Goal: Task Accomplishment & Management: Use online tool/utility

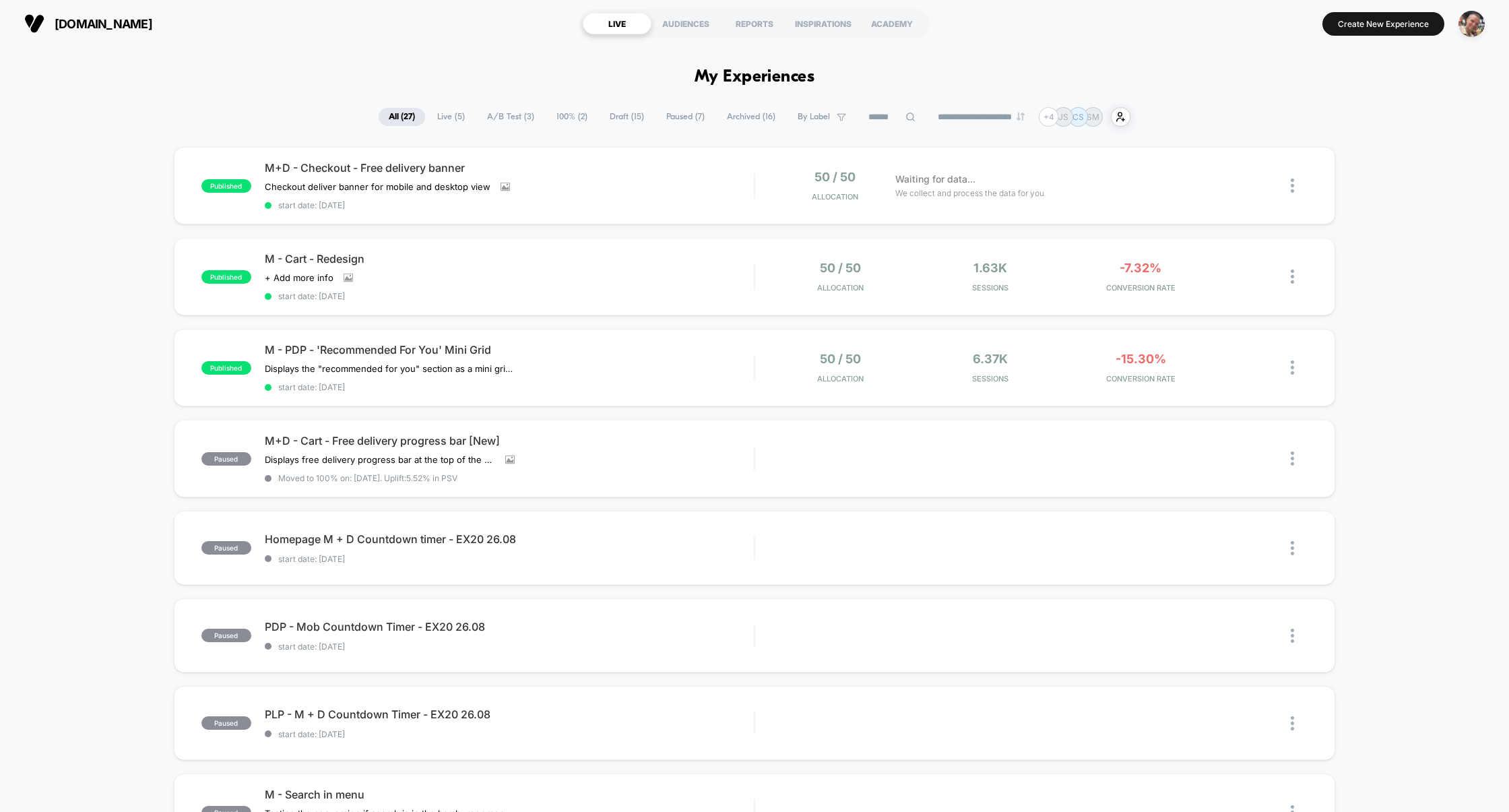
click at [447, 116] on span "Live ( 5 )" at bounding box center [451, 117] width 48 height 18
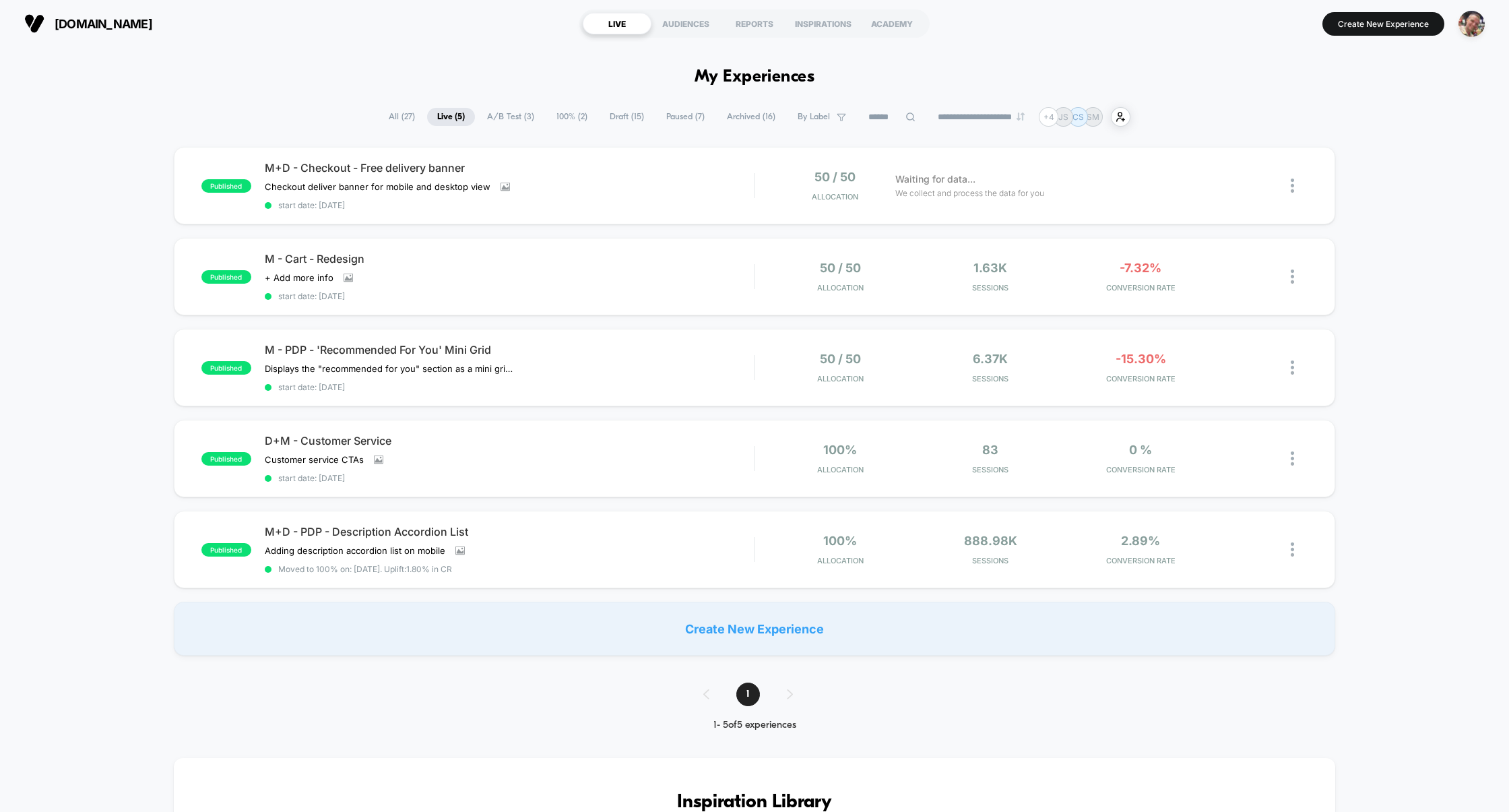
click at [495, 111] on span "A/B Test ( 3 )" at bounding box center [510, 117] width 67 height 18
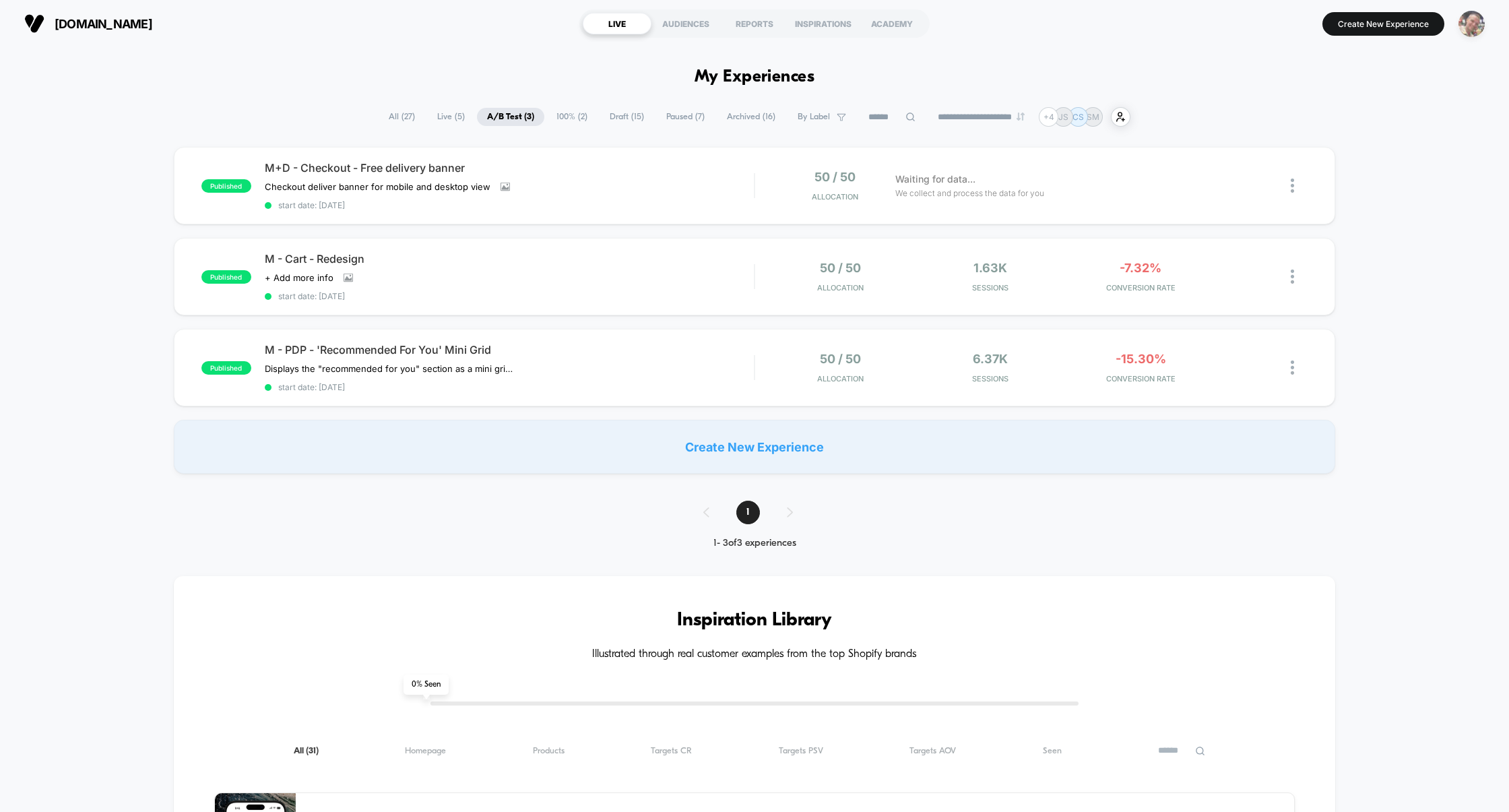
click at [1474, 22] on img "button" at bounding box center [1471, 24] width 26 height 26
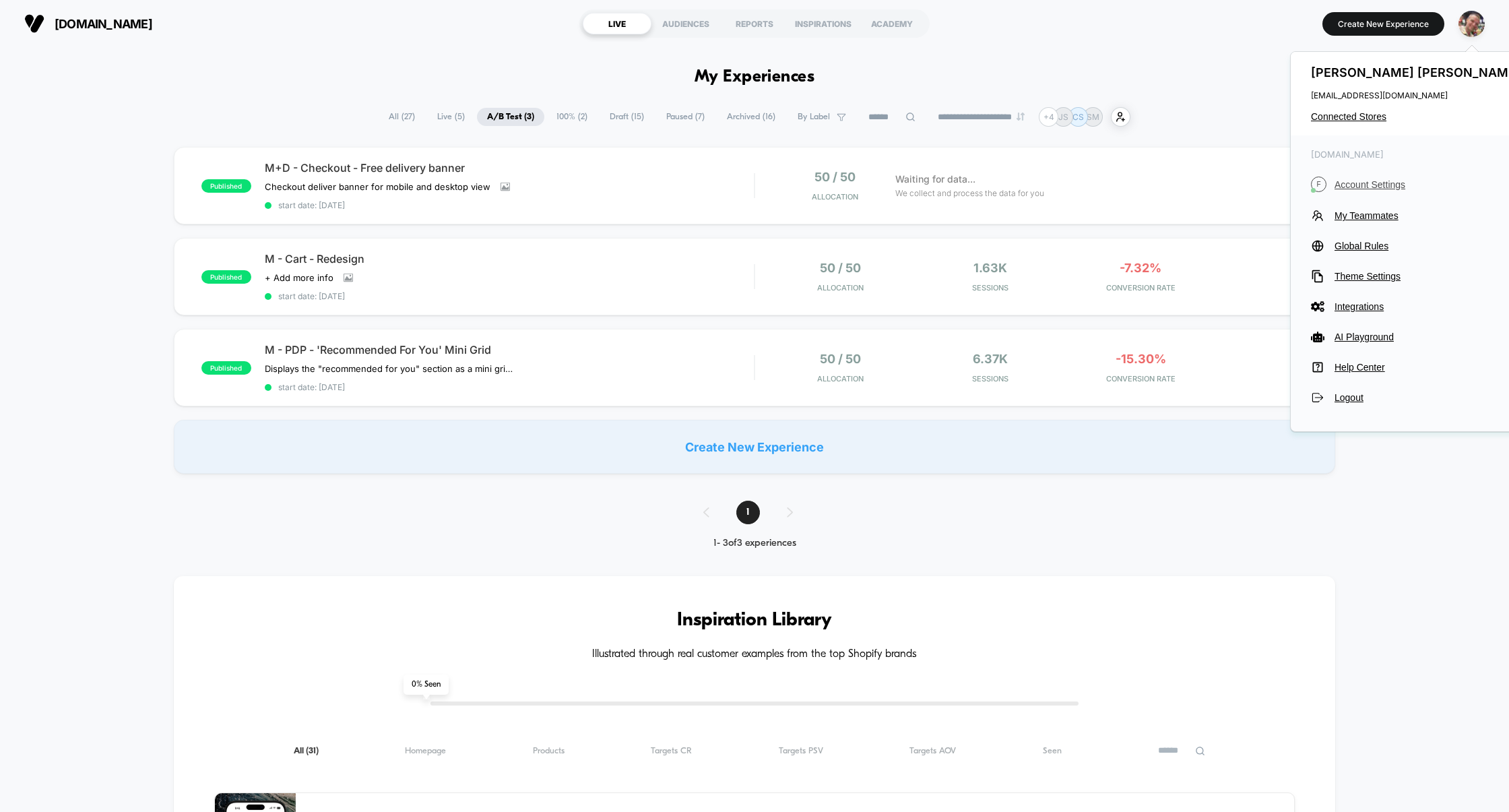
click at [1347, 185] on span "Account Settings" at bounding box center [1429, 185] width 189 height 11
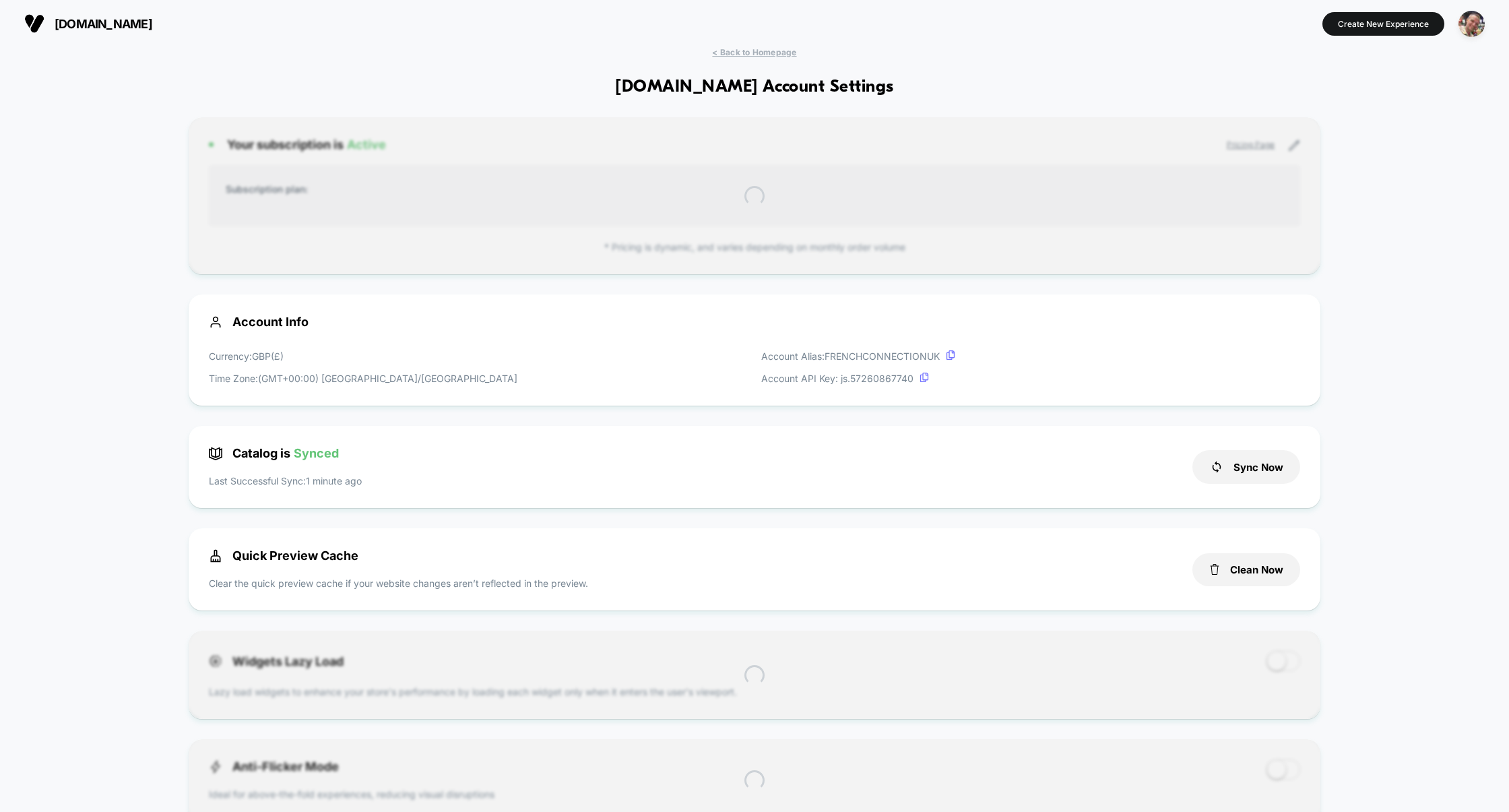
scroll to position [182, 0]
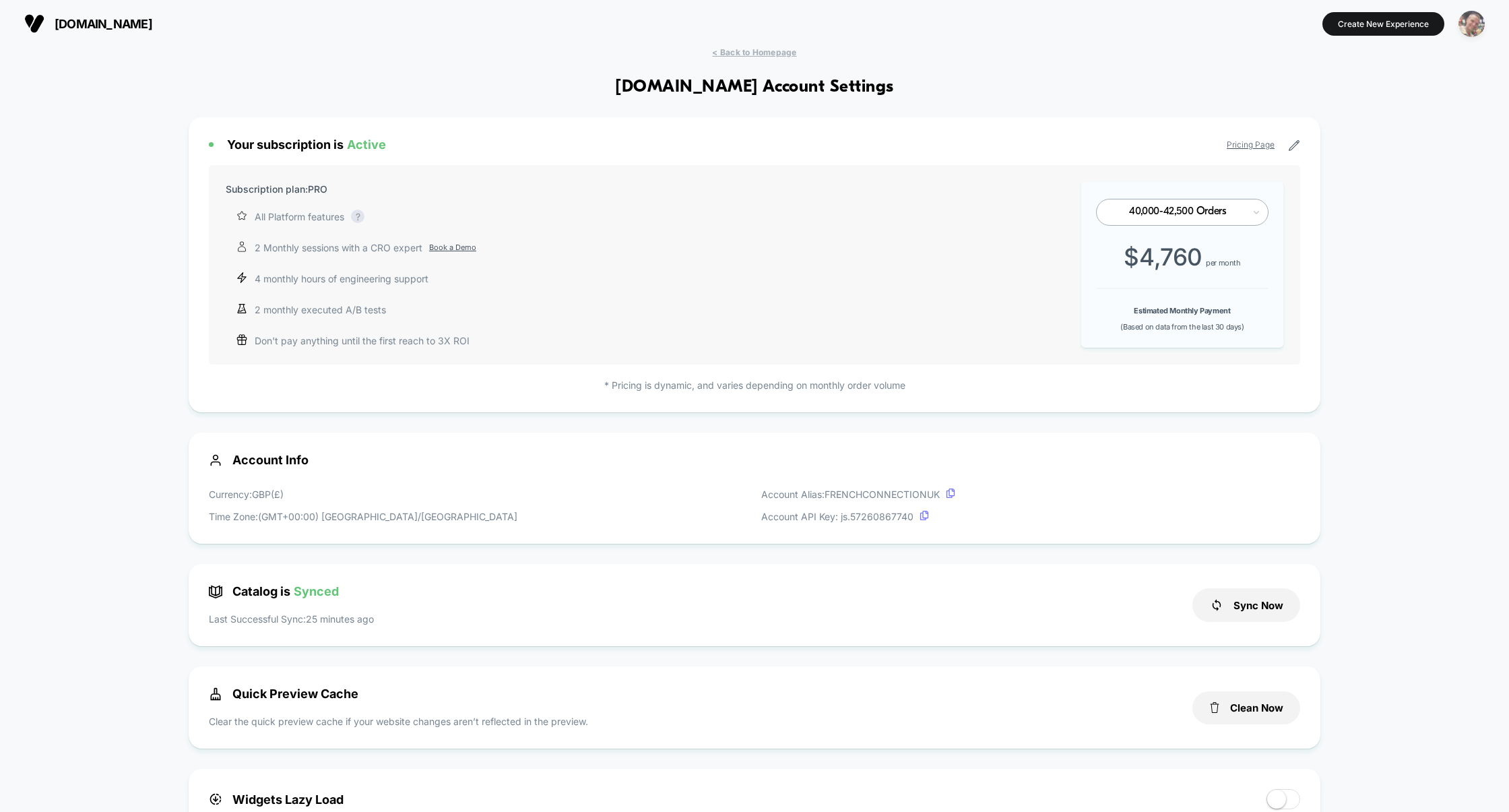
click at [1475, 23] on img "button" at bounding box center [1471, 24] width 26 height 26
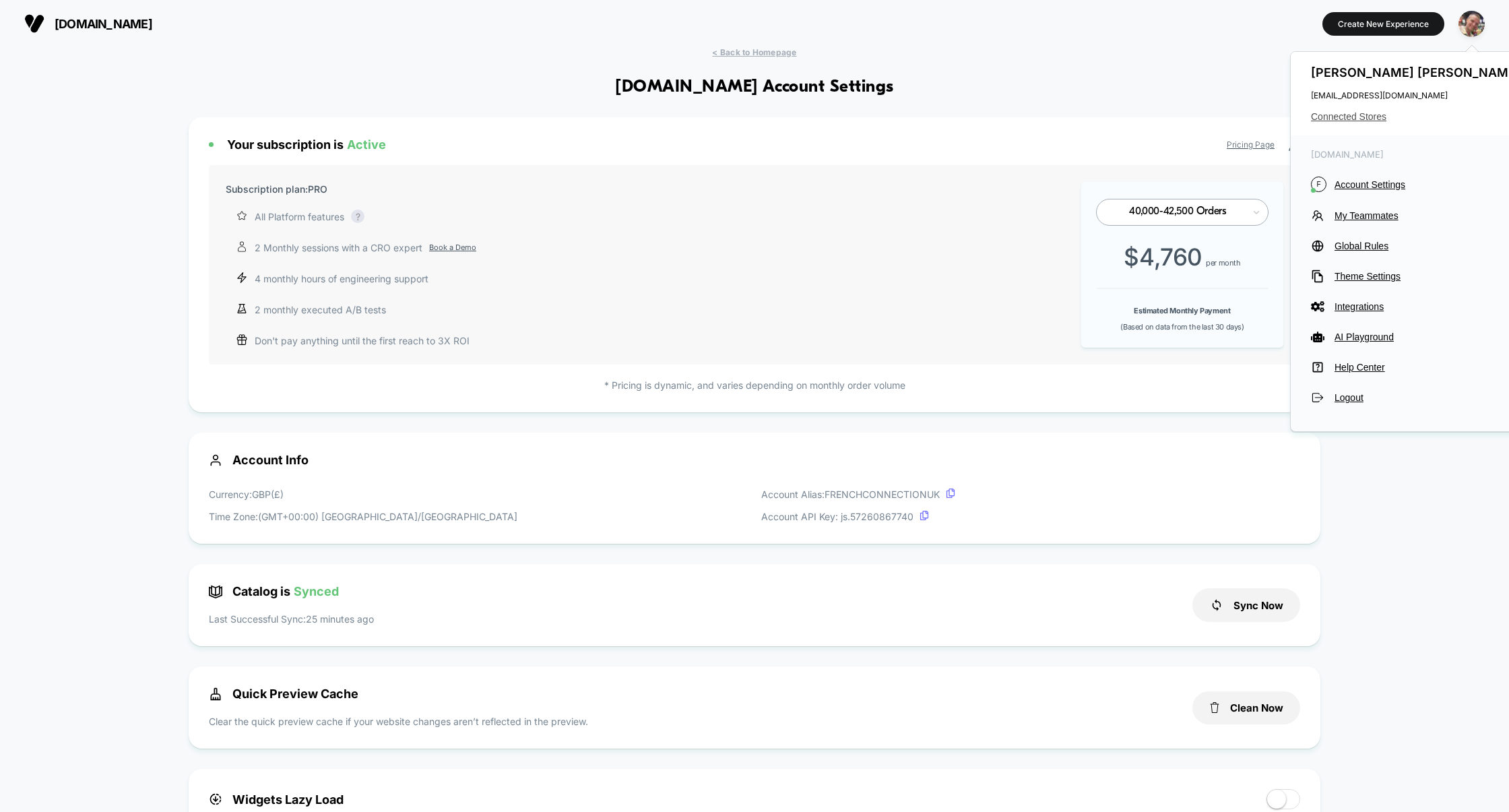
click at [1373, 118] on span "Connected Stores" at bounding box center [1417, 117] width 213 height 11
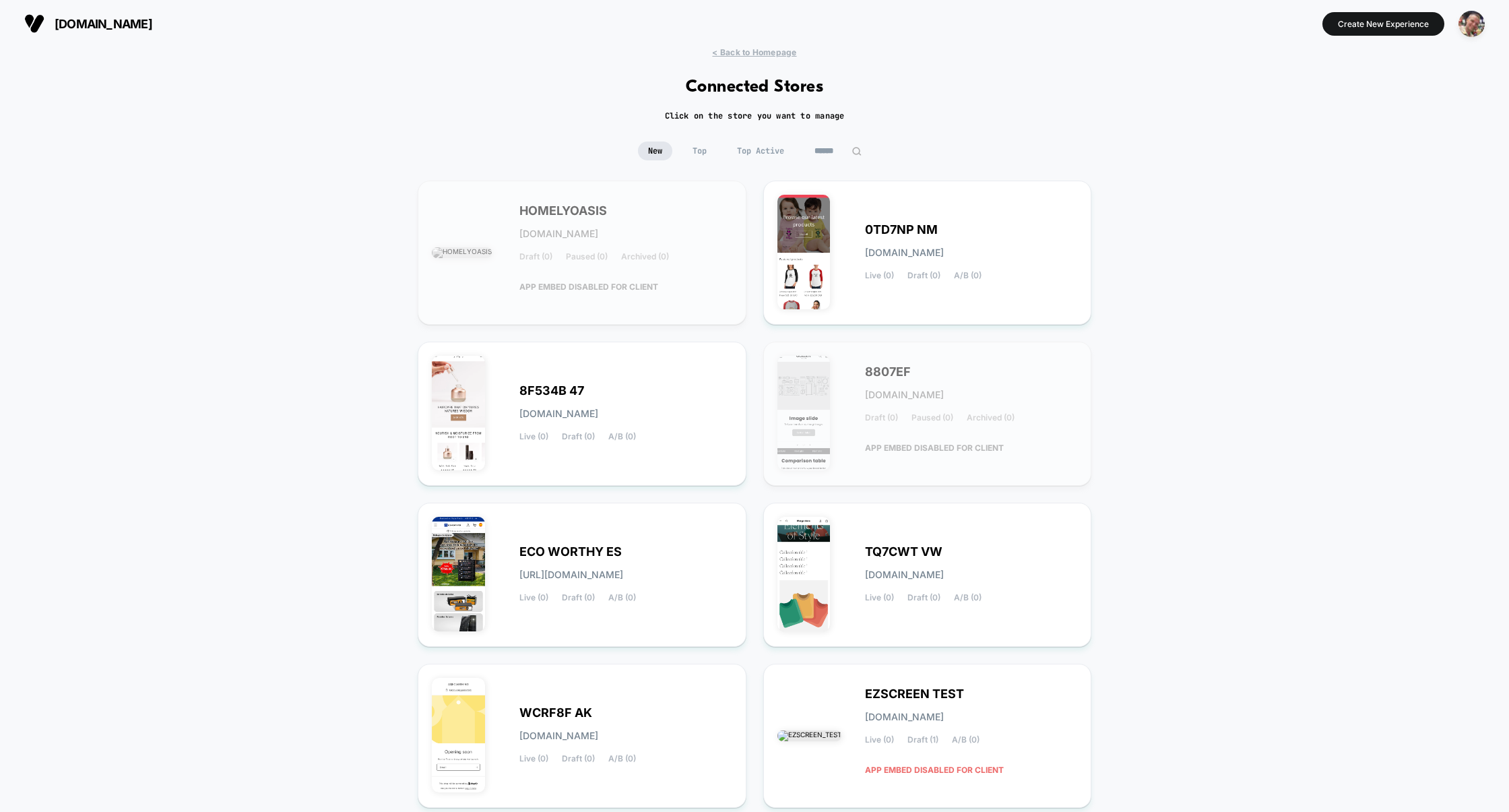
click at [822, 145] on input at bounding box center [837, 151] width 67 height 19
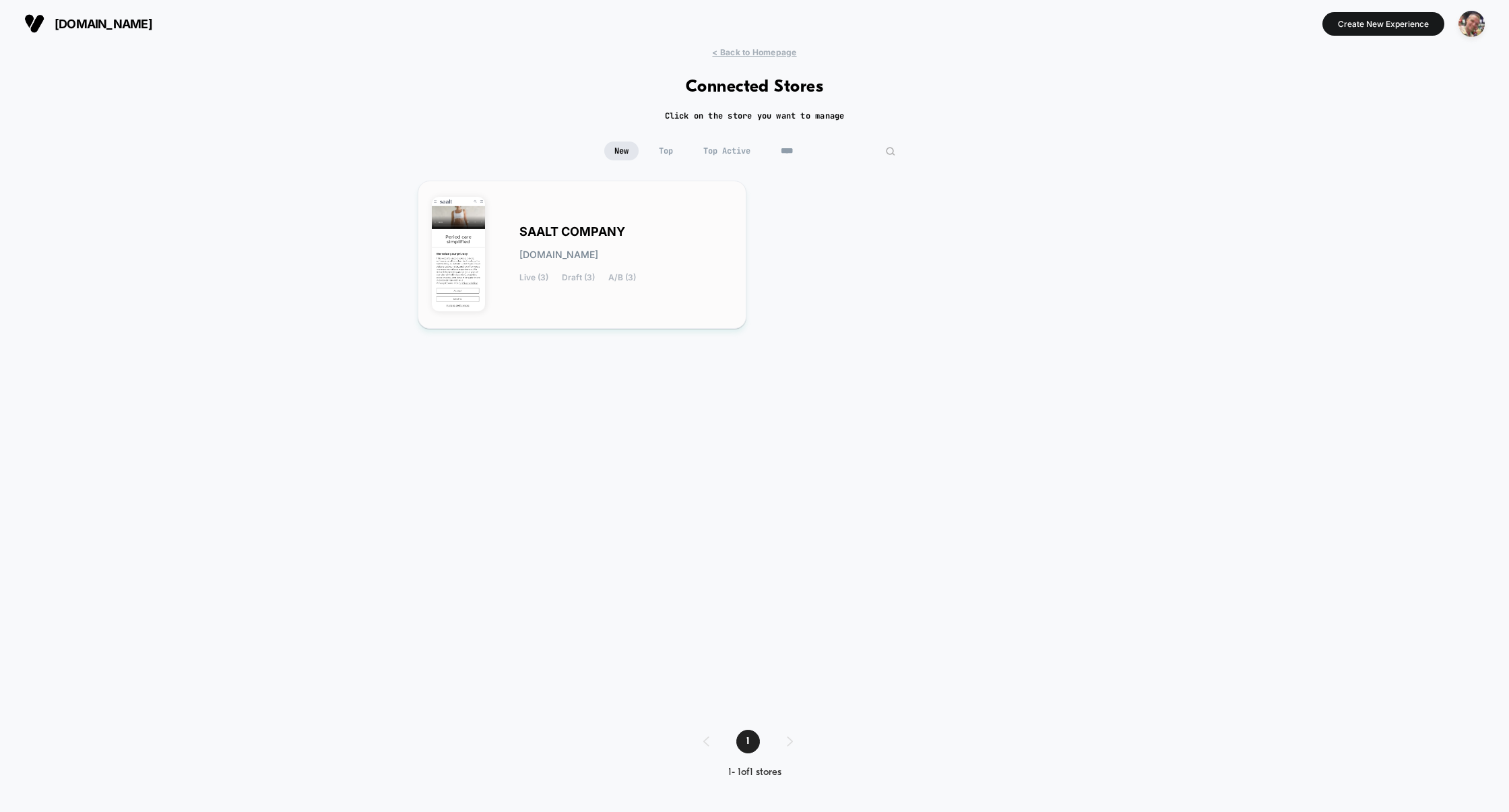
type input "****"
click at [549, 264] on div "SAALT COMPANY [DOMAIN_NAME] Live (3) Draft (3) A/B (3)" at bounding box center [626, 255] width 213 height 55
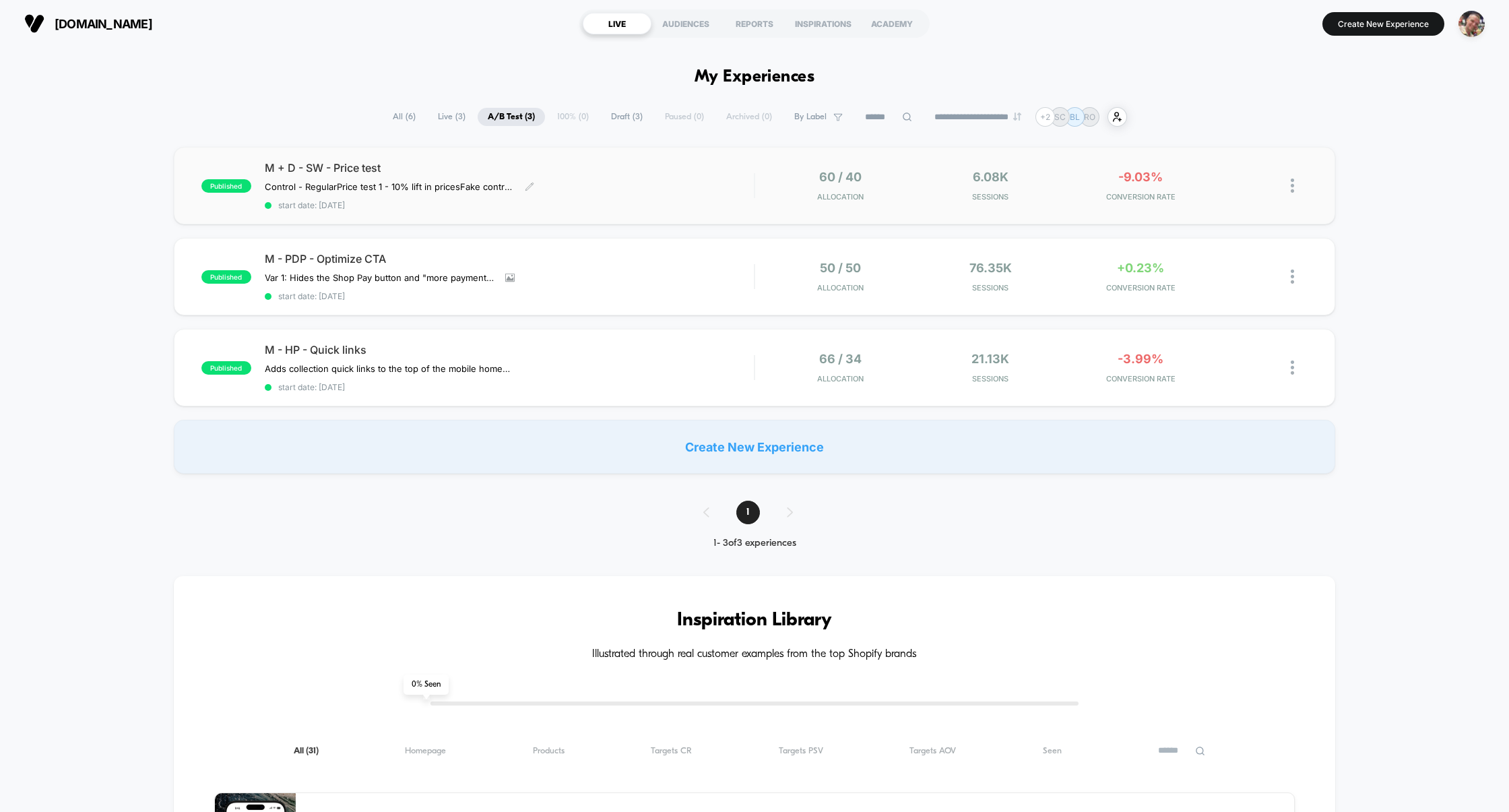
click at [651, 186] on div "M + D - SW - Price test Control - Regular Price test 1 - 10% lift in prices Fak…" at bounding box center [510, 185] width 490 height 49
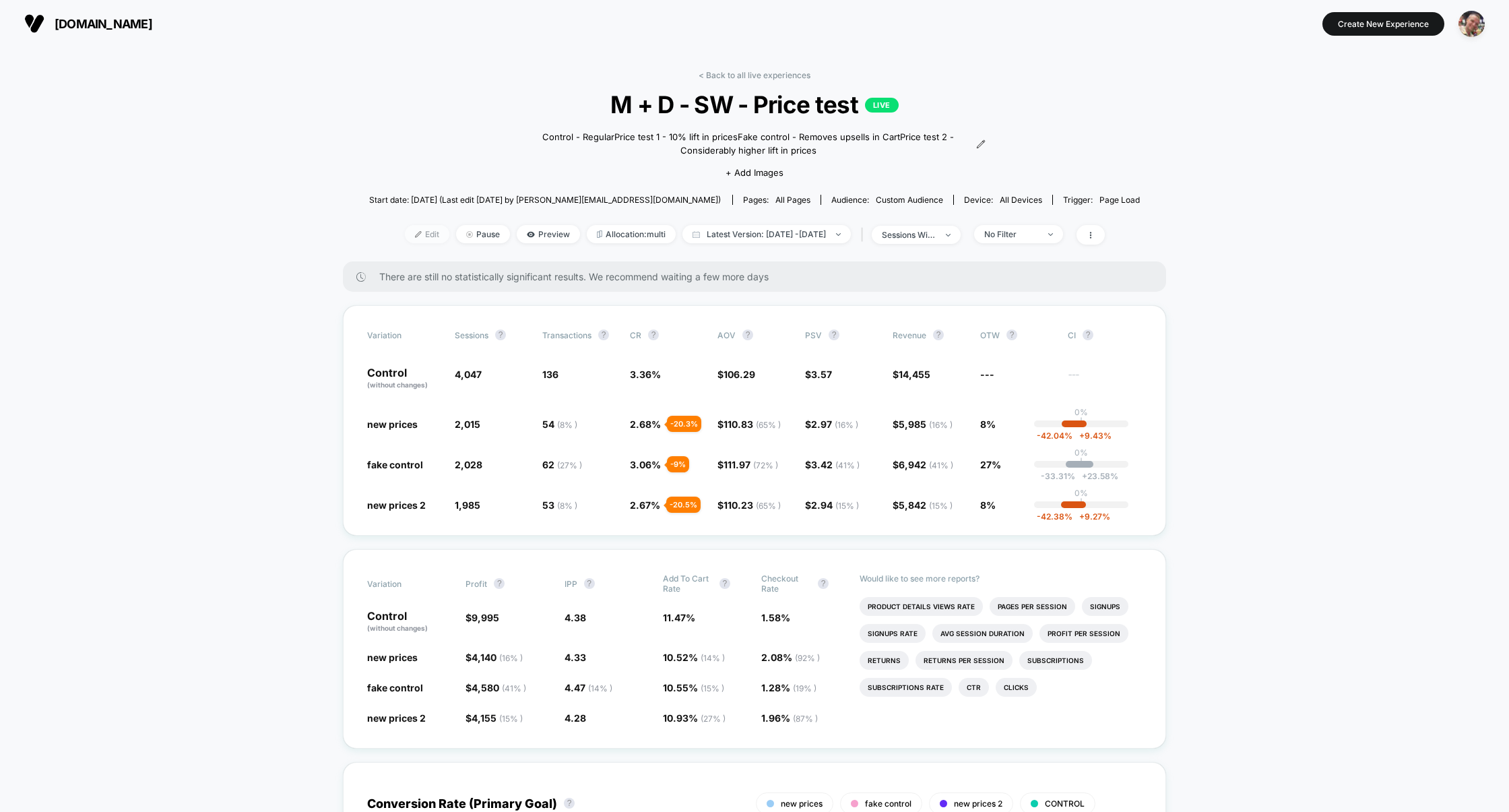
click at [411, 232] on span "Edit" at bounding box center [427, 234] width 44 height 18
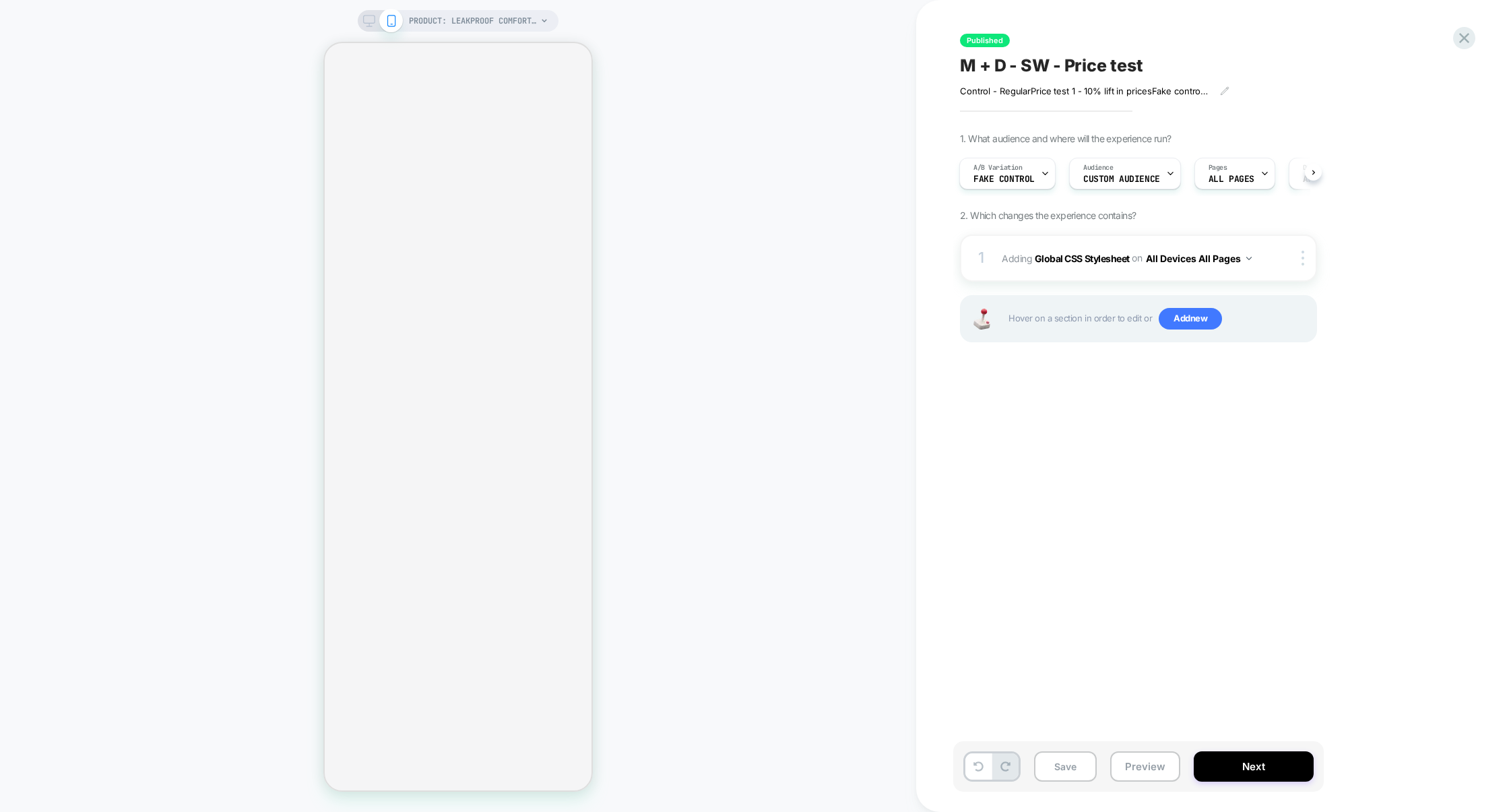
scroll to position [0, 2]
click at [1044, 245] on div "1 Adding Global CSS Stylesheet on All Devices All Pages Add Before Add After Ta…" at bounding box center [1139, 258] width 357 height 47
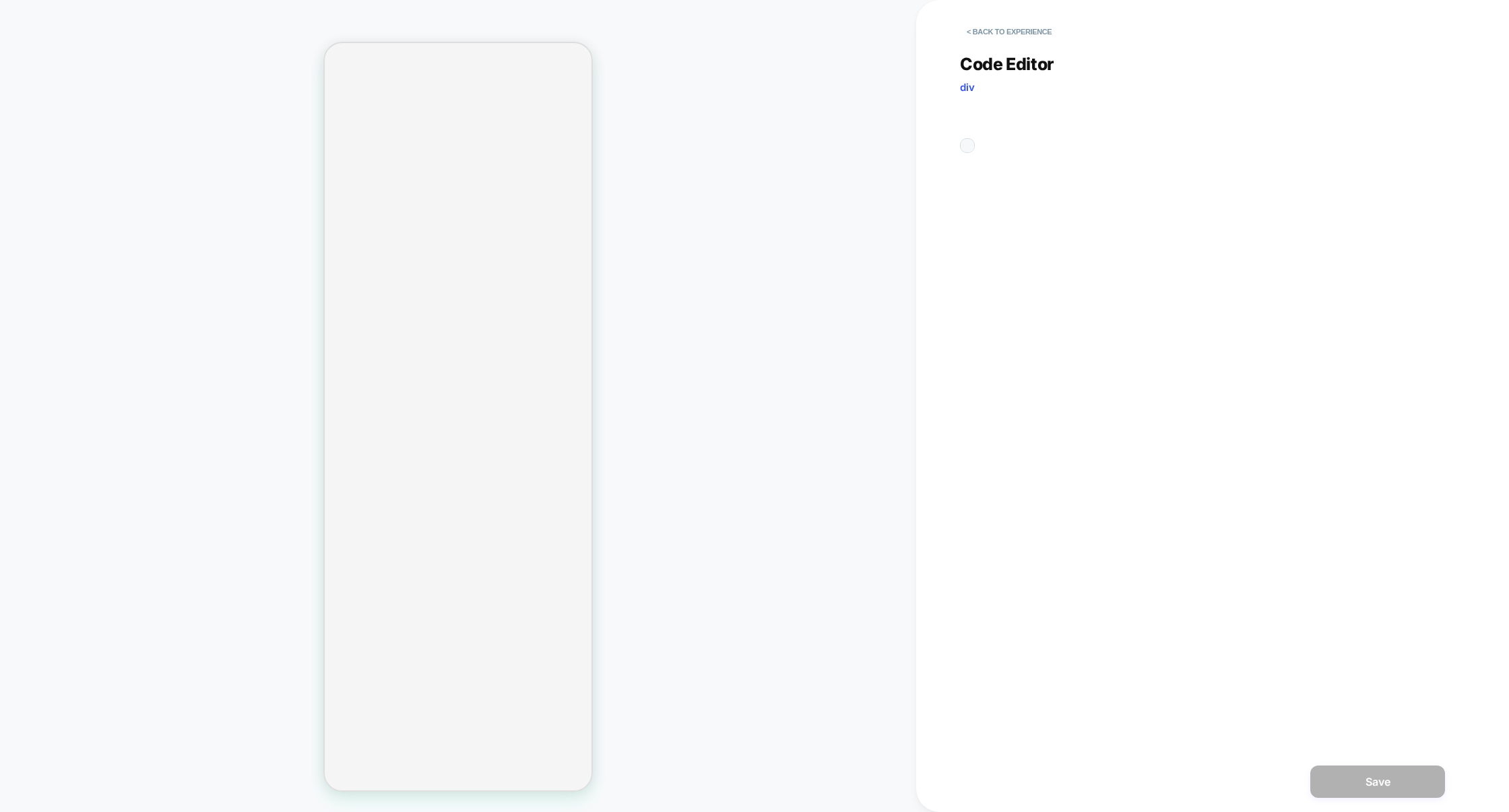
scroll to position [54, 0]
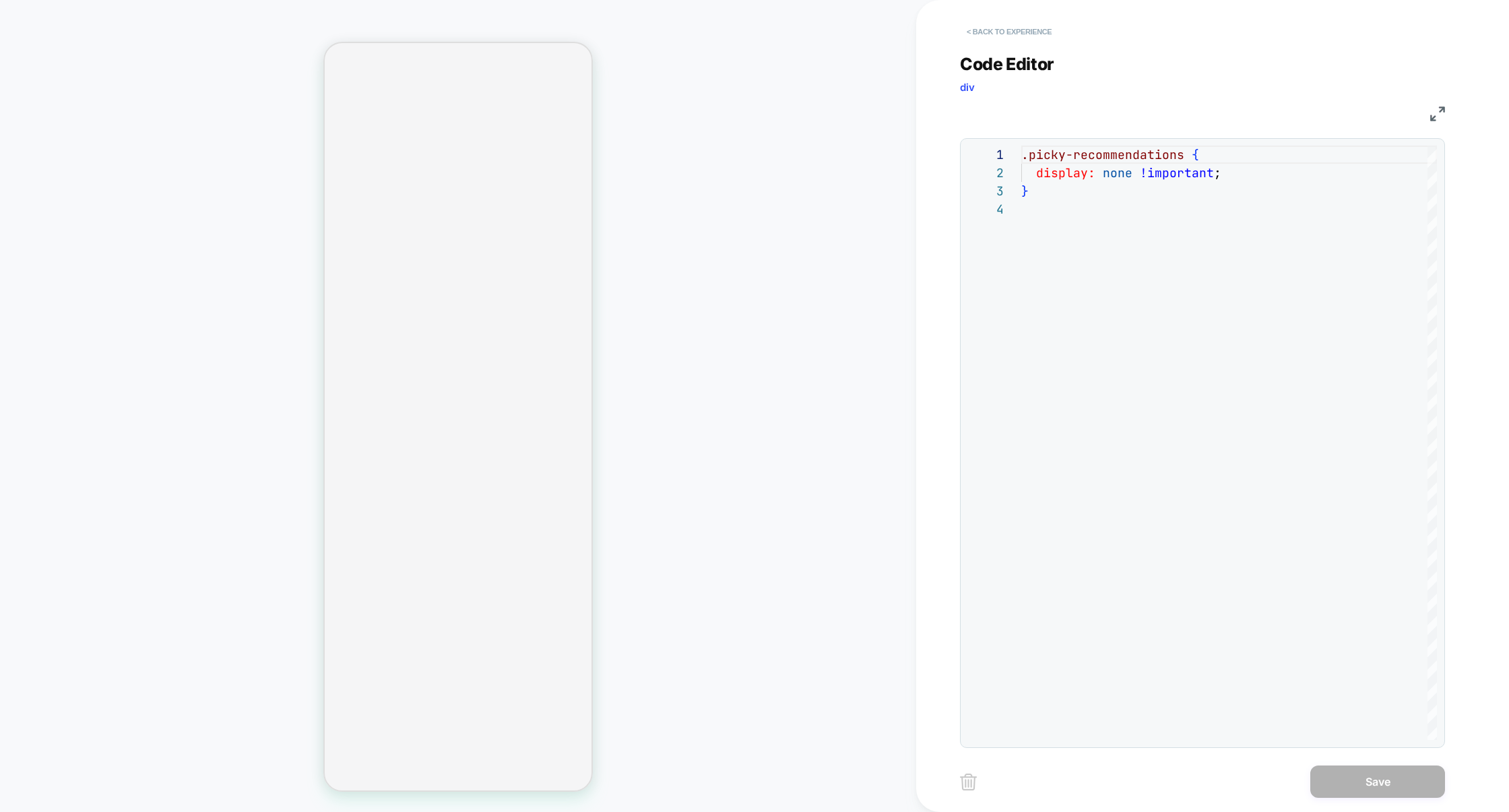
click at [1024, 33] on button "< Back to experience" at bounding box center [1009, 31] width 99 height 21
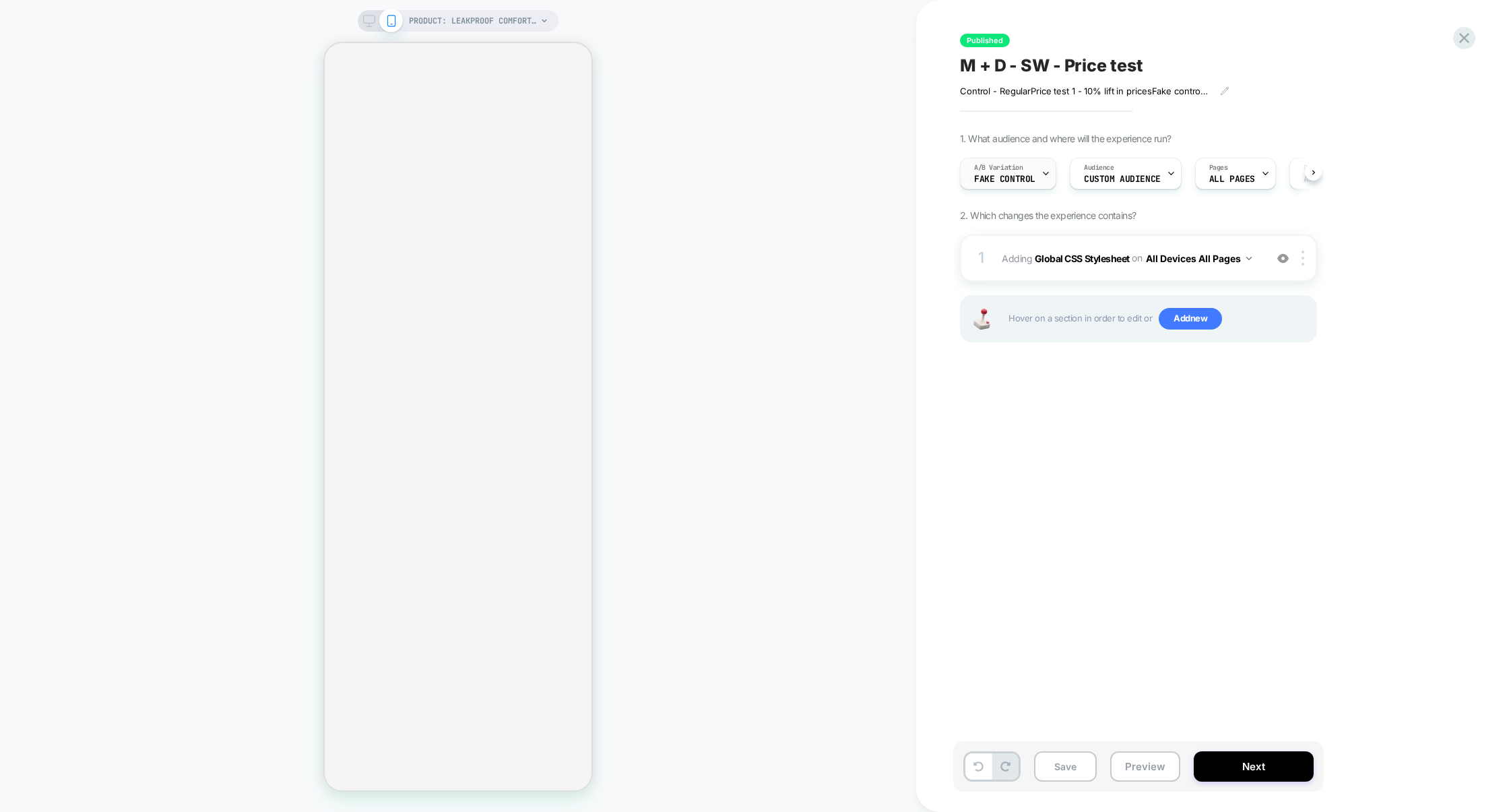
scroll to position [0, 1]
click at [1013, 178] on span "fake control" at bounding box center [1005, 179] width 62 height 9
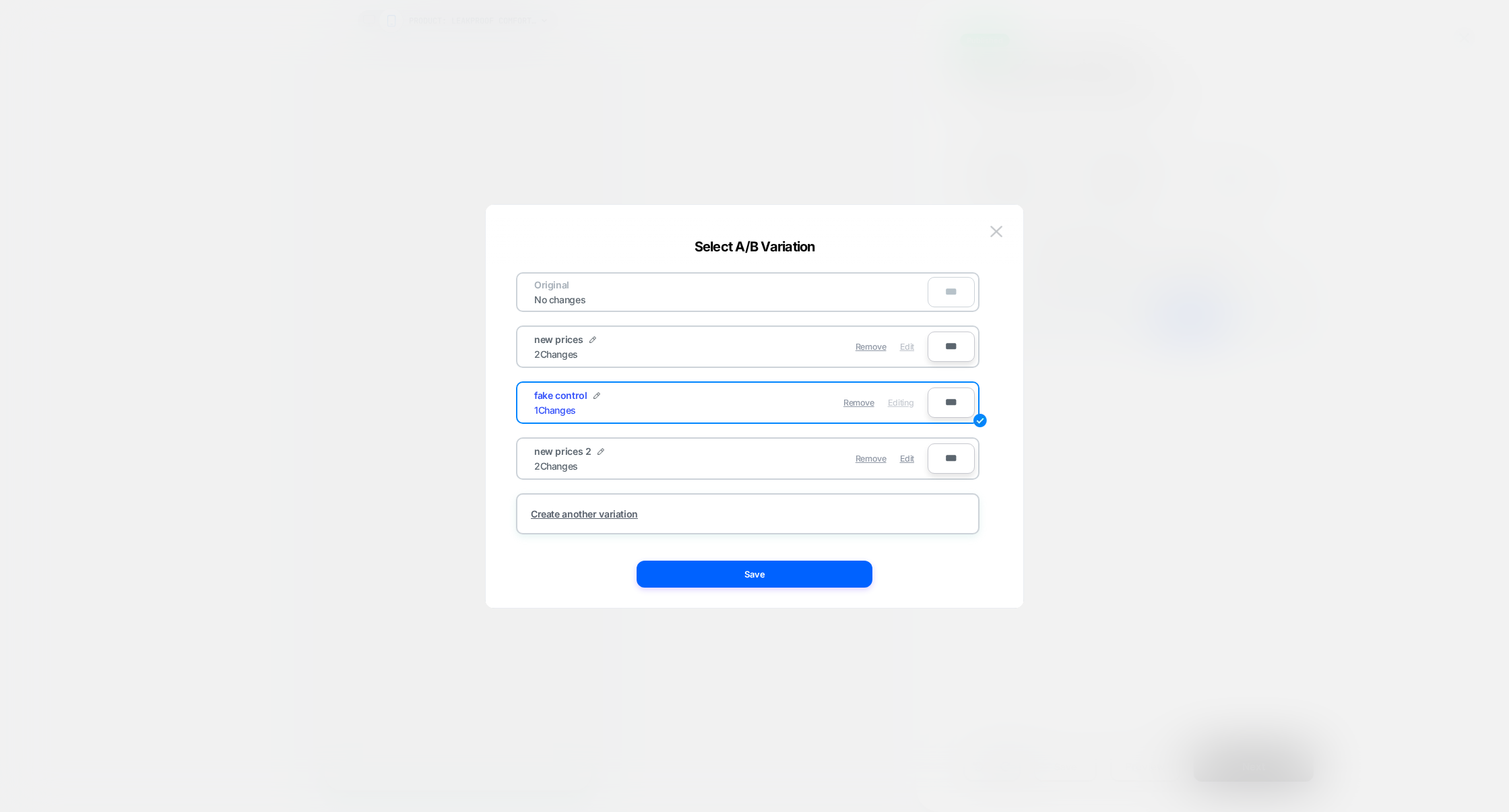
click at [905, 348] on span "Edit" at bounding box center [908, 346] width 14 height 10
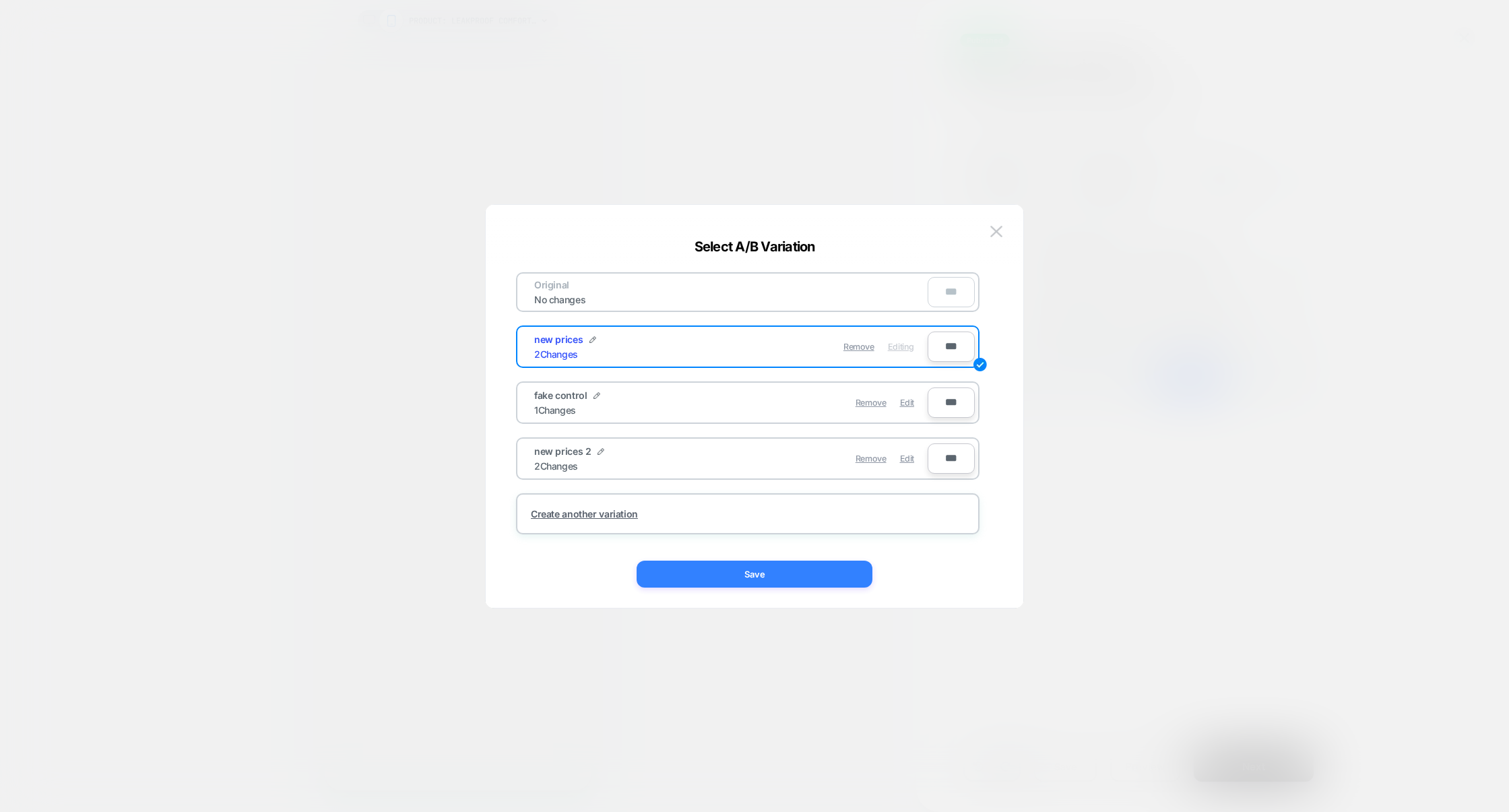
click at [846, 563] on button "Save" at bounding box center [754, 574] width 236 height 27
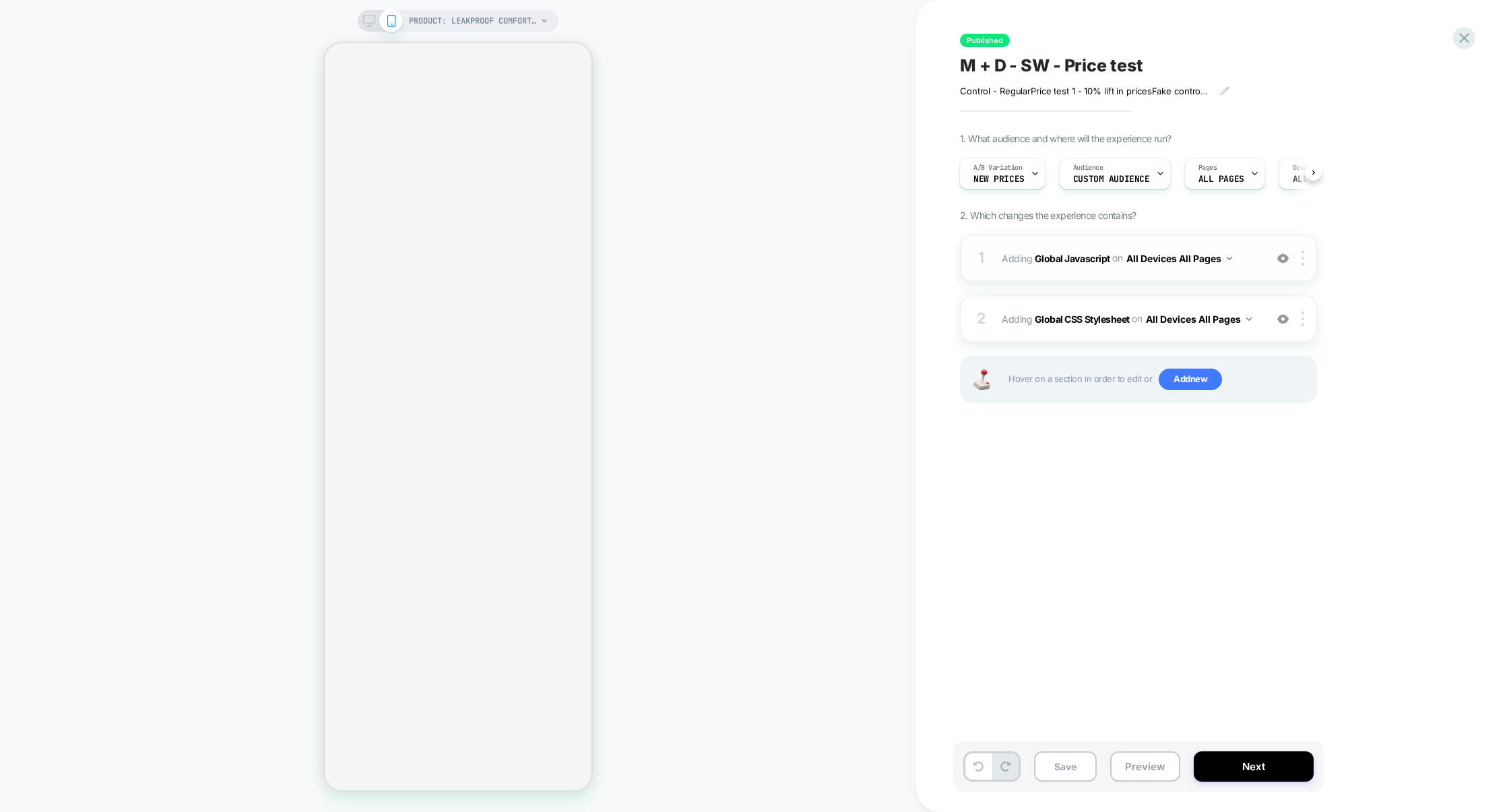
click at [1108, 275] on div "1 Adding Global Javascript on All Devices All Pages Add Before Add After Target…" at bounding box center [1139, 258] width 357 height 47
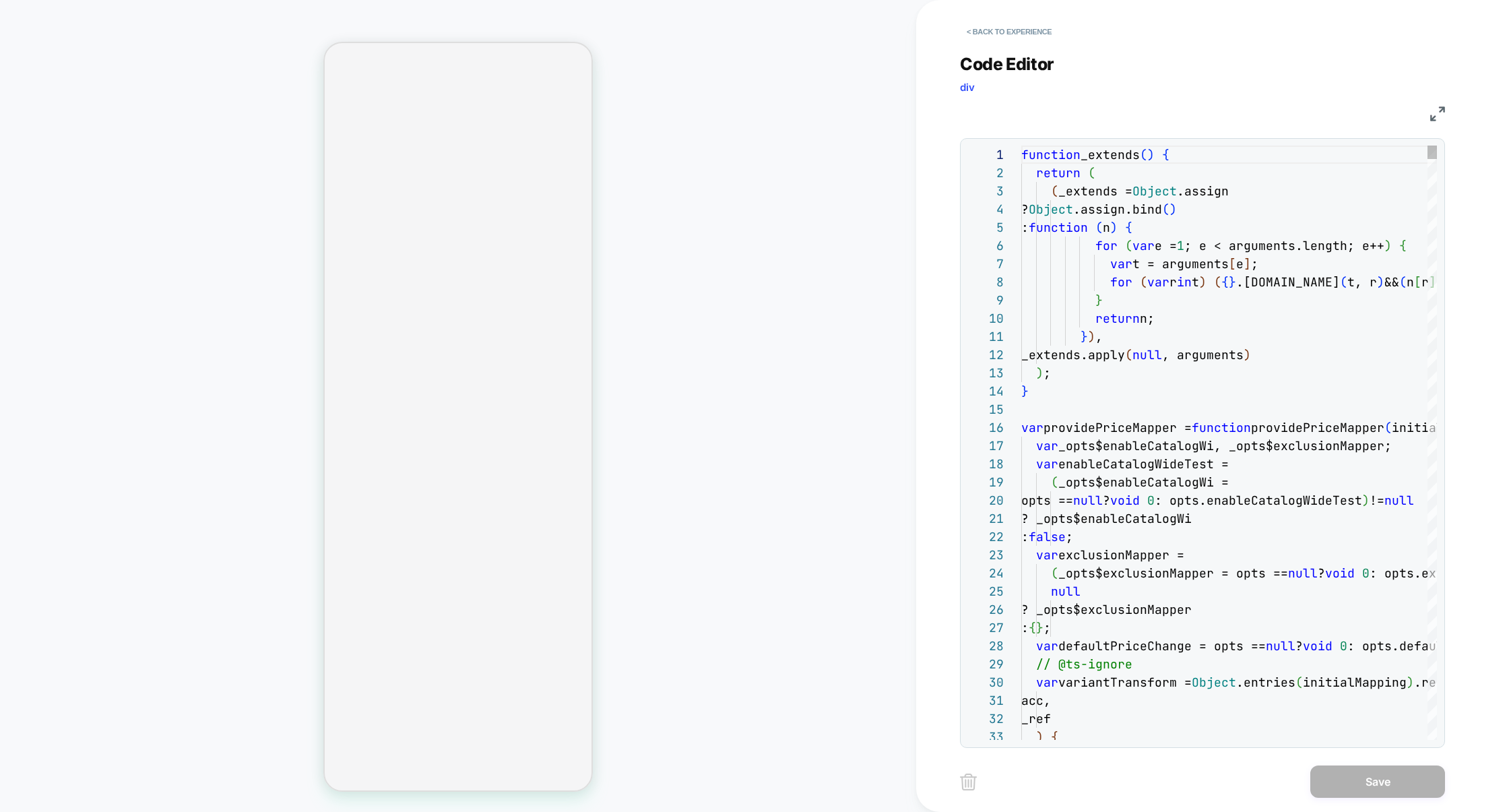
scroll to position [182, 0]
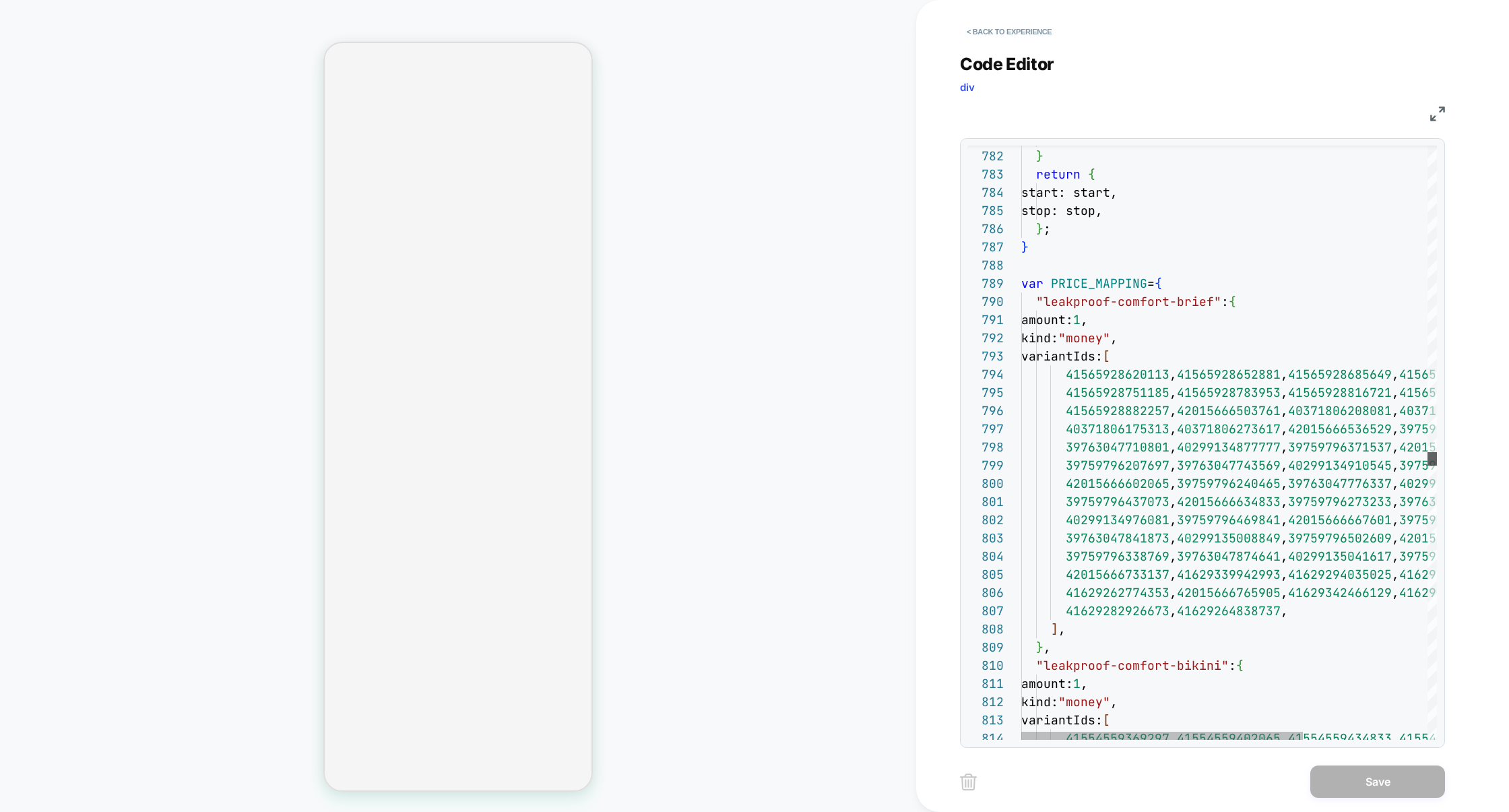
click at [1437, 459] on div at bounding box center [1432, 458] width 9 height 13
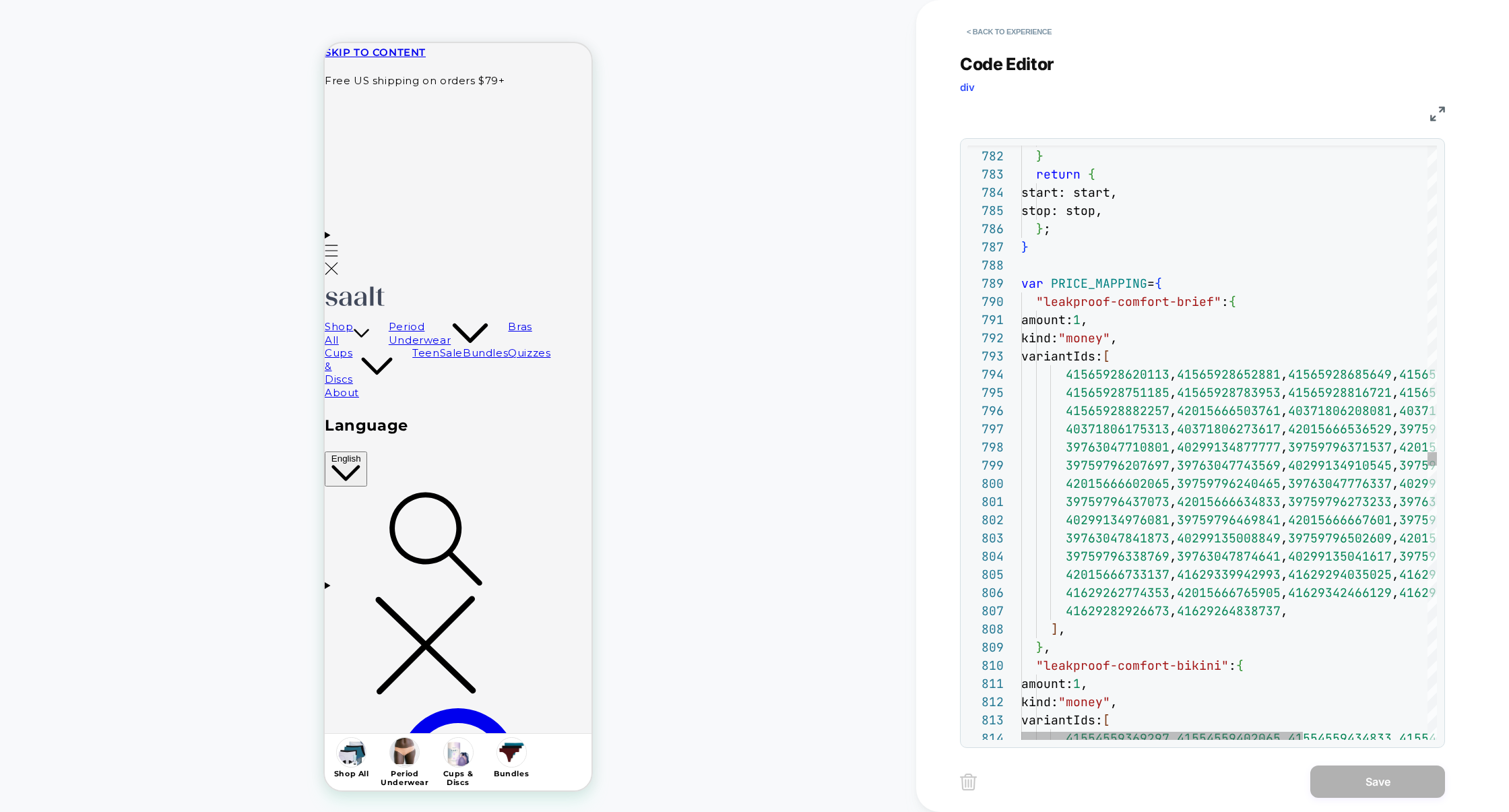
scroll to position [0, 0]
type textarea "**********"
drag, startPoint x: 1045, startPoint y: 301, endPoint x: 1209, endPoint y: 297, distance: 164.0
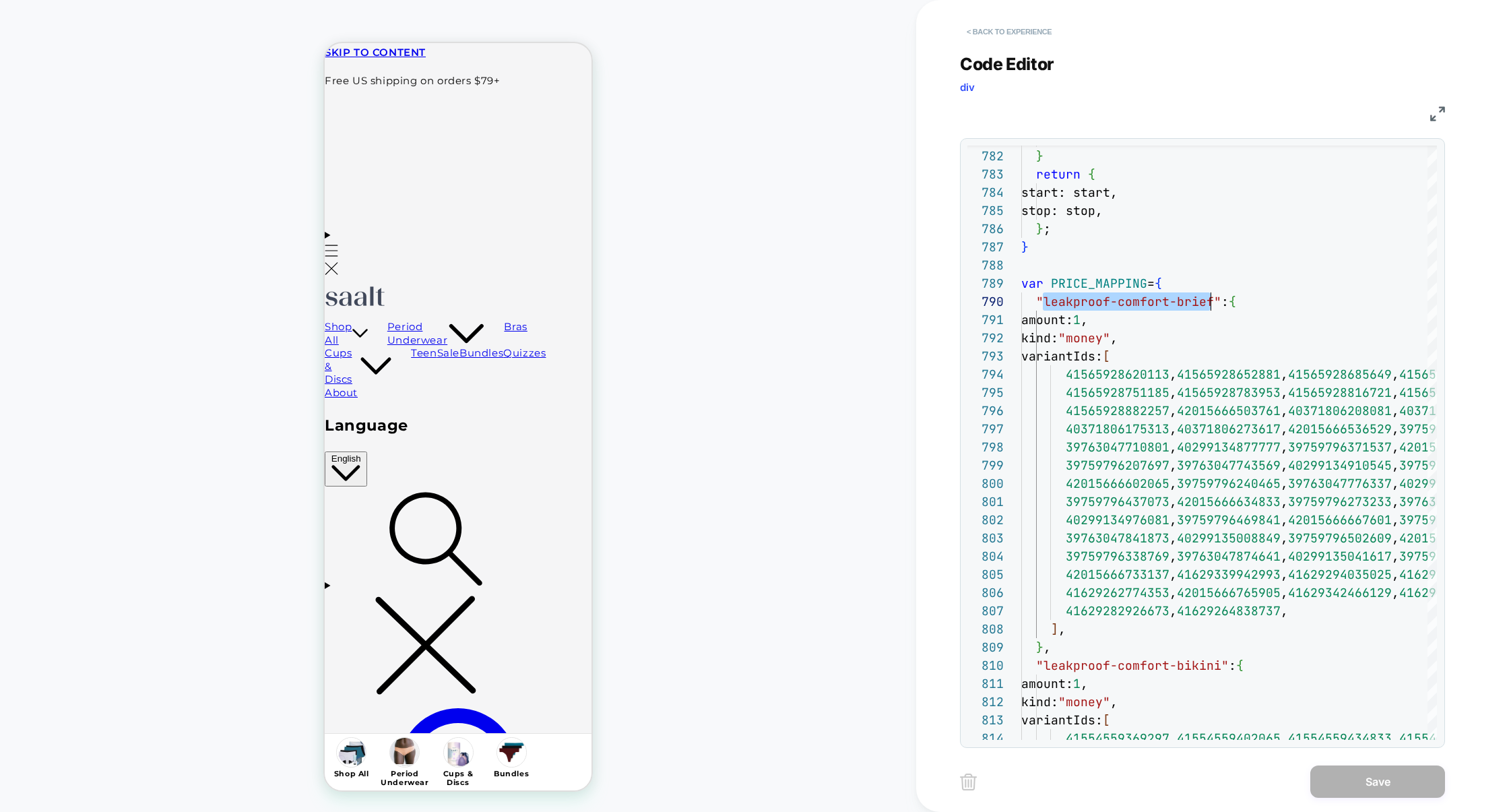
click at [1027, 25] on button "< Back to experience" at bounding box center [1009, 31] width 99 height 21
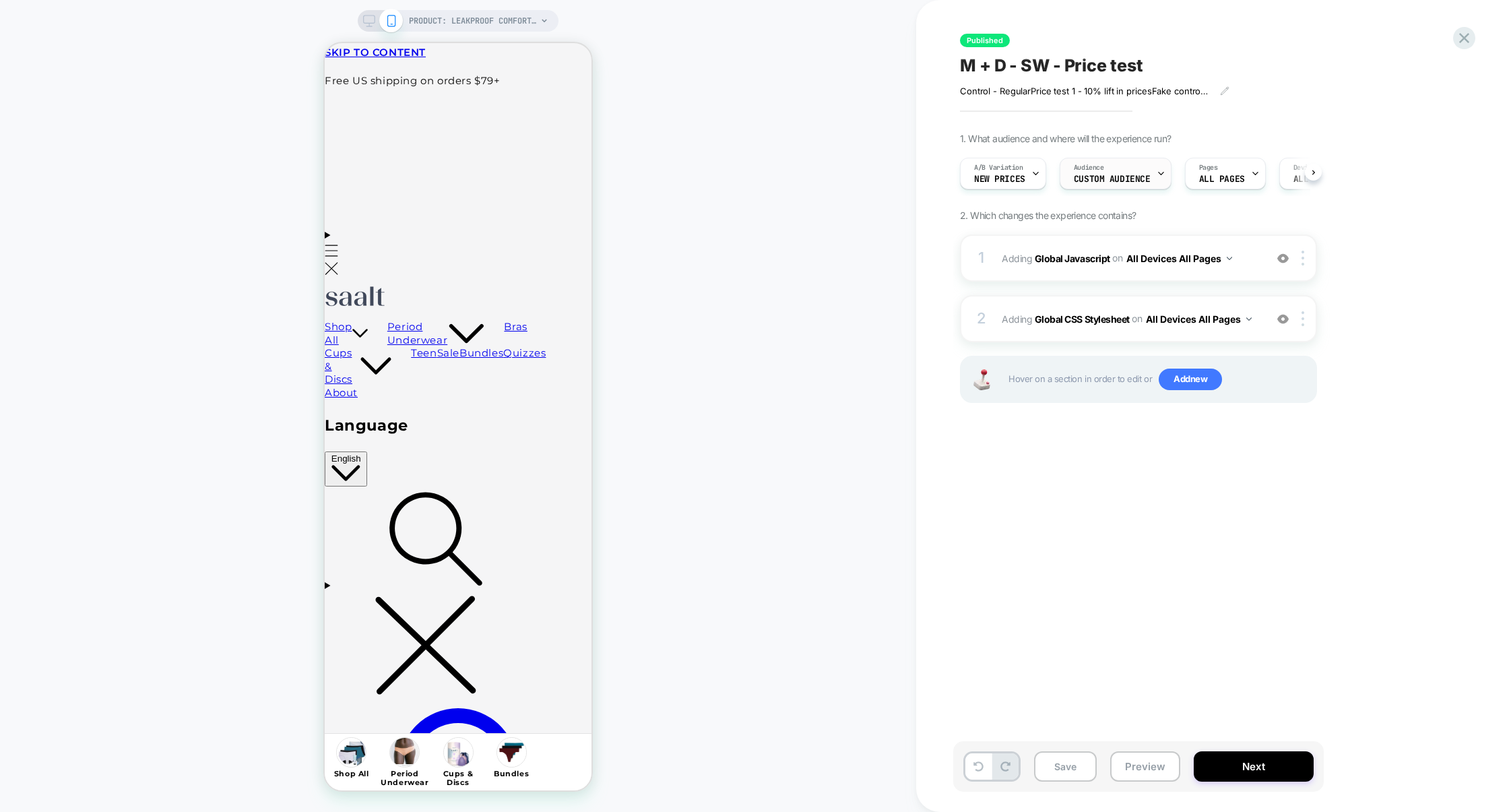
scroll to position [0, 1]
click at [1156, 164] on div at bounding box center [1160, 174] width 9 height 30
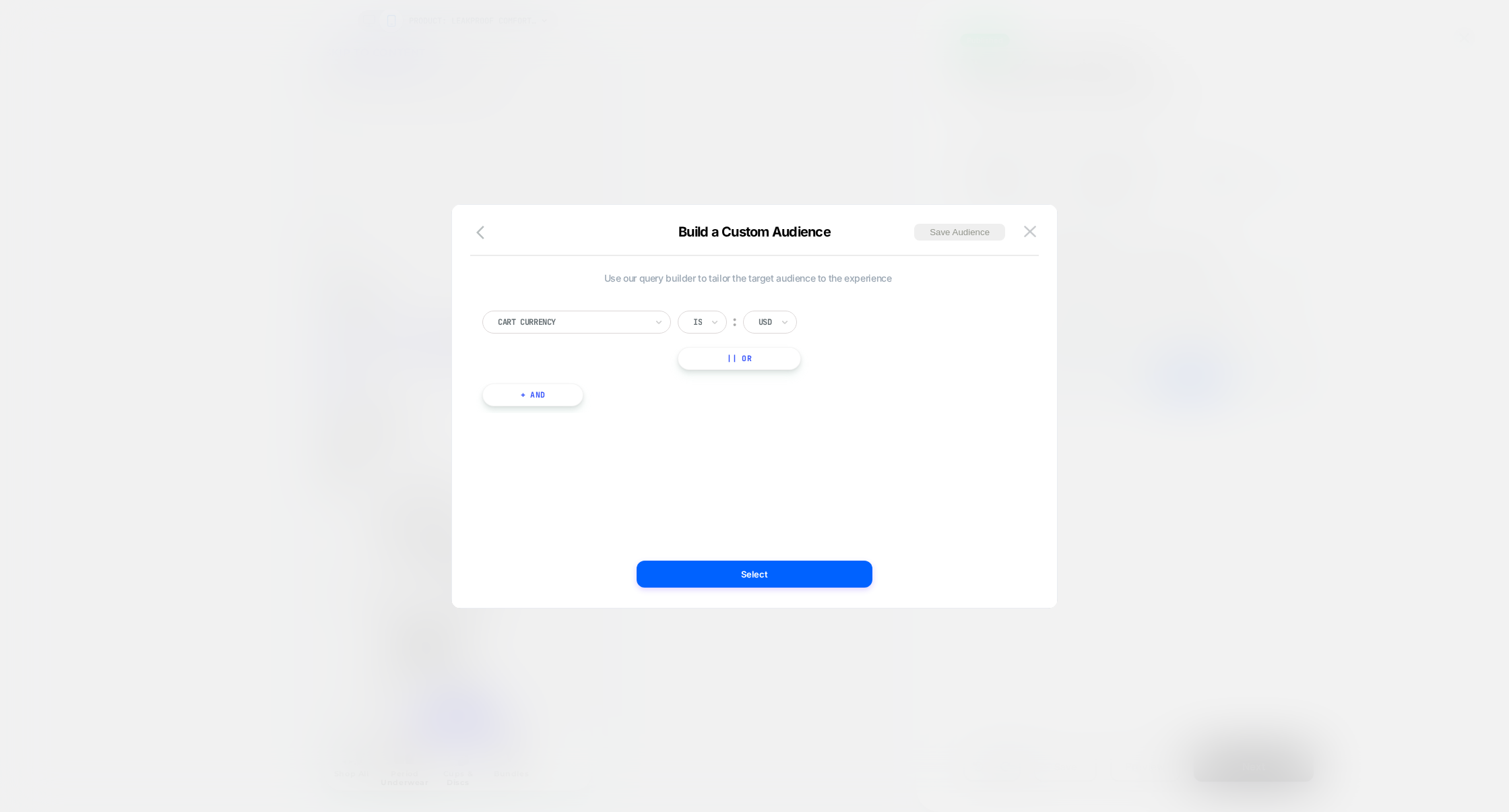
click at [1201, 311] on div at bounding box center [754, 406] width 1509 height 812
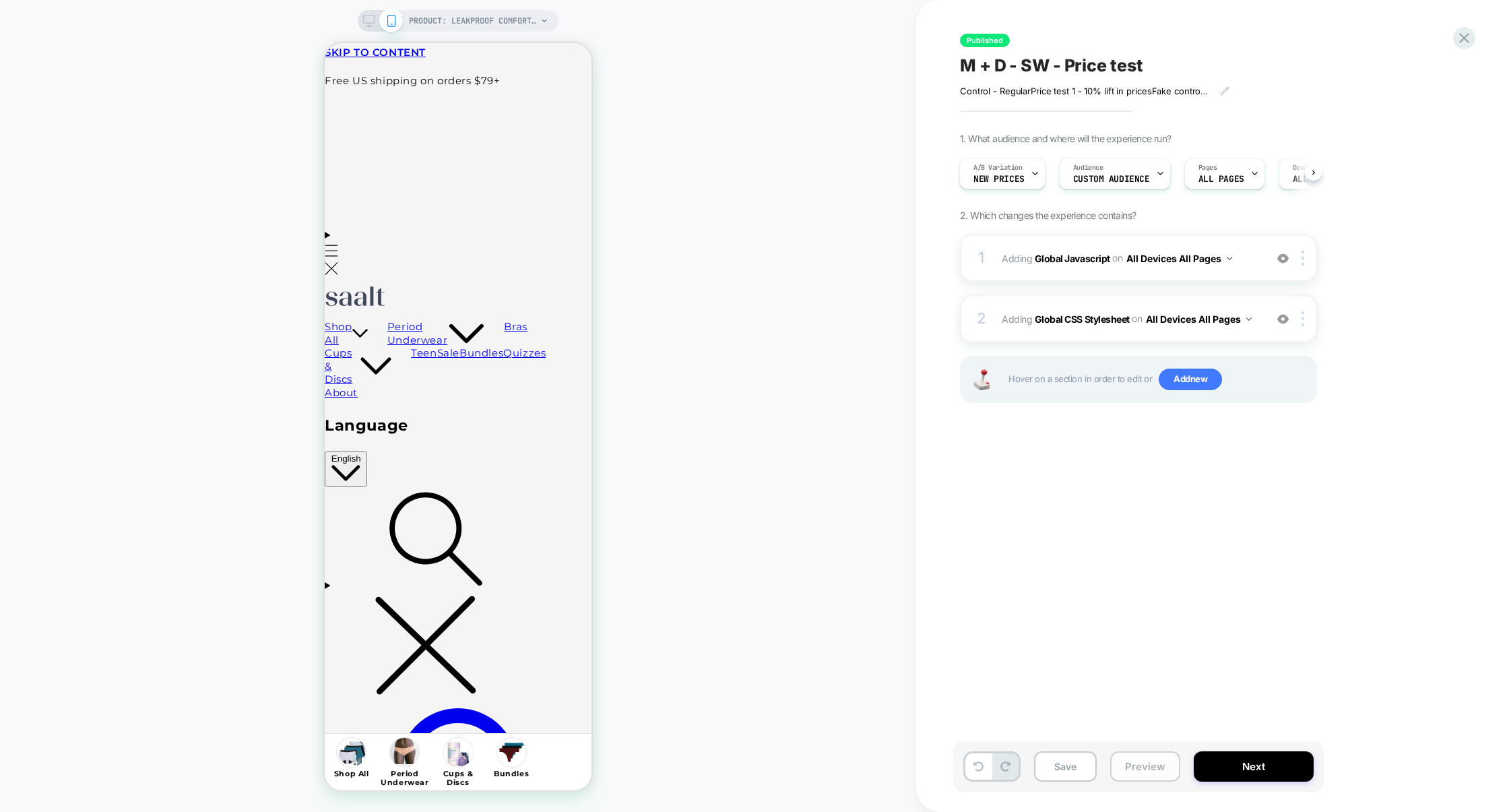
click at [1152, 763] on button "Preview" at bounding box center [1145, 766] width 70 height 30
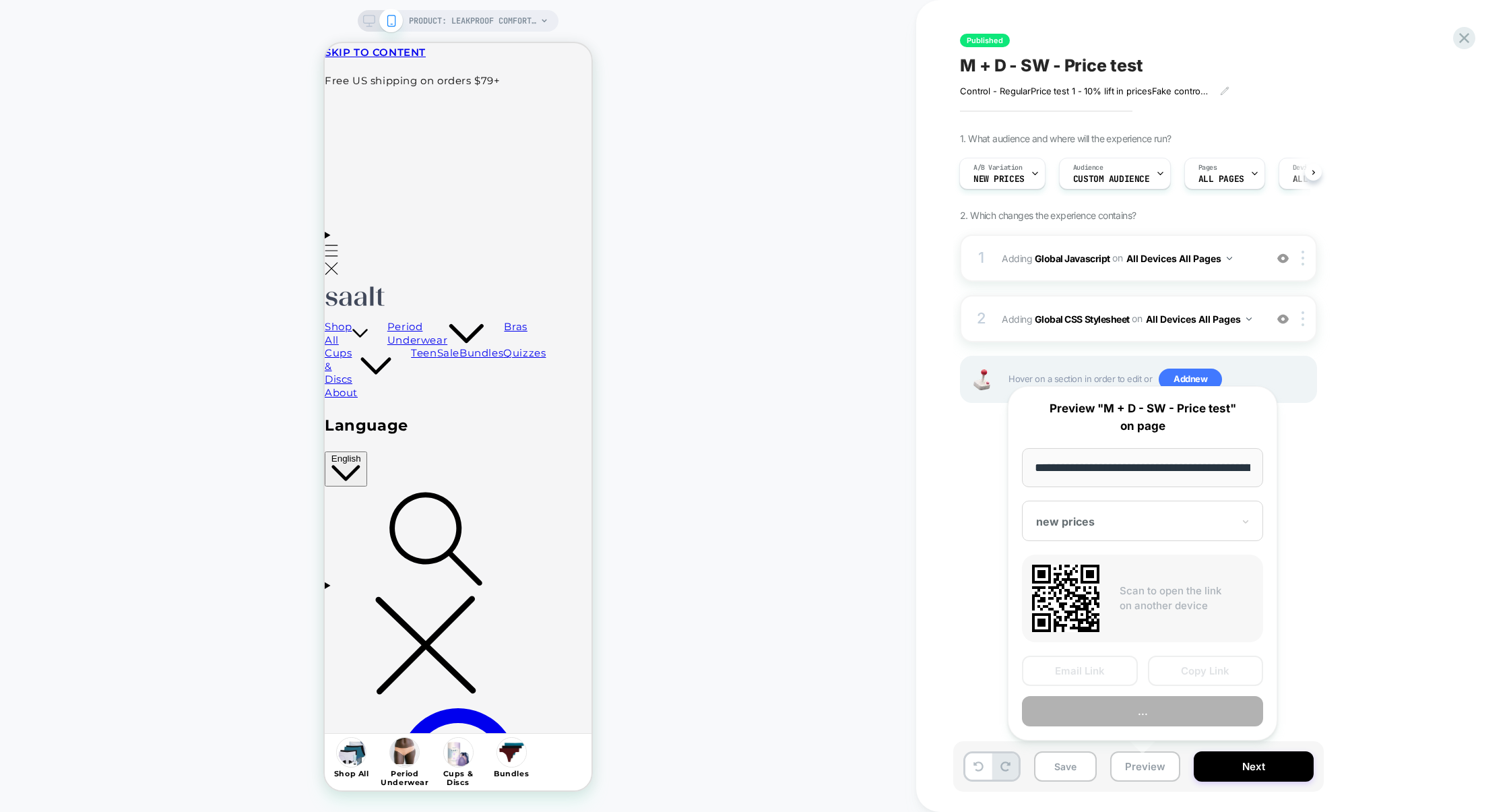
scroll to position [0, 165]
click at [1133, 718] on button "Preview" at bounding box center [1143, 712] width 242 height 30
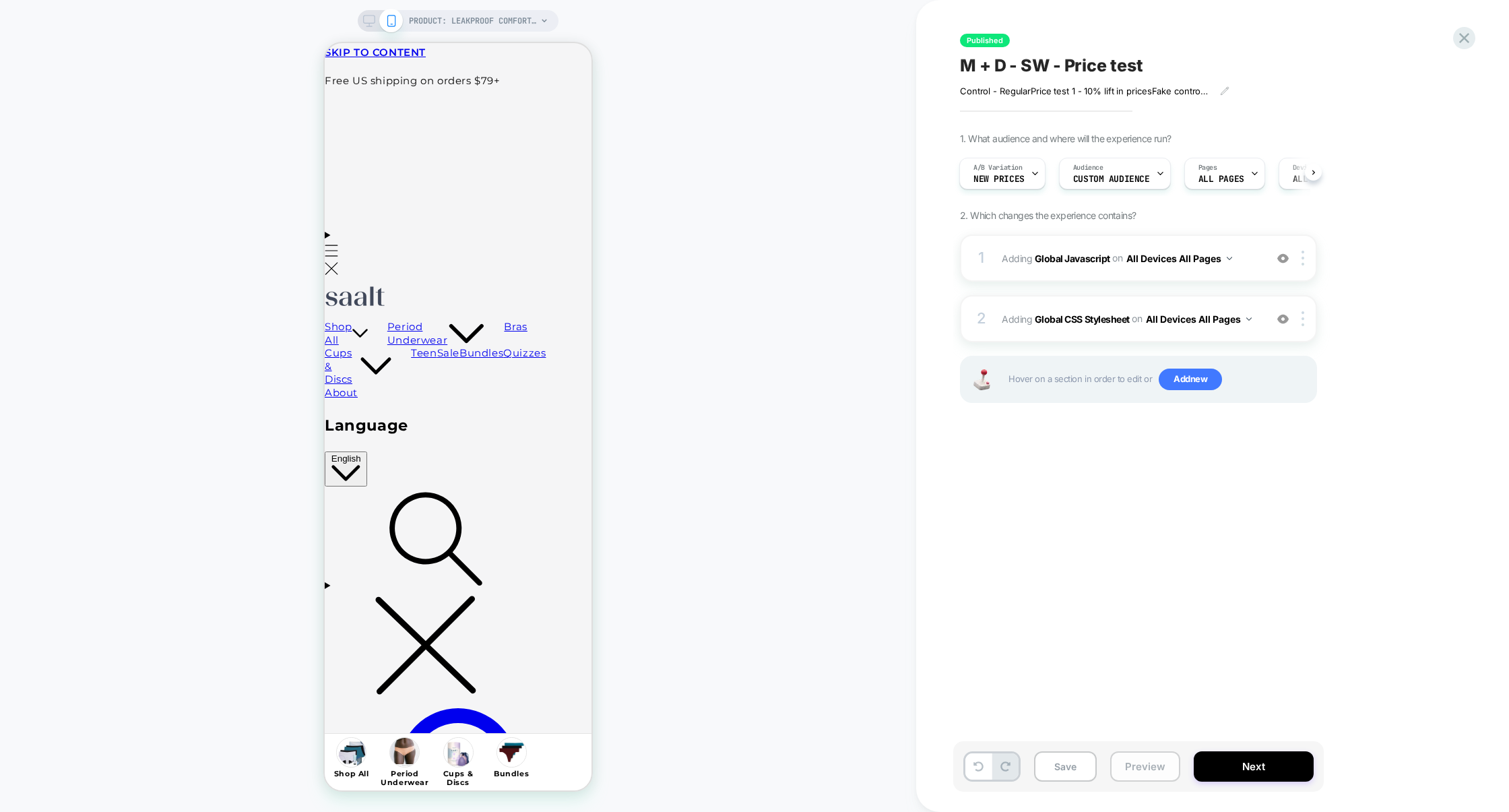
click at [1131, 771] on button "Preview" at bounding box center [1145, 766] width 70 height 30
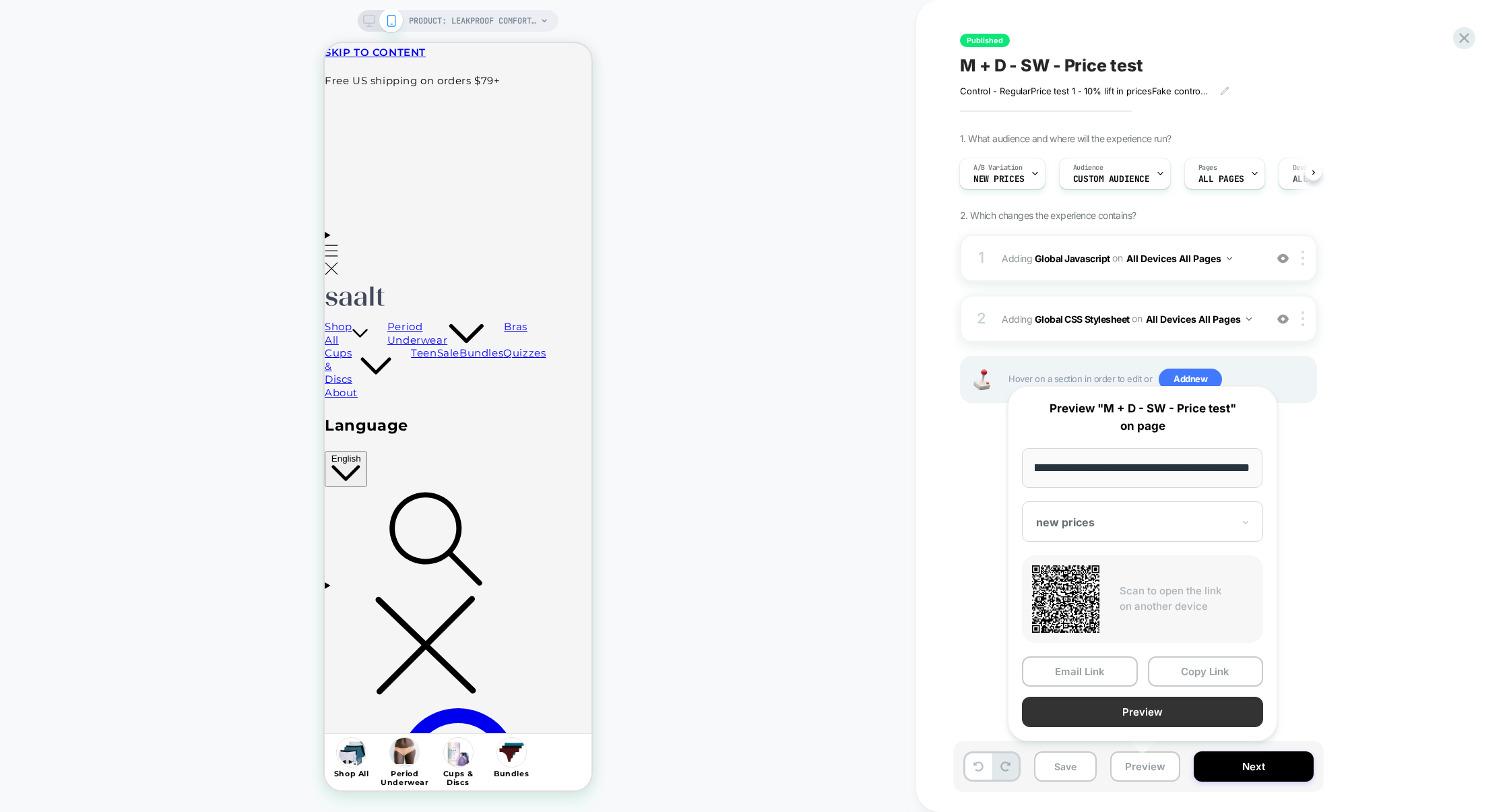
click at [1140, 715] on button "Preview" at bounding box center [1143, 712] width 242 height 30
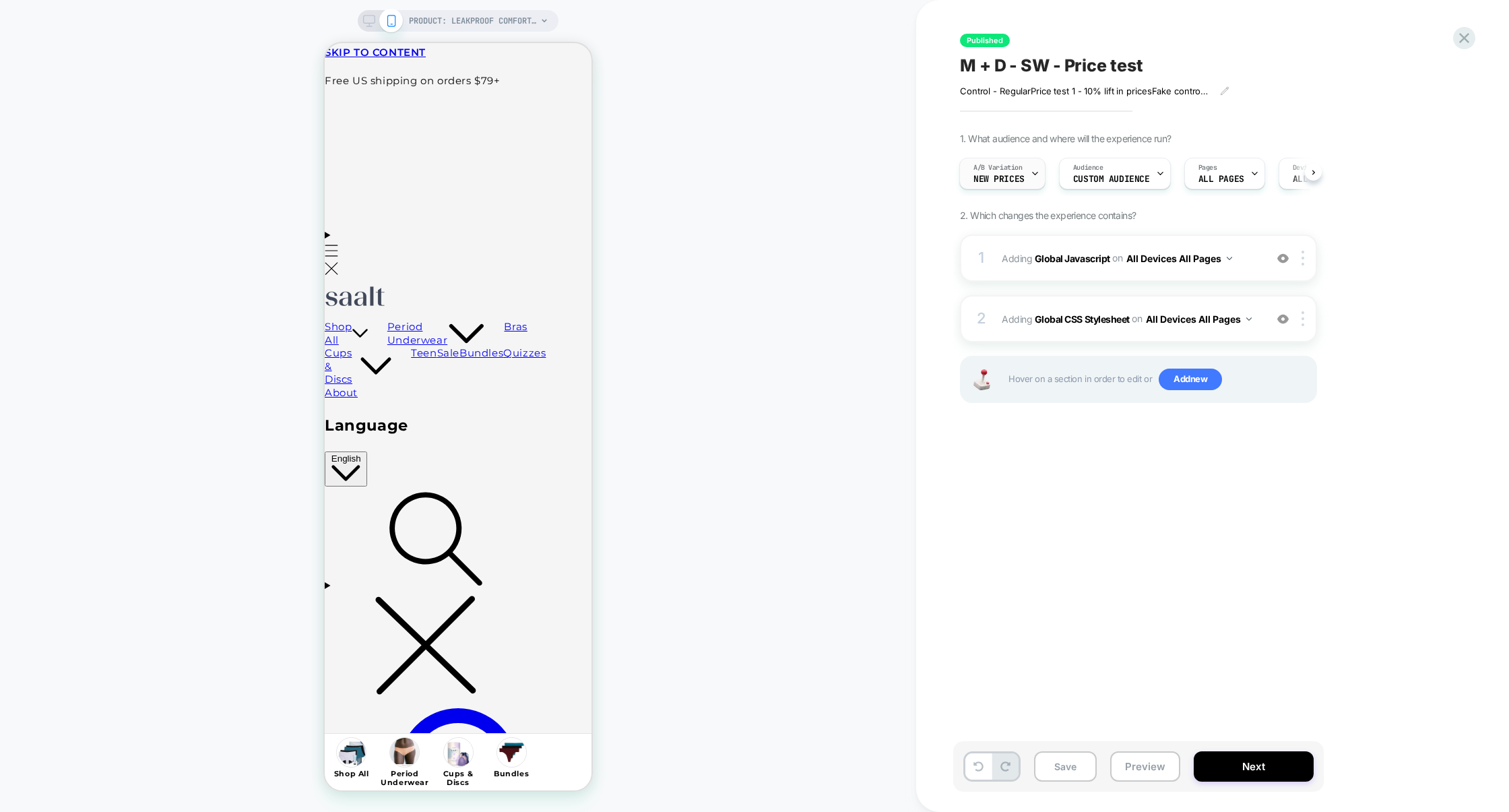
click at [1031, 177] on icon at bounding box center [1035, 173] width 9 height 9
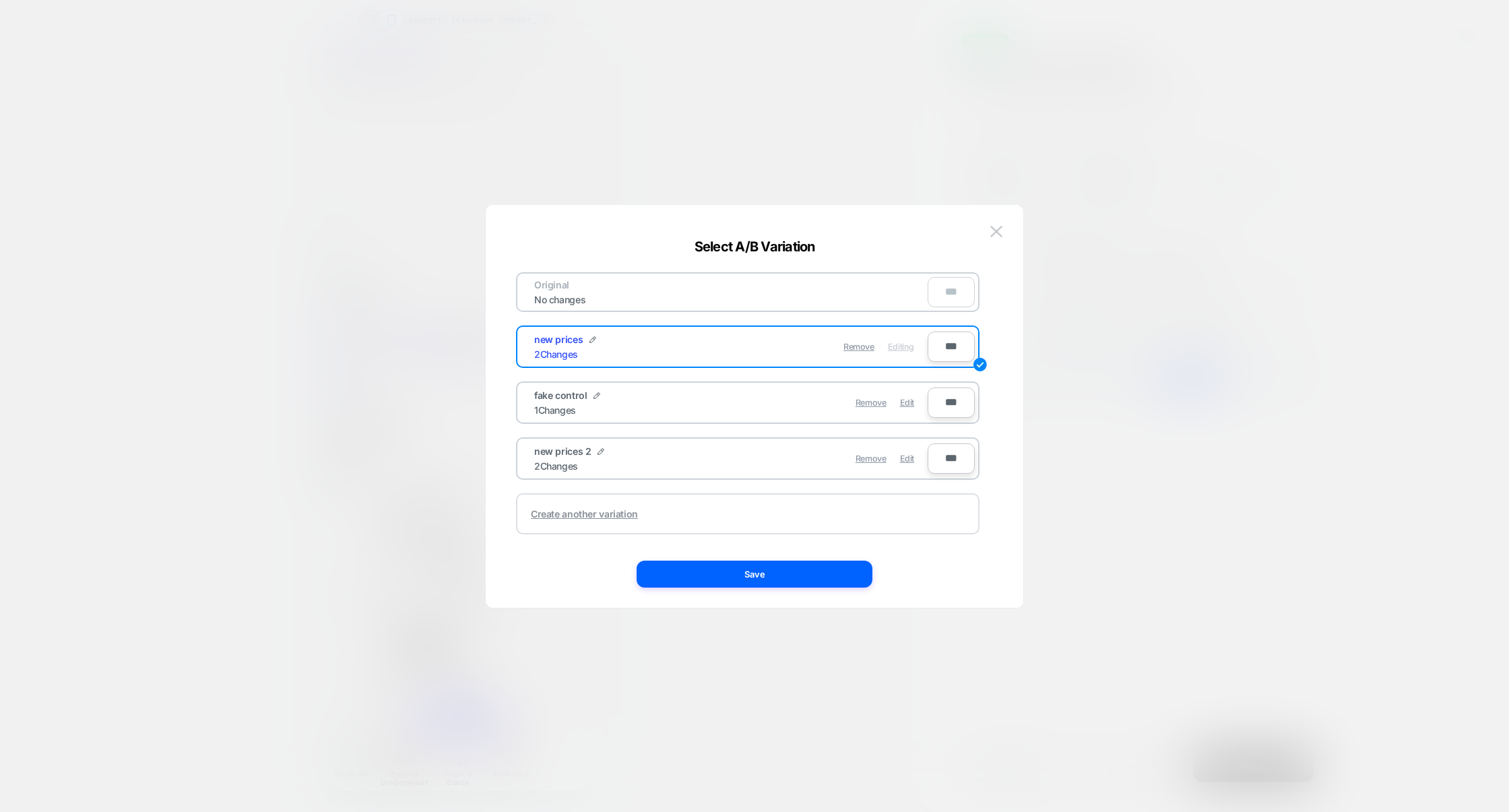
click at [590, 510] on div "Create another variation" at bounding box center [585, 514] width 107 height 12
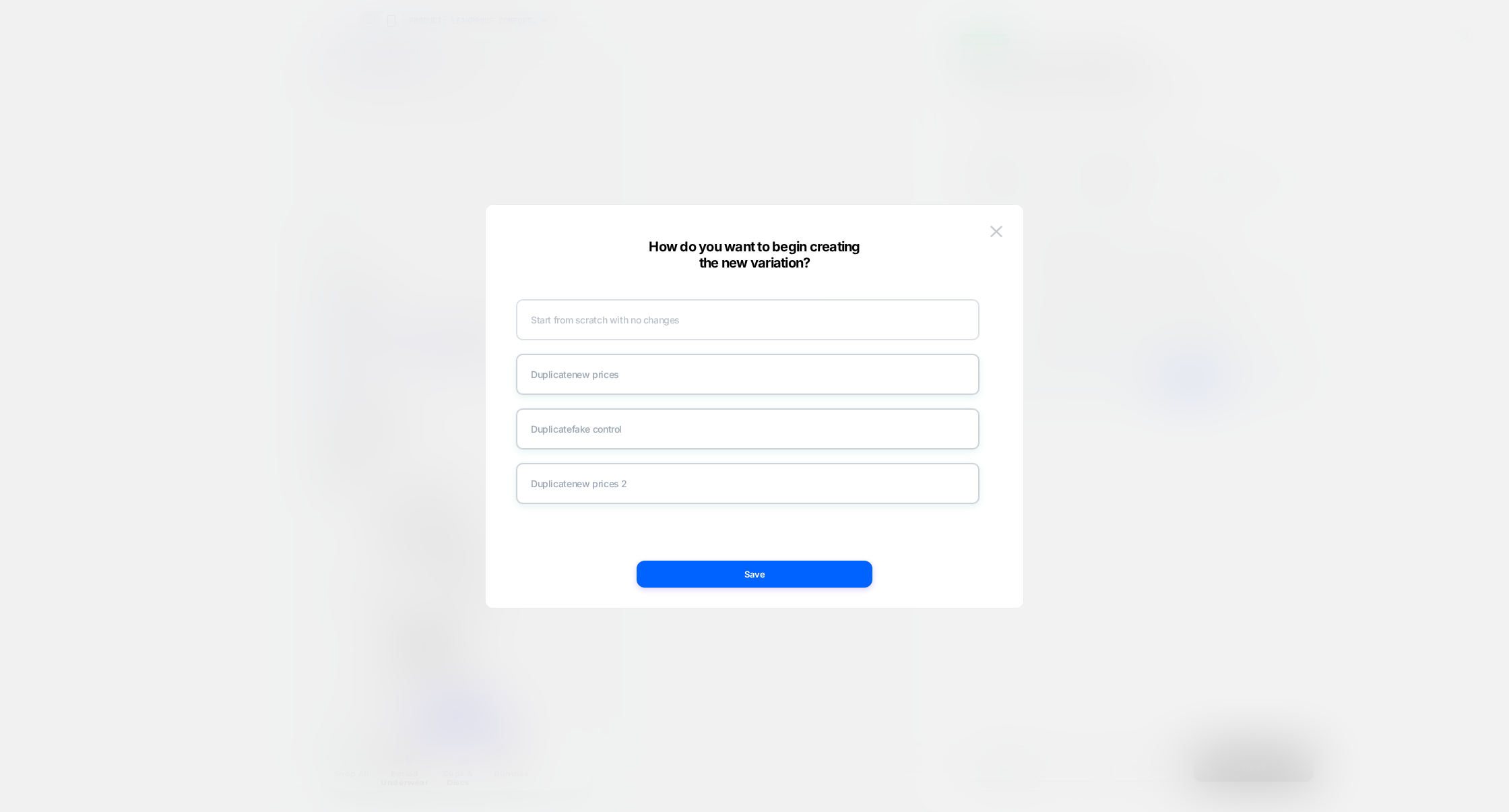
click at [621, 331] on div "Start from scratch with no changes" at bounding box center [747, 320] width 463 height 41
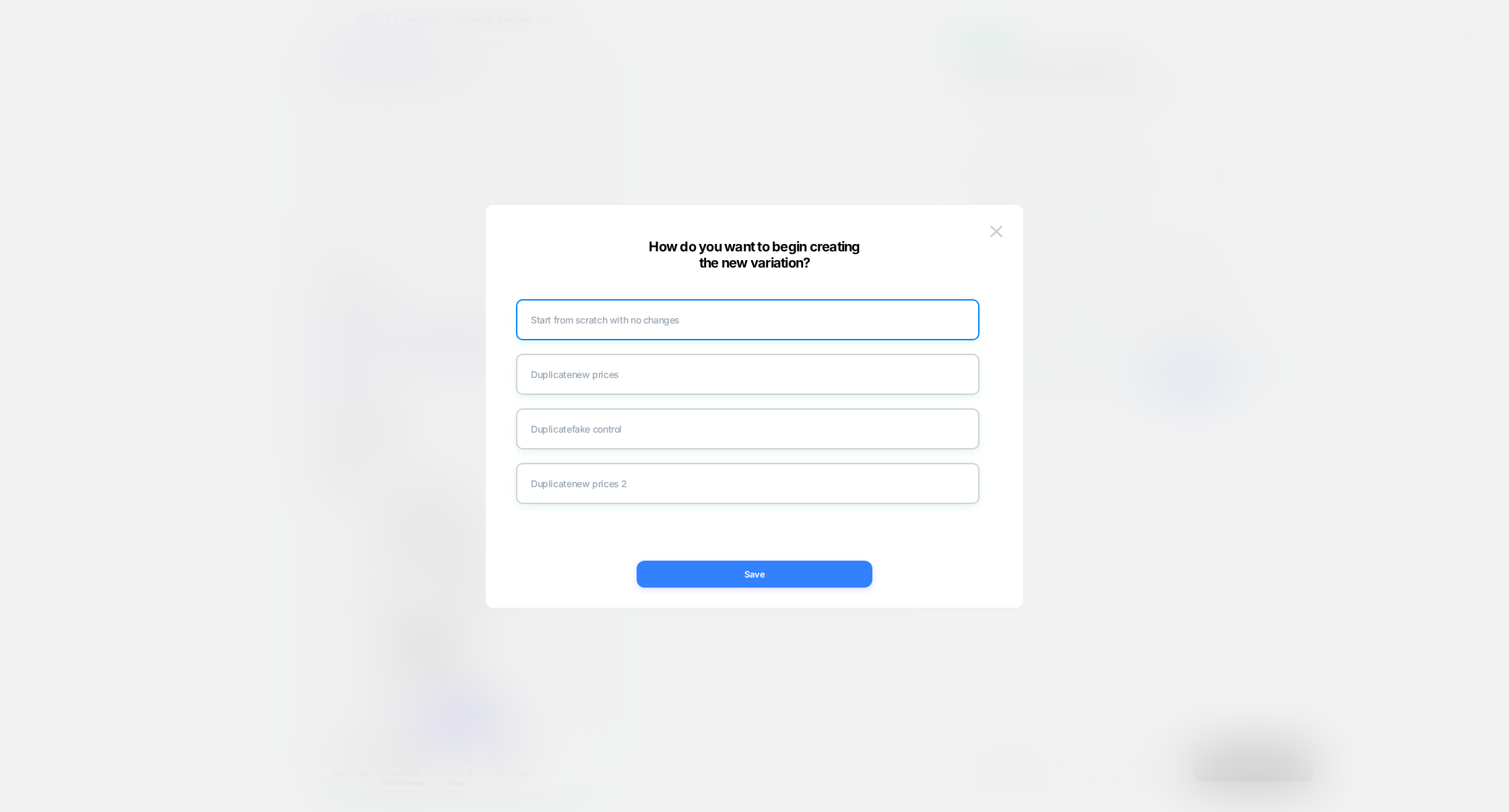
click at [793, 567] on button "Save" at bounding box center [754, 574] width 236 height 27
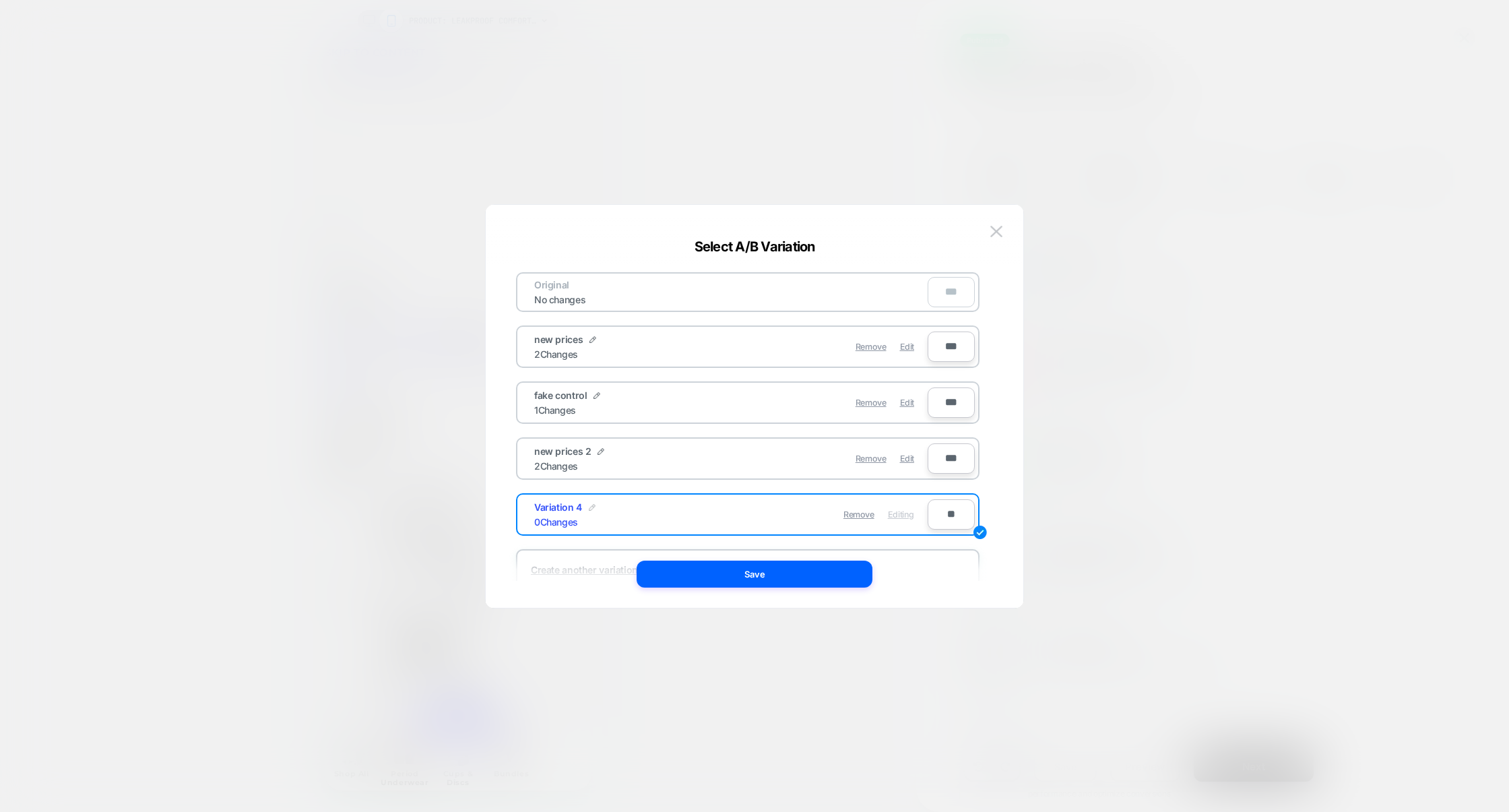
click at [591, 507] on img at bounding box center [592, 507] width 7 height 7
drag, startPoint x: 612, startPoint y: 514, endPoint x: 522, endPoint y: 512, distance: 90.0
click at [522, 512] on div "**********" at bounding box center [725, 515] width 407 height 33
type input "*****"
click at [693, 509] on strong "Save" at bounding box center [682, 514] width 21 height 10
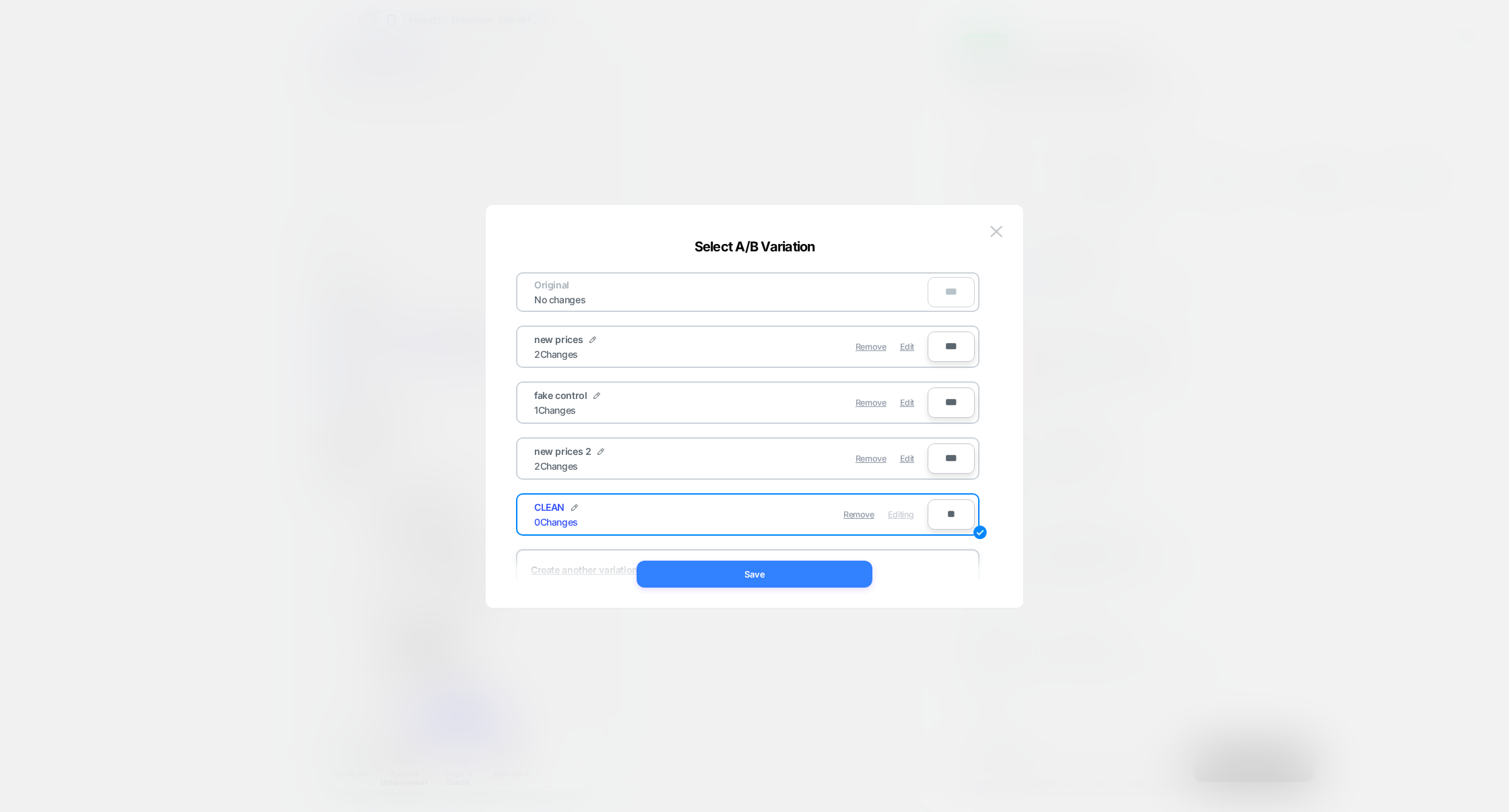
click at [777, 571] on button "Save" at bounding box center [754, 574] width 236 height 27
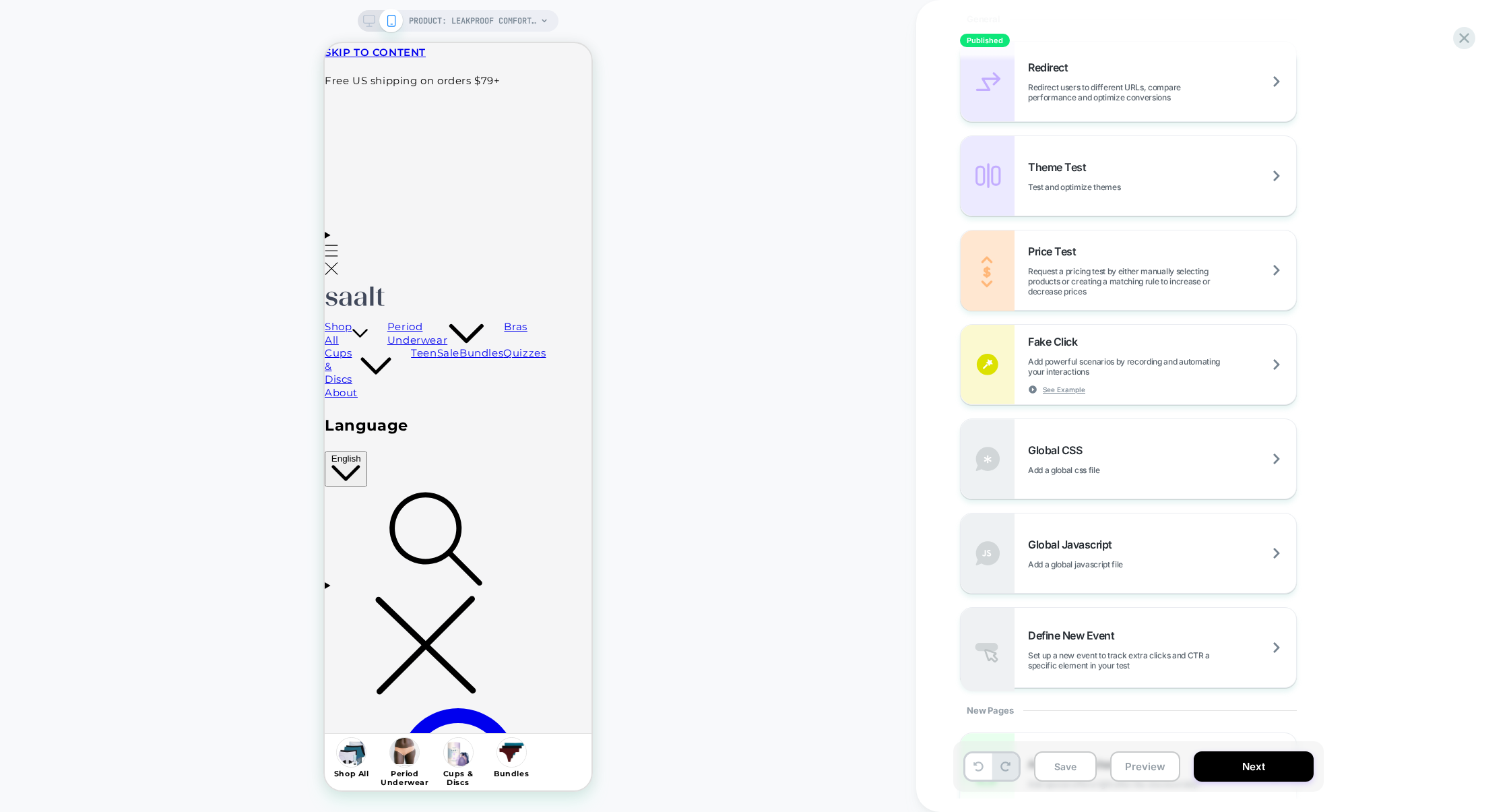
scroll to position [697, 0]
click at [1136, 550] on div "Global Javascript Add a global javascript file" at bounding box center [1163, 552] width 268 height 32
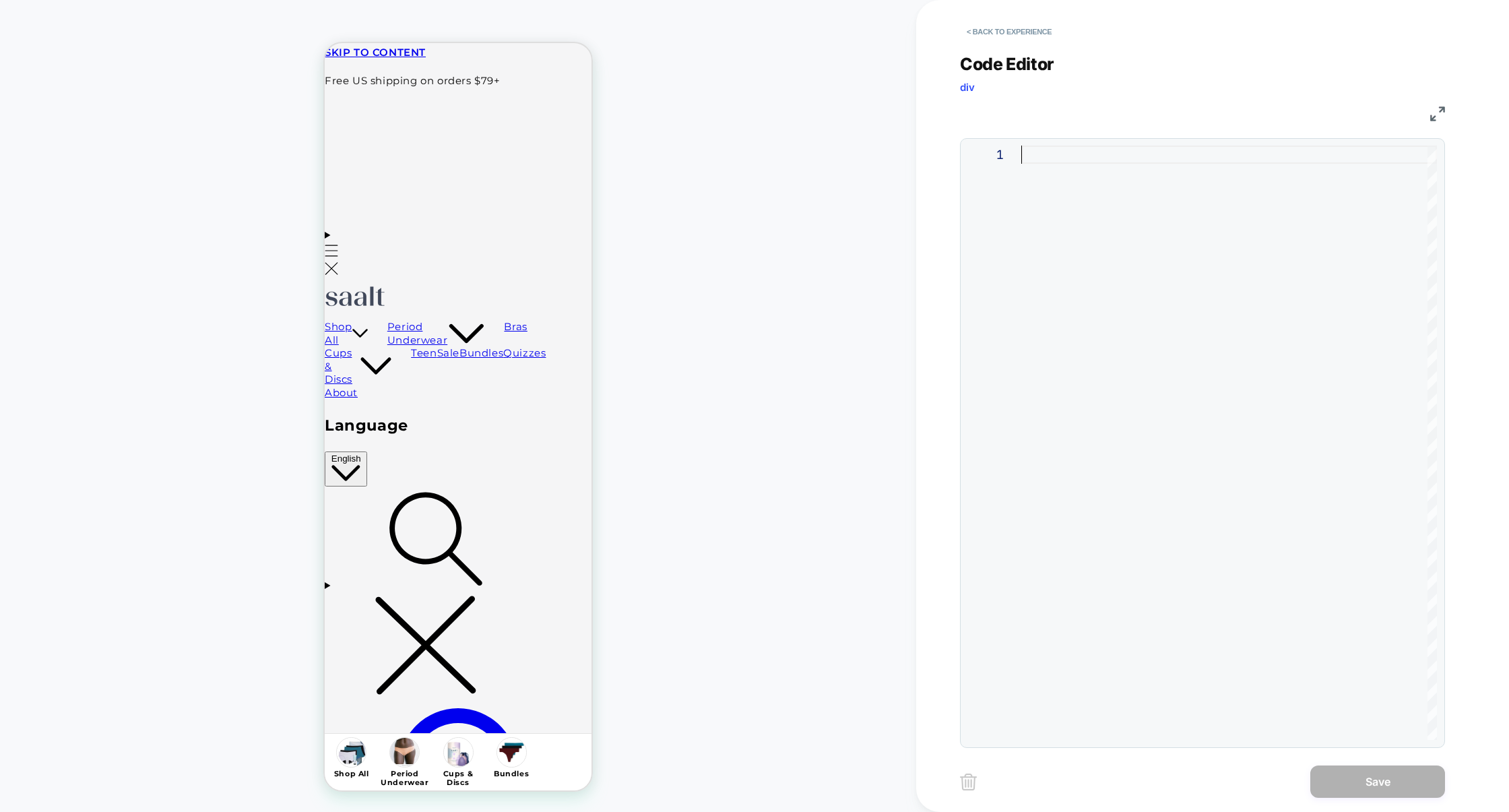
click at [1144, 292] on div at bounding box center [1229, 442] width 416 height 594
type textarea "*"
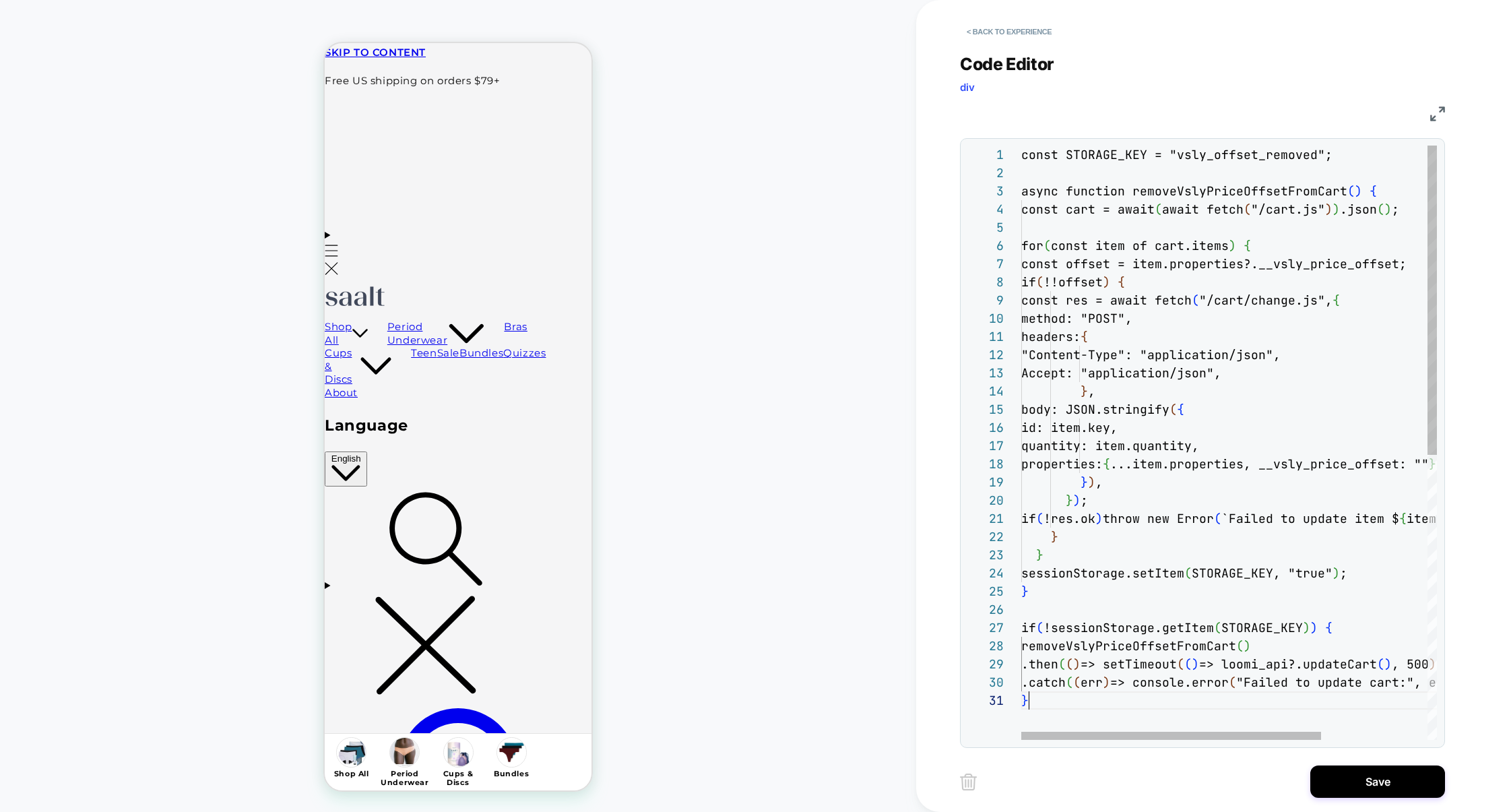
scroll to position [0, 6]
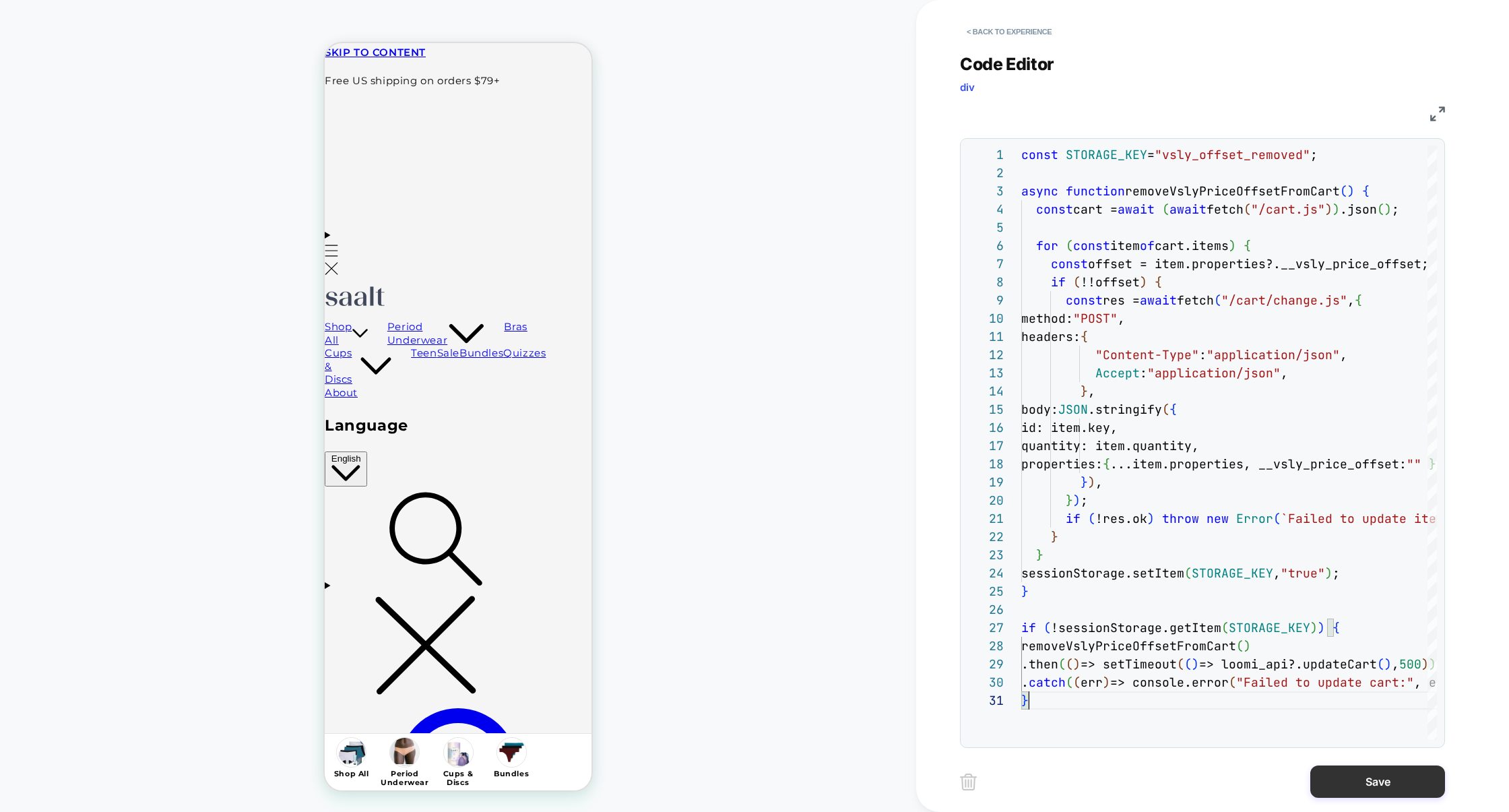
click at [1373, 767] on button "Save" at bounding box center [1378, 781] width 135 height 32
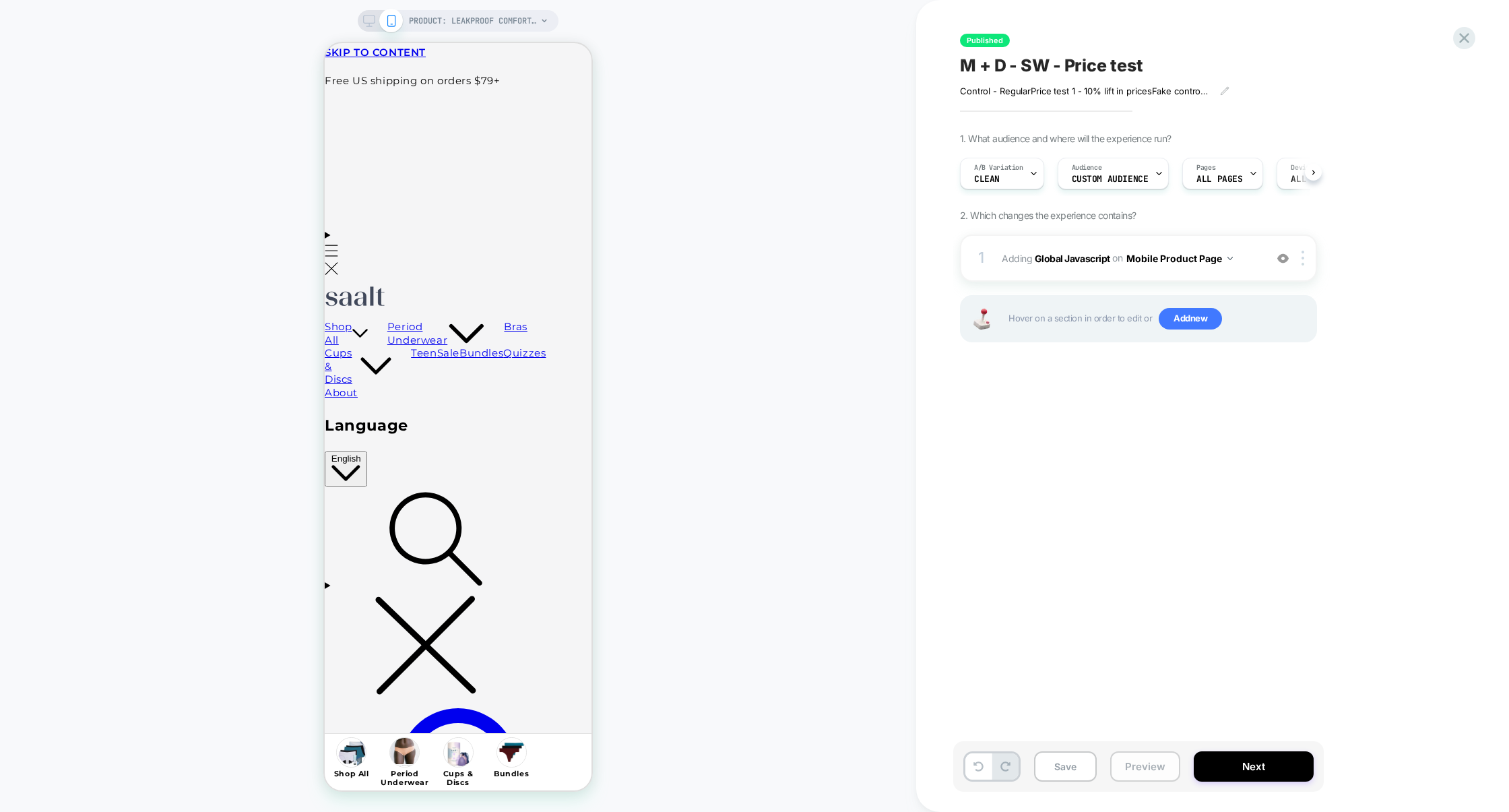
scroll to position [0, 1]
click at [1301, 263] on img at bounding box center [1302, 258] width 2 height 15
click at [1290, 400] on div "Target All Devices" at bounding box center [1305, 402] width 120 height 37
click at [1200, 254] on button "All Devices Product Page" at bounding box center [1189, 258] width 125 height 20
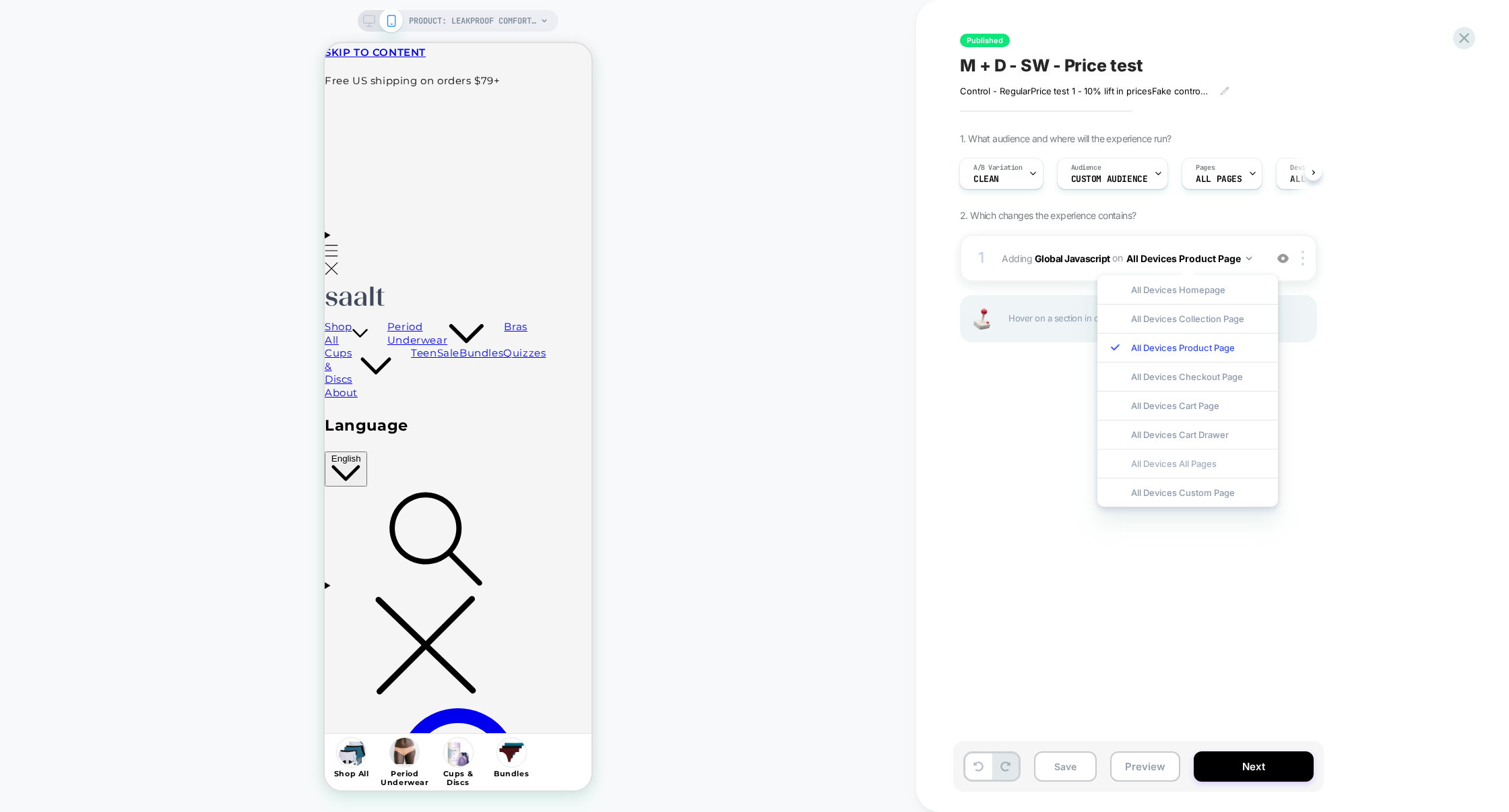
click at [1165, 455] on div "All Devices All Pages" at bounding box center [1188, 463] width 181 height 29
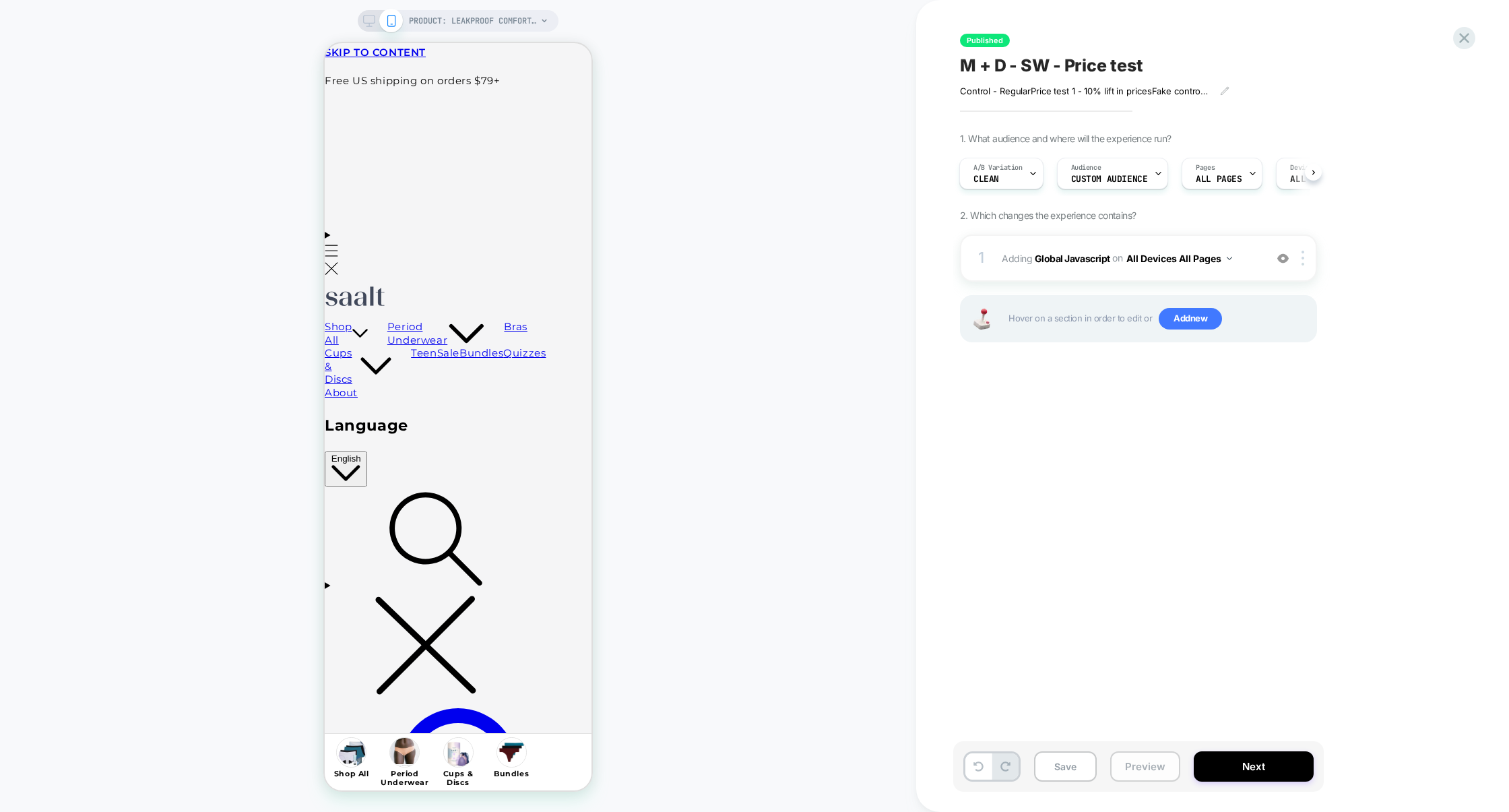
click at [1129, 767] on button "Preview" at bounding box center [1145, 766] width 70 height 30
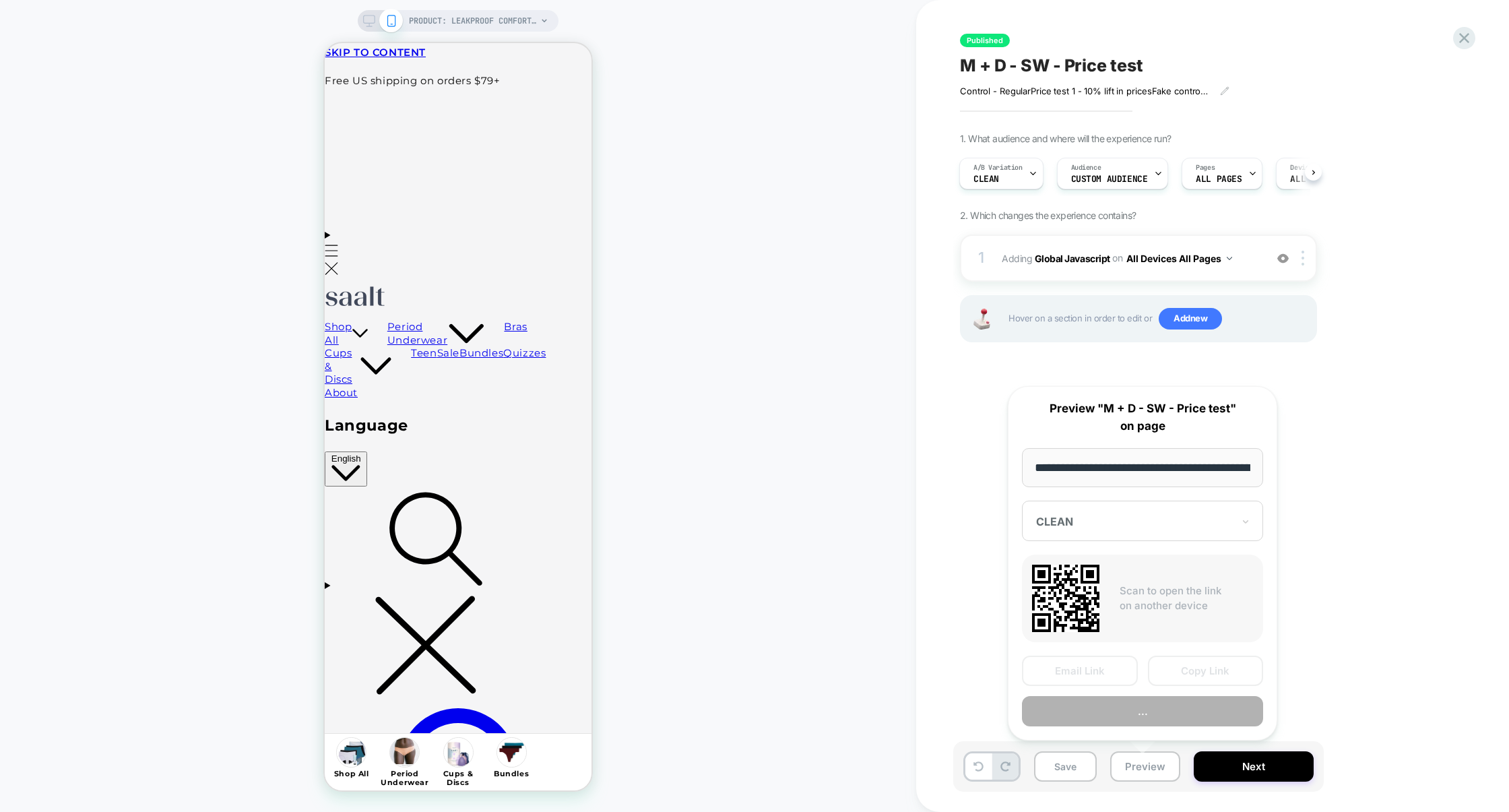
scroll to position [0, 165]
click at [1117, 711] on button "Preview" at bounding box center [1143, 712] width 242 height 30
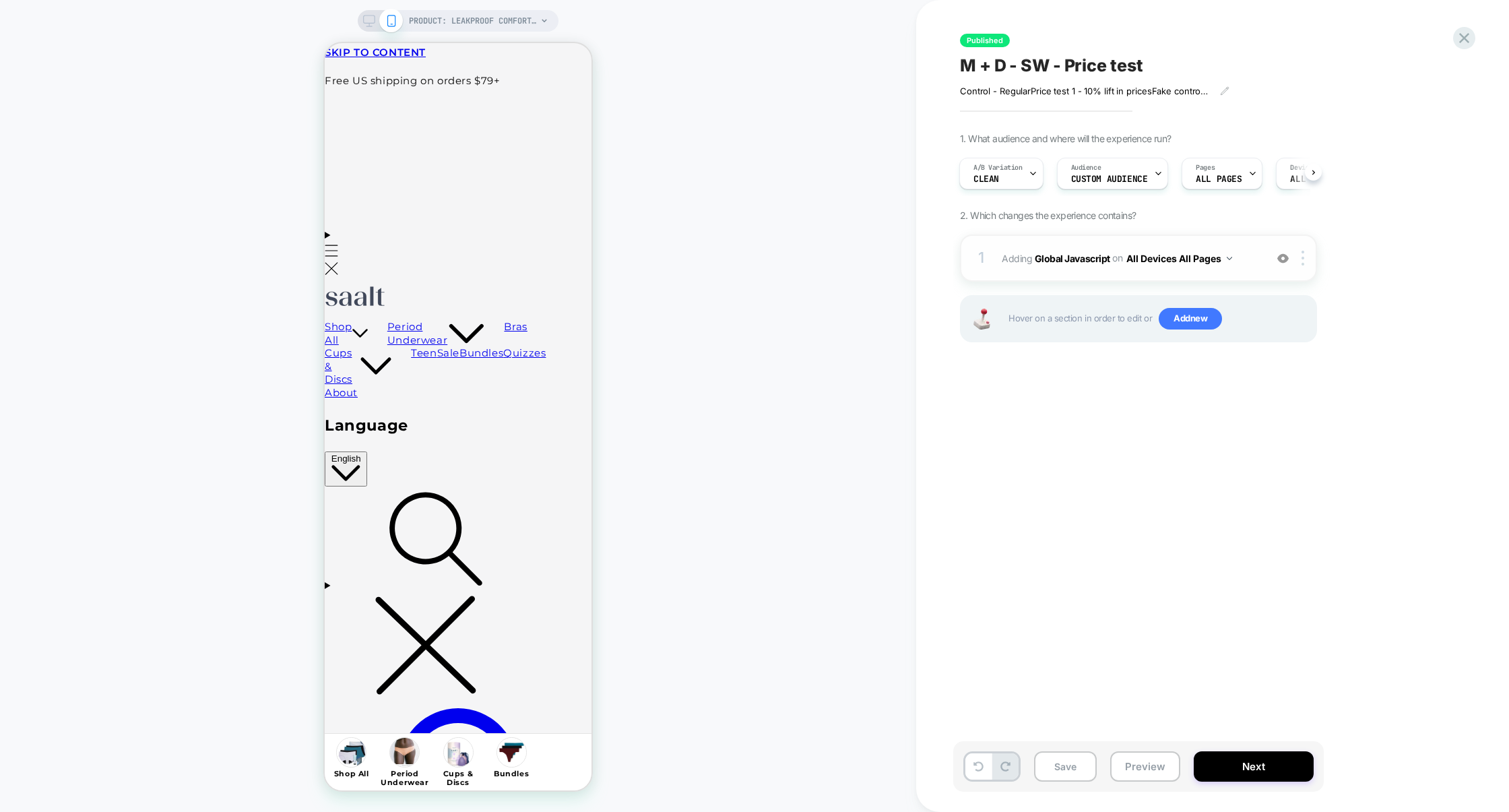
click at [1085, 272] on div "1 Adding Global Javascript on All Devices All Pages Add Before Add After Target…" at bounding box center [1139, 258] width 357 height 47
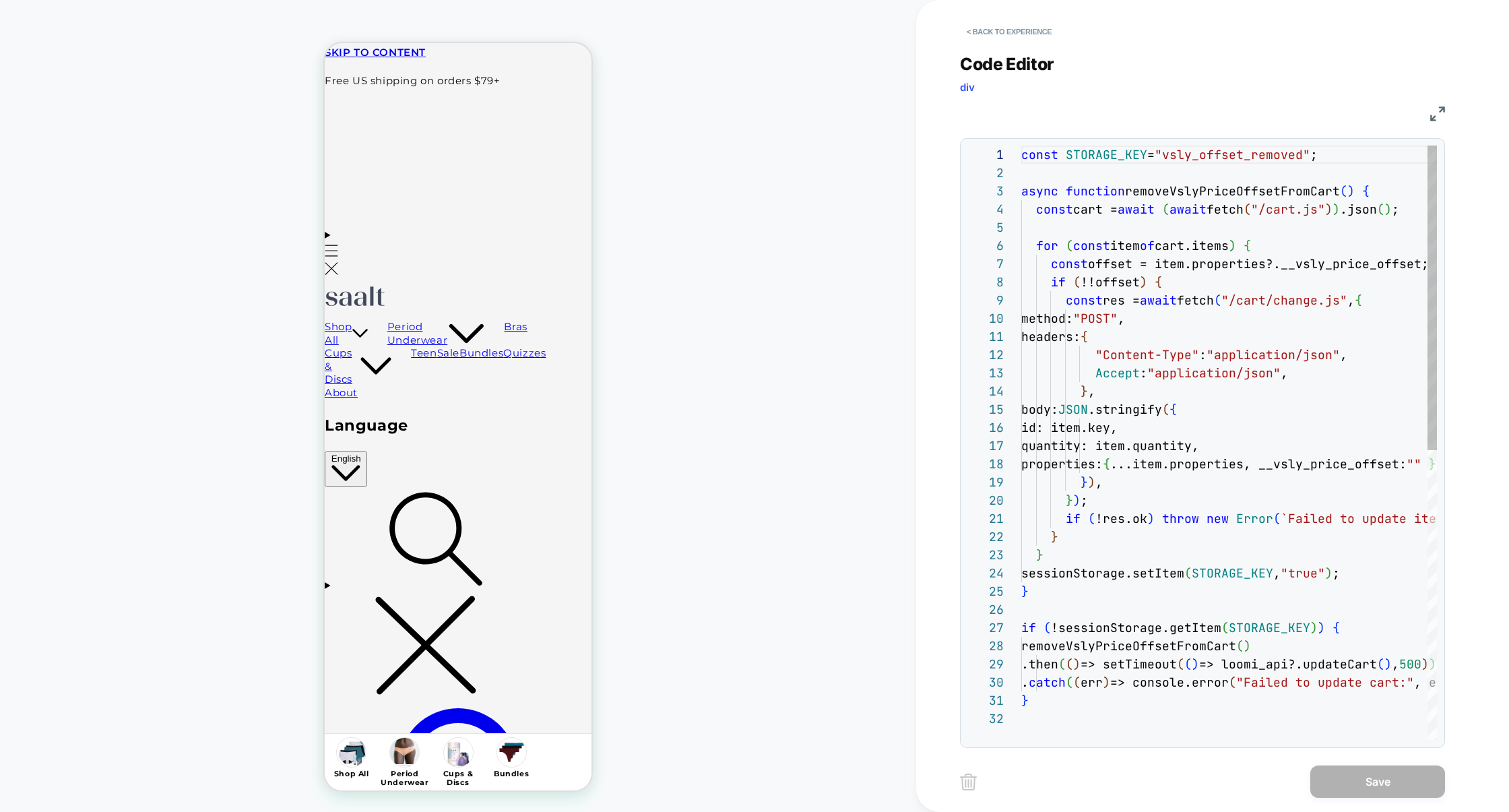
scroll to position [182, 0]
click at [1099, 211] on div "const STORAGE_KEY = "vsly_offset_removed" ; async function removeVslyPriceOffse…" at bounding box center [1302, 724] width 563 height 1158
click at [1106, 229] on div "const STORAGE_KEY = "vsly_offset_removed" ; async function removeVslyPriceOffse…" at bounding box center [1302, 724] width 563 height 1158
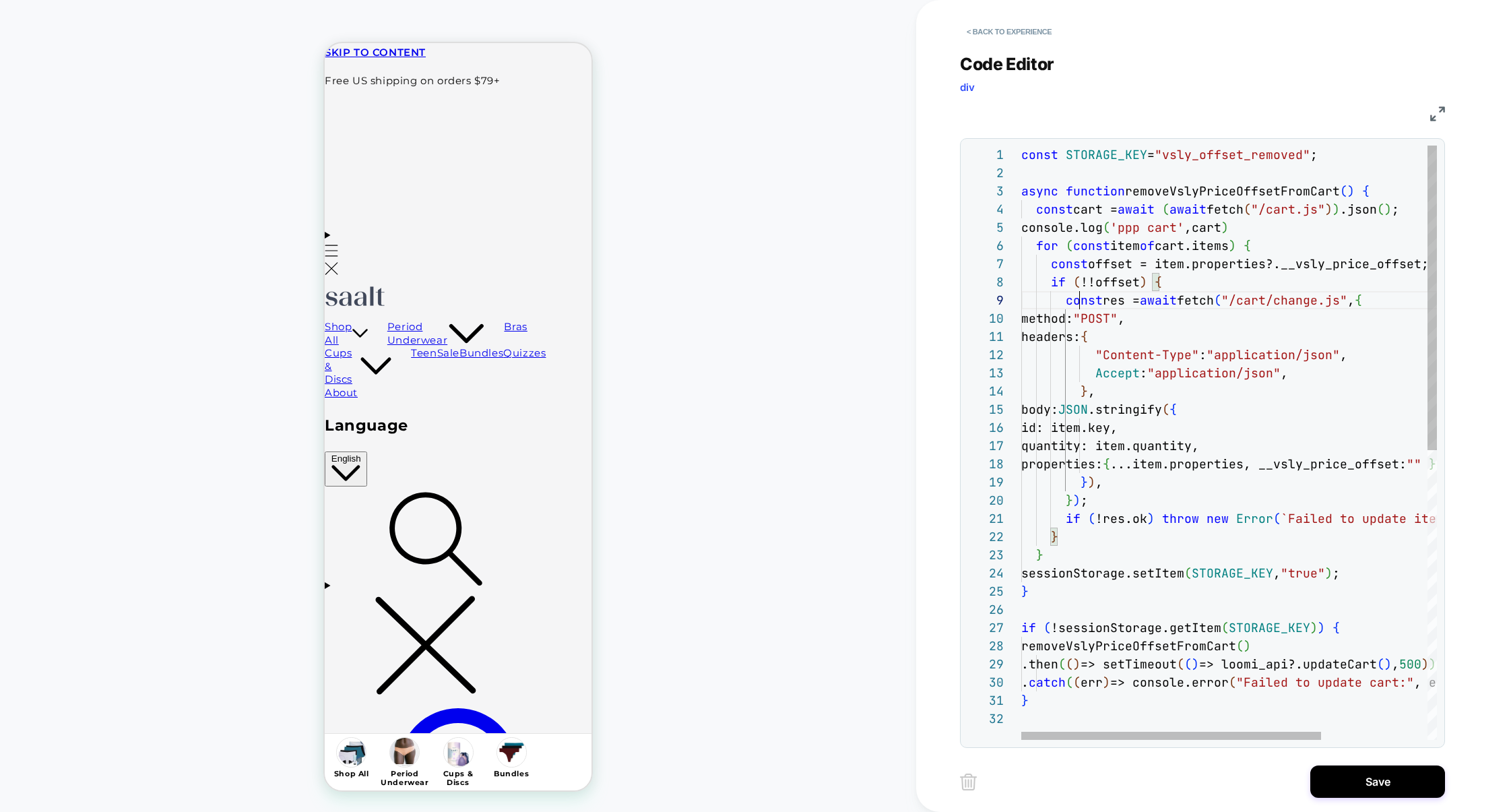
click at [1081, 306] on div "const STORAGE_KEY = "vsly_offset_removed" ; async function removeVslyPriceOffse…" at bounding box center [1302, 724] width 563 height 1158
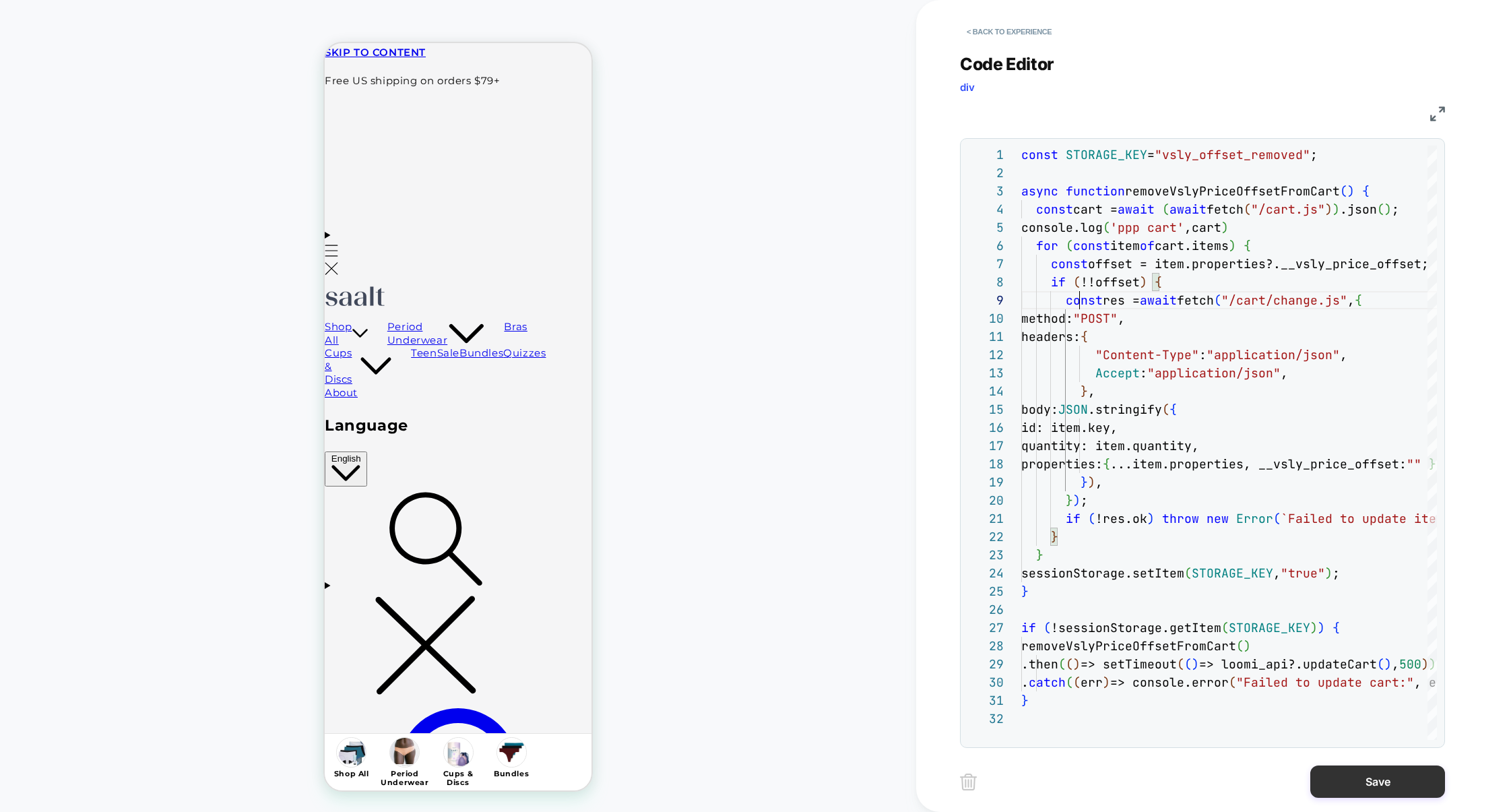
type textarea "**********"
click at [1378, 790] on button "Save" at bounding box center [1378, 781] width 135 height 32
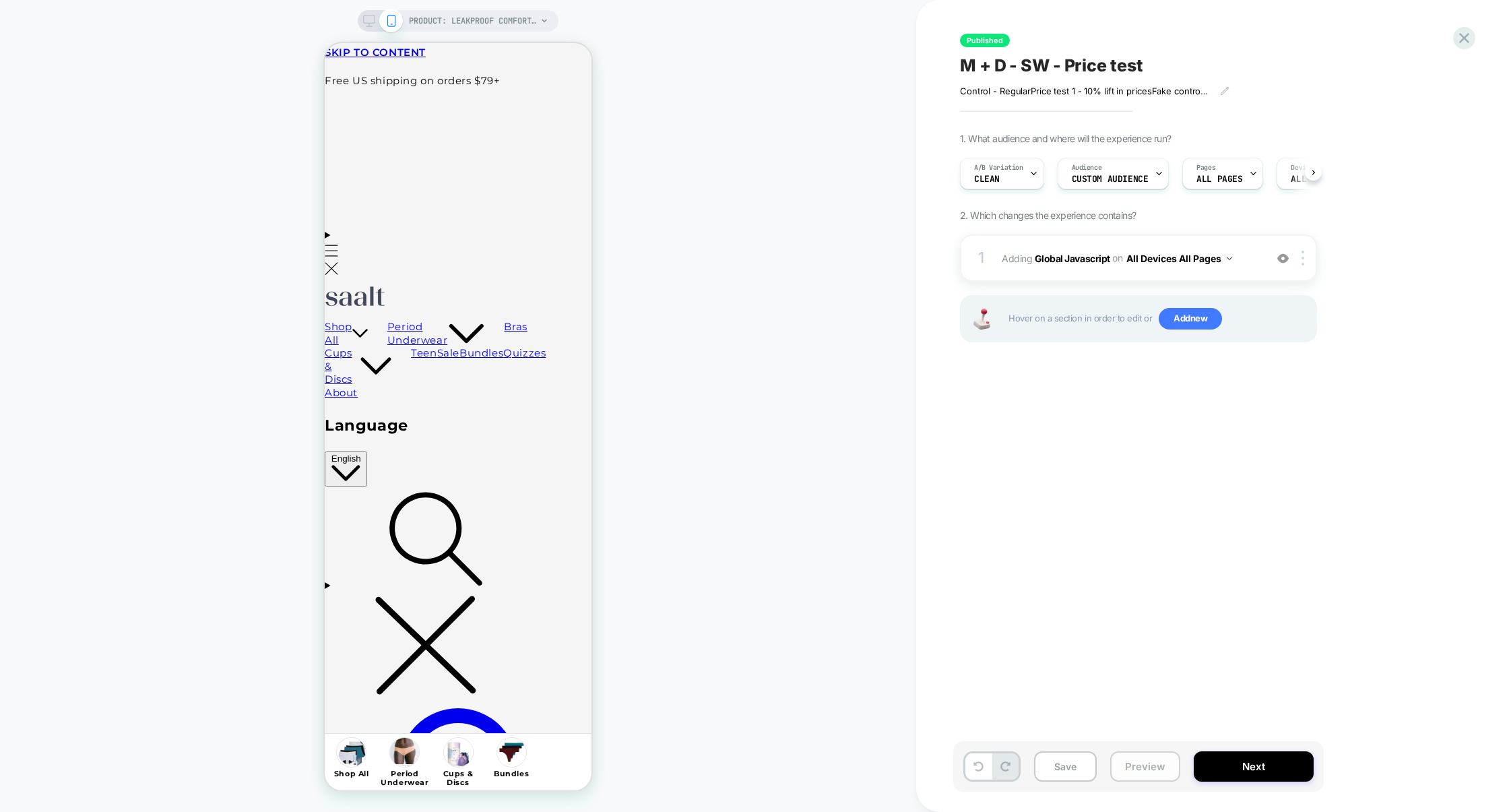
scroll to position [0, 1]
click at [1144, 775] on button "Preview" at bounding box center [1145, 766] width 70 height 30
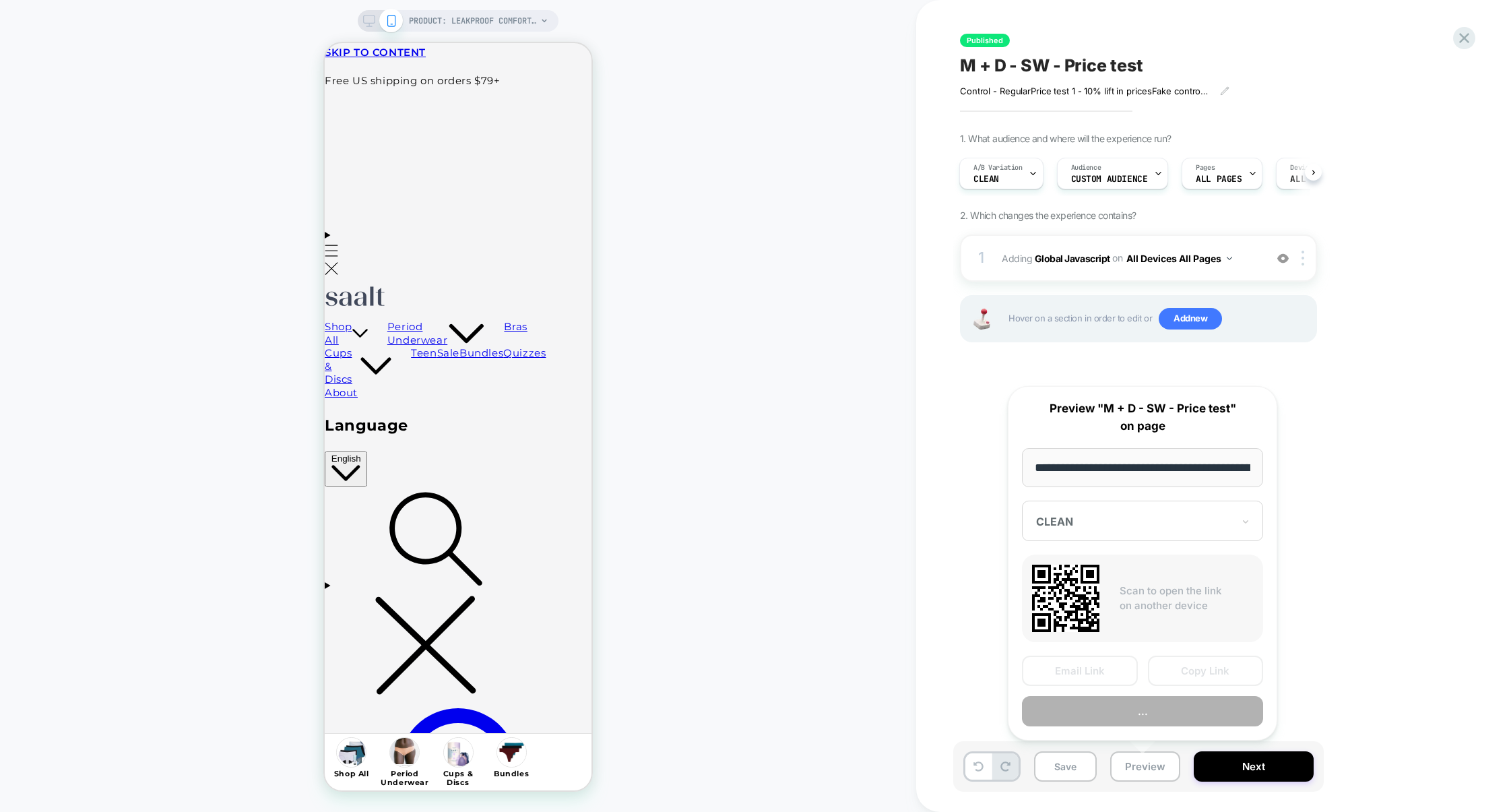
scroll to position [0, 165]
click at [1166, 720] on button "Preview" at bounding box center [1143, 712] width 242 height 30
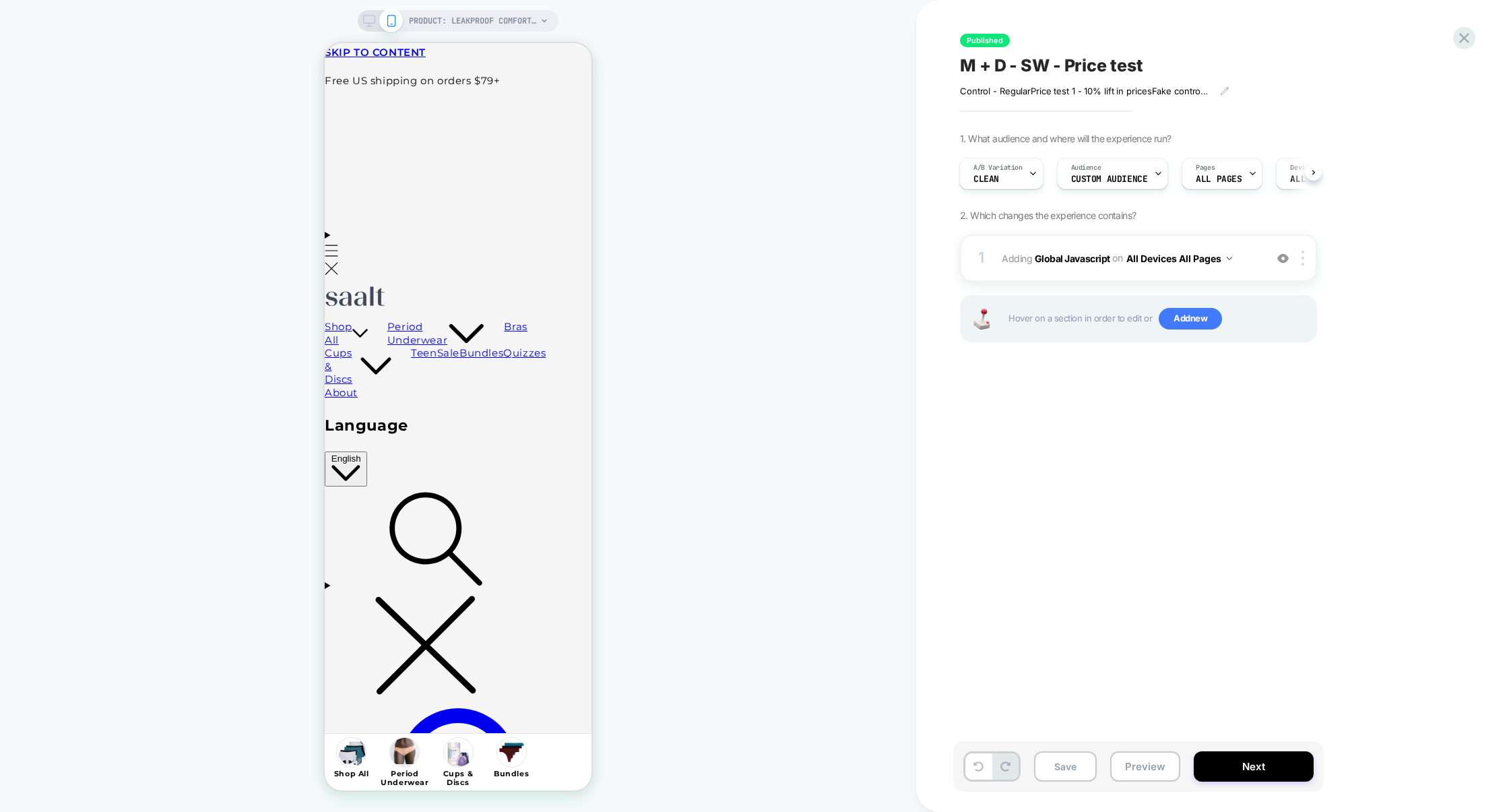
click at [1139, 273] on div "1 Adding Global Javascript on All Devices All Pages Add Before Add After Target…" at bounding box center [1139, 258] width 357 height 47
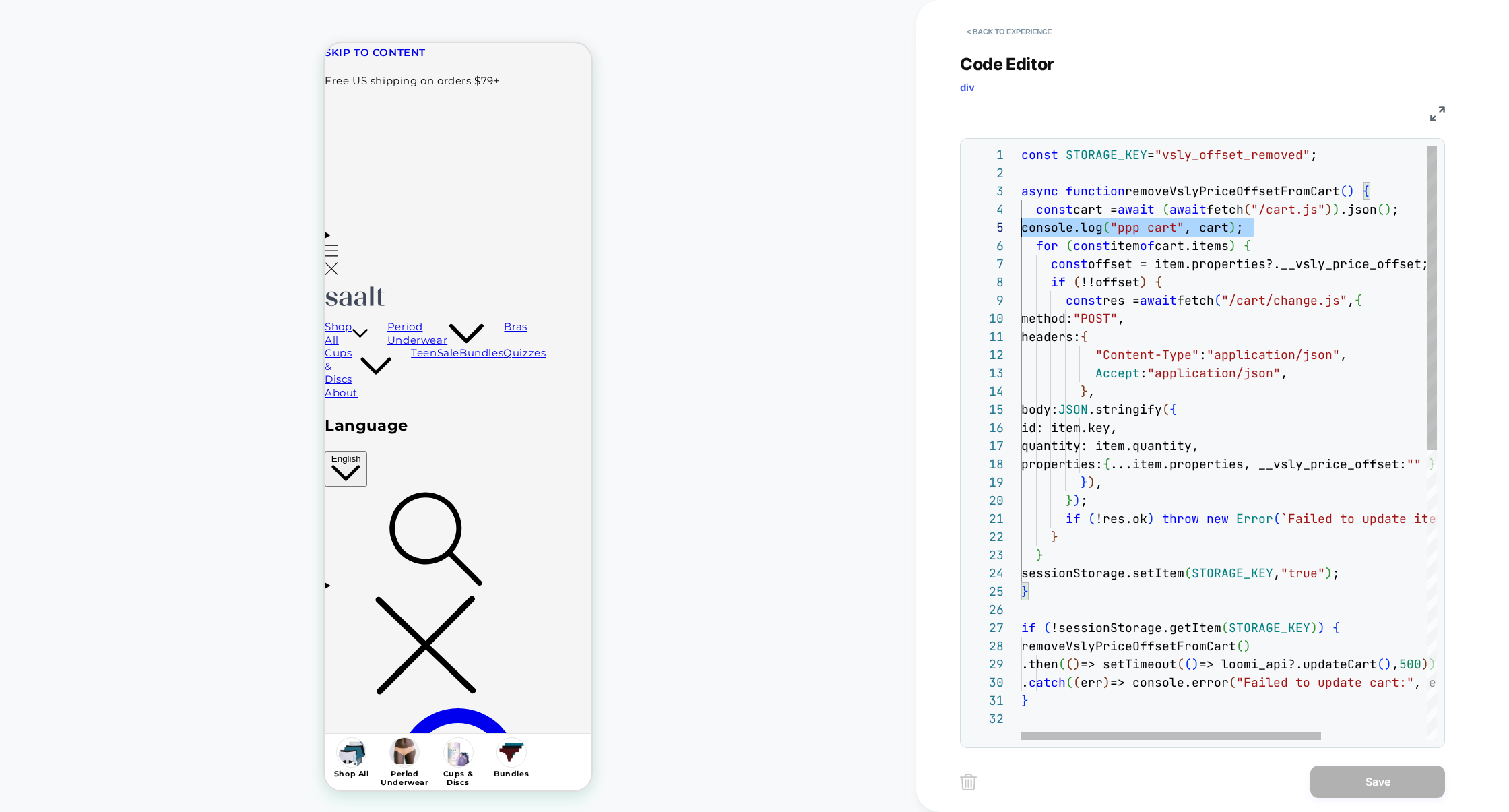
scroll to position [73, 0]
drag, startPoint x: 1281, startPoint y: 226, endPoint x: 965, endPoint y: 226, distance: 316.0
click at [965, 227] on div "1 2 3 4 5 6 7 8 9 10 11 12 13 14 15 16 17 18 19 20 21 22 23 24 25 26 27 28 29 3…" at bounding box center [1203, 443] width 485 height 610
click at [1048, 161] on div "const STORAGE_KEY = "vsly_offset_removed" ; async function removeVslyPriceOffse…" at bounding box center [1302, 724] width 563 height 1158
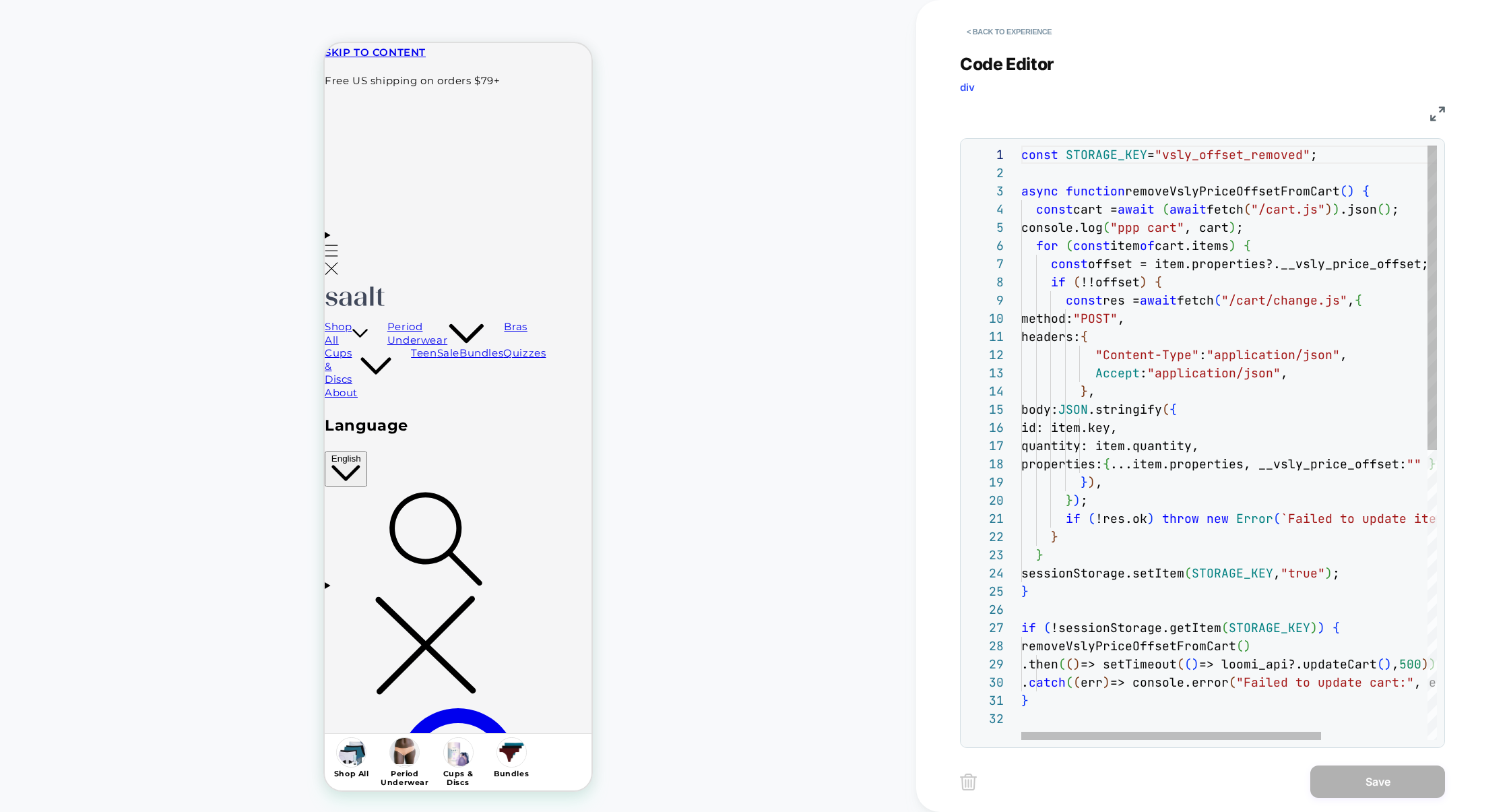
click at [1048, 169] on div "const STORAGE_KEY = "vsly_offset_removed" ; async function removeVslyPriceOffse…" at bounding box center [1302, 724] width 563 height 1158
click at [1219, 170] on div "const STORAGE_KEY = "vsly_offset_removed" ; console.log ( "ppp cart" , cart ) ;…" at bounding box center [1302, 724] width 563 height 1158
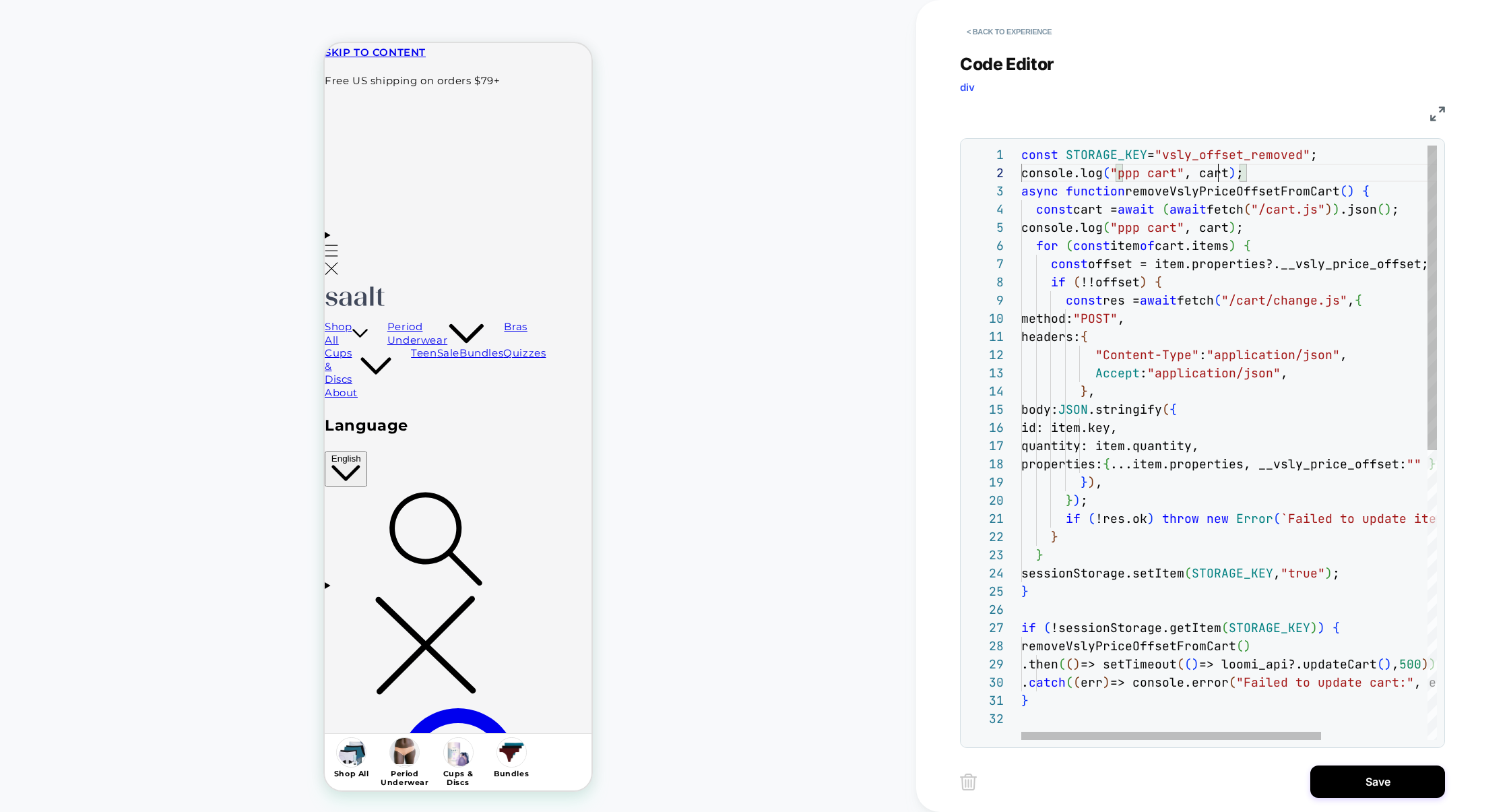
click at [1219, 170] on div "const STORAGE_KEY = "vsly_offset_removed" ; console.log ( "ppp cart" , cart ) ;…" at bounding box center [1302, 724] width 563 height 1158
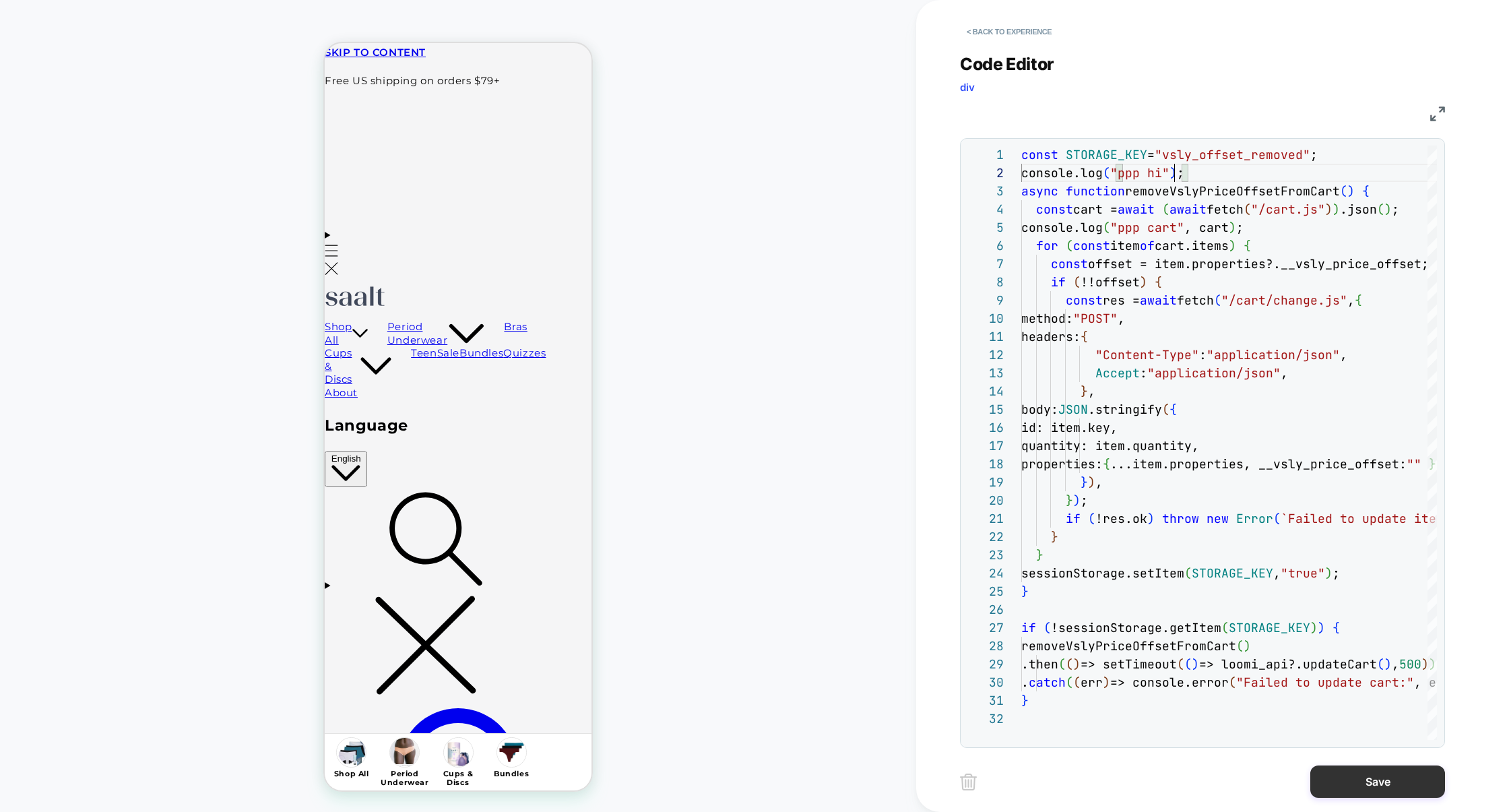
type textarea "**********"
click at [1357, 776] on button "Save" at bounding box center [1378, 781] width 135 height 32
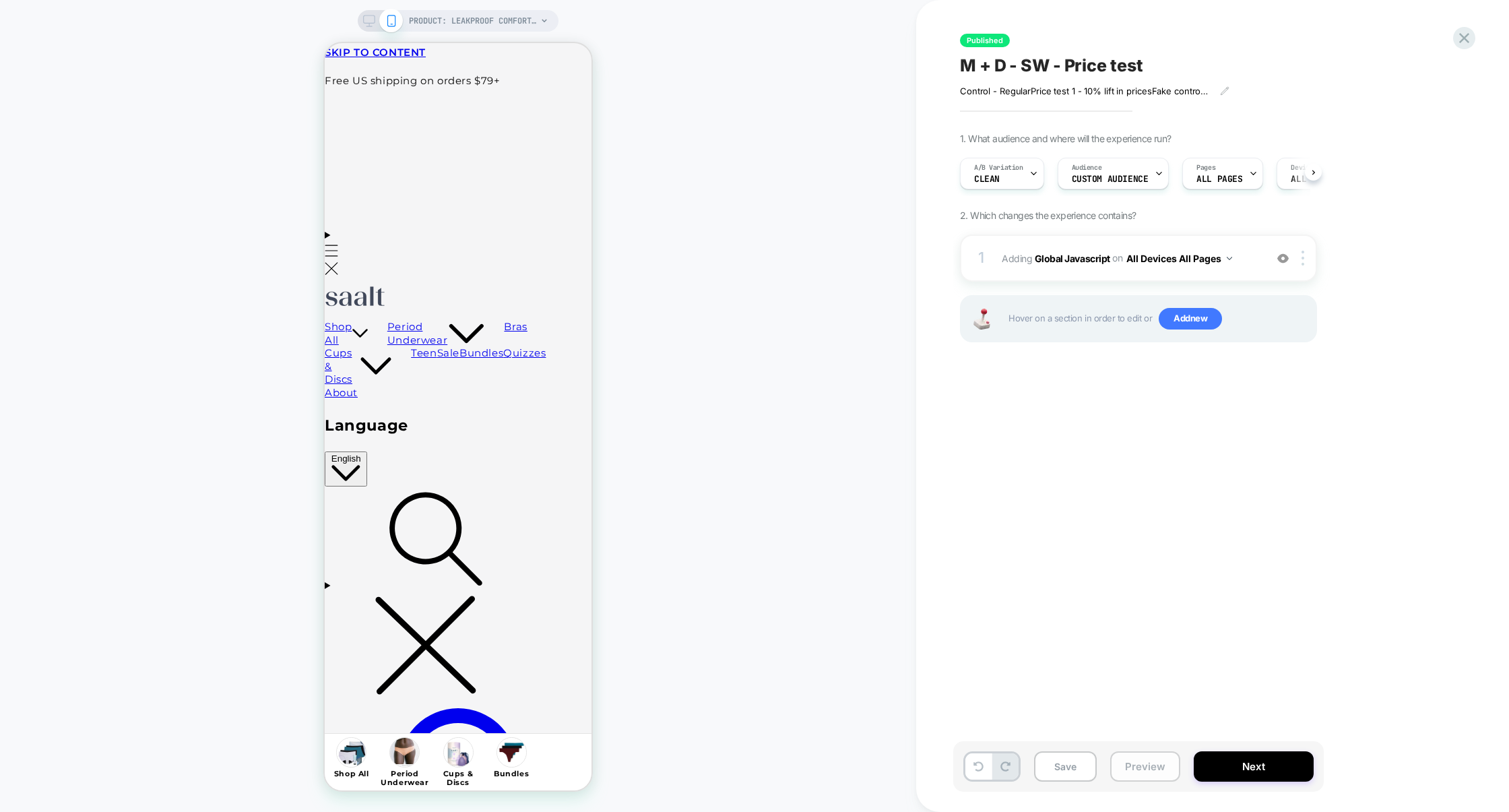
scroll to position [0, 1]
click at [1149, 766] on button "Preview" at bounding box center [1145, 766] width 70 height 30
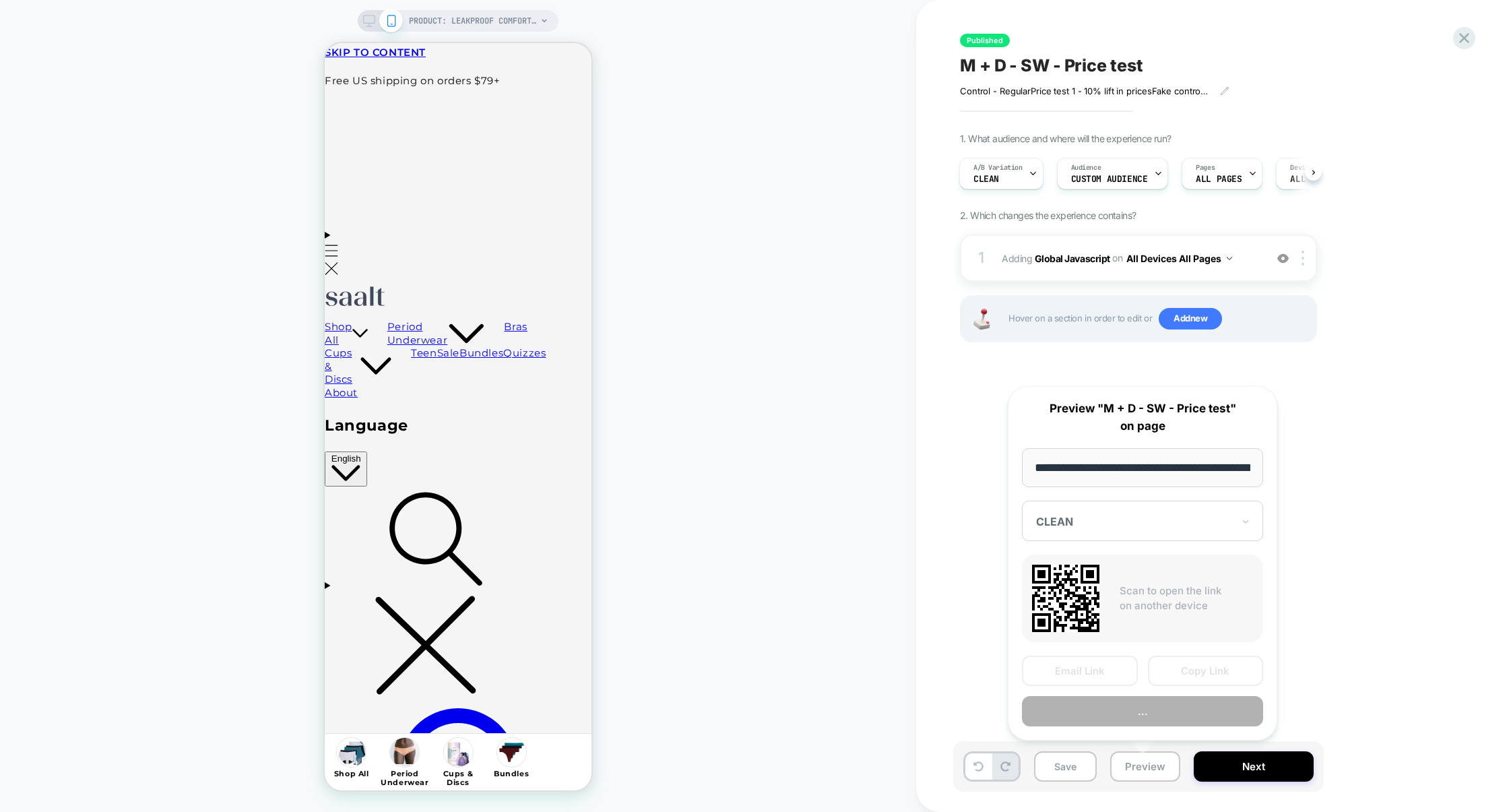
scroll to position [0, 165]
click at [1176, 714] on button "Preview" at bounding box center [1143, 712] width 242 height 30
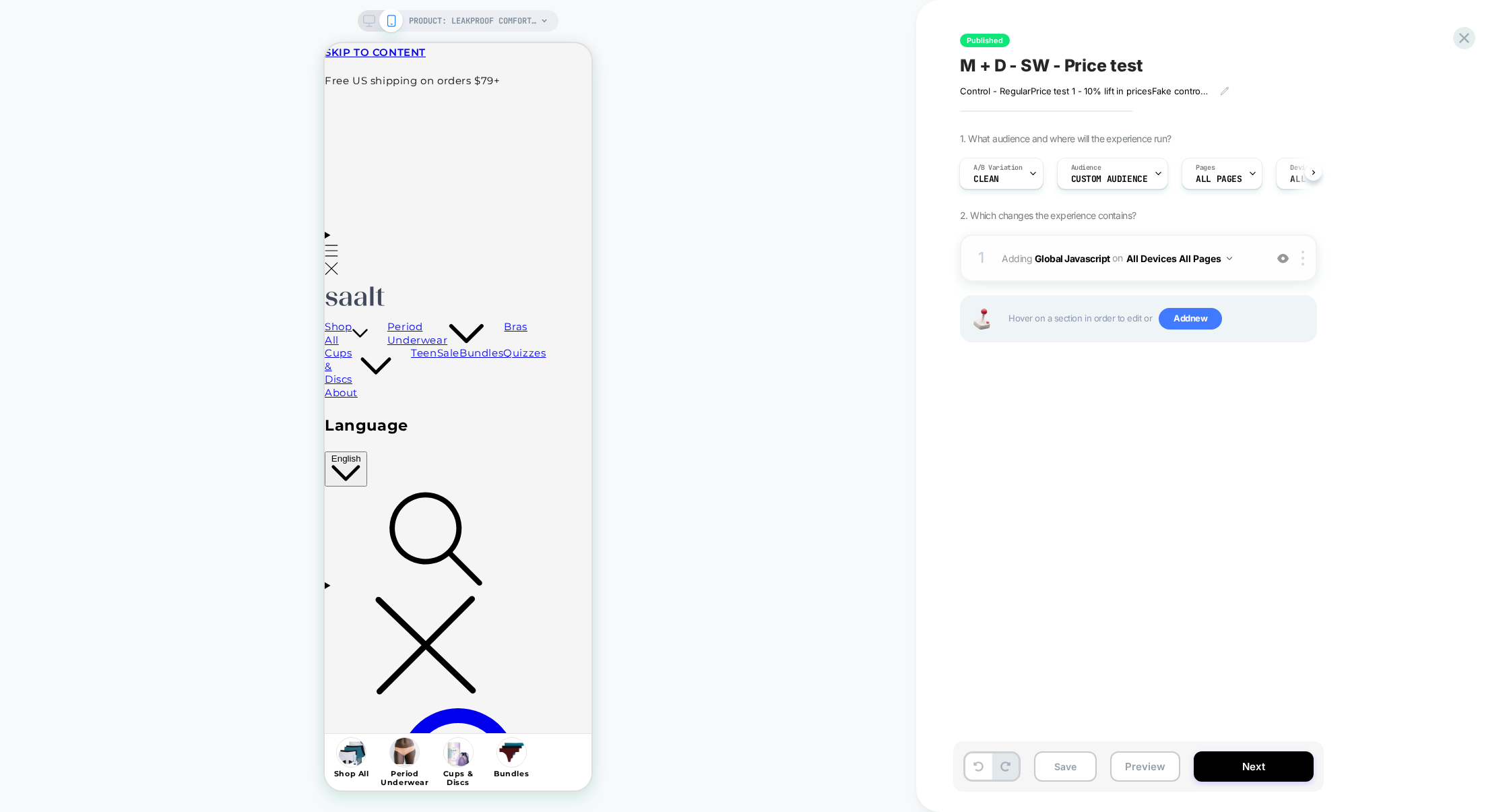
click at [1125, 272] on div "1 Adding Global Javascript on All Devices All Pages Add Before Add After Target…" at bounding box center [1139, 258] width 357 height 47
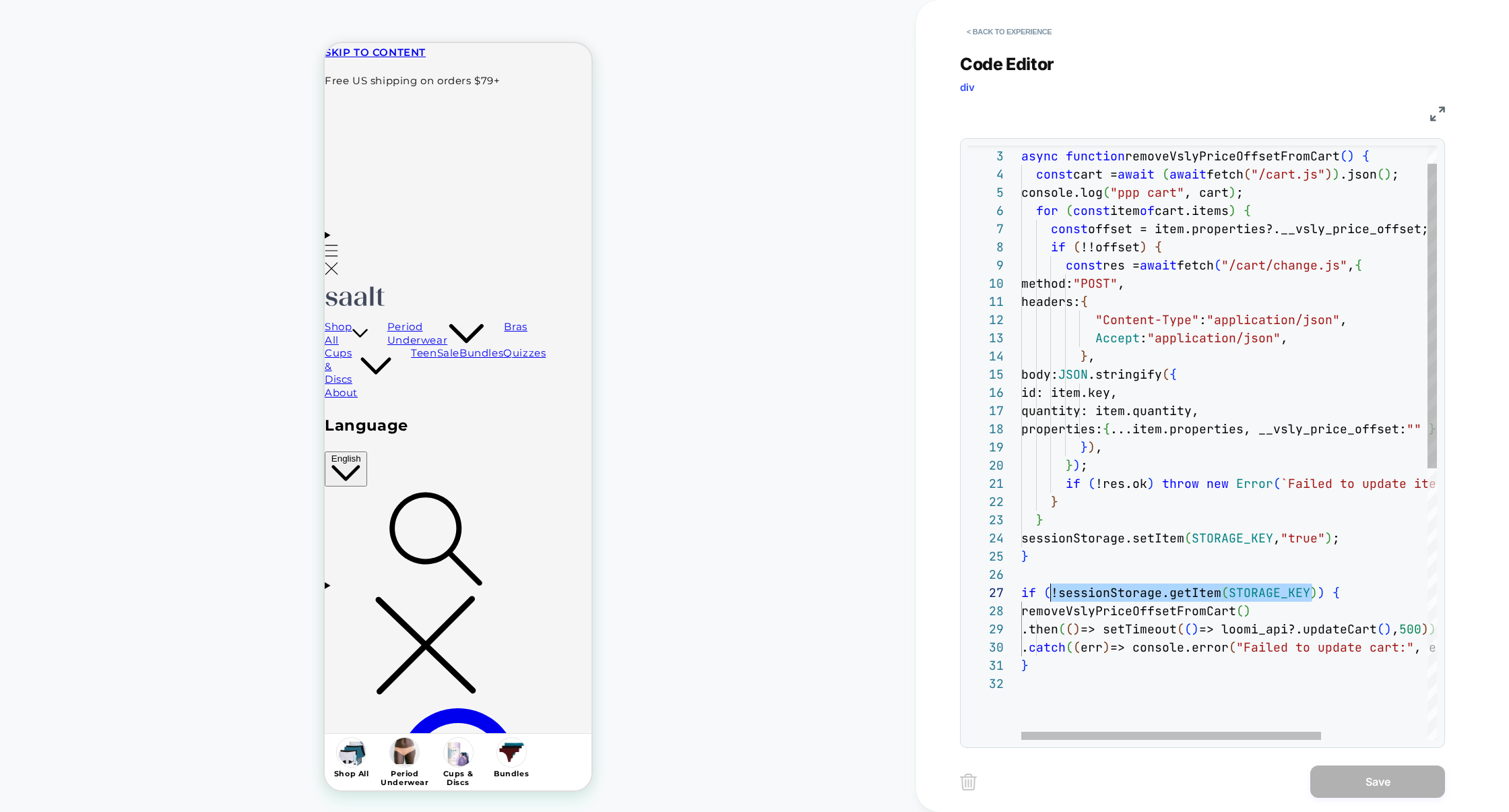
scroll to position [109, 36]
drag, startPoint x: 1311, startPoint y: 592, endPoint x: 1054, endPoint y: 591, distance: 257.0
click at [1055, 592] on span "if ( !sessionStorage.getItem ( STORAGE_KEY ) ) {" at bounding box center [1181, 593] width 319 height 16
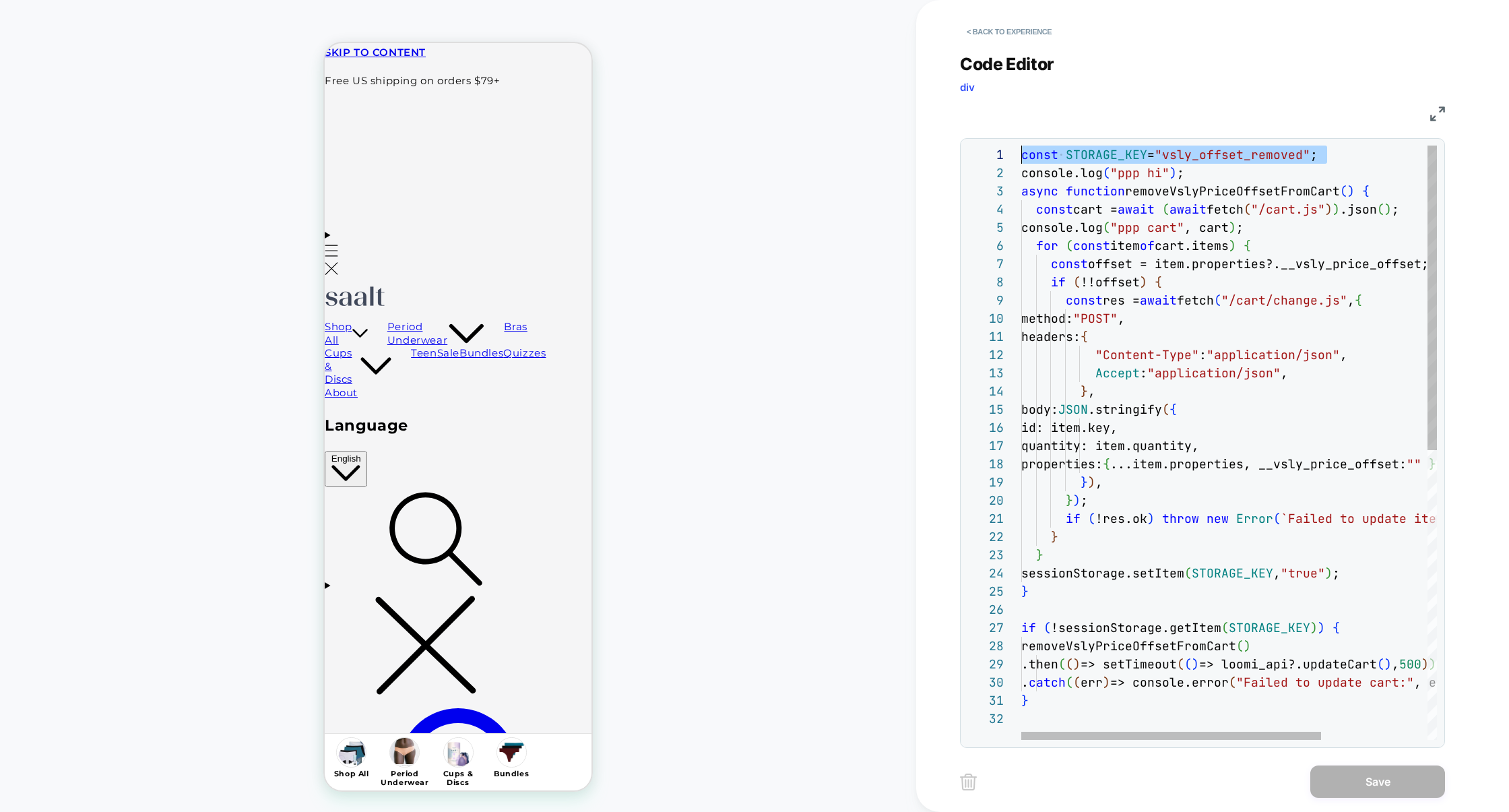
scroll to position [0, 0]
drag, startPoint x: 1349, startPoint y: 147, endPoint x: 956, endPoint y: 159, distance: 393.2
click at [955, 159] on div "< Back to experience Code Editor div JS 2 3 4 5 6 7 8 9 10 11 12 13 14 15 16 17…" at bounding box center [1212, 406] width 593 height 812
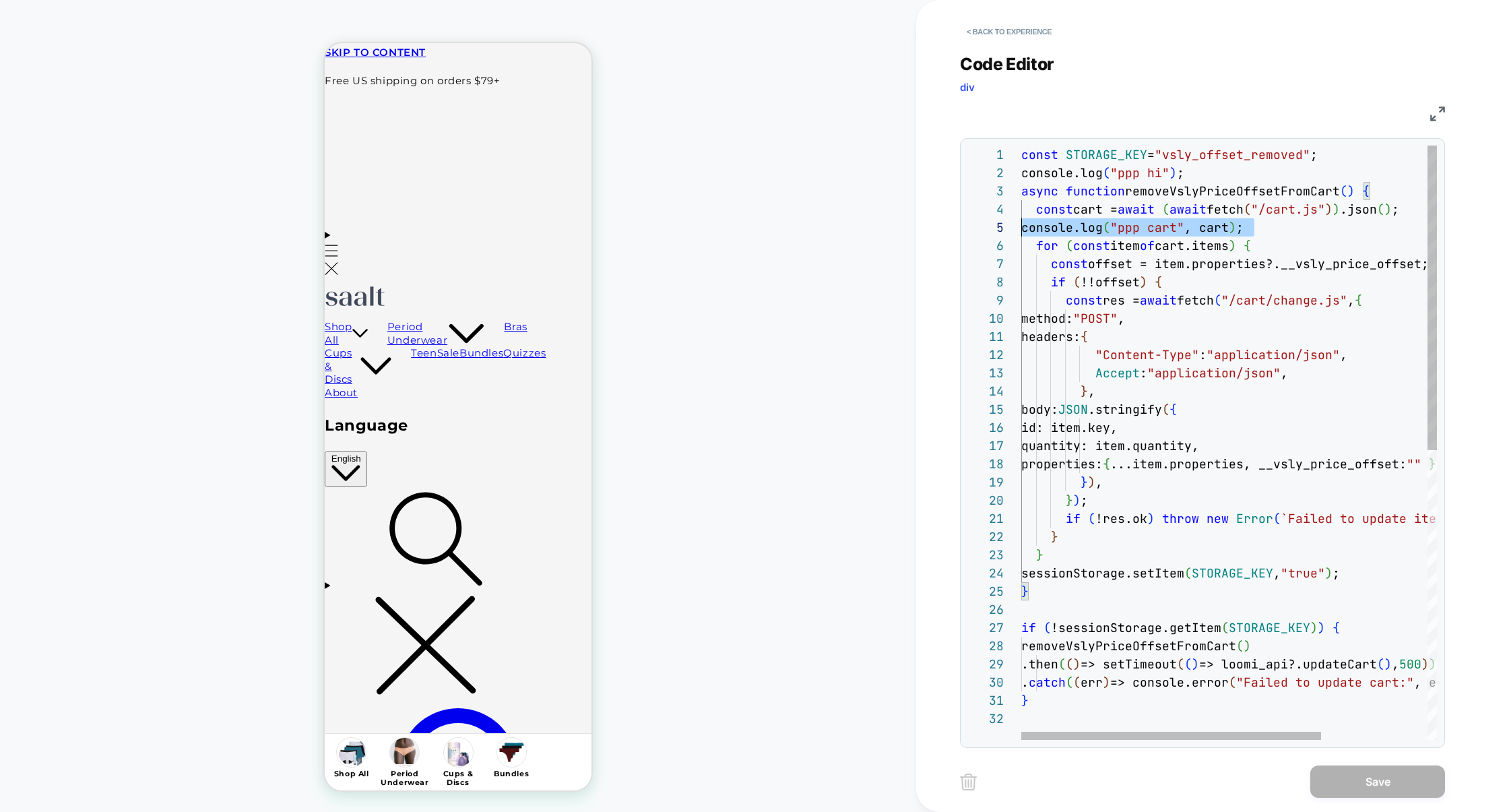
scroll to position [73, 0]
drag, startPoint x: 1286, startPoint y: 231, endPoint x: 967, endPoint y: 232, distance: 319.0
click at [967, 233] on div "2 3 4 5 6 7 8 9 10 11 12 13 14 15 16 17 18 19 20 21 22 23 24 25 26 27 28 29 30 …" at bounding box center [1203, 443] width 485 height 610
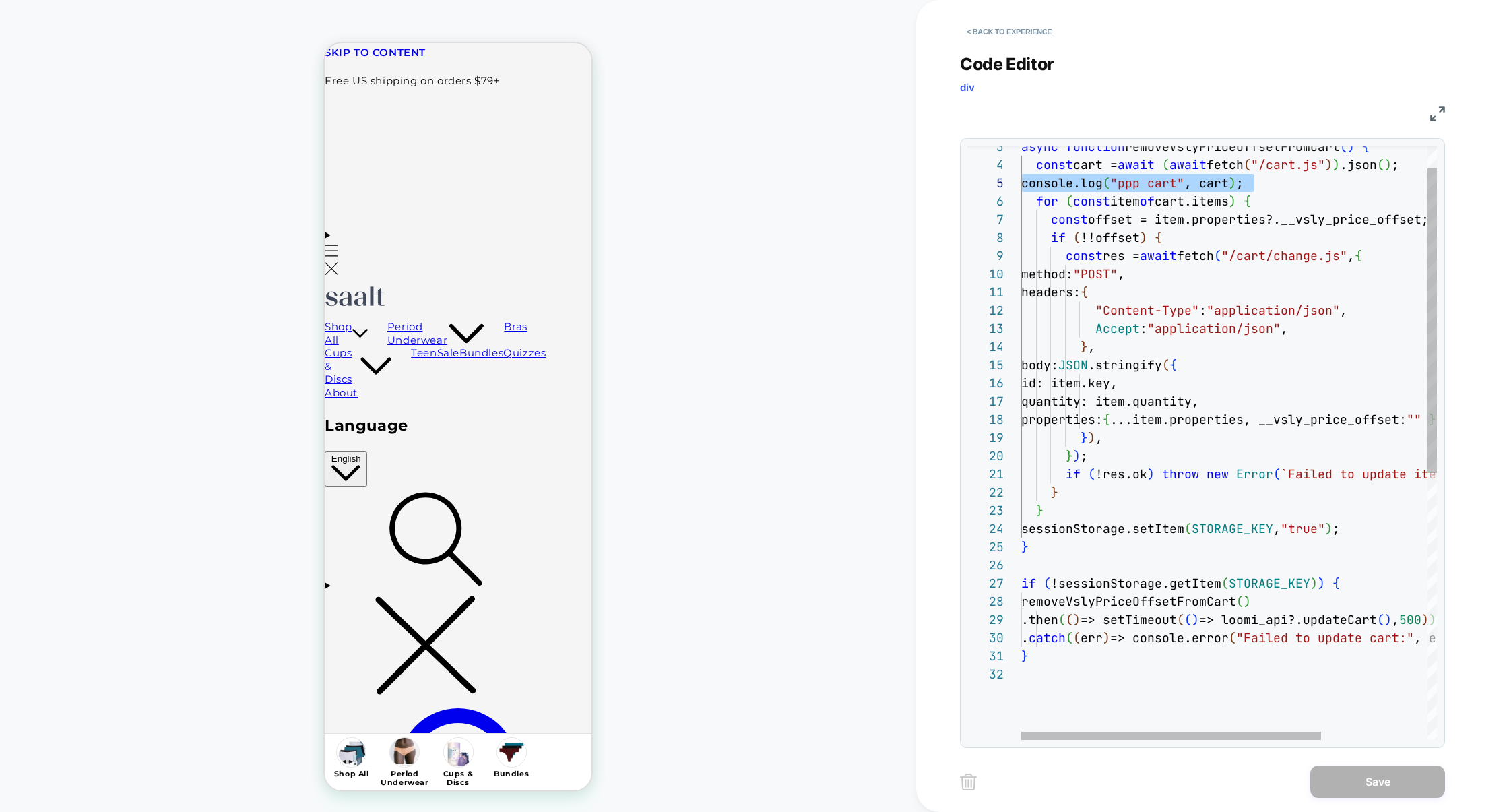
scroll to position [127, 138]
click at [1182, 245] on div "async function removeVslyPriceOffsetFromCart ( ) { const cart = await ( await f…" at bounding box center [1302, 680] width 563 height 1158
click at [1053, 238] on div "async function removeVslyPriceOffsetFromCart ( ) { const cart = await ( await f…" at bounding box center [1302, 680] width 563 height 1158
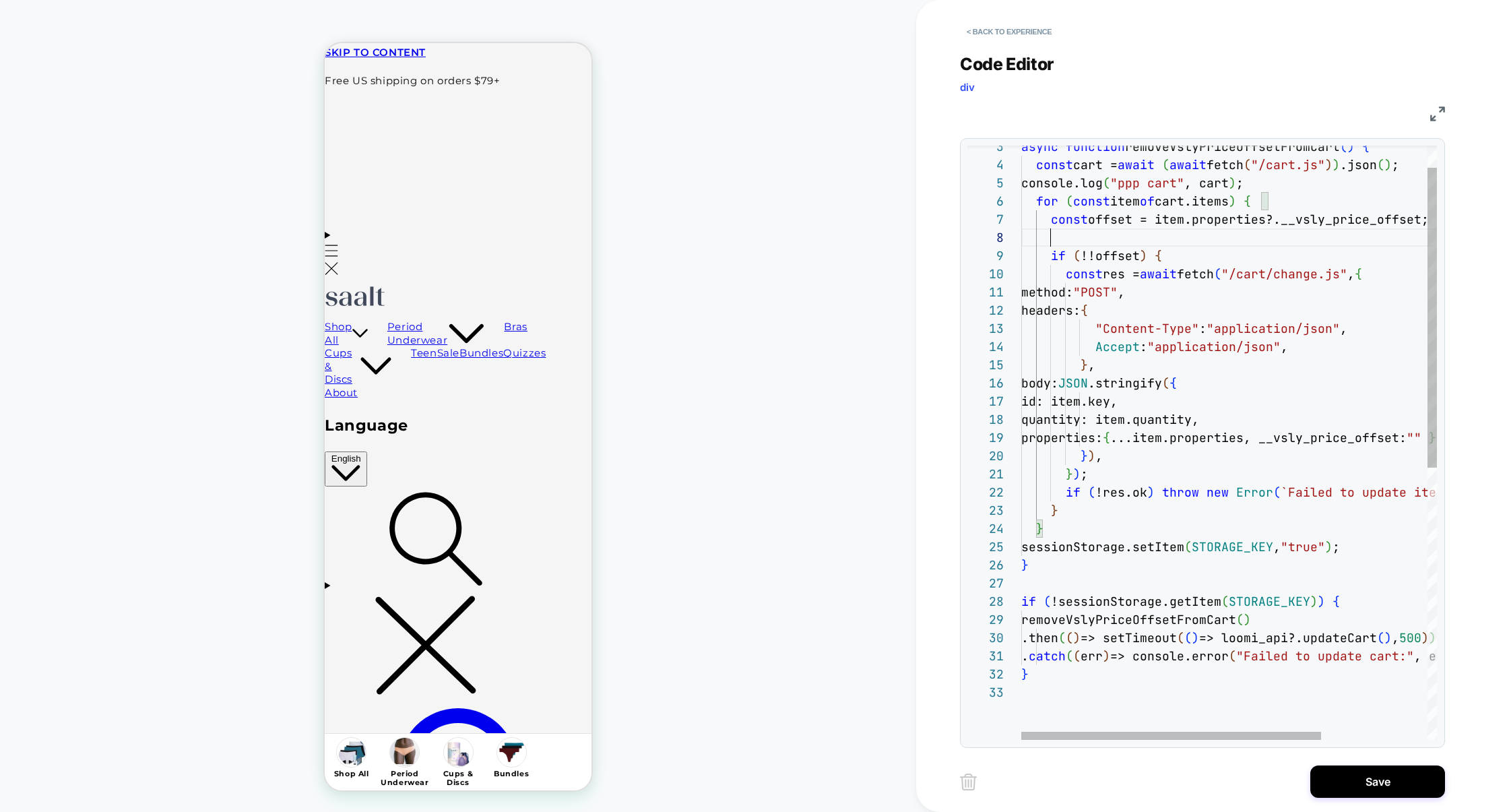
scroll to position [127, 262]
click at [1106, 264] on div "async function removeVslyPriceOffsetFromCart ( ) { const cart = await ( await f…" at bounding box center [1302, 689] width 563 height 1177
click at [1200, 241] on div "async function removeVslyPriceOffsetFromCart ( ) { const cart = await ( await f…" at bounding box center [1302, 689] width 563 height 1177
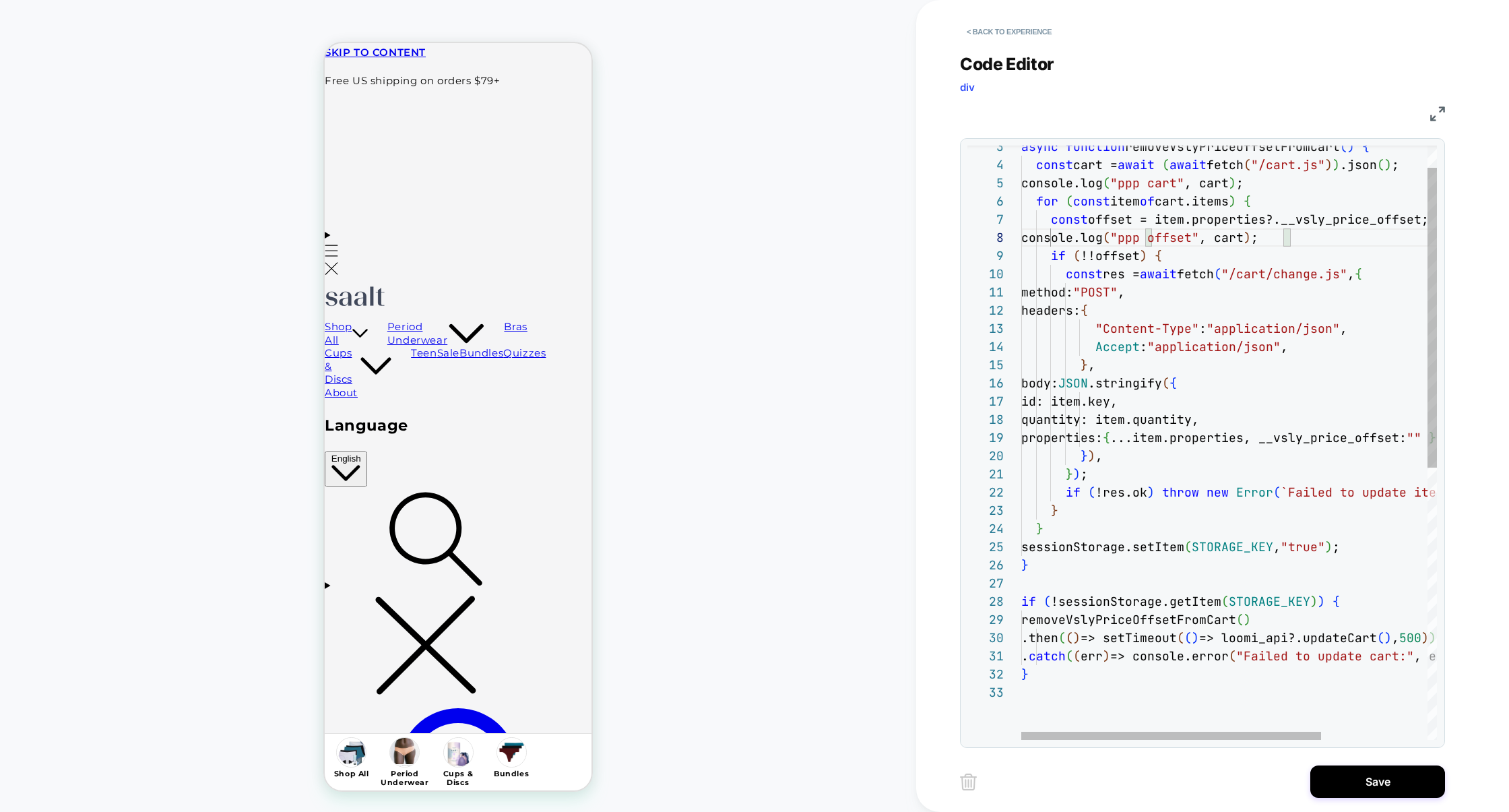
click at [1269, 237] on div "async function removeVslyPriceOffsetFromCart ( ) { const cart = await ( await f…" at bounding box center [1302, 689] width 563 height 1177
drag, startPoint x: 1316, startPoint y: 237, endPoint x: 1025, endPoint y: 238, distance: 291.0
click at [1024, 239] on div "console.log ( "ppp offset" , offset ) ;" at bounding box center [1302, 237] width 563 height 18
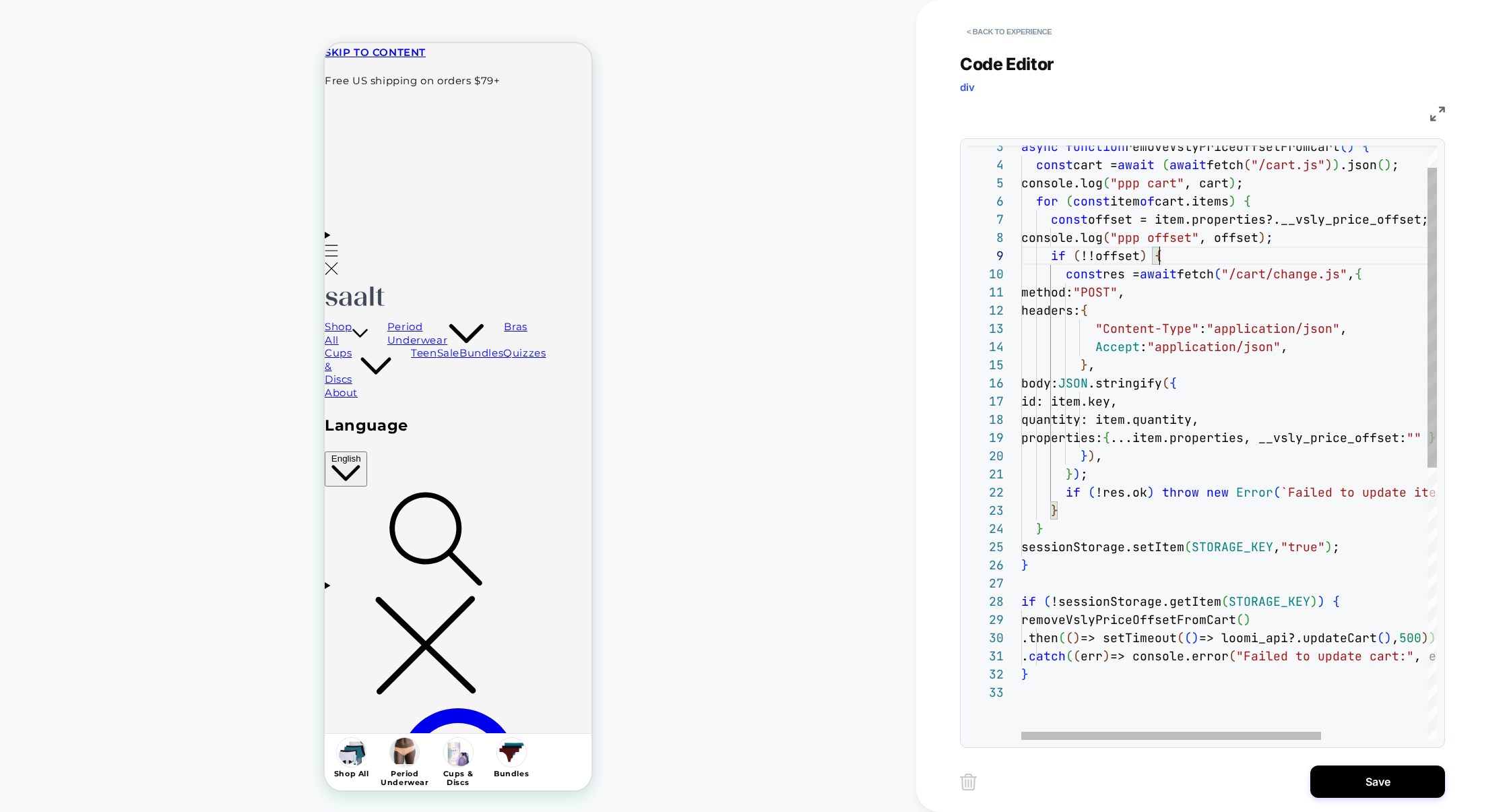
click at [1179, 261] on div "async function removeVslyPriceOffsetFromCart ( ) { const cart = await ( await f…" at bounding box center [1302, 689] width 563 height 1177
click at [1110, 470] on div "async function removeVslyPriceOffsetFromCart ( ) { const cart = await ( await f…" at bounding box center [1302, 689] width 563 height 1177
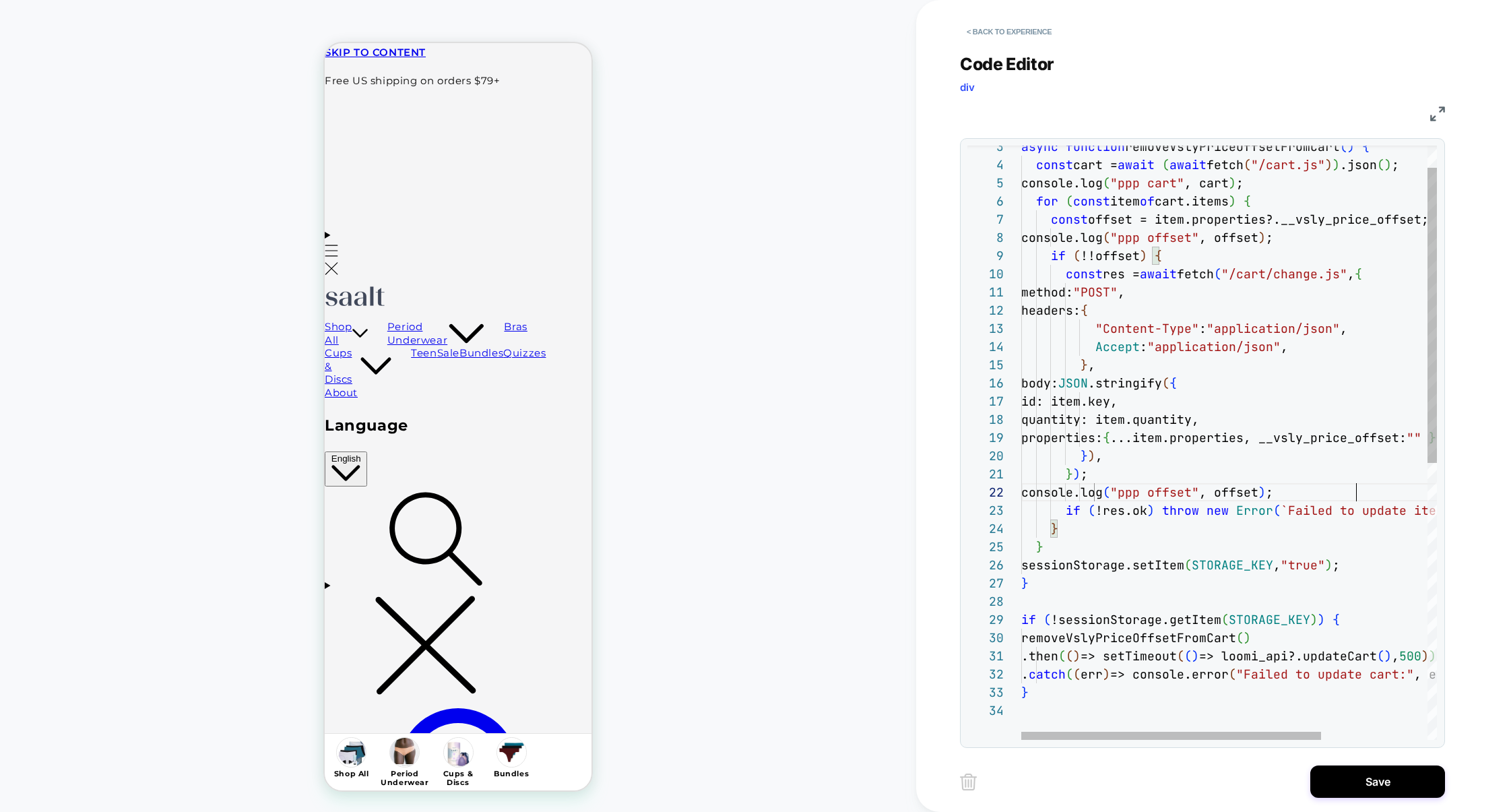
scroll to position [17, 335]
click at [1121, 275] on div "async function removeVslyPriceOffsetFromCart ( ) { const cart = await ( await f…" at bounding box center [1302, 698] width 563 height 1195
click at [1253, 495] on div "async function removeVslyPriceOffsetFromCart ( ) { const cart = await ( await f…" at bounding box center [1302, 698] width 563 height 1195
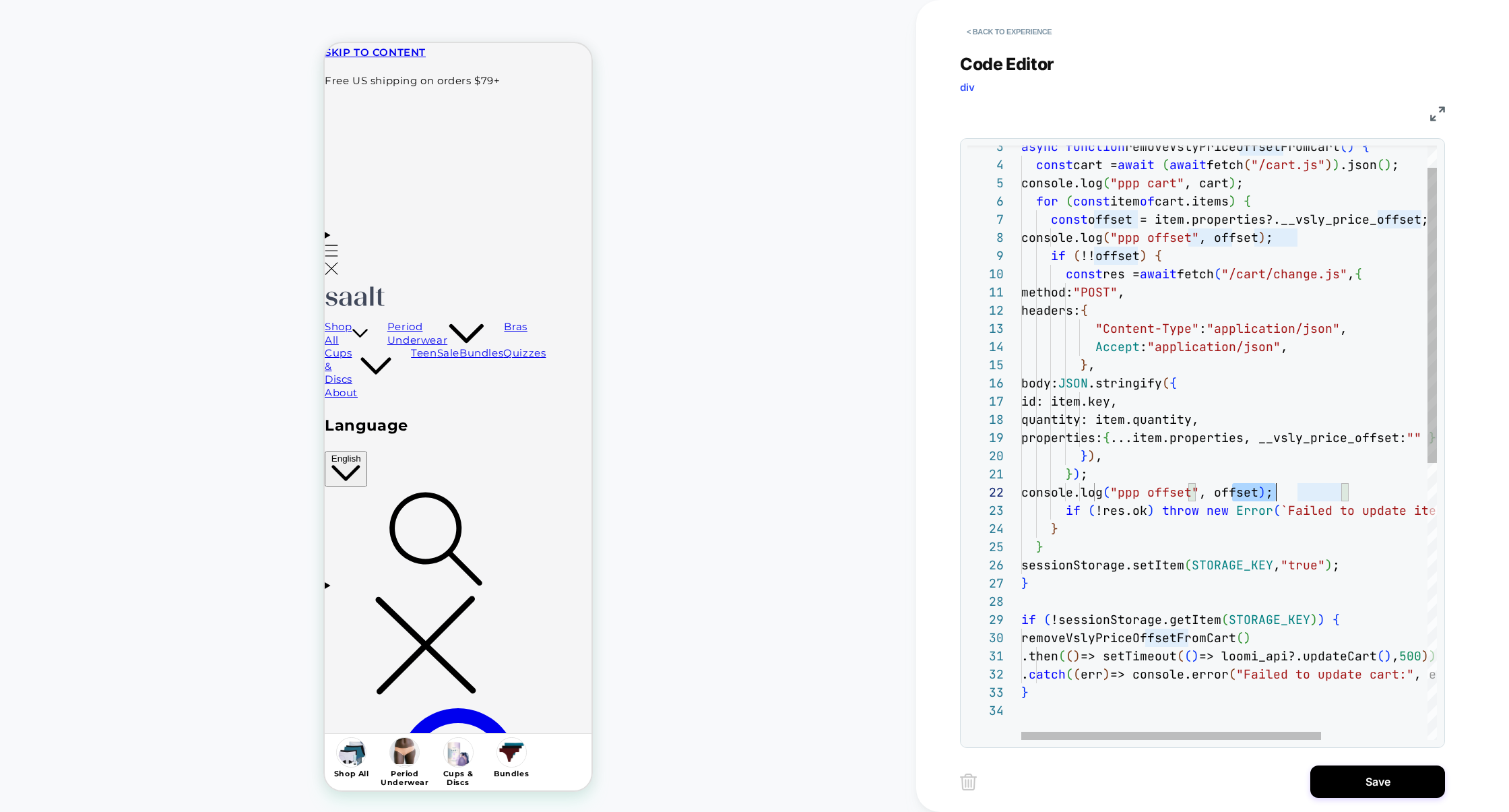
click at [1253, 495] on div "async function removeVslyPriceOffsetFromCart ( ) { const cart = await ( await f…" at bounding box center [1302, 698] width 563 height 1195
click at [1299, 497] on div "async function removeVslyPriceOffsetFromCart ( ) { const cart = await ( await f…" at bounding box center [1302, 698] width 563 height 1195
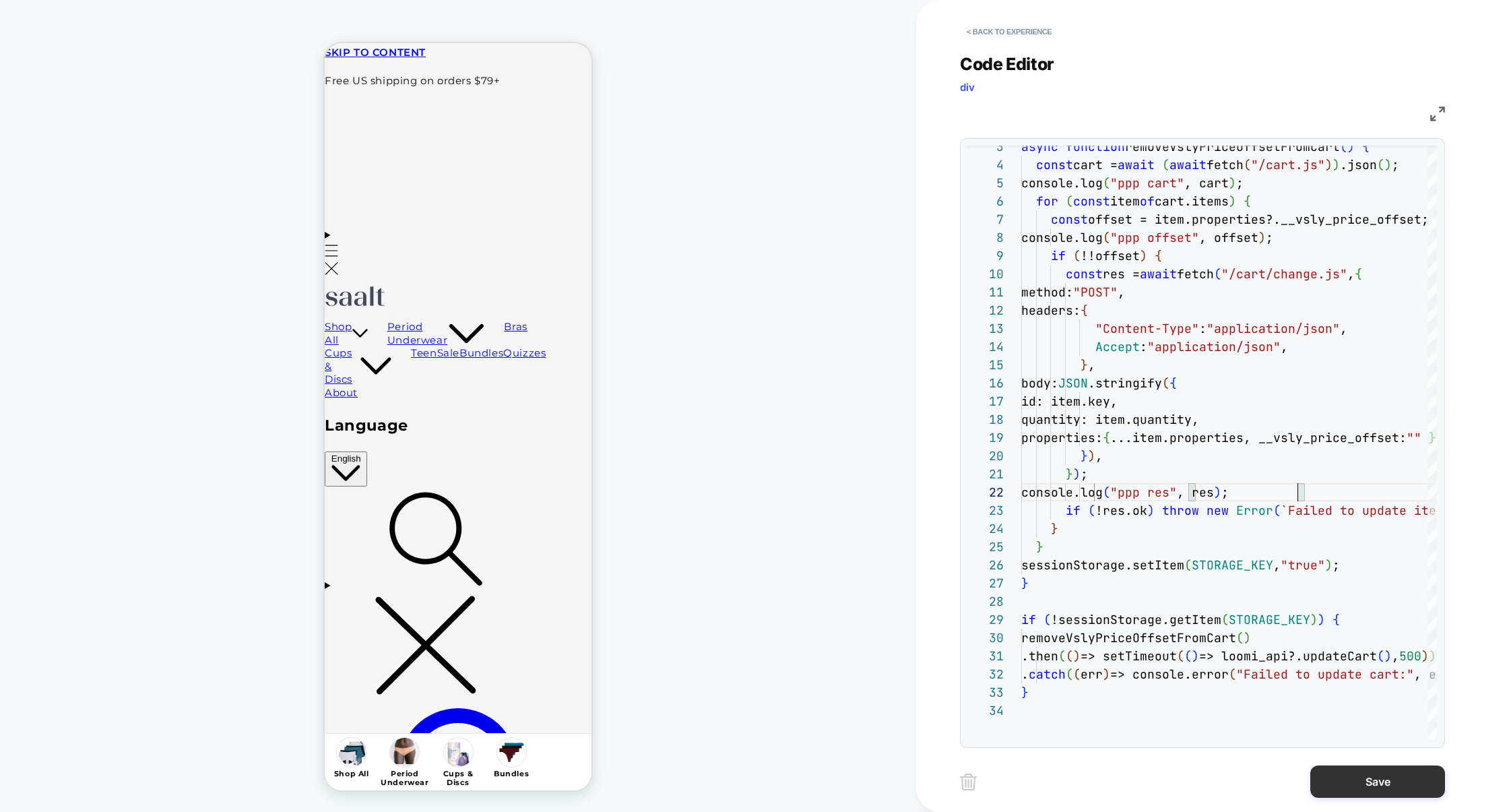
type textarea "**********"
click at [1366, 785] on button "Save" at bounding box center [1378, 781] width 135 height 32
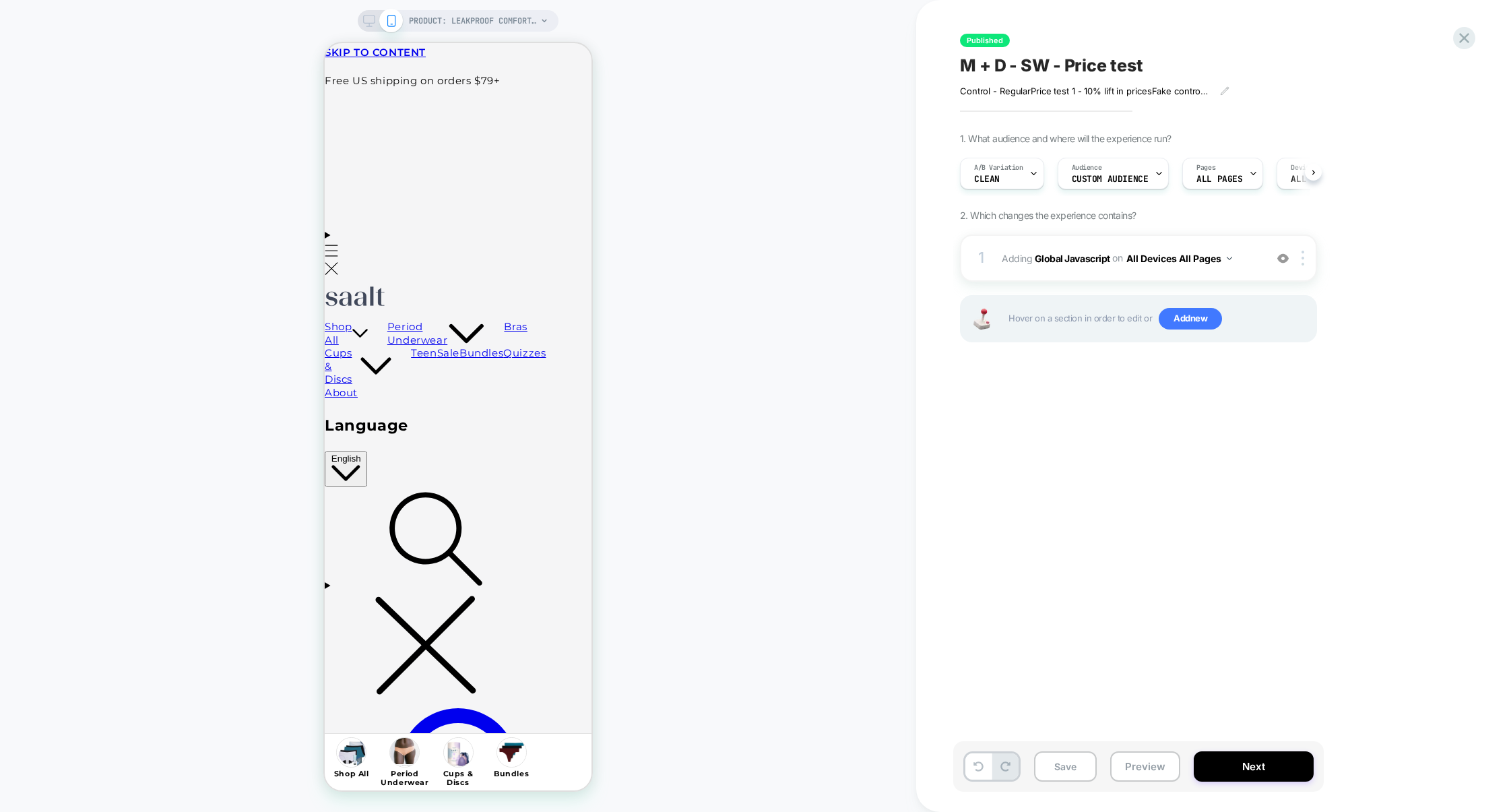
scroll to position [0, 1]
click at [991, 185] on div "A/B Variation CLEAN" at bounding box center [998, 174] width 76 height 30
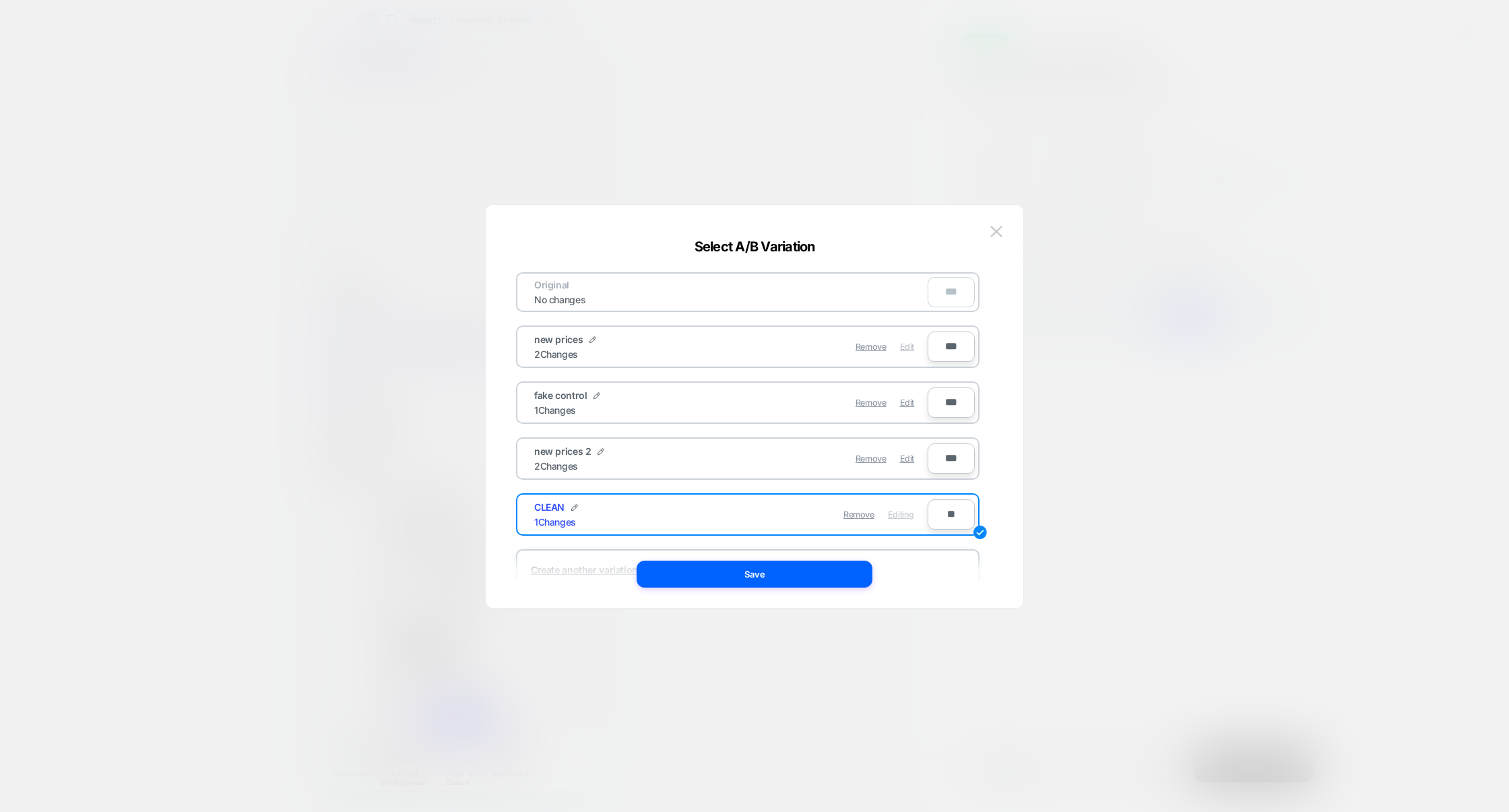
click at [909, 345] on span "Edit" at bounding box center [908, 346] width 14 height 10
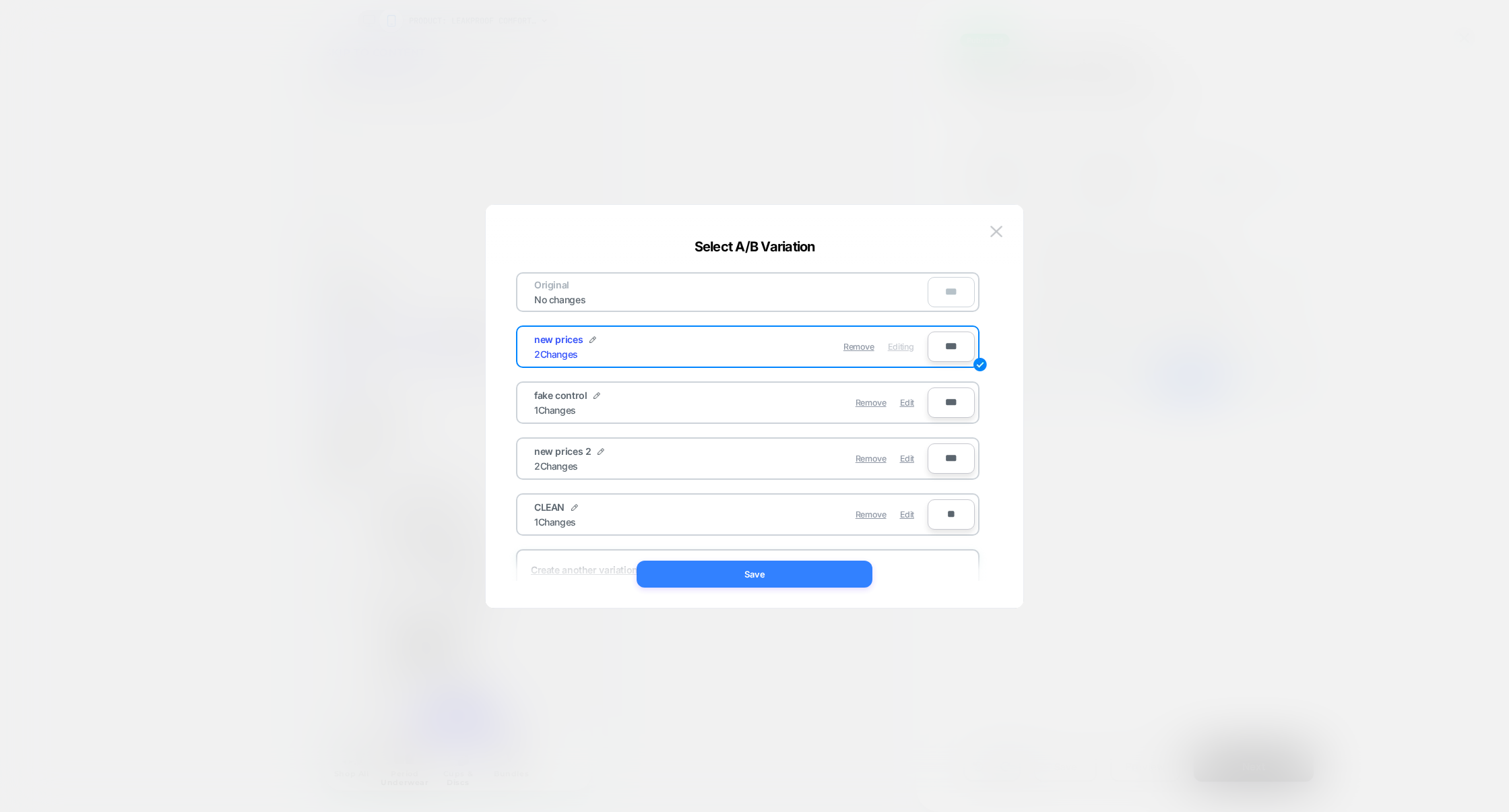
click at [821, 578] on button "Save" at bounding box center [754, 574] width 236 height 27
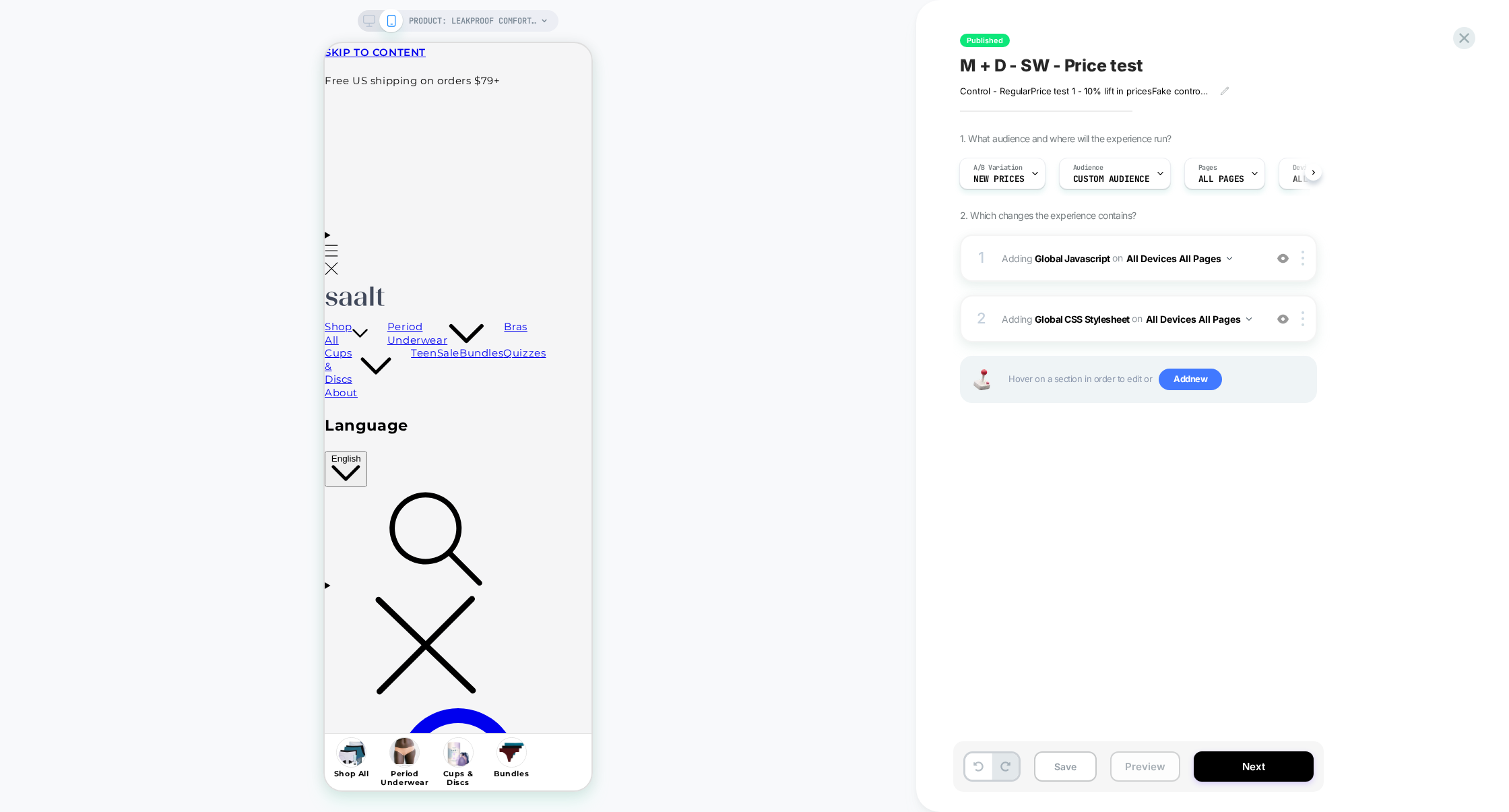
click at [1151, 758] on button "Preview" at bounding box center [1145, 766] width 70 height 30
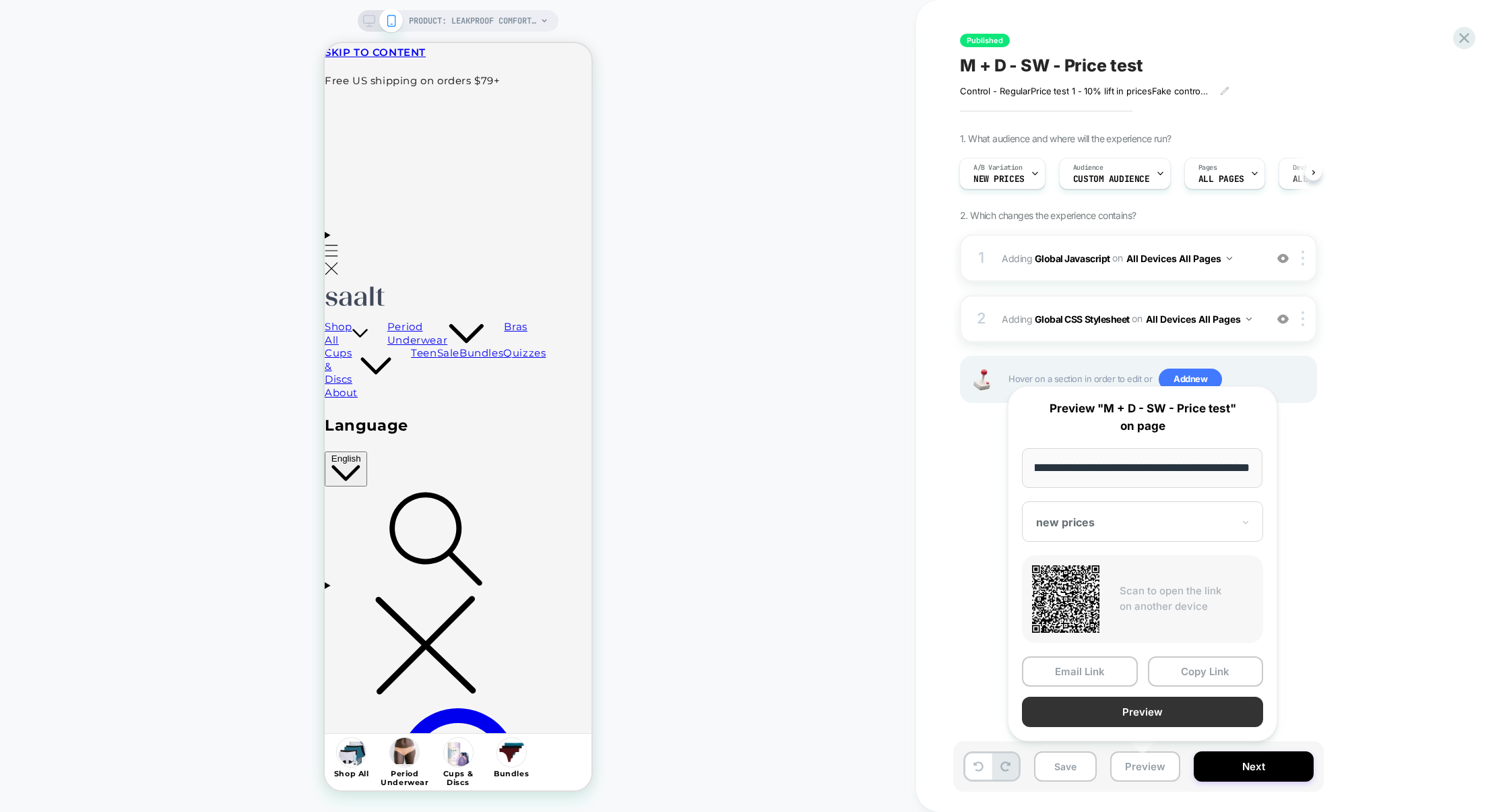
scroll to position [0, 0]
click at [1152, 703] on button "Preview" at bounding box center [1143, 712] width 242 height 30
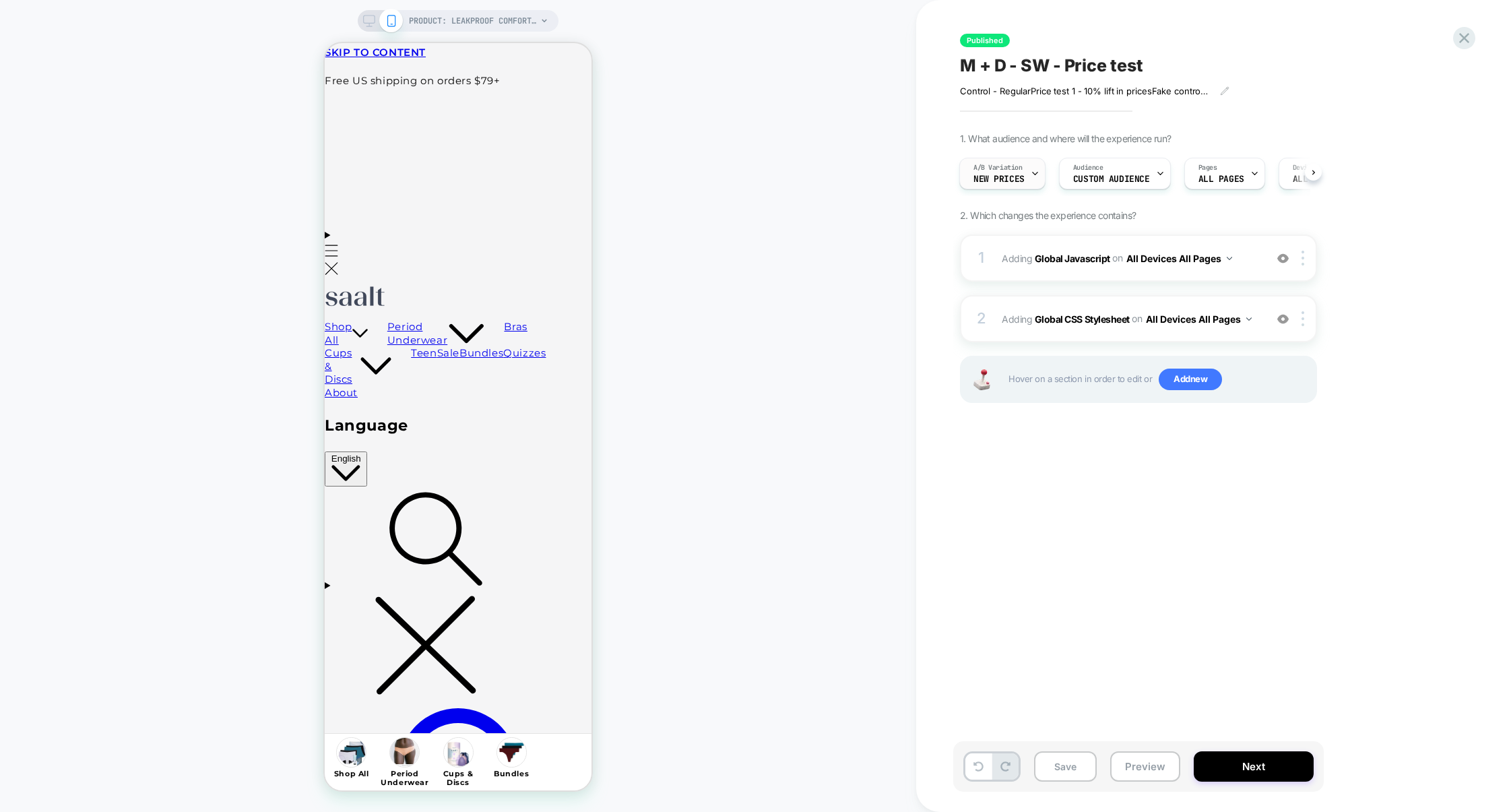
click at [1005, 176] on span "new prices" at bounding box center [999, 179] width 51 height 9
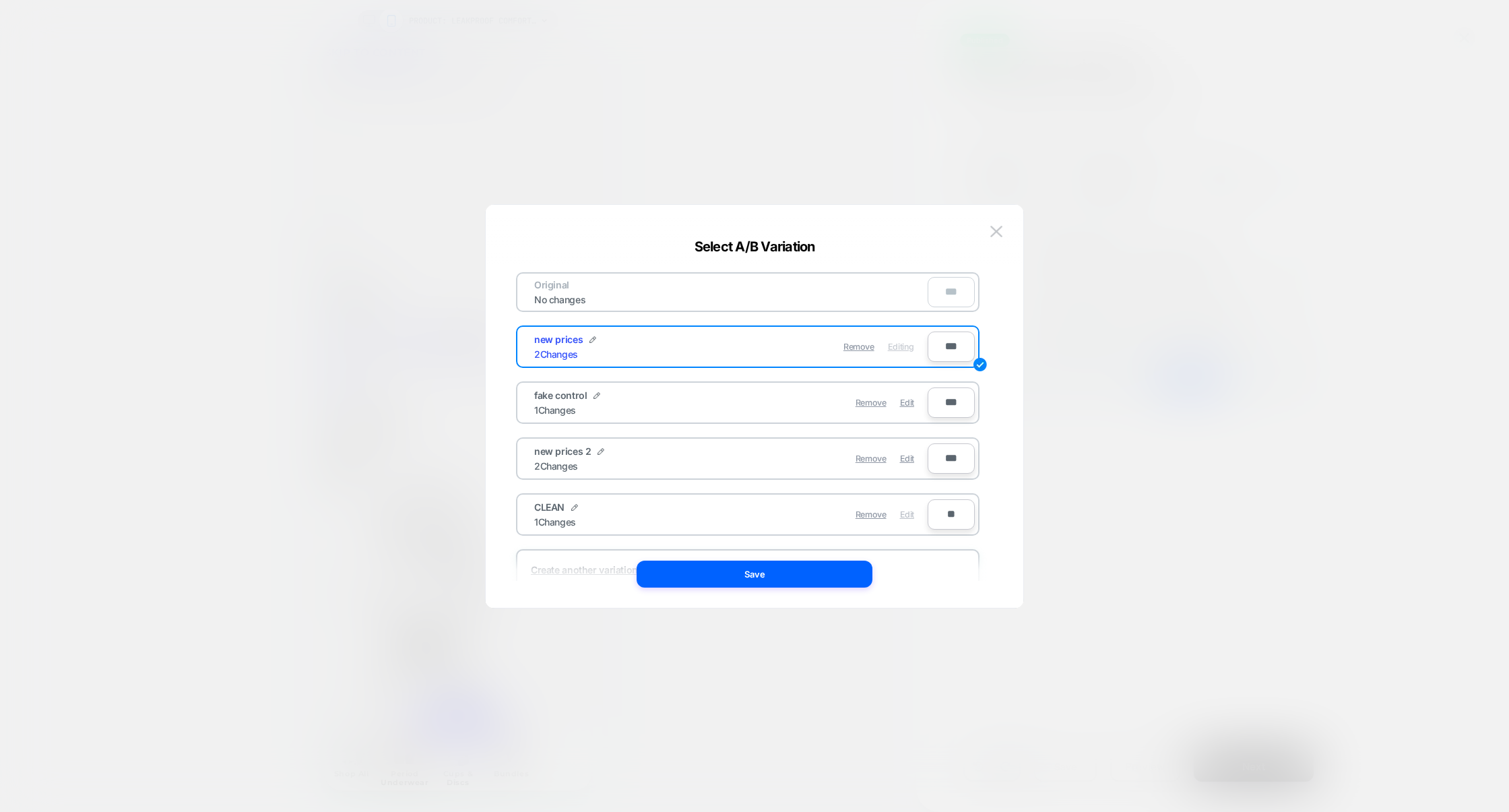
click at [908, 514] on span "Edit" at bounding box center [908, 514] width 14 height 10
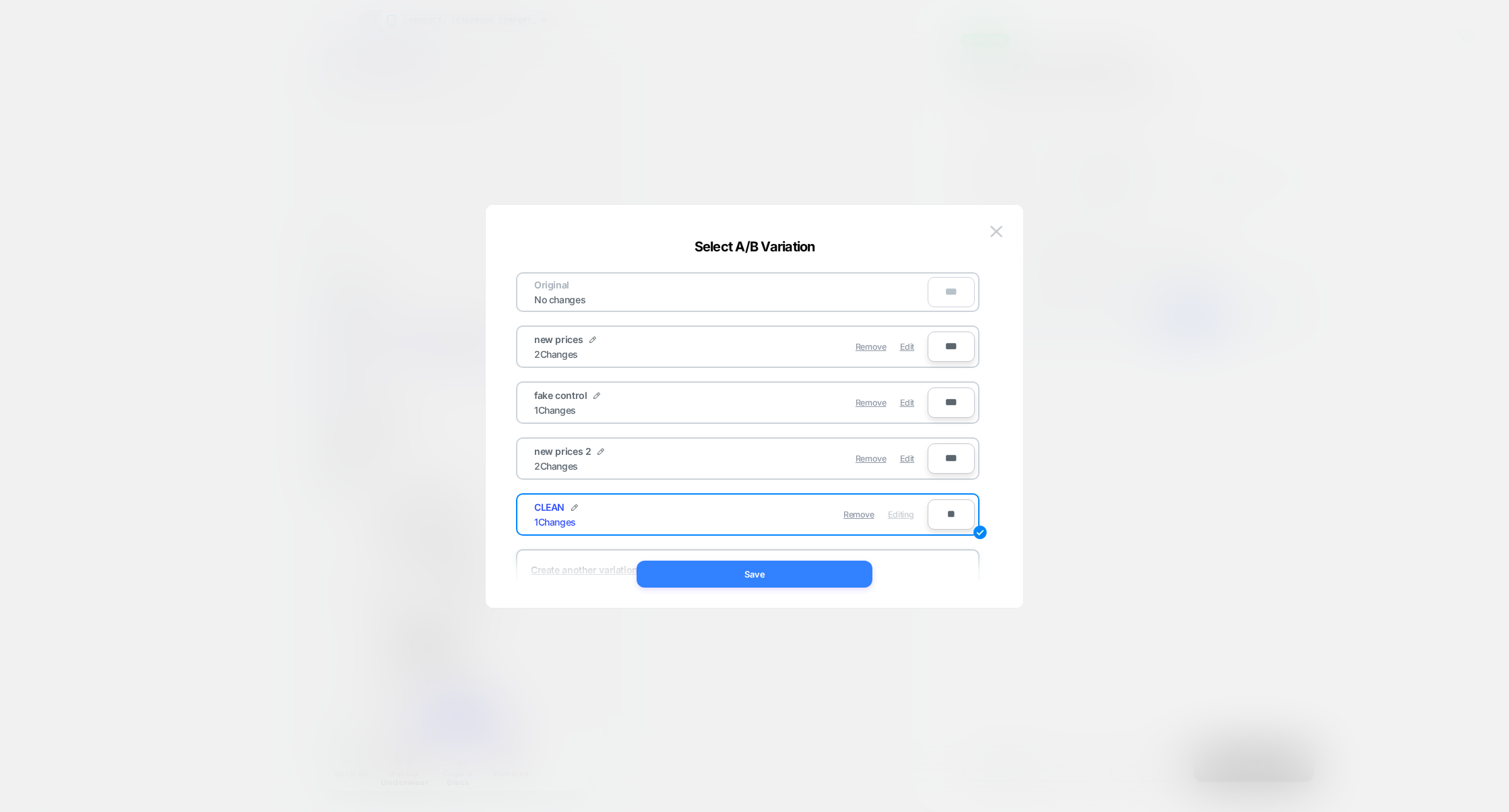
click at [790, 568] on button "Save" at bounding box center [754, 574] width 236 height 27
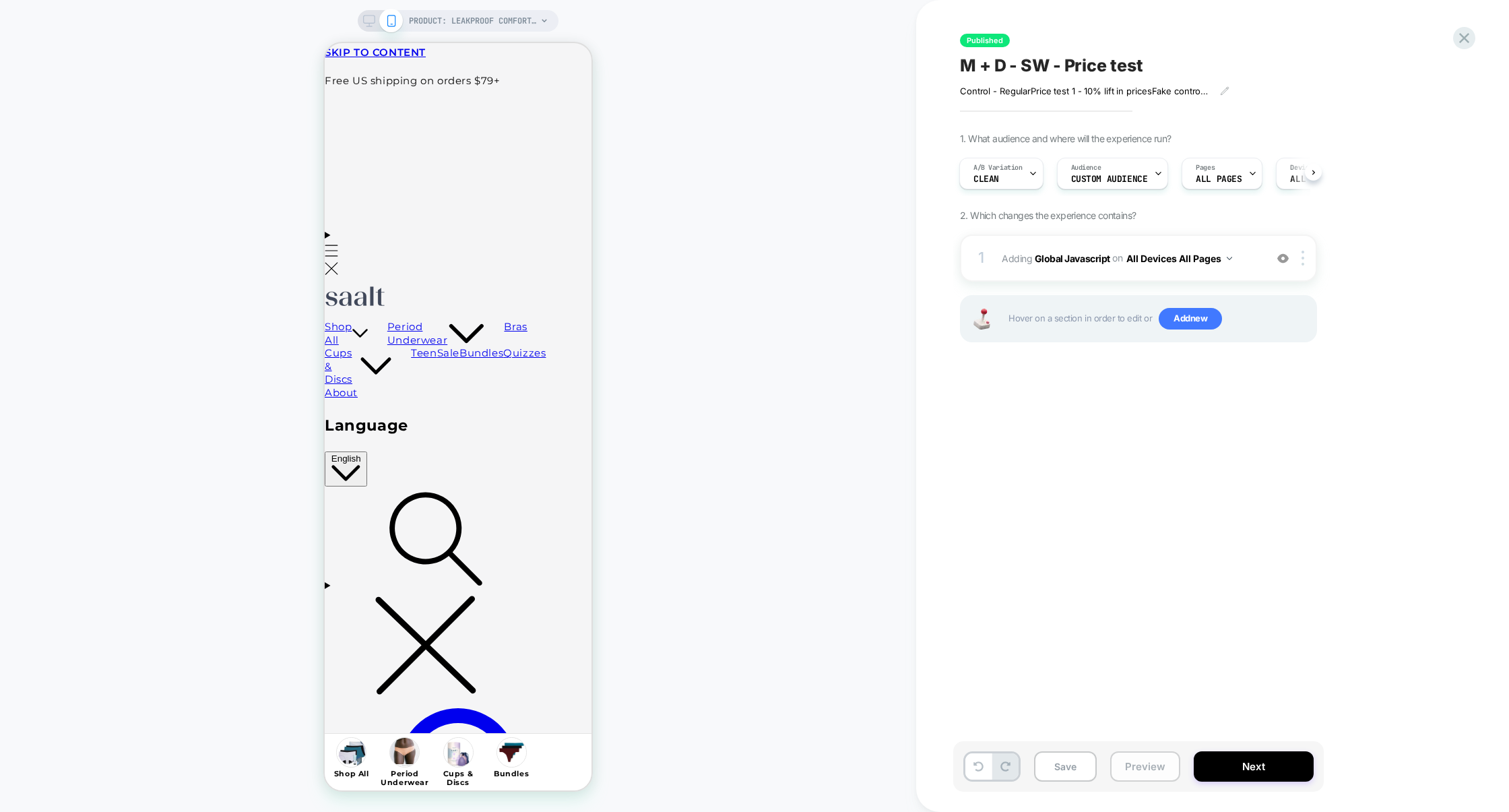
click at [1132, 777] on button "Preview" at bounding box center [1145, 766] width 70 height 30
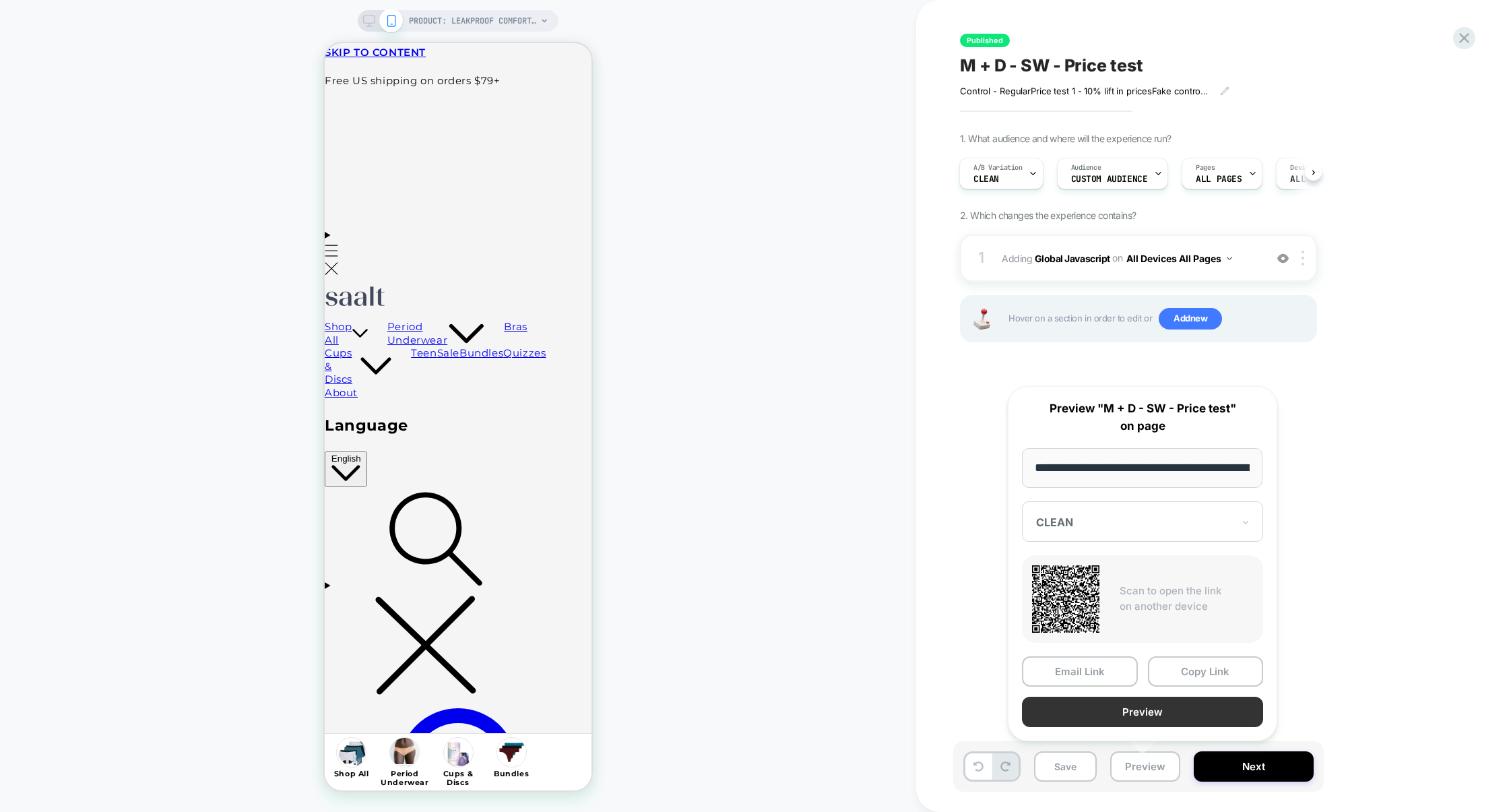
click at [1162, 717] on button "Preview" at bounding box center [1143, 712] width 242 height 30
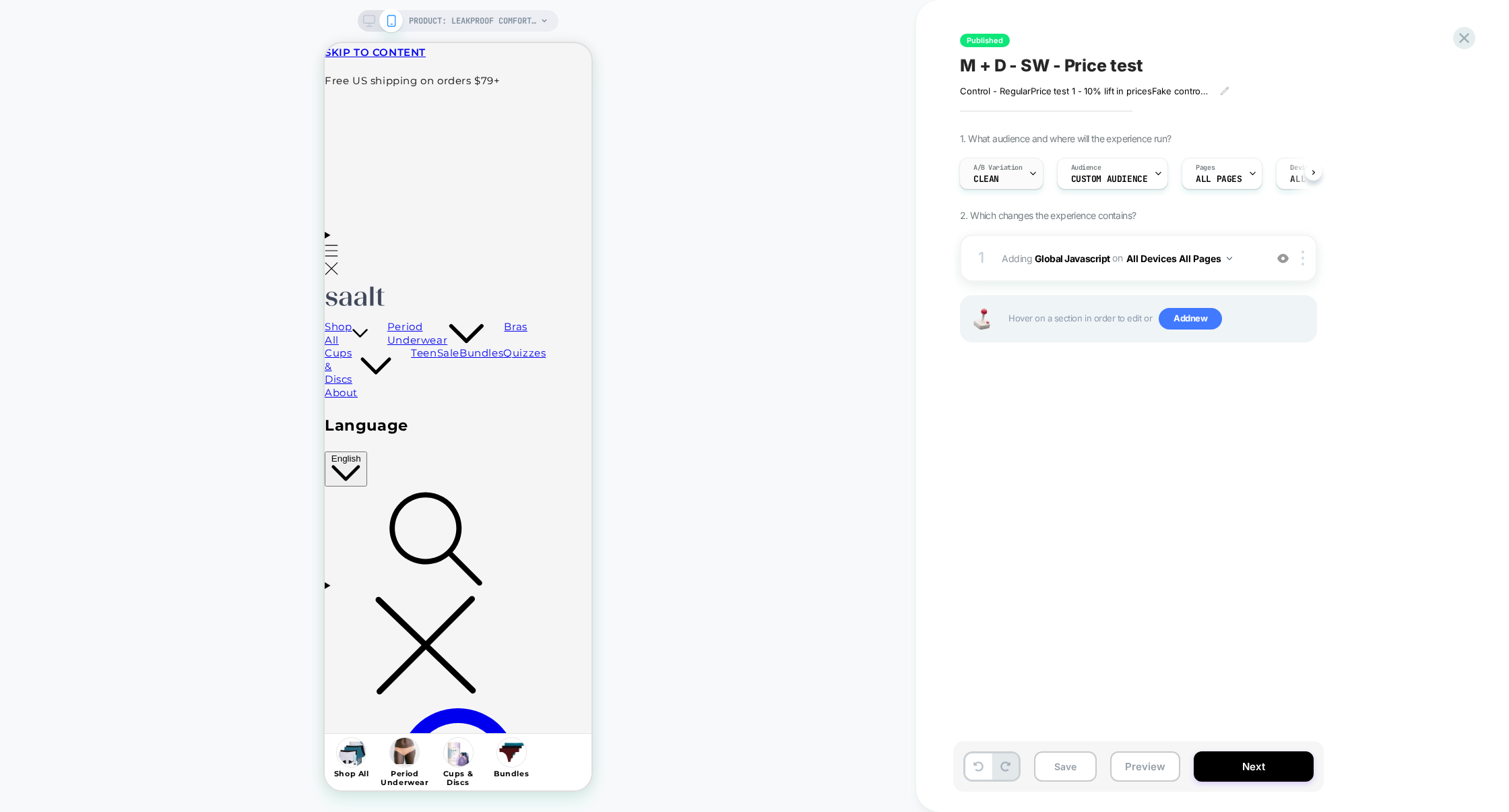
click at [1012, 177] on div "A/B Variation CLEAN" at bounding box center [998, 174] width 76 height 30
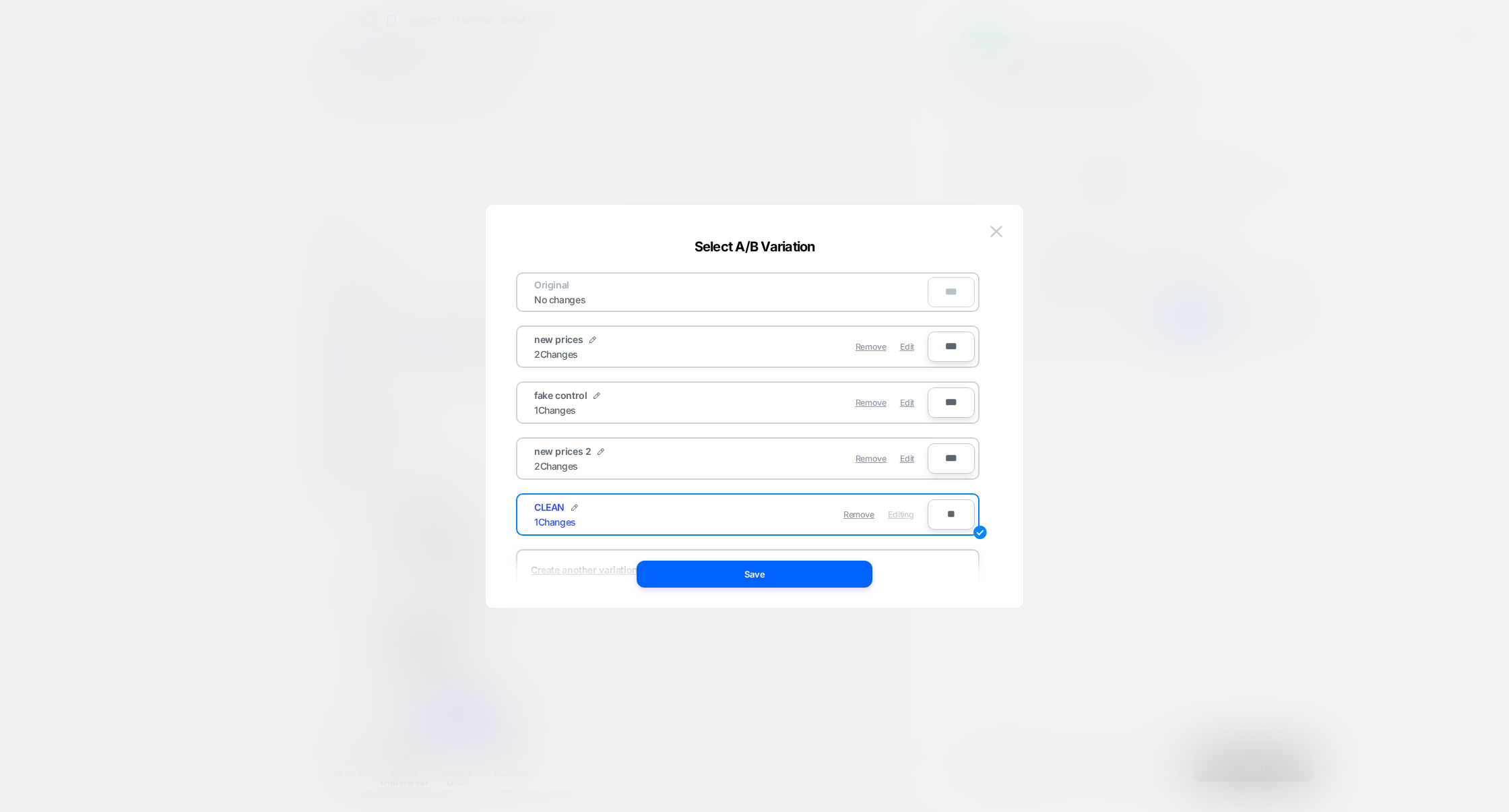
click at [1147, 425] on div at bounding box center [754, 406] width 1509 height 812
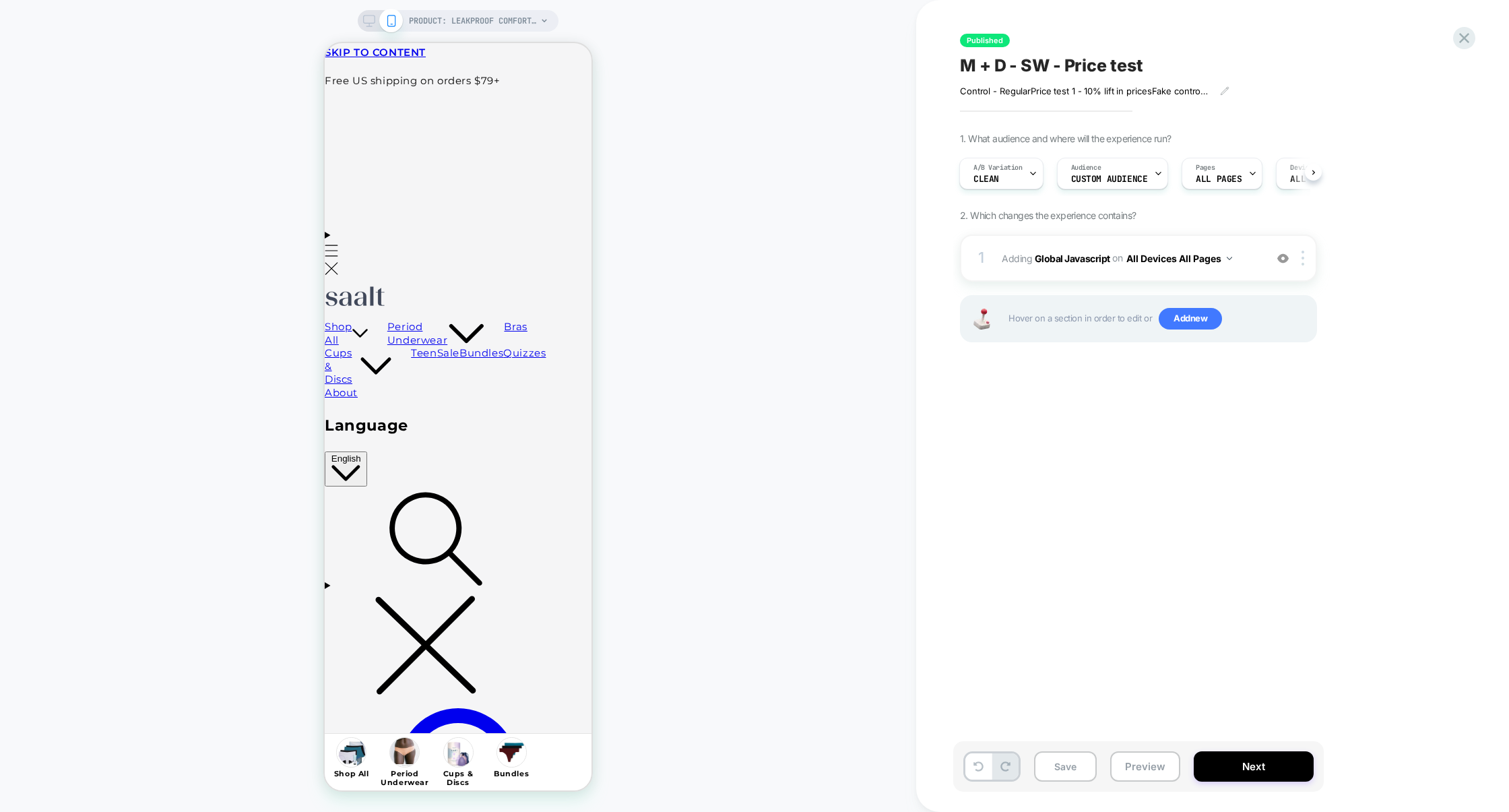
click at [1013, 192] on div "A/B Variation CLEAN Audience Custom Audience Pages ALL PAGES Devices ALL DEVICE…" at bounding box center [1132, 173] width 357 height 45
click at [1013, 189] on div "A/B Variation CLEAN Audience Custom Audience Pages ALL PAGES Devices ALL DEVICE…" at bounding box center [1132, 173] width 357 height 45
click at [1013, 189] on div "A/B Variation CLEAN" at bounding box center [1002, 174] width 84 height 32
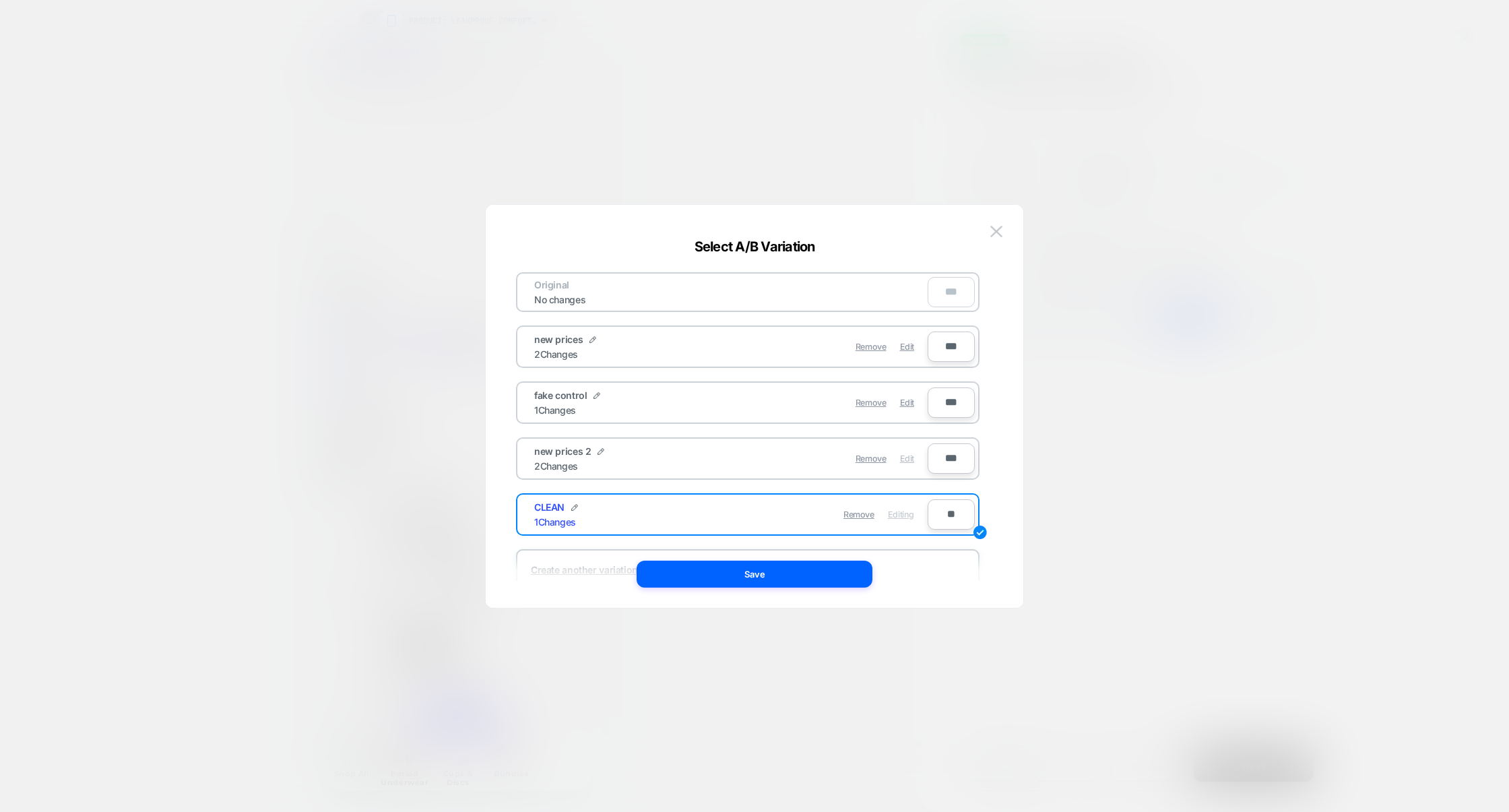
click at [914, 455] on span "Edit" at bounding box center [908, 458] width 14 height 10
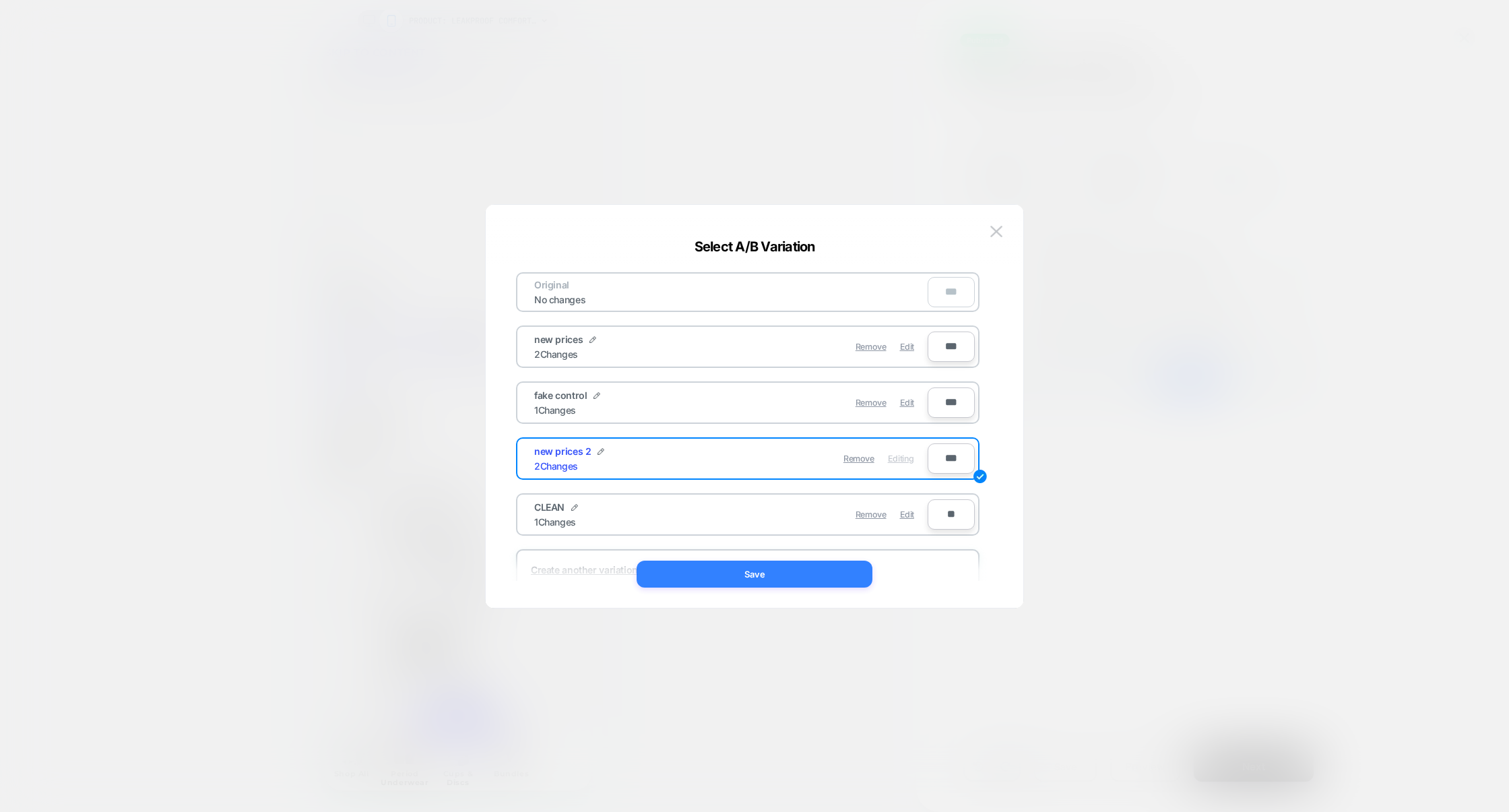
click at [792, 577] on button "Save" at bounding box center [754, 574] width 236 height 27
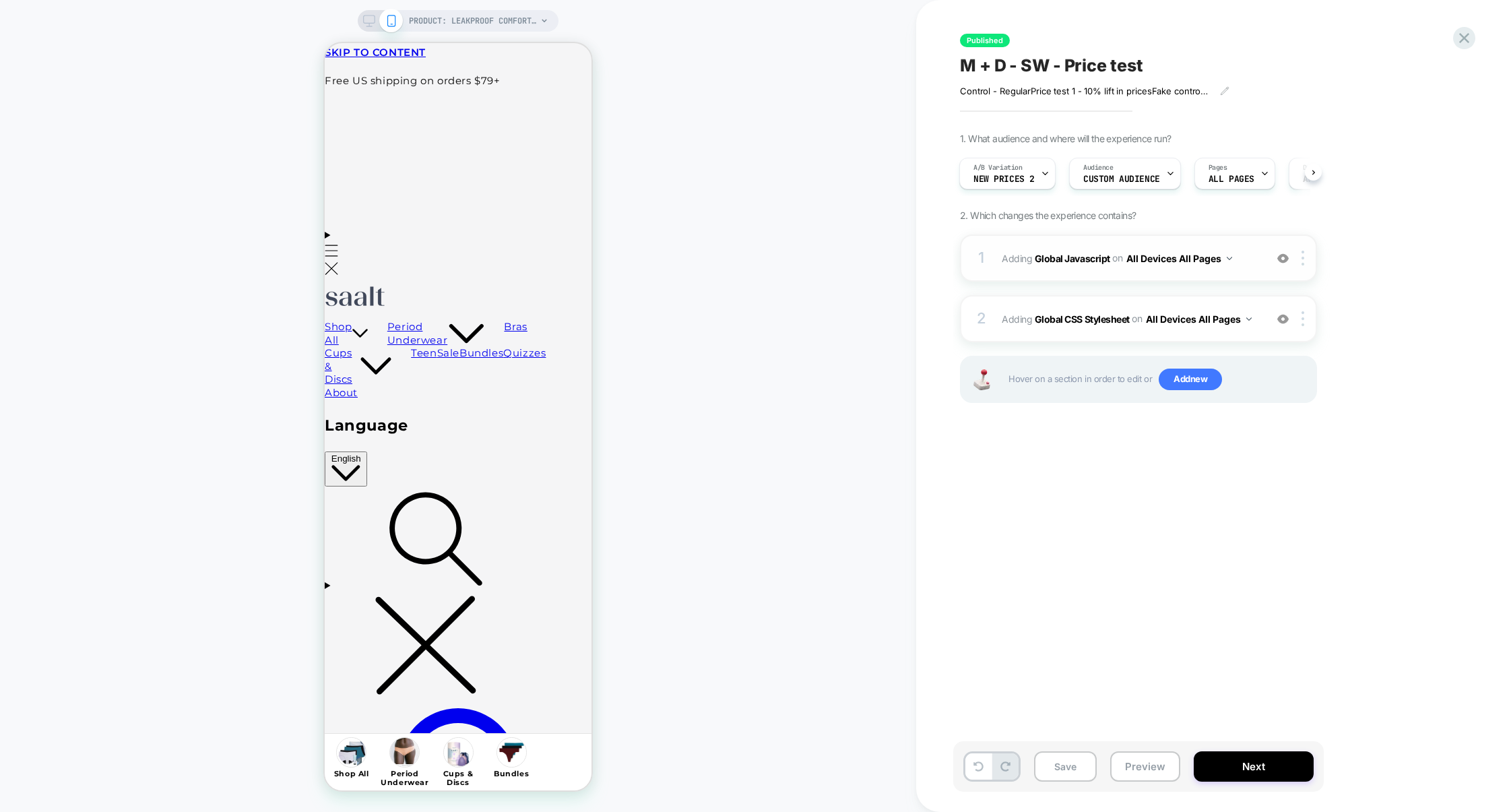
click at [1112, 276] on div "1 Adding Global Javascript on All Devices All Pages Add Before Add After Target…" at bounding box center [1139, 258] width 357 height 47
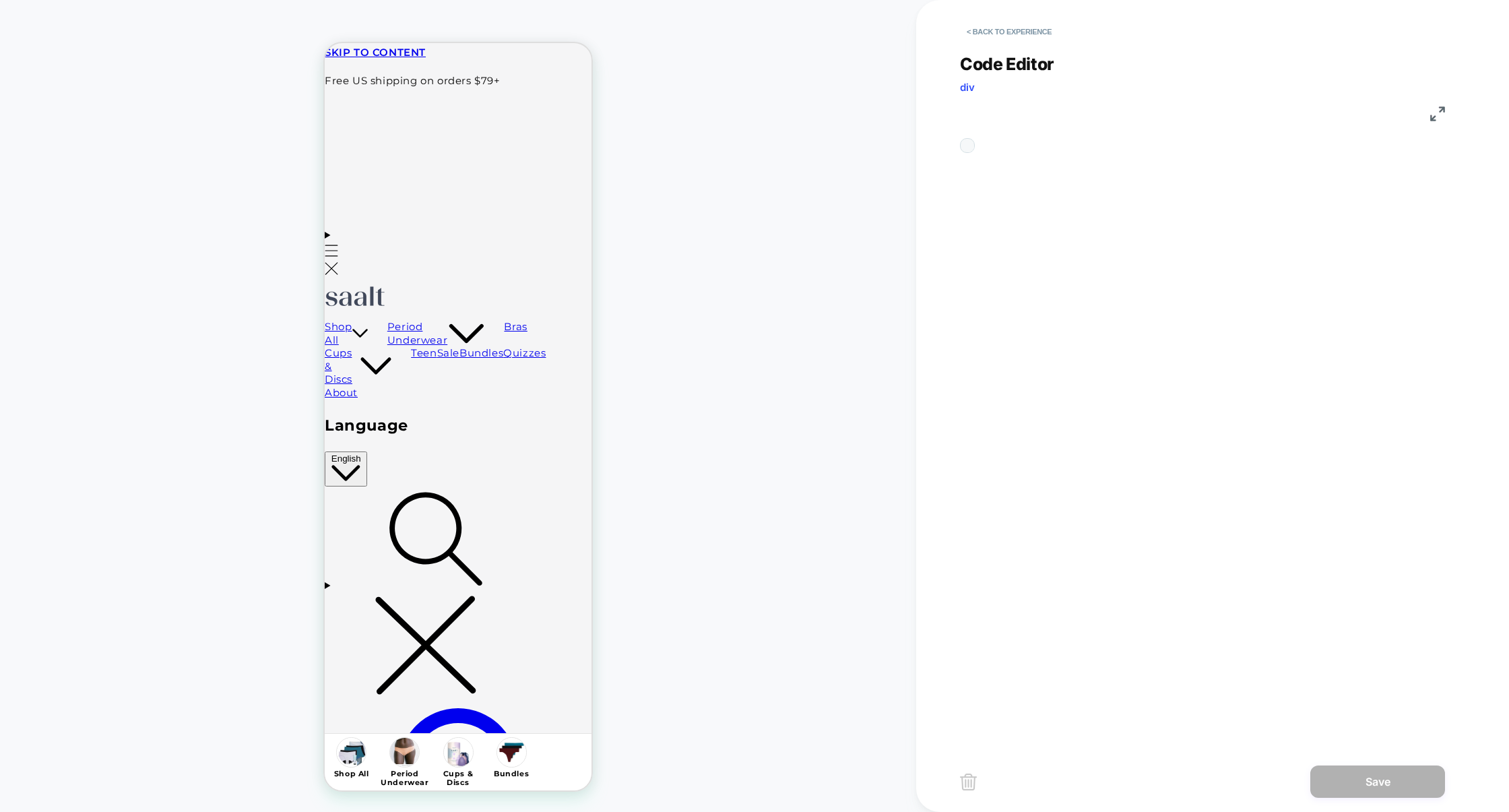
scroll to position [182, 0]
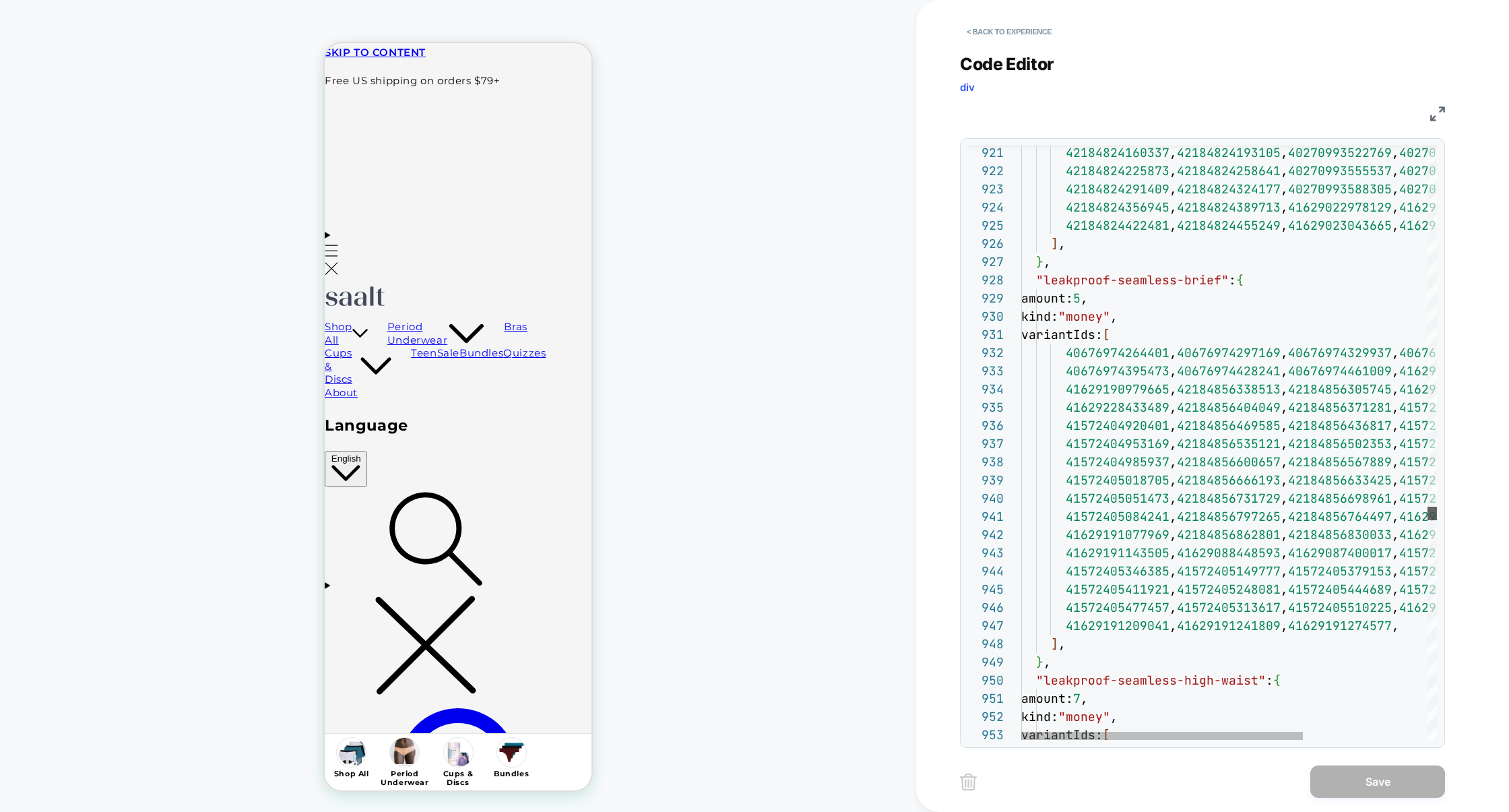
click at [1437, 509] on div at bounding box center [1432, 513] width 9 height 13
type textarea "**********"
drag, startPoint x: 1218, startPoint y: 281, endPoint x: 1045, endPoint y: 285, distance: 173.0
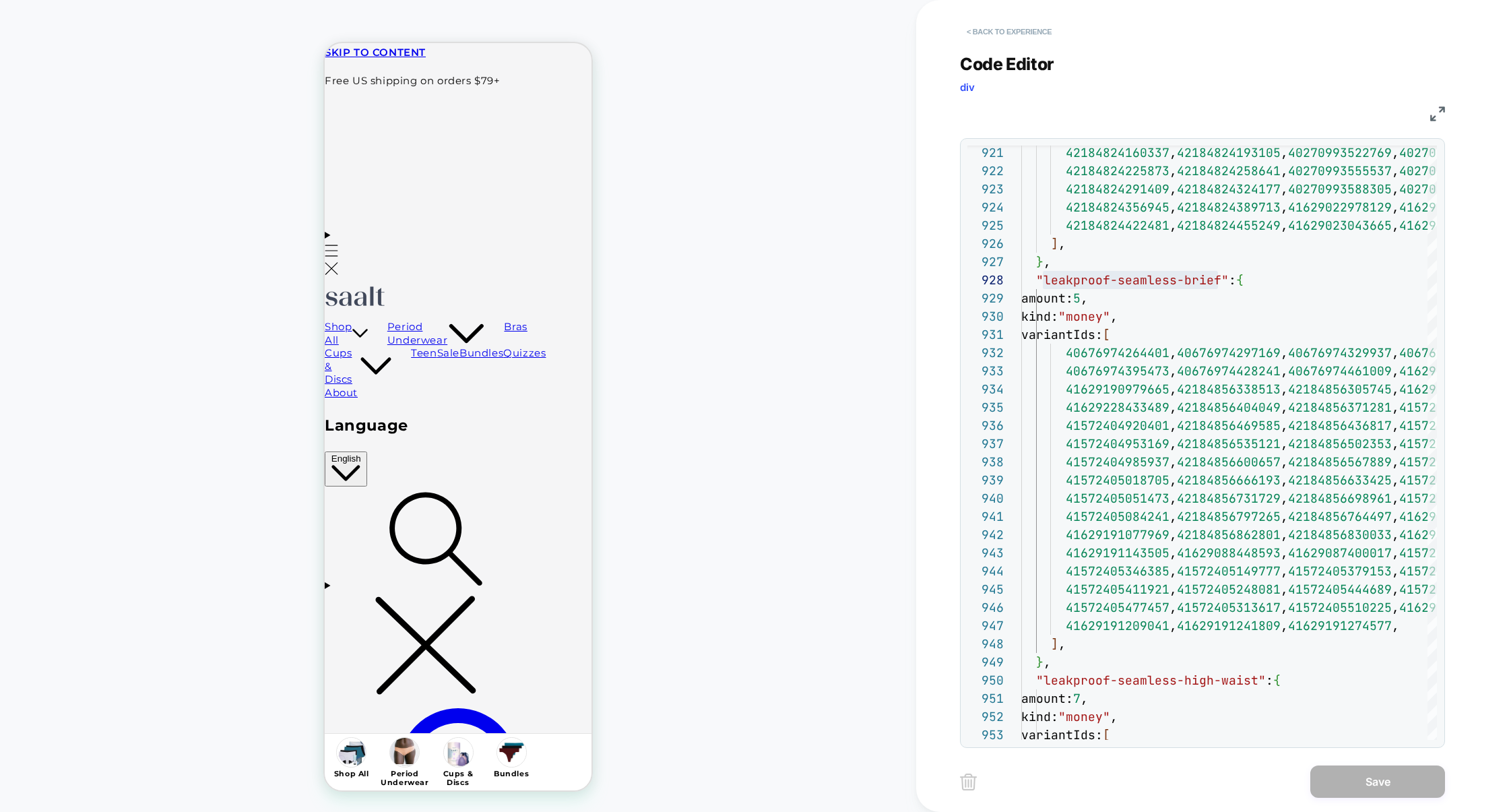
click at [1002, 27] on button "< Back to experience" at bounding box center [1009, 31] width 99 height 21
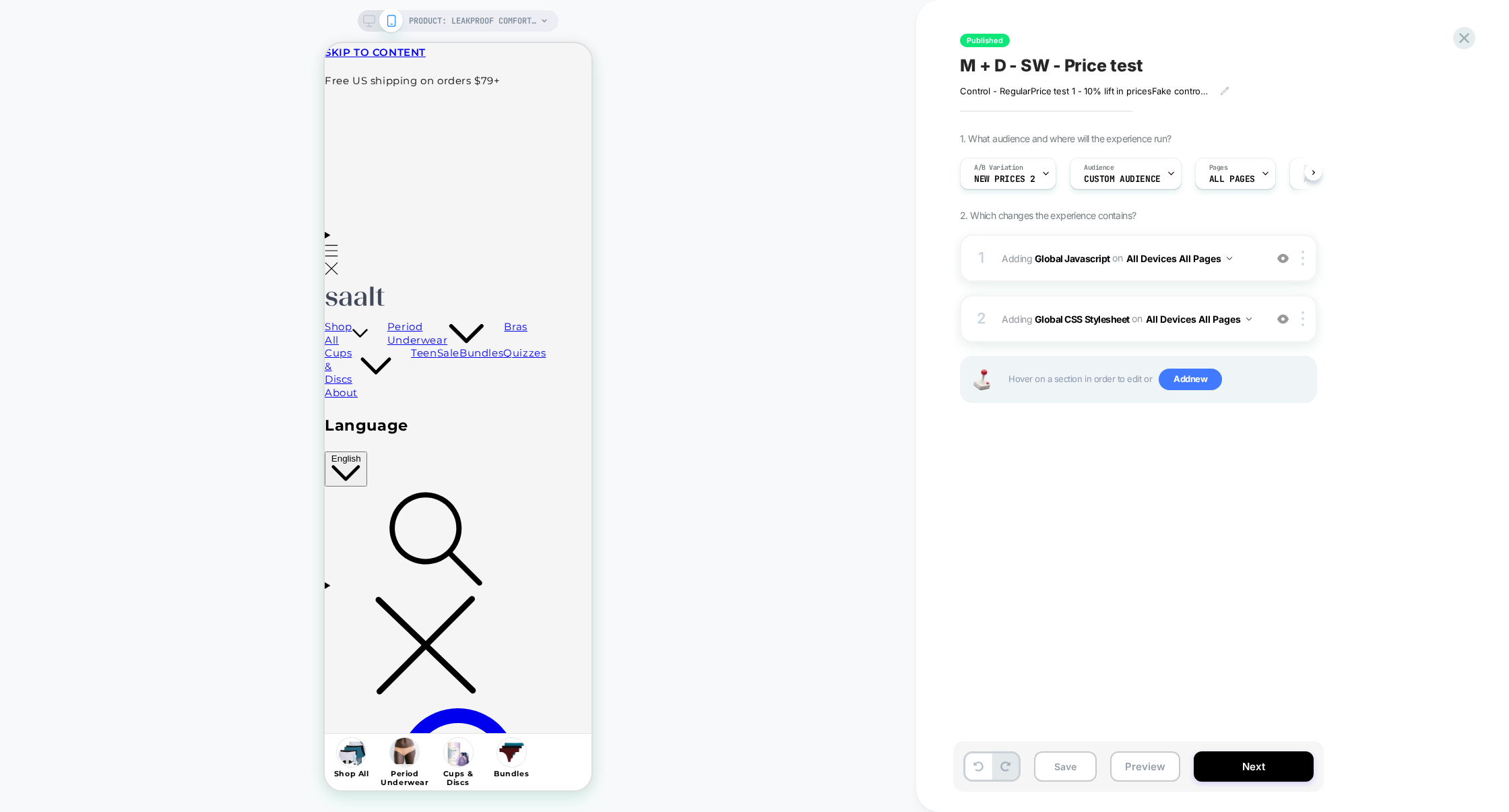
scroll to position [0, 1]
click at [1148, 763] on button "Preview" at bounding box center [1145, 766] width 70 height 30
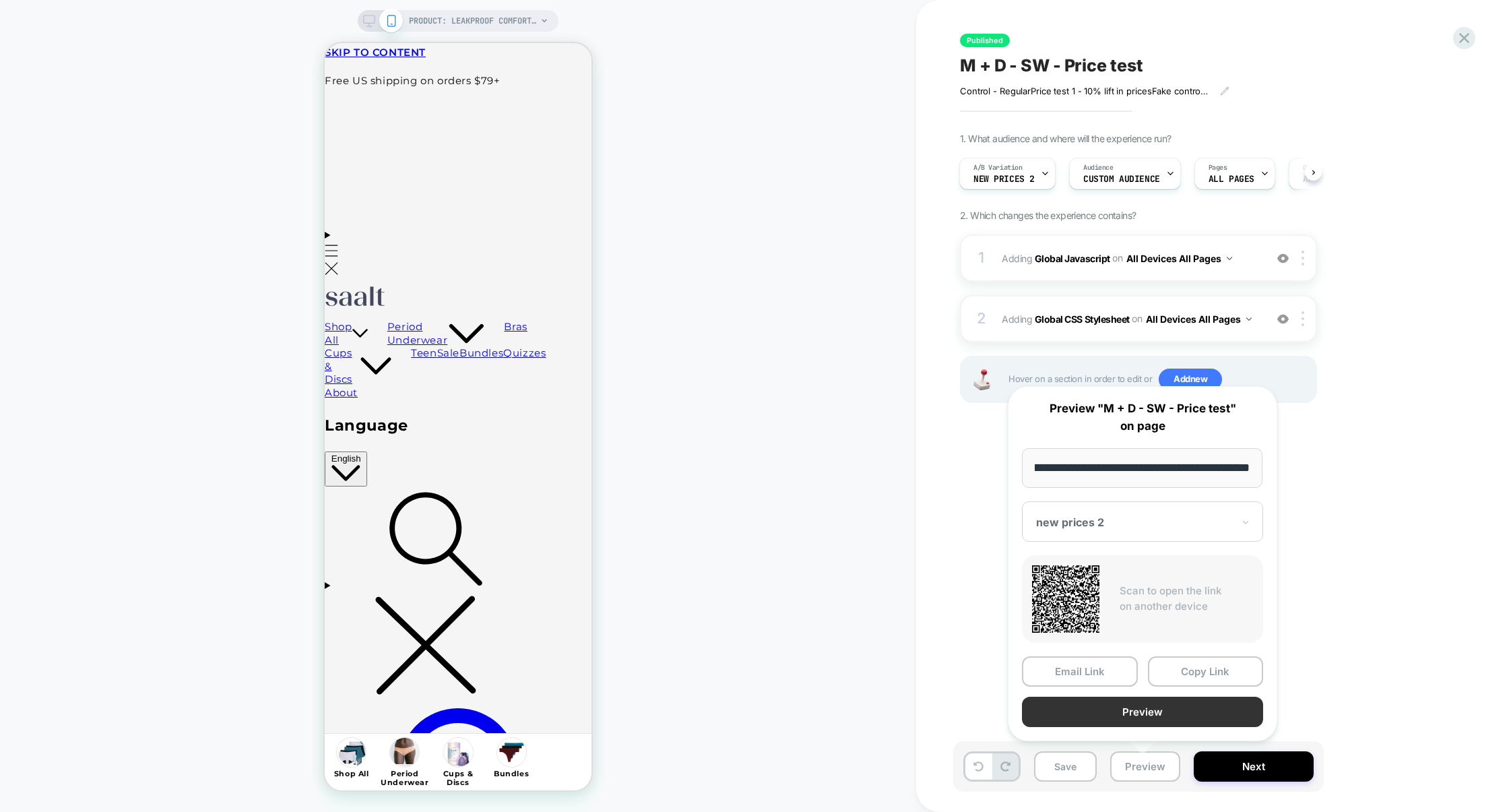
scroll to position [0, 0]
click at [1150, 713] on button "Preview" at bounding box center [1143, 712] width 242 height 30
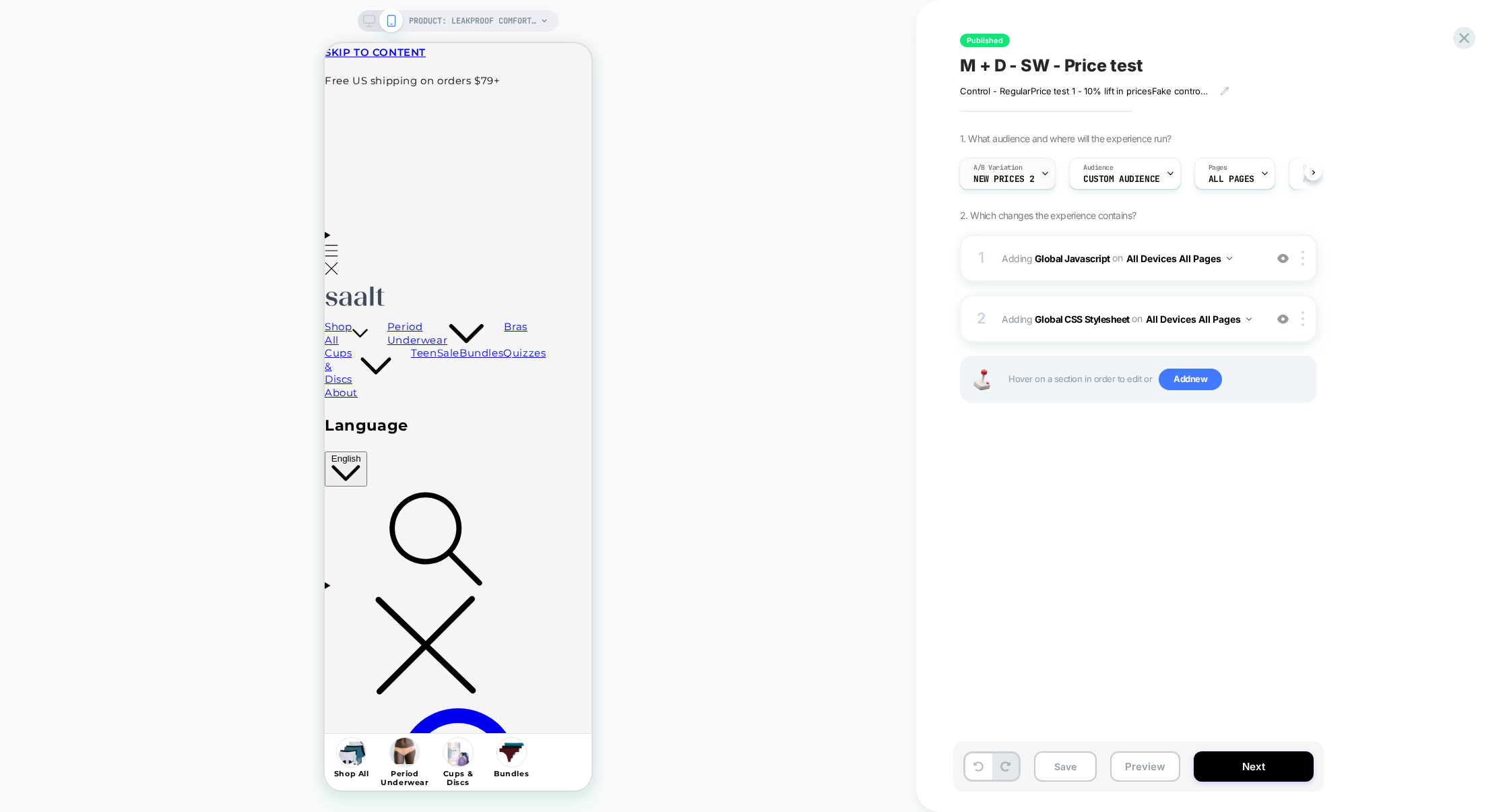
click at [988, 170] on span "A/B Variation" at bounding box center [998, 168] width 49 height 9
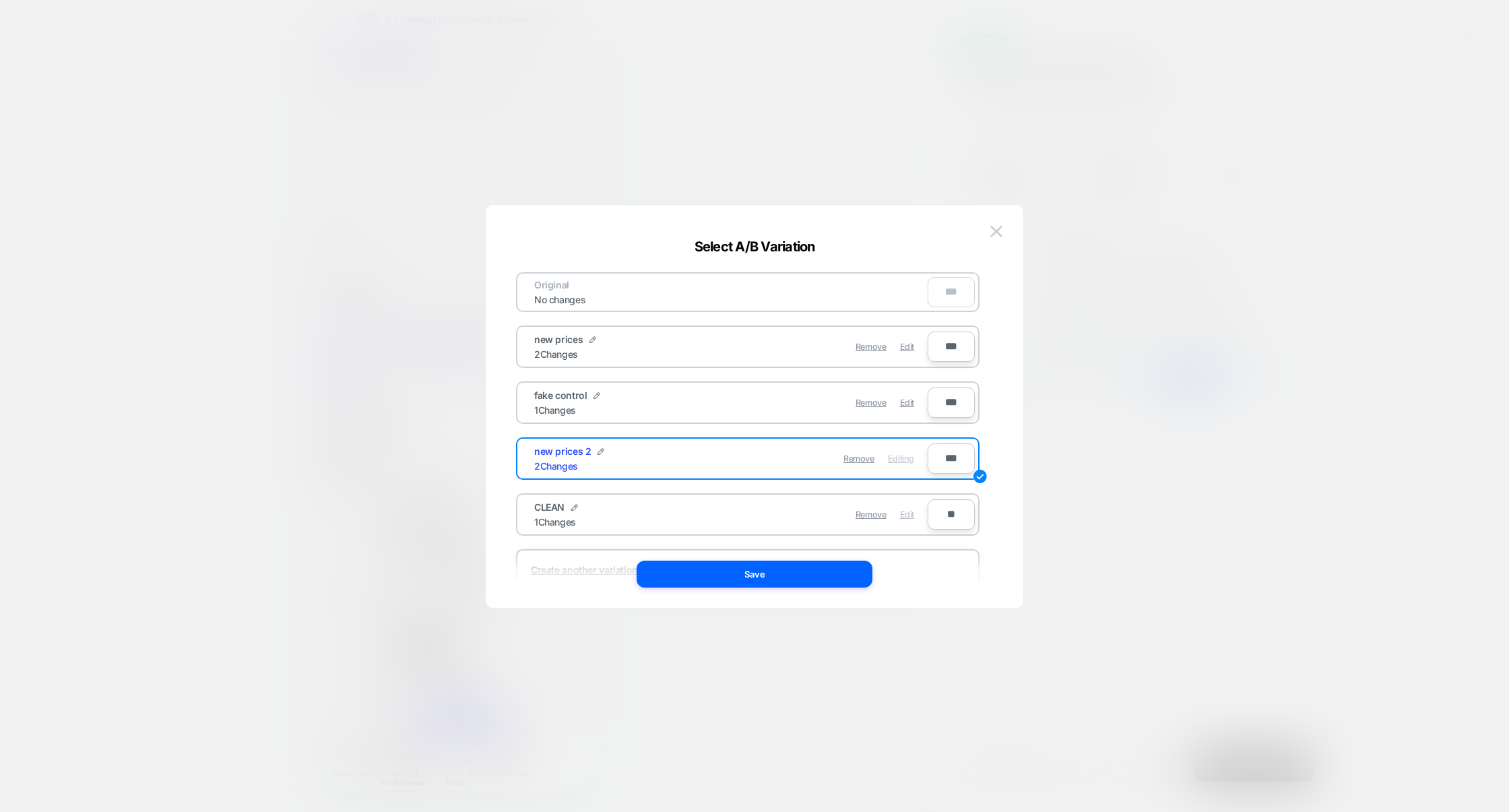
click at [902, 511] on span "Edit" at bounding box center [908, 514] width 14 height 10
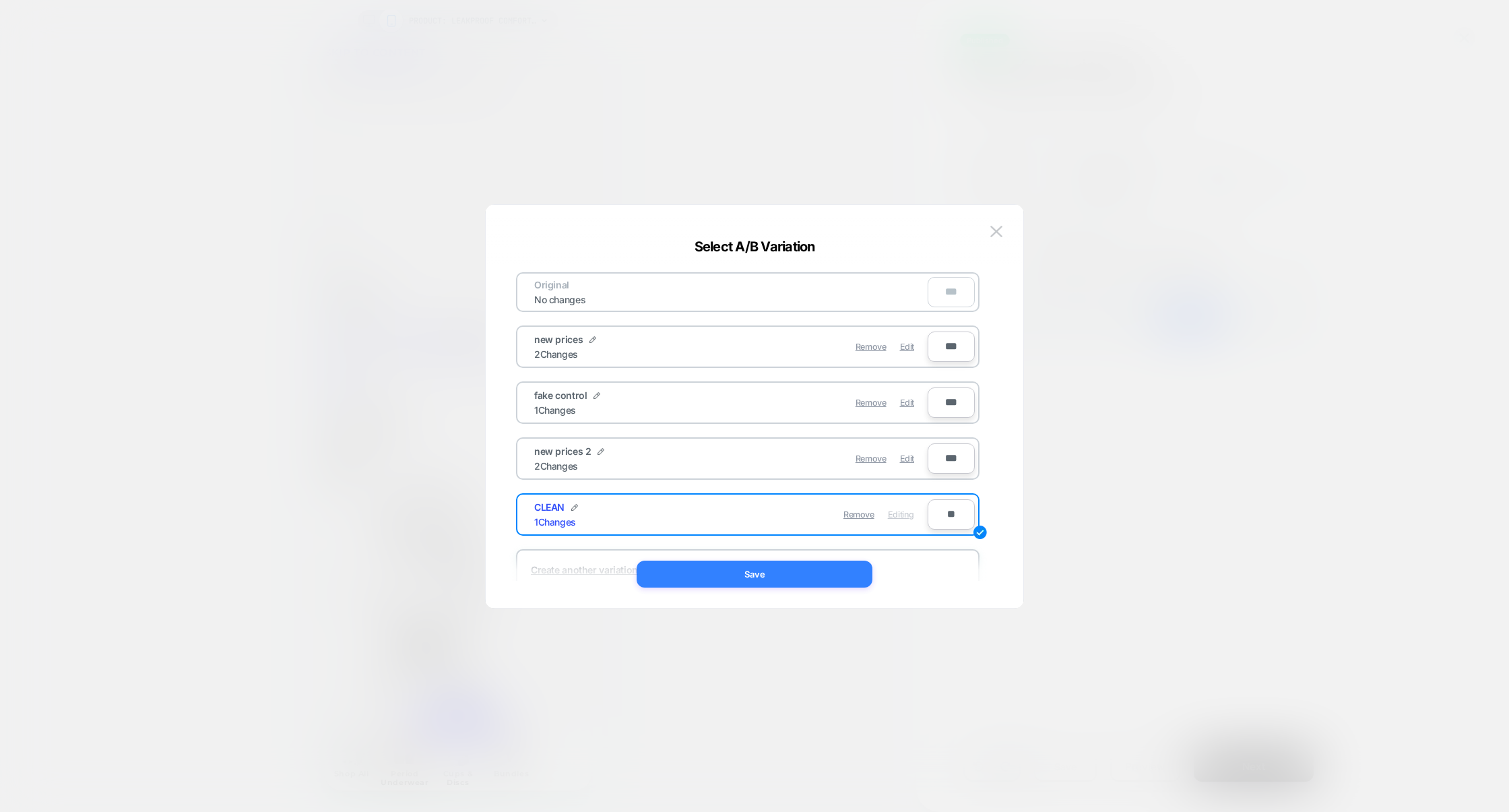
click at [772, 577] on button "Save" at bounding box center [754, 574] width 236 height 27
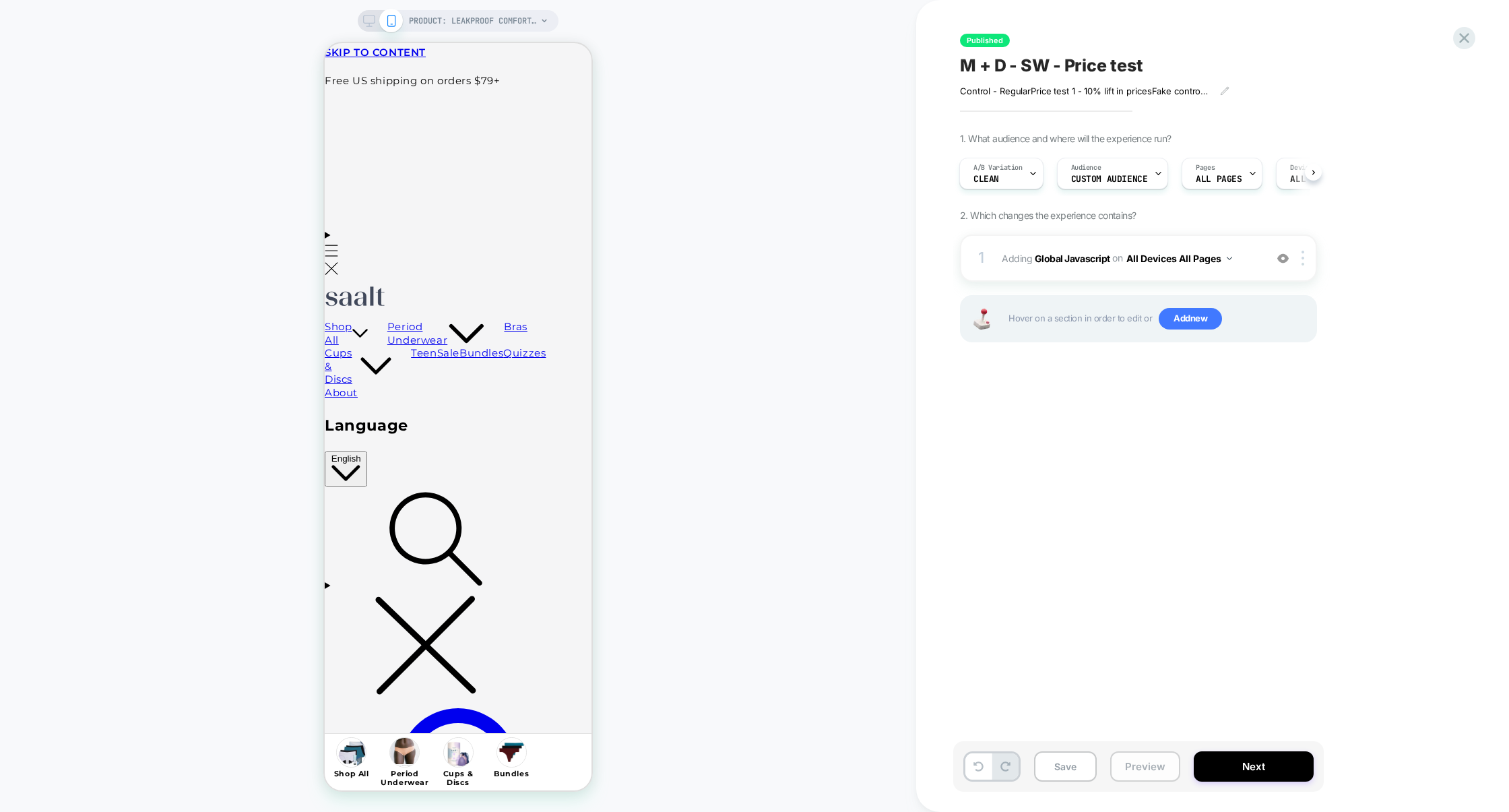
click at [1162, 767] on button "Preview" at bounding box center [1145, 766] width 70 height 30
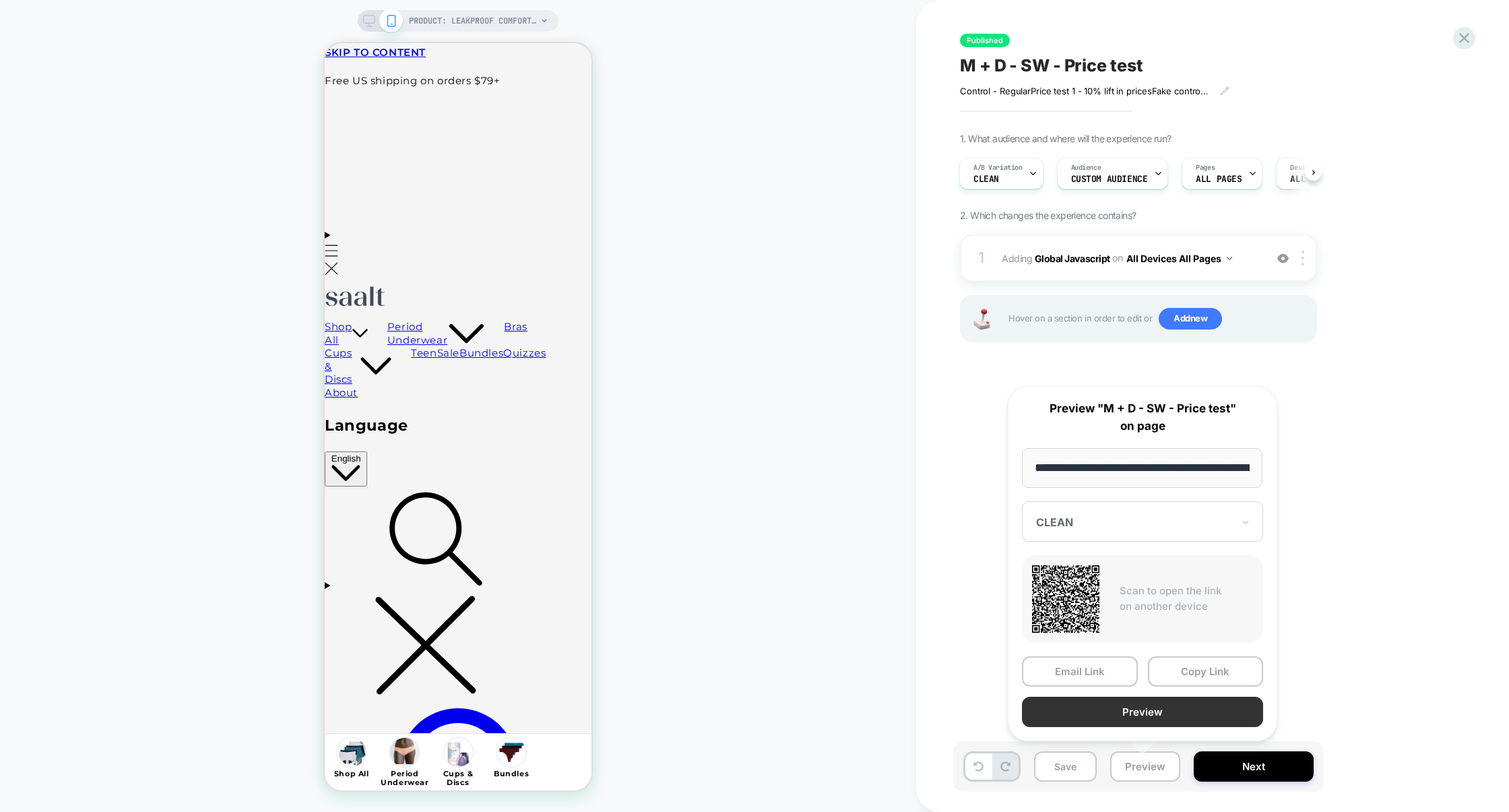
click at [1139, 709] on button "Preview" at bounding box center [1143, 712] width 242 height 30
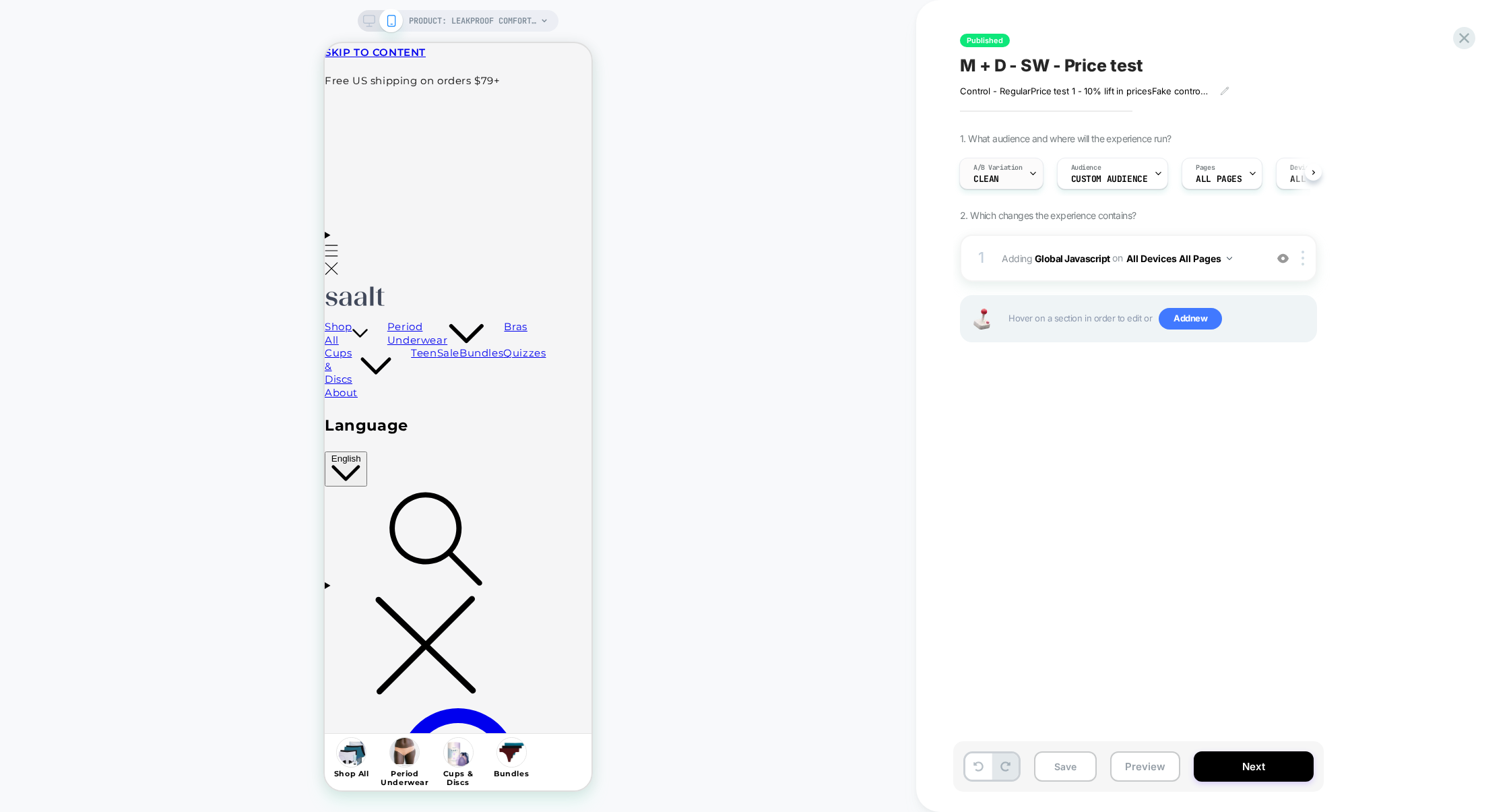
click at [981, 174] on span "CLEAN" at bounding box center [987, 179] width 25 height 9
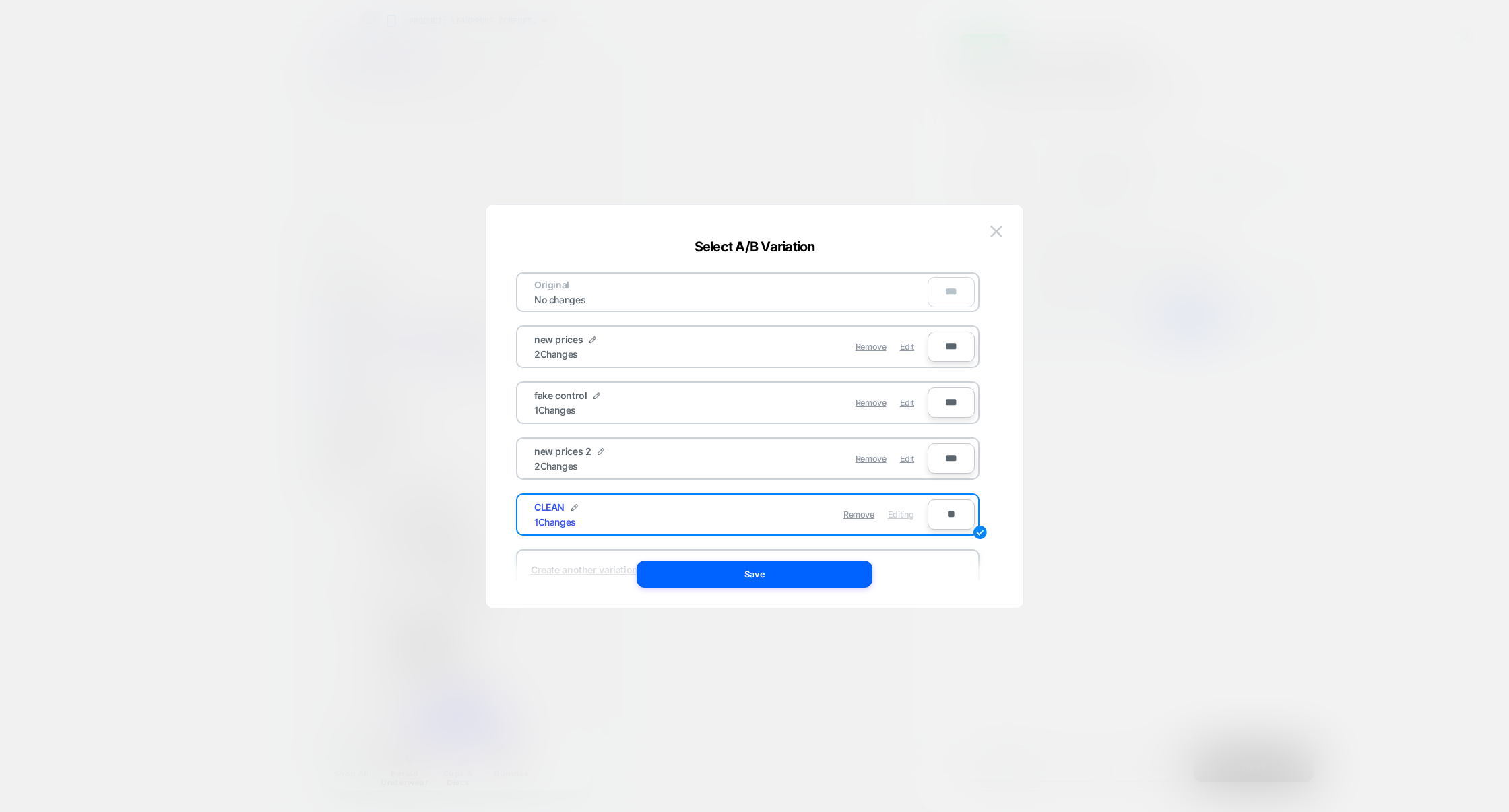
click at [1108, 443] on div at bounding box center [754, 406] width 1509 height 812
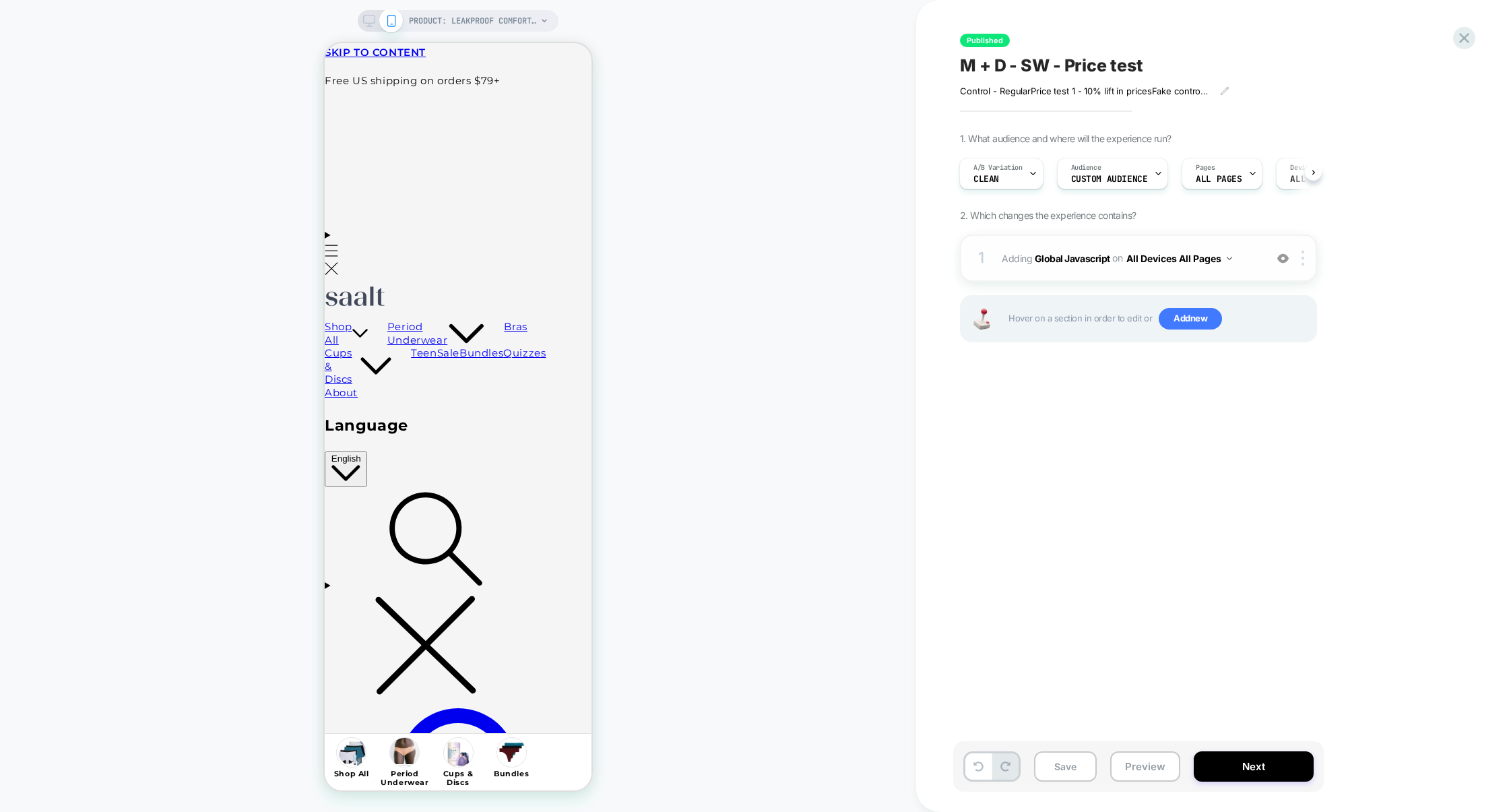
click at [1086, 243] on div "1 Adding Global Javascript on All Devices All Pages Add Before Add After Target…" at bounding box center [1139, 258] width 357 height 47
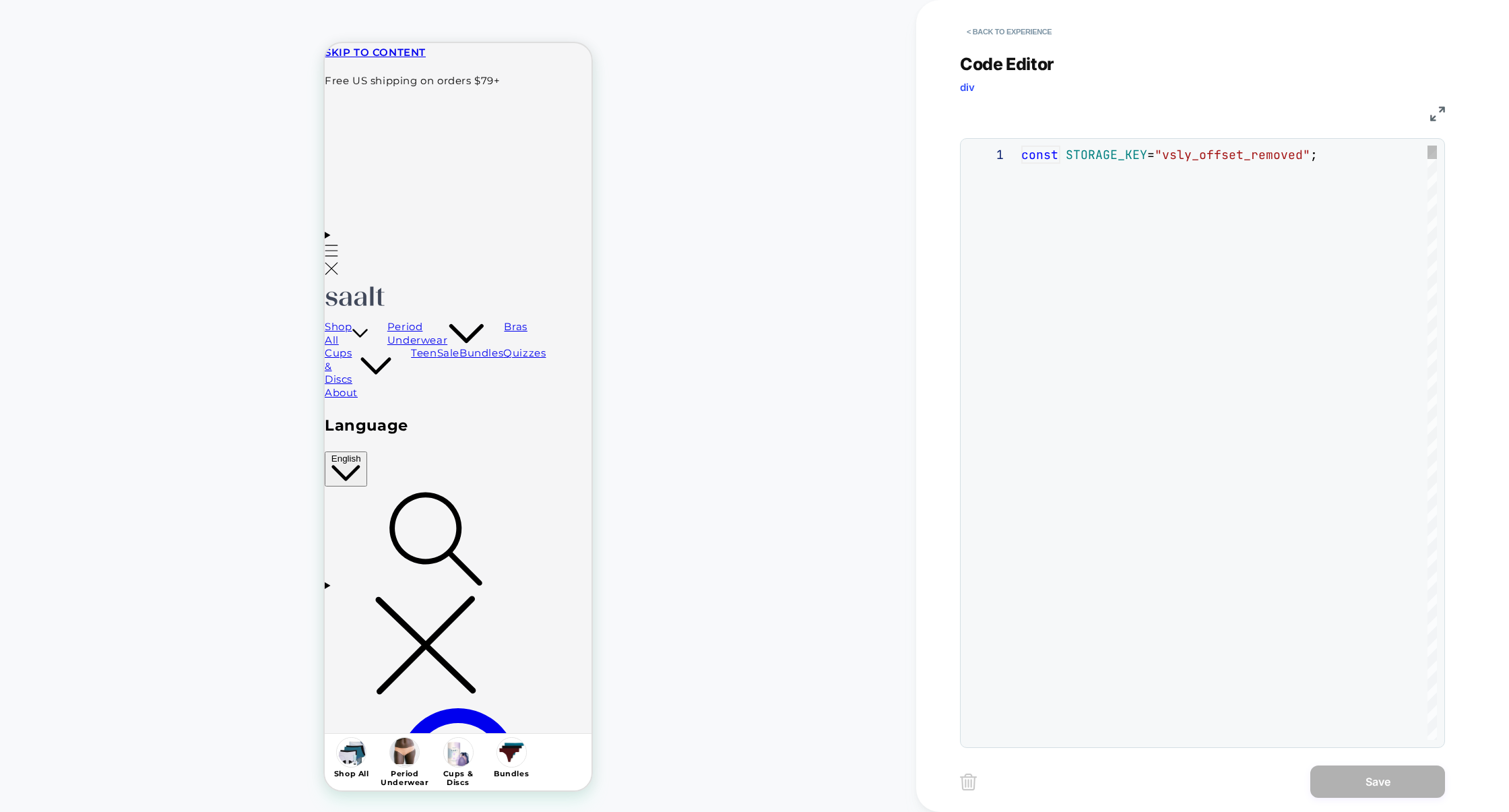
scroll to position [182, 0]
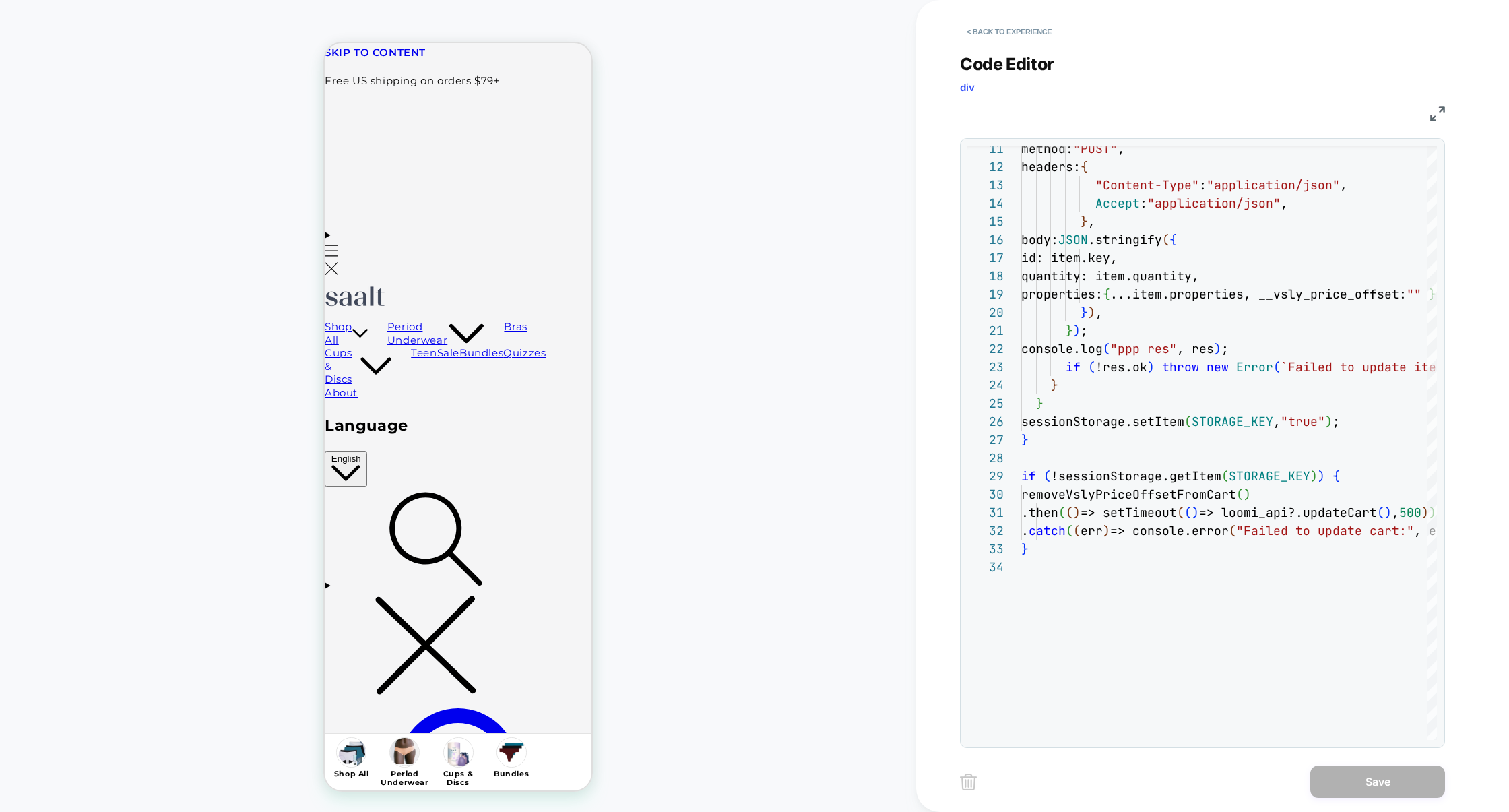
click at [1440, 112] on img at bounding box center [1437, 114] width 15 height 15
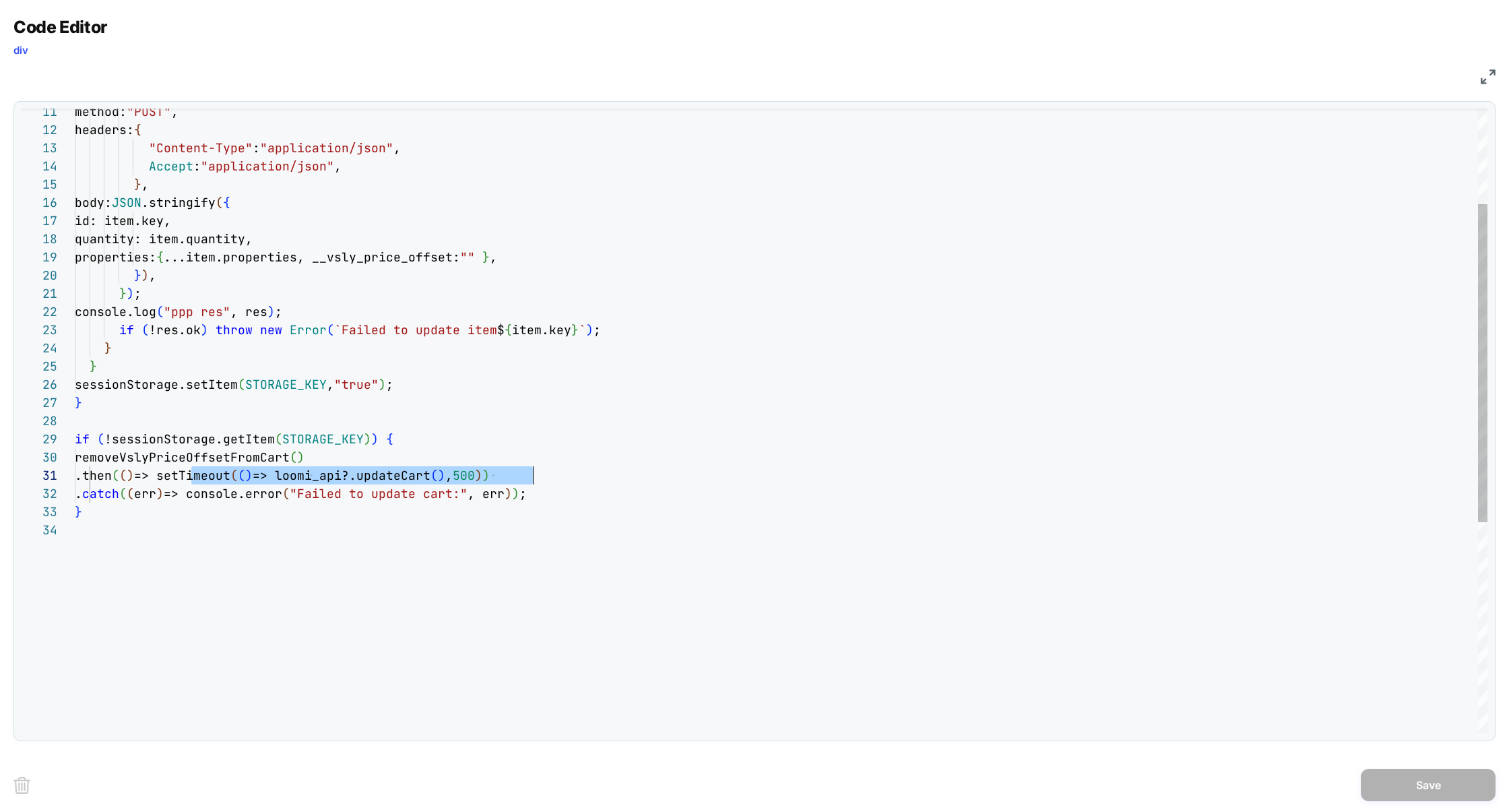
scroll to position [0, 451]
drag, startPoint x: 189, startPoint y: 479, endPoint x: 527, endPoint y: 480, distance: 338.0
click at [527, 480] on div "} . catch ( ( err ) => console.error ( "Failed to update cart:" , err ) ) ; if …" at bounding box center [781, 533] width 1413 height 1225
type textarea "**********"
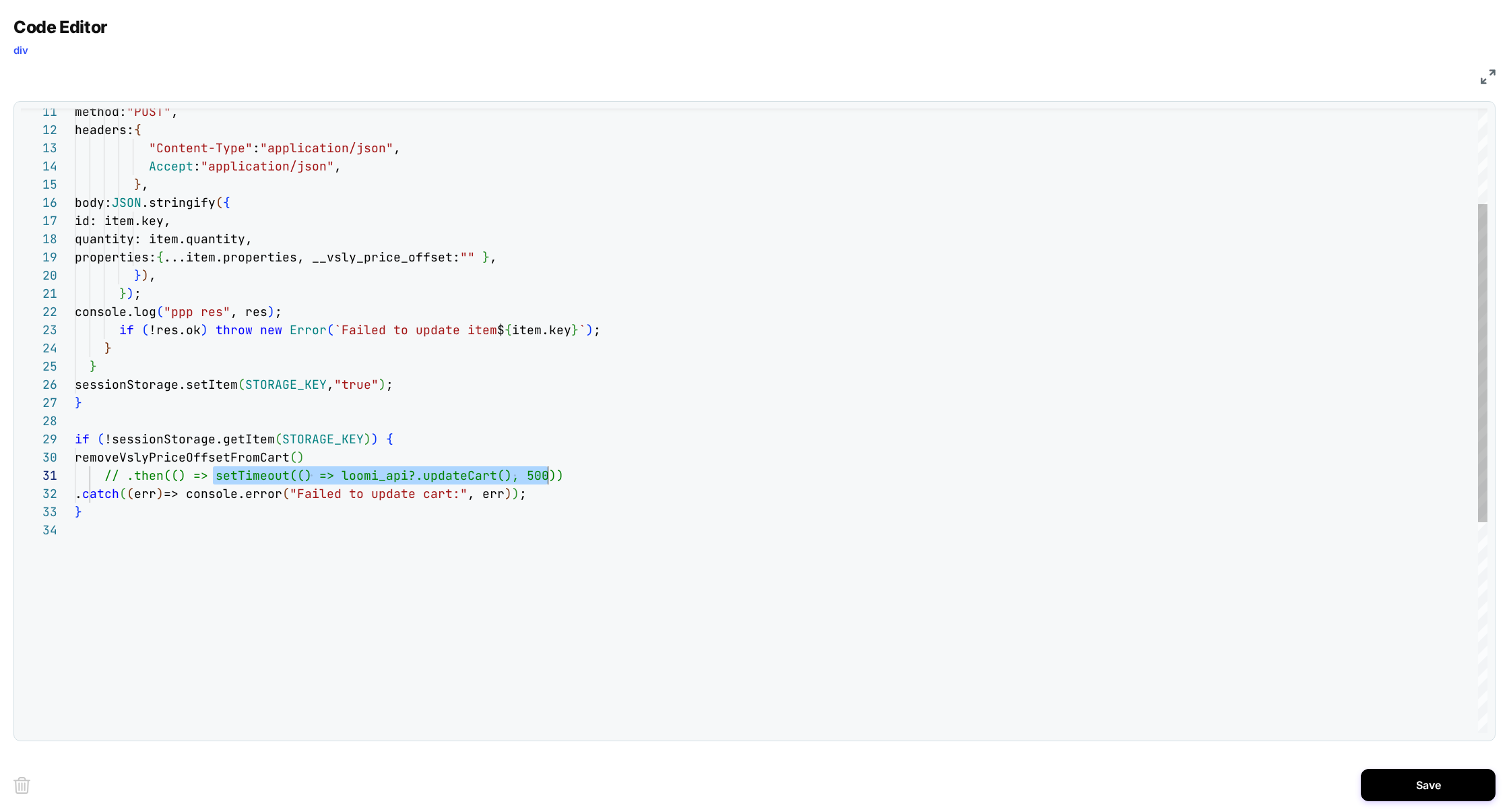
click at [735, 526] on div "} . catch ( ( err ) => console.error ( "Failed to update cart:" , err ) ) ; if …" at bounding box center [781, 533] width 1413 height 1225
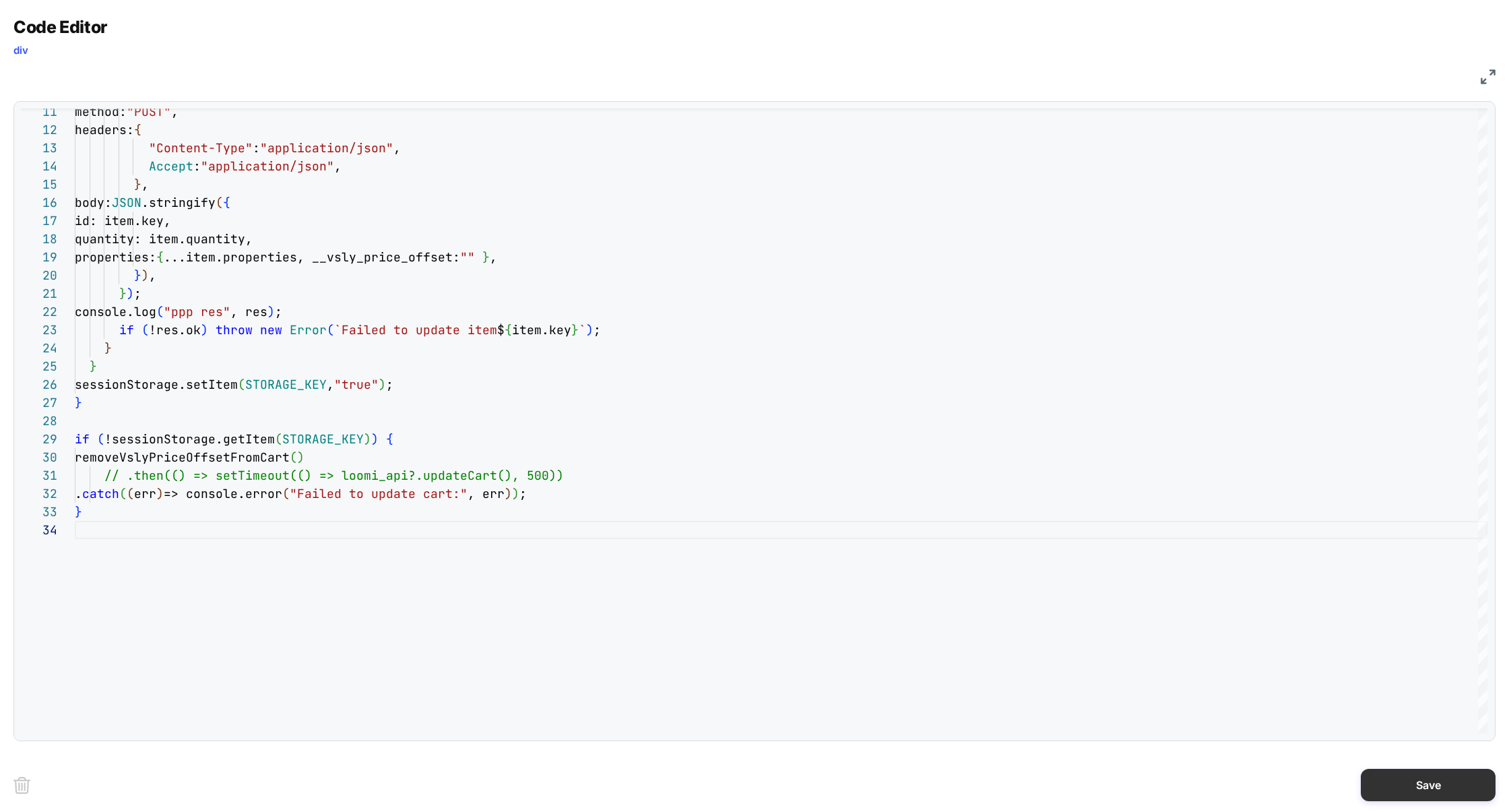
click at [1423, 785] on button "Save" at bounding box center [1428, 784] width 135 height 32
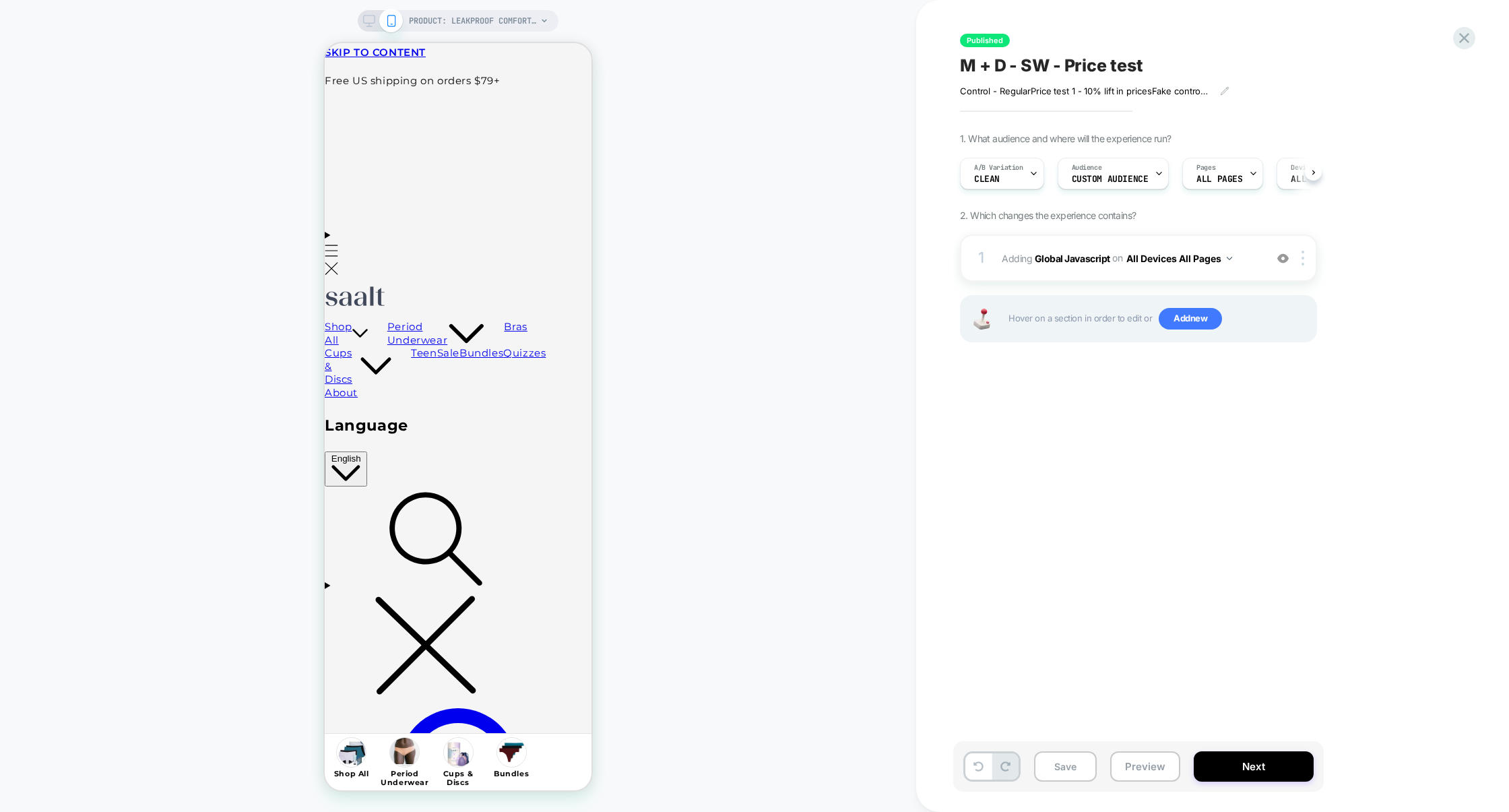
scroll to position [0, 1]
click at [1009, 164] on span "A/B Variation" at bounding box center [998, 168] width 49 height 9
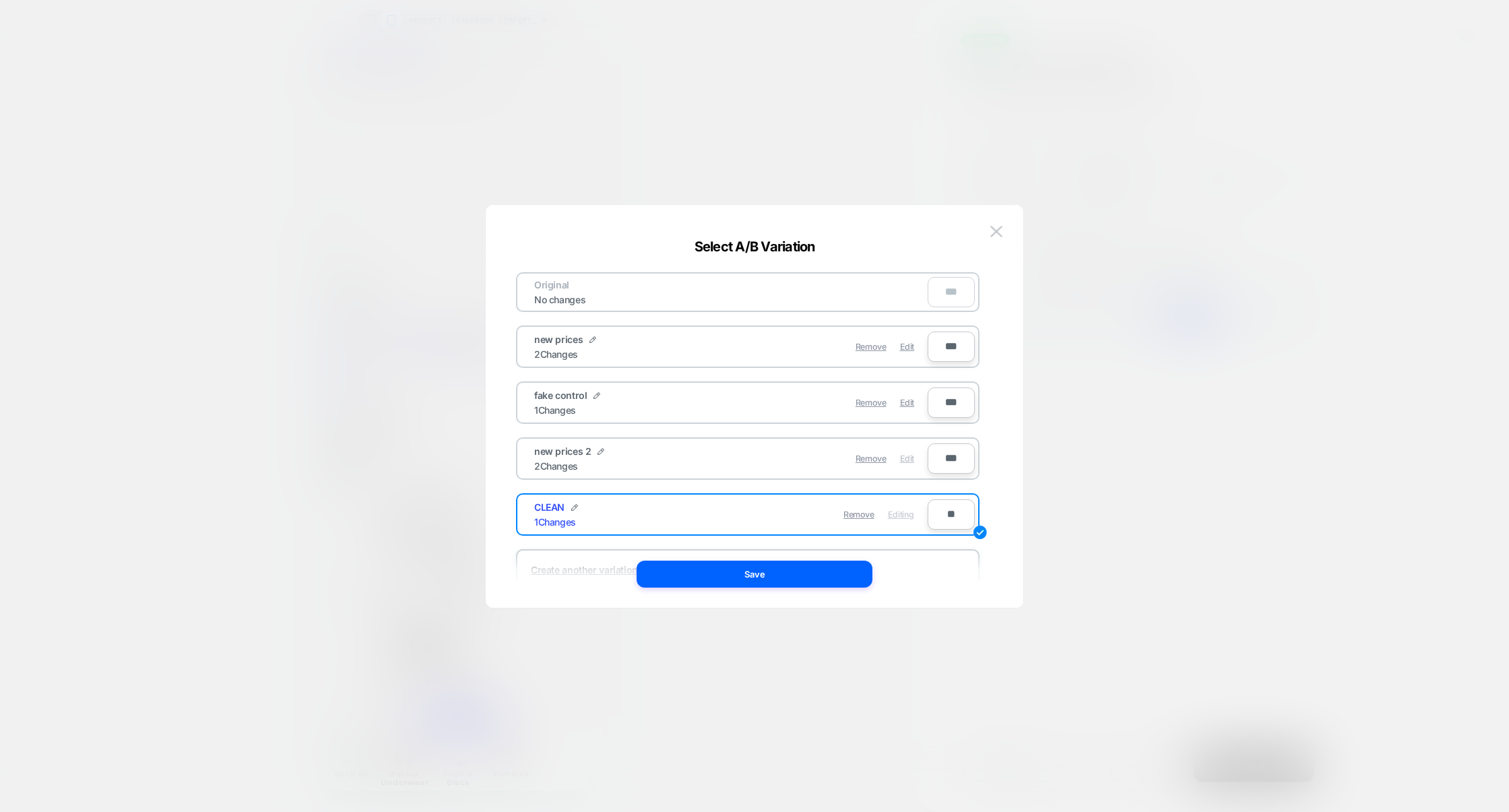
click at [909, 459] on span "Edit" at bounding box center [908, 458] width 14 height 10
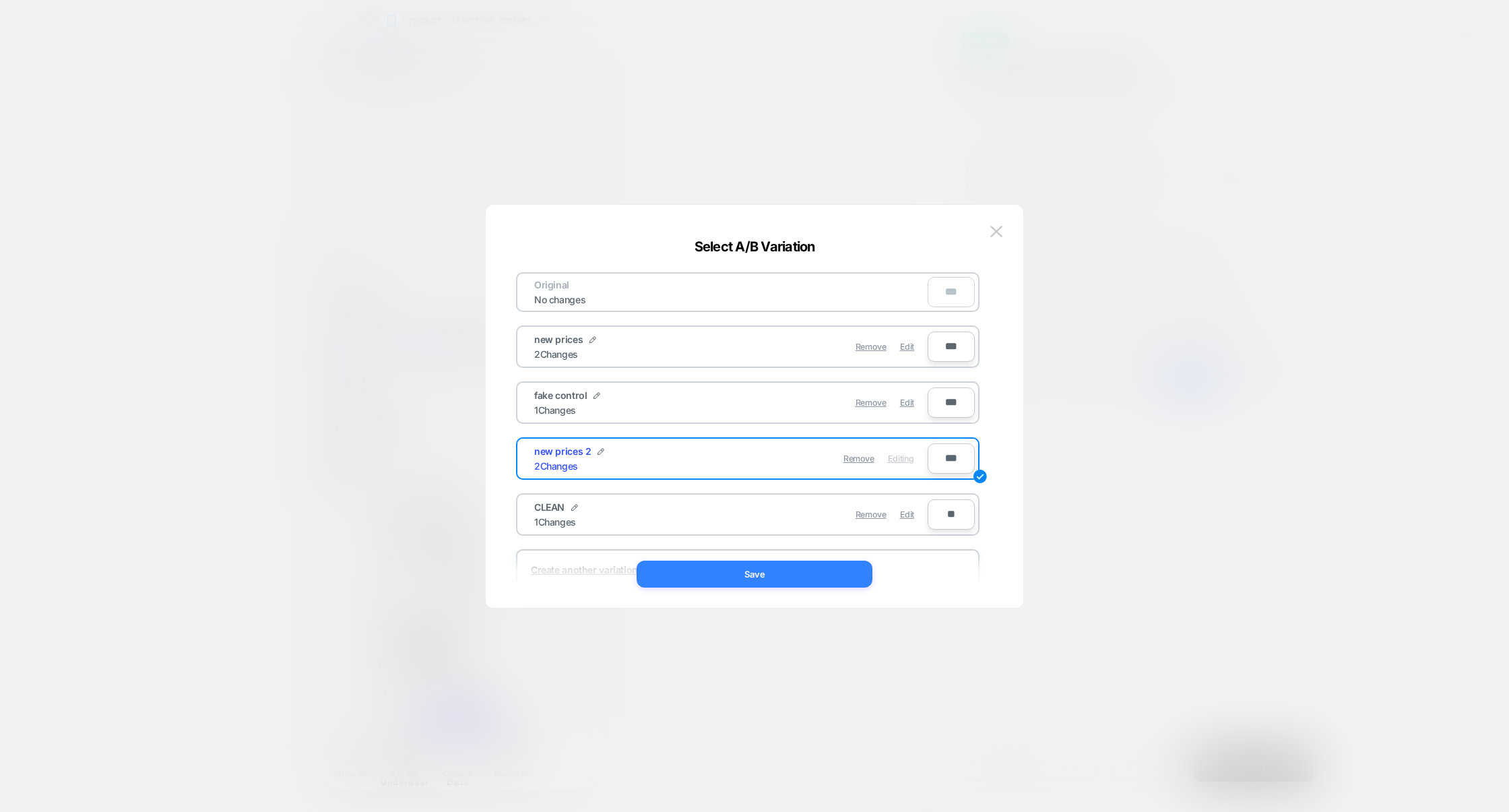
click at [793, 572] on button "Save" at bounding box center [754, 574] width 236 height 27
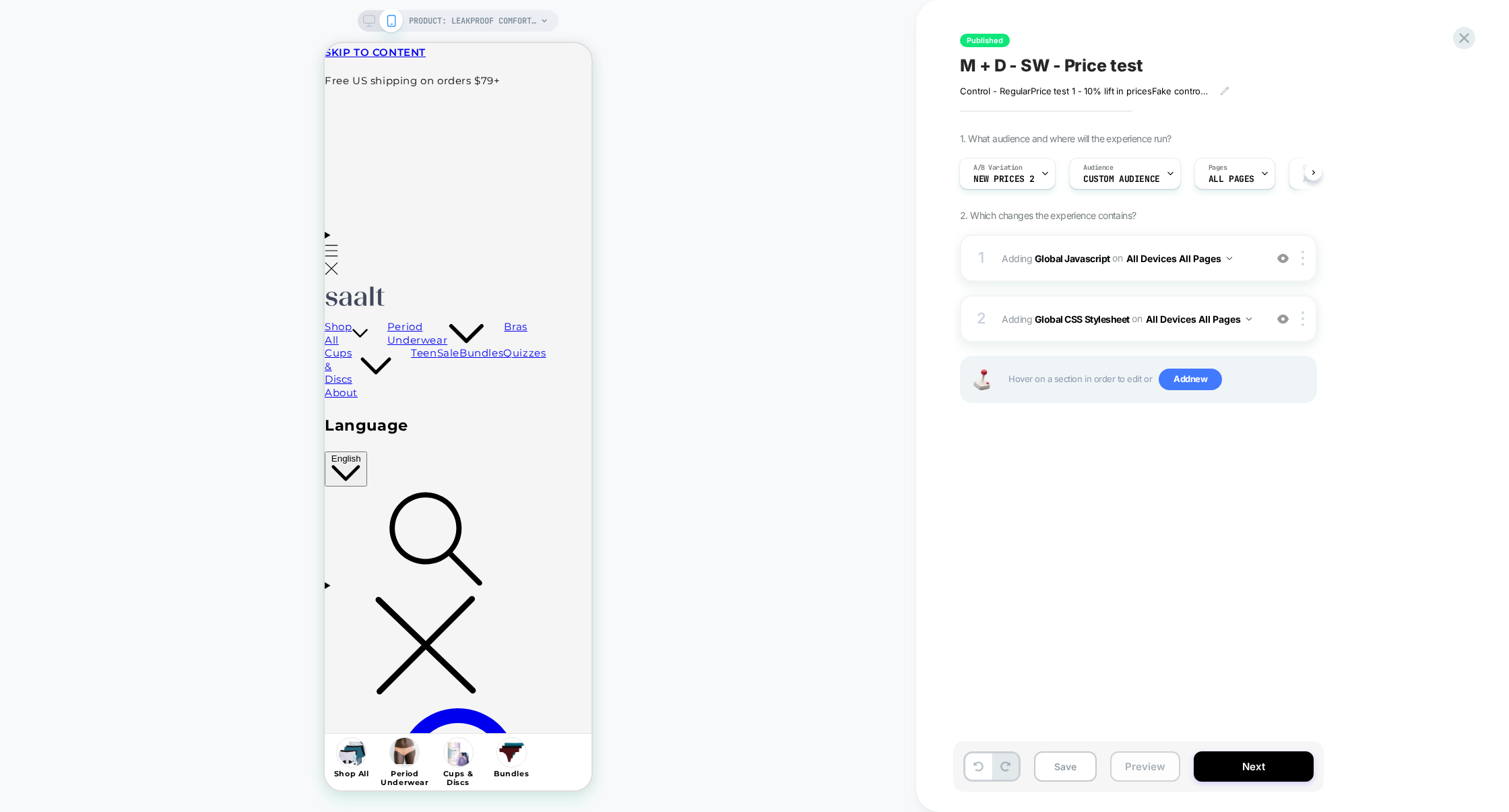
click at [1154, 752] on button "Preview" at bounding box center [1145, 766] width 70 height 30
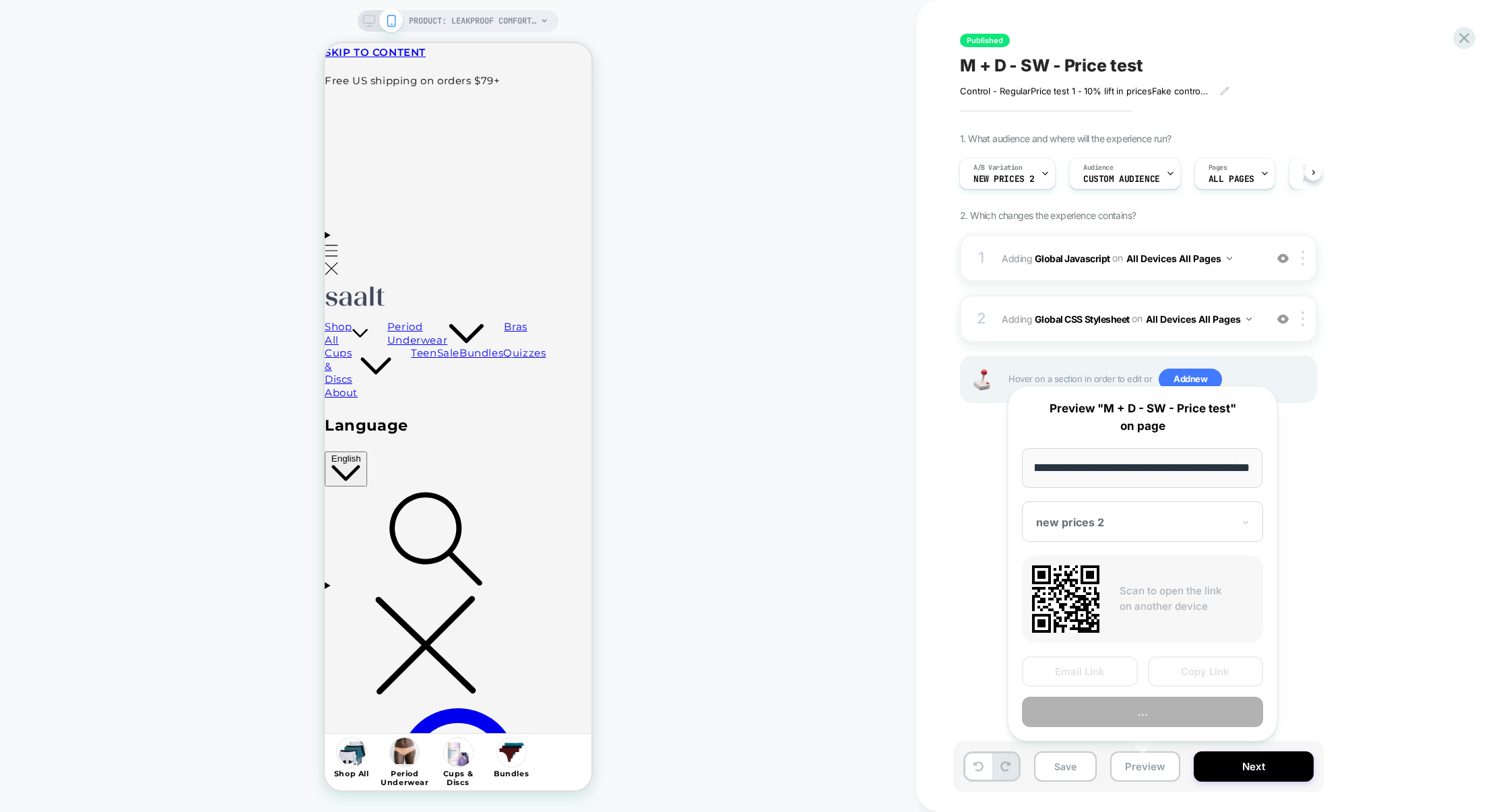
scroll to position [0, 0]
click at [1147, 712] on button "..." at bounding box center [1143, 712] width 242 height 30
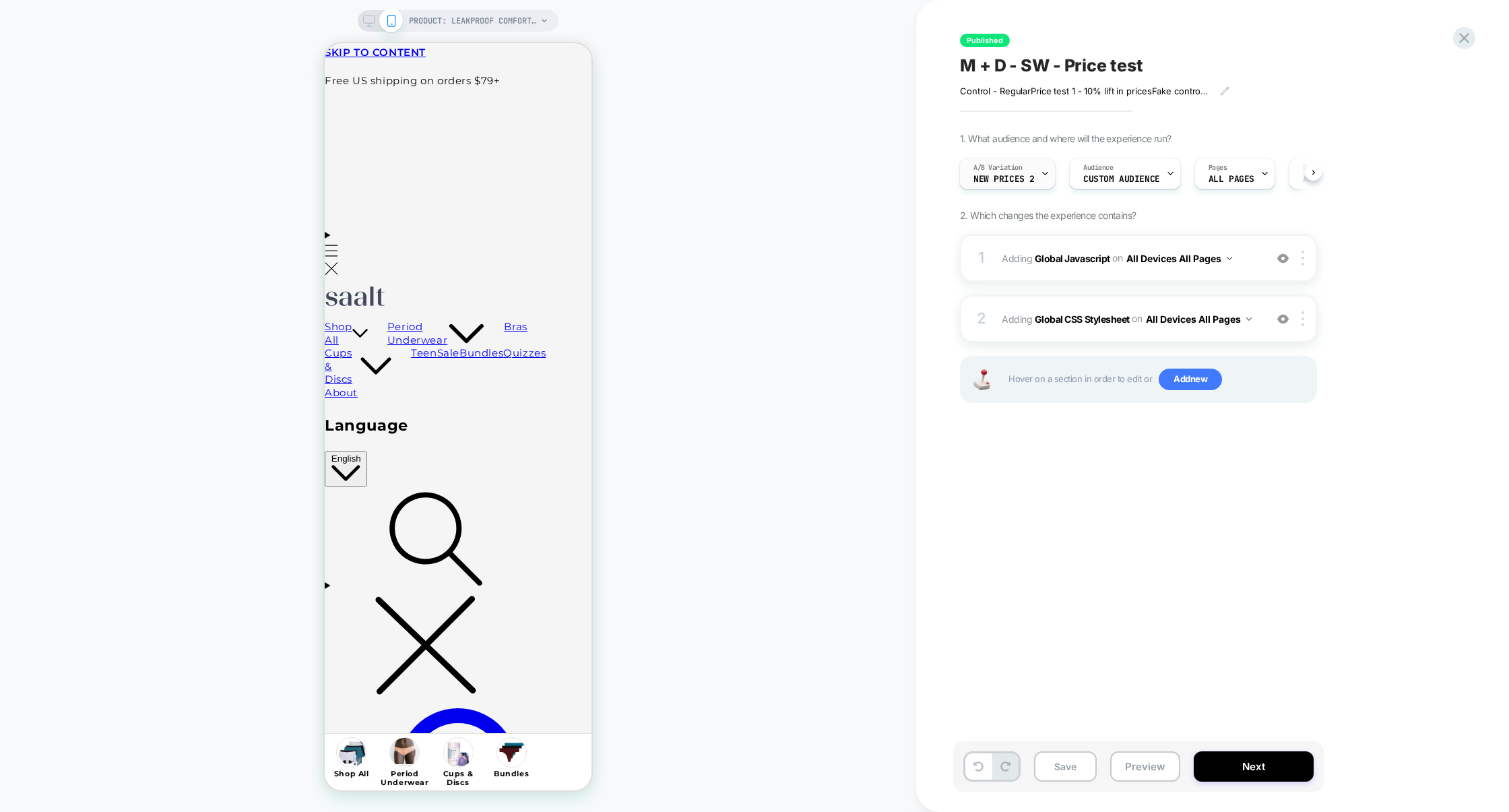
click at [993, 189] on div "A/B Variation new prices 2" at bounding box center [1008, 174] width 96 height 32
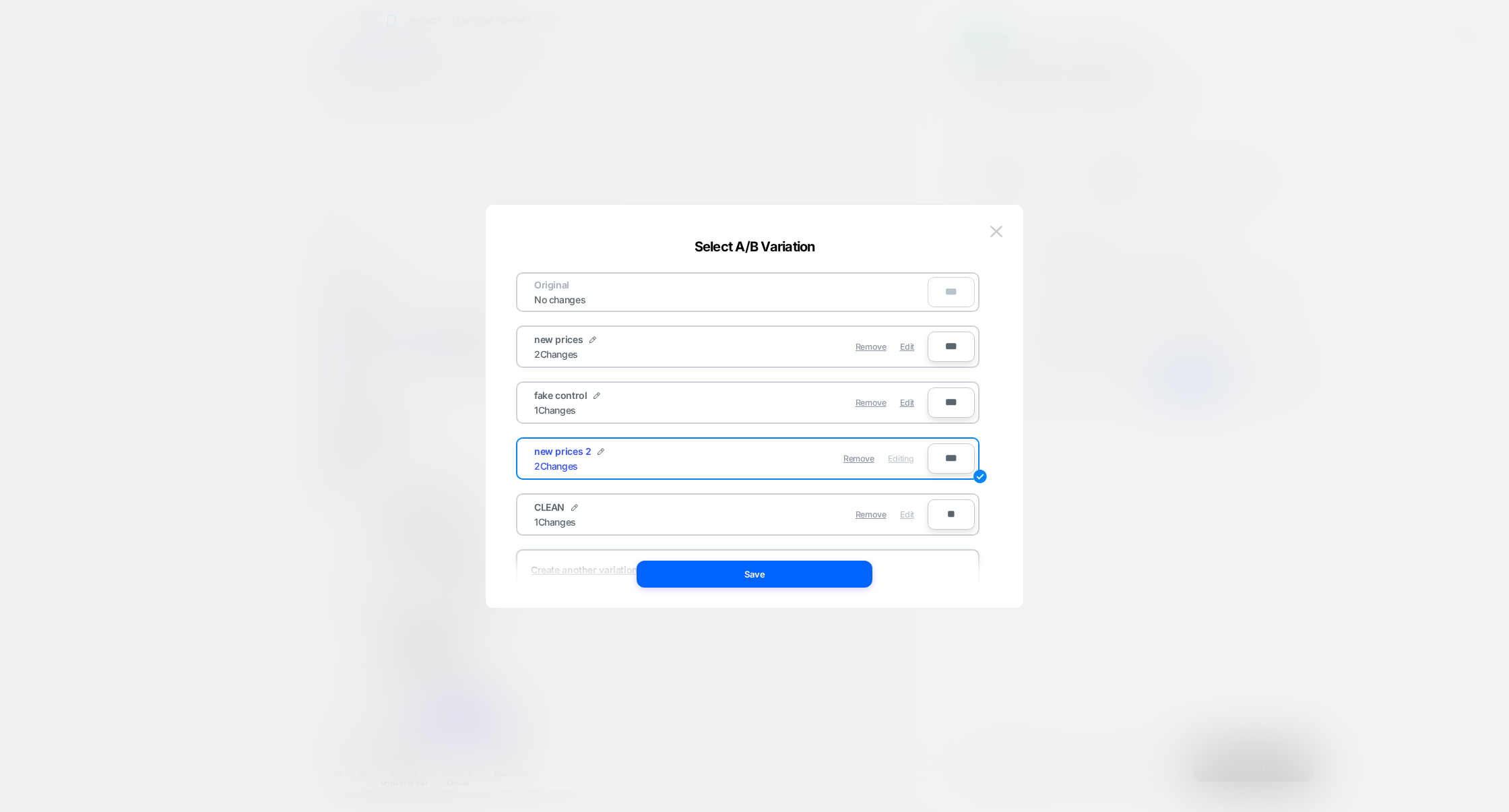
click at [909, 514] on span "Edit" at bounding box center [908, 514] width 14 height 10
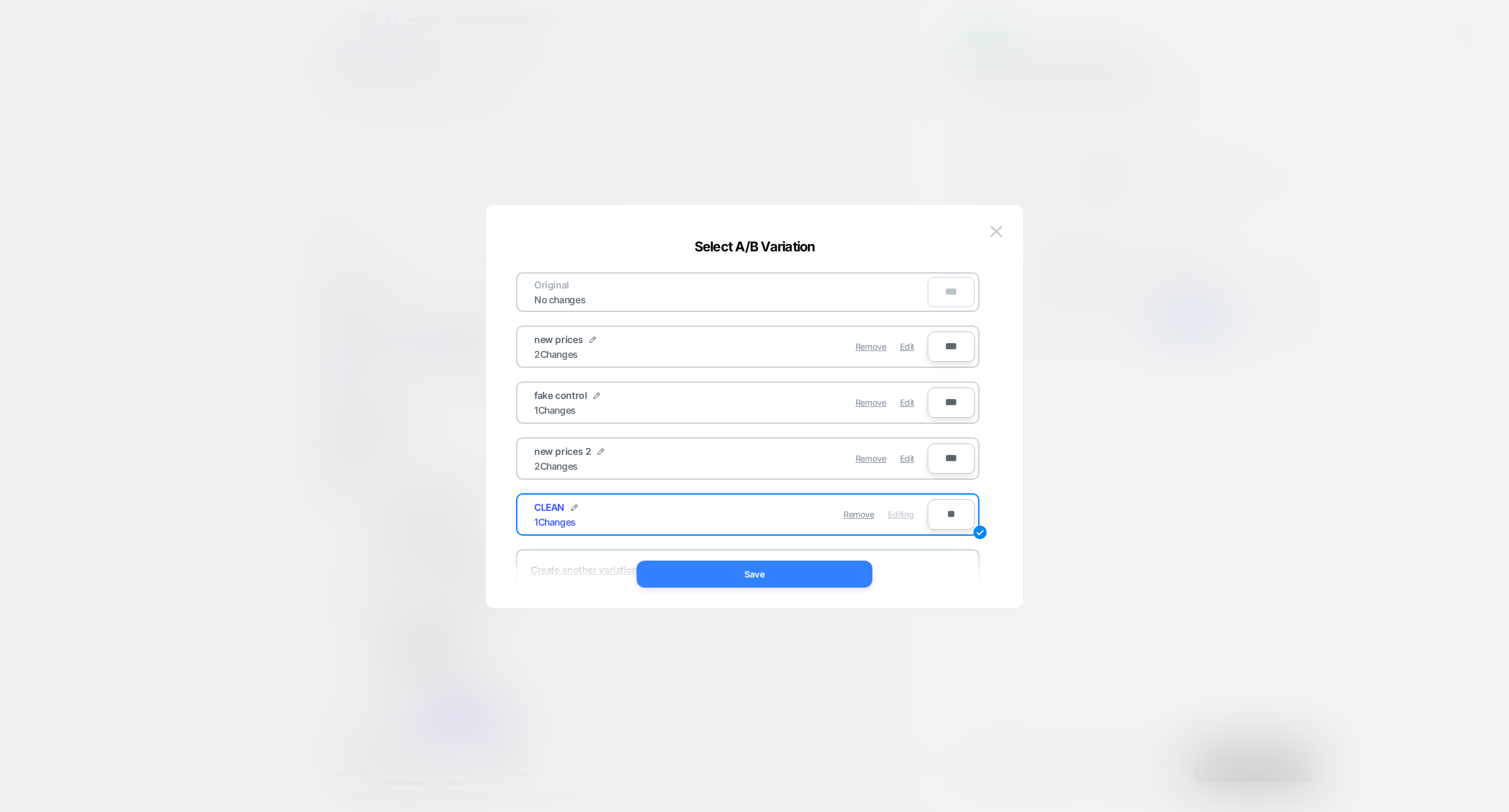
click at [783, 576] on button "Save" at bounding box center [754, 574] width 236 height 27
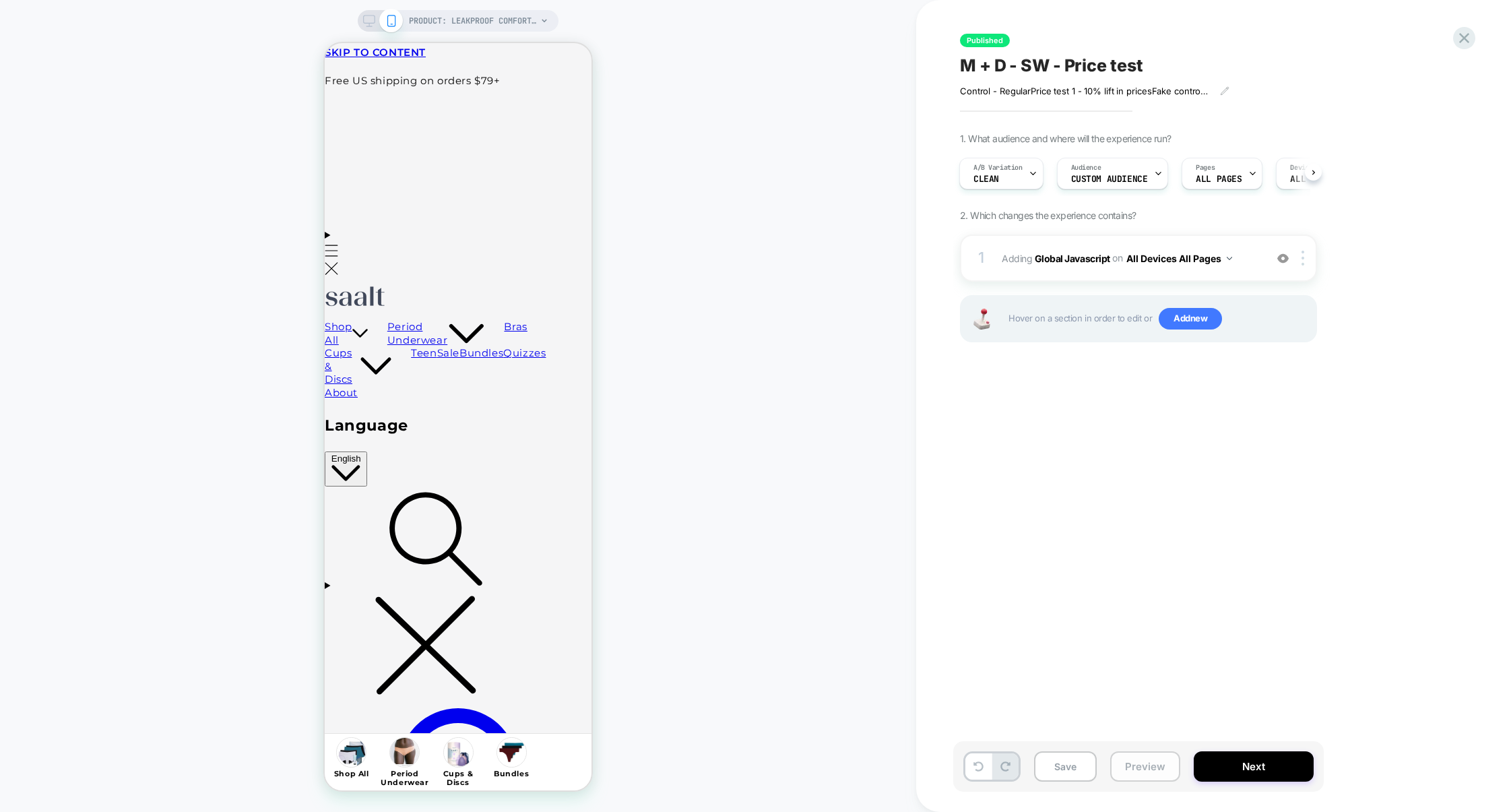
click at [1148, 765] on button "Preview" at bounding box center [1145, 766] width 70 height 30
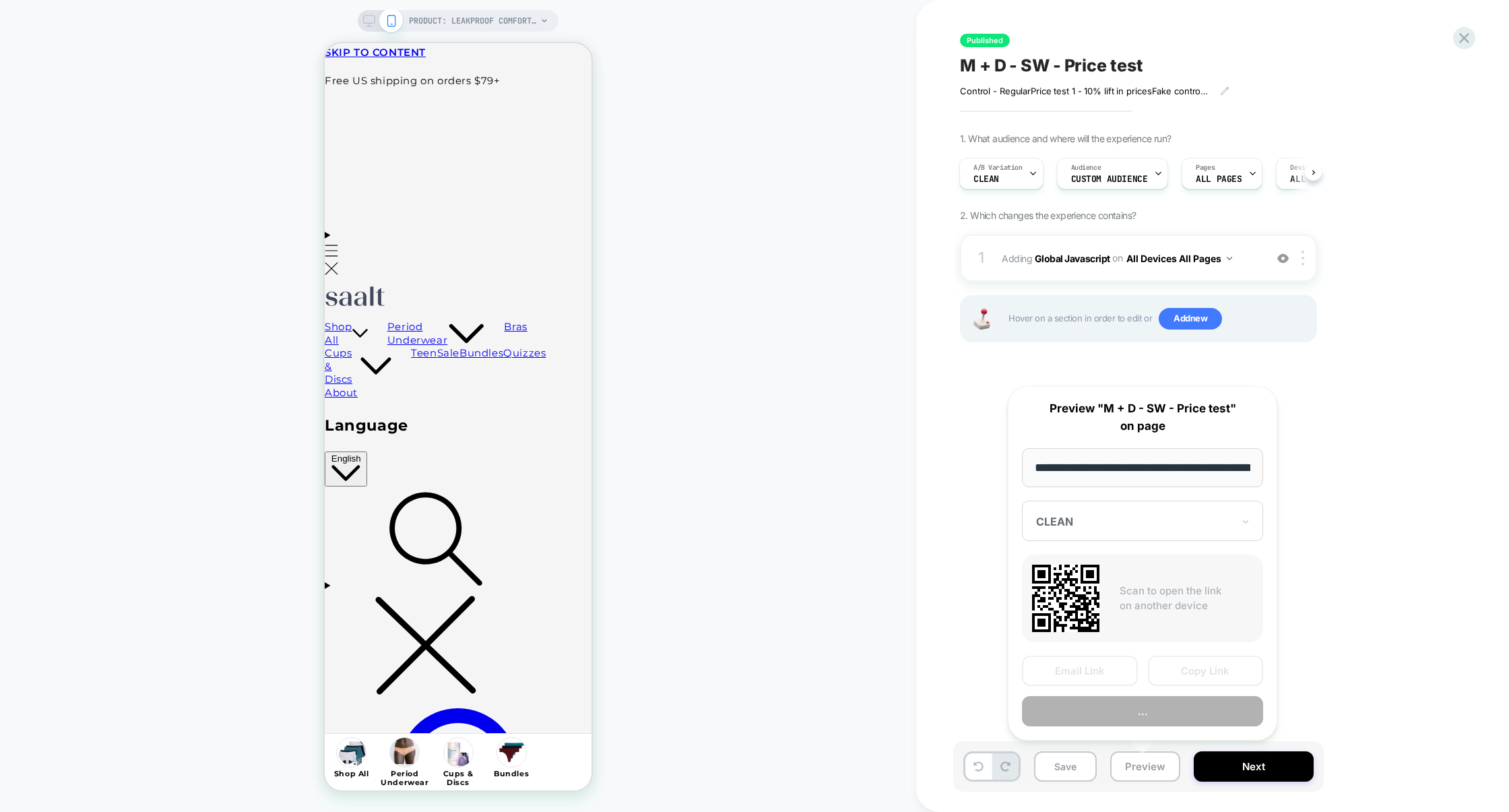
scroll to position [0, 165]
click at [1142, 715] on button "Preview" at bounding box center [1143, 712] width 242 height 30
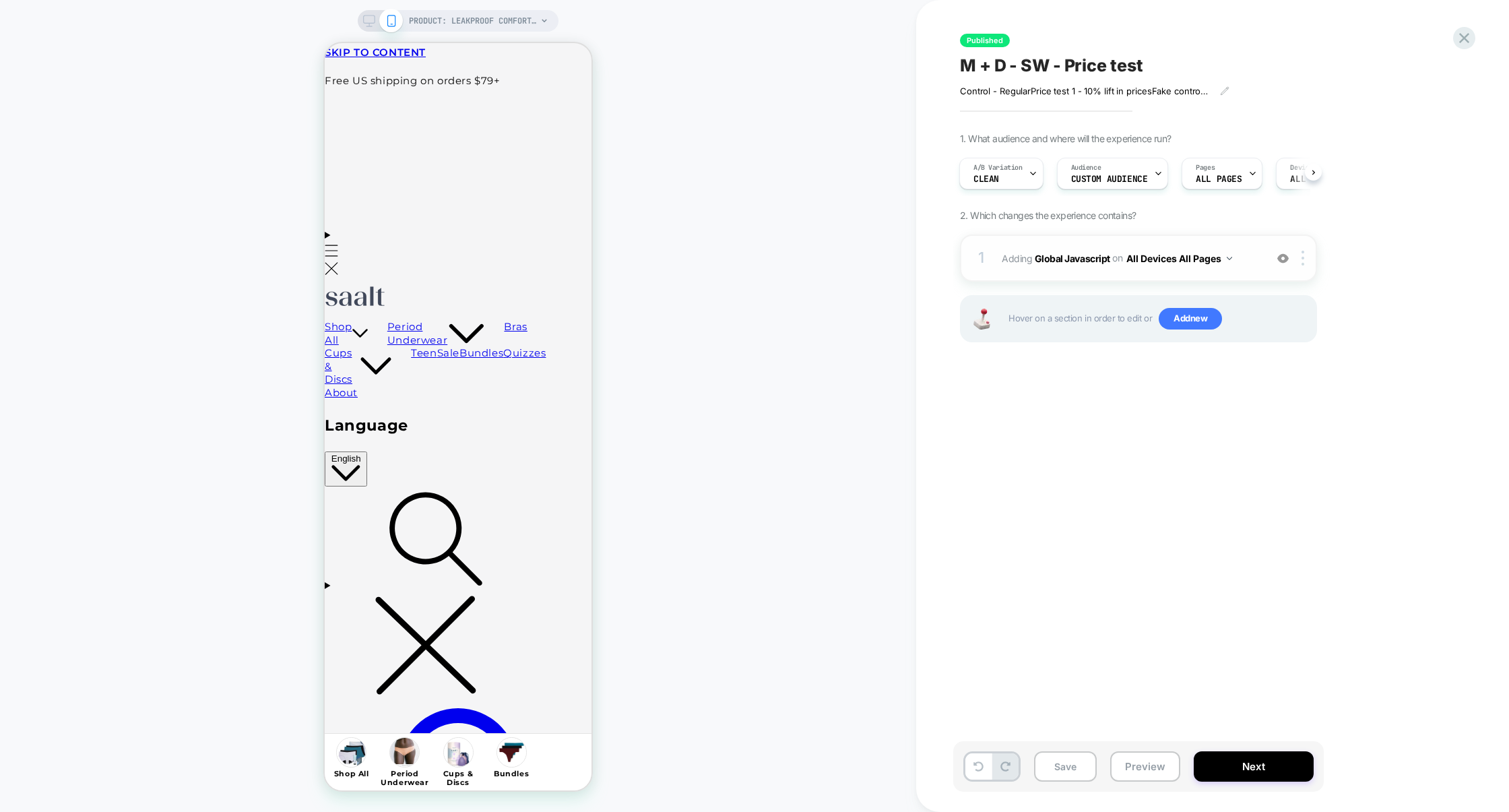
click at [1078, 277] on div "1 Adding Global Javascript on All Devices All Pages Add Before Add After Target…" at bounding box center [1139, 258] width 357 height 47
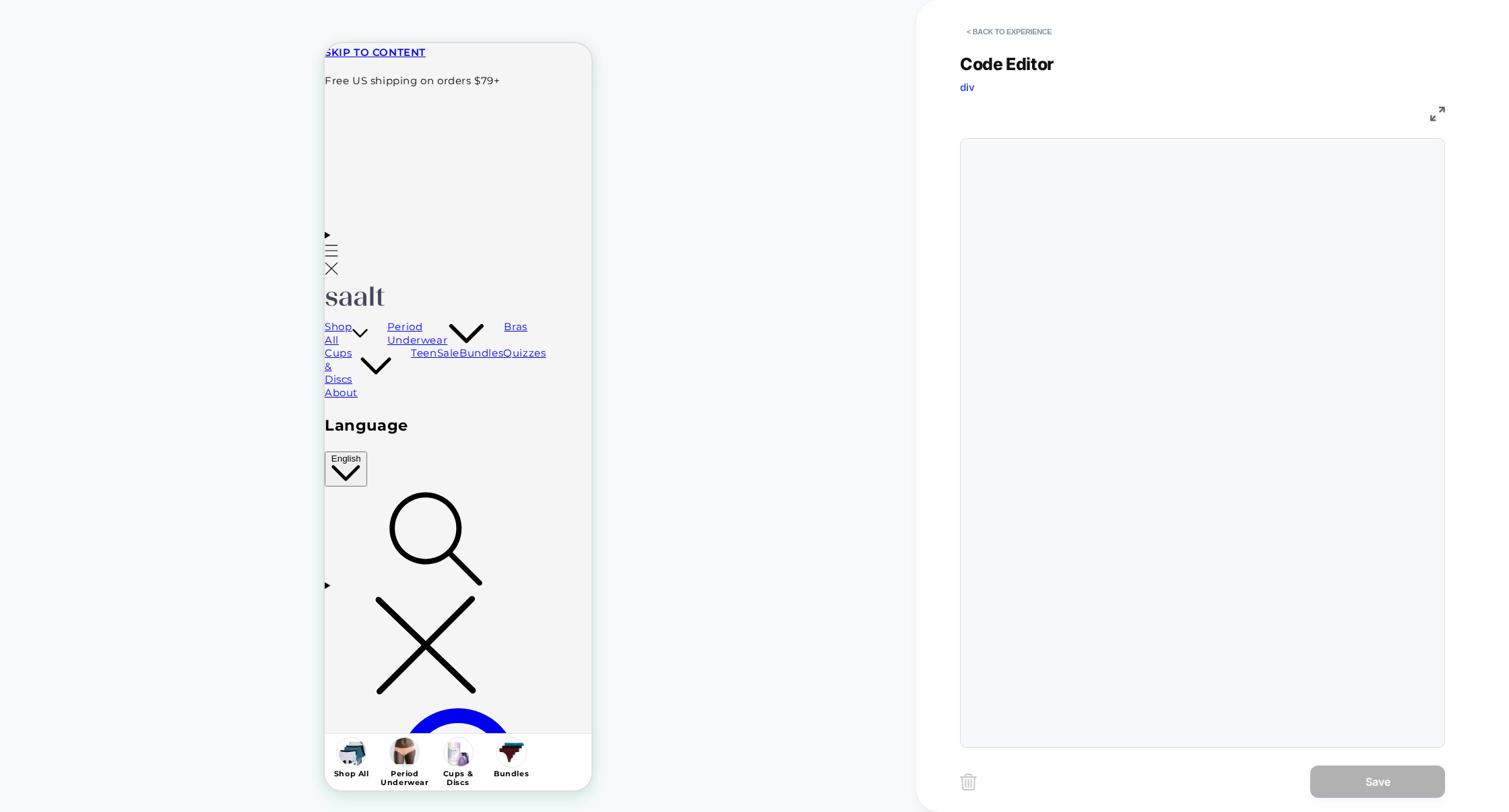
scroll to position [182, 0]
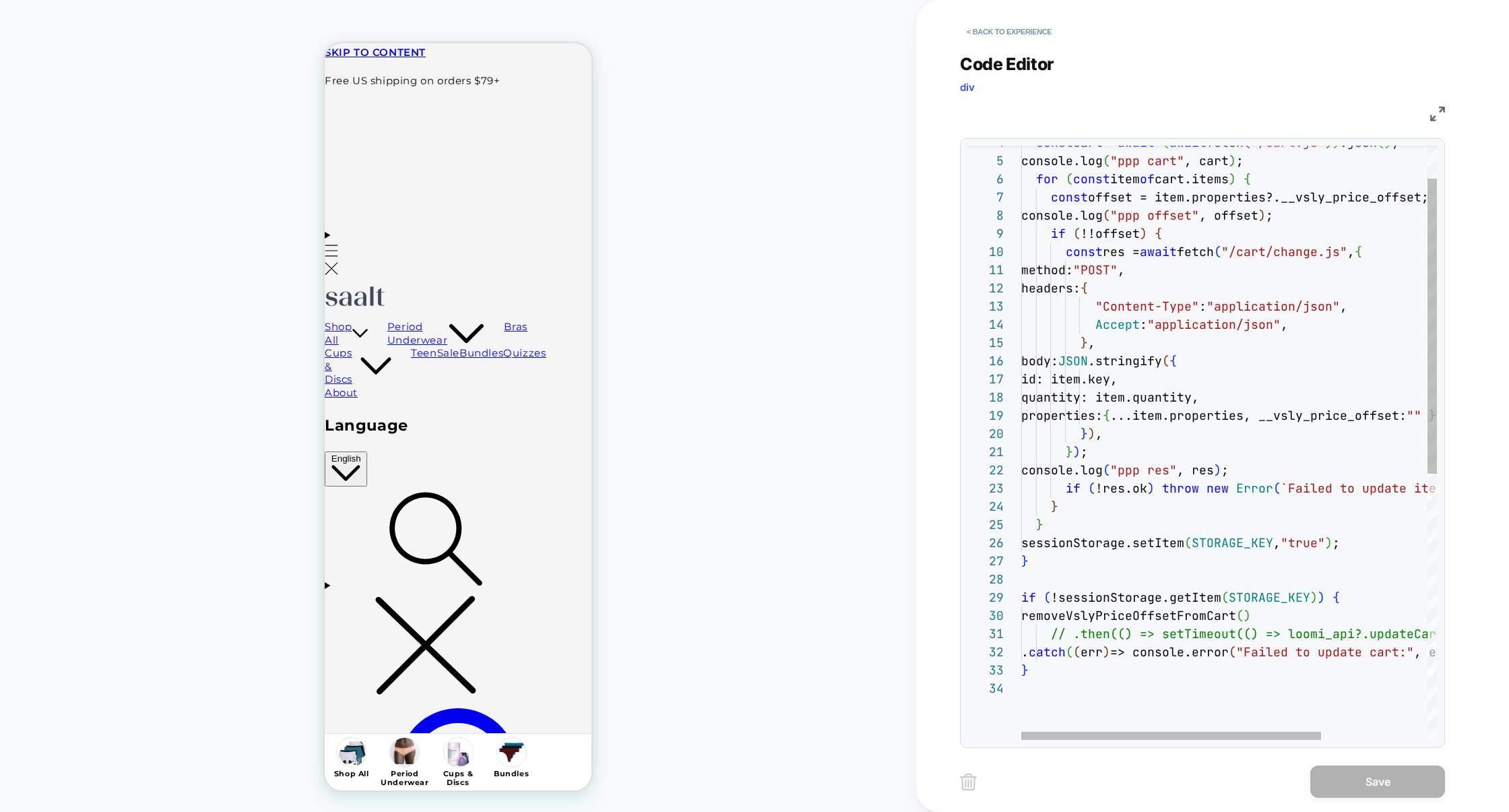
click at [1360, 603] on div "const cart = await ( await fetch ( "/cart.js" ) ) .json ( ) ; console.log ( "pp…" at bounding box center [1302, 676] width 563 height 1195
click at [1039, 668] on div "const cart = await ( await fetch ( "/cart.js" ) ) .json ( ) ; console.log ( "pp…" at bounding box center [1302, 676] width 563 height 1195
type textarea "**********"
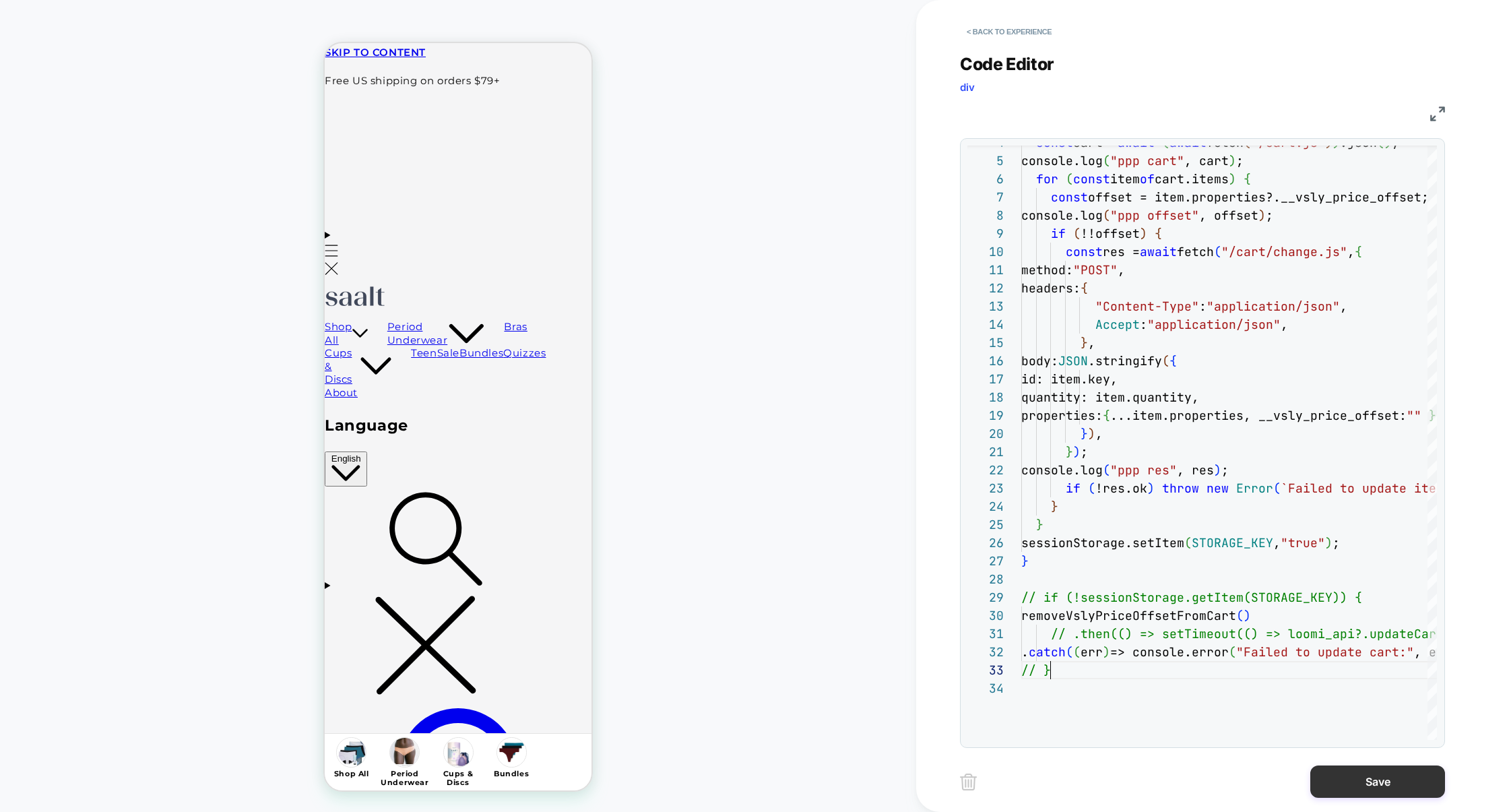
click at [1379, 784] on button "Save" at bounding box center [1378, 781] width 135 height 32
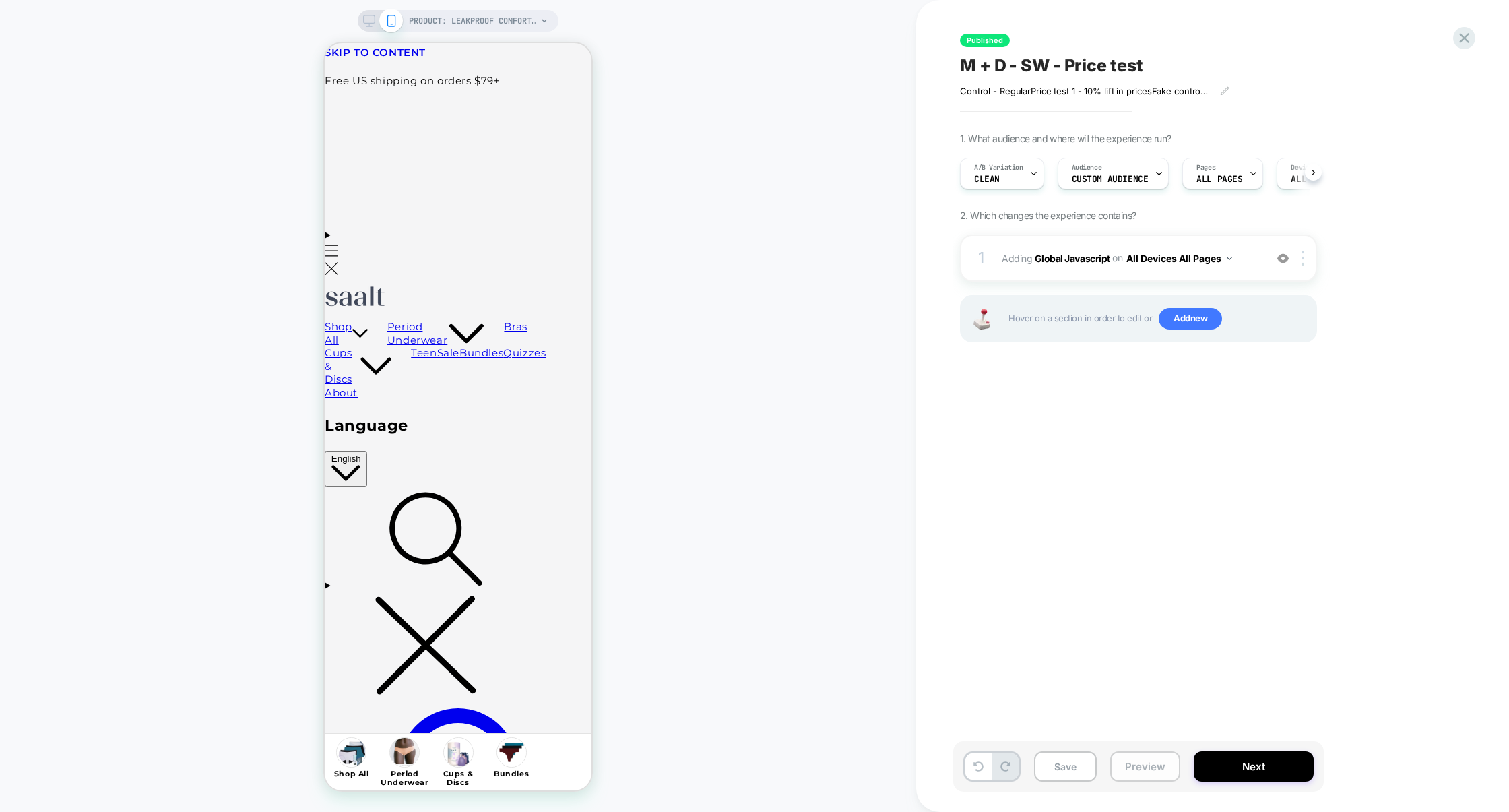
scroll to position [0, 1]
click at [1163, 769] on button "Preview" at bounding box center [1145, 766] width 70 height 30
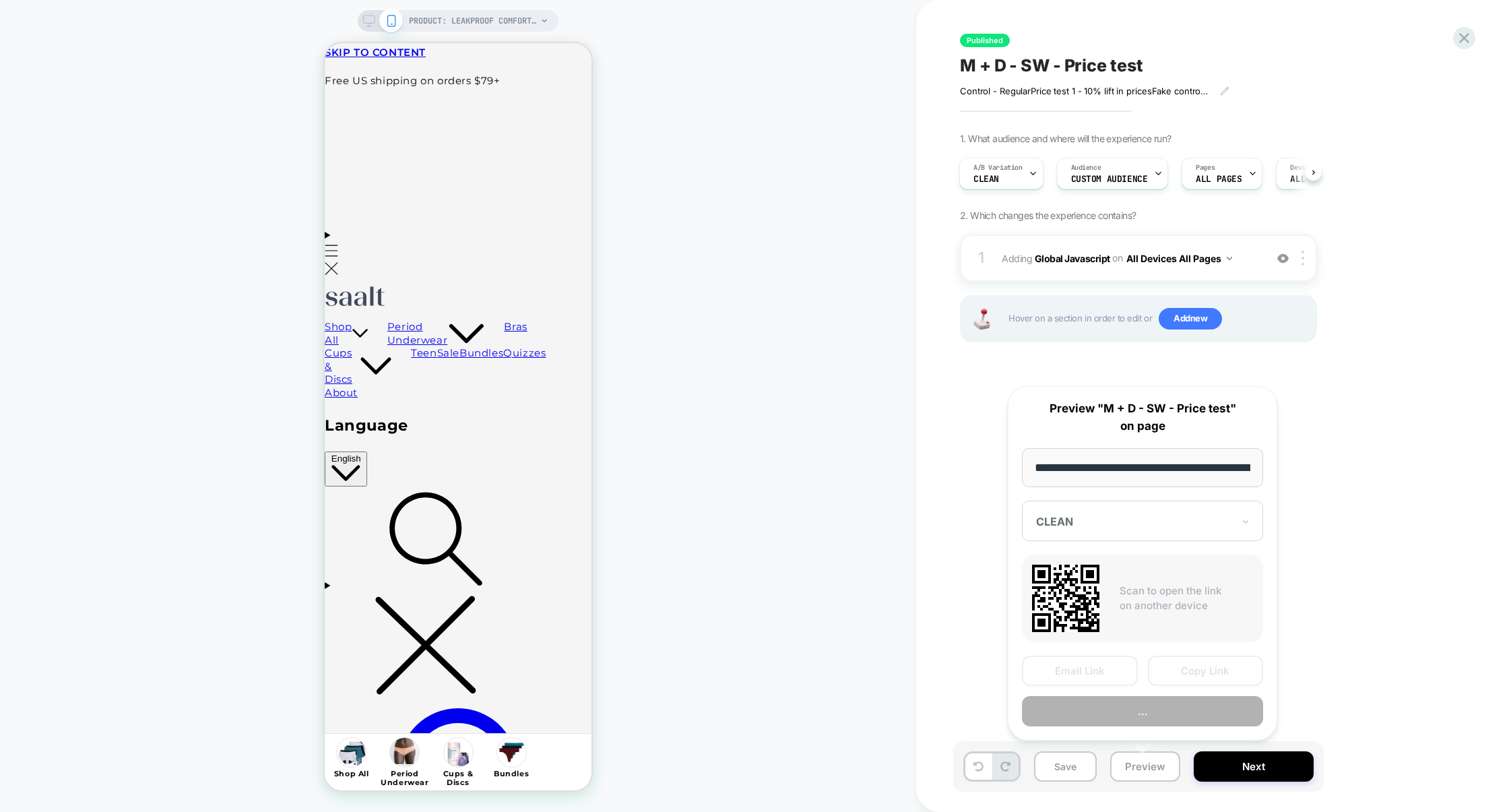
scroll to position [0, 165]
click at [1166, 715] on button "Preview" at bounding box center [1143, 712] width 242 height 30
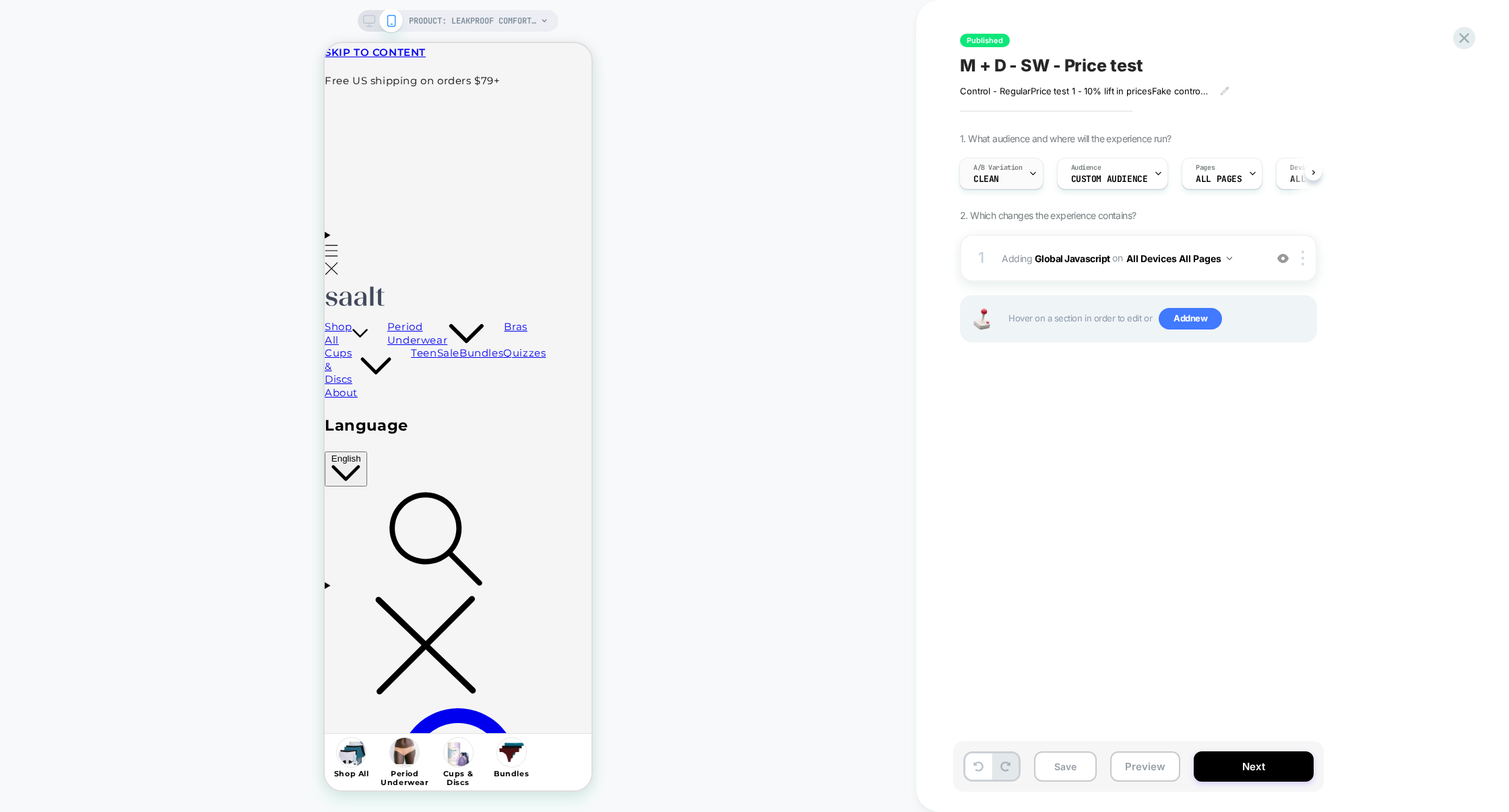
click at [1015, 181] on div "A/B Variation CLEAN" at bounding box center [998, 174] width 76 height 30
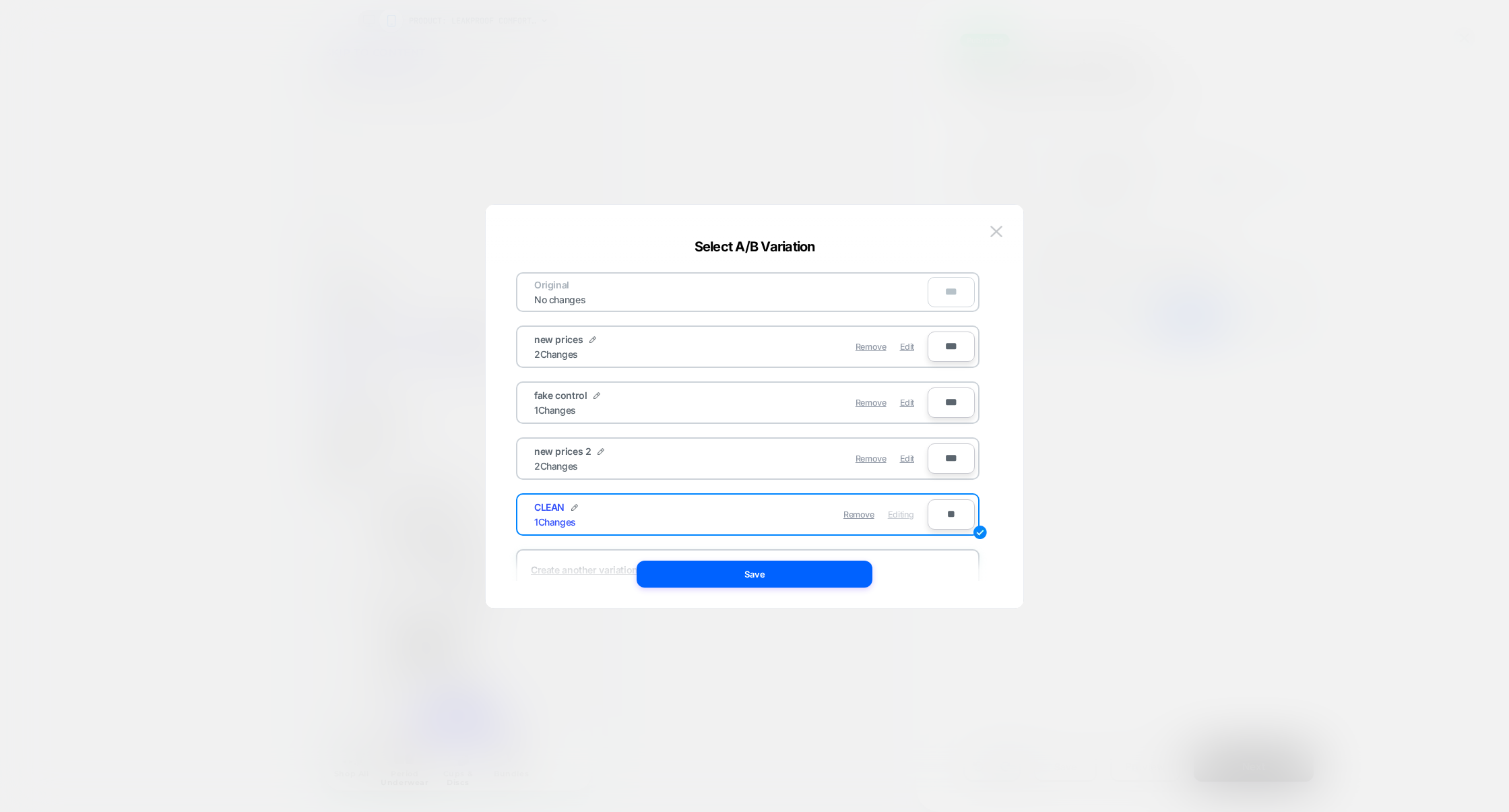
click at [1191, 464] on div at bounding box center [754, 406] width 1509 height 812
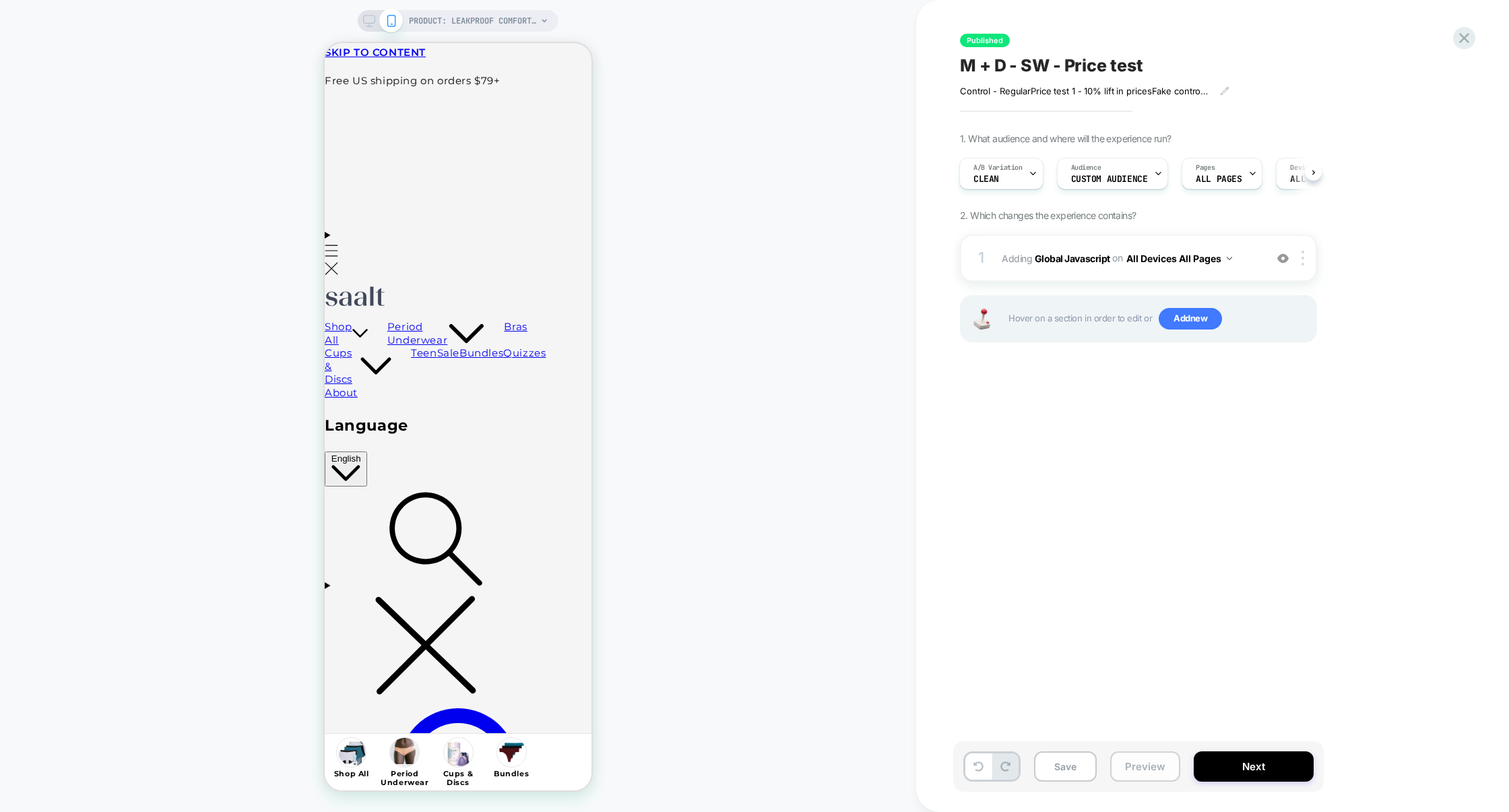
click at [1129, 758] on button "Preview" at bounding box center [1145, 766] width 70 height 30
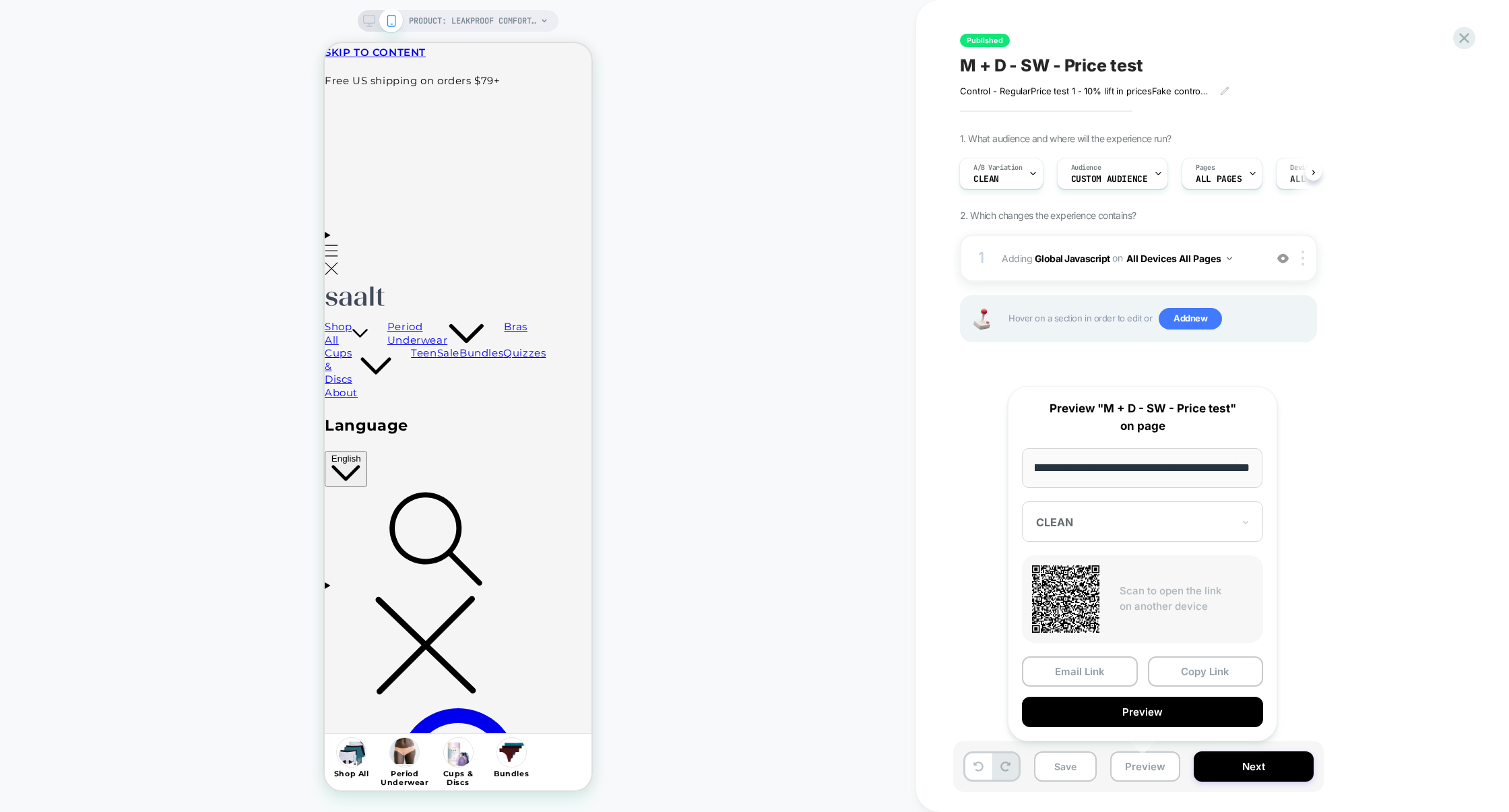
scroll to position [0, 0]
click at [1223, 531] on div "CLEAN" at bounding box center [1143, 521] width 242 height 40
click at [1094, 615] on div "new prices 2" at bounding box center [1143, 617] width 228 height 24
click at [1177, 706] on button "Preview" at bounding box center [1143, 712] width 242 height 30
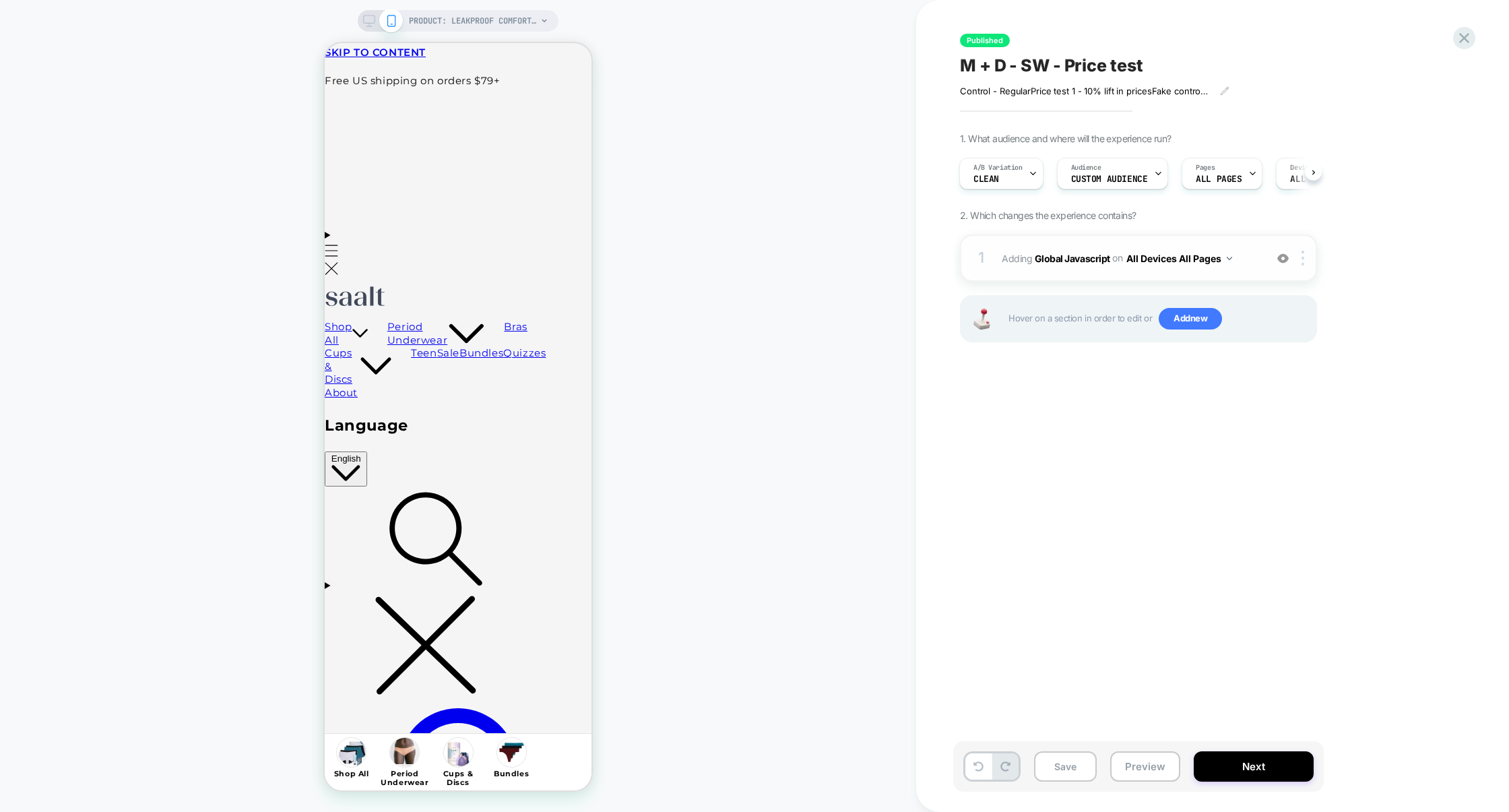
click at [1067, 239] on div "1 Adding Global Javascript on All Devices All Pages Add Before Add After Target…" at bounding box center [1139, 258] width 357 height 47
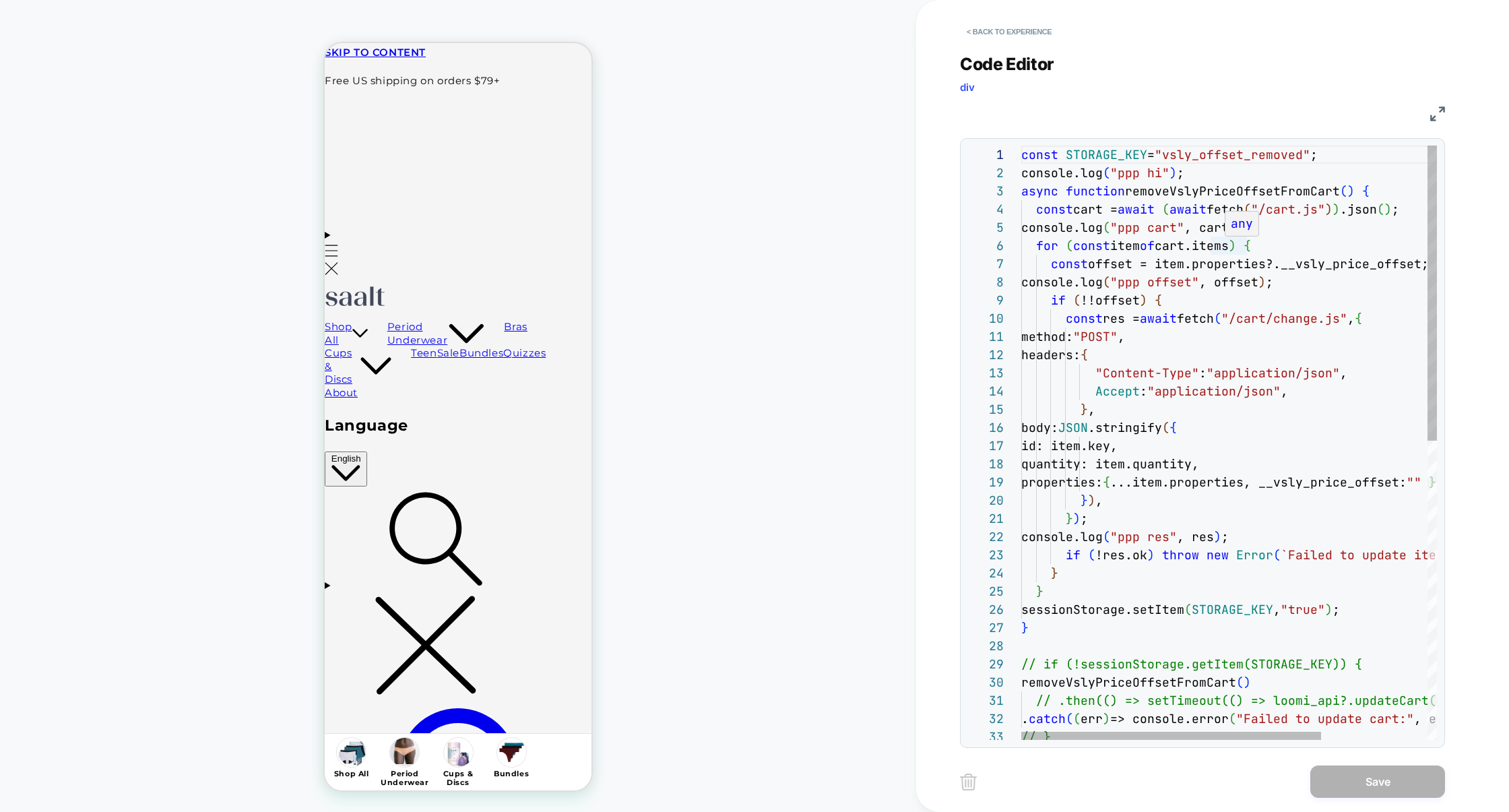
scroll to position [127, 246]
click at [1270, 278] on div "const STORAGE_KEY = "vsly_offset_removed" ; console.log ( "ppp hi" ) ; async fu…" at bounding box center [1302, 743] width 563 height 1195
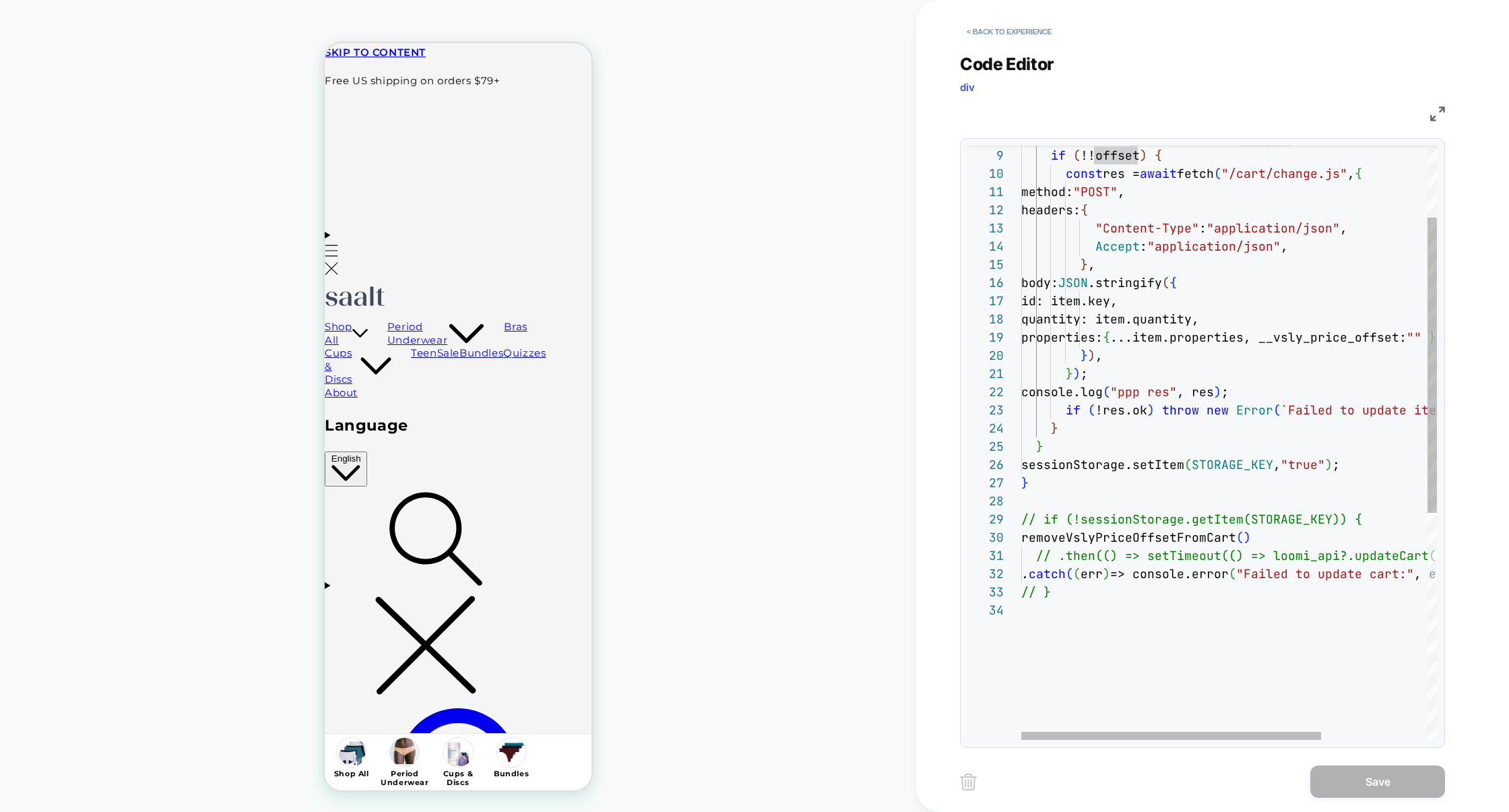
click at [1190, 592] on div "console.log ( "ppp offset" , offset ) ; if ( !!offset ) { const res = await fet…" at bounding box center [1302, 598] width 563 height 1195
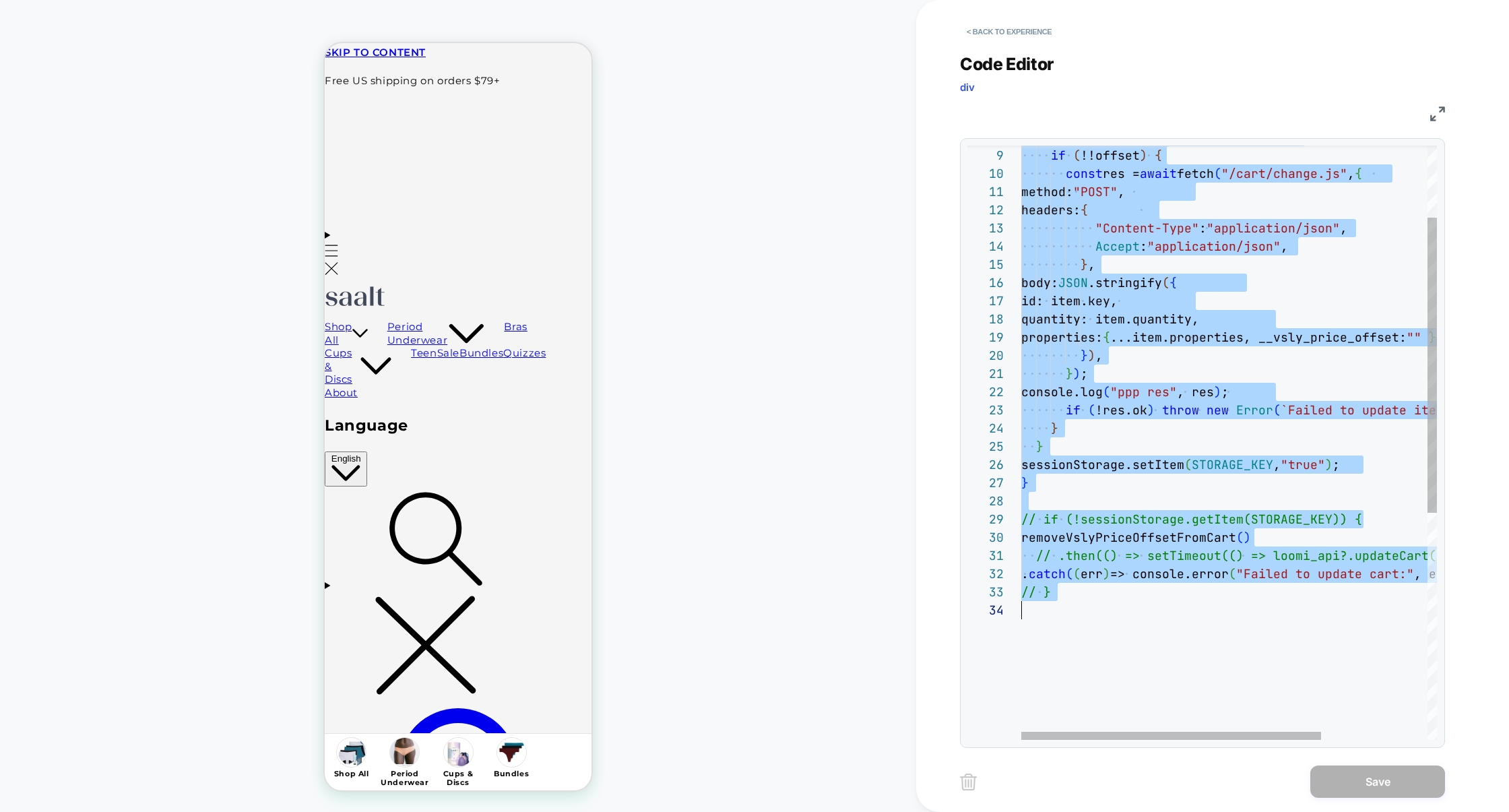
scroll to position [0, 0]
type textarea "**********"
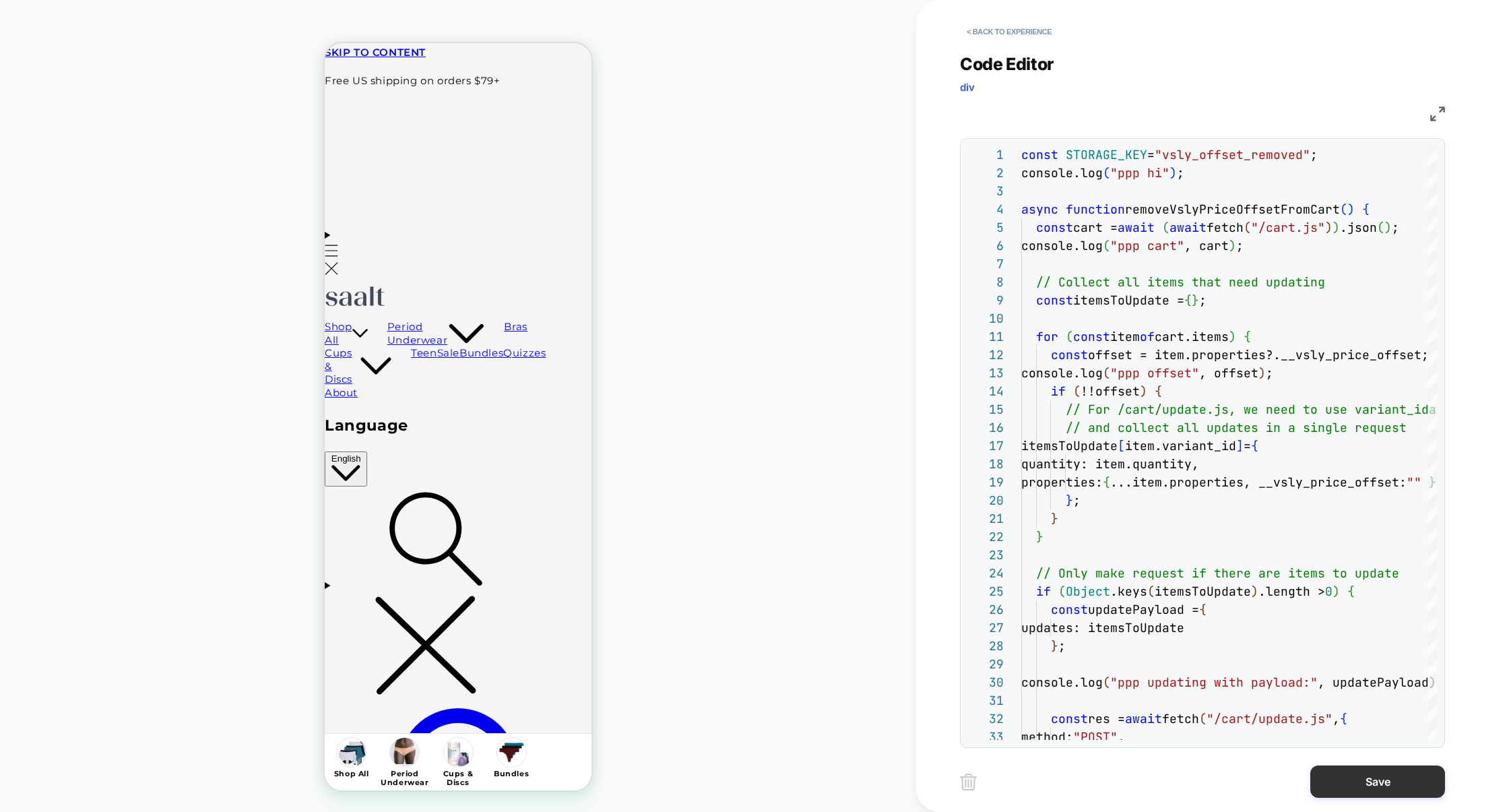
click at [1357, 776] on button "Save" at bounding box center [1378, 781] width 135 height 32
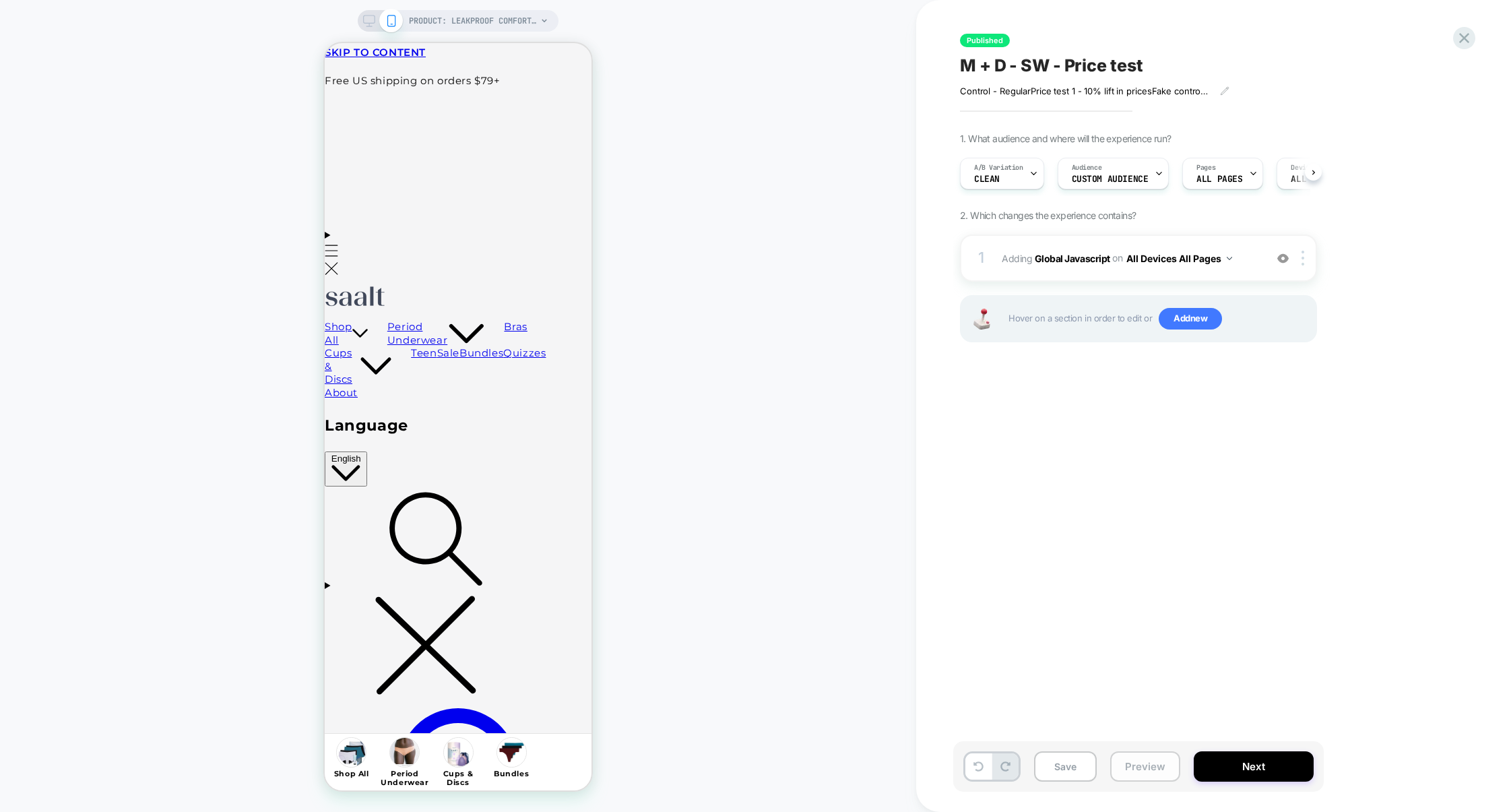
scroll to position [0, 1]
click at [1128, 768] on button "Preview" at bounding box center [1145, 766] width 70 height 30
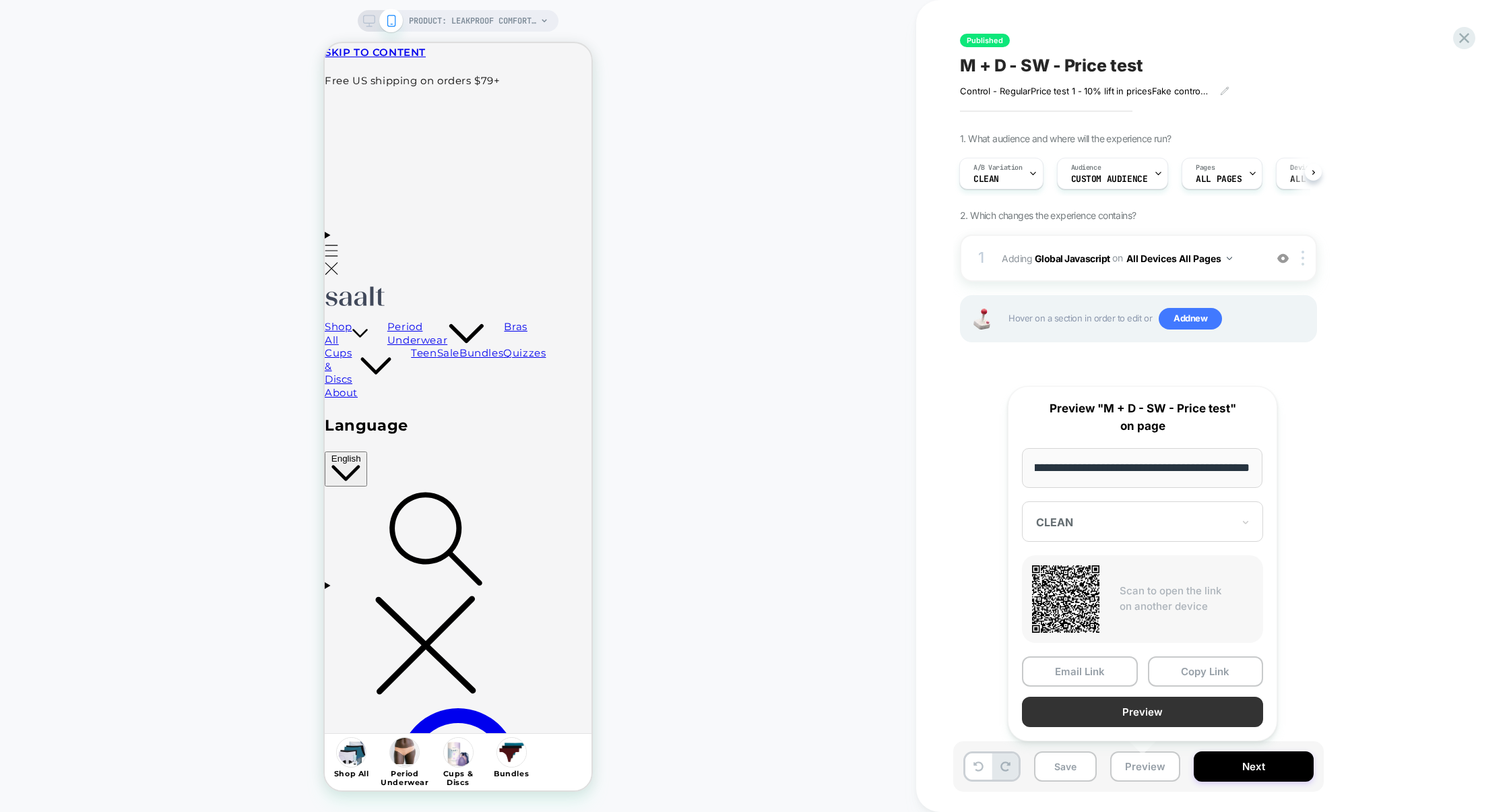
scroll to position [0, 0]
click at [1140, 715] on button "Preview" at bounding box center [1143, 712] width 242 height 30
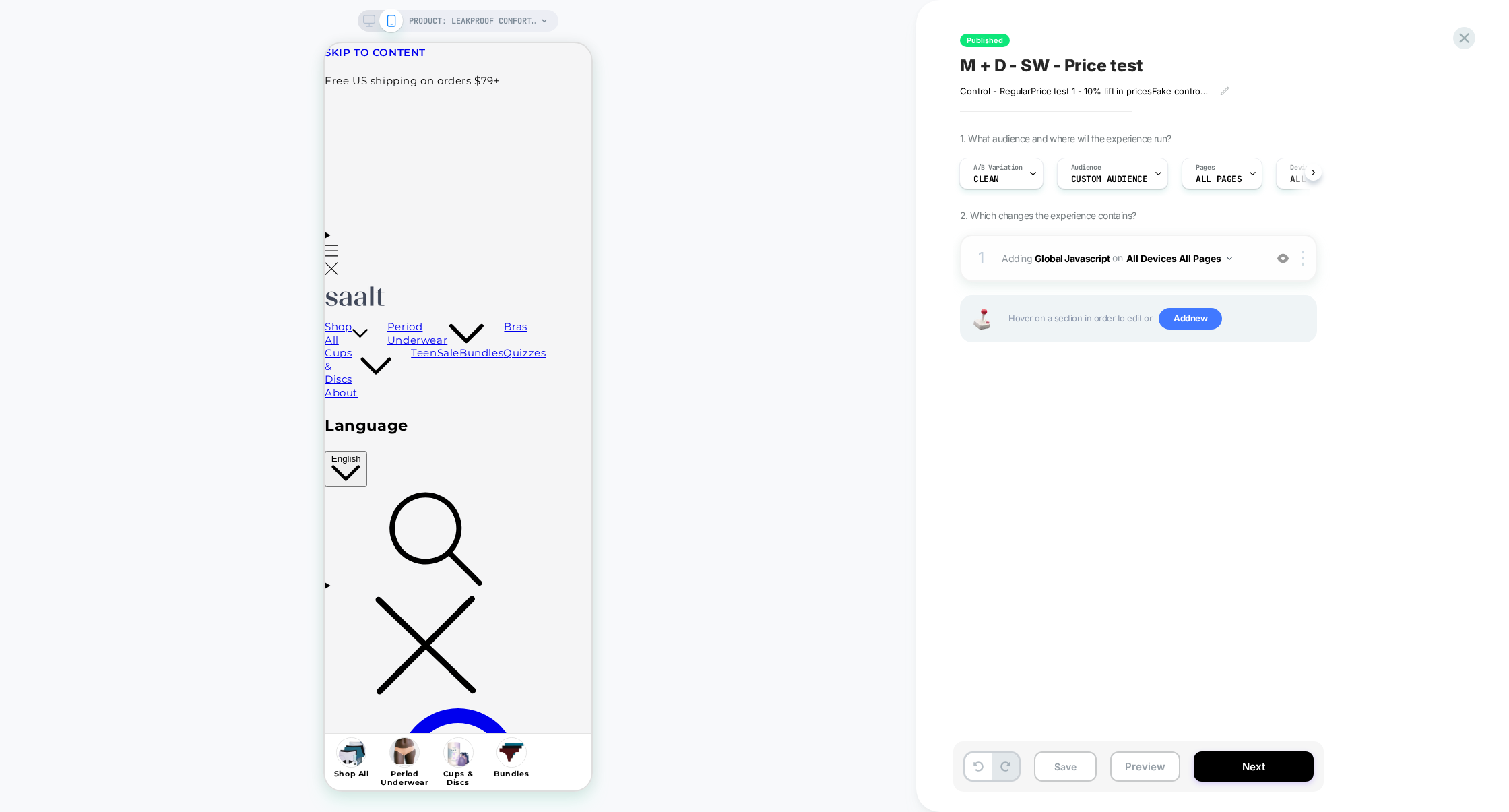
click at [1072, 271] on div "1 Adding Global Javascript on All Devices All Pages Add Before Add After Target…" at bounding box center [1139, 258] width 357 height 47
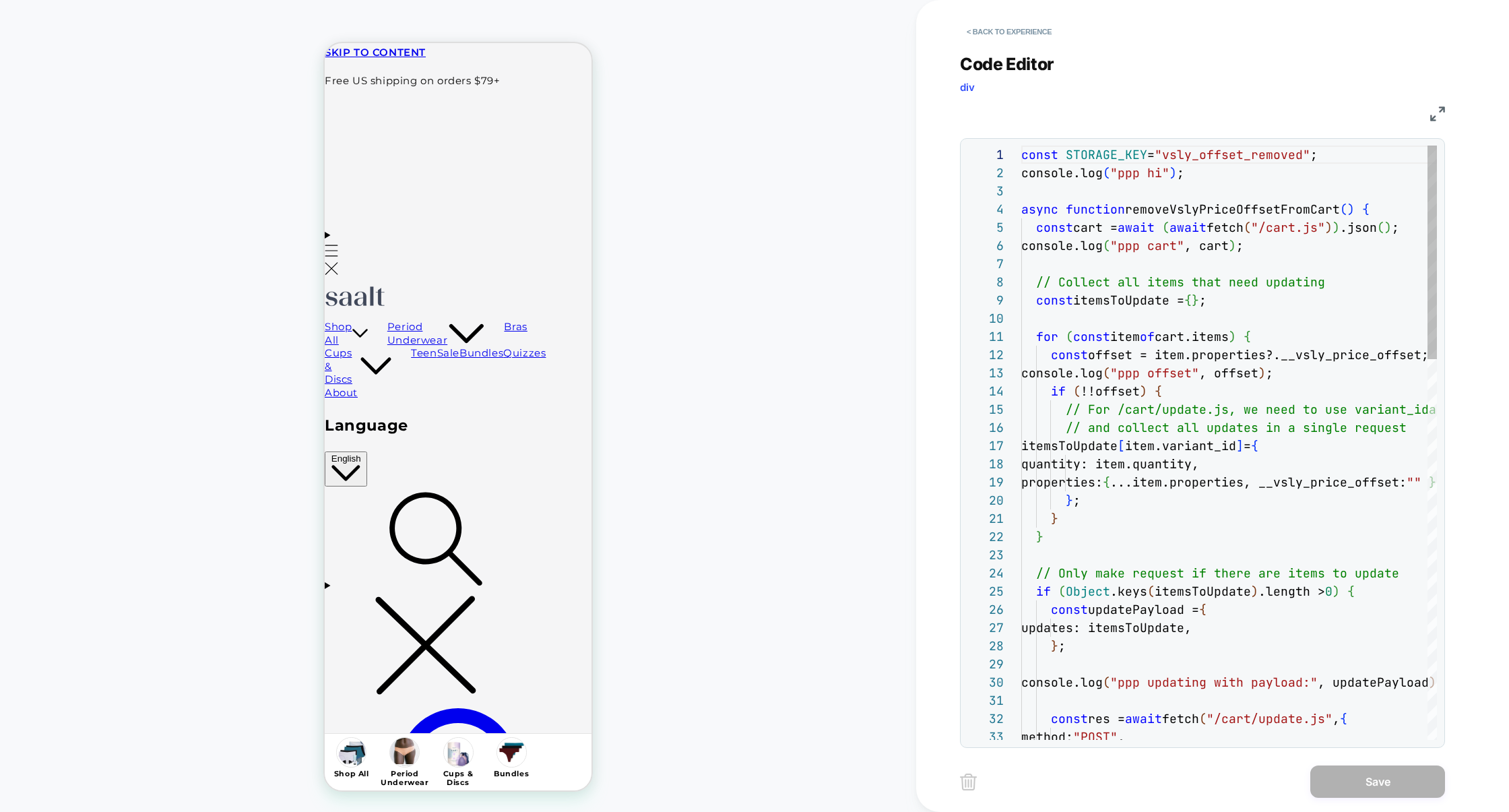
scroll to position [182, 0]
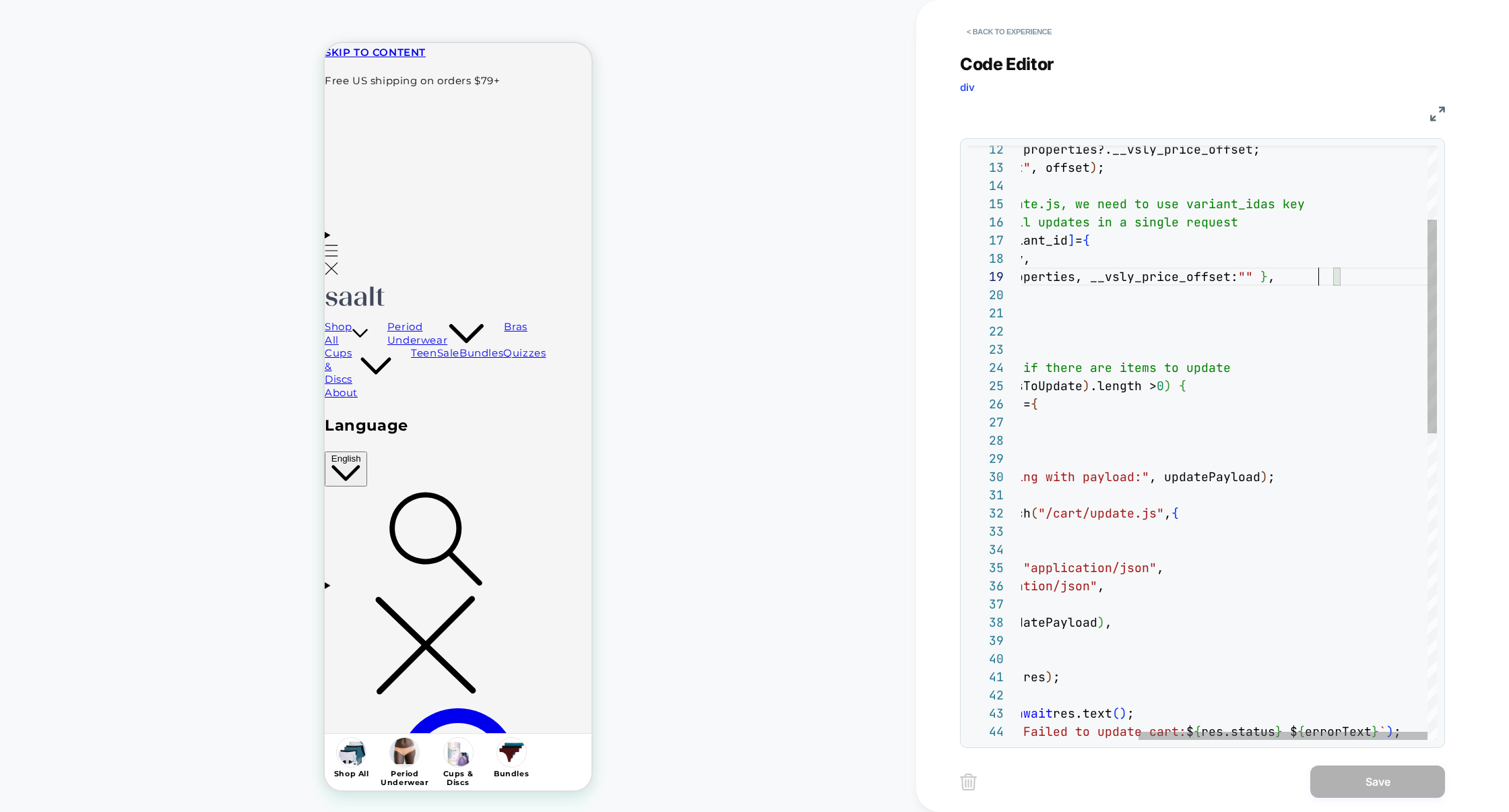
click at [1317, 275] on div "const res = await fetch ( "/cart/update.js" , { method: "POST" , headers: { "Co…" at bounding box center [1145, 765] width 584 height 1649
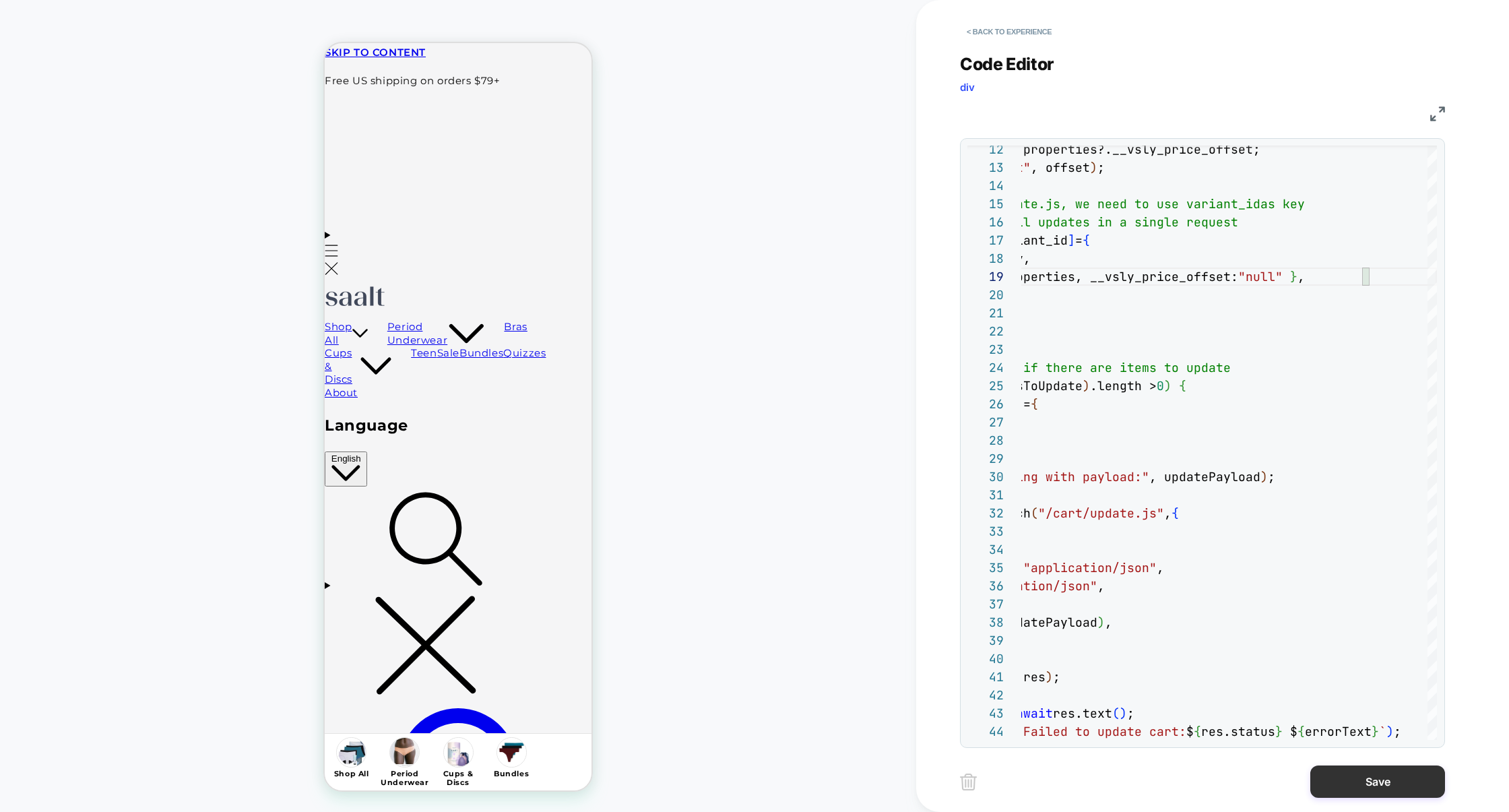
type textarea "**********"
click at [1347, 773] on button "Save" at bounding box center [1378, 781] width 135 height 32
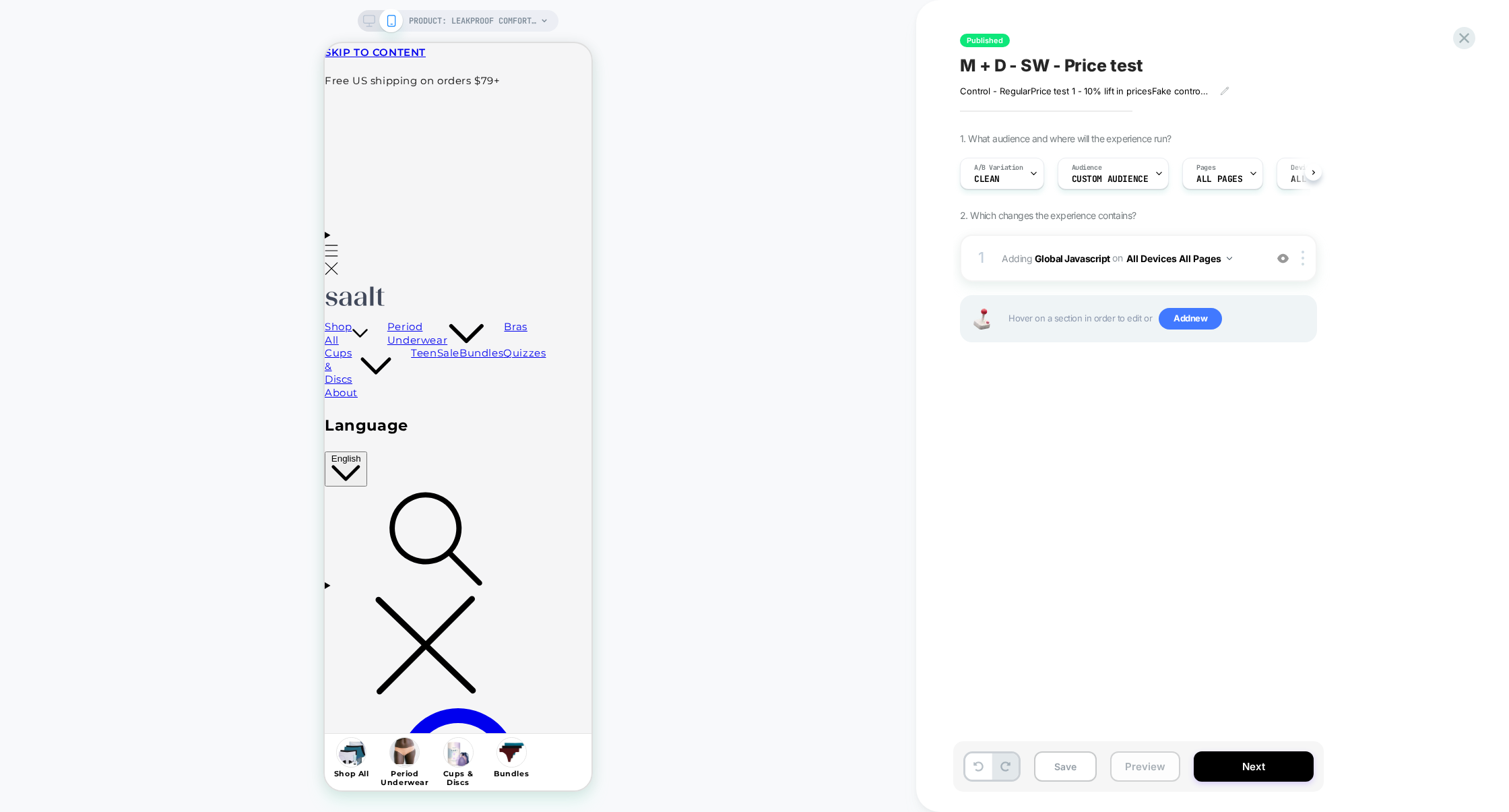
scroll to position [0, 1]
click at [1145, 778] on button "Preview" at bounding box center [1145, 766] width 70 height 30
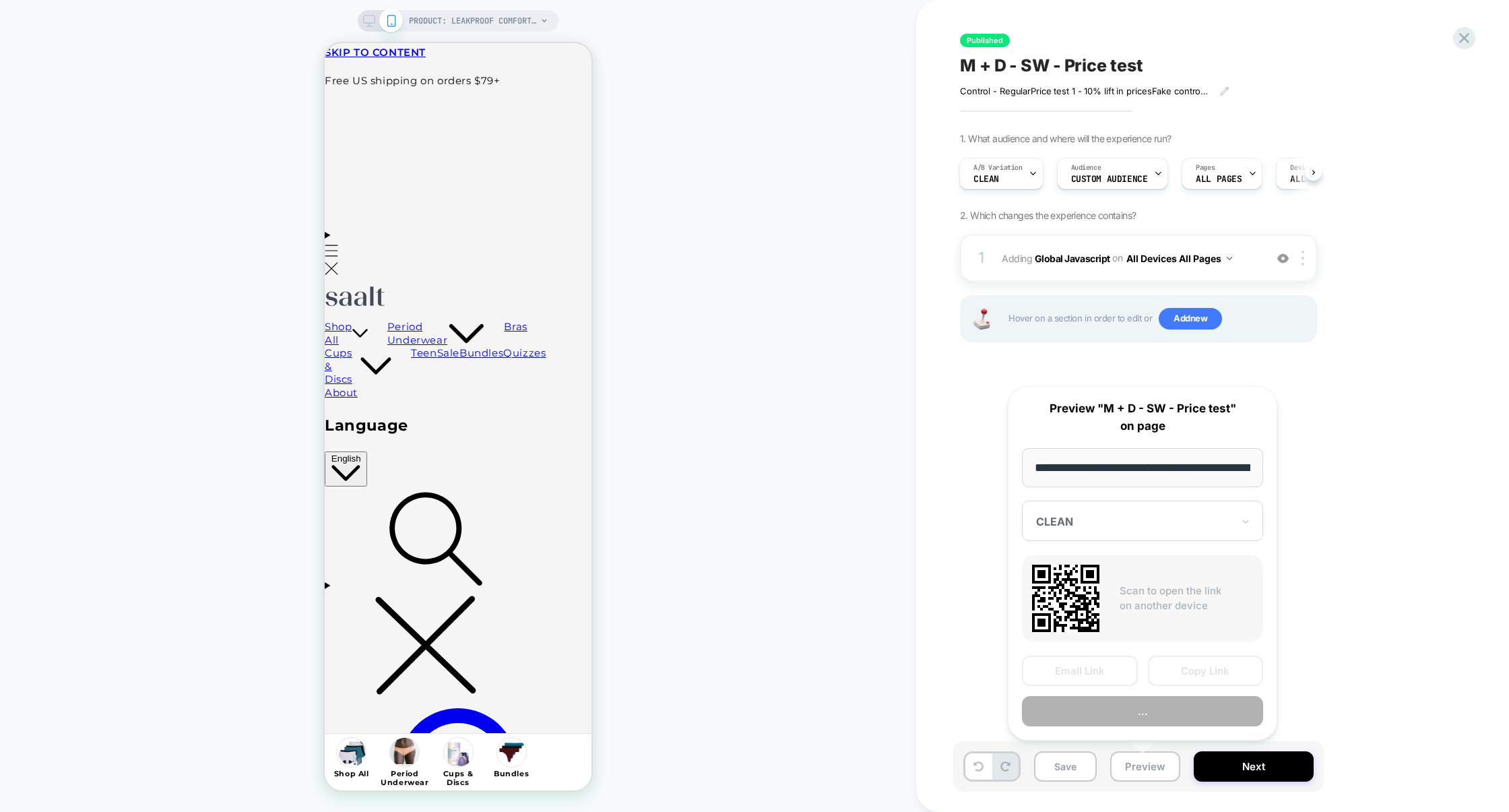
scroll to position [0, 165]
click at [1163, 721] on button "Preview" at bounding box center [1143, 712] width 242 height 30
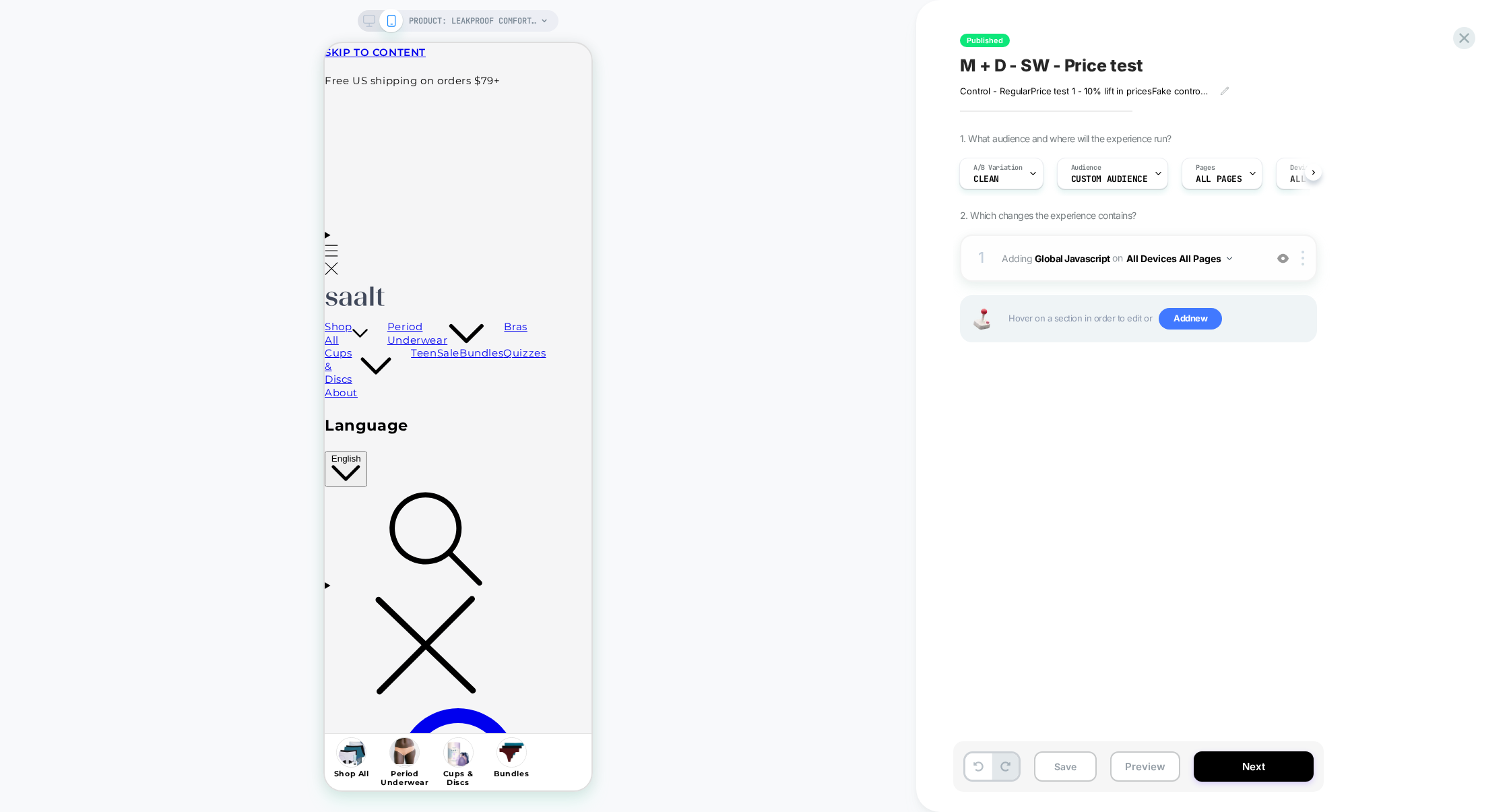
click at [1120, 278] on div "1 Adding Global Javascript on All Devices All Pages Add Before Add After Target…" at bounding box center [1139, 258] width 357 height 47
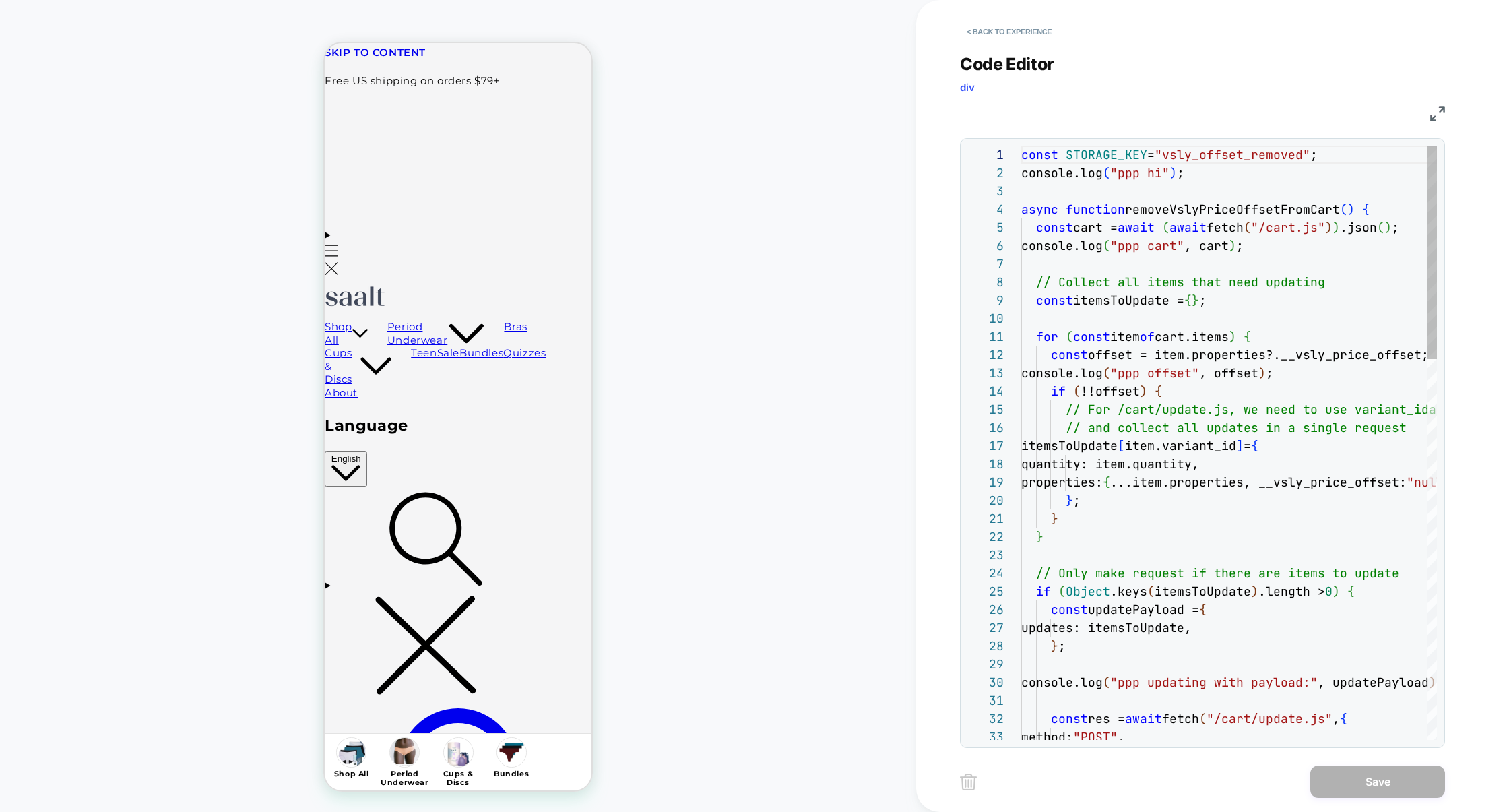
scroll to position [182, 0]
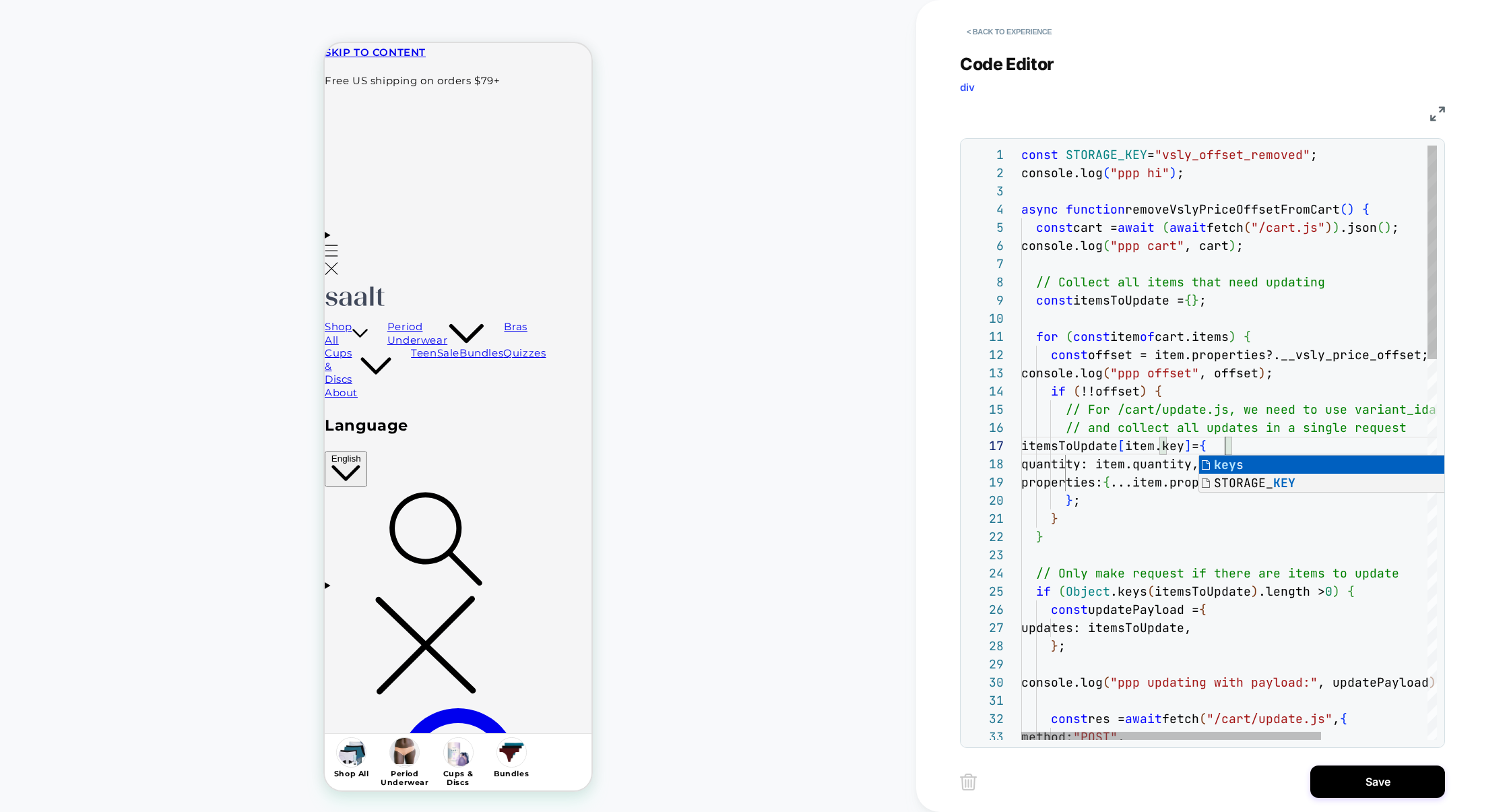
scroll to position [90, 197]
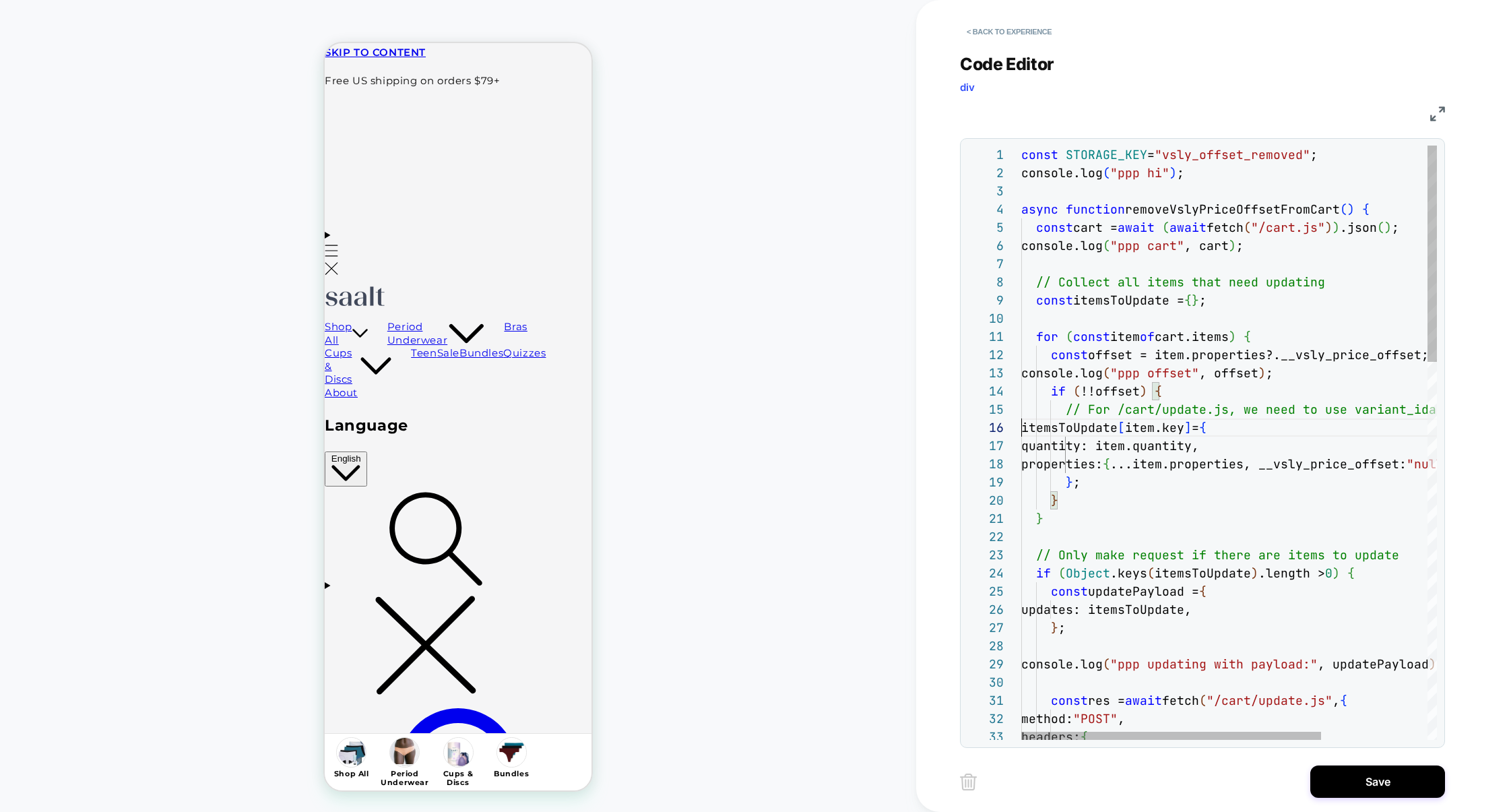
scroll to position [90, 0]
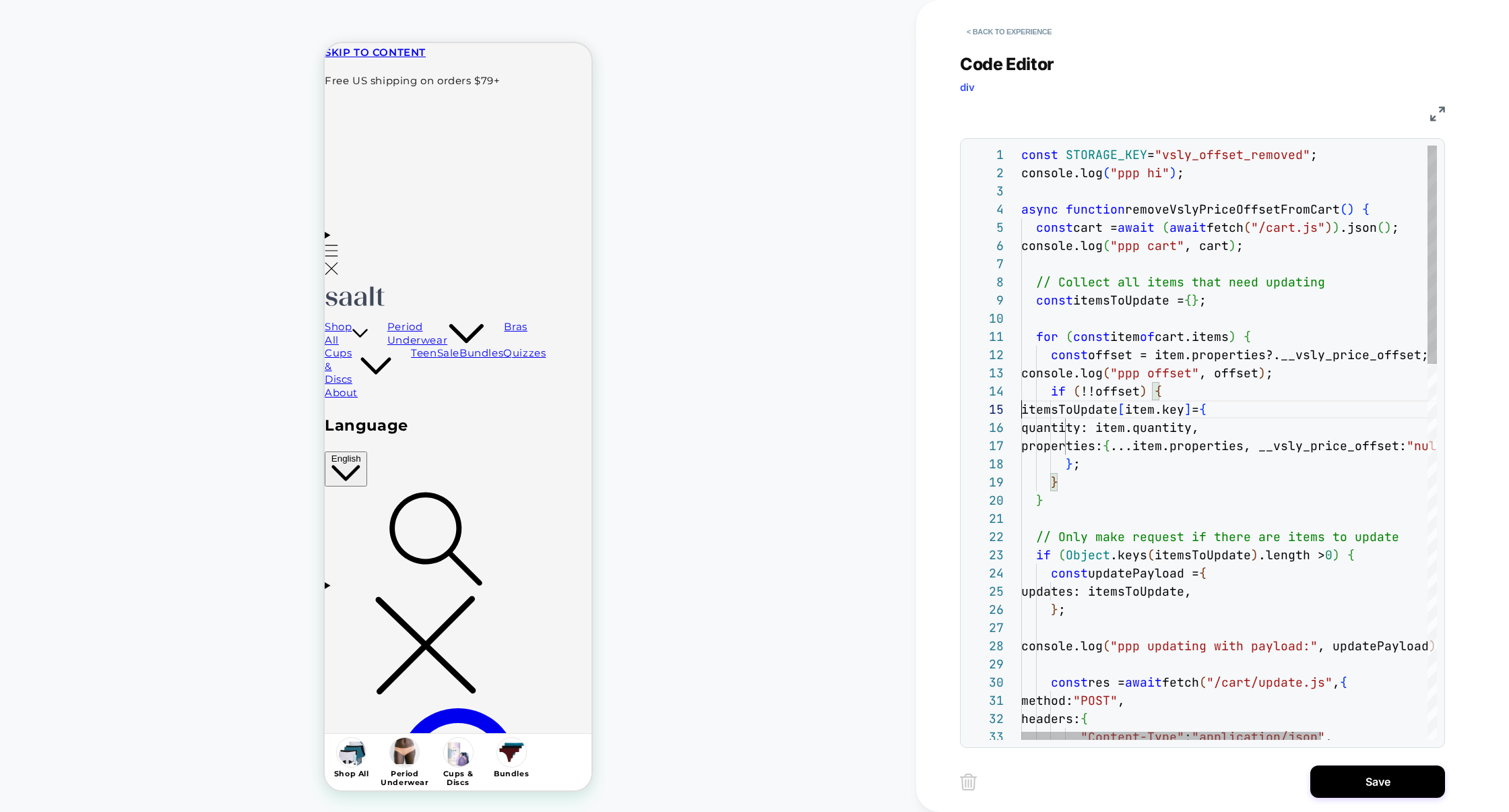
scroll to position [73, 0]
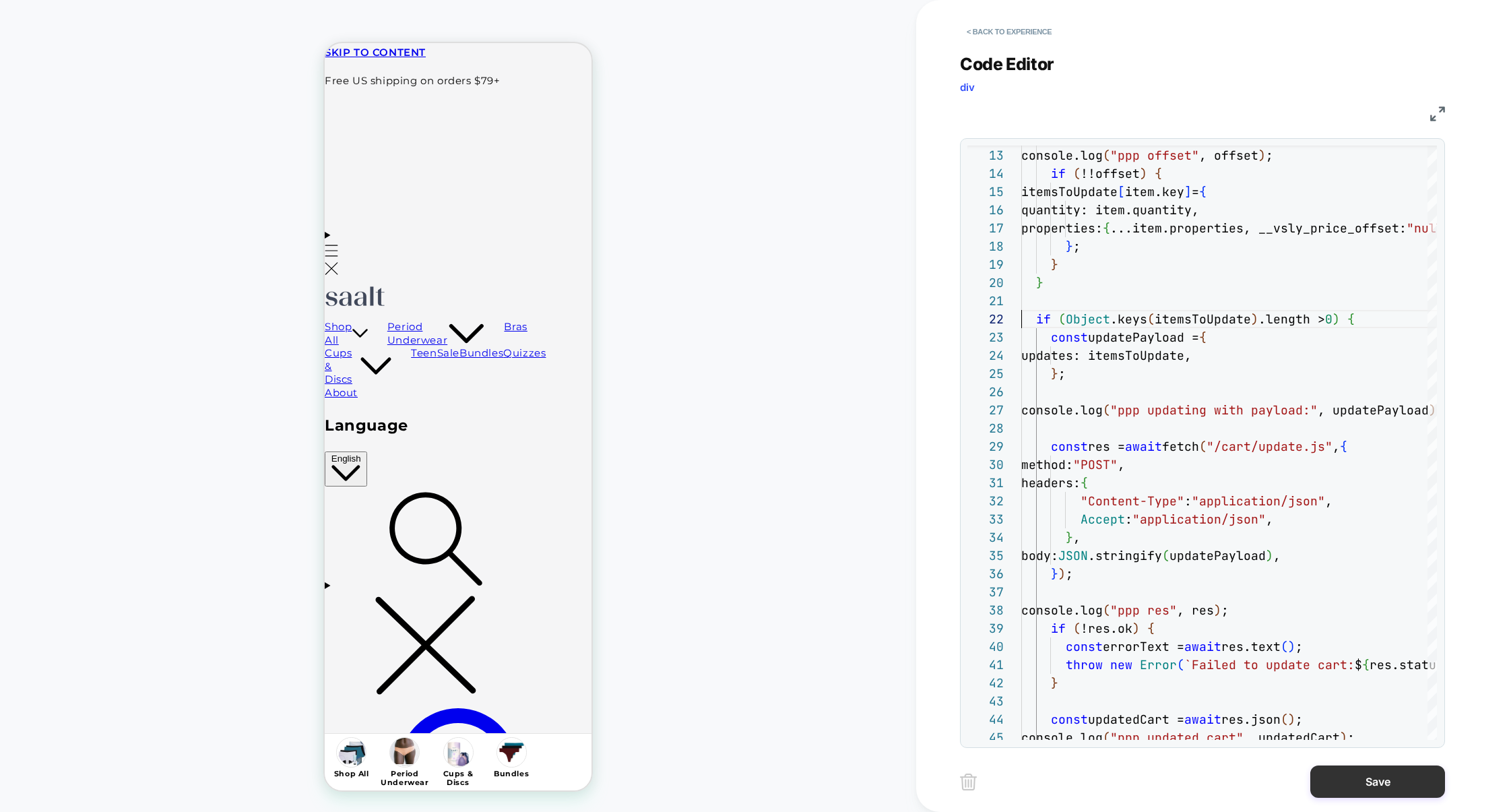
type textarea "**********"
click at [1345, 773] on button "Save" at bounding box center [1378, 781] width 135 height 32
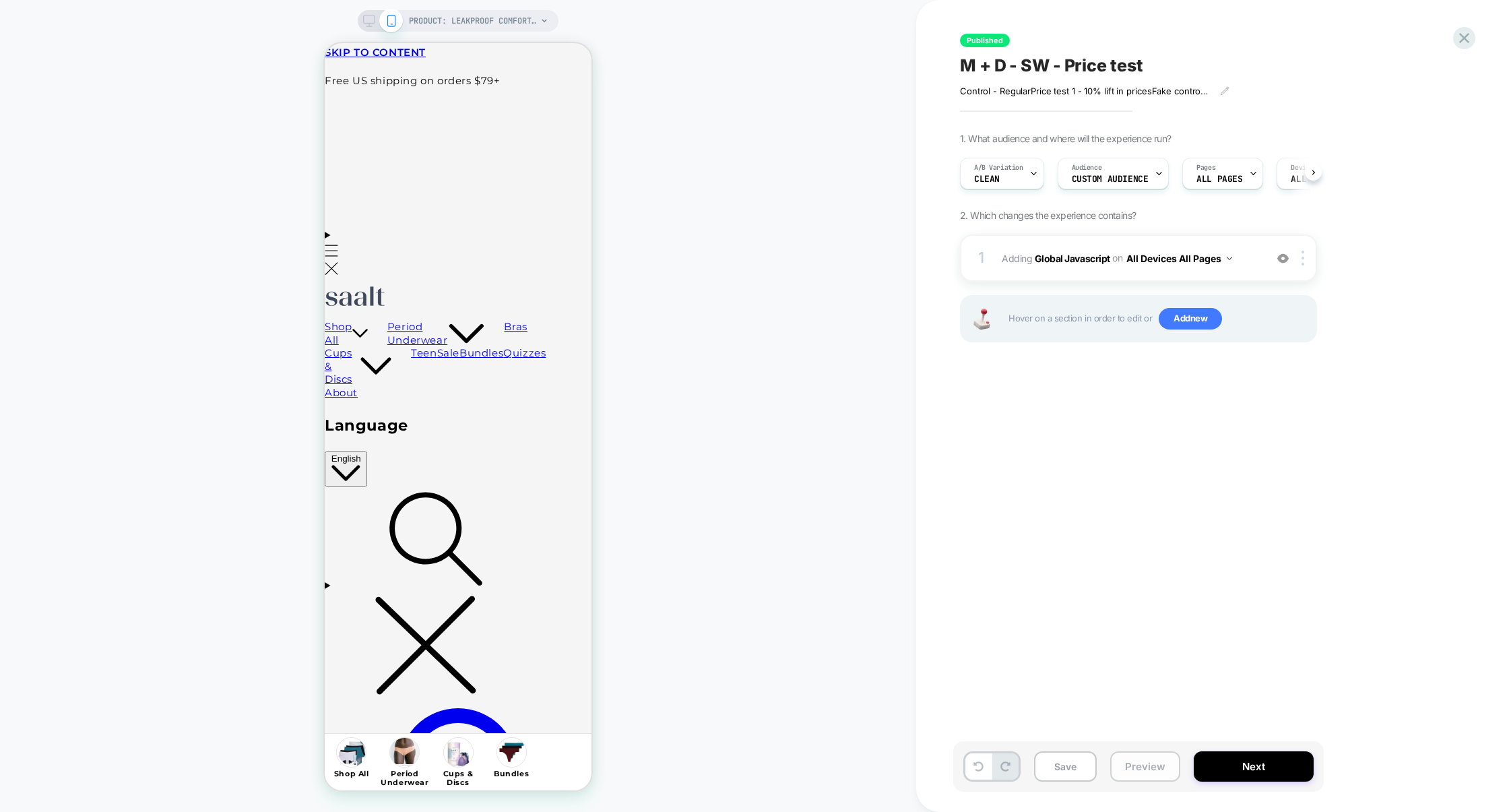
scroll to position [0, 1]
click at [1159, 772] on button "Preview" at bounding box center [1145, 766] width 70 height 30
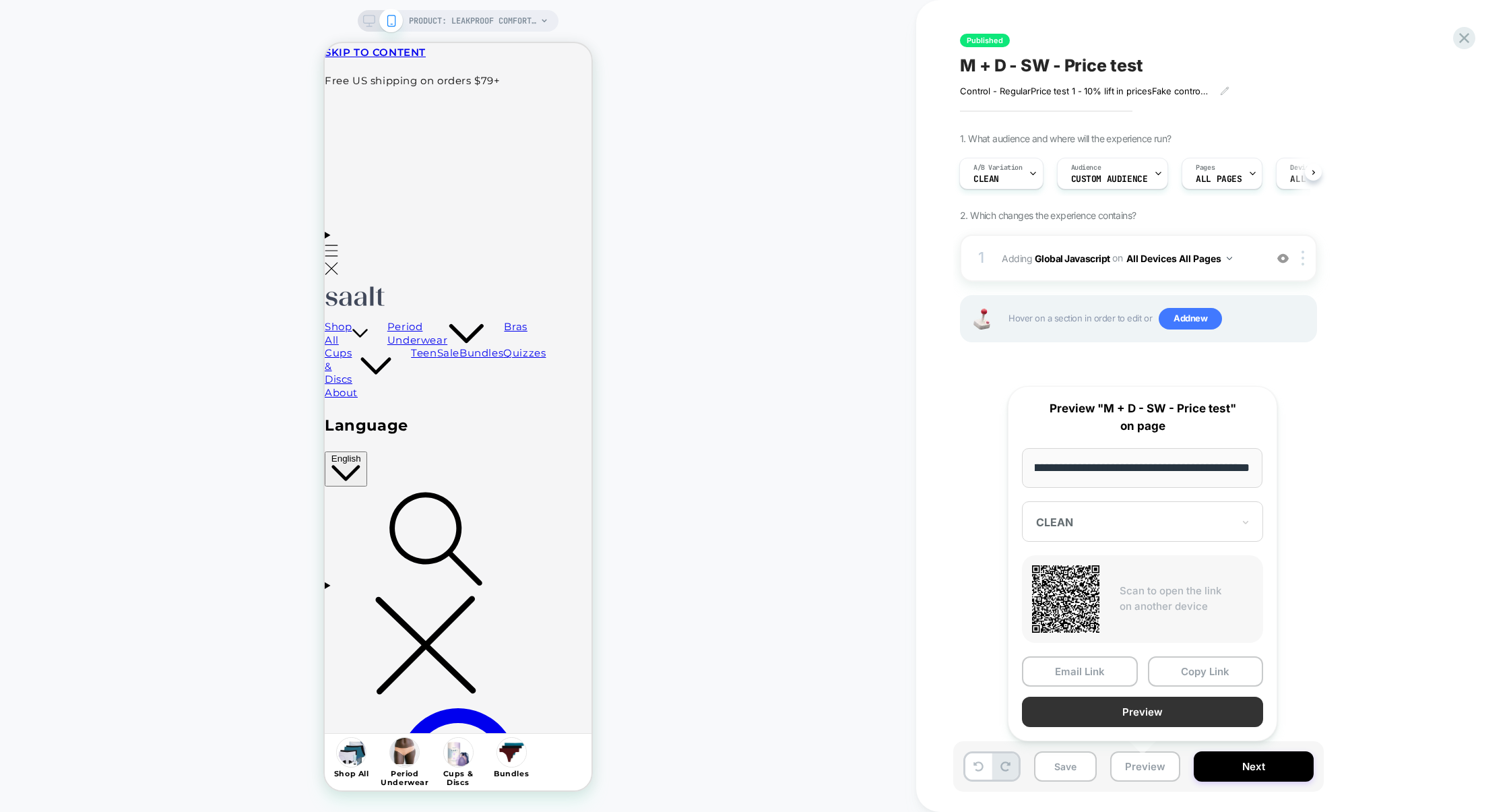
scroll to position [0, 0]
click at [1148, 720] on button "Preview" at bounding box center [1143, 712] width 242 height 30
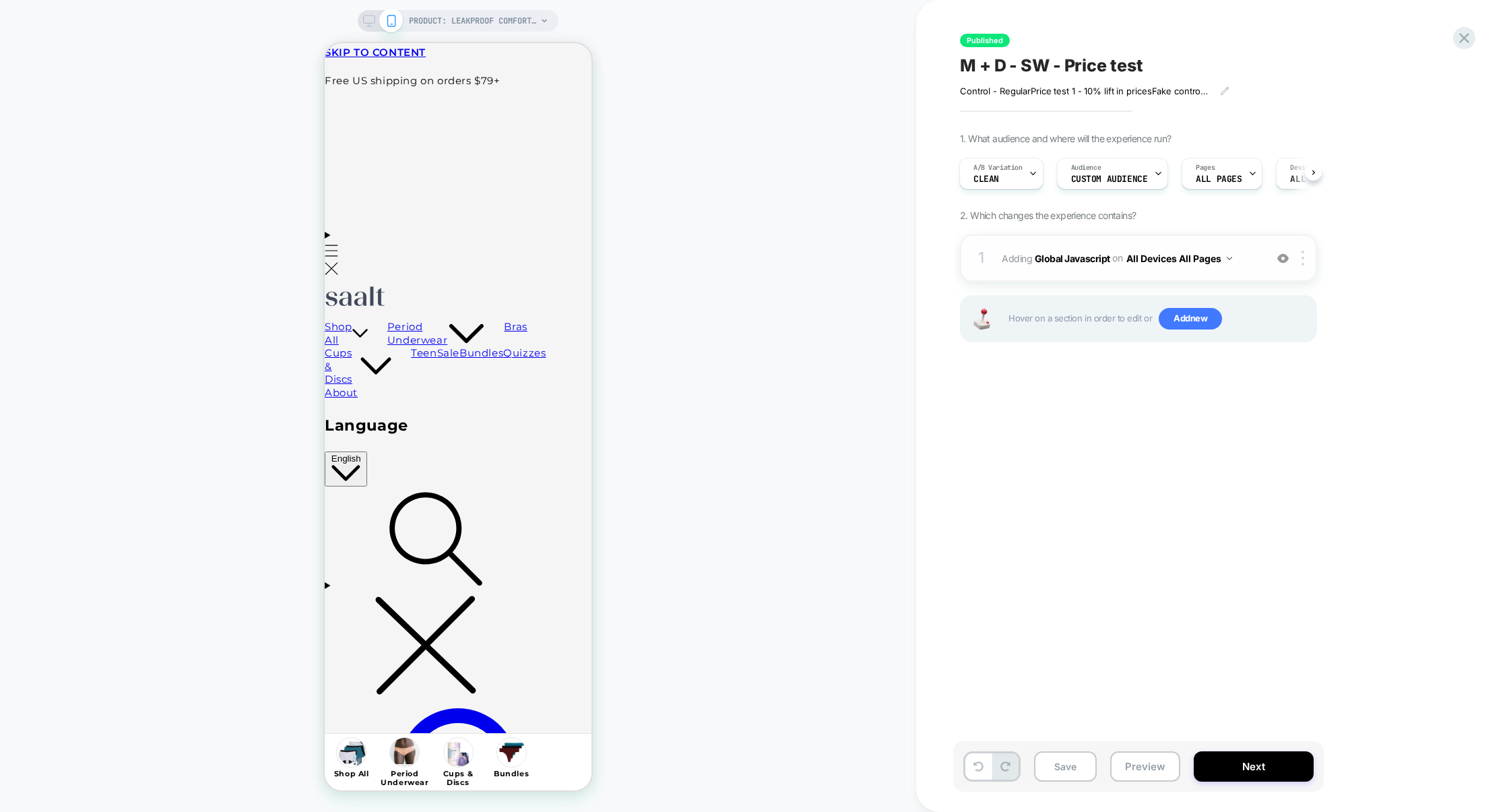
click at [1073, 243] on div "1 Adding Global Javascript on All Devices All Pages Add Before Add After Target…" at bounding box center [1139, 258] width 357 height 47
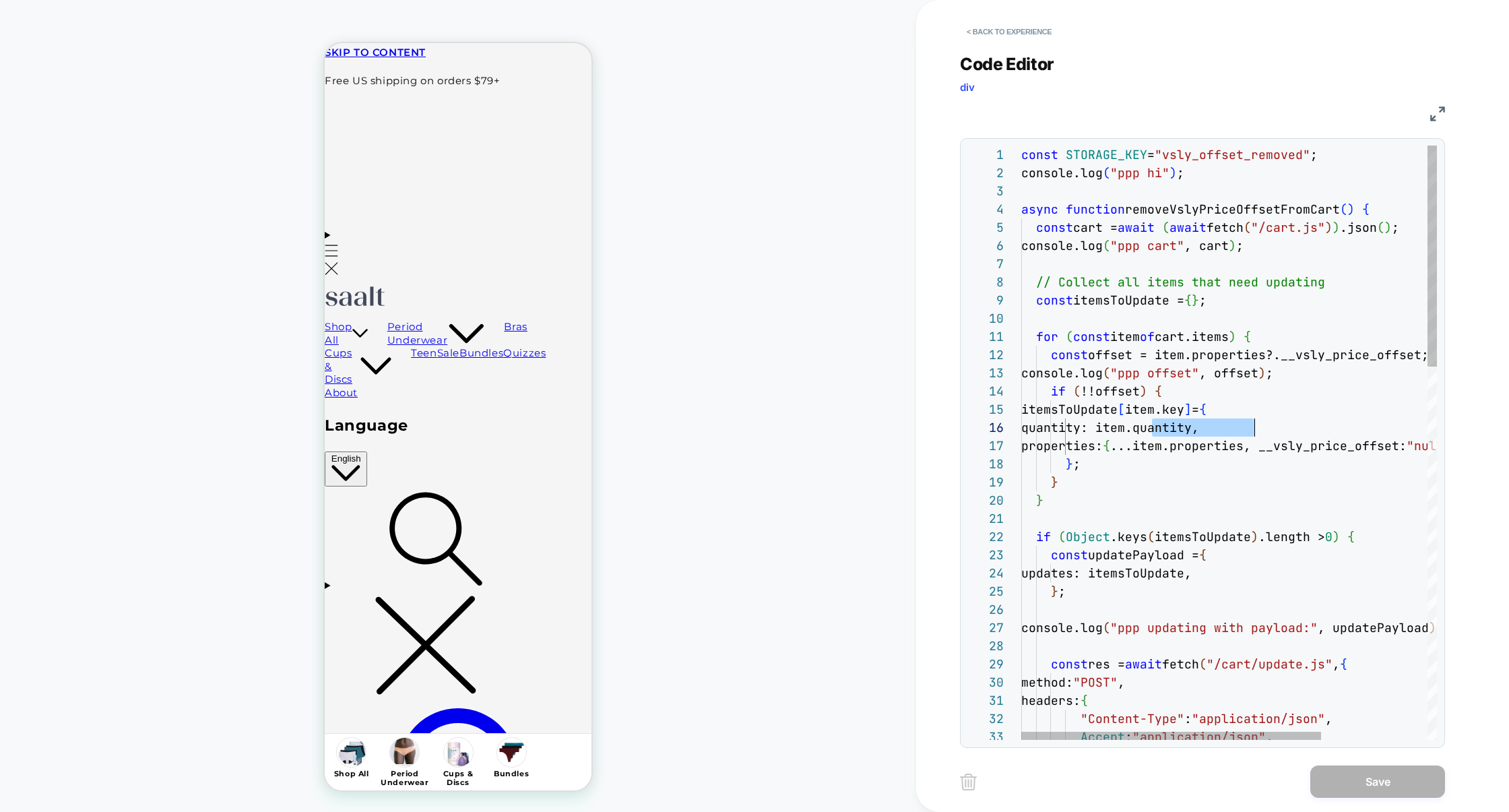
scroll to position [90, 225]
drag, startPoint x: 1152, startPoint y: 428, endPoint x: 1249, endPoint y: 426, distance: 97.0
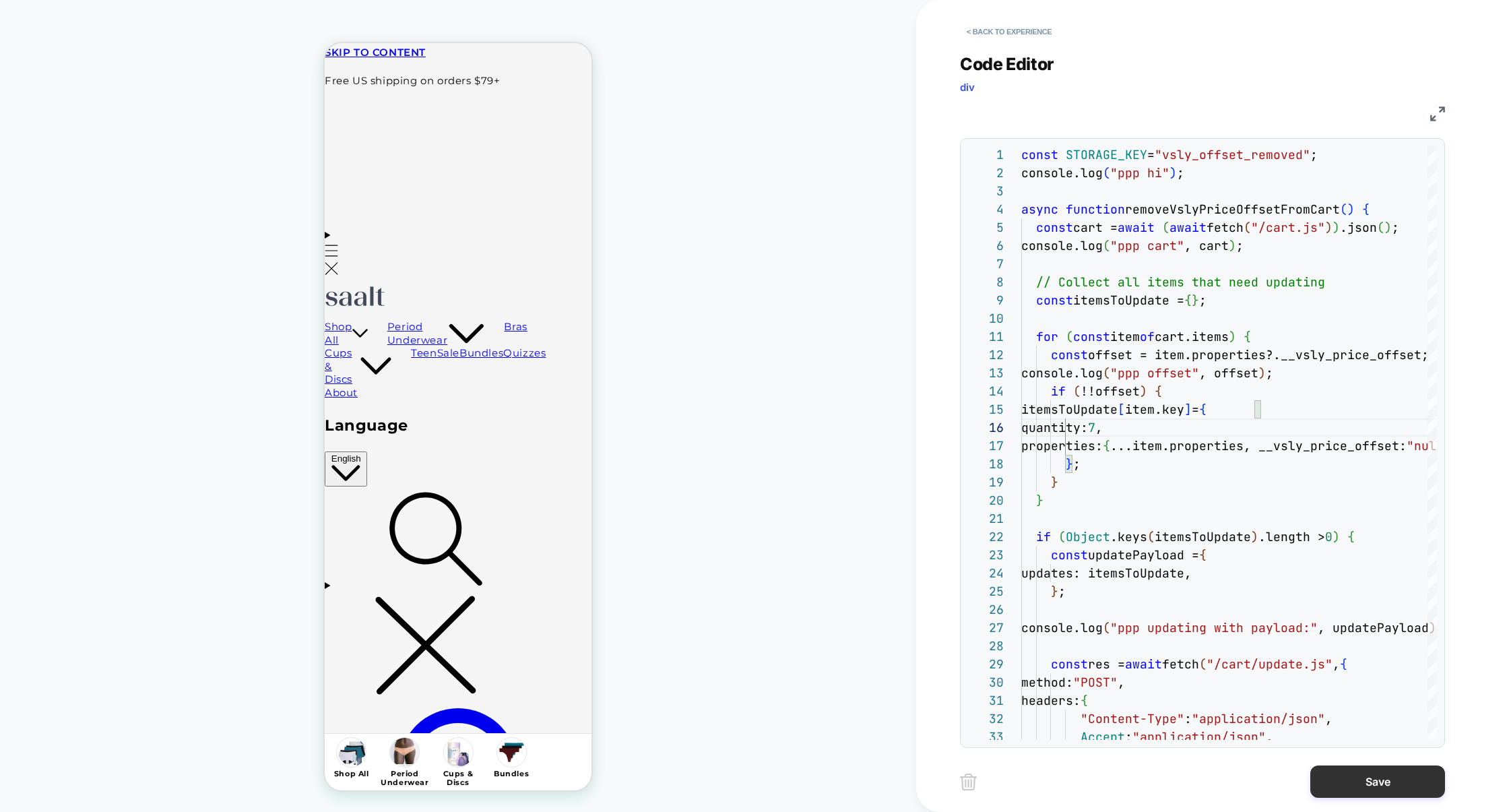
type textarea "**********"
click at [1372, 784] on button "Save" at bounding box center [1378, 781] width 135 height 32
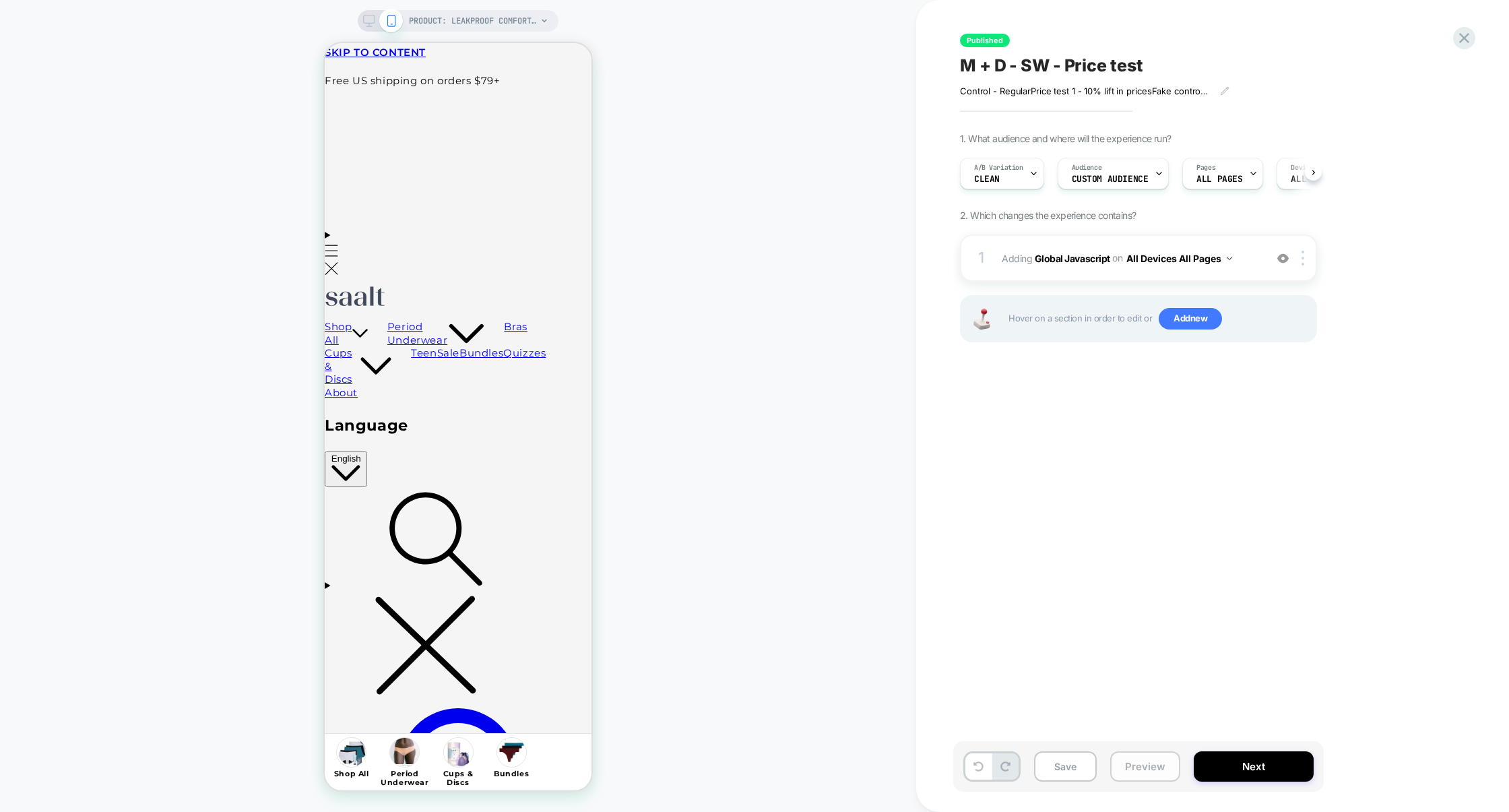
scroll to position [0, 1]
click at [1156, 771] on button "Preview" at bounding box center [1145, 766] width 70 height 30
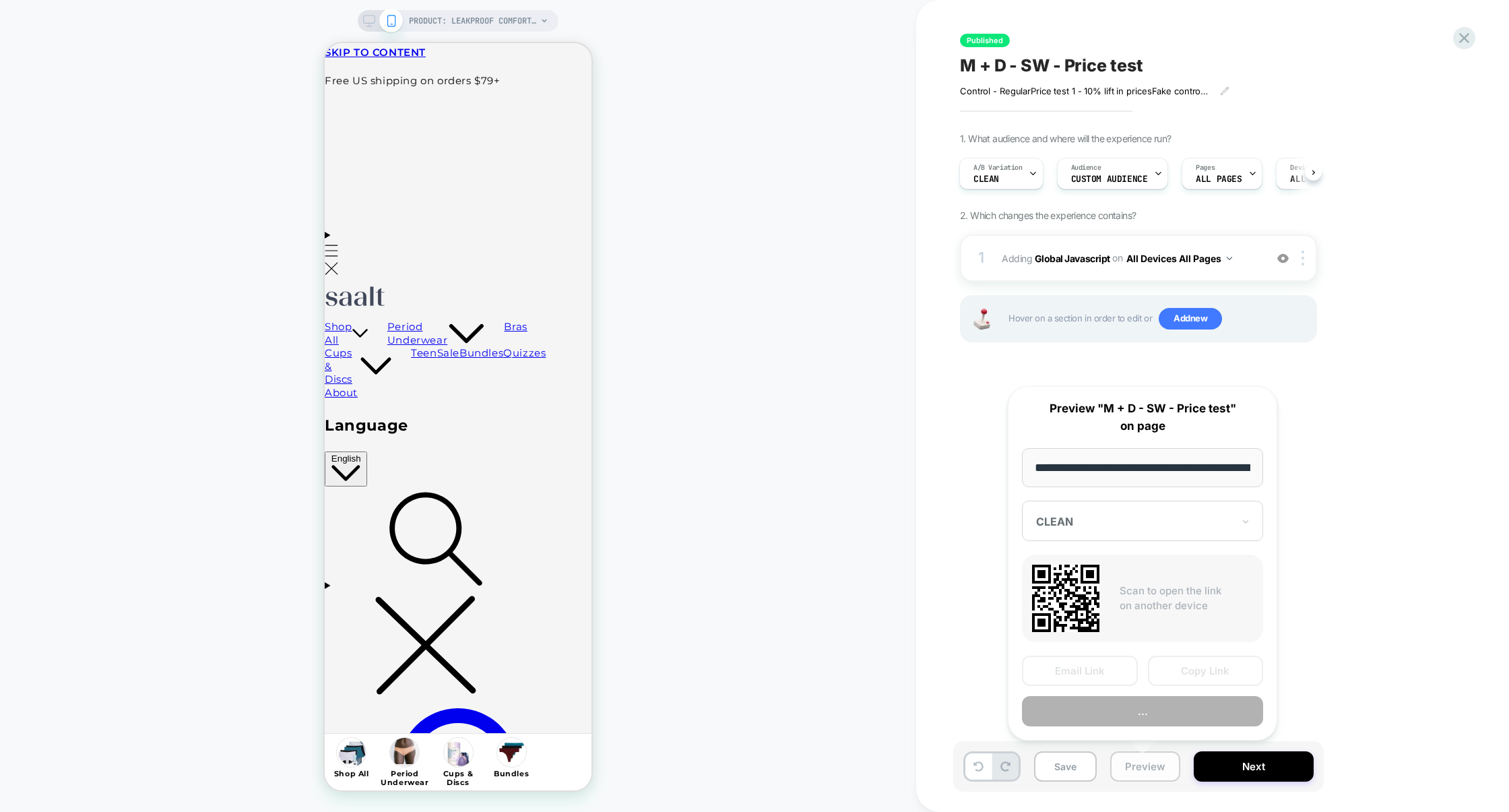
scroll to position [0, 165]
click at [1159, 712] on button "Preview" at bounding box center [1143, 712] width 242 height 30
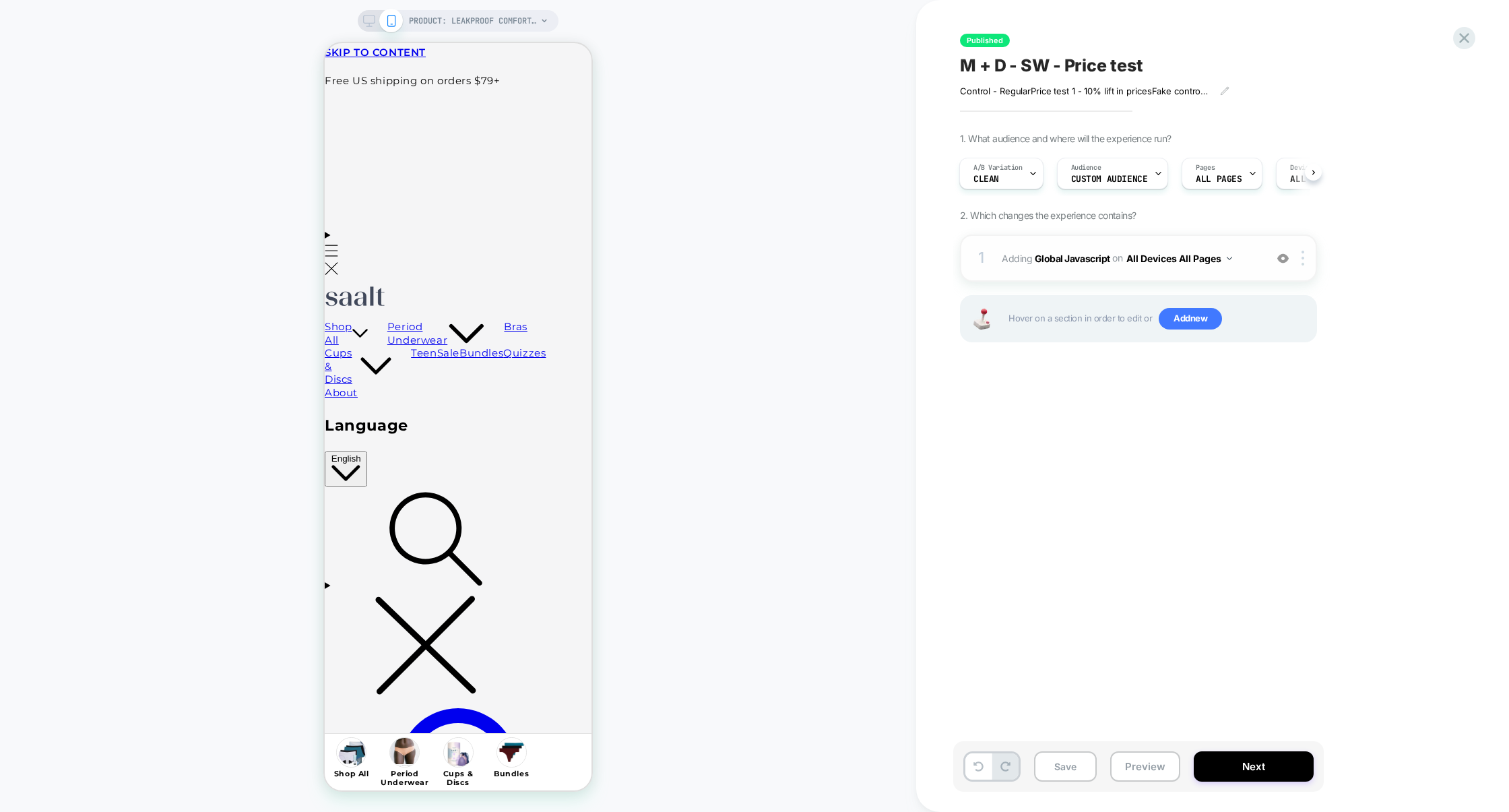
click at [1084, 279] on div "1 Adding Global Javascript on All Devices All Pages Add Before Add After Target…" at bounding box center [1139, 258] width 357 height 47
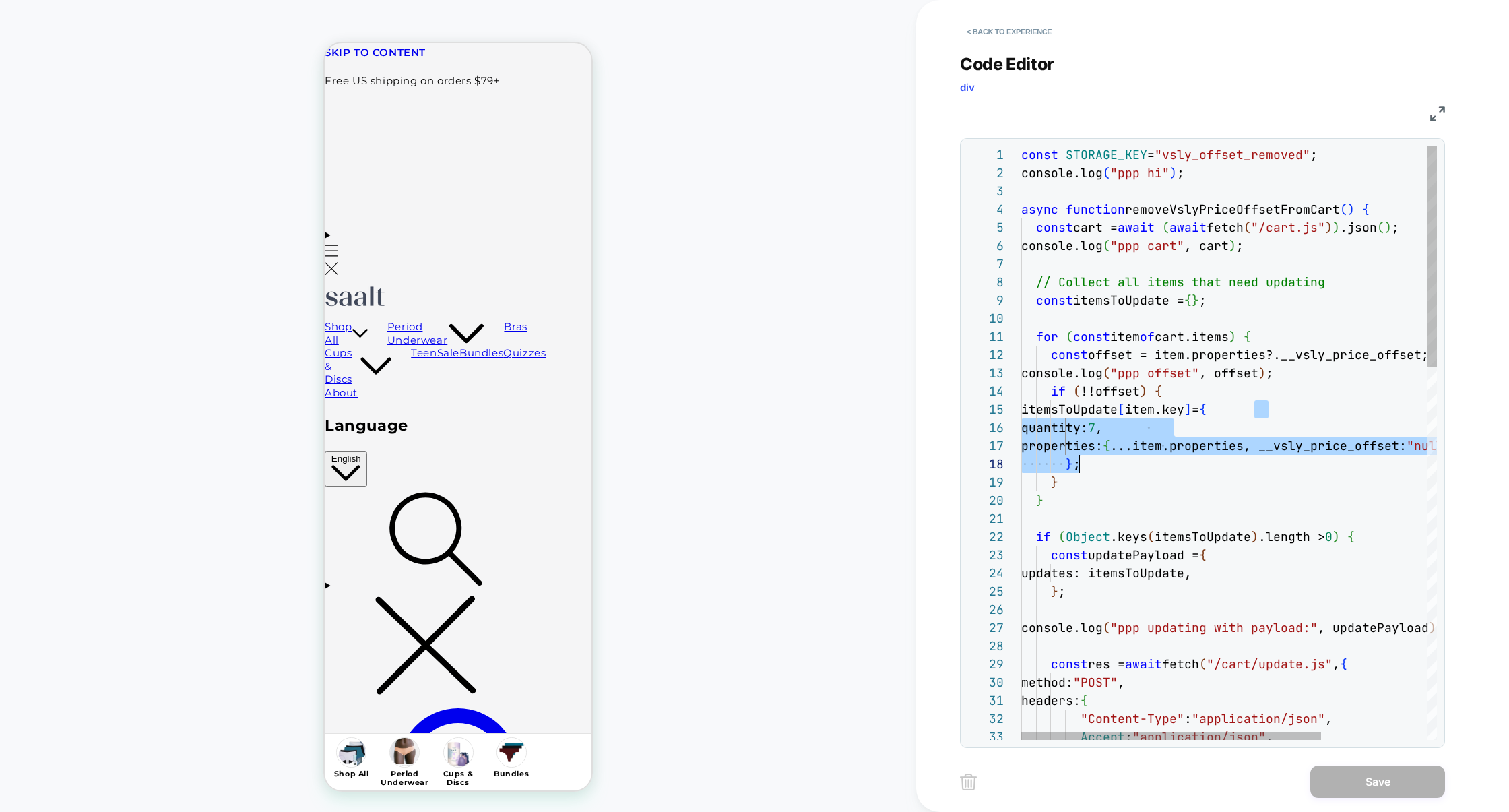
scroll to position [73, 58]
drag, startPoint x: 1256, startPoint y: 410, endPoint x: 1137, endPoint y: 459, distance: 128.7
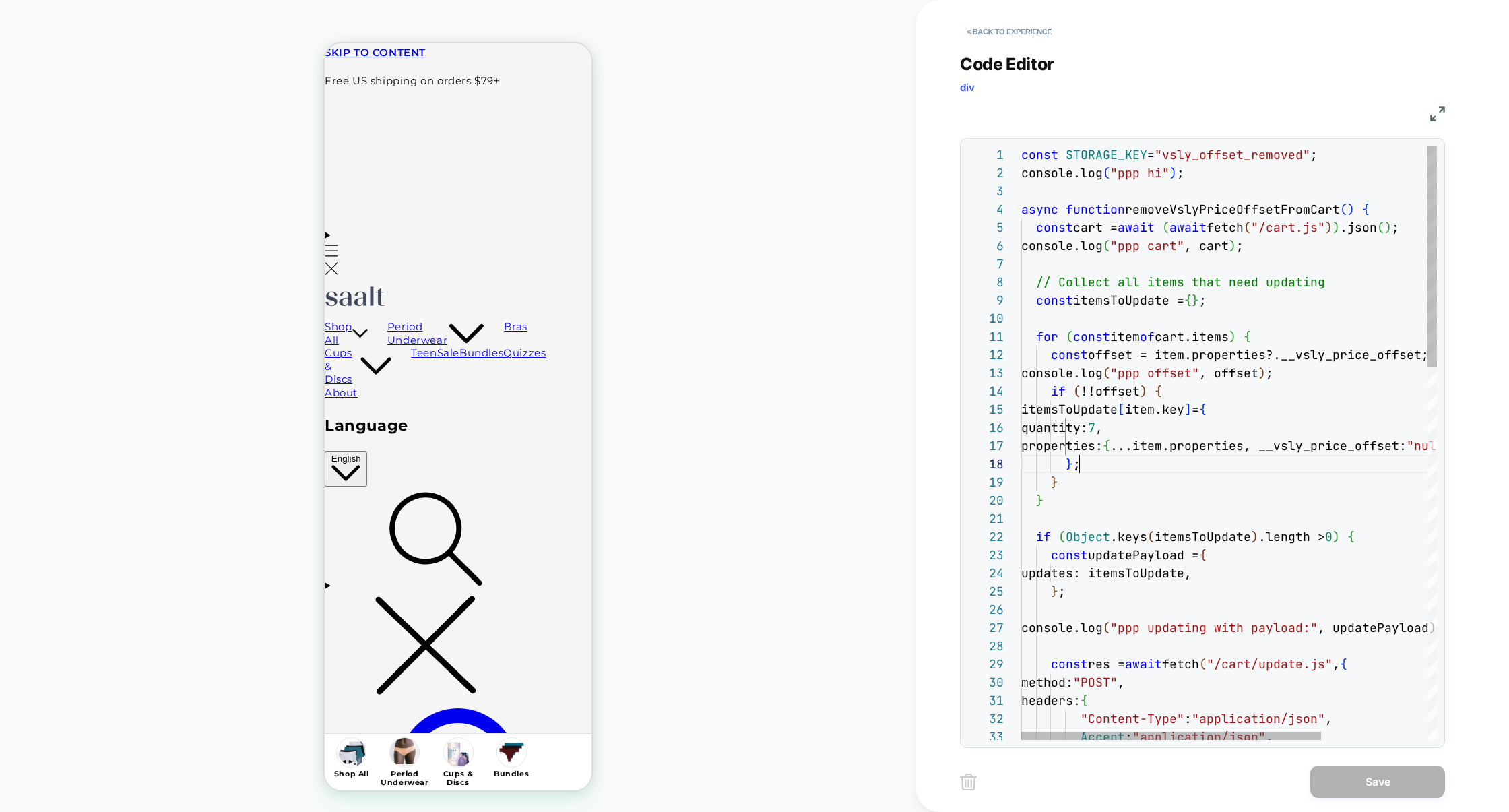
scroll to position [127, 58]
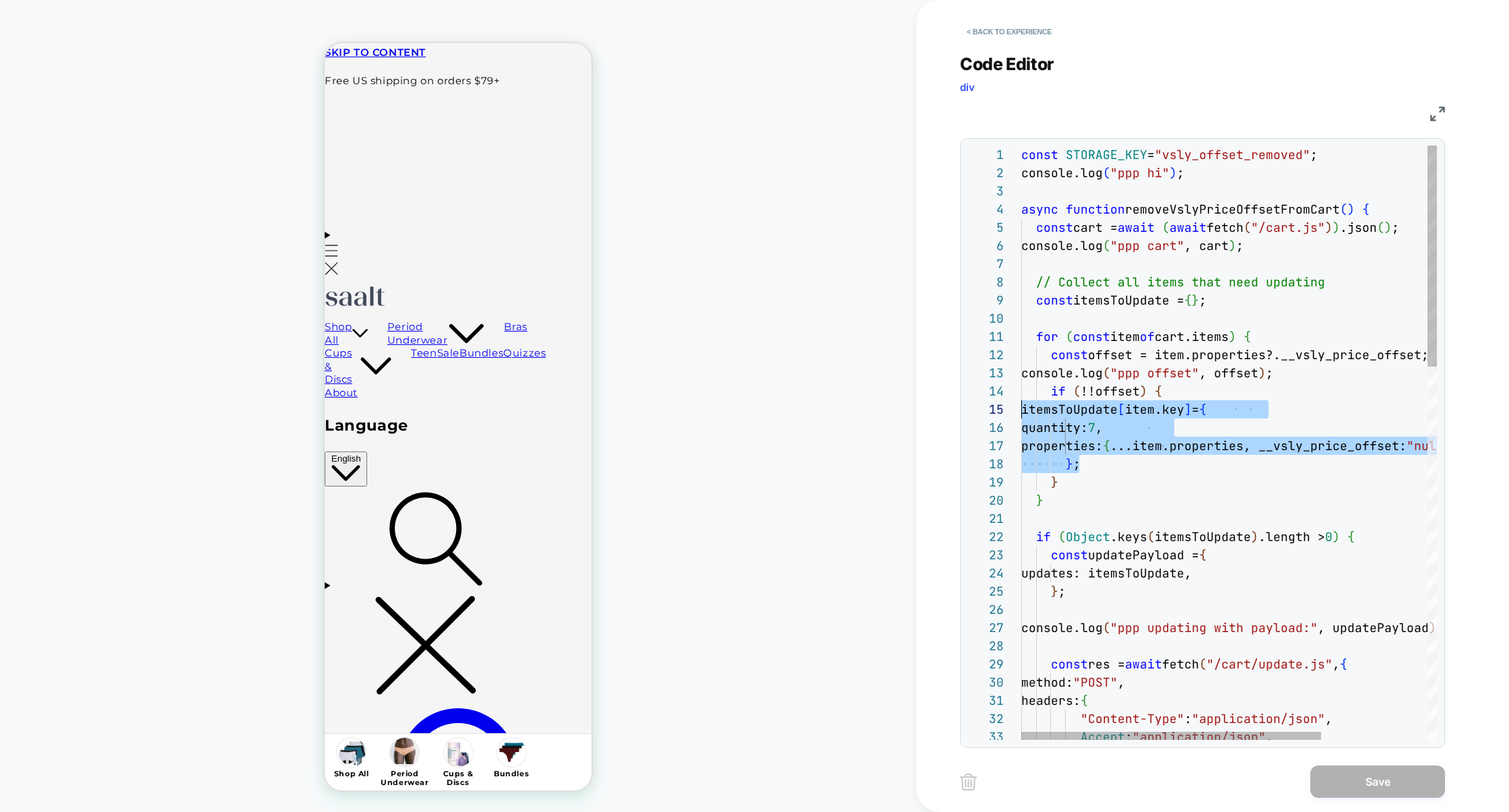
scroll to position [73, 0]
drag, startPoint x: 1131, startPoint y: 460, endPoint x: 881, endPoint y: 408, distance: 255.4
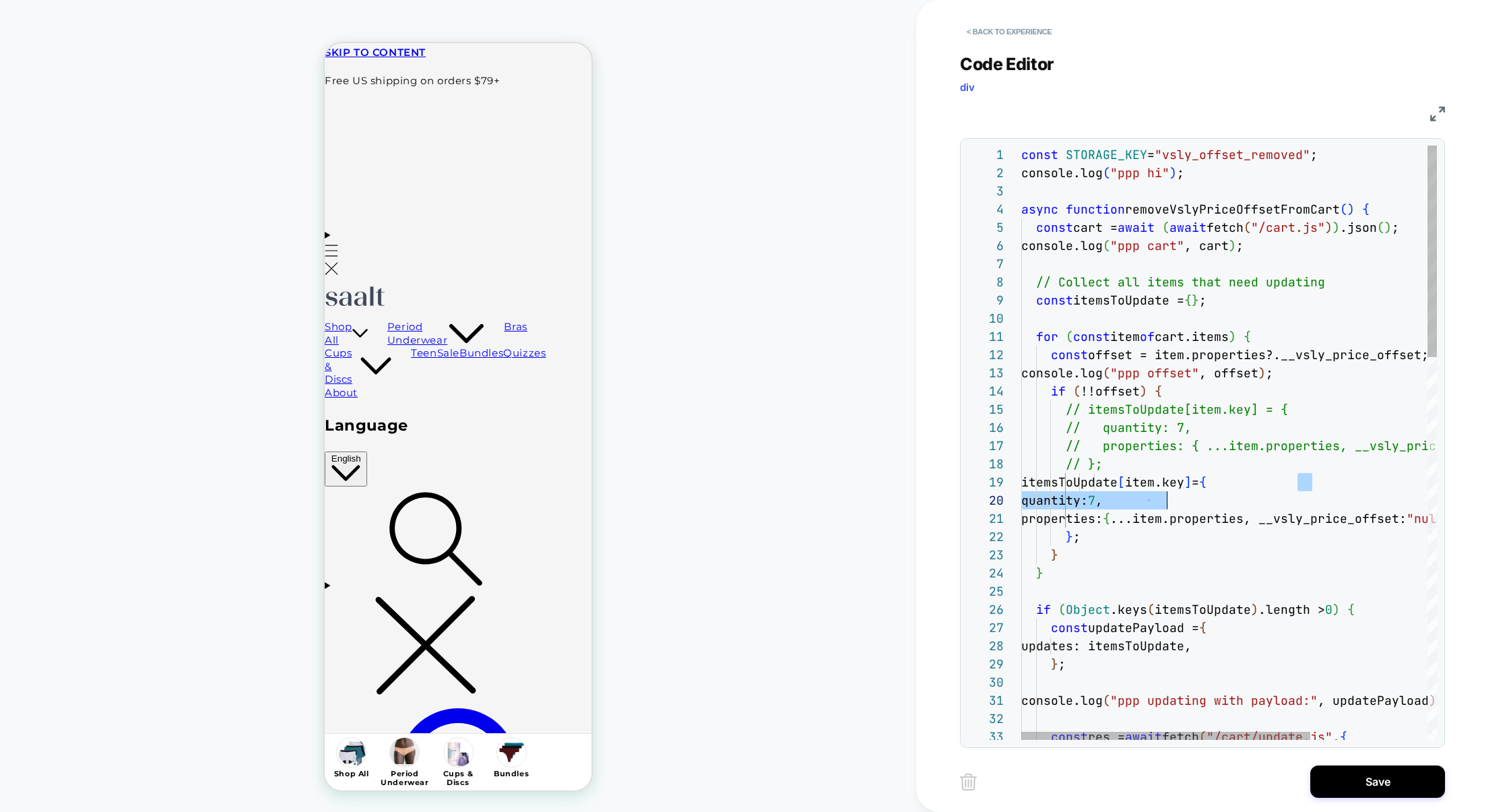
scroll to position [145, 58]
drag, startPoint x: 1300, startPoint y: 485, endPoint x: 1133, endPoint y: 539, distance: 175.5
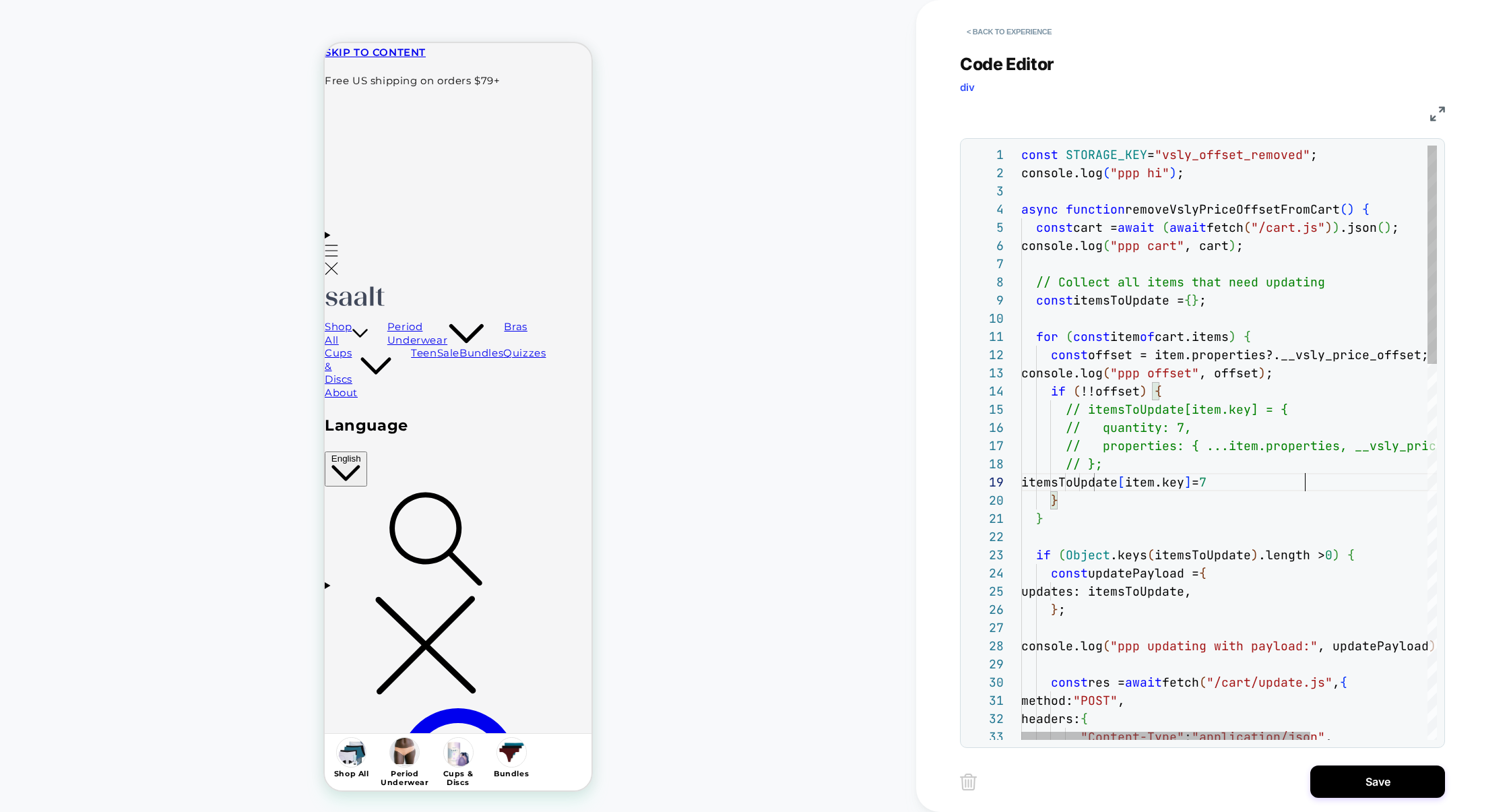
scroll to position [145, 283]
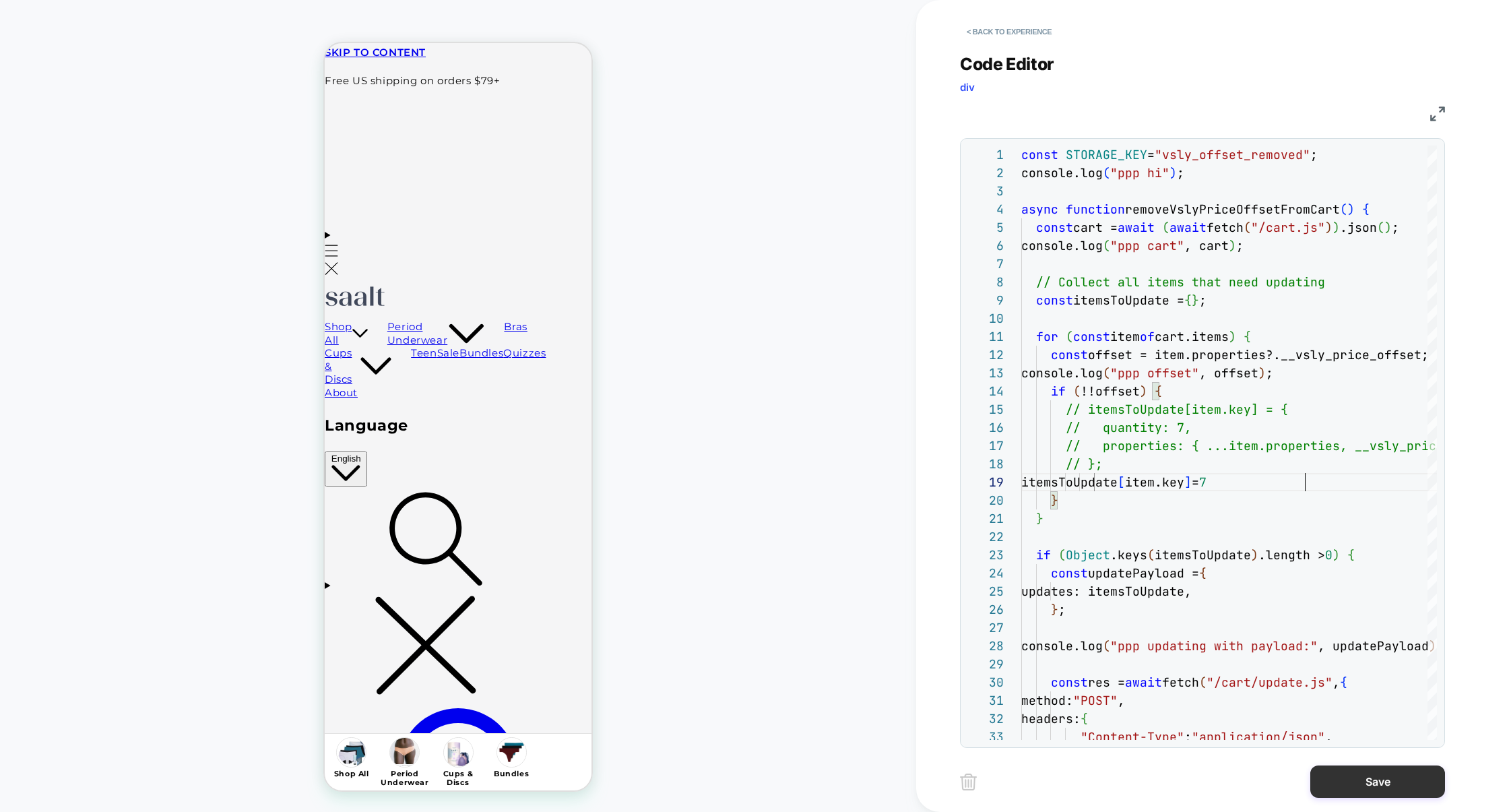
type textarea "**********"
click at [1371, 773] on button "Save" at bounding box center [1378, 781] width 135 height 32
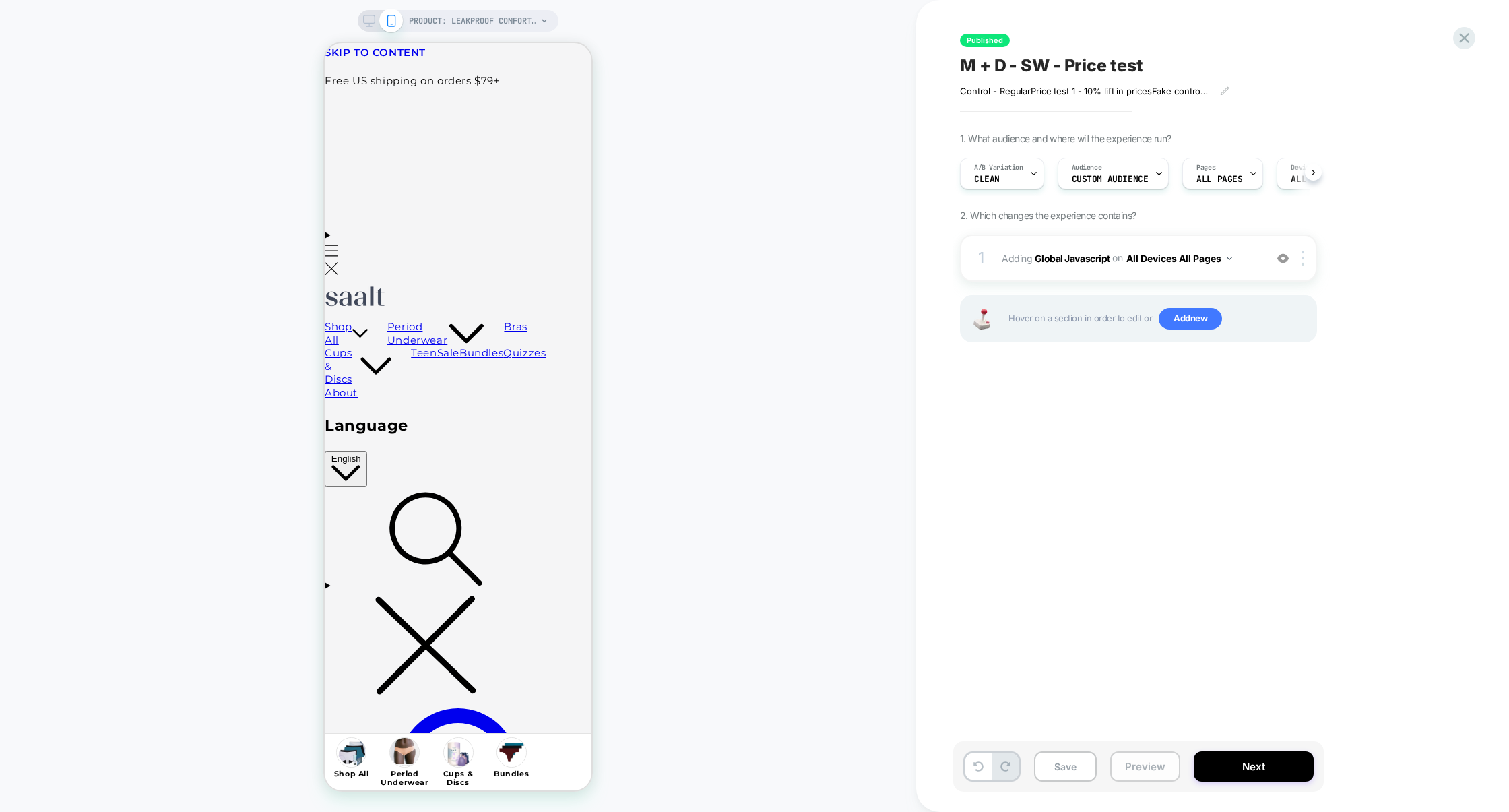
scroll to position [0, 1]
click at [1142, 756] on button "Preview" at bounding box center [1145, 766] width 70 height 30
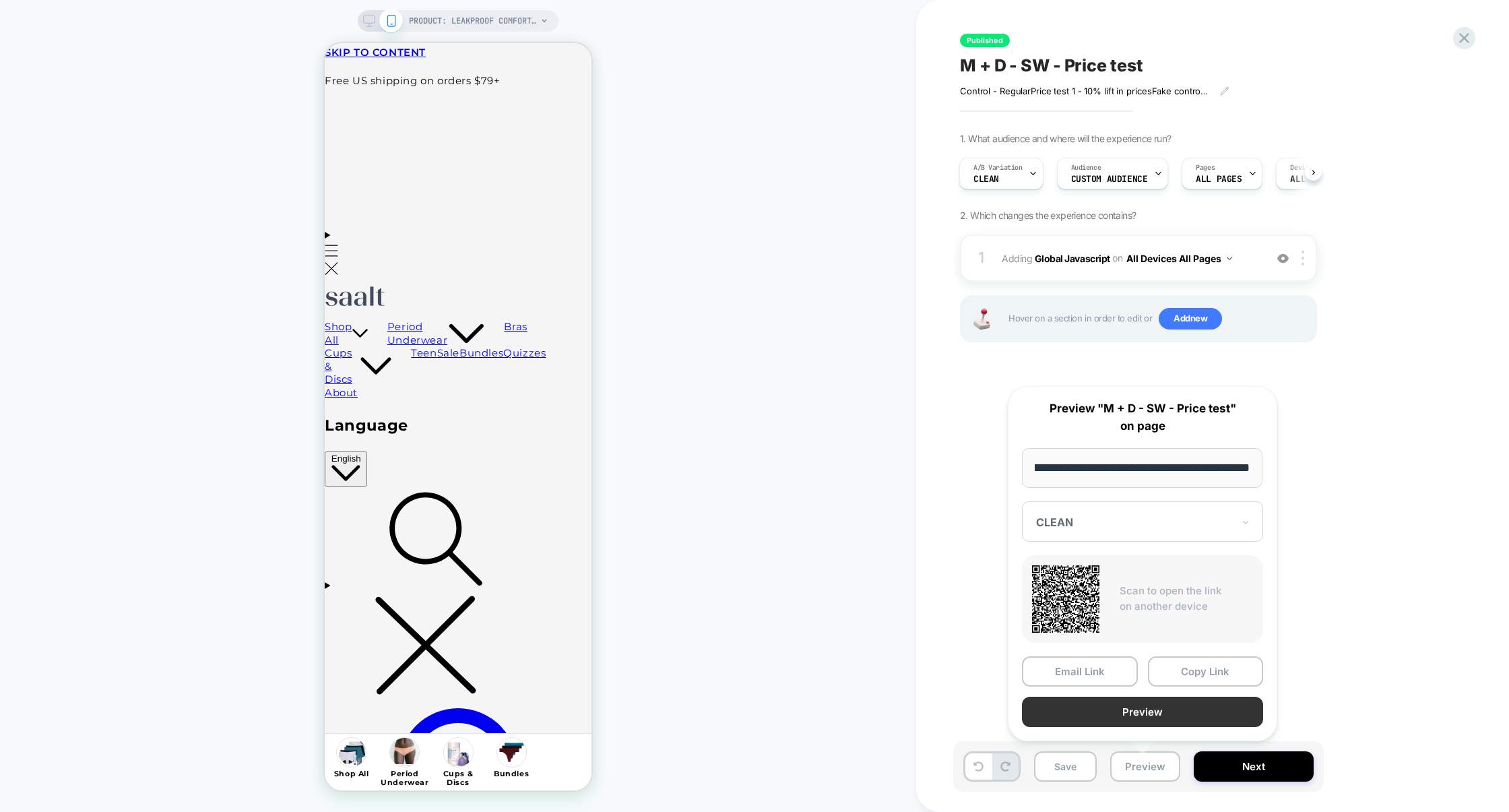
scroll to position [0, 0]
click at [1160, 716] on button "Preview" at bounding box center [1143, 712] width 242 height 30
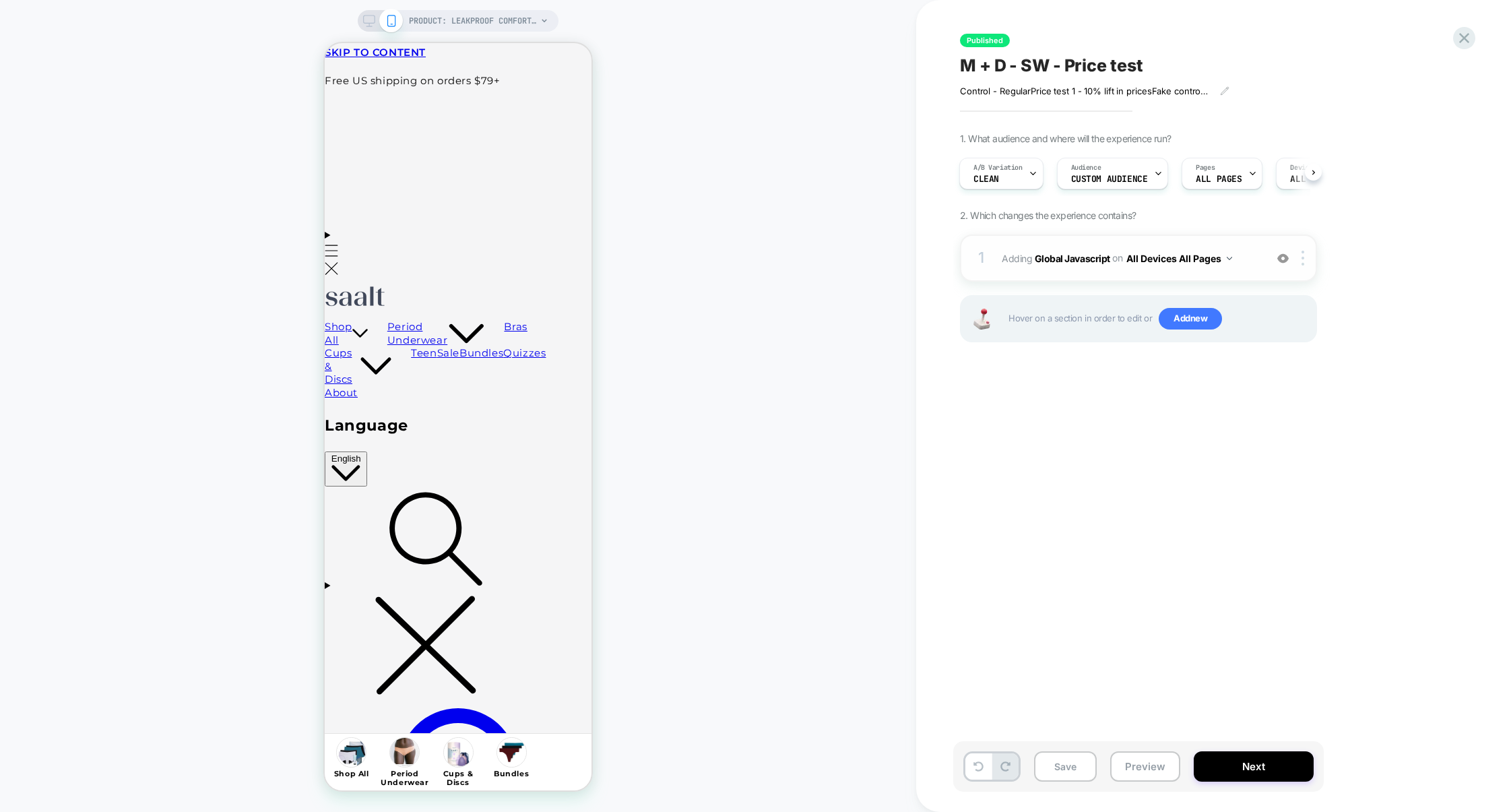
click at [1106, 278] on div "1 Adding Global Javascript on All Devices All Pages Add Before Add After Target…" at bounding box center [1139, 258] width 357 height 47
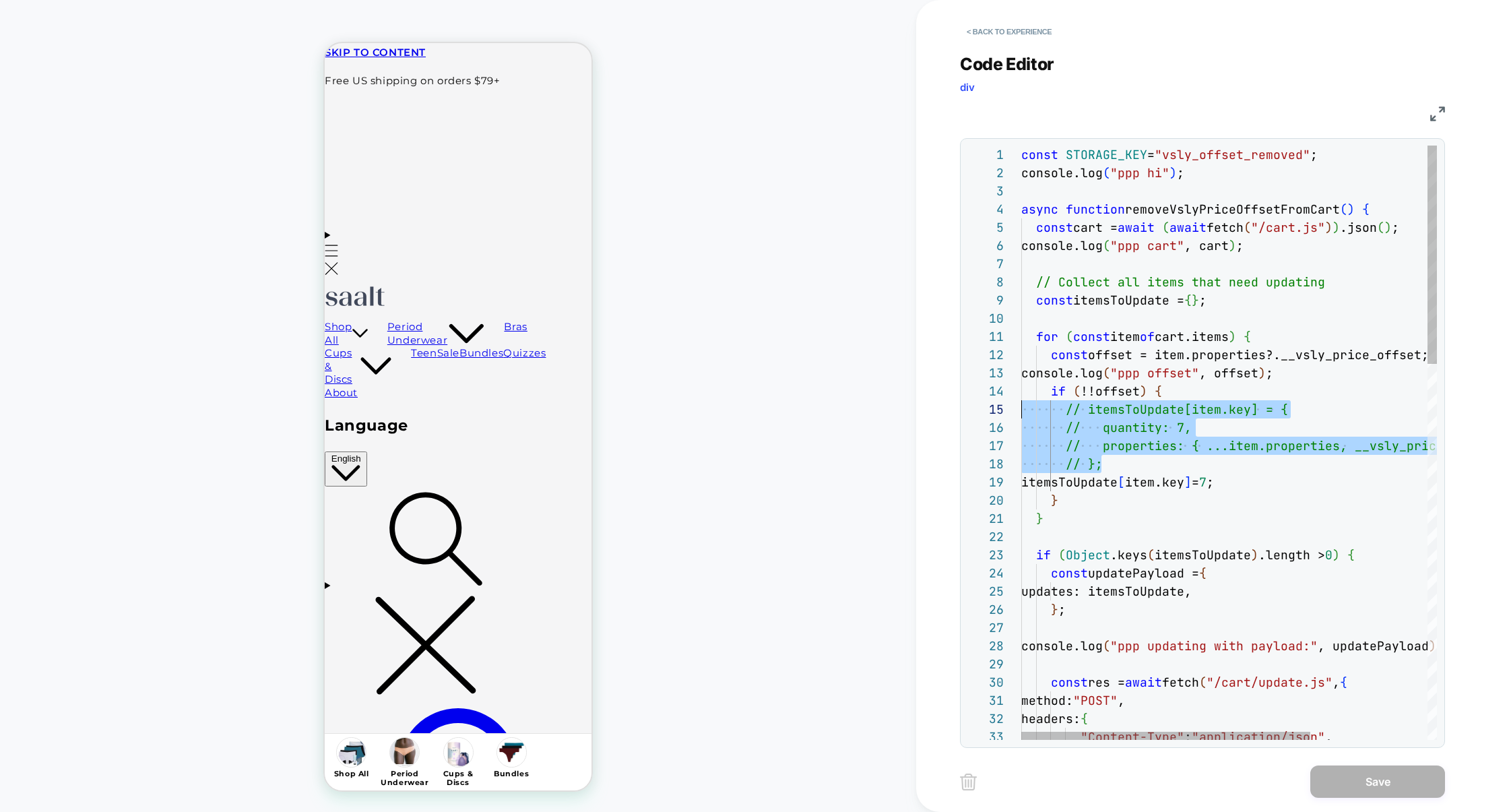
scroll to position [73, 0]
drag, startPoint x: 1118, startPoint y: 463, endPoint x: 931, endPoint y: 404, distance: 196.1
click at [931, 406] on div "< Back to experience Code Editor div JS 1 2 3 4 5 6 7 8 9 10 11 12 13 14 15 16 …" at bounding box center [1212, 406] width 593 height 812
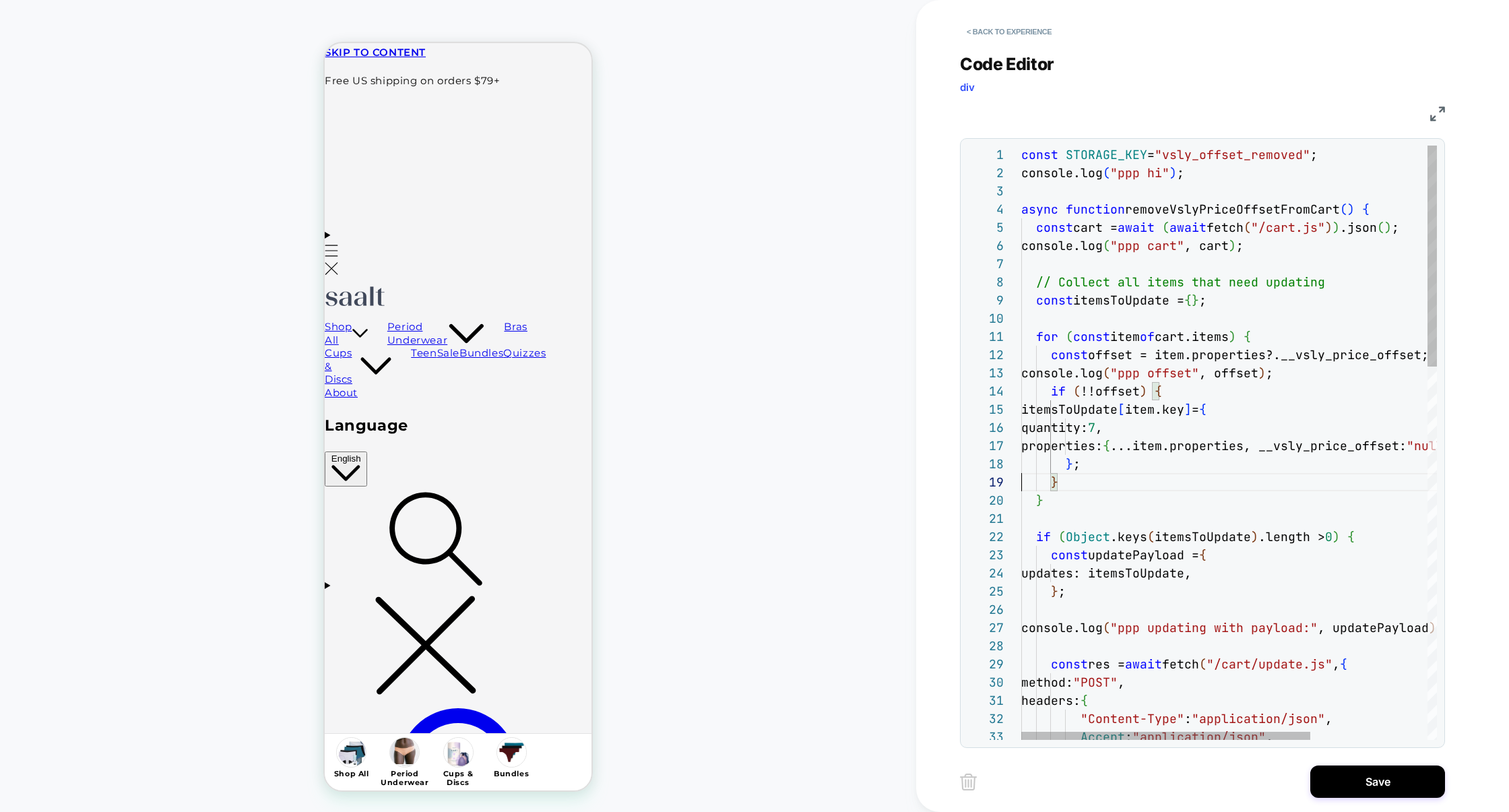
scroll to position [145, 0]
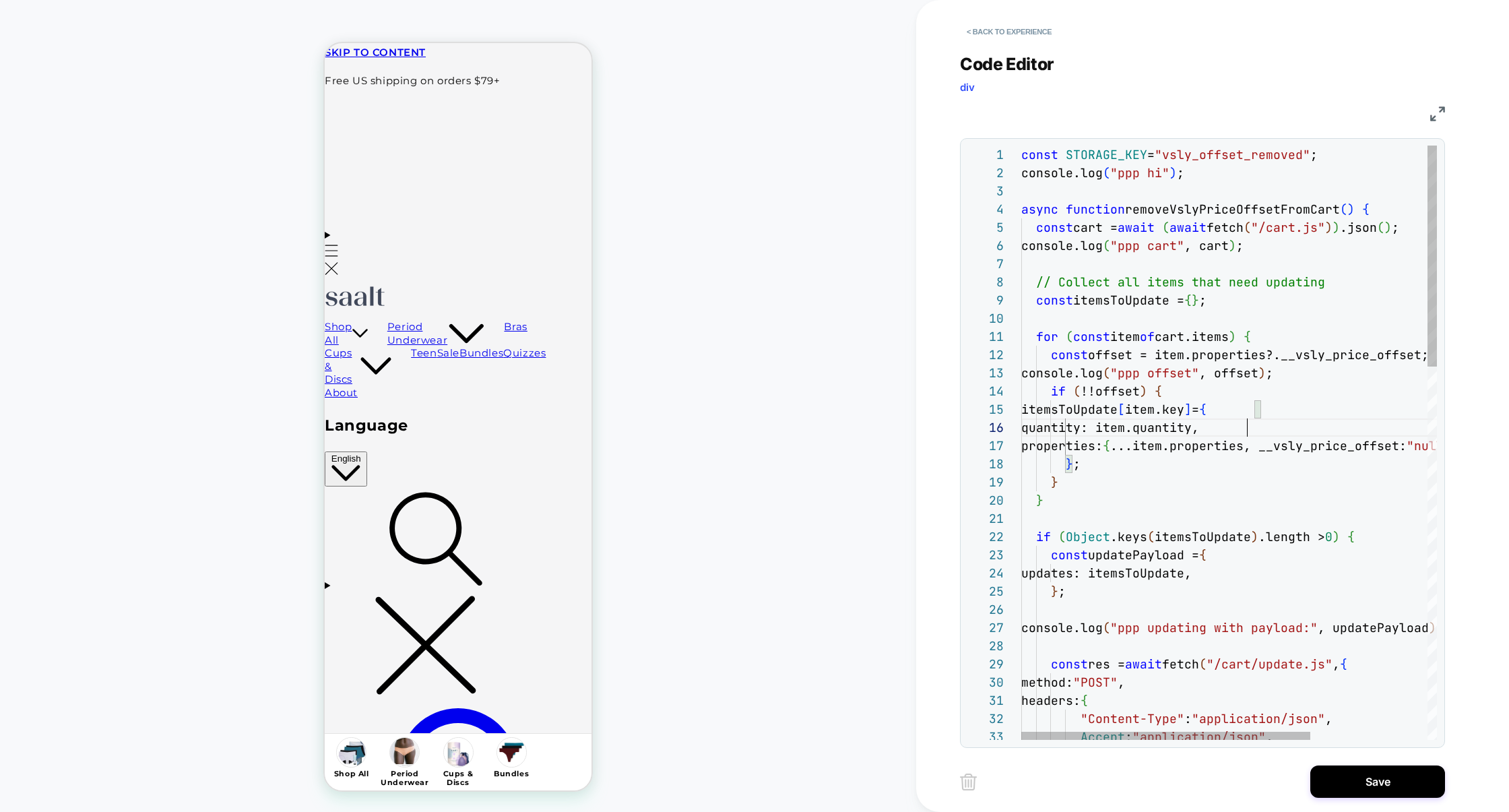
scroll to position [90, 225]
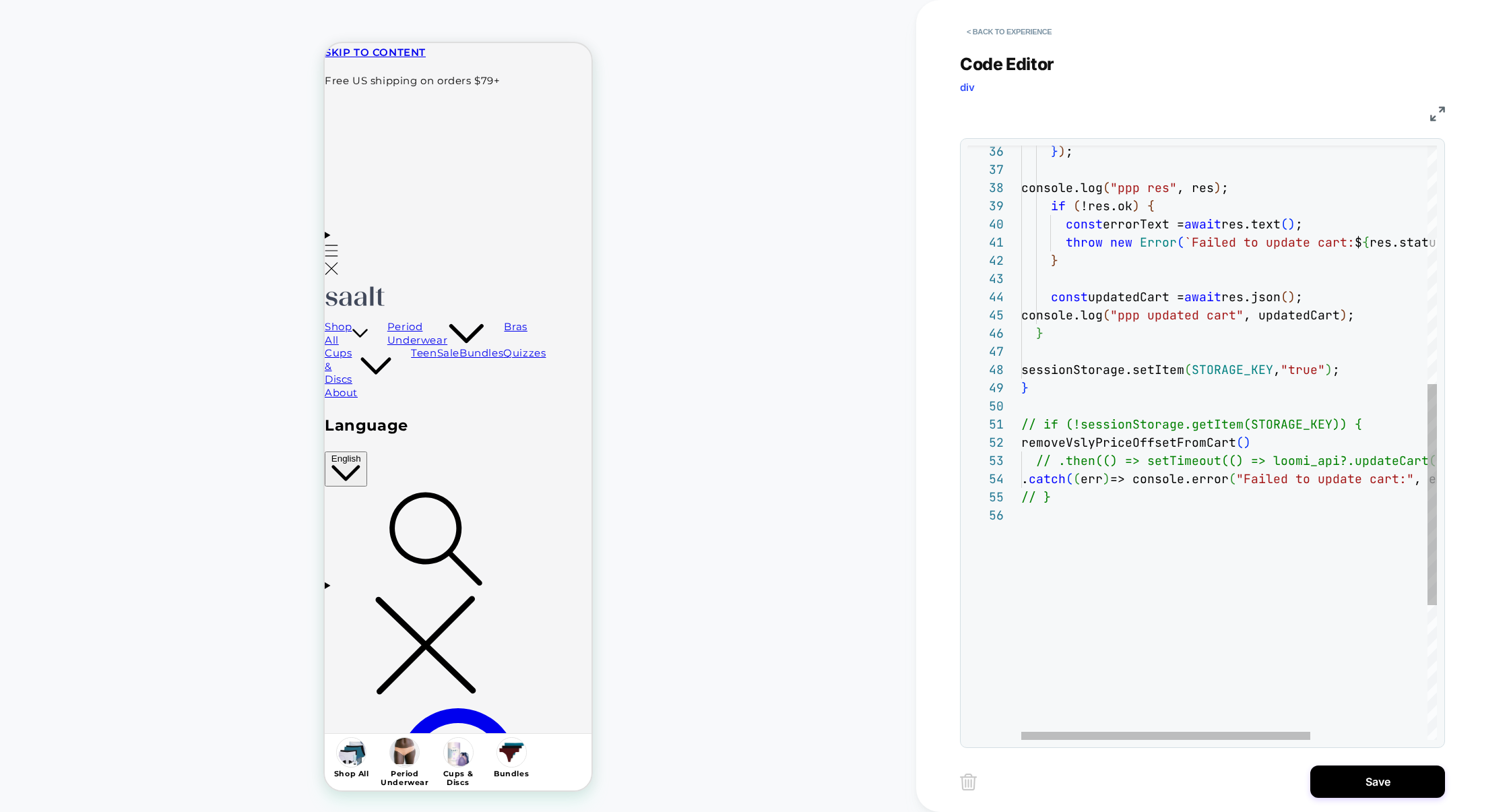
click at [1021, 443] on span "removeVslyPriceOffsetFromCart" at bounding box center [1129, 443] width 215 height 16
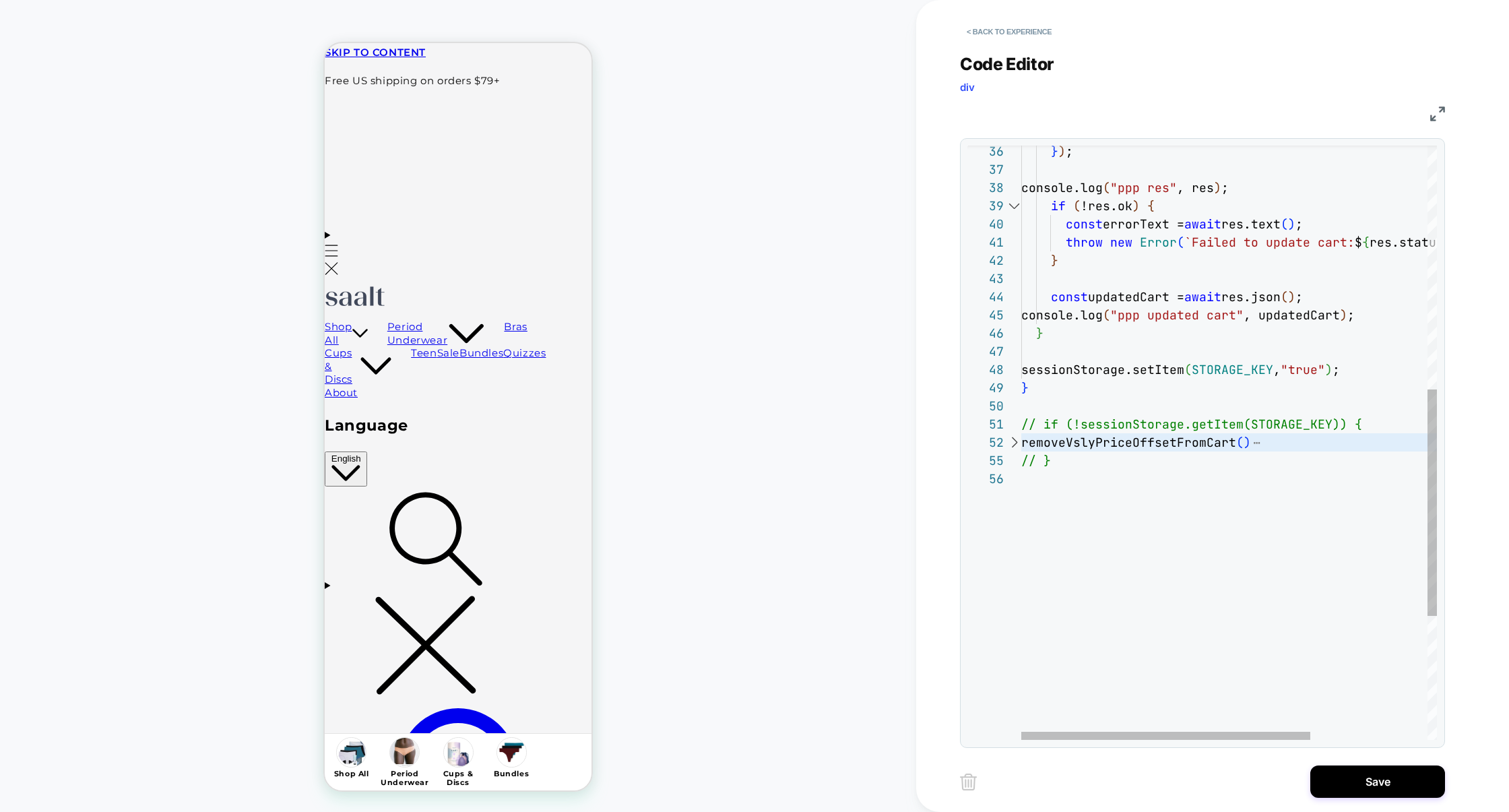
click at [1016, 442] on div at bounding box center [1014, 442] width 17 height 18
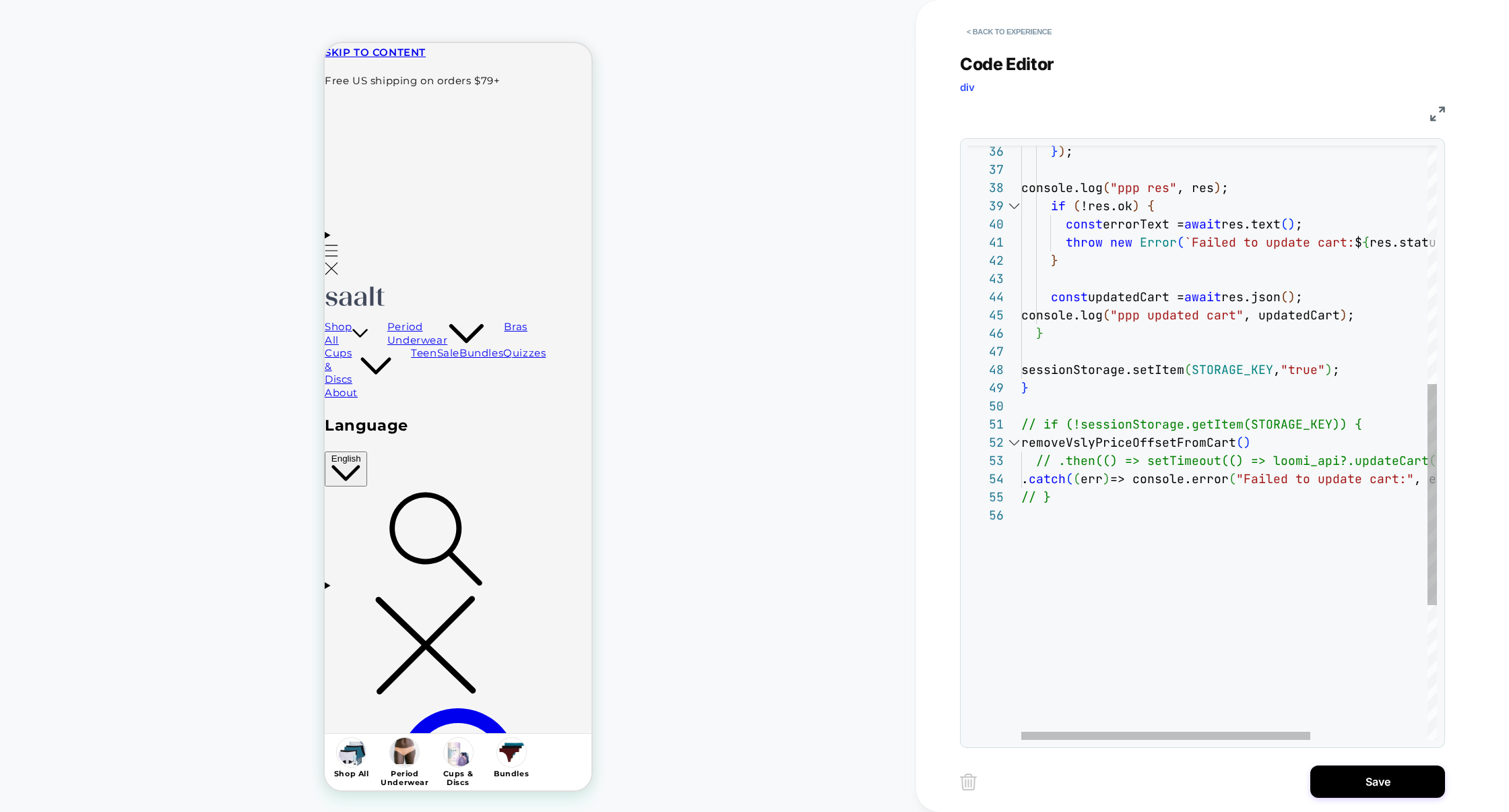
click at [1044, 411] on div "} ) ; console.log ( "ppp res" , res ) ; if ( !res.ok ) { const errorText = awai…" at bounding box center [1313, 302] width 584 height 1595
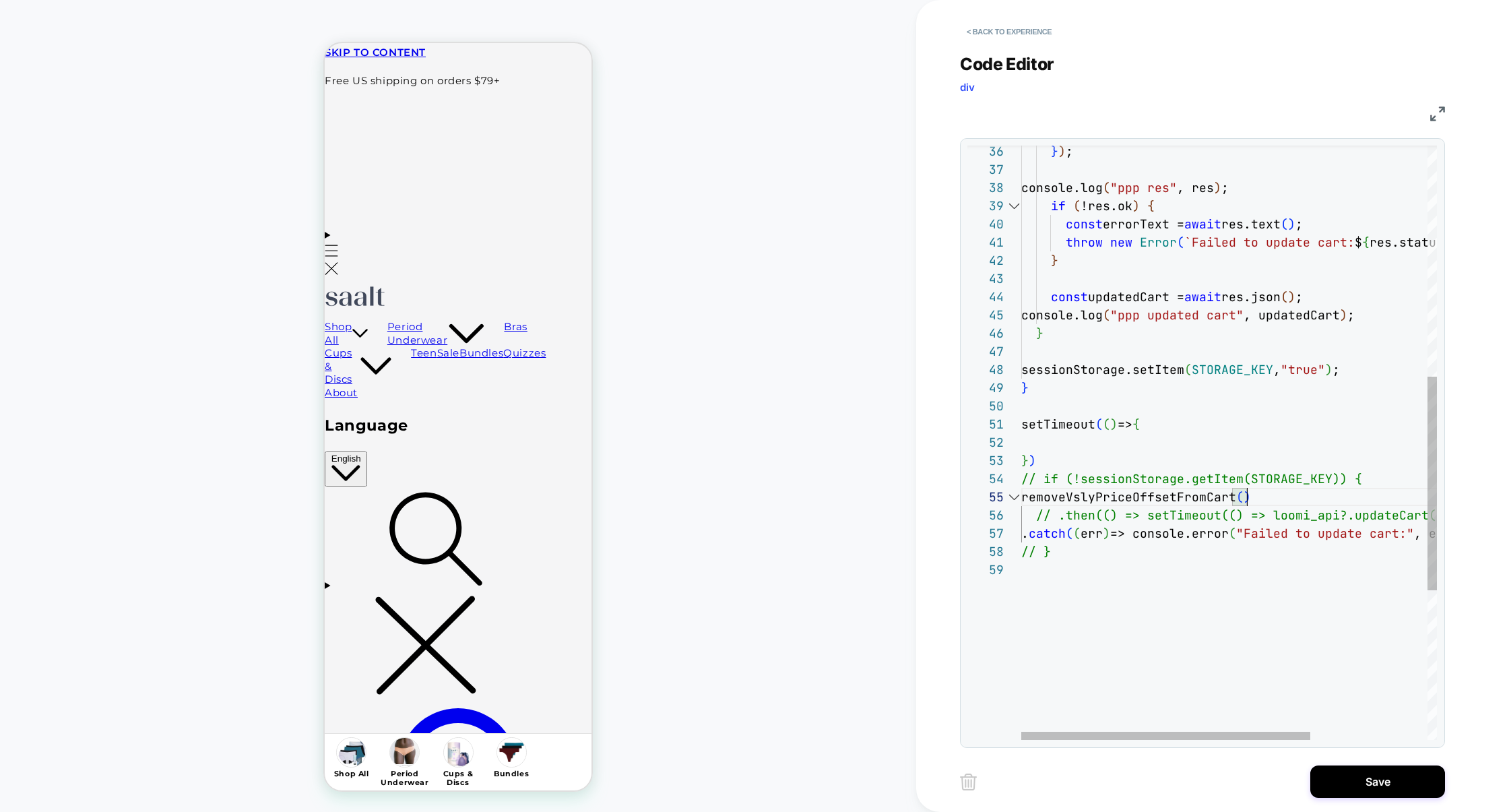
scroll to position [73, 0]
drag, startPoint x: 1276, startPoint y: 497, endPoint x: 939, endPoint y: 499, distance: 337.0
click at [938, 500] on div "< Back to experience Code Editor div JS 36 37 38 39 40 41 42 43 44 45 46 47 48 …" at bounding box center [1212, 406] width 593 height 812
click at [1043, 444] on div "} ) ; console.log ( "ppp res" , res ) ; if ( !res.ok ) { const errorText = awai…" at bounding box center [1313, 330] width 584 height 1649
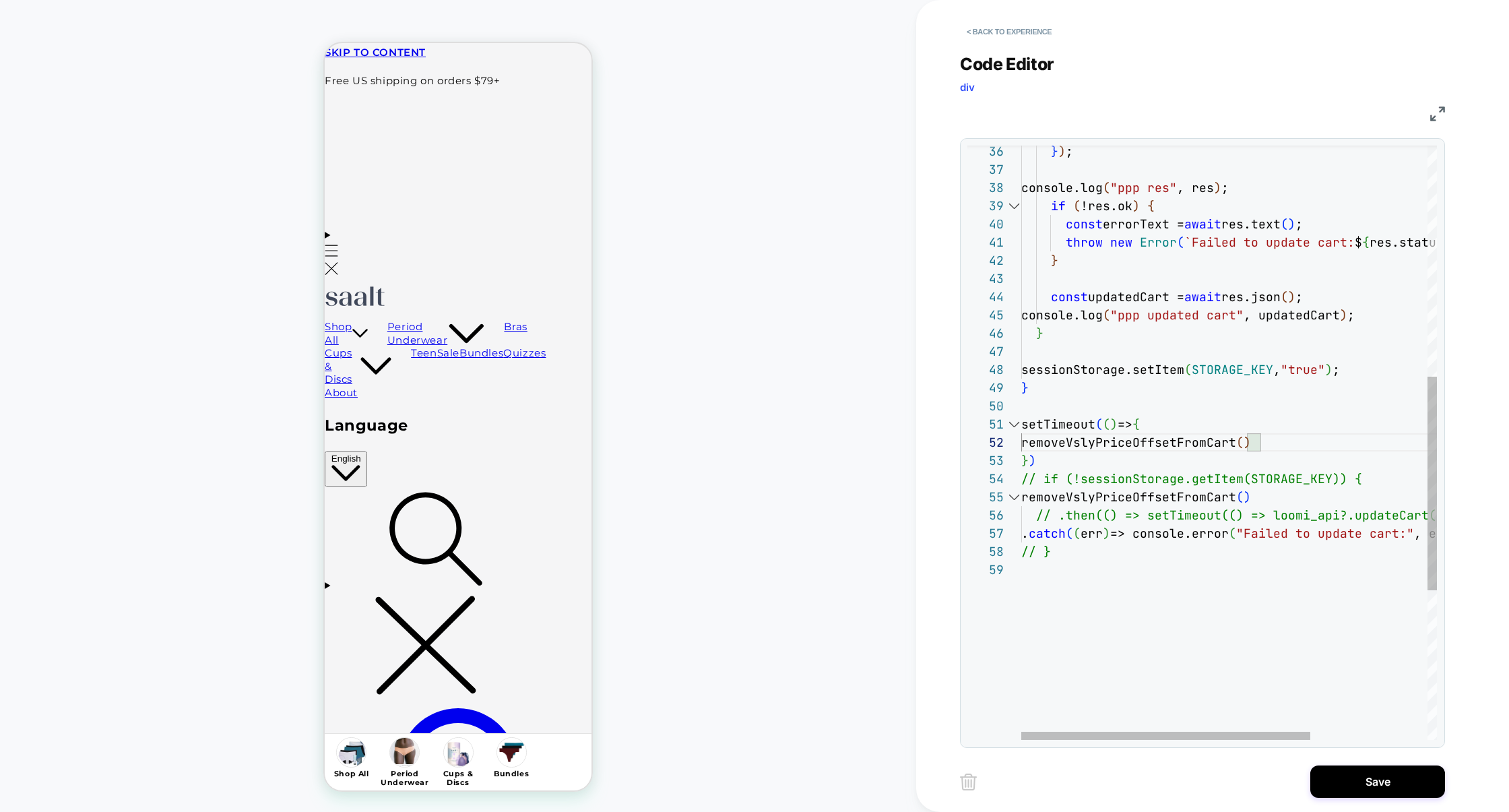
click at [1051, 459] on div "} ) ; console.log ( "ppp res" , res ) ; if ( !res.ok ) { const errorText = awai…" at bounding box center [1313, 330] width 584 height 1649
click at [1269, 642] on div "} ) ; console.log ( "ppp res" , res ) ; if ( !res.ok ) { const errorText = awai…" at bounding box center [1313, 330] width 584 height 1649
click at [1130, 503] on div "} ) ; console.log ( "ppp res" , res ) ; if ( !res.ok ) { const errorText = awai…" at bounding box center [1313, 330] width 584 height 1649
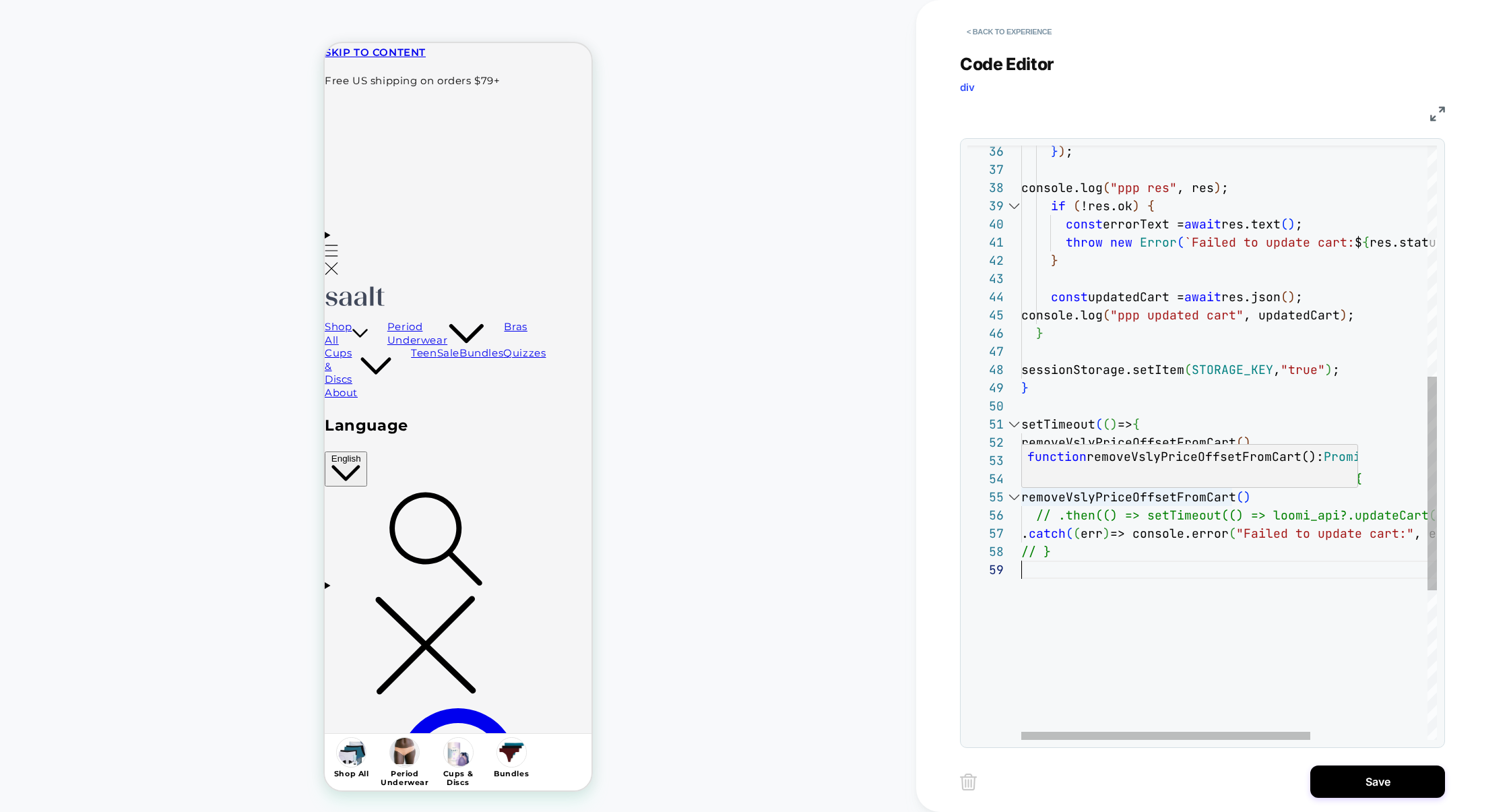
scroll to position [73, 109]
click at [1095, 529] on div "} ) ; console.log ( "ppp res" , res ) ; if ( !res.ok ) { const errorText = awai…" at bounding box center [1313, 330] width 584 height 1649
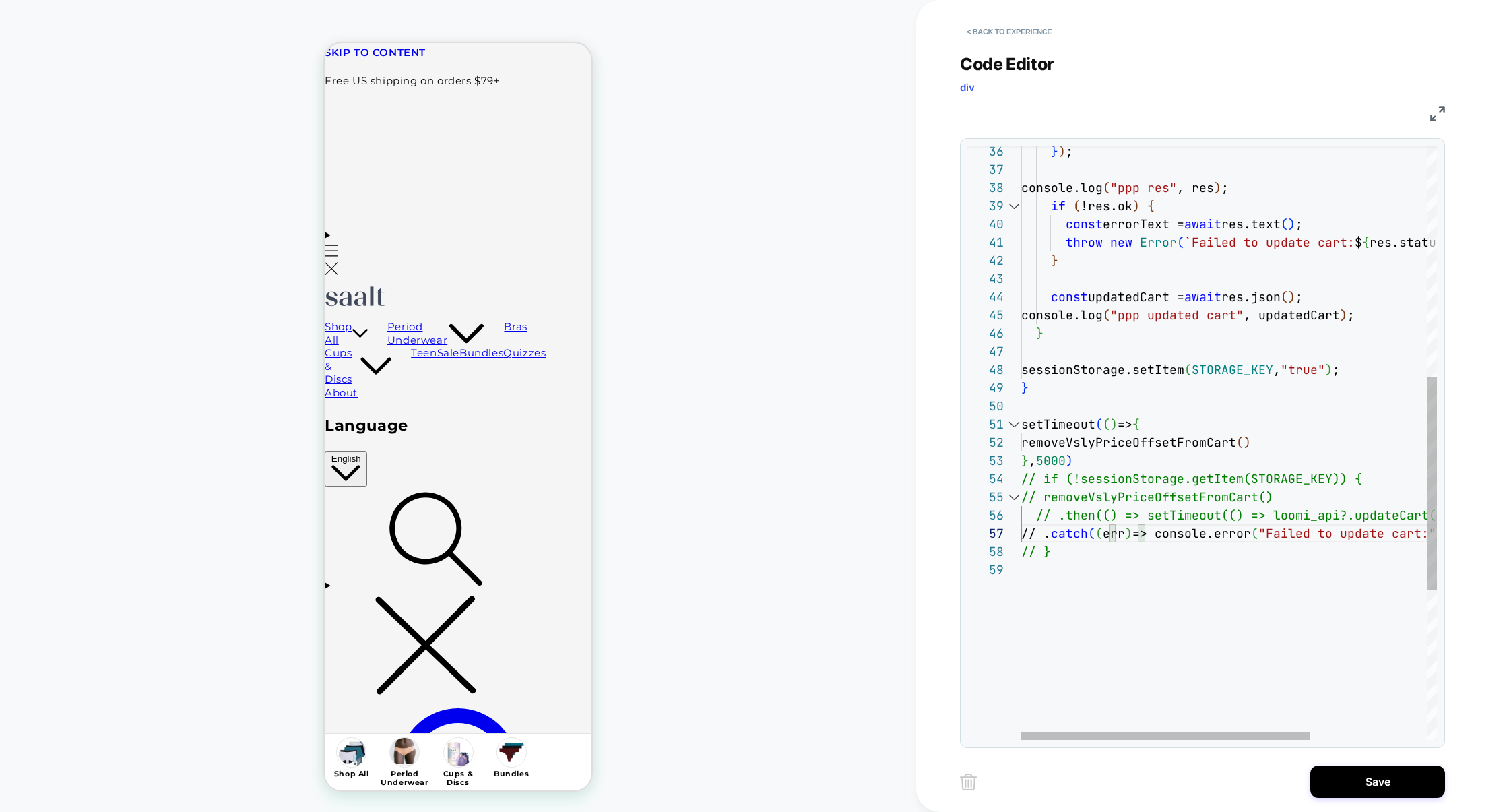
scroll to position [109, 95]
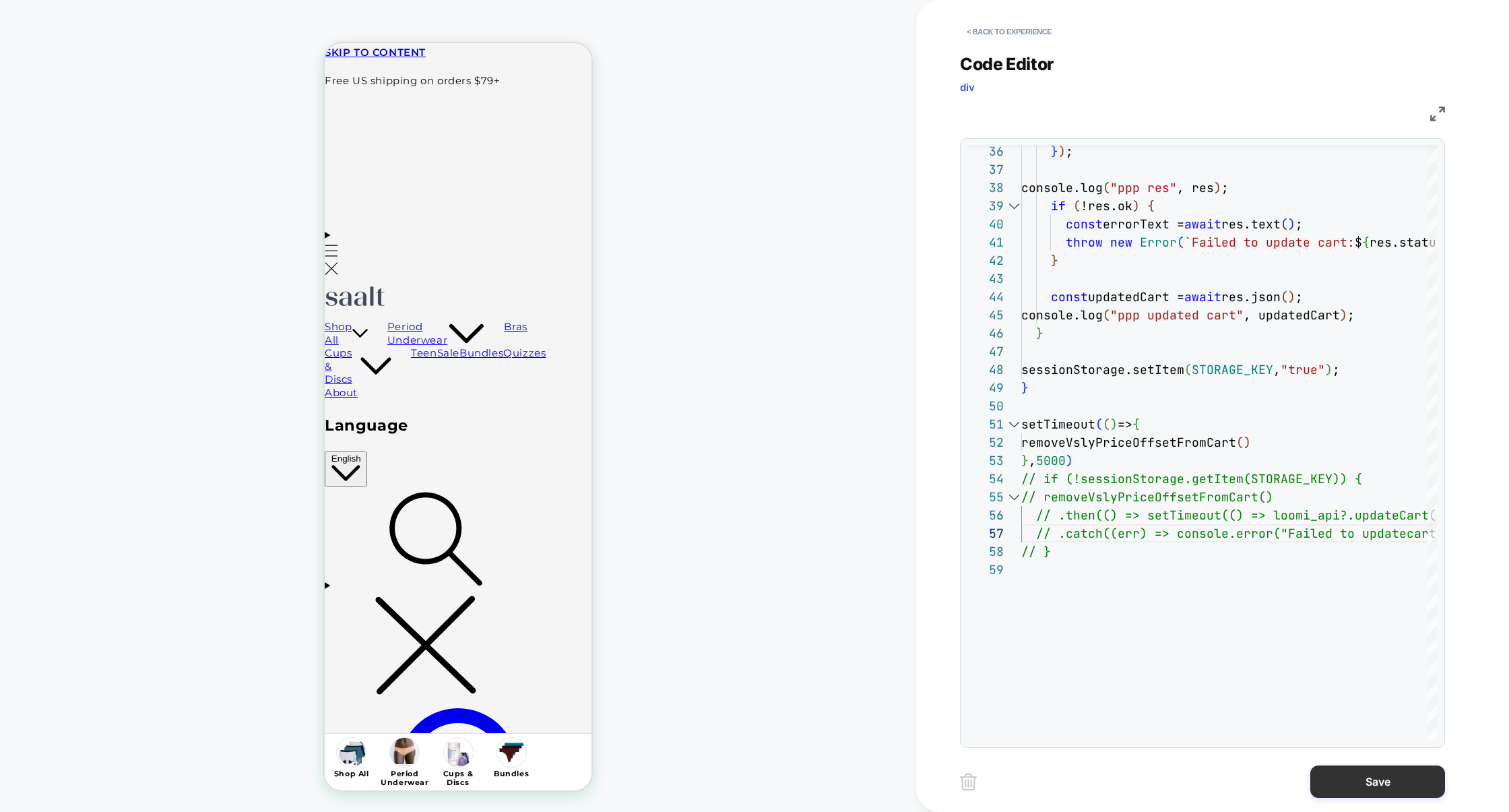
type textarea "**********"
click at [1366, 788] on button "Save" at bounding box center [1378, 781] width 135 height 32
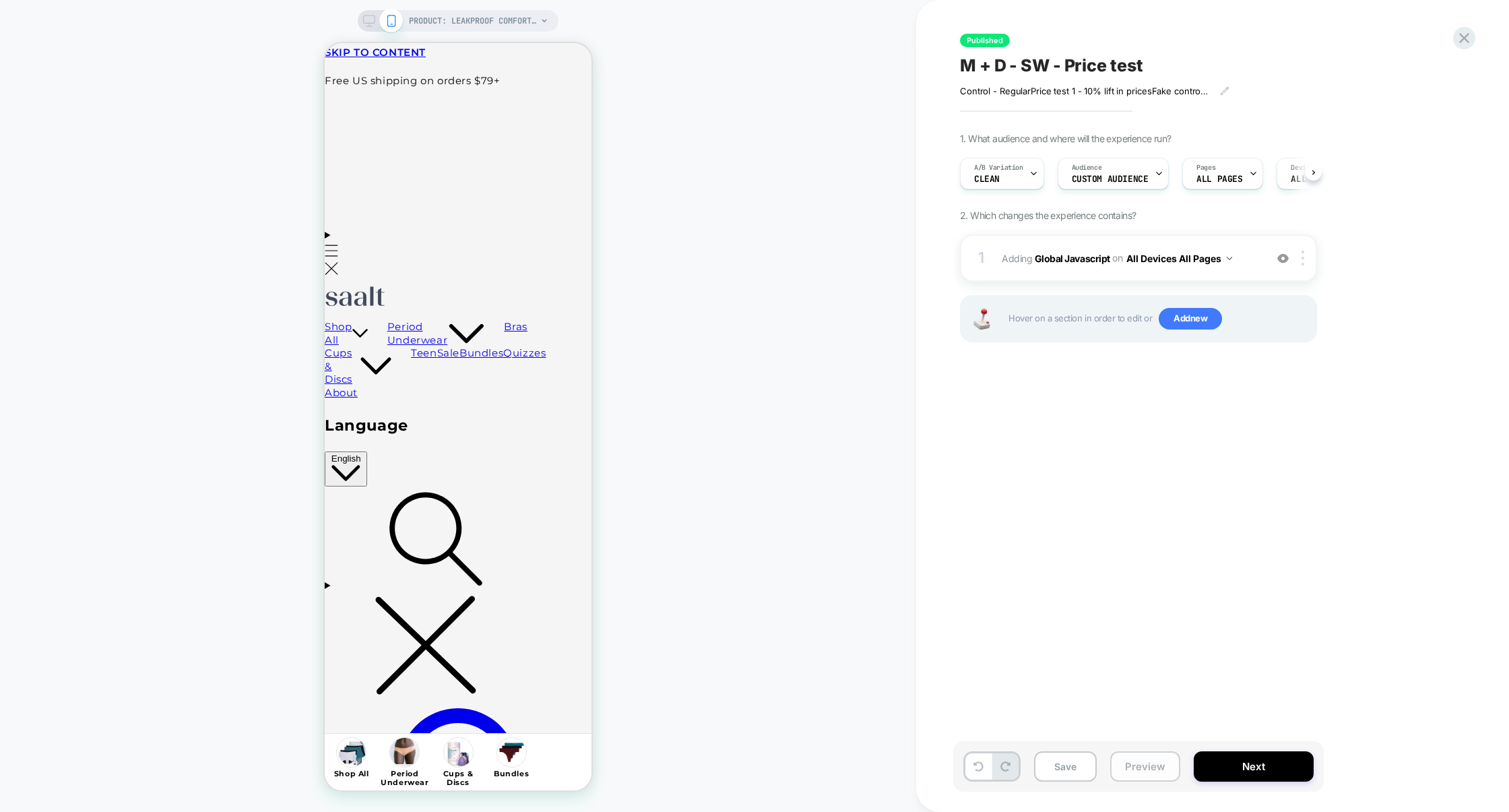
scroll to position [0, 1]
click at [1144, 770] on button "Preview" at bounding box center [1145, 766] width 70 height 30
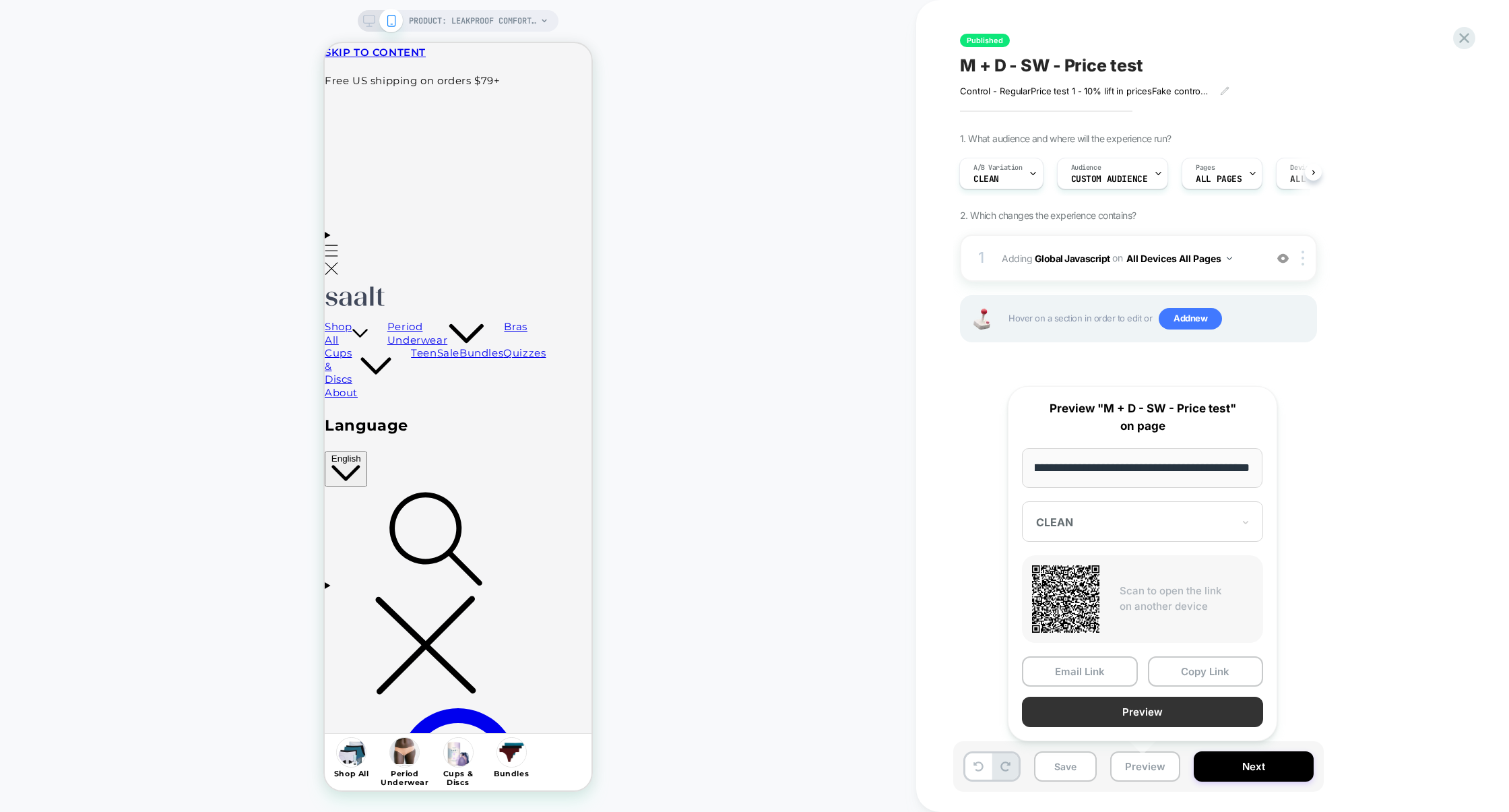
scroll to position [0, 0]
click at [1172, 717] on button "Preview" at bounding box center [1143, 712] width 242 height 30
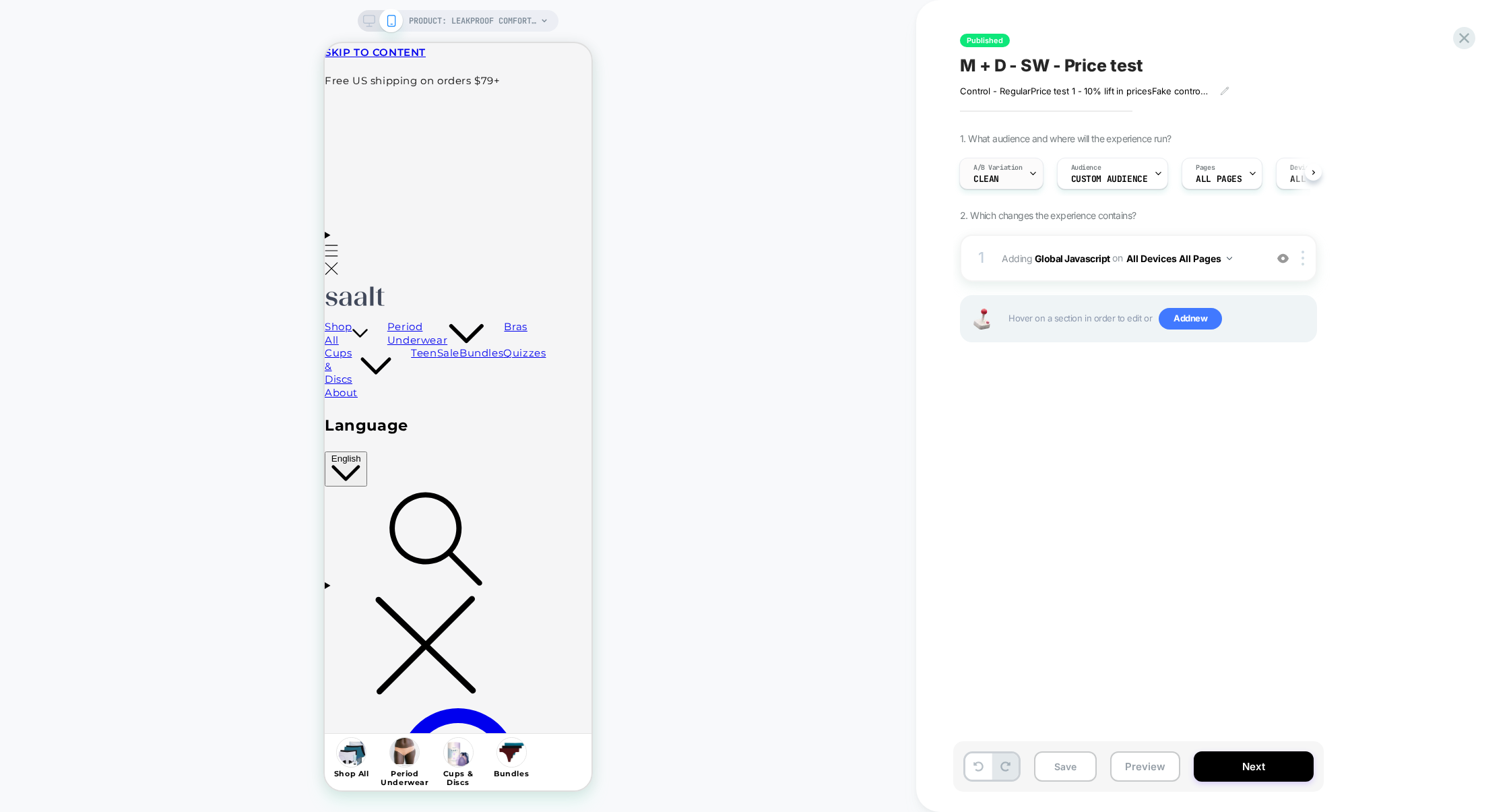
click at [979, 182] on span "CLEAN" at bounding box center [987, 179] width 25 height 9
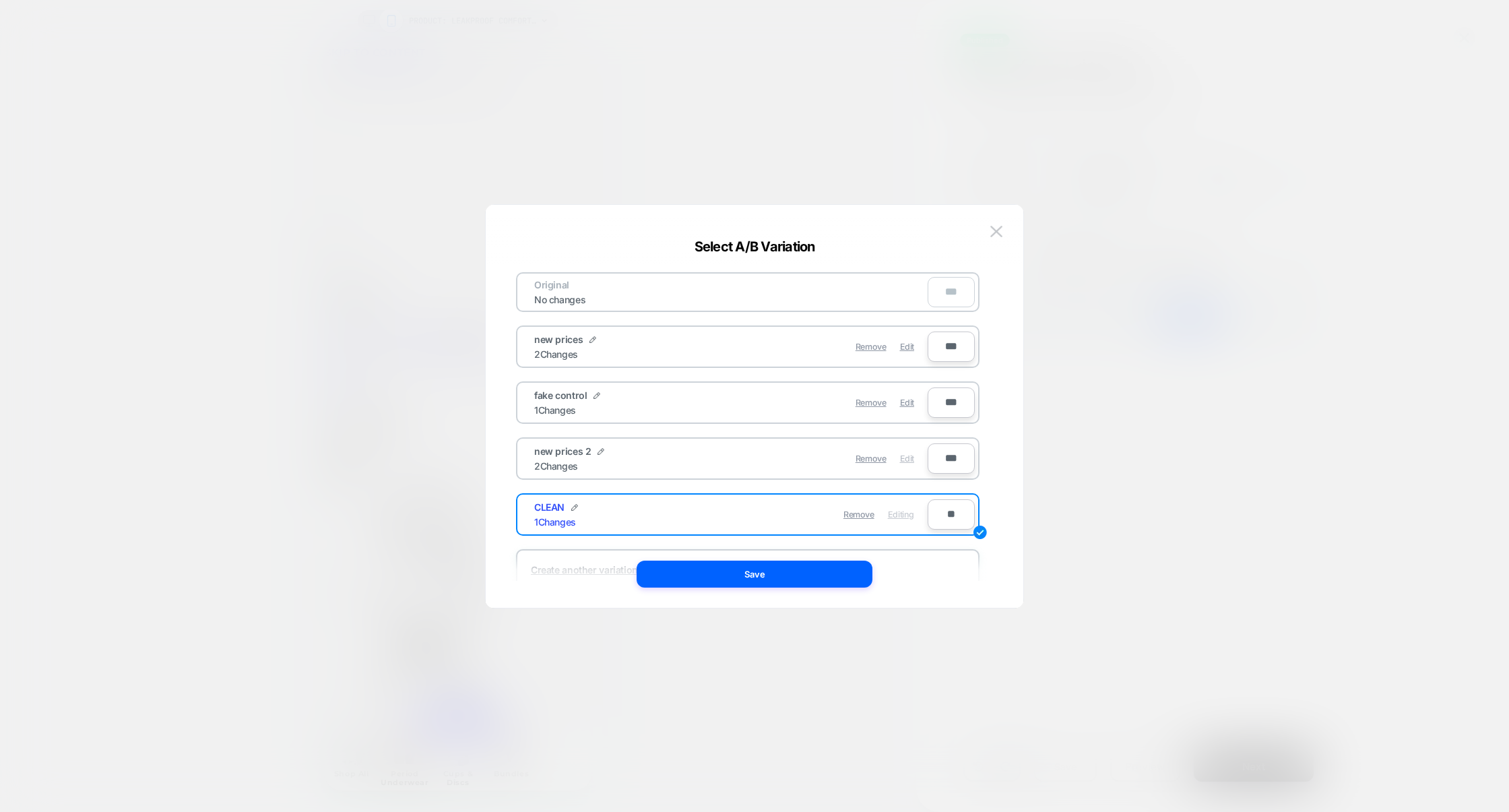
click at [908, 457] on span "Edit" at bounding box center [908, 458] width 14 height 10
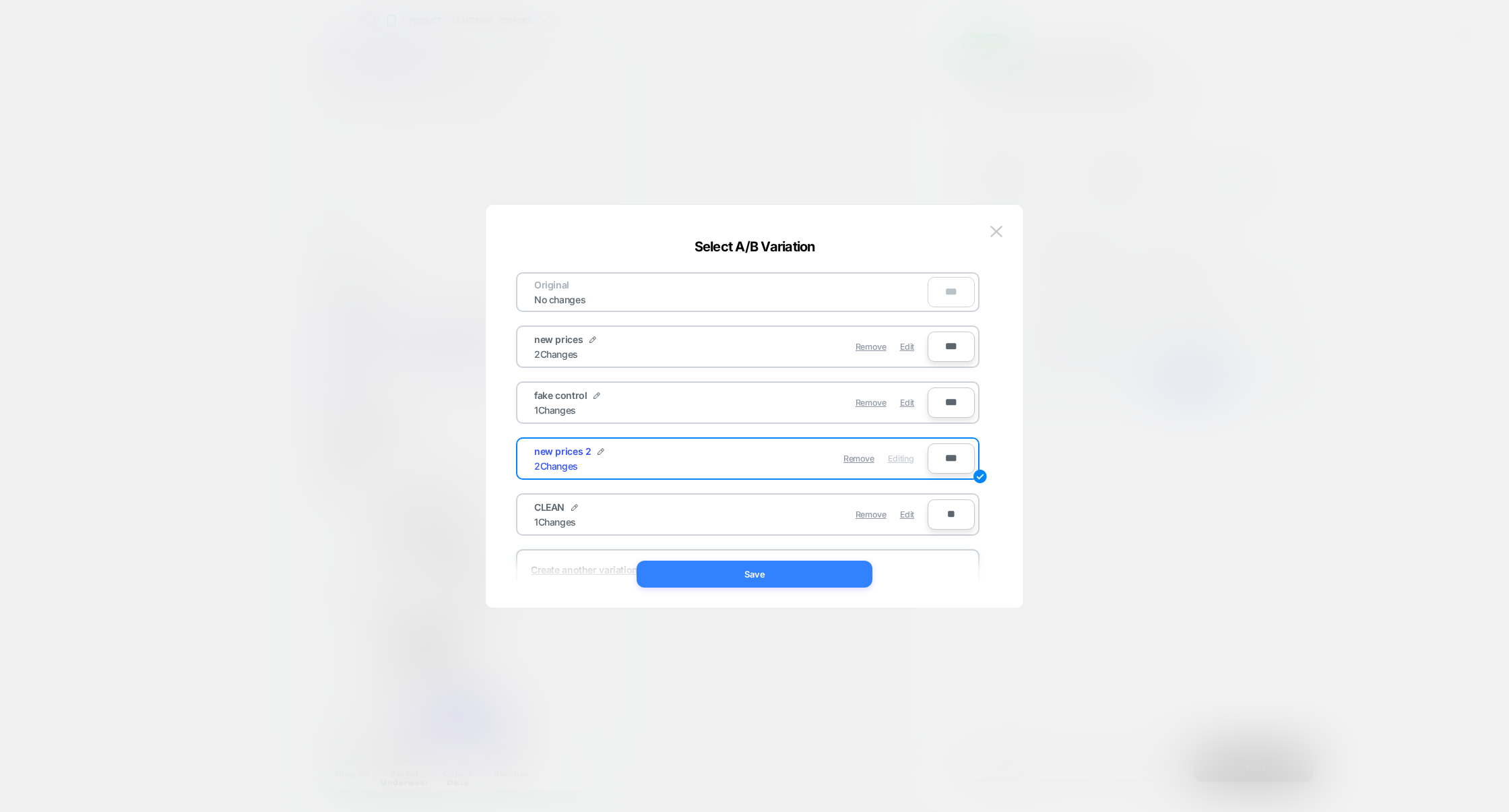
click at [762, 562] on button "Save" at bounding box center [754, 574] width 236 height 27
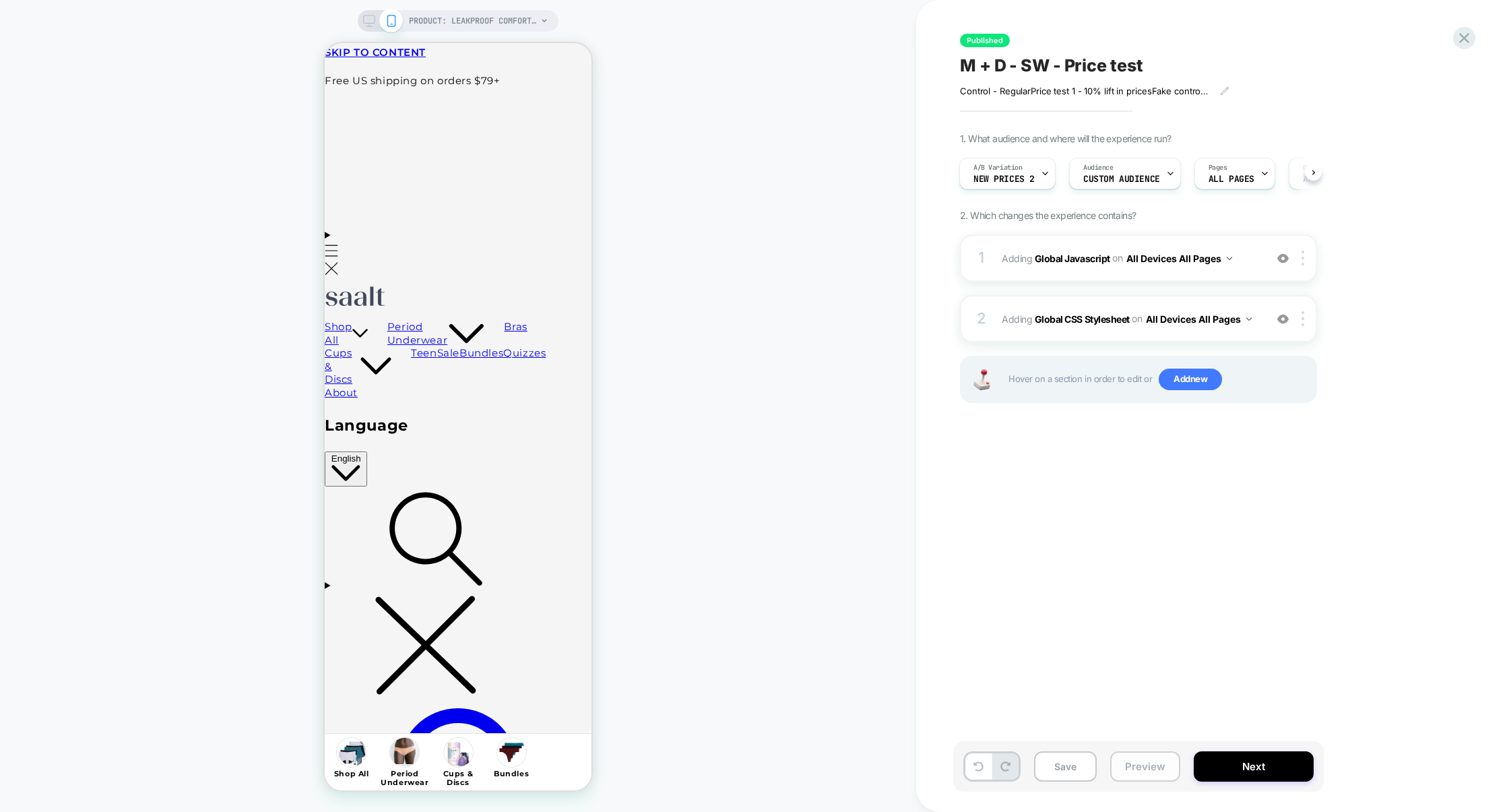
click at [1151, 758] on button "Preview" at bounding box center [1145, 766] width 70 height 30
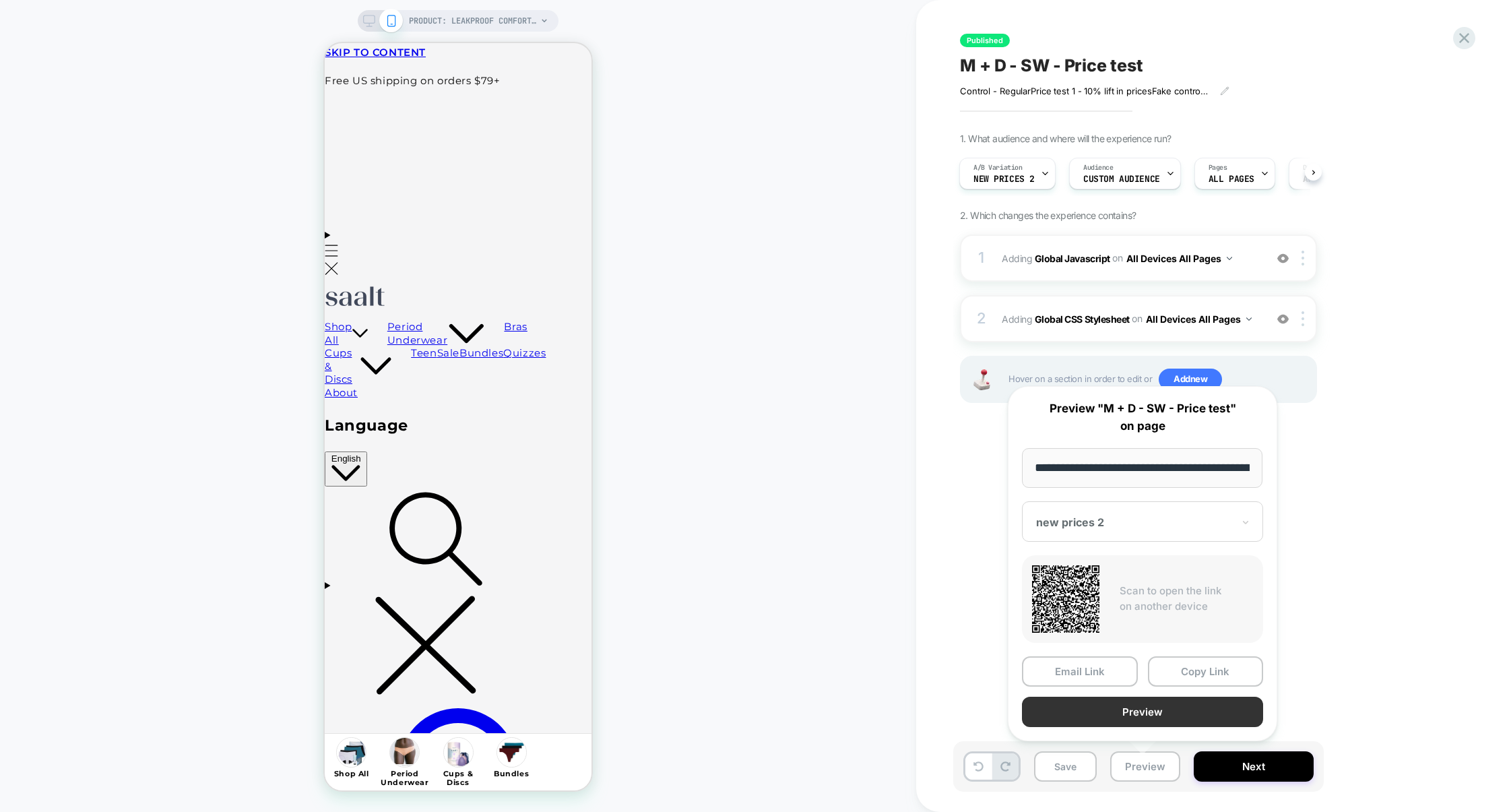
click at [1146, 709] on button "Preview" at bounding box center [1143, 712] width 242 height 30
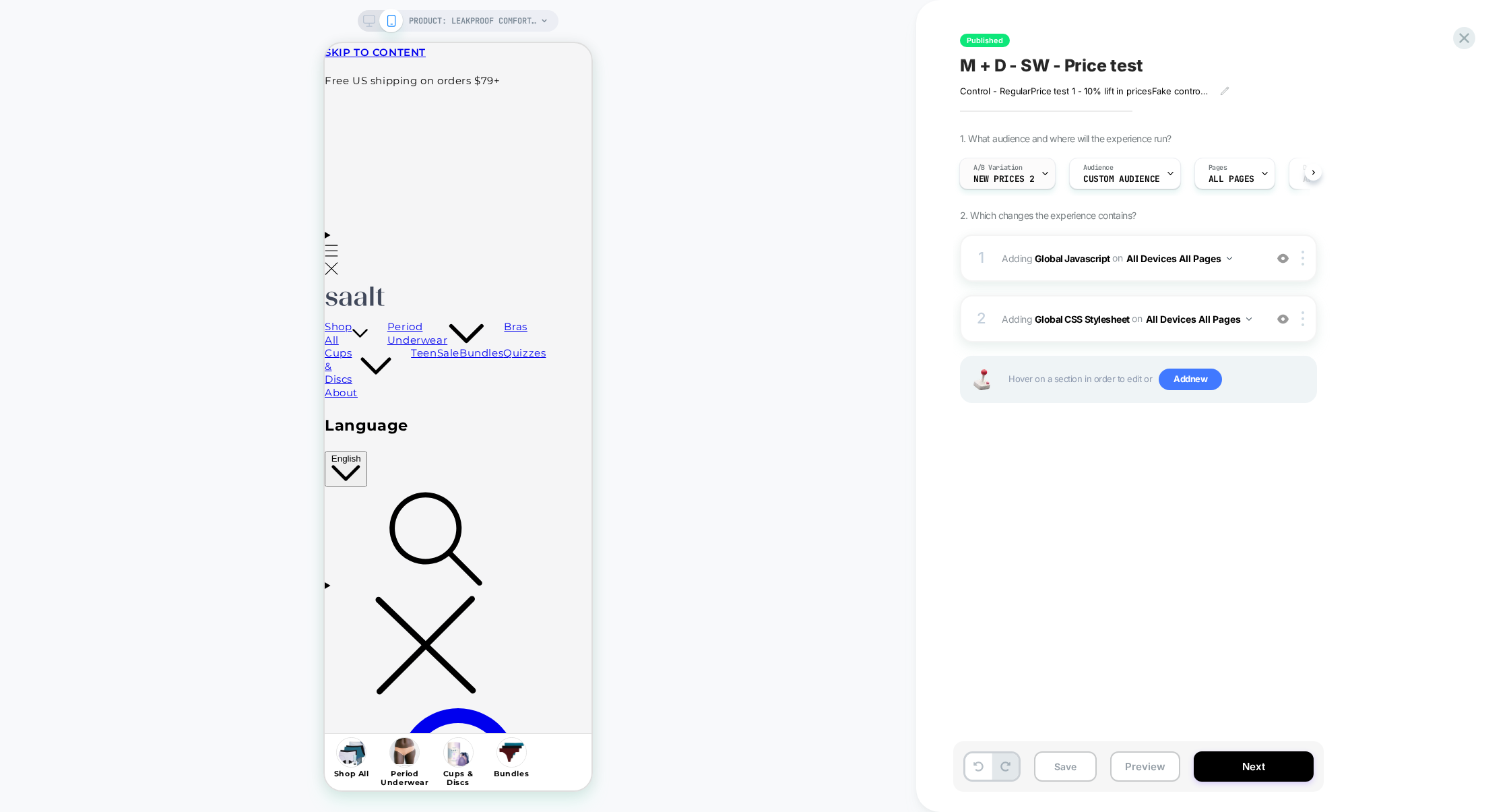
click at [1003, 174] on span "new prices 2" at bounding box center [1005, 179] width 62 height 9
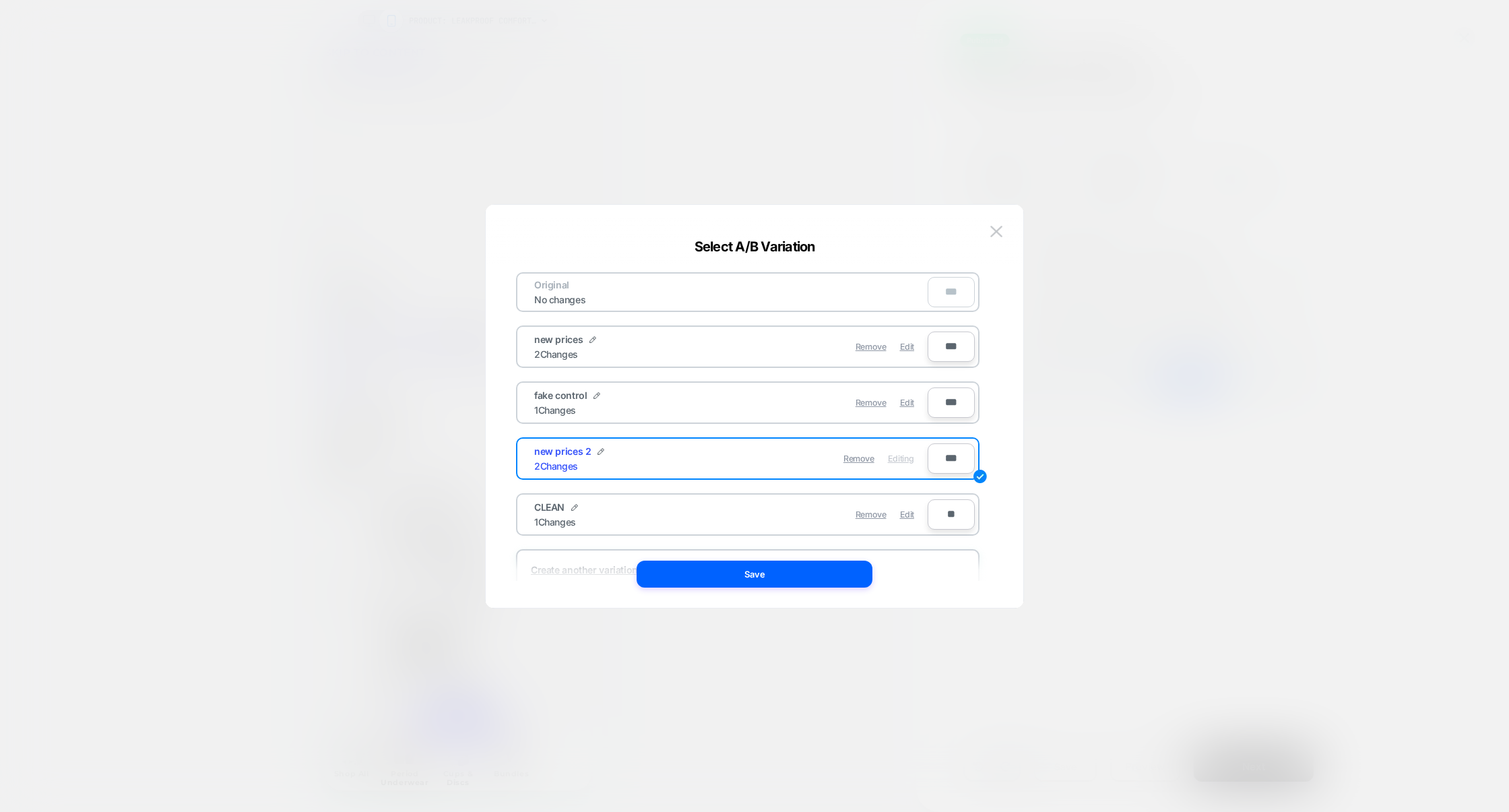
click at [915, 515] on div "Remove Edit" at bounding box center [826, 514] width 190 height 26
click at [908, 514] on span "Edit" at bounding box center [908, 514] width 14 height 10
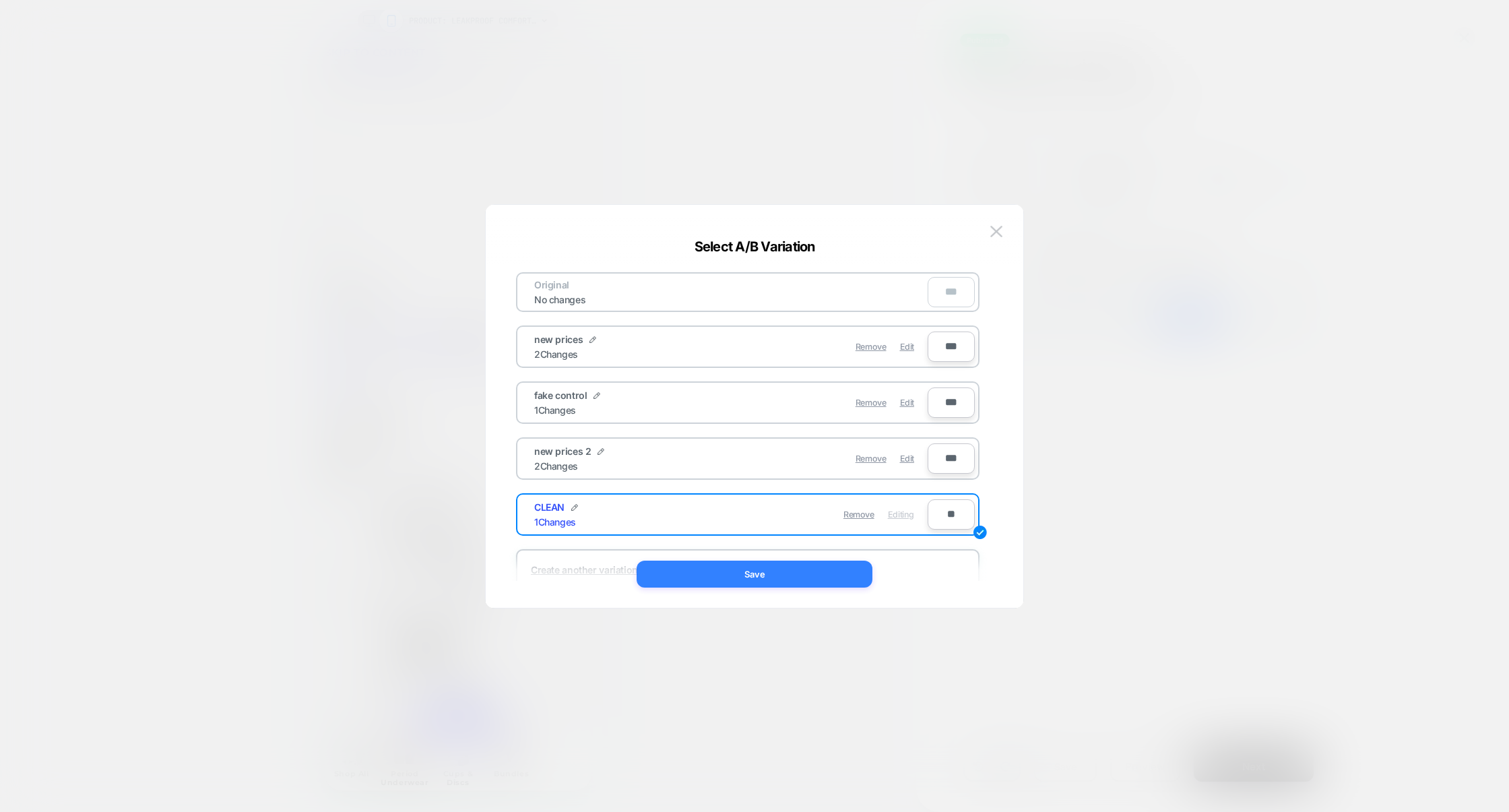
click at [796, 580] on button "Save" at bounding box center [754, 574] width 236 height 27
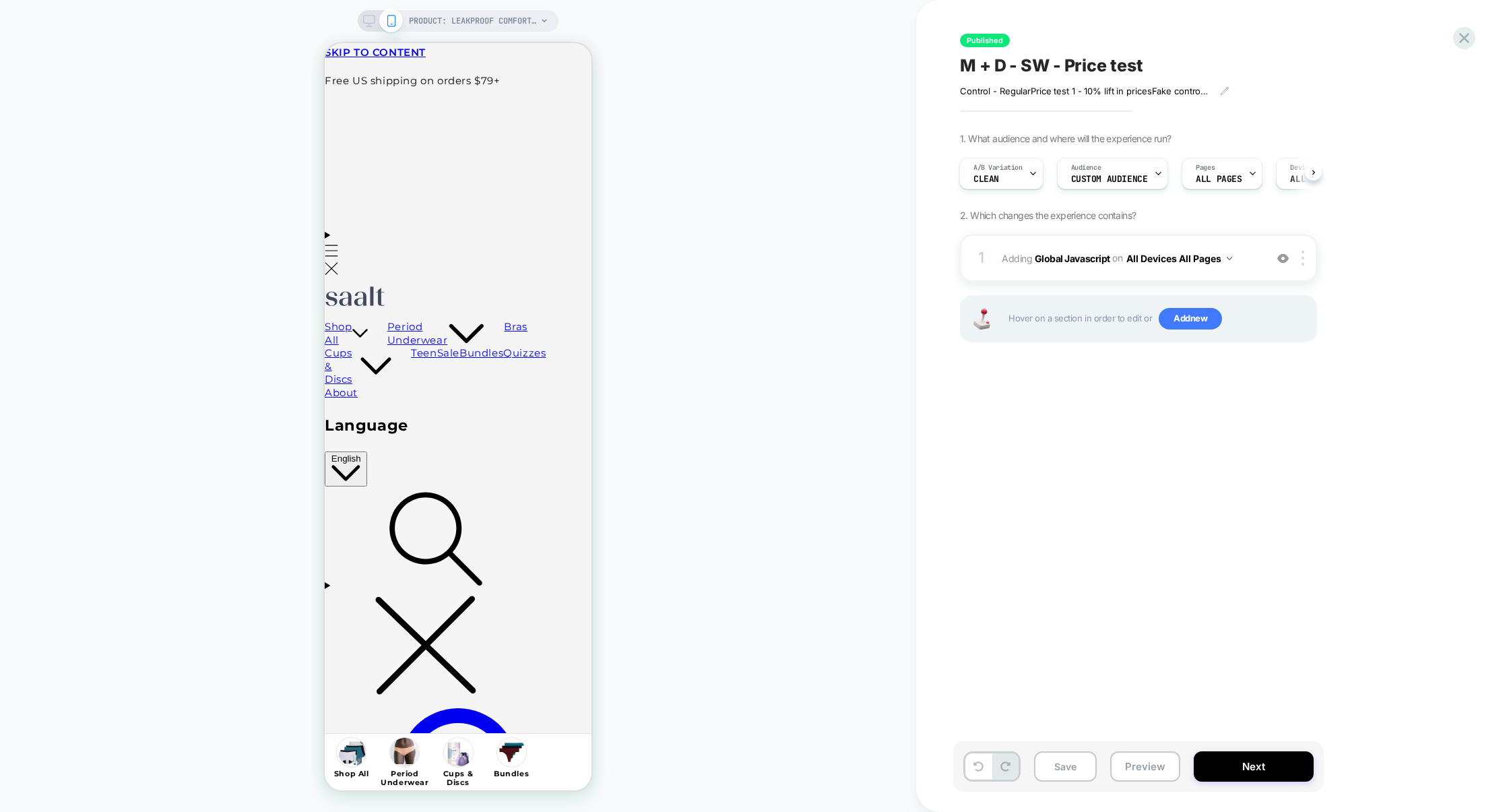
click at [1077, 230] on div "1. What audience and where will the experience run? A/B Variation CLEAN Audienc…" at bounding box center [1206, 254] width 492 height 243
click at [1077, 236] on div "1 Adding Global Javascript on All Devices All Pages Add Before Add After Target…" at bounding box center [1139, 258] width 357 height 47
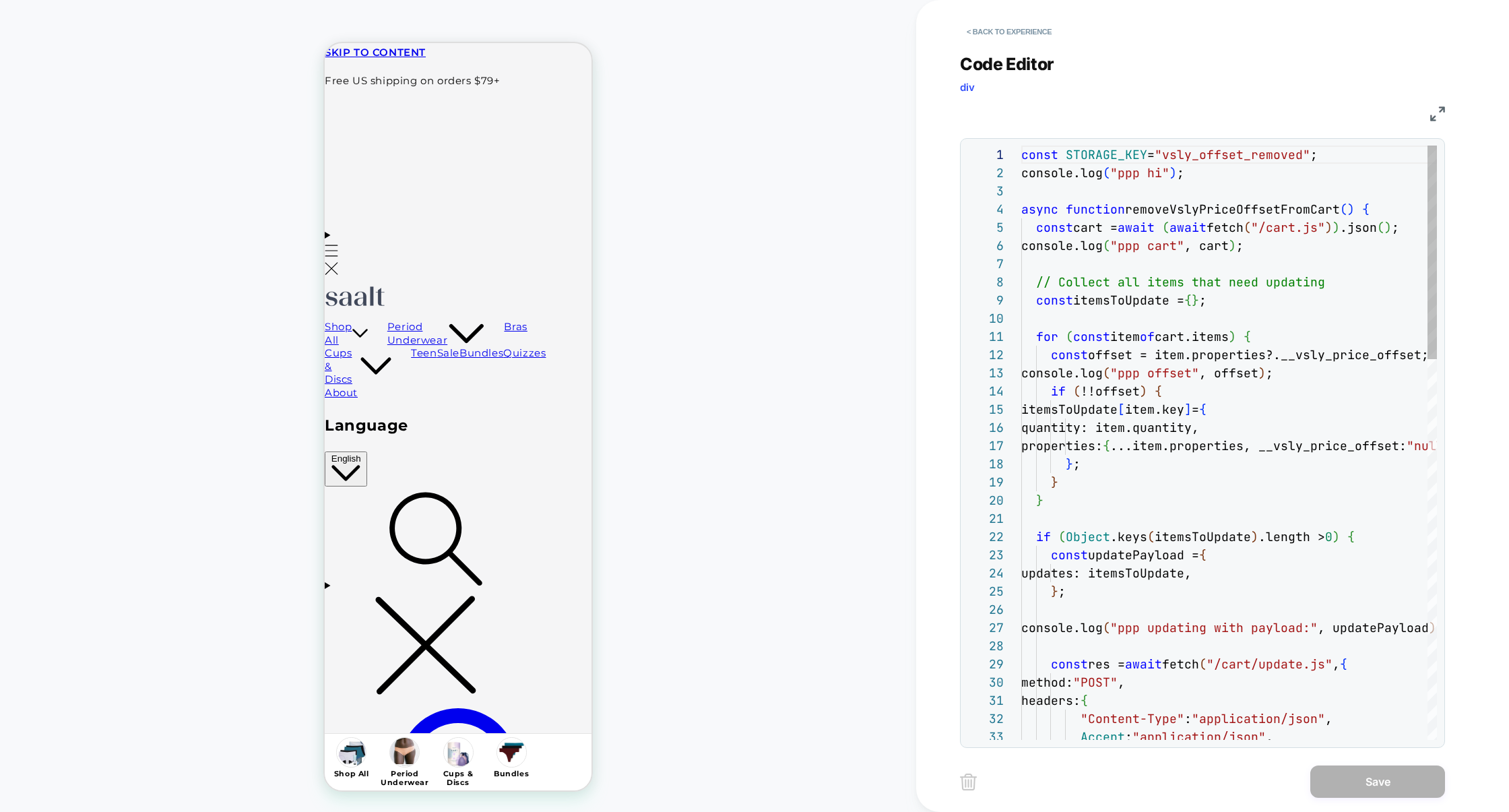
scroll to position [182, 0]
click at [1432, 116] on img at bounding box center [1437, 114] width 15 height 15
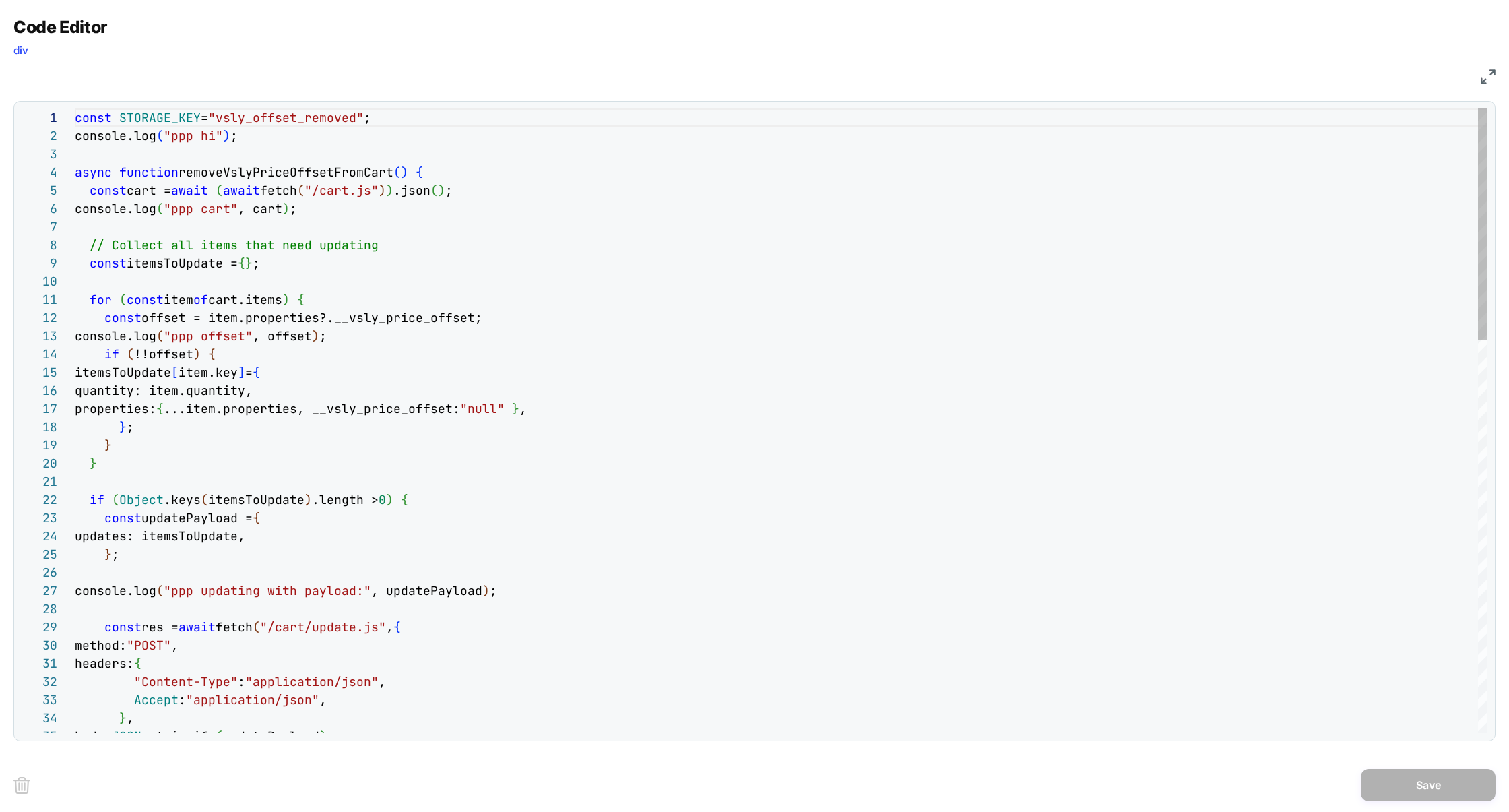
scroll to position [54, 138]
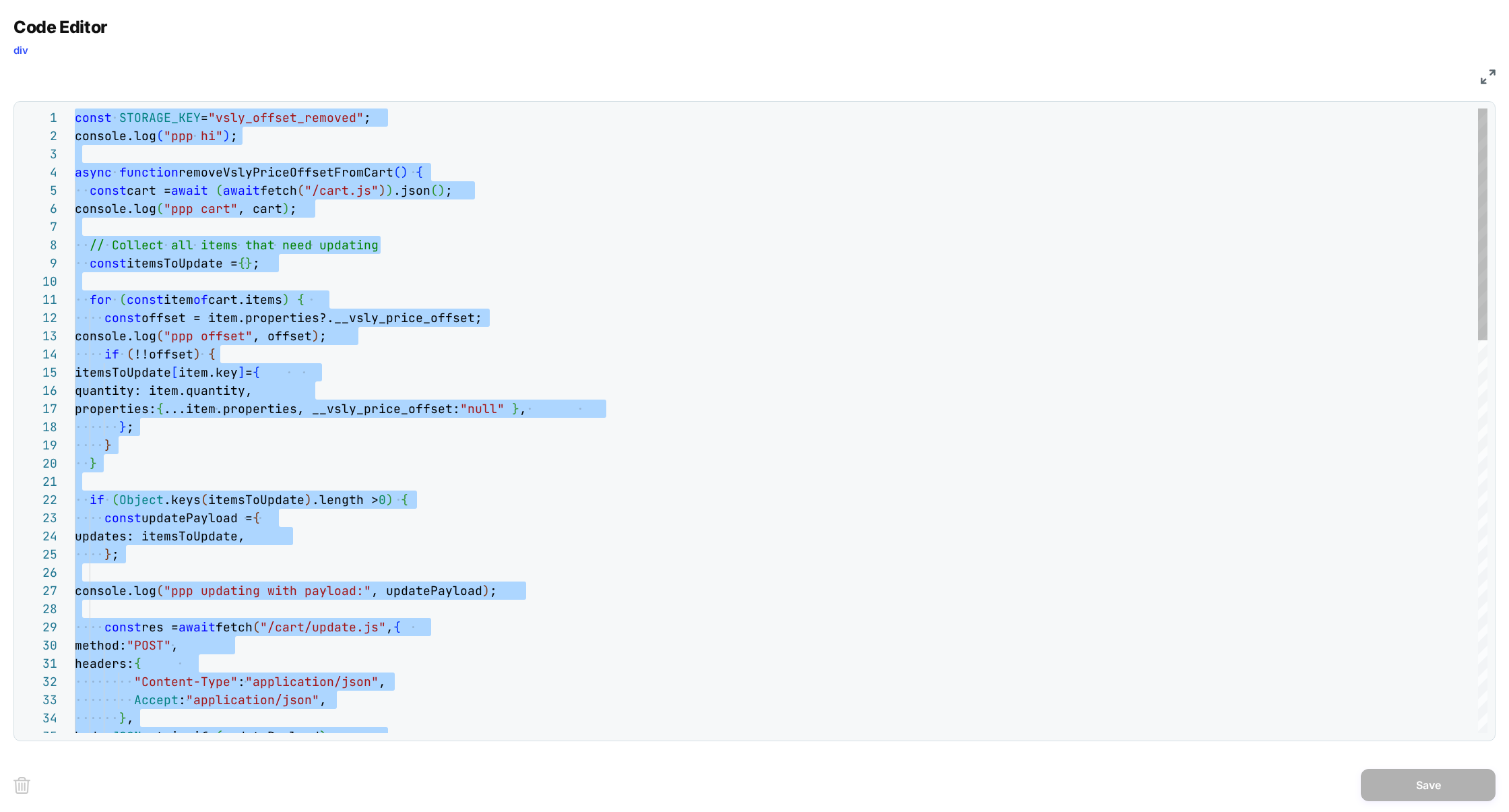
scroll to position [0, 6]
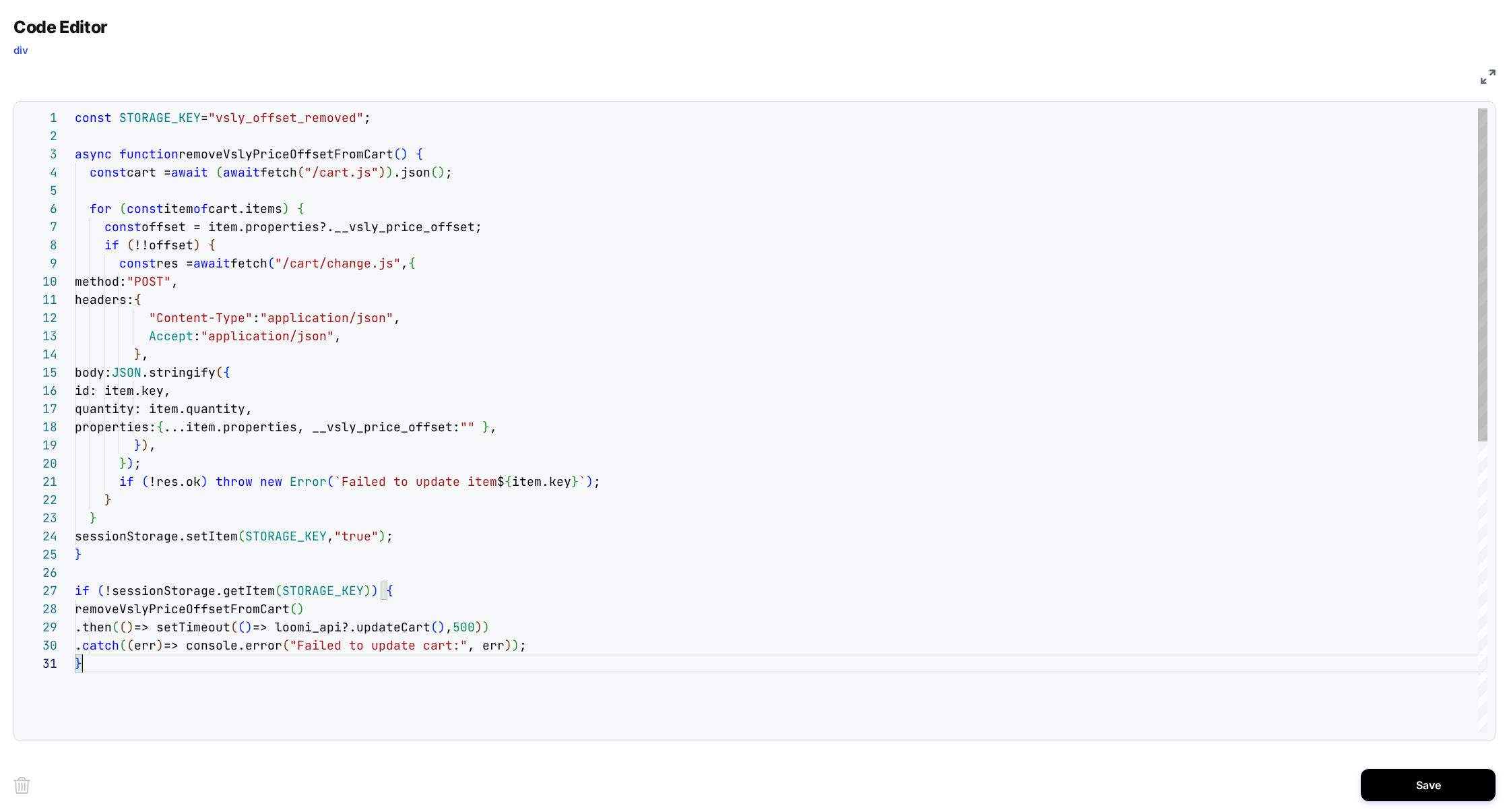
click at [420, 596] on div "const STORAGE_KEY = "vsly_offset_removed" ; async function removeVslyPriceOffse…" at bounding box center [781, 693] width 1413 height 1170
click at [187, 661] on div "const STORAGE_KEY = "vsly_offset_removed" ; async function removeVslyPriceOffse…" at bounding box center [781, 693] width 1413 height 1170
click at [331, 405] on div "const STORAGE_KEY = "vsly_offset_removed" ; async function removeVslyPriceOffse…" at bounding box center [781, 693] width 1413 height 1170
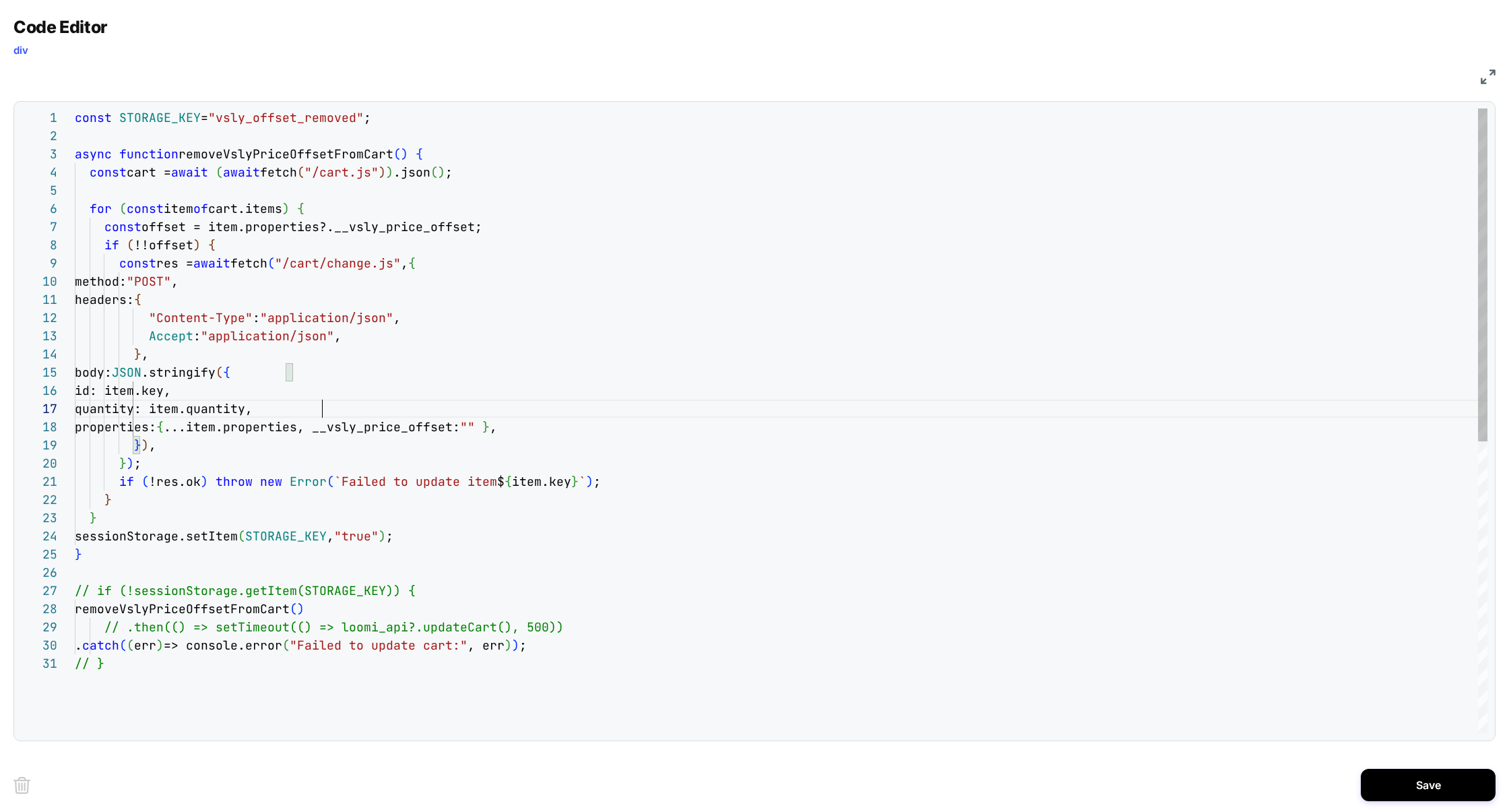
type textarea "**********"
click at [556, 430] on div "const STORAGE_KEY = "vsly_offset_removed" ; async function removeVslyPriceOffse…" at bounding box center [781, 693] width 1413 height 1170
click at [1421, 784] on button "Save" at bounding box center [1428, 784] width 135 height 32
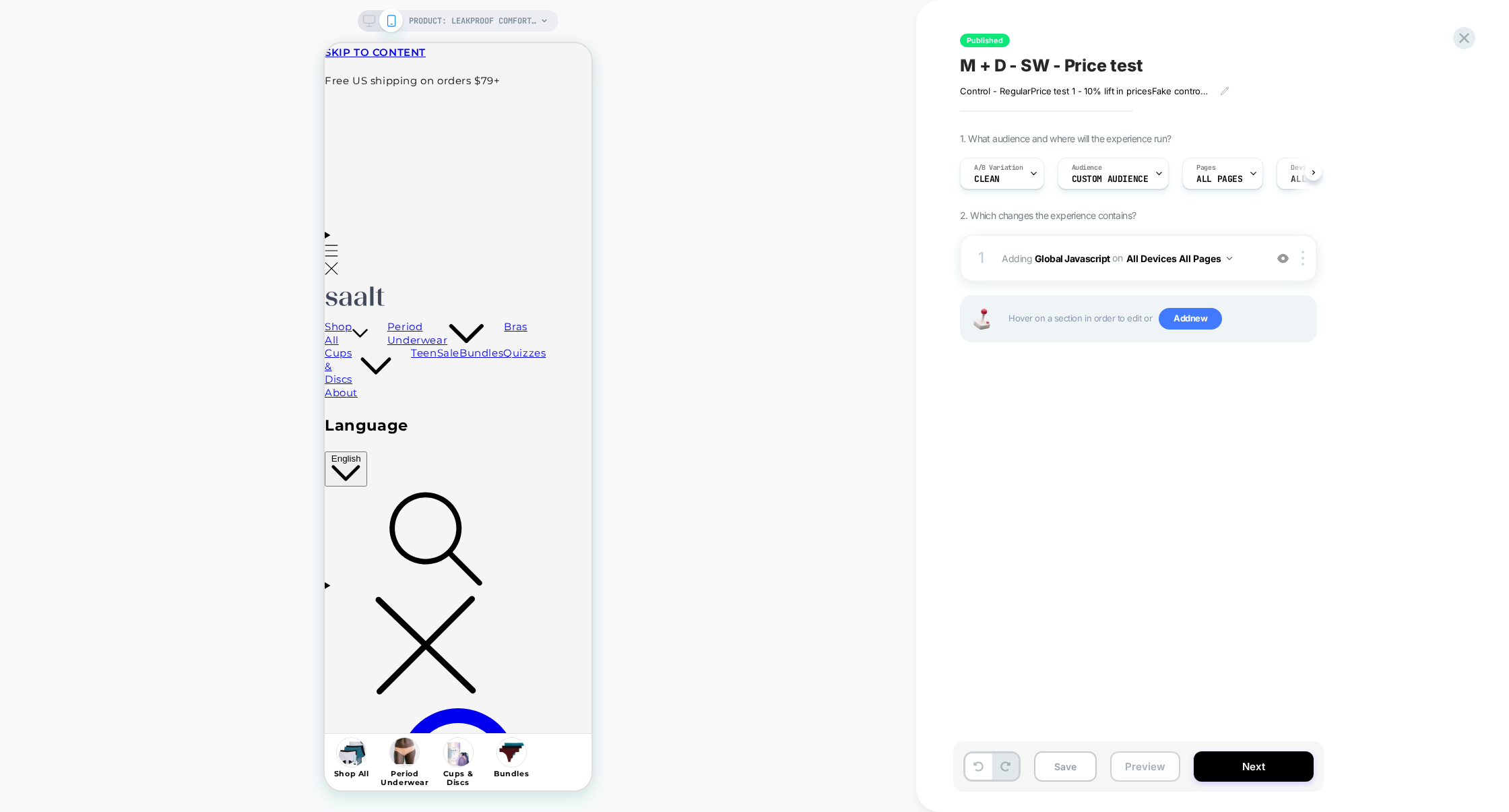
scroll to position [0, 1]
click at [1161, 769] on button "Preview" at bounding box center [1145, 766] width 70 height 30
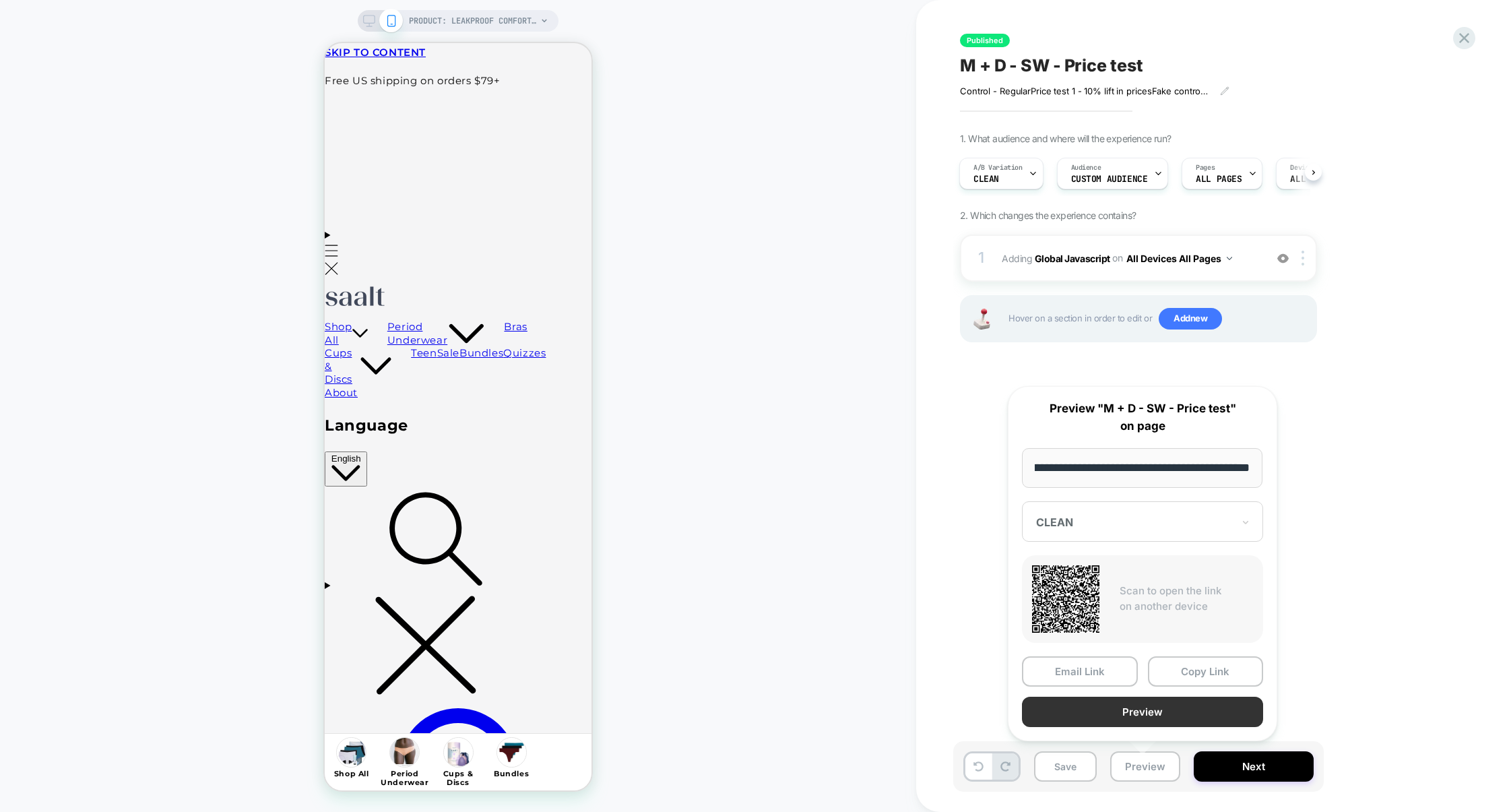
scroll to position [0, 0]
click at [1150, 720] on button "Preview" at bounding box center [1143, 712] width 242 height 30
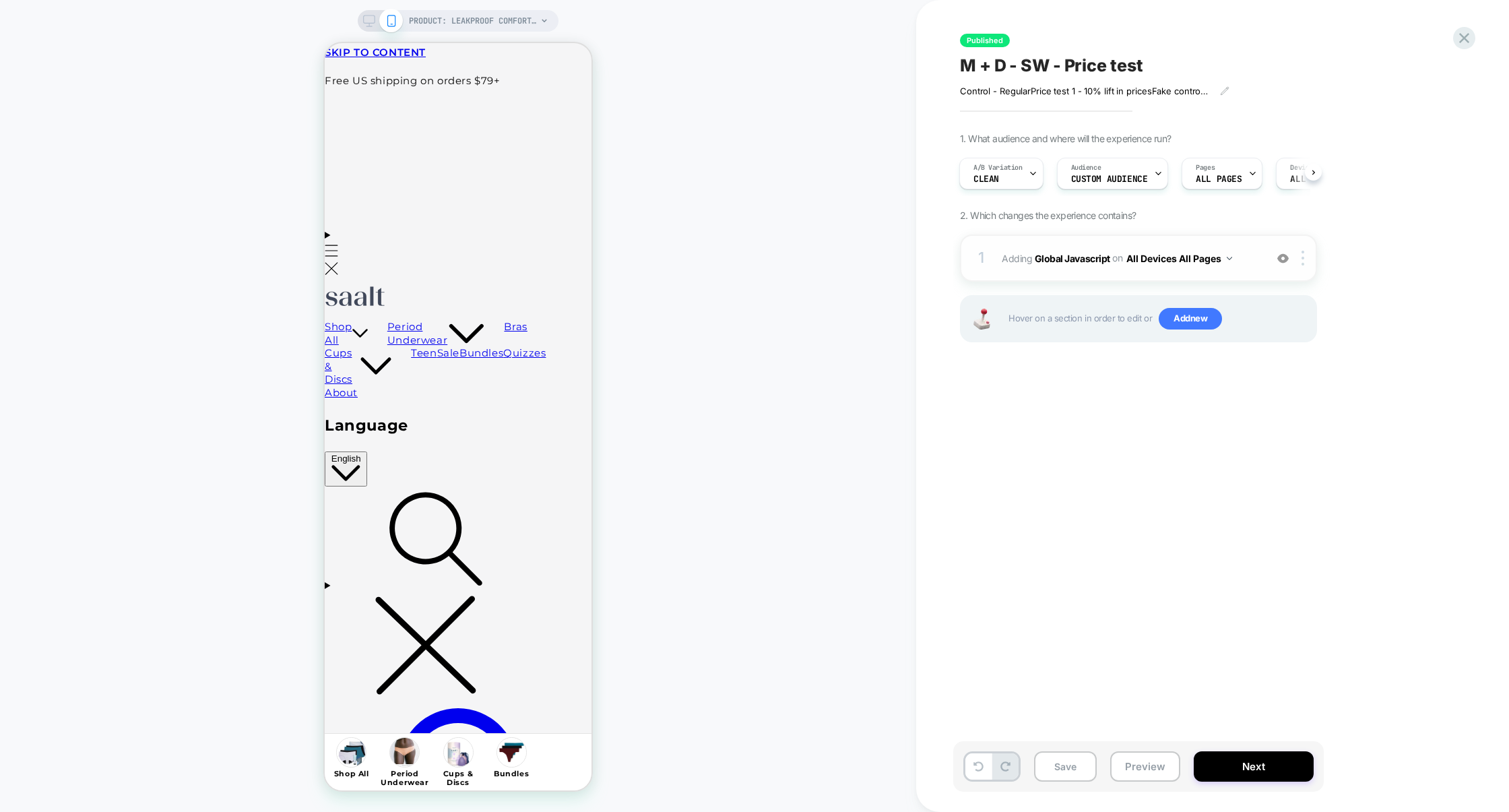
click at [1058, 269] on div "1 Adding Global Javascript on All Devices All Pages Add Before Add After Target…" at bounding box center [1139, 258] width 357 height 47
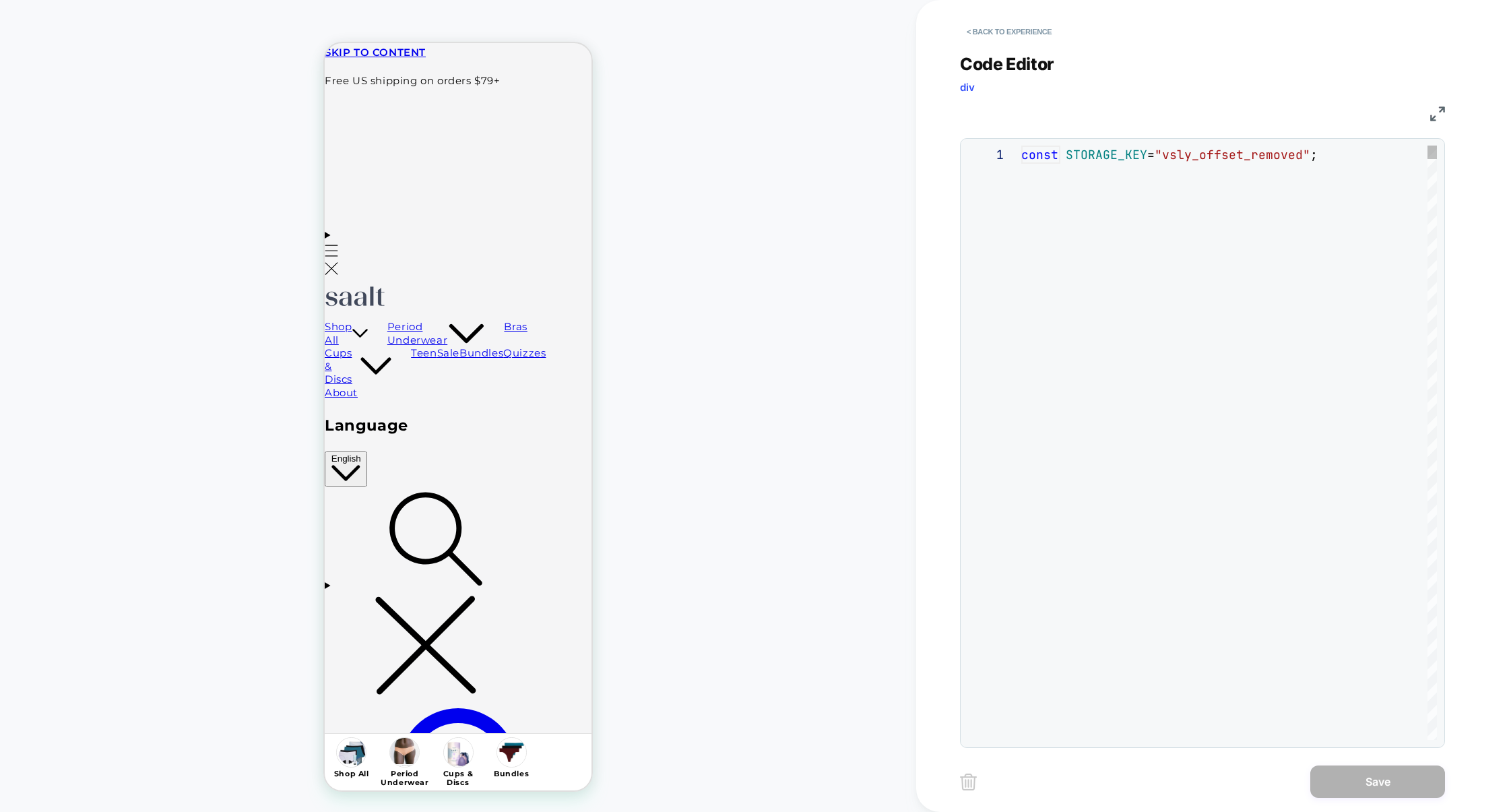
scroll to position [182, 0]
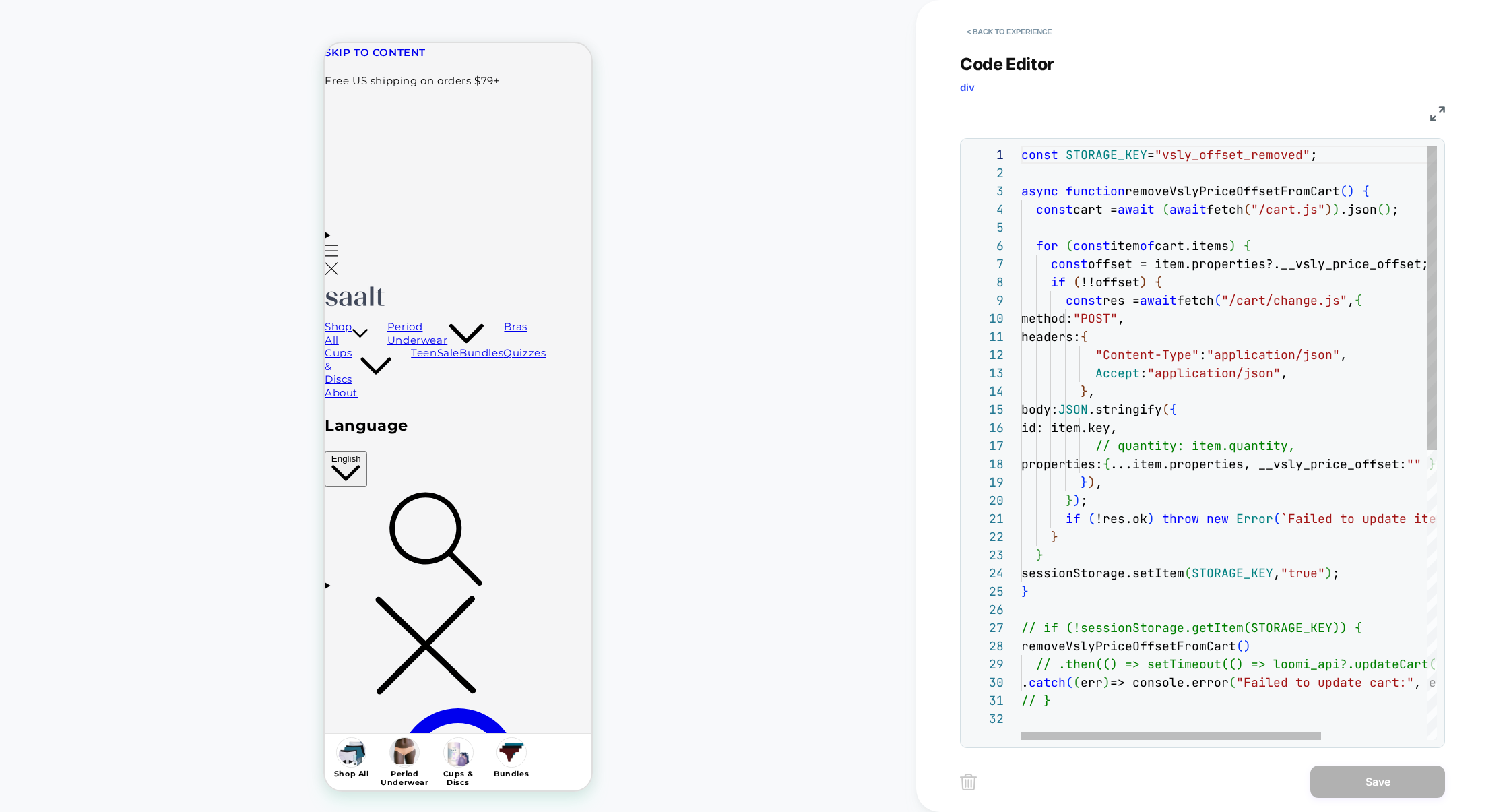
click at [1213, 484] on div "async function removeVslyPriceOffsetFromCart ( ) { const cart = await ( await f…" at bounding box center [1302, 724] width 563 height 1158
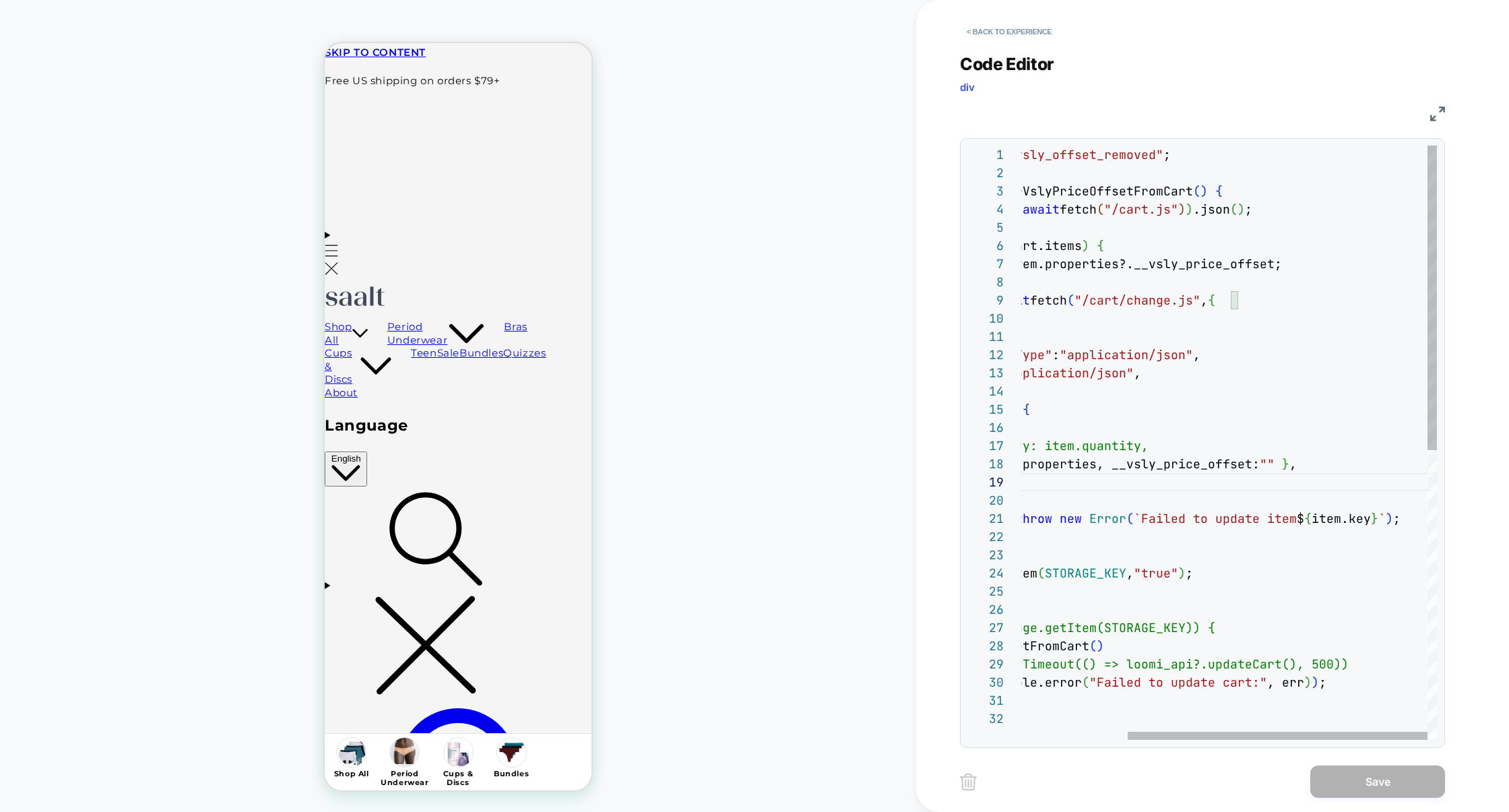
scroll to position [127, 481]
click at [1357, 466] on div "async function removeVslyPriceOffsetFromCart ( ) { const cart = await ( await f…" at bounding box center [1155, 724] width 563 height 1158
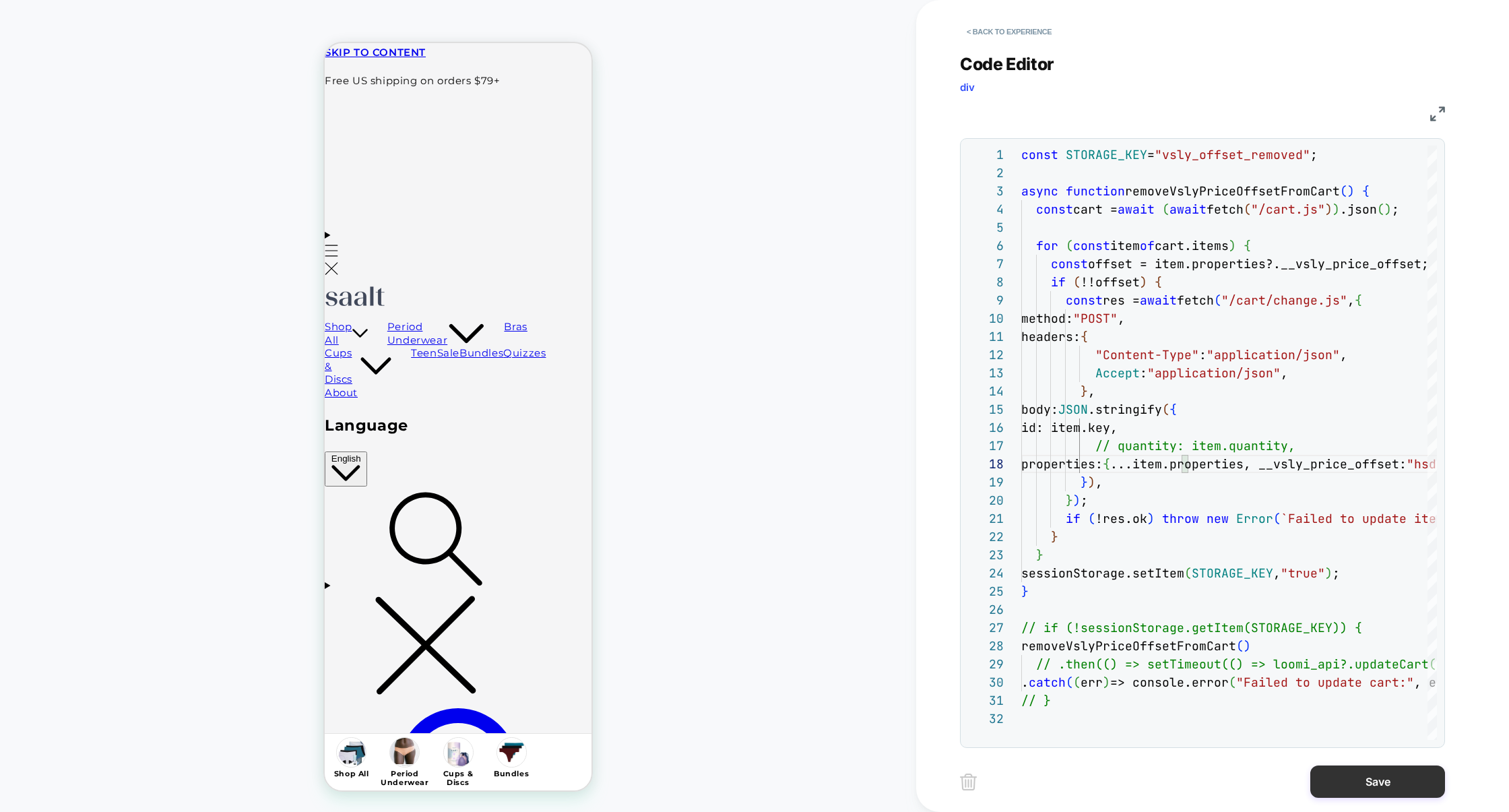
type textarea "**********"
click at [1354, 770] on button "Save" at bounding box center [1378, 781] width 135 height 32
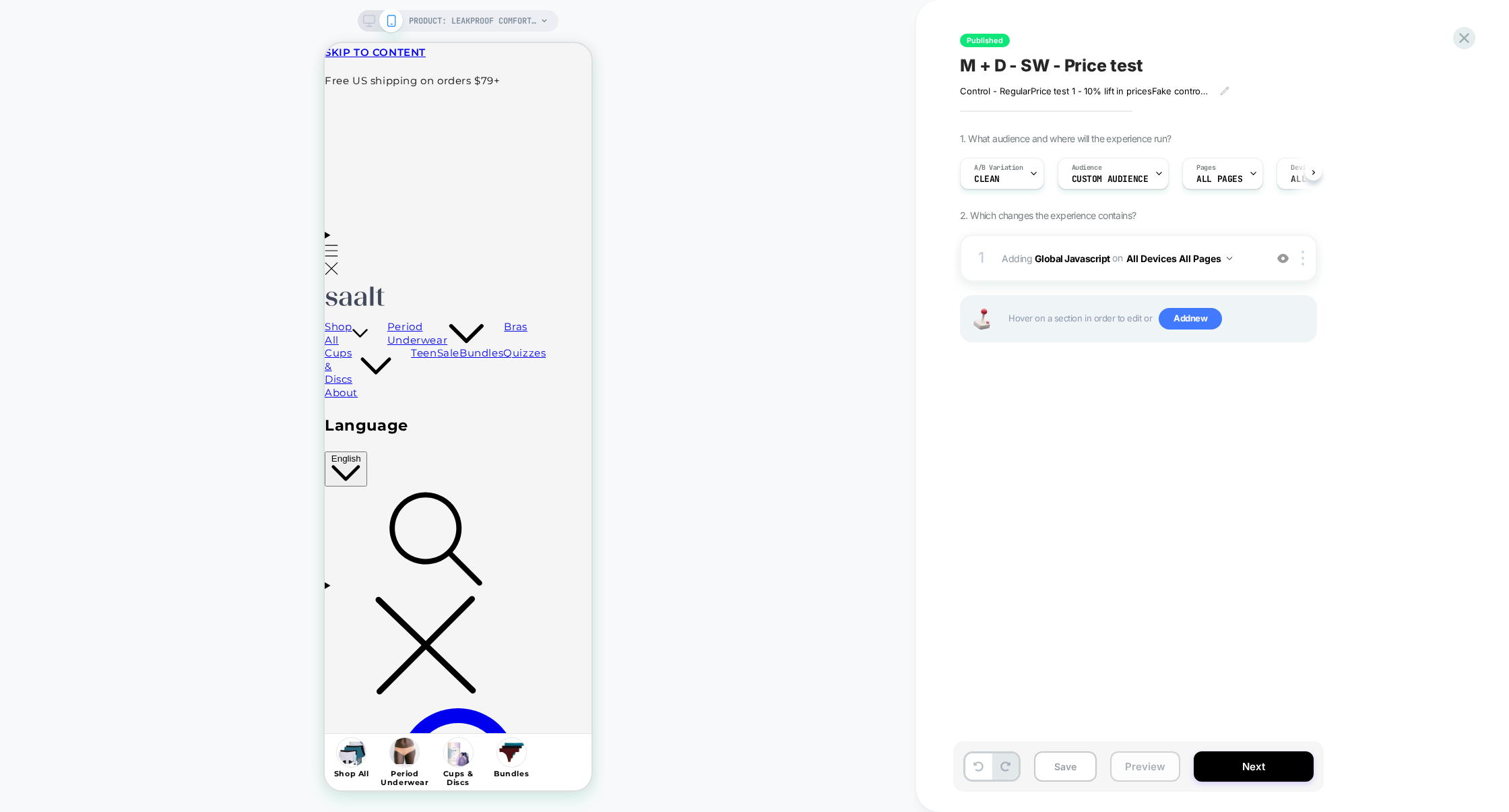
scroll to position [0, 1]
click at [1163, 769] on button "Preview" at bounding box center [1145, 766] width 70 height 30
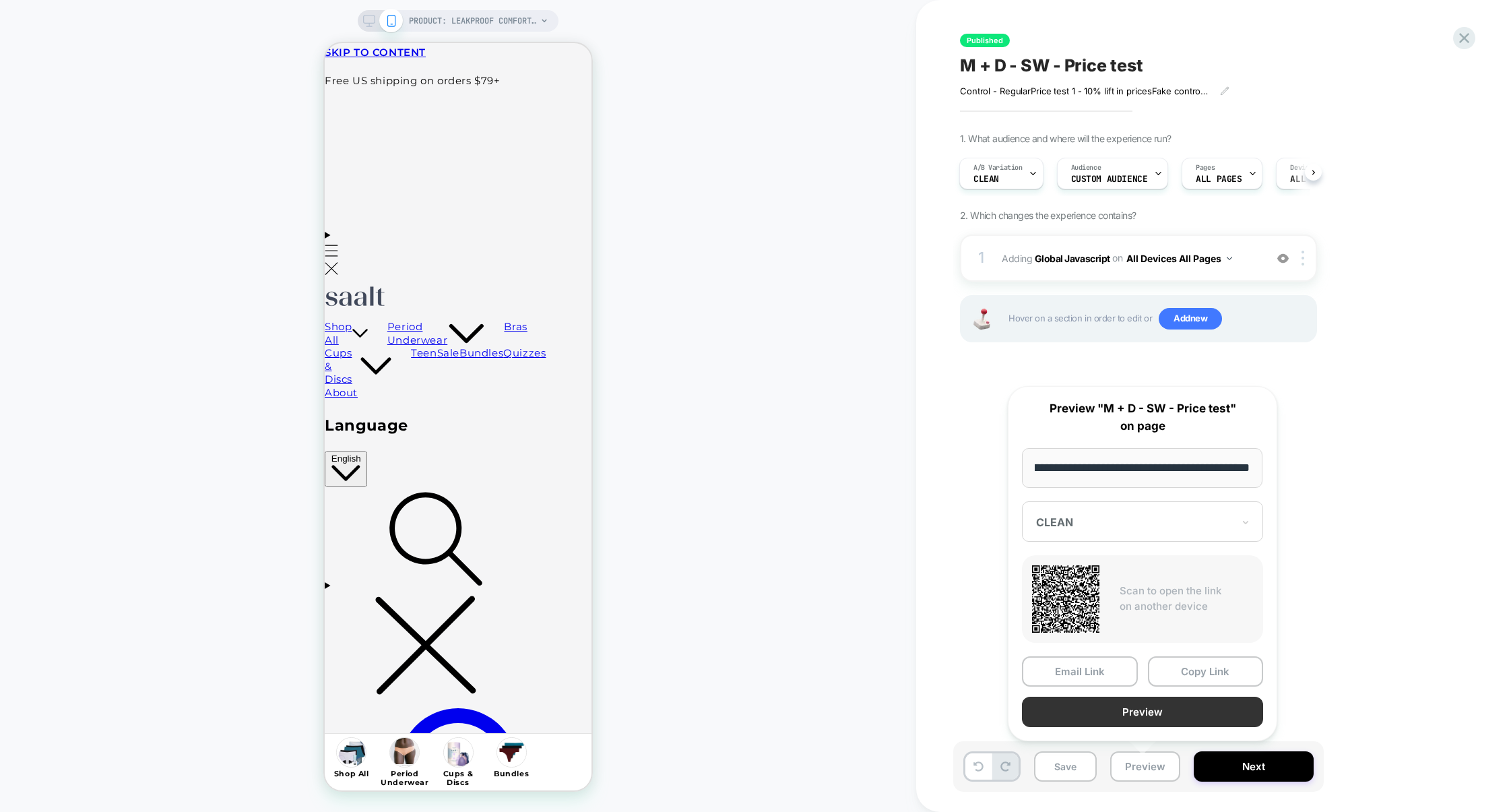
scroll to position [0, 0]
click at [1144, 719] on button "Preview" at bounding box center [1143, 712] width 242 height 30
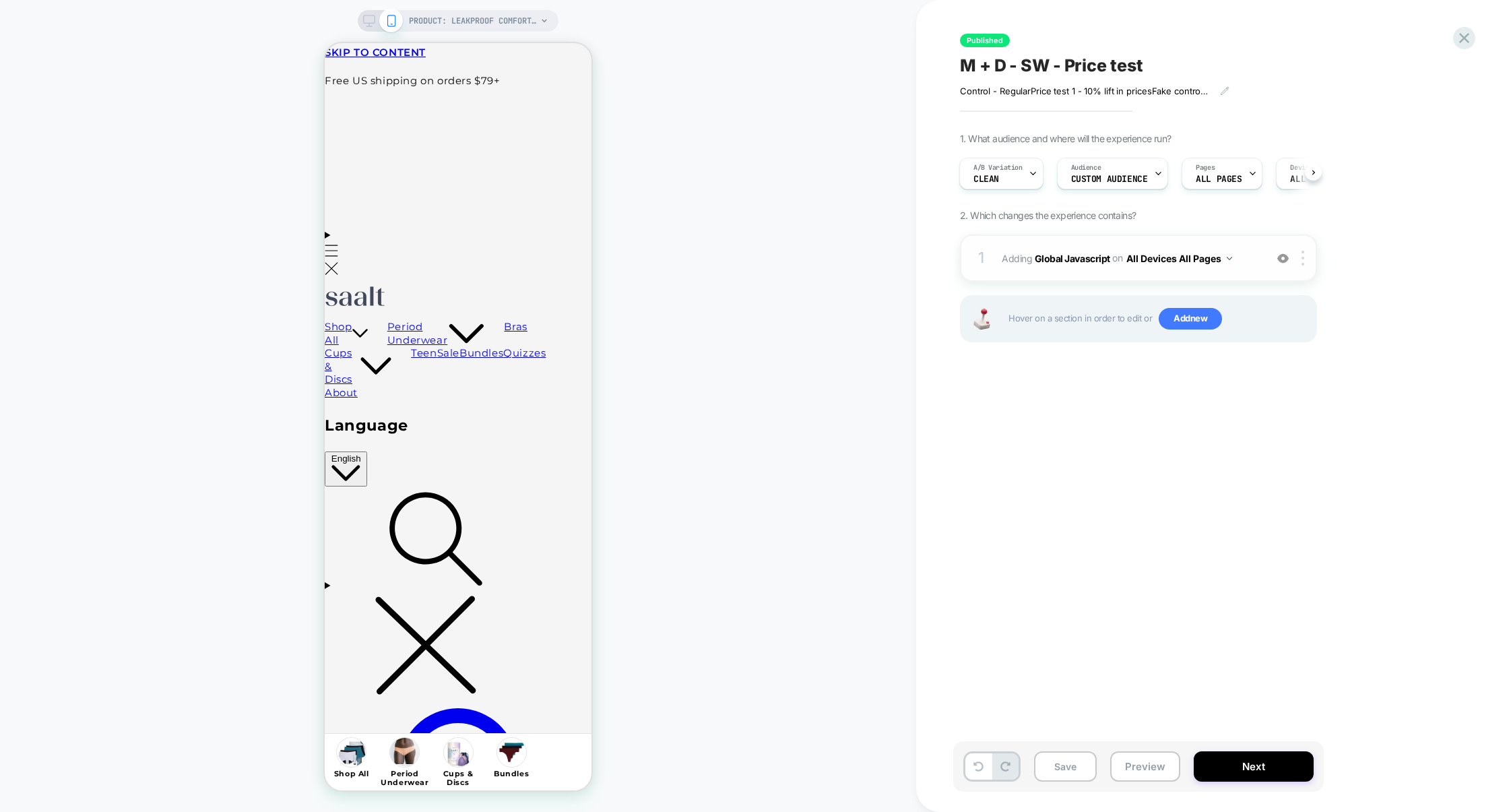
click at [1053, 274] on div "1 Adding Global Javascript on All Devices All Pages Add Before Add After Target…" at bounding box center [1139, 258] width 357 height 47
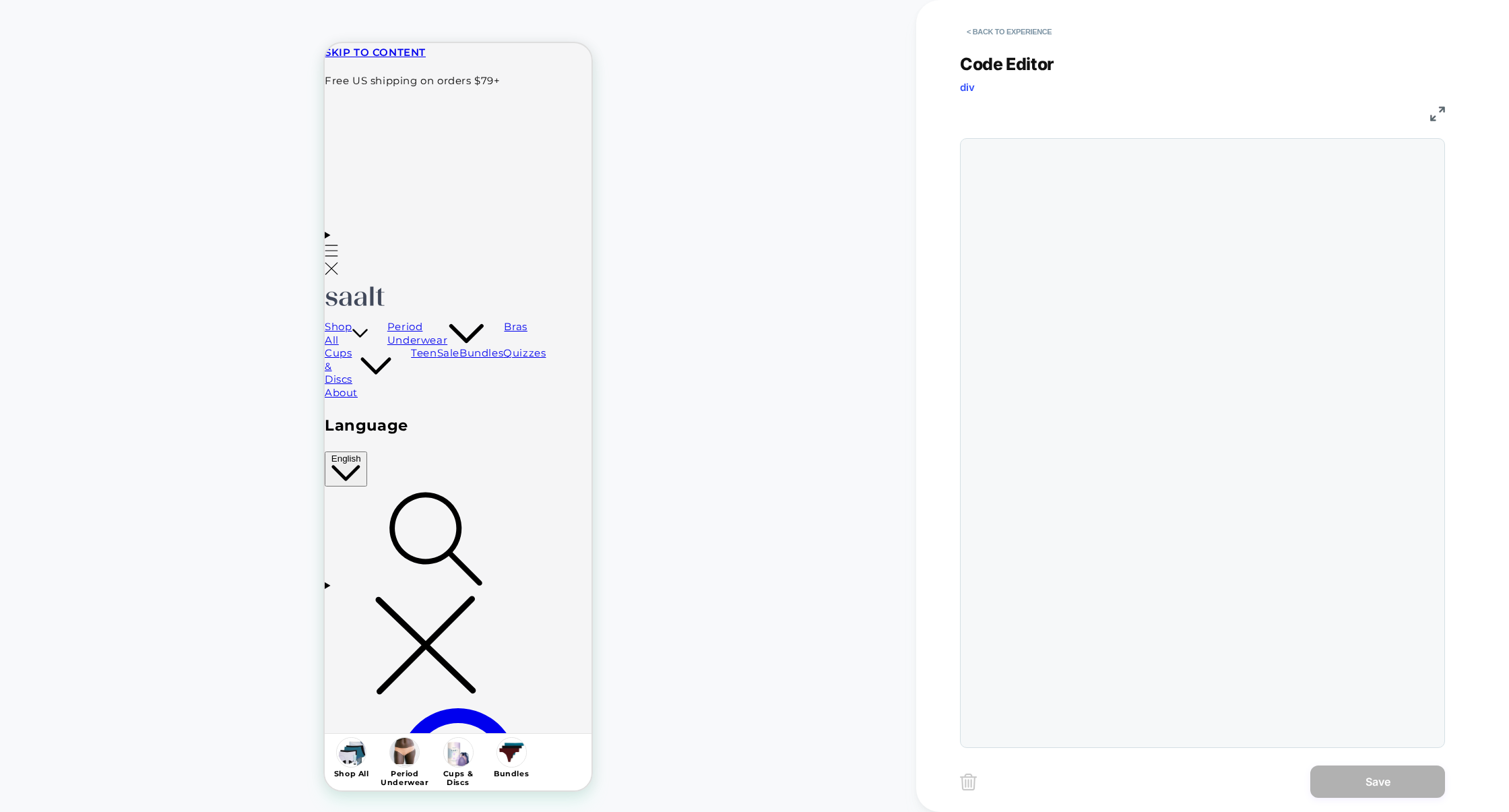
scroll to position [182, 0]
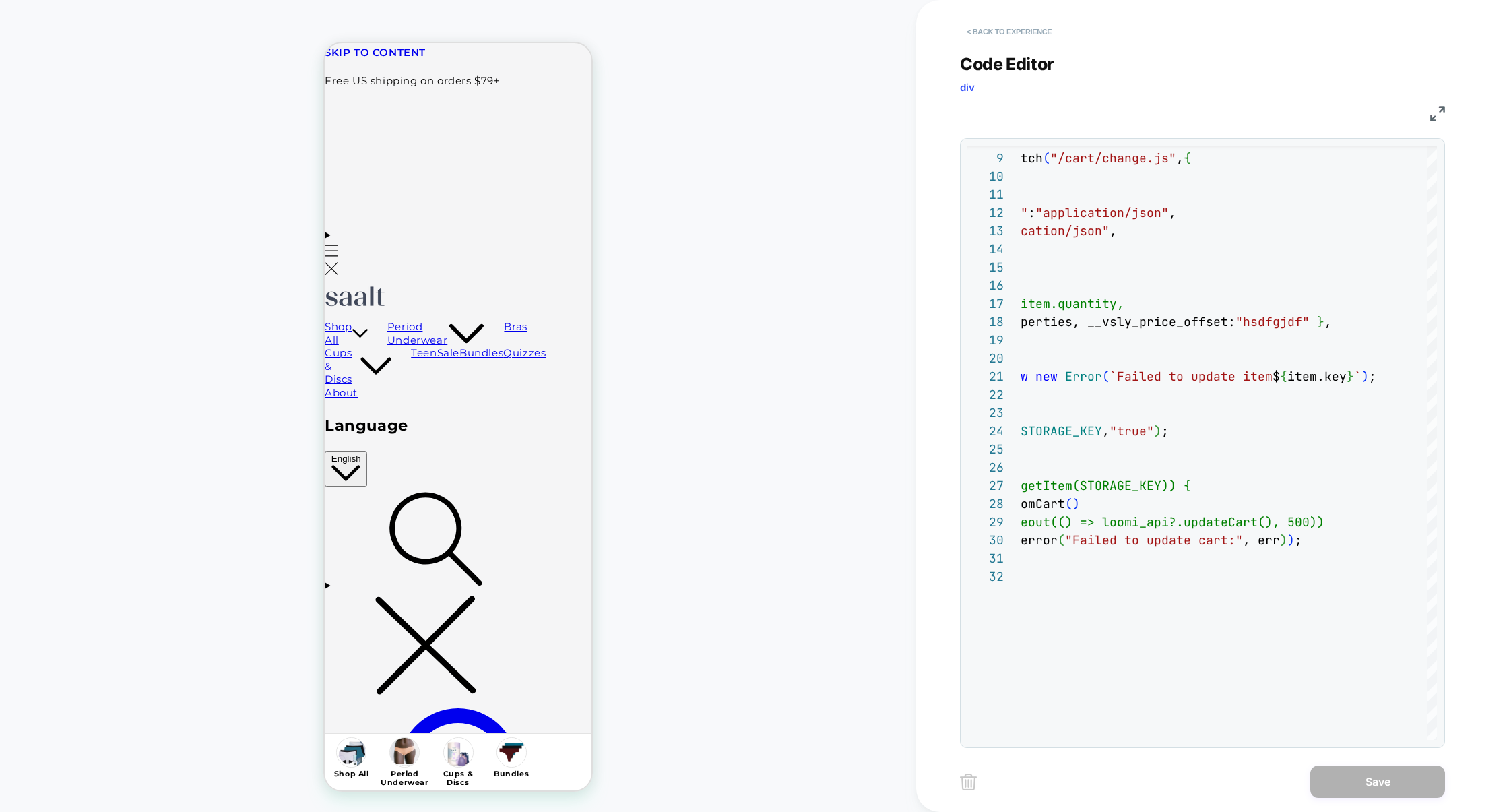
click at [968, 28] on button "< Back to experience" at bounding box center [1009, 31] width 99 height 21
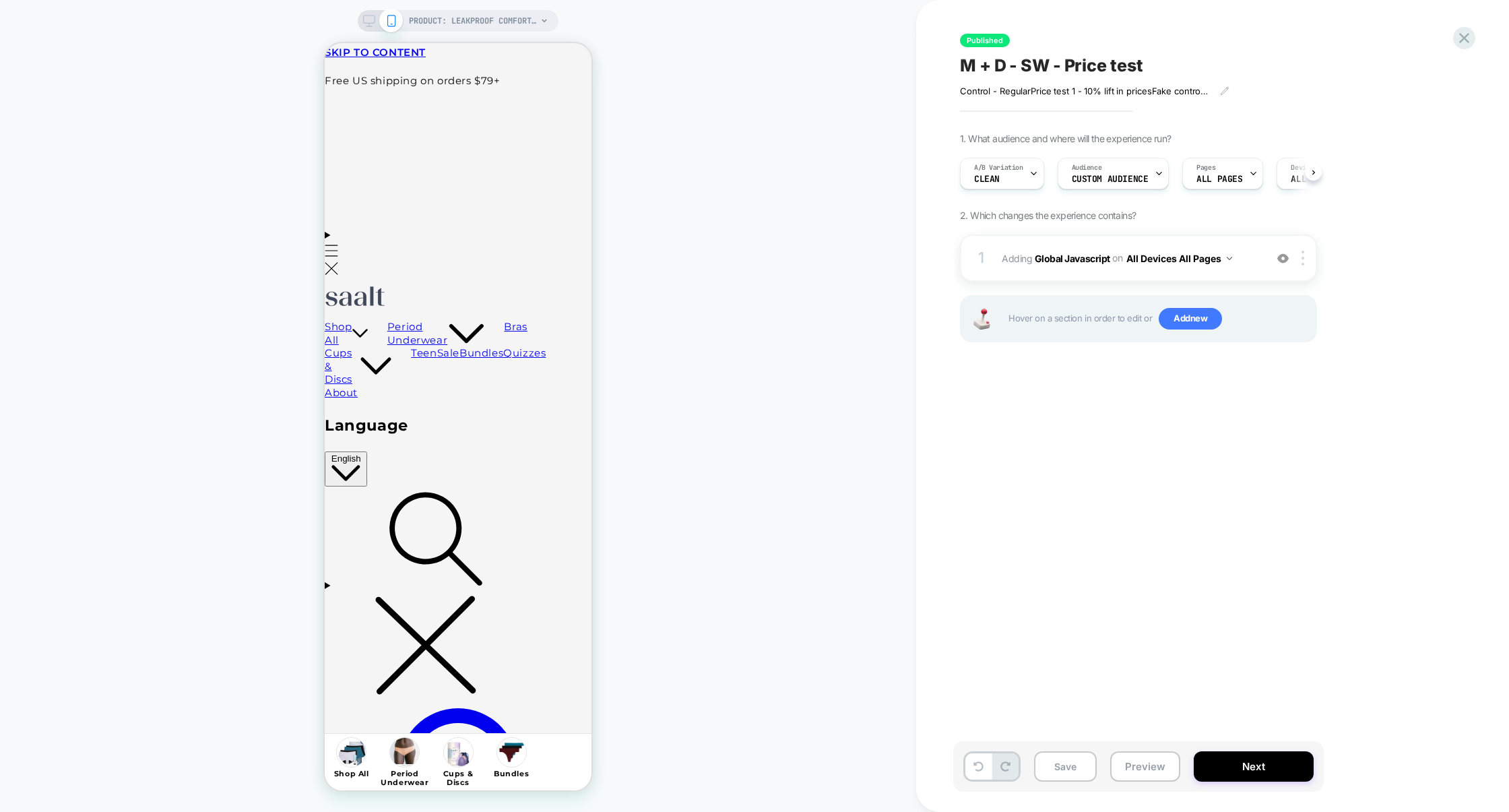
scroll to position [0, 1]
click at [1020, 184] on div "A/B Variation CLEAN" at bounding box center [998, 174] width 76 height 30
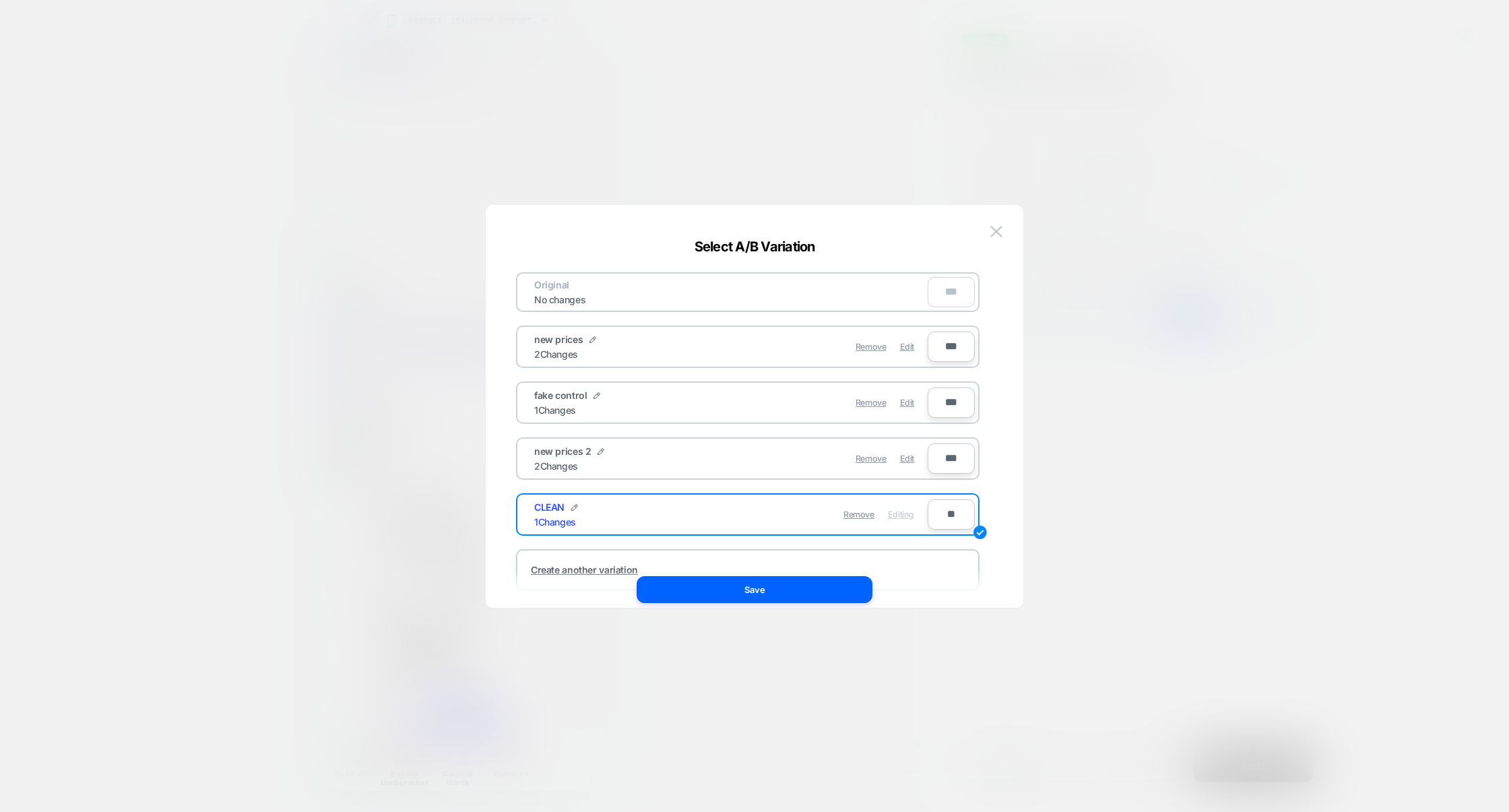
click at [1181, 514] on div at bounding box center [754, 406] width 1509 height 812
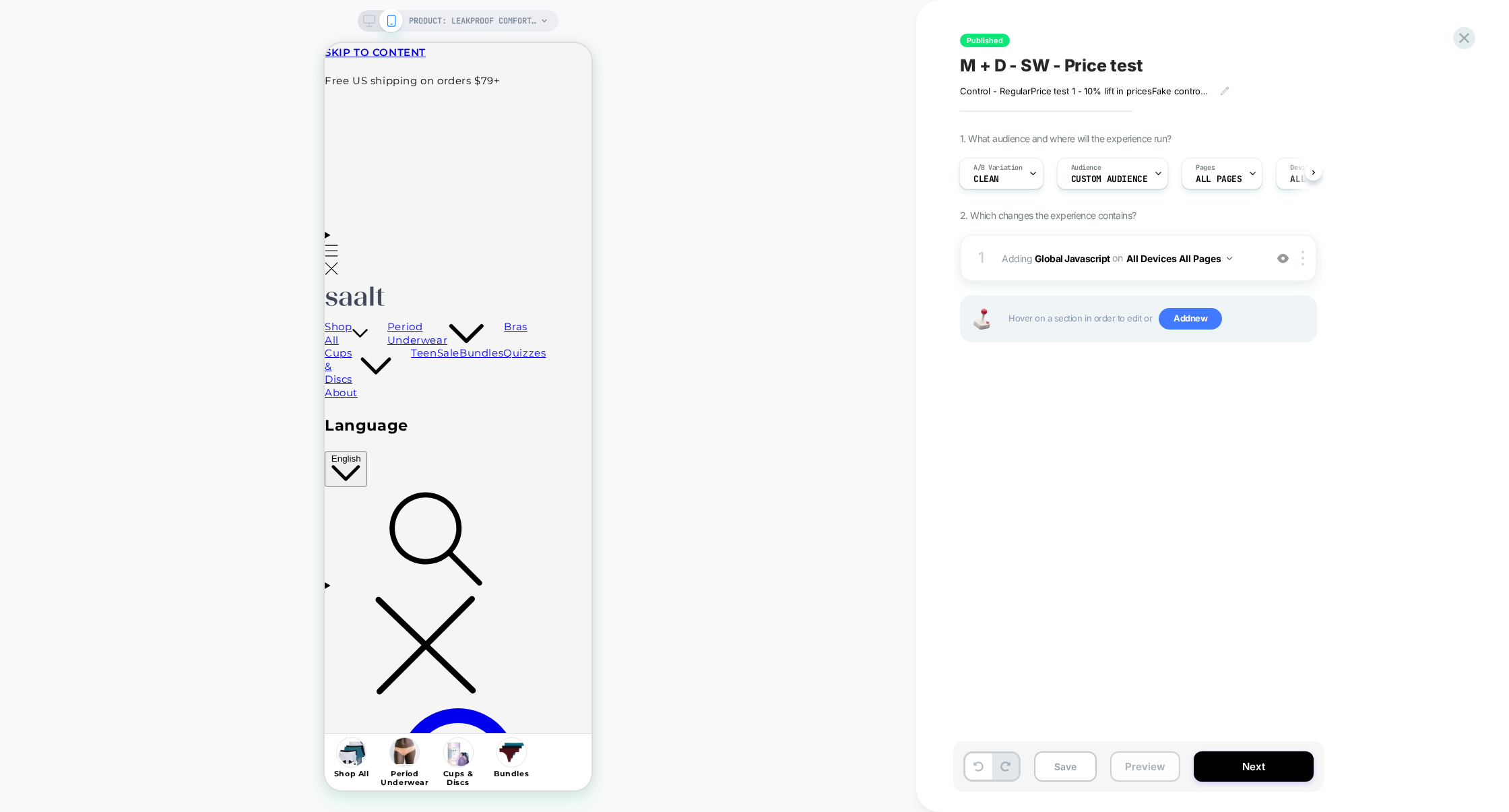
click at [1144, 766] on button "Preview" at bounding box center [1145, 766] width 70 height 30
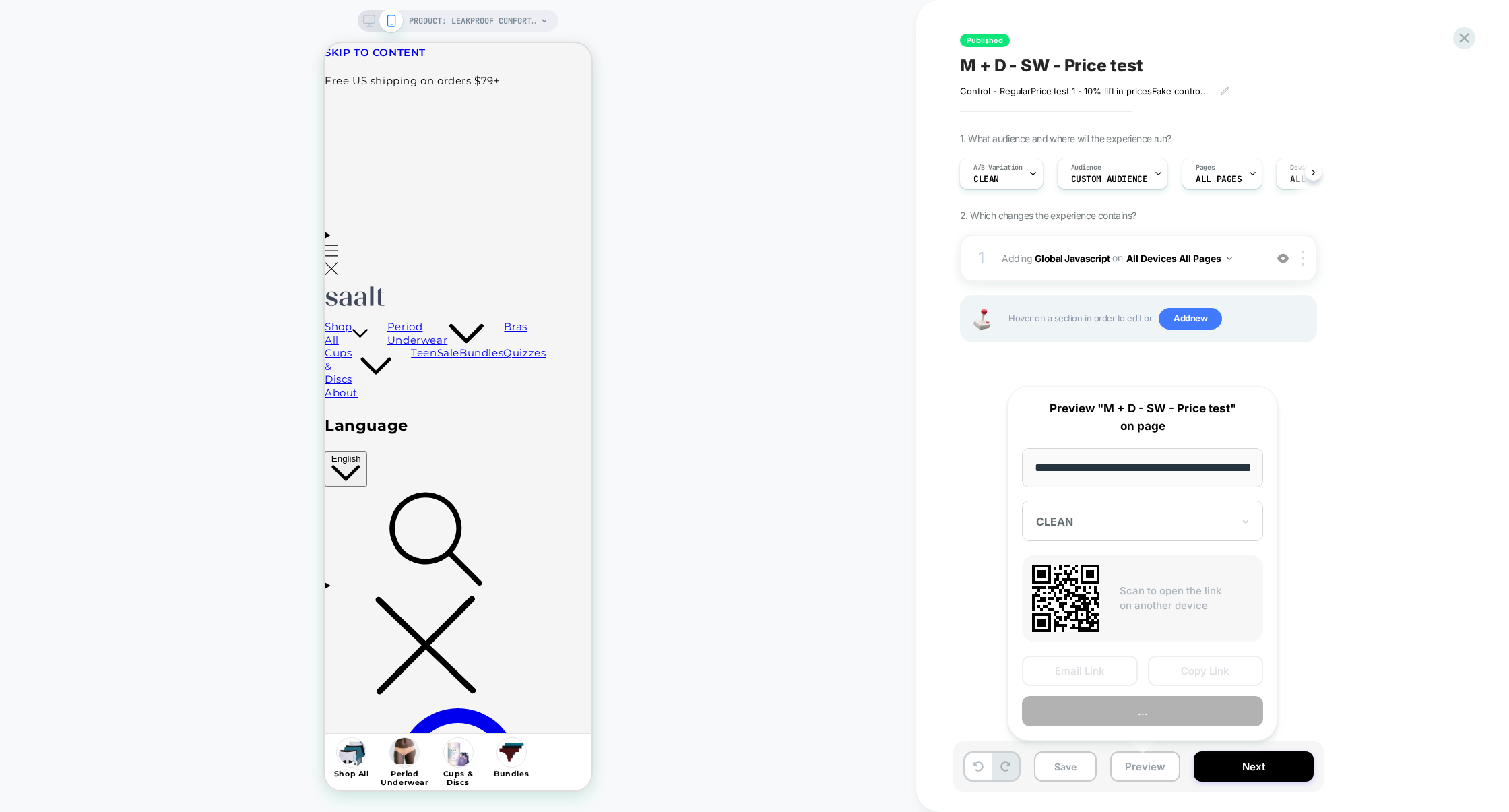
scroll to position [0, 165]
click at [1209, 526] on div at bounding box center [1134, 522] width 197 height 13
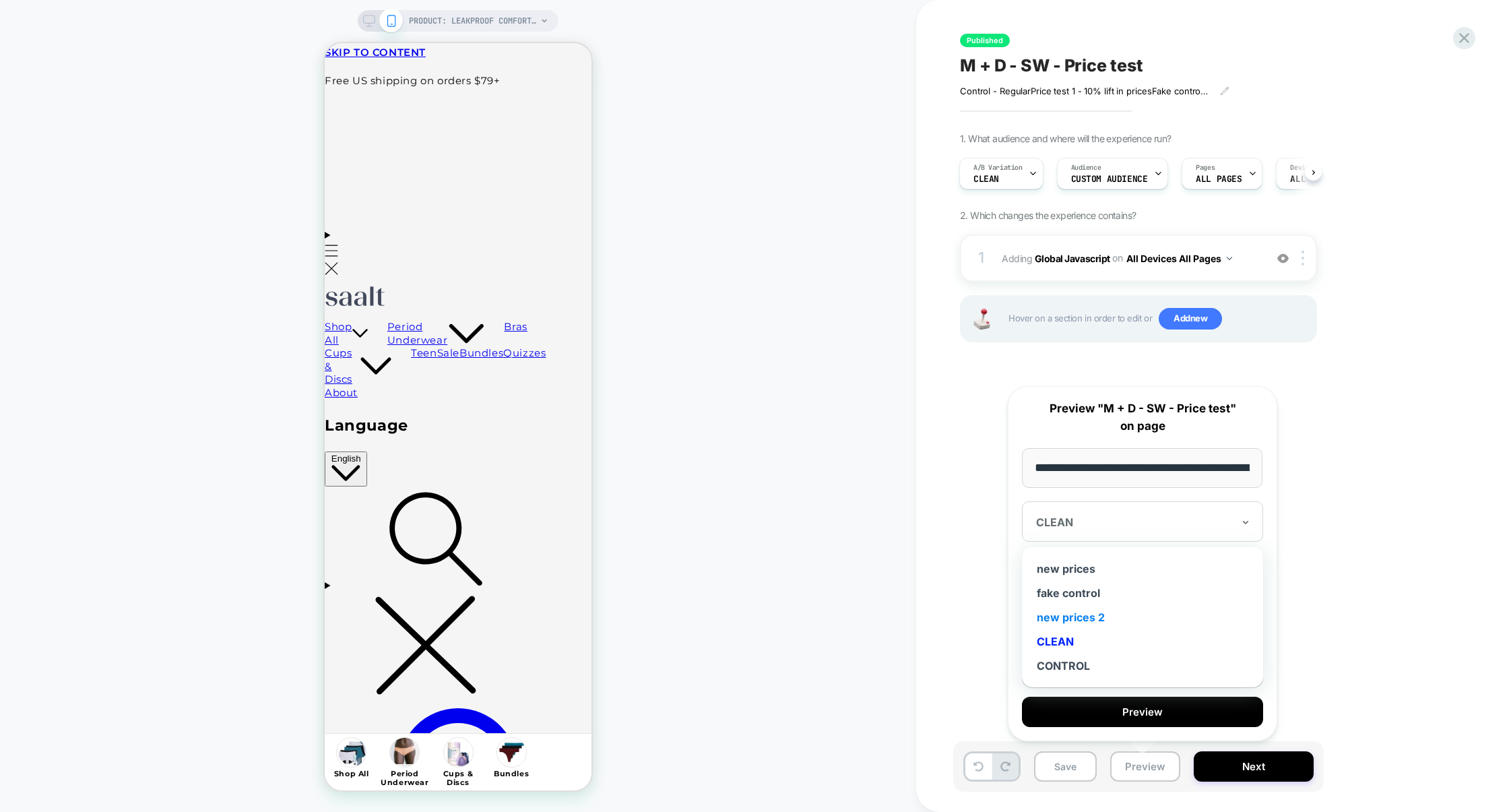
click at [1048, 619] on div "new prices 2" at bounding box center [1143, 617] width 228 height 24
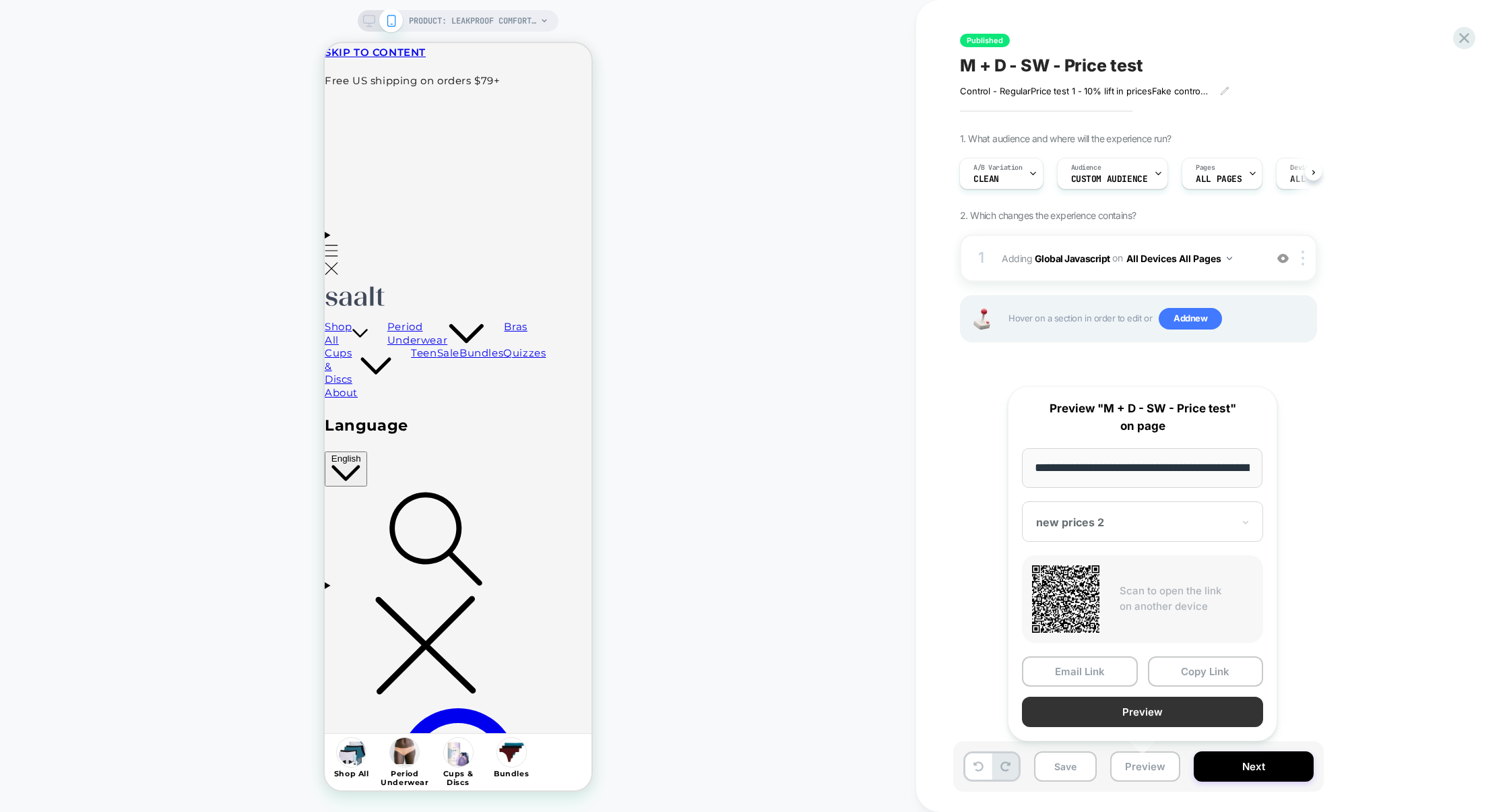
click at [1151, 709] on button "Preview" at bounding box center [1143, 712] width 242 height 30
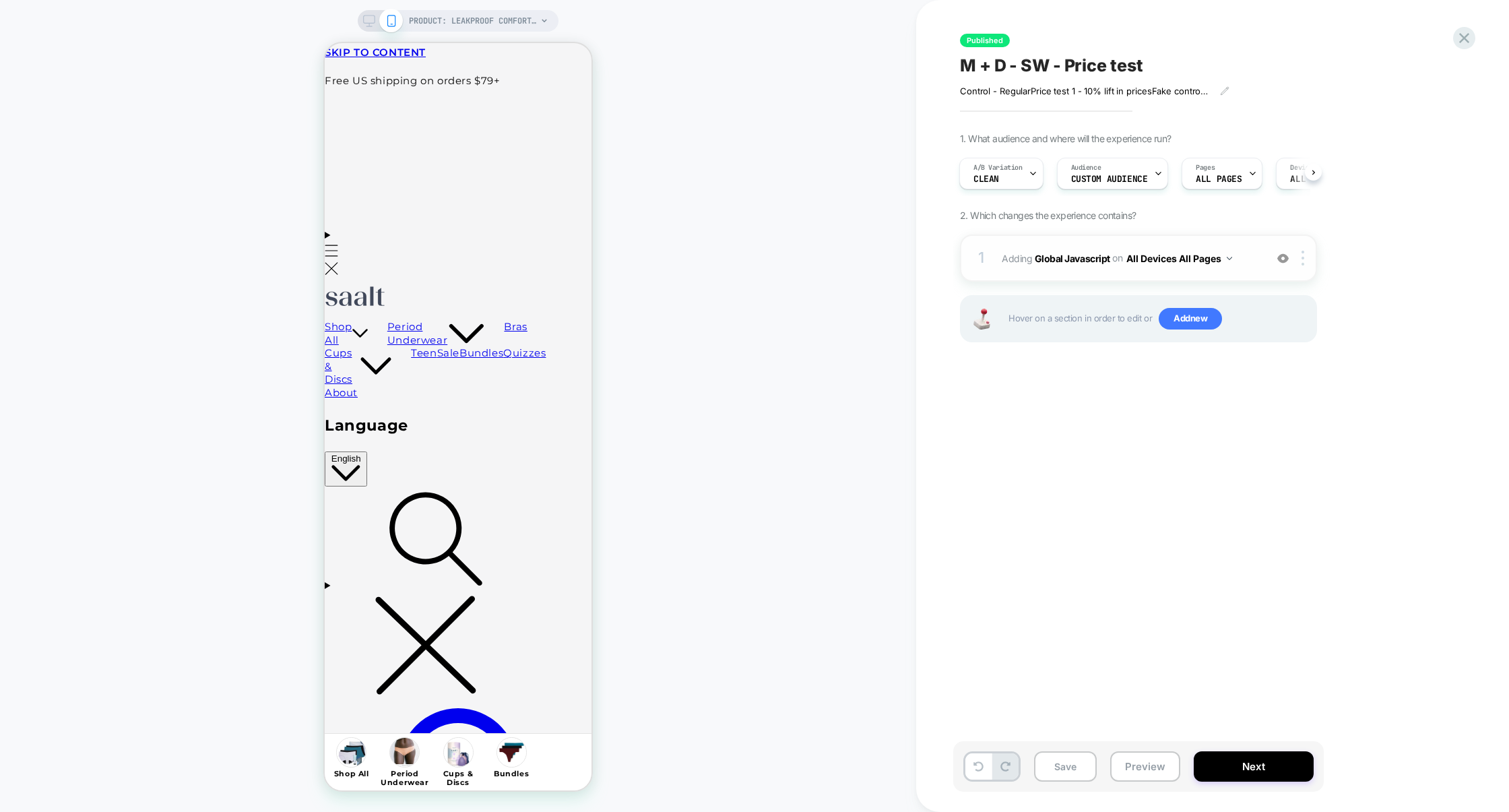
click at [1113, 279] on div "1 Adding Global Javascript on All Devices All Pages Add Before Add After Target…" at bounding box center [1139, 258] width 357 height 47
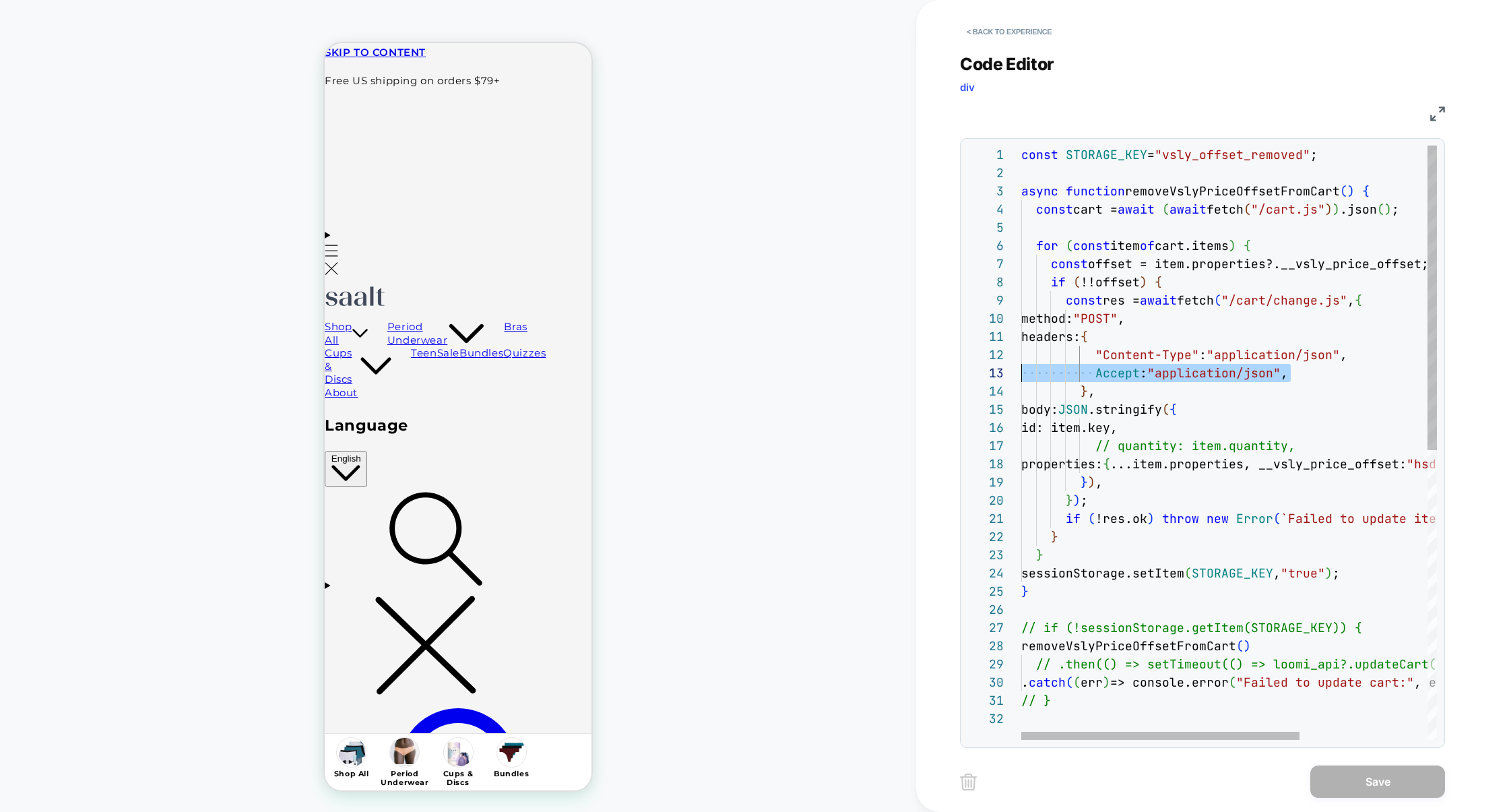
scroll to position [17, 0]
drag, startPoint x: 1311, startPoint y: 373, endPoint x: 897, endPoint y: 356, distance: 414.3
click at [1021, 356] on div "const STORAGE_KEY = "vsly_offset_removed" ; async function removeVslyPriceOffse…" at bounding box center [1324, 724] width 606 height 1158
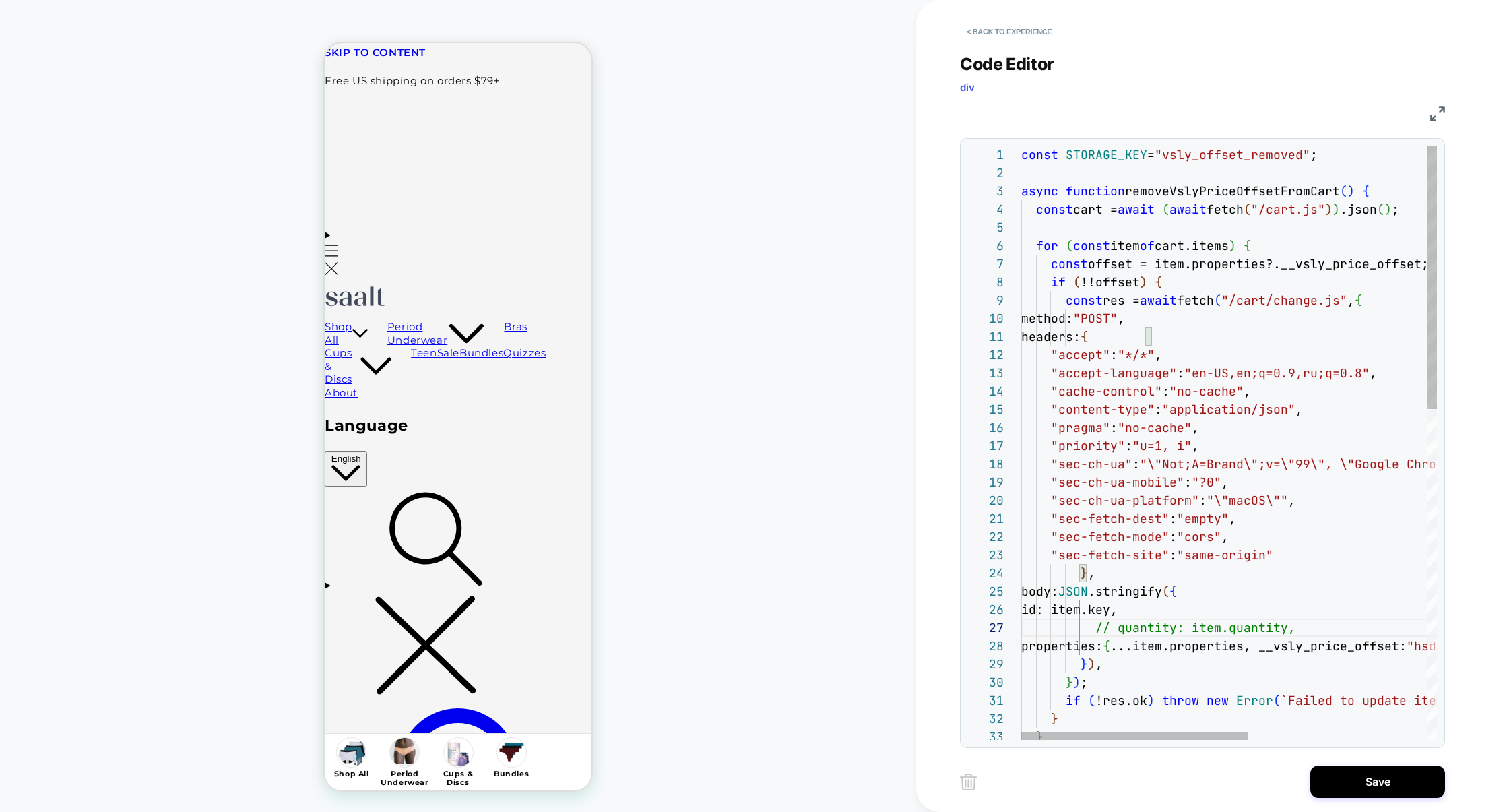
scroll to position [109, 0]
drag, startPoint x: 1297, startPoint y: 631, endPoint x: 899, endPoint y: 624, distance: 398.1
click at [899, 624] on div "PRODUCT: Leakproof Comfort Bikini PRODUCT: Leakproof Comfort Bikini < Back to e…" at bounding box center [754, 406] width 1509 height 812
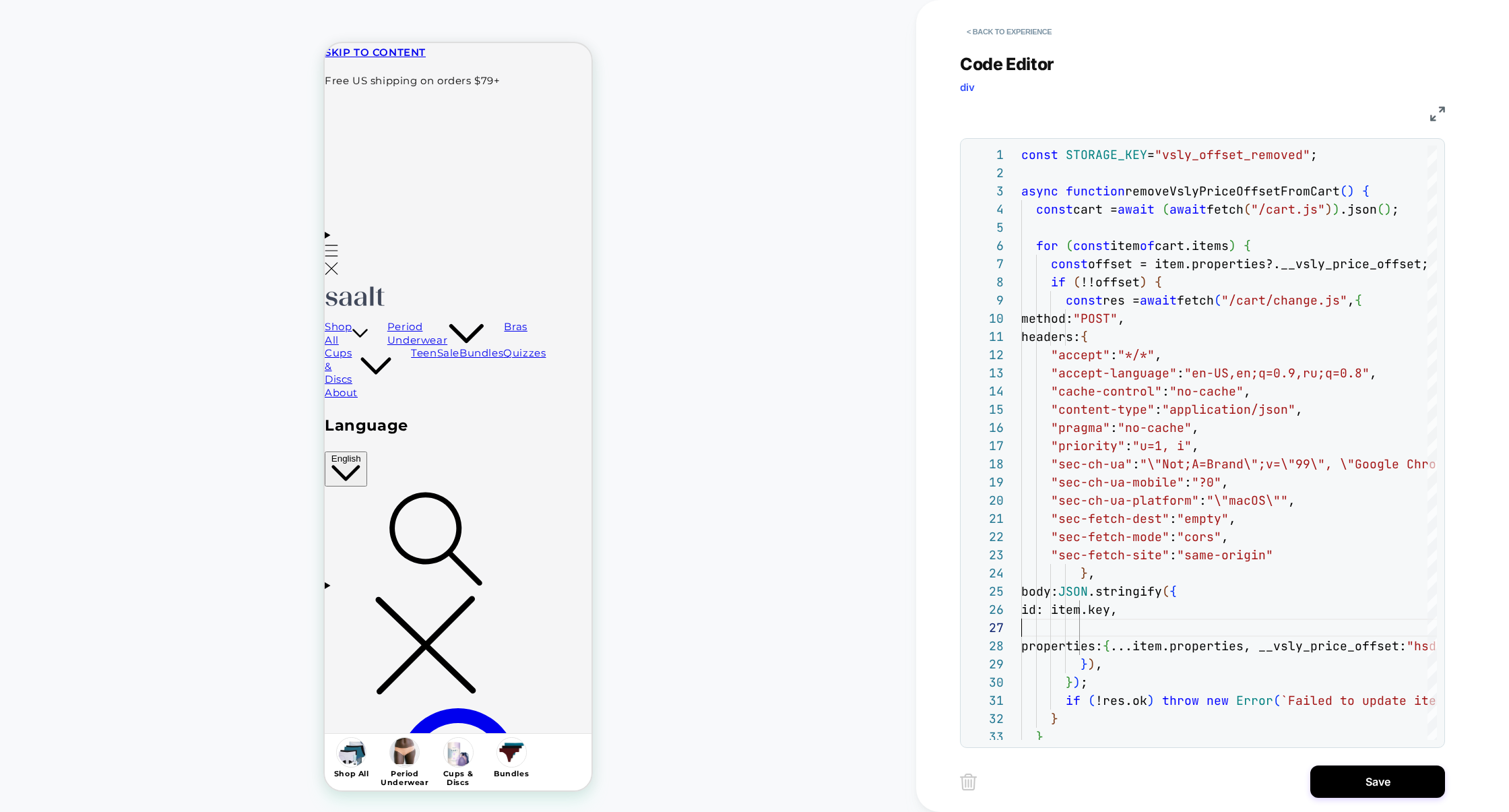
type textarea "**********"
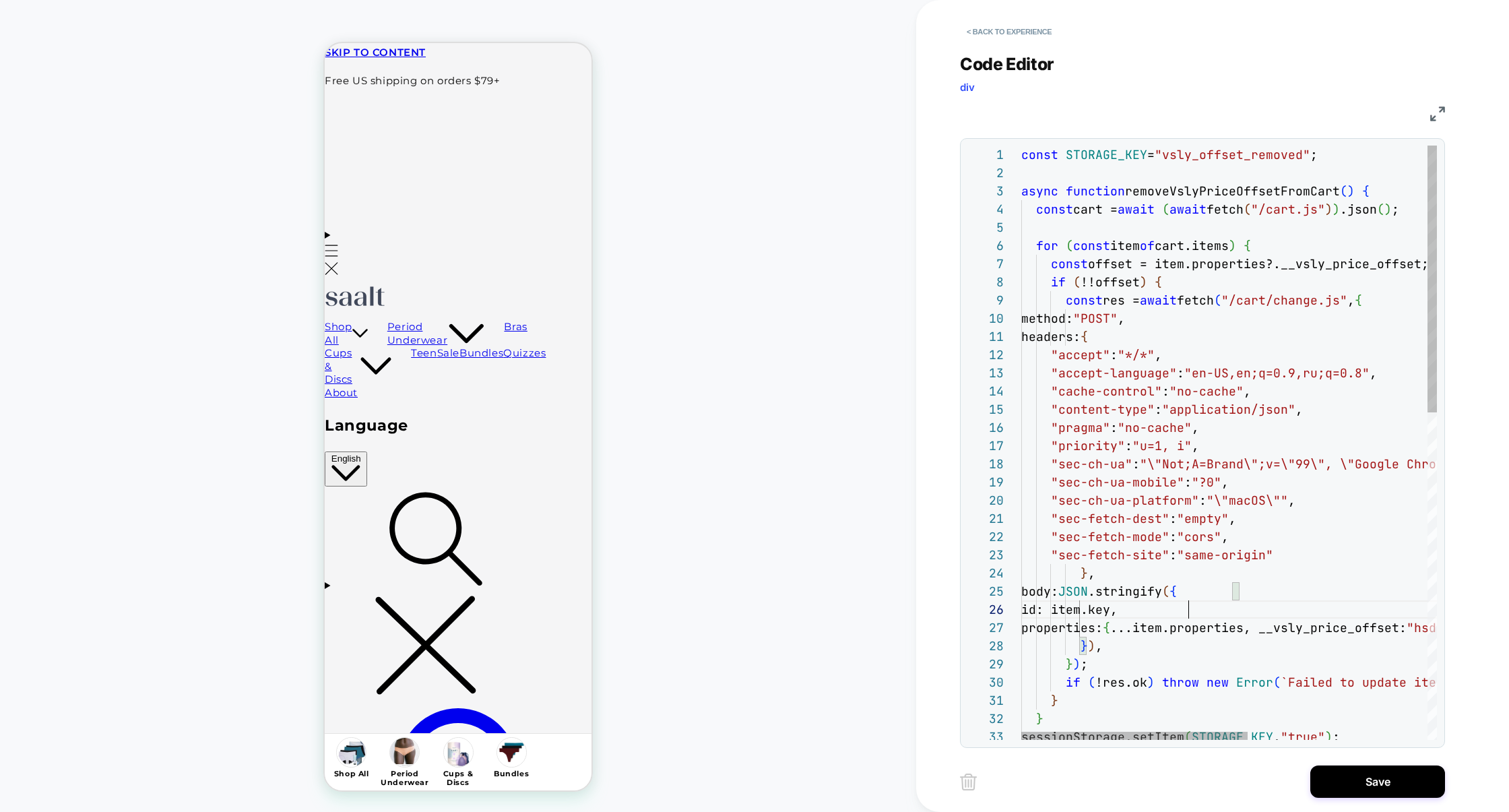
scroll to position [90, 167]
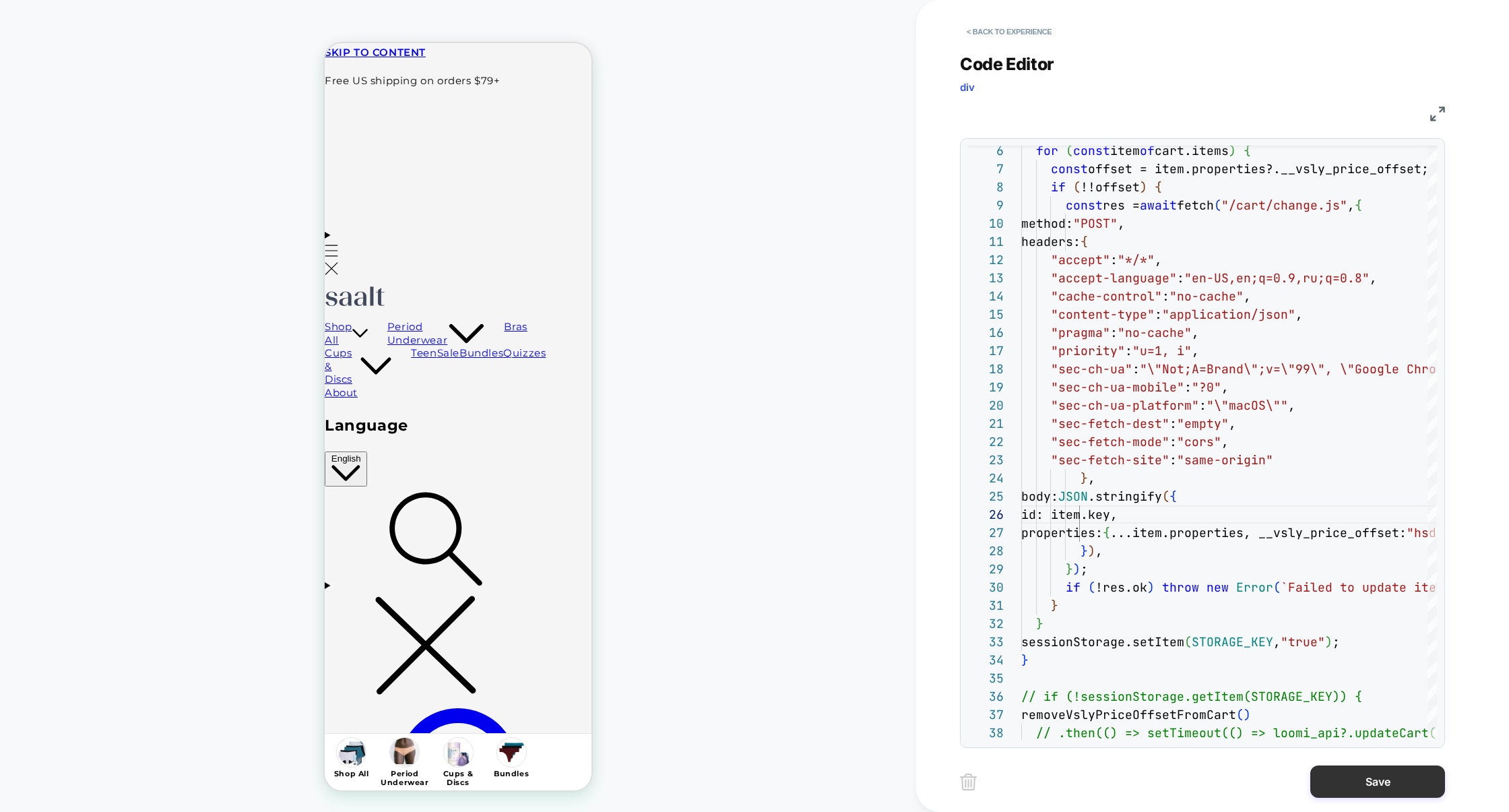
click at [1350, 778] on button "Save" at bounding box center [1378, 781] width 135 height 32
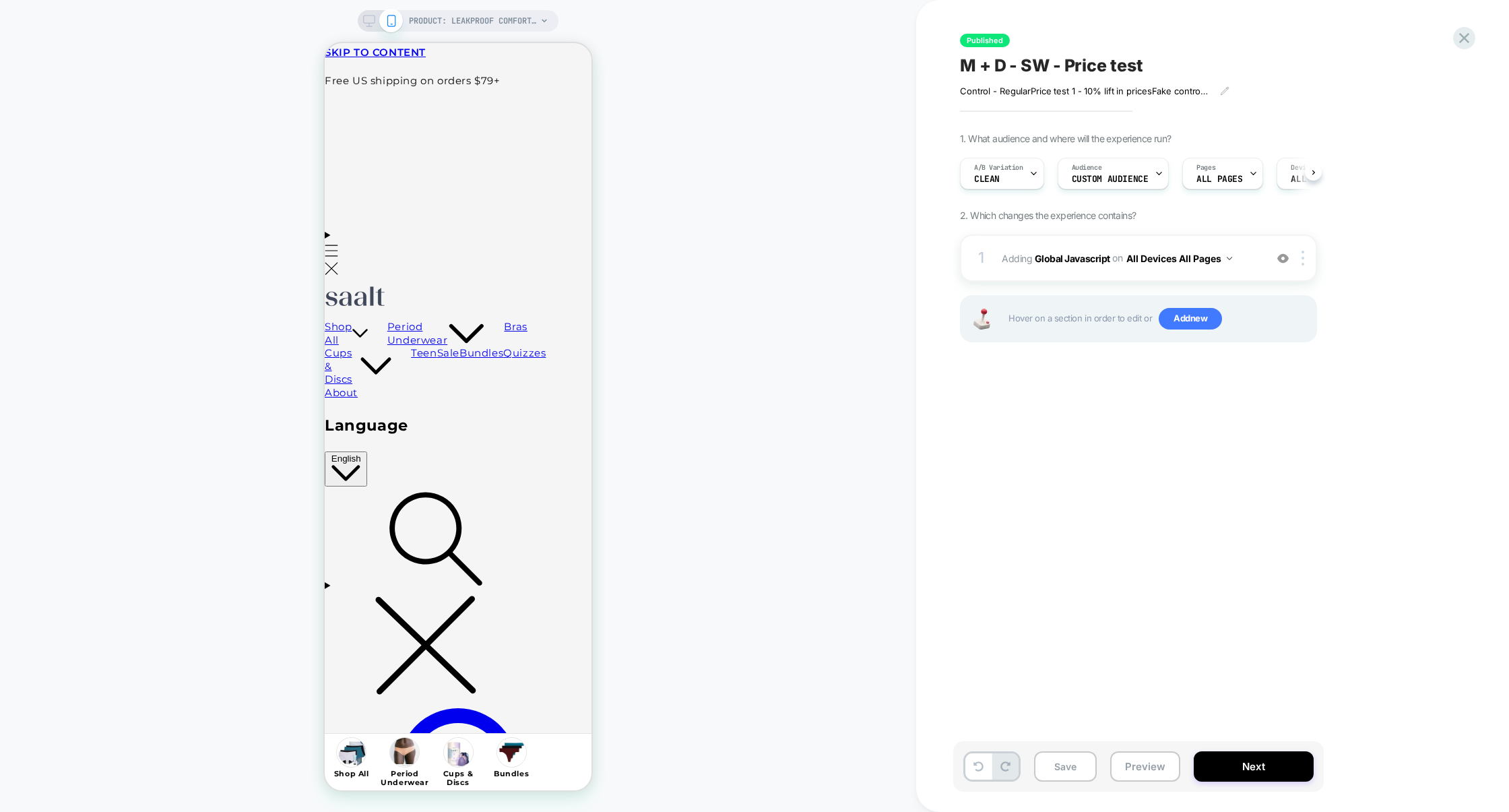
scroll to position [0, 1]
click at [1146, 769] on button "Preview" at bounding box center [1145, 766] width 70 height 30
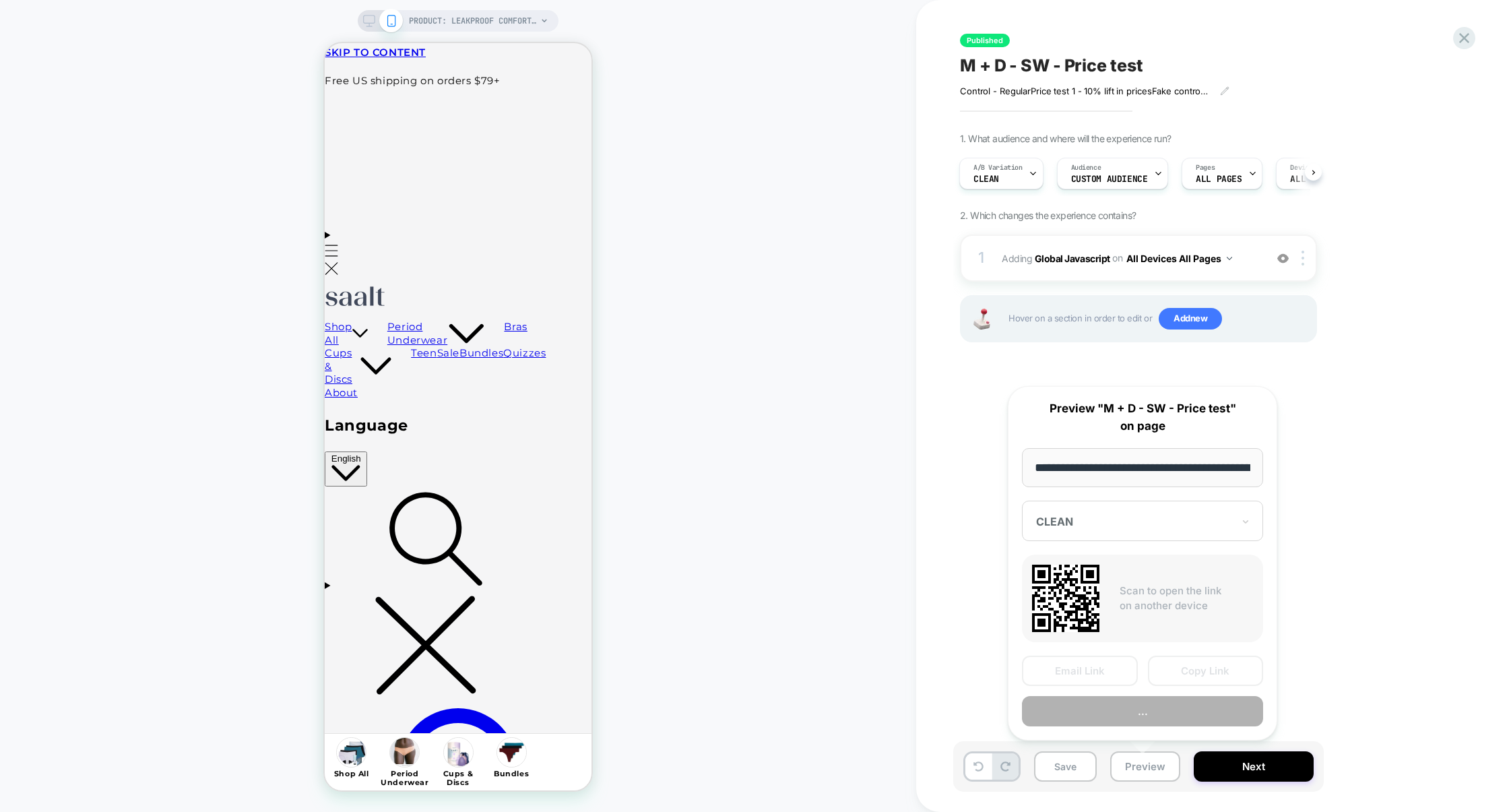
scroll to position [0, 165]
click at [1170, 528] on div at bounding box center [1134, 522] width 197 height 13
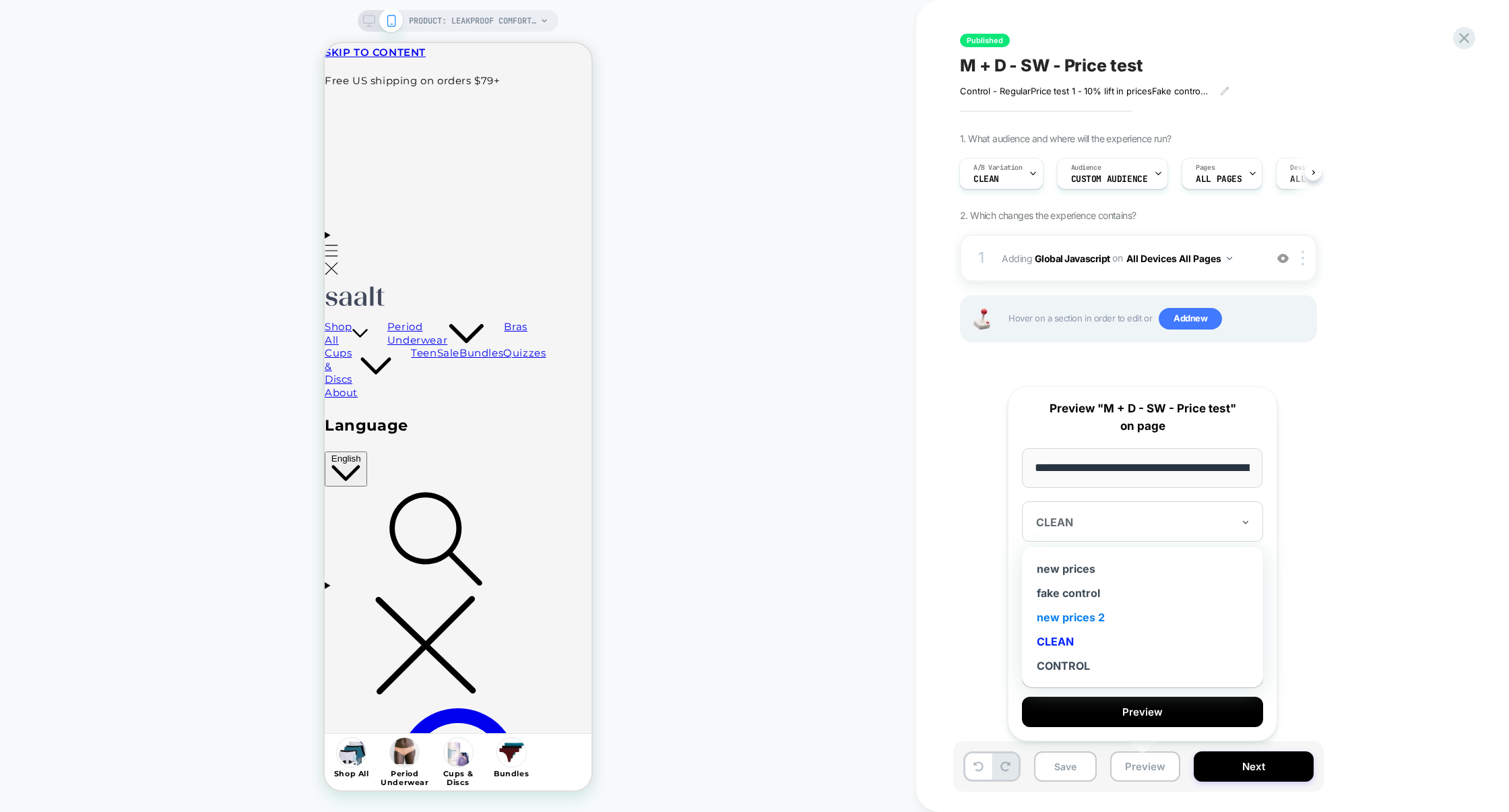
click at [1056, 619] on div "new prices 2" at bounding box center [1143, 617] width 228 height 24
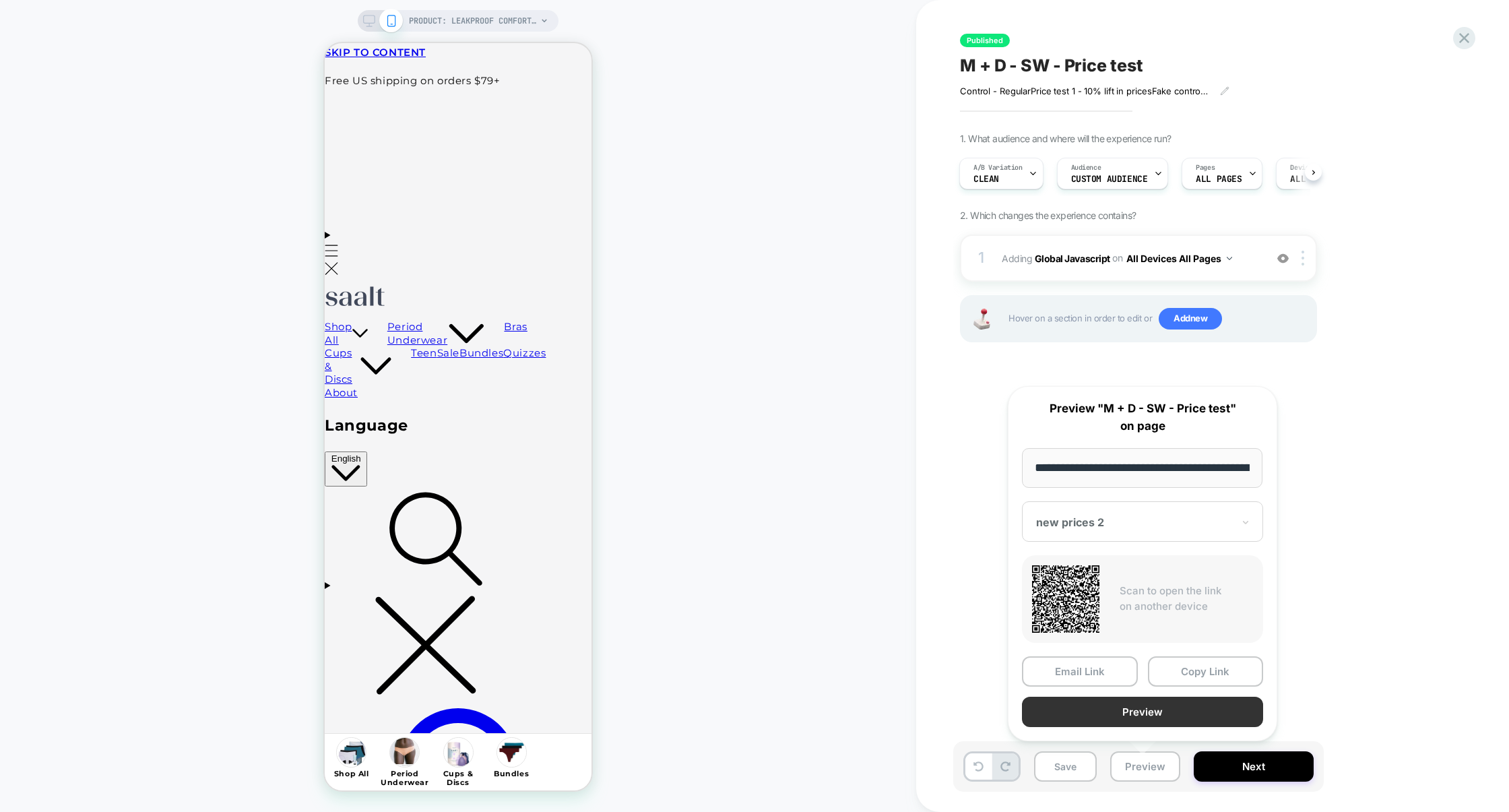
click at [1152, 710] on button "Preview" at bounding box center [1143, 712] width 242 height 30
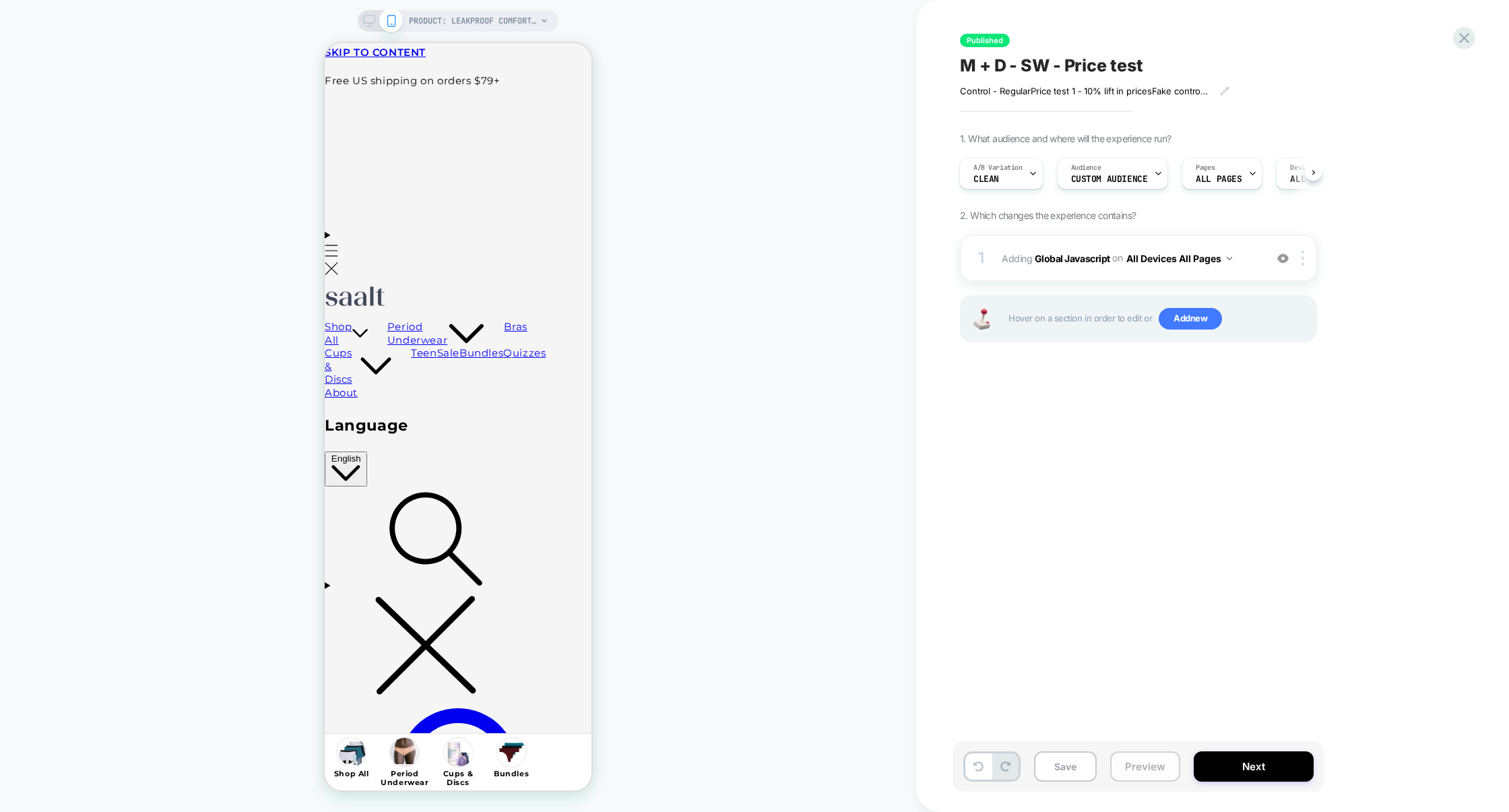
click at [1133, 774] on button "Preview" at bounding box center [1145, 766] width 70 height 30
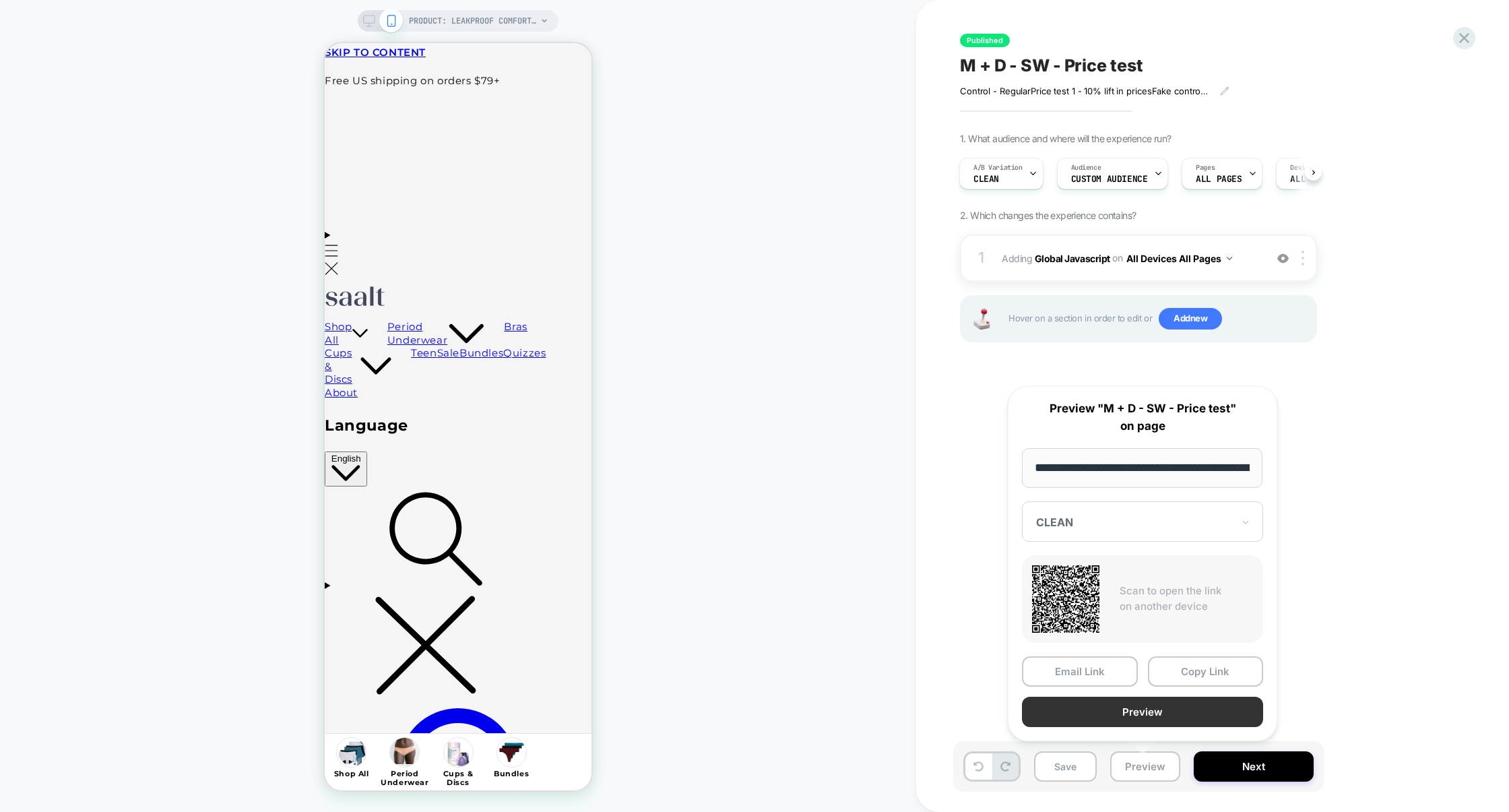
click at [1121, 721] on button "Preview" at bounding box center [1143, 712] width 242 height 30
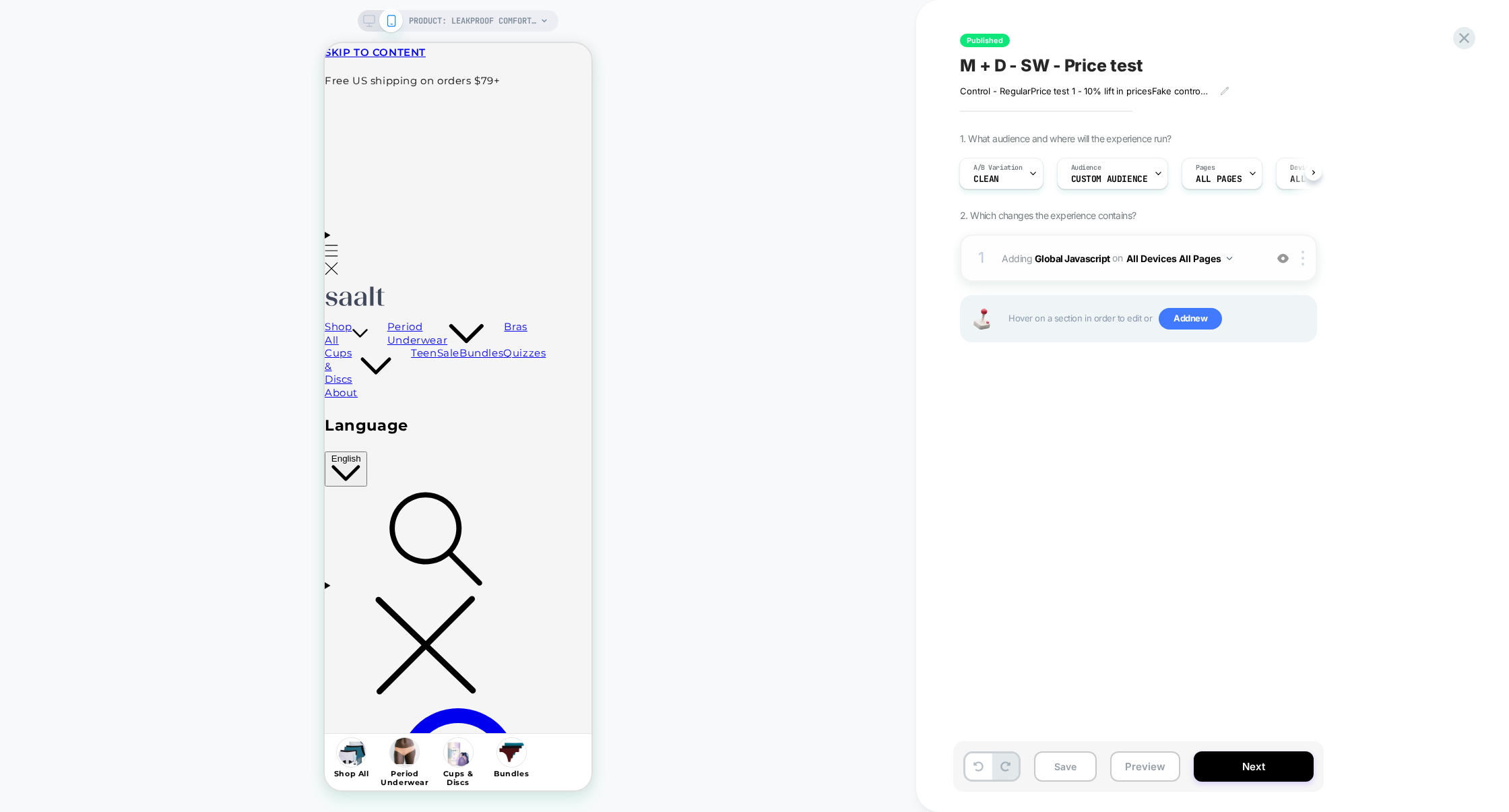
click at [1128, 282] on div "1 Adding Global Javascript on All Devices All Pages Add Before Add After Target…" at bounding box center [1139, 258] width 357 height 47
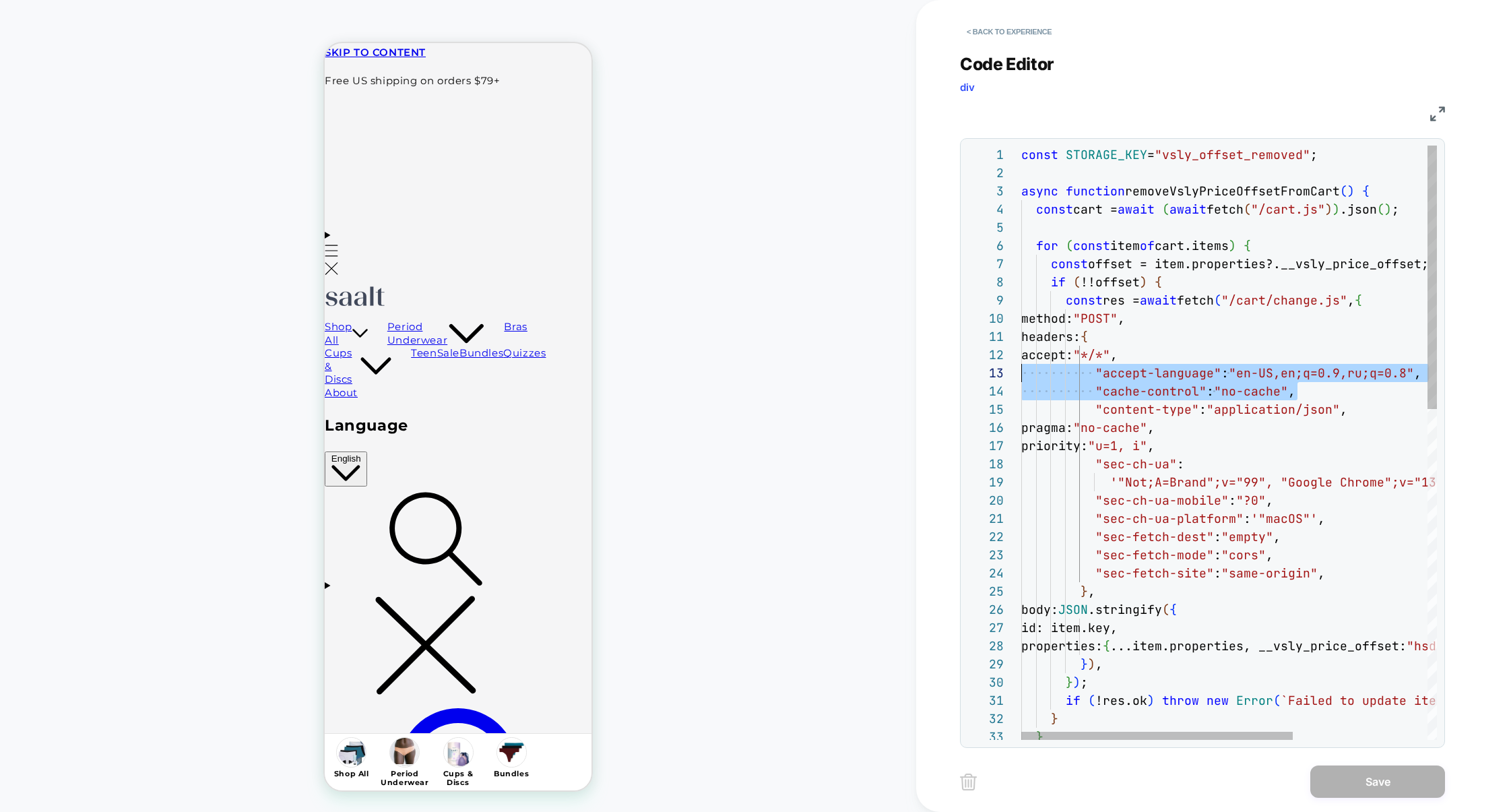
scroll to position [36, 0]
drag, startPoint x: 1319, startPoint y: 391, endPoint x: 843, endPoint y: 379, distance: 476.2
click at [1021, 379] on div "const STORAGE_KEY = "vsly_offset_removed" ; async function removeVslyPriceOffse…" at bounding box center [1331, 815] width 620 height 1340
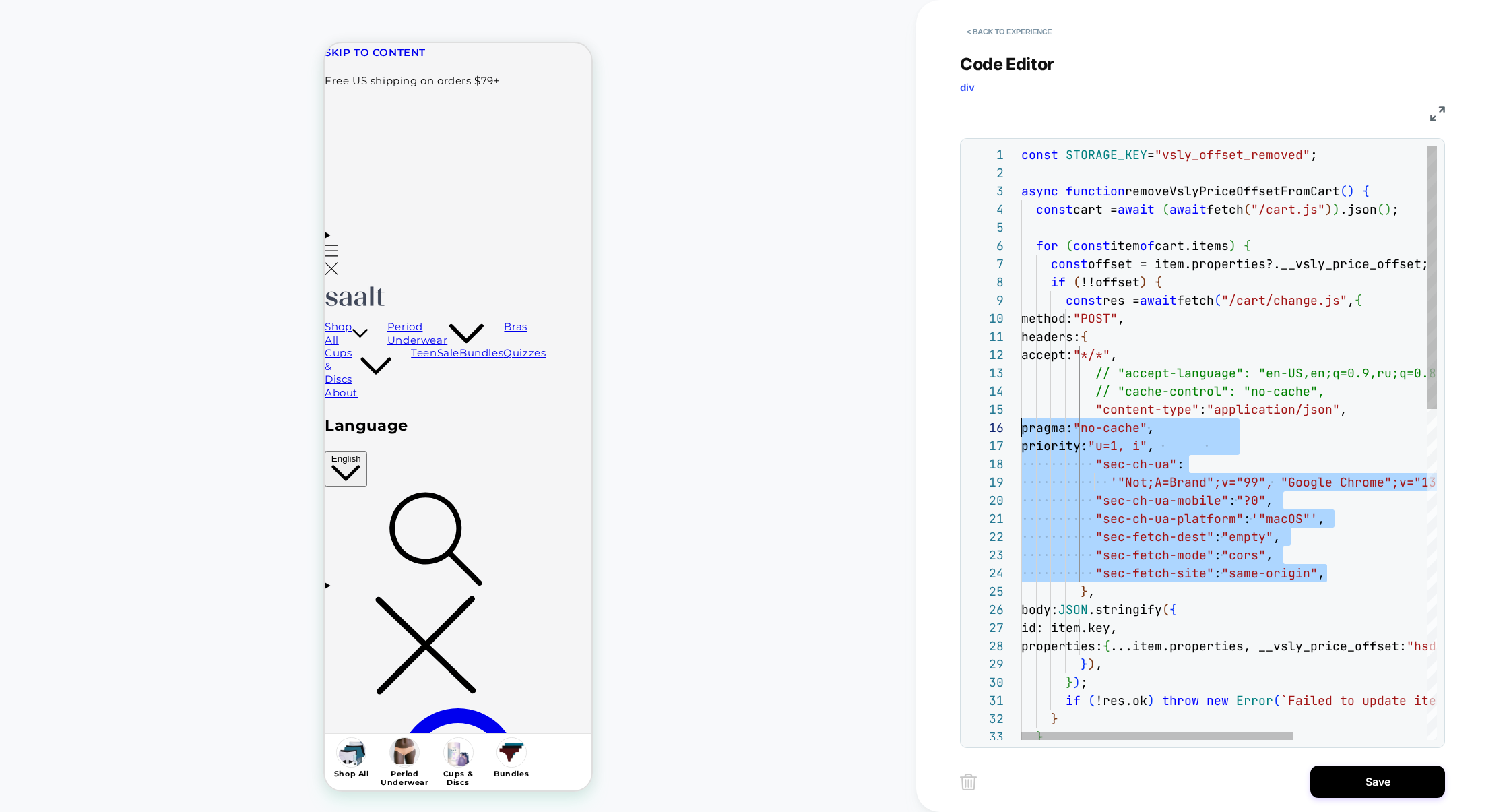
scroll to position [90, 0]
drag, startPoint x: 1341, startPoint y: 574, endPoint x: 916, endPoint y: 433, distance: 447.8
click at [1021, 433] on div "const STORAGE_KEY = "vsly_offset_removed" ; async function removeVslyPriceOffse…" at bounding box center [1331, 815] width 620 height 1340
type textarea "**********"
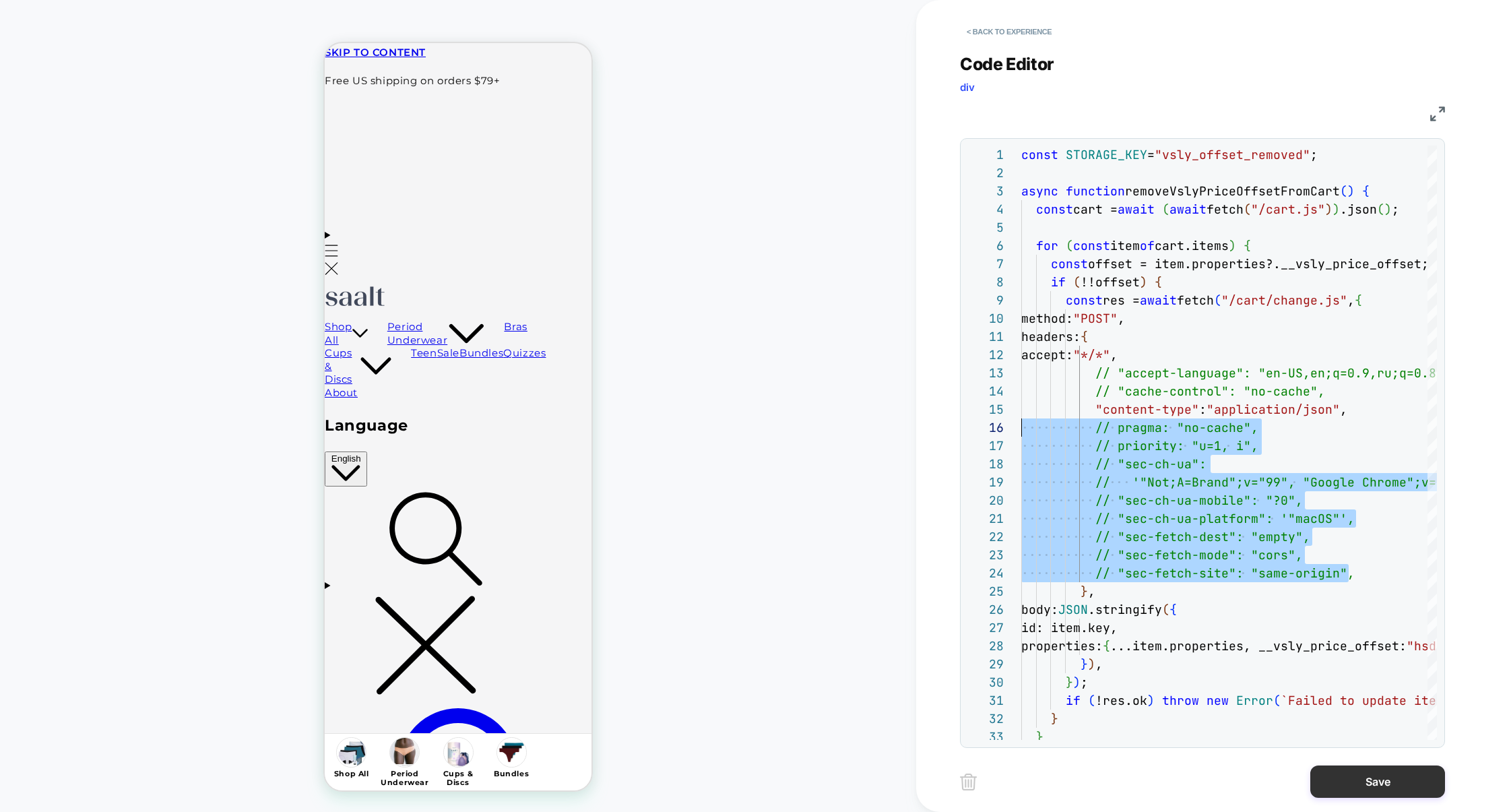
click at [1372, 789] on button "Save" at bounding box center [1378, 781] width 135 height 32
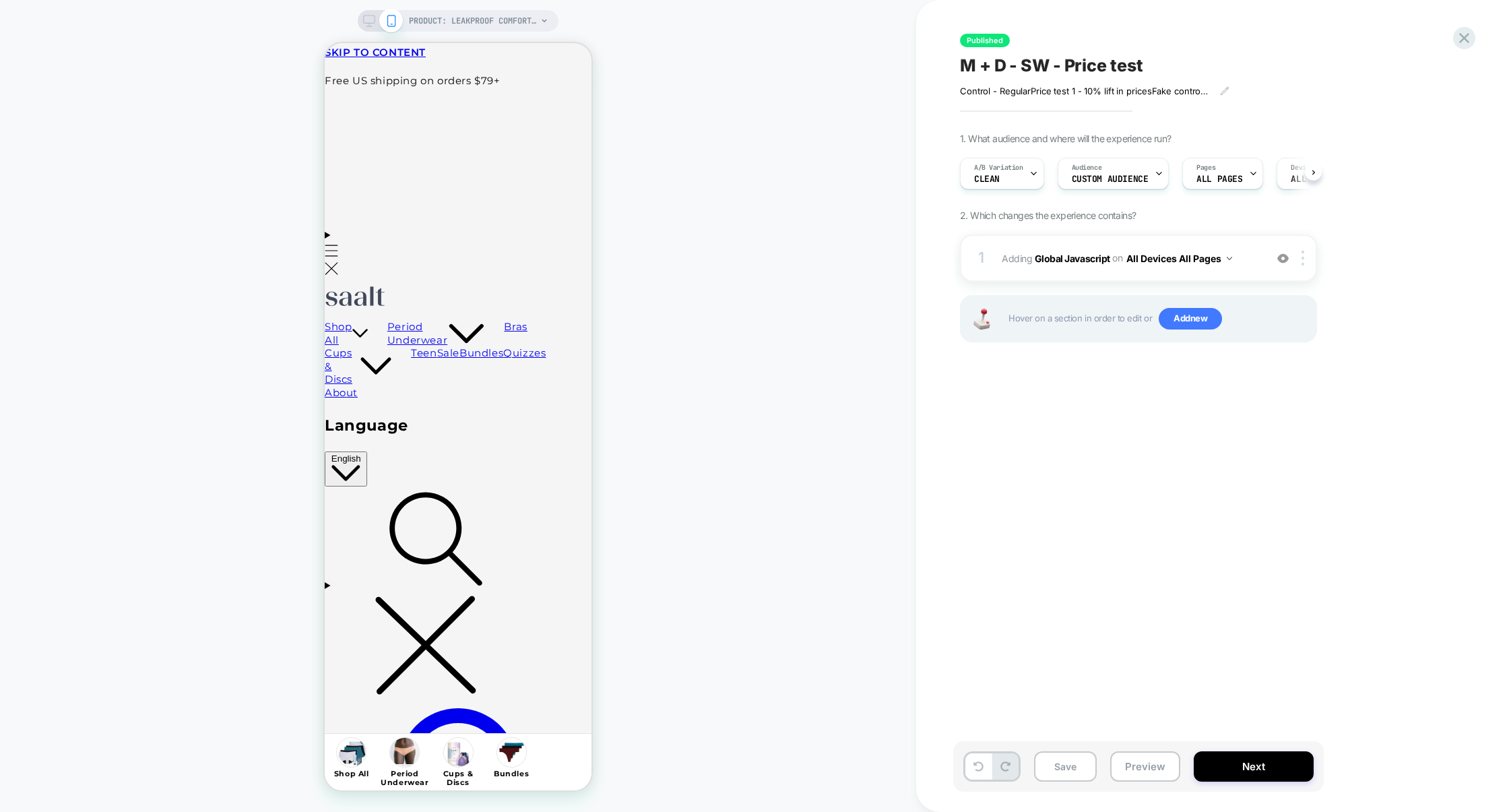
scroll to position [0, 1]
click at [1138, 765] on button "Preview" at bounding box center [1145, 766] width 70 height 30
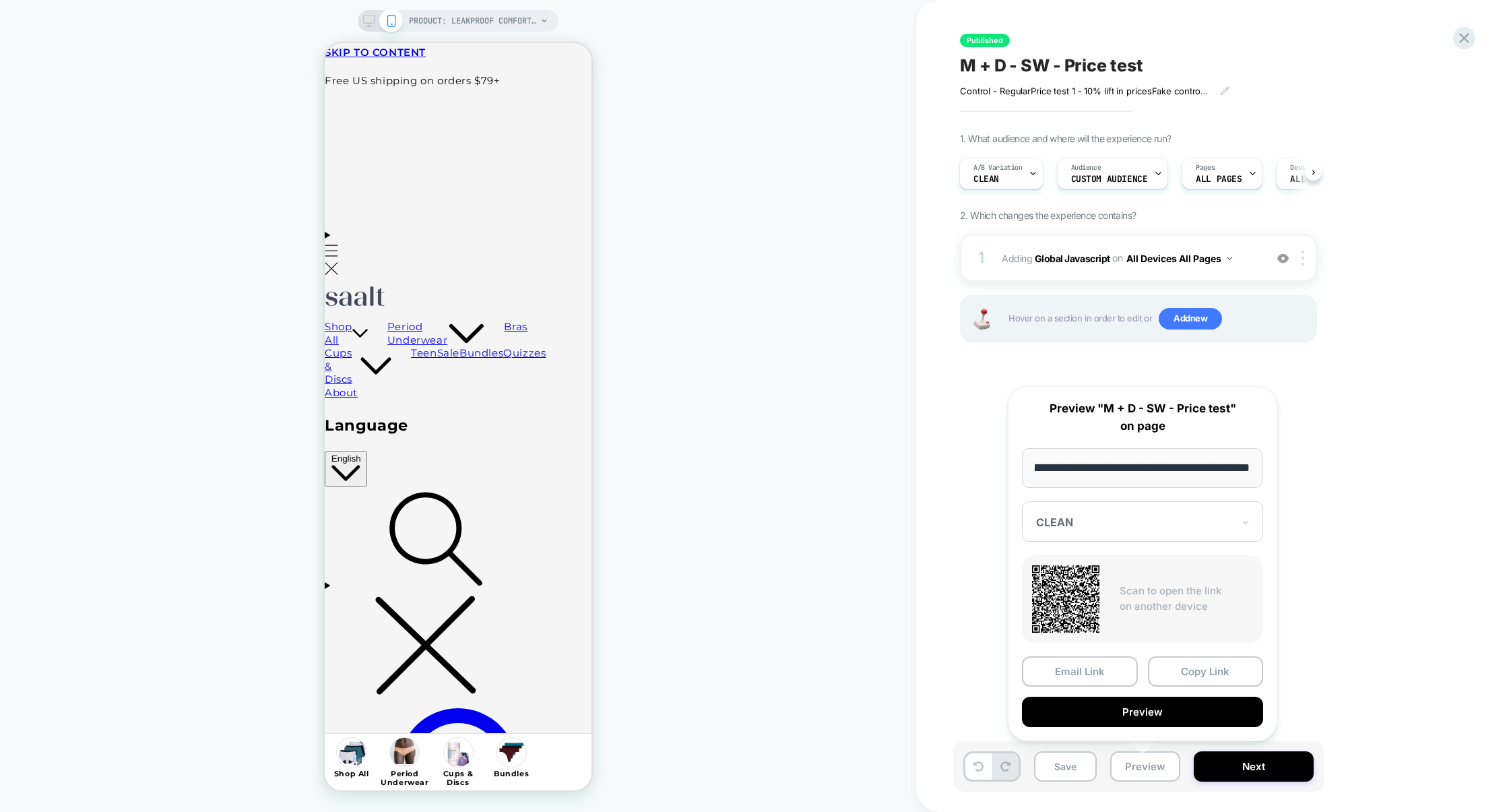
scroll to position [0, 0]
click at [1218, 518] on div at bounding box center [1134, 522] width 197 height 13
click at [1168, 507] on div "CLEAN" at bounding box center [1143, 521] width 242 height 40
click at [1085, 626] on div "new prices 2" at bounding box center [1143, 617] width 228 height 24
click at [1124, 705] on button "Preview" at bounding box center [1143, 712] width 242 height 30
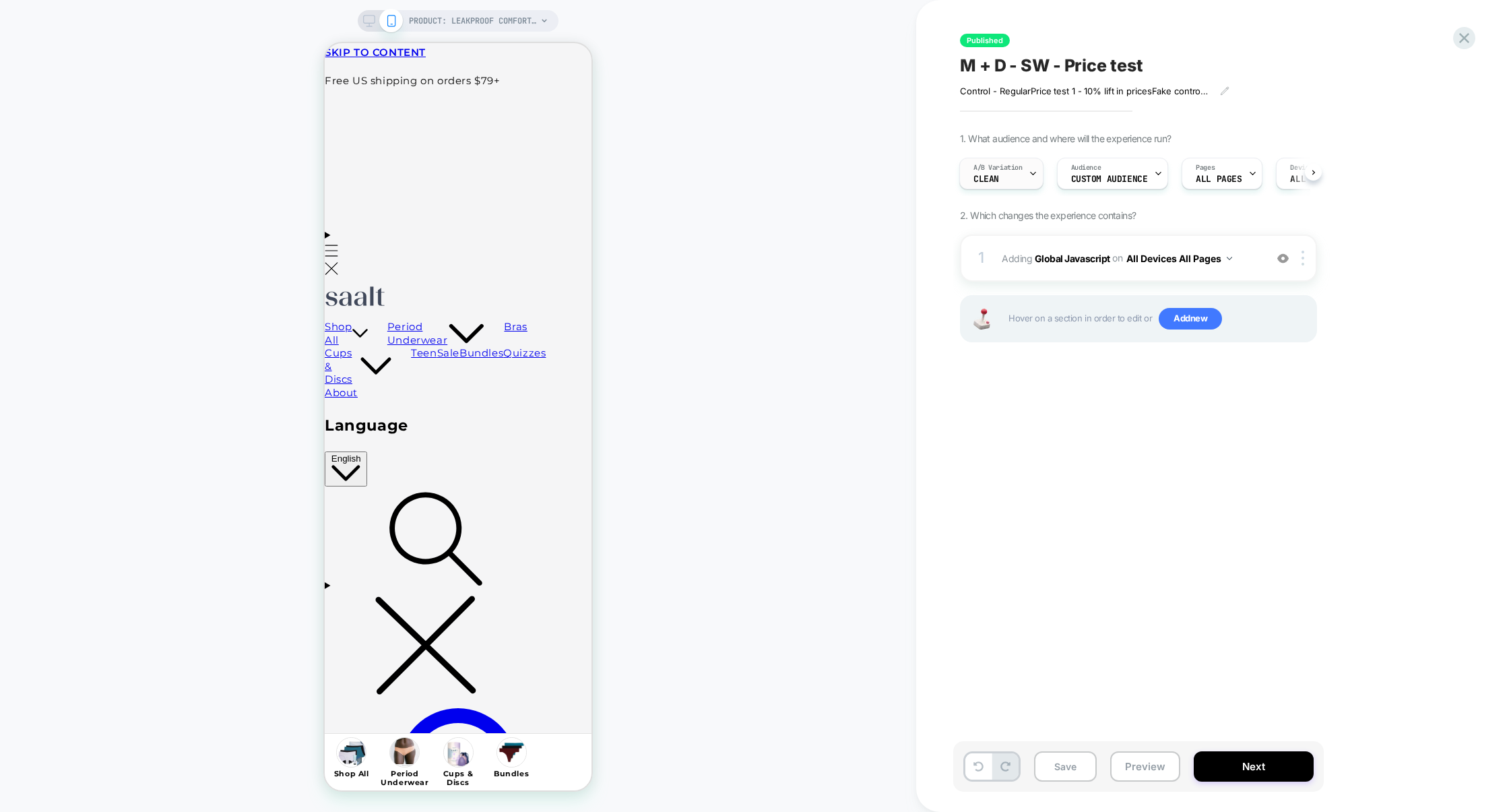
click at [1008, 166] on span "A/B Variation" at bounding box center [998, 168] width 49 height 9
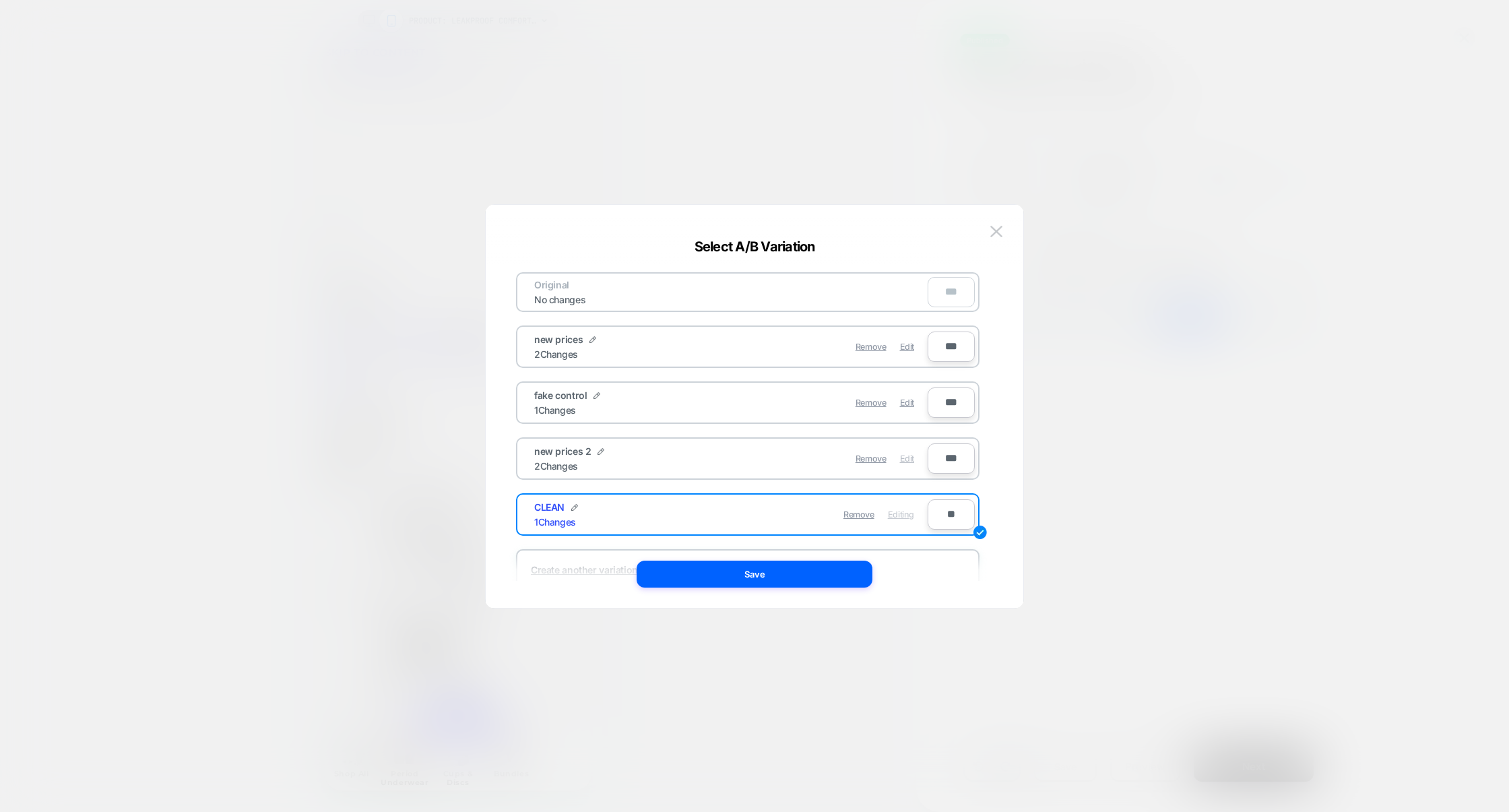
click at [911, 456] on span "Edit" at bounding box center [908, 458] width 14 height 10
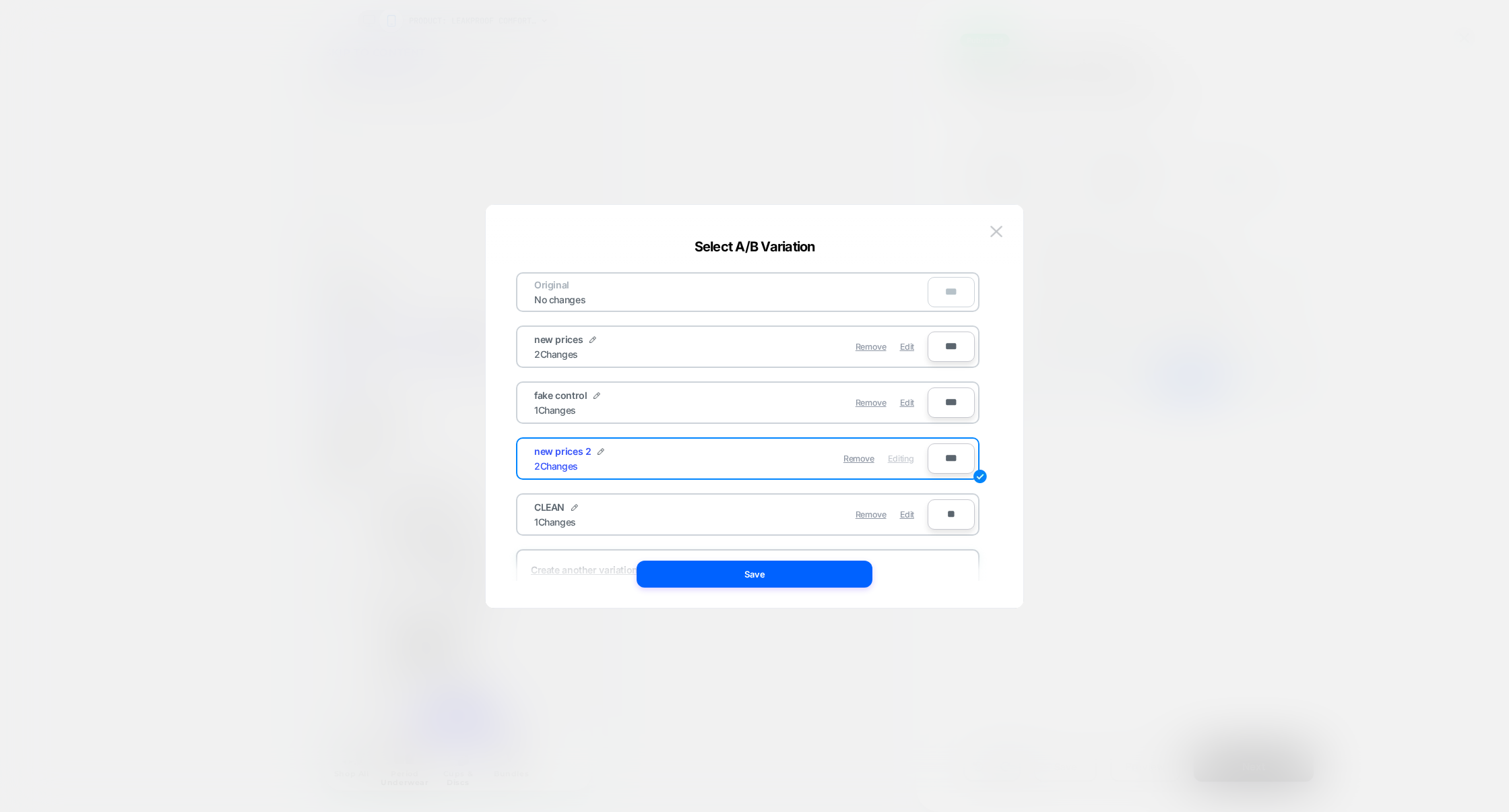
click at [1314, 462] on div at bounding box center [754, 406] width 1509 height 812
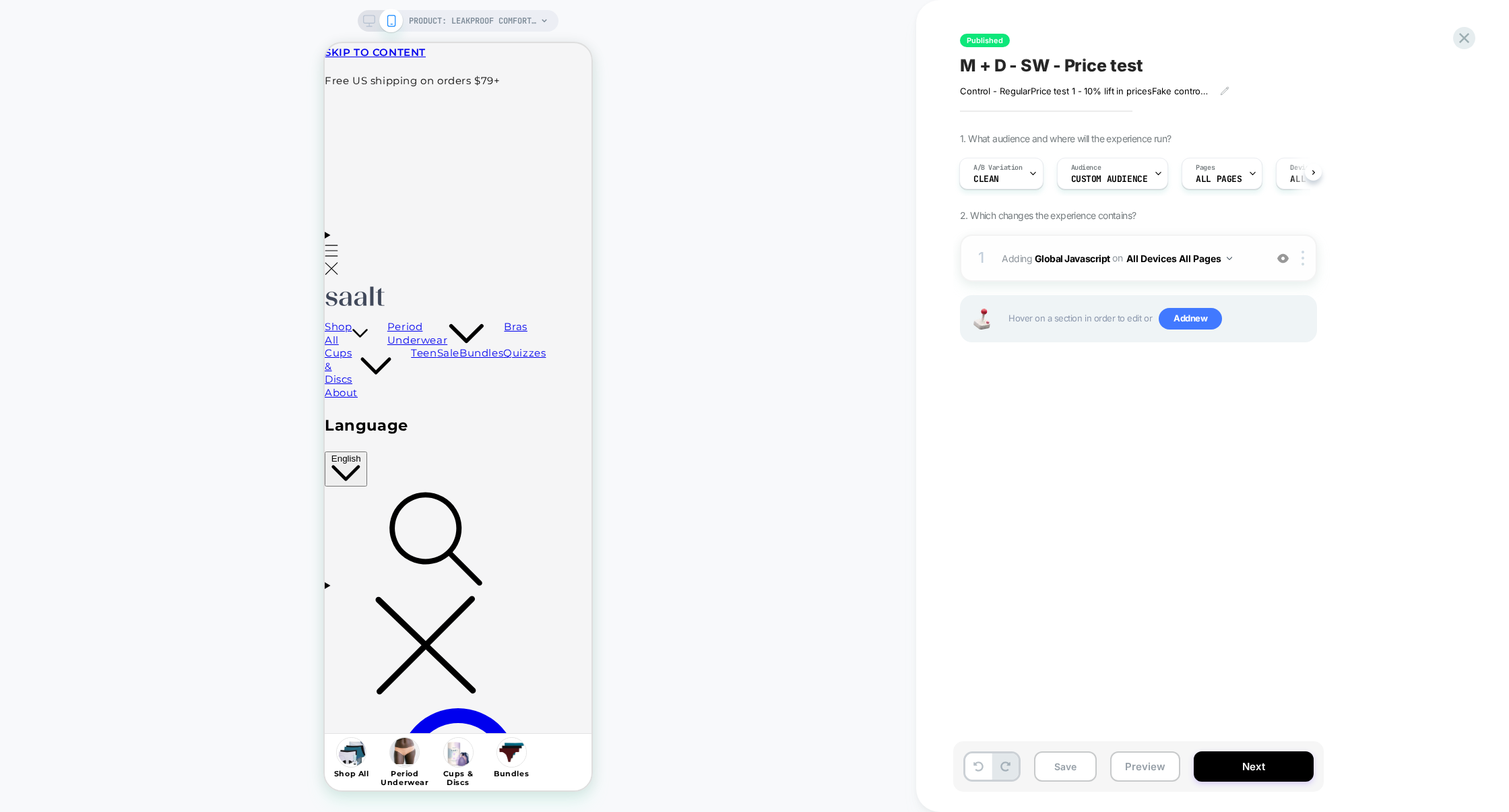
click at [1080, 279] on div "1 Adding Global Javascript on All Devices All Pages Add Before Add After Target…" at bounding box center [1139, 258] width 357 height 47
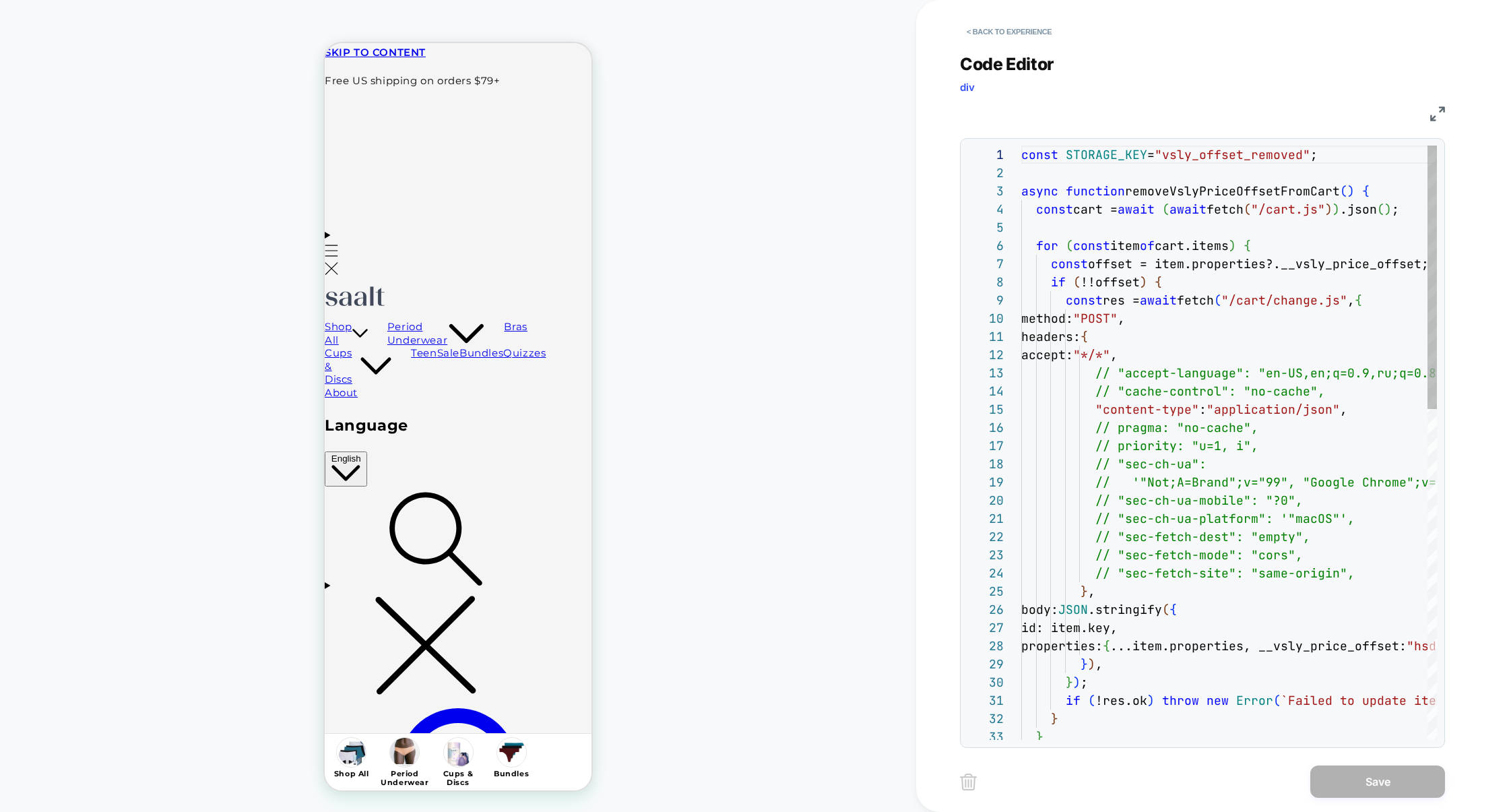
scroll to position [182, 0]
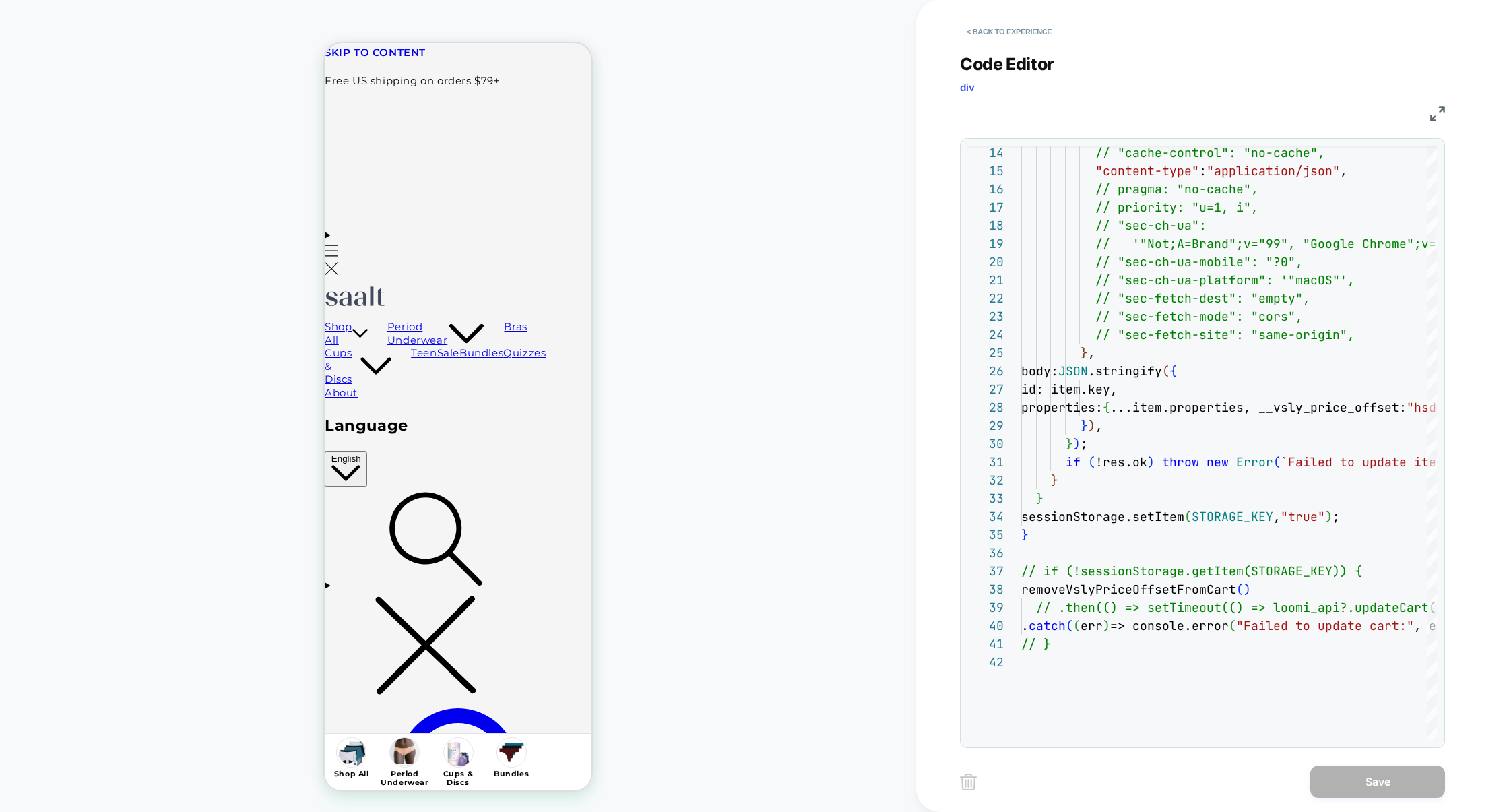
click at [1433, 122] on div "JS" at bounding box center [1203, 111] width 485 height 23
click at [1436, 115] on img at bounding box center [1437, 114] width 15 height 15
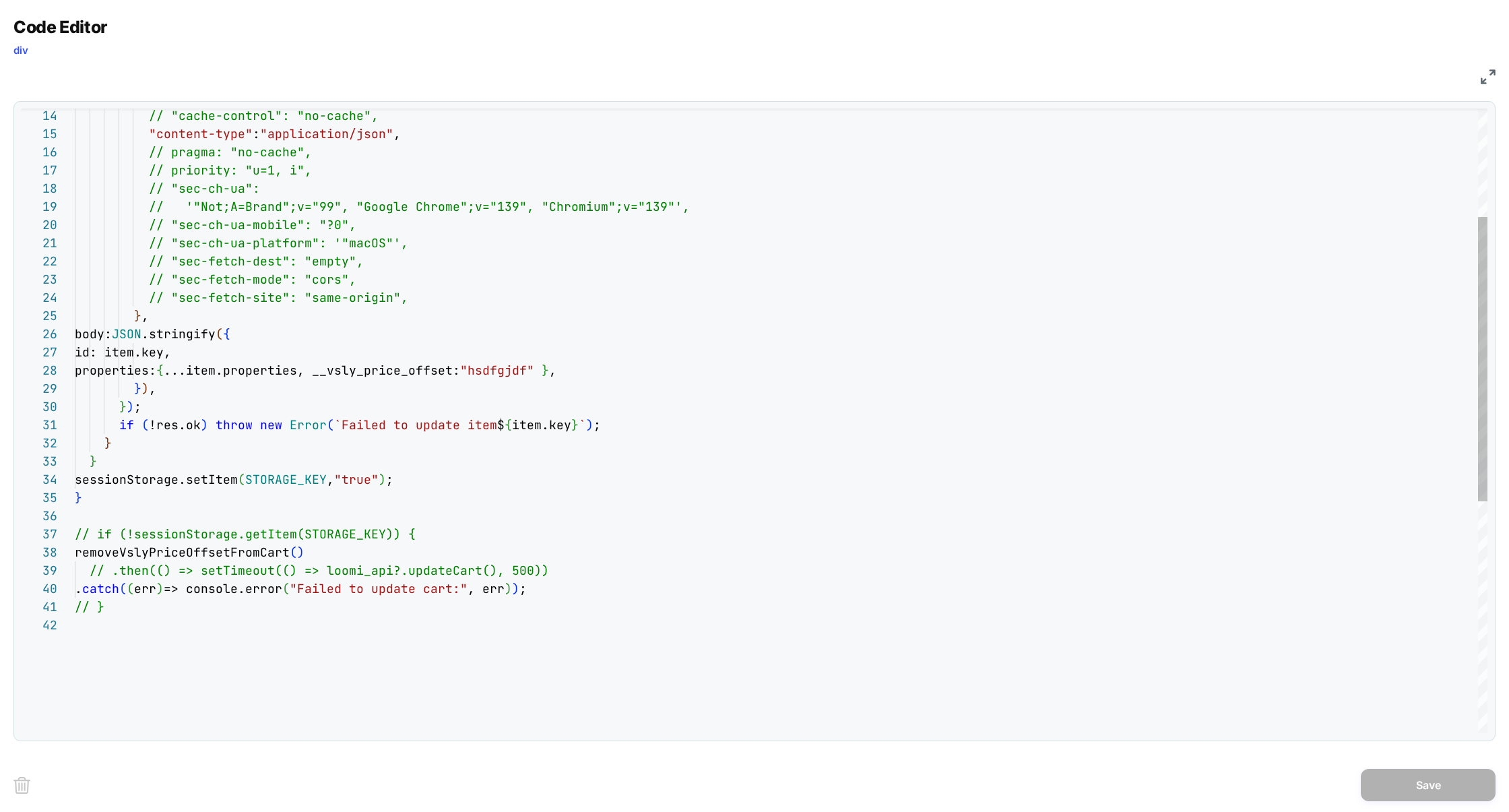
click at [423, 530] on div "// "cache-control": "no-cache", "content-type" : "application/json" , // pragma…" at bounding box center [781, 555] width 1413 height 1371
click at [551, 574] on div "// "cache-control": "no-cache", "content-type" : "application/json" , // pragma…" at bounding box center [781, 555] width 1413 height 1371
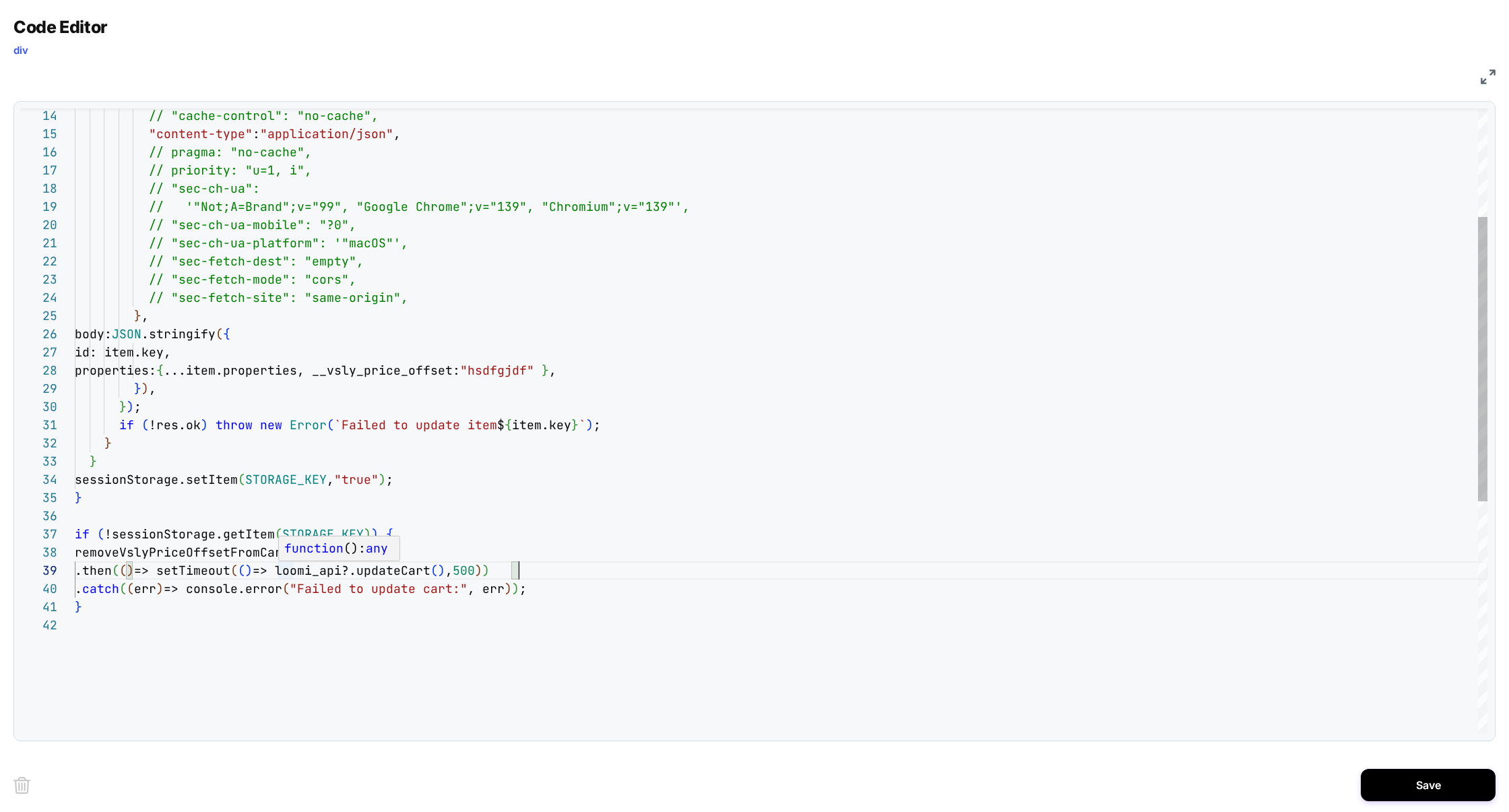
scroll to position [145, 465]
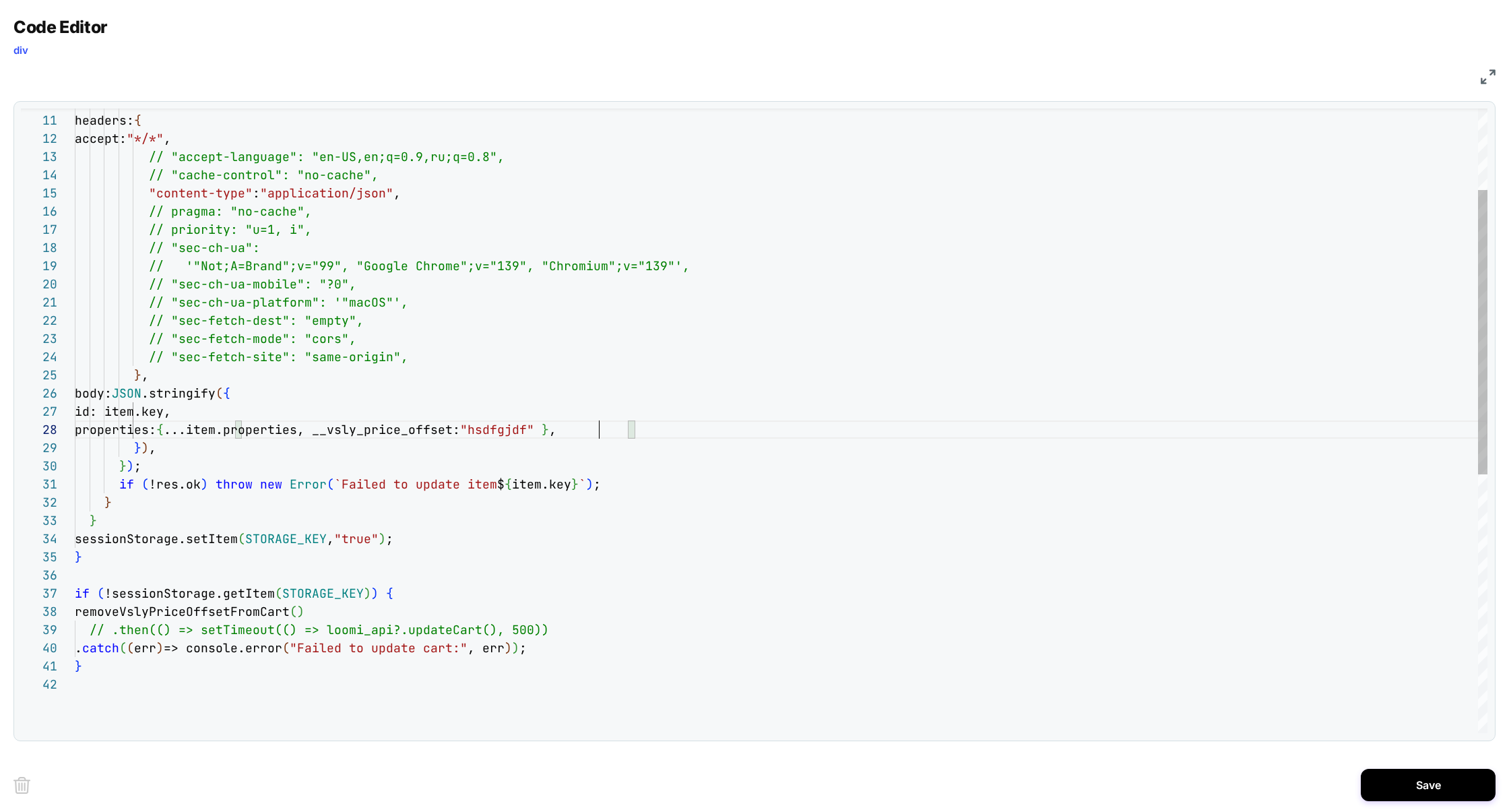
click at [597, 435] on div "// "cache-control": "no-cache", "content-type" : "application/json" , // pragma…" at bounding box center [781, 614] width 1413 height 1371
click at [779, 552] on div "// "cache-control": "no-cache", "content-type" : "application/json" , // pragma…" at bounding box center [781, 614] width 1413 height 1371
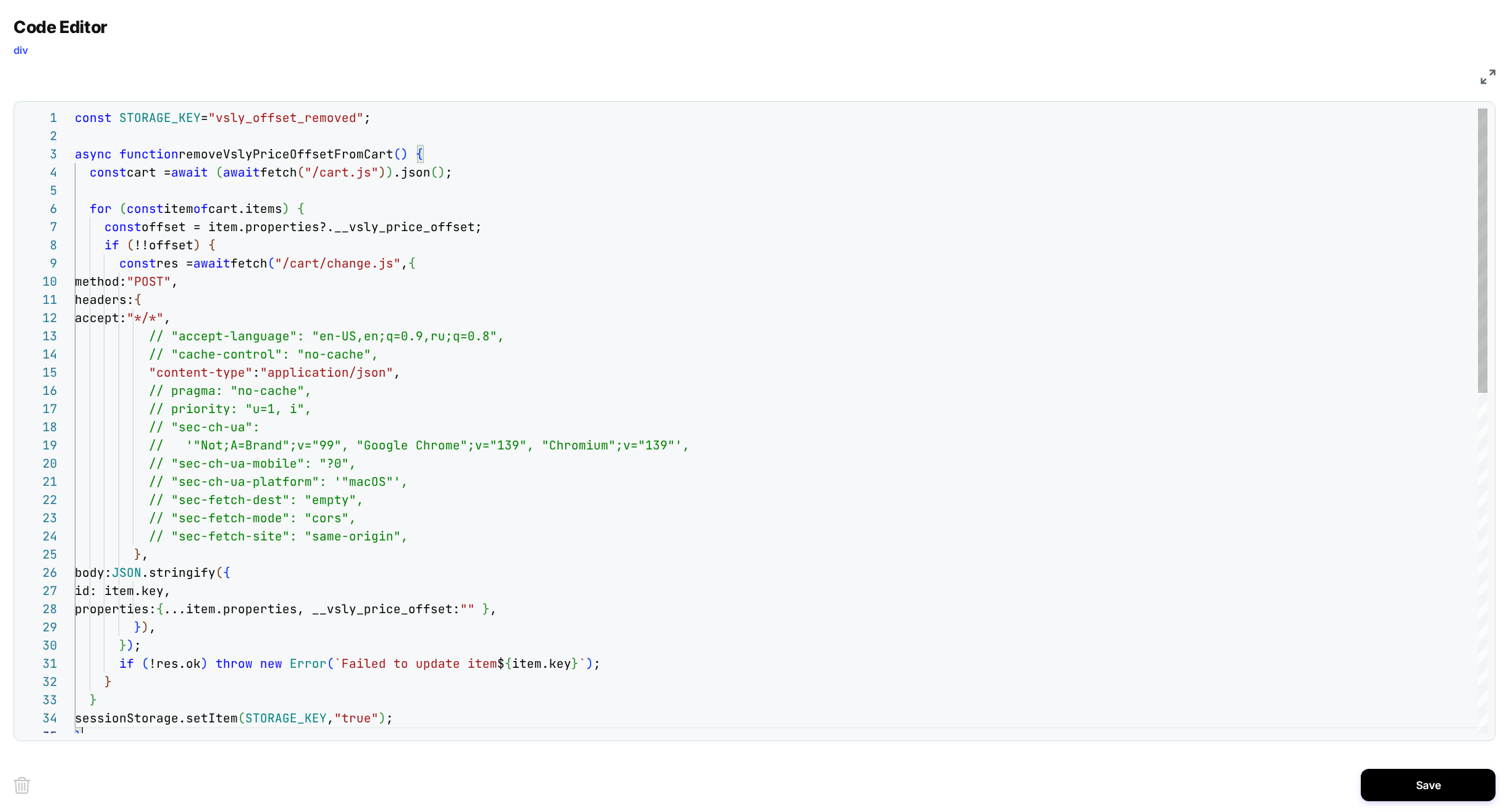
click at [887, 574] on div "// "cache-control": "no-cache", "content-type" : "application/json" , // pragma…" at bounding box center [781, 793] width 1413 height 1371
type textarea "**********"
click at [1387, 792] on button "Save" at bounding box center [1428, 784] width 135 height 32
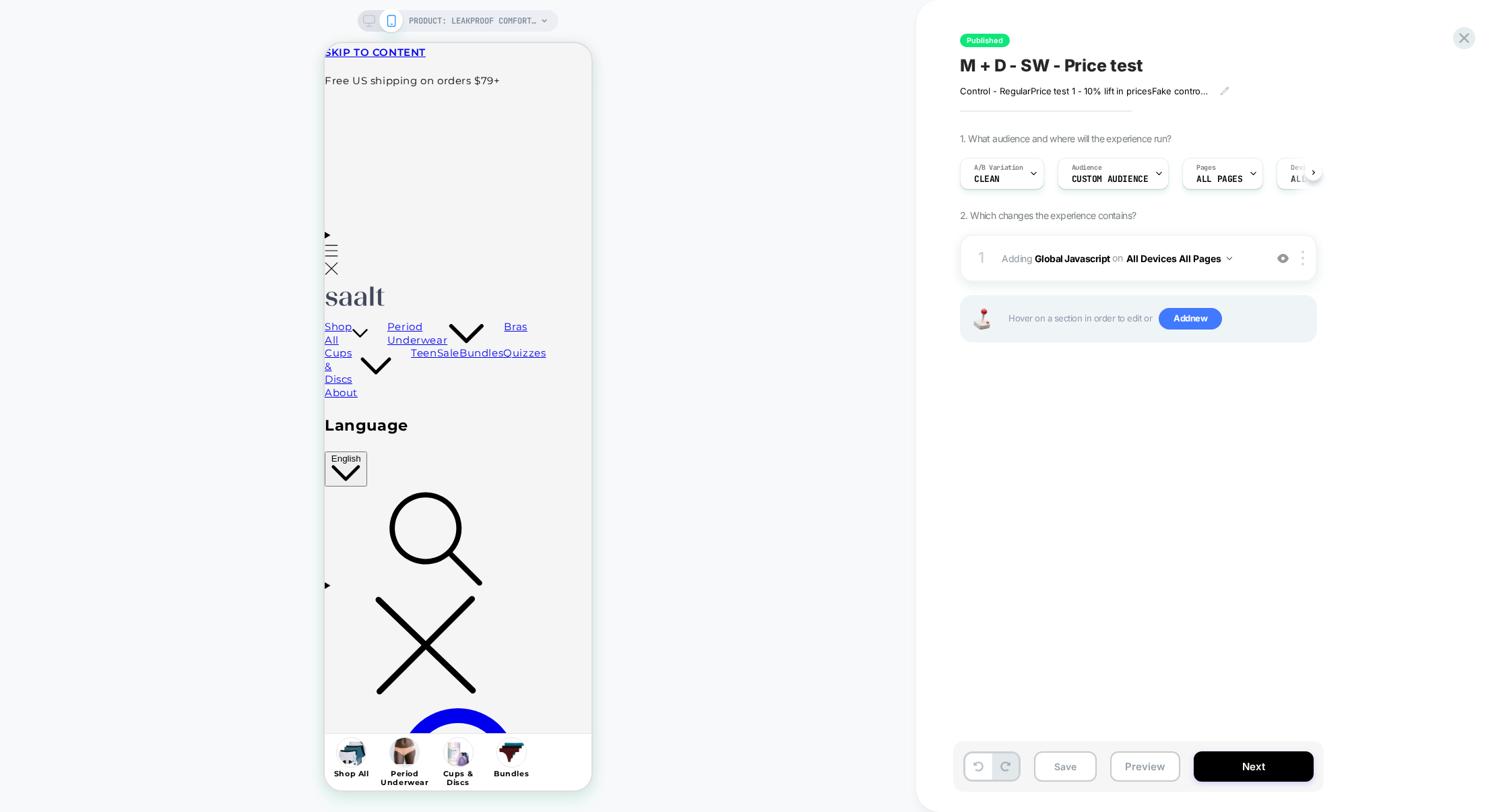
scroll to position [0, 1]
click at [1133, 768] on button "Preview" at bounding box center [1145, 766] width 70 height 30
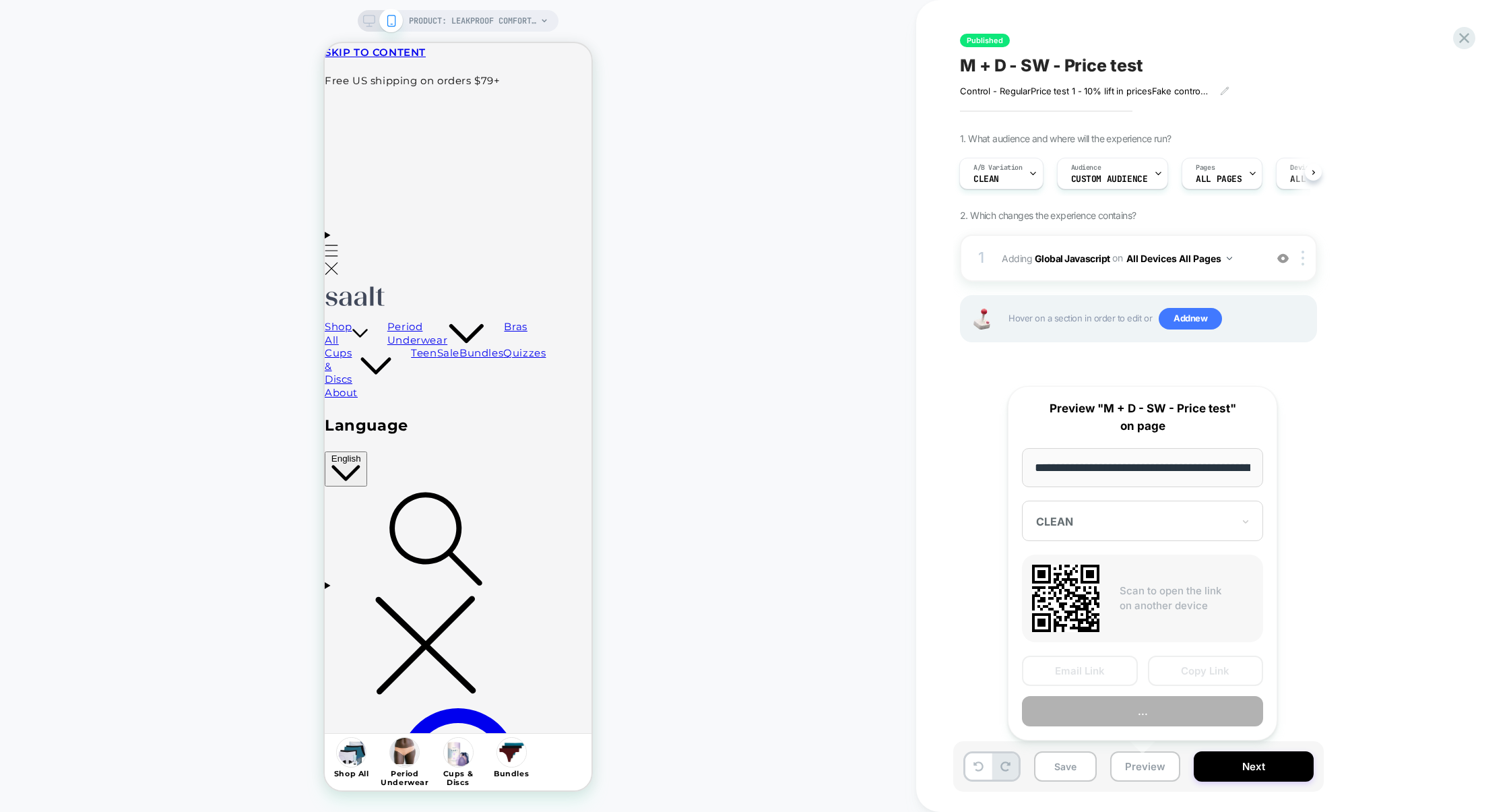
scroll to position [0, 165]
click at [1169, 721] on button "Preview" at bounding box center [1143, 712] width 242 height 30
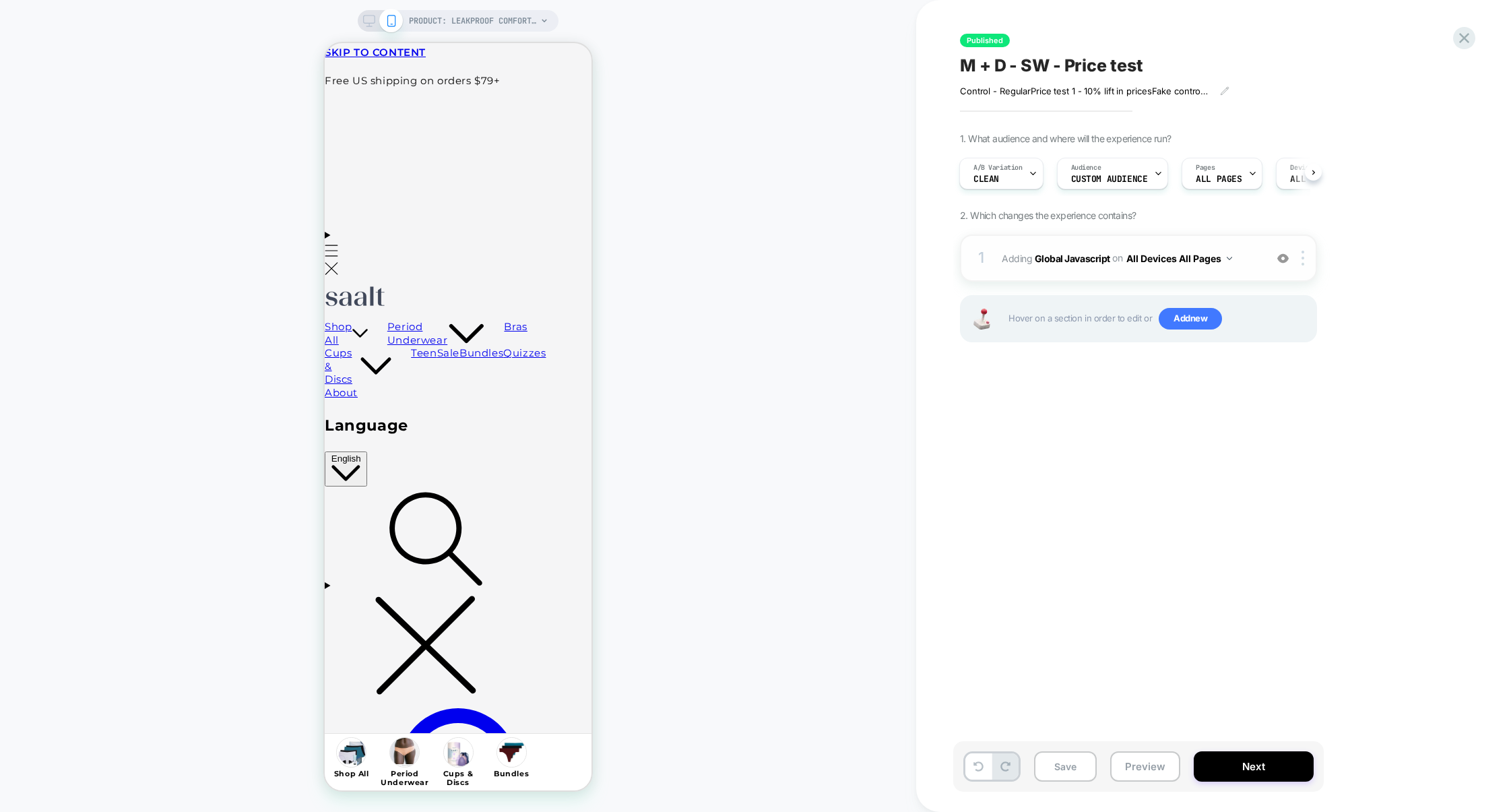
click at [1063, 238] on div "1 Adding Global Javascript on All Devices All Pages Add Before Add After Target…" at bounding box center [1139, 258] width 357 height 47
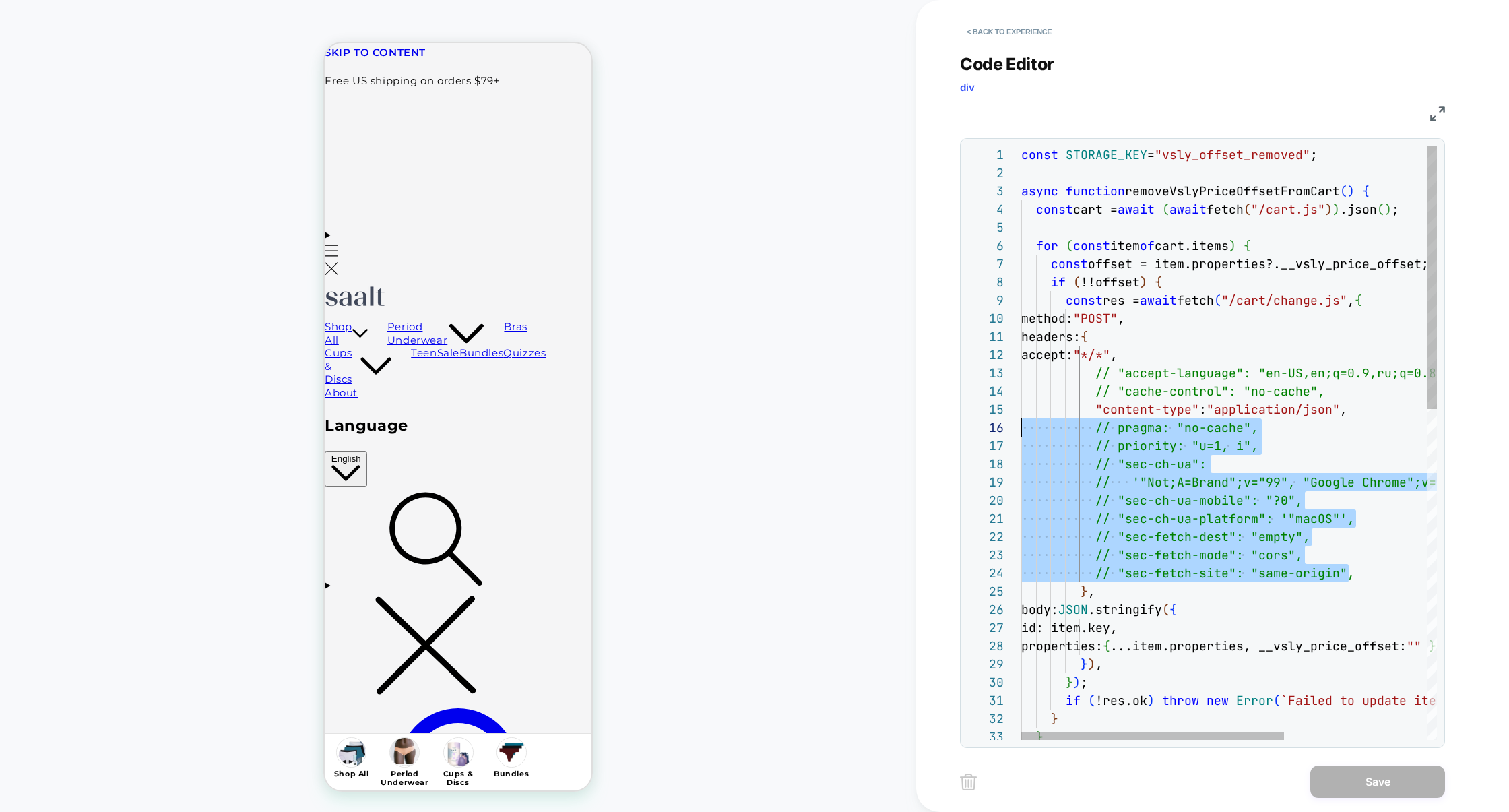
scroll to position [90, 0]
drag, startPoint x: 1356, startPoint y: 573, endPoint x: 862, endPoint y: 424, distance: 516.0
click at [1021, 425] on div "const STORAGE_KEY = "vsly_offset_removed" ; async function removeVslyPriceOffse…" at bounding box center [1342, 815] width 642 height 1340
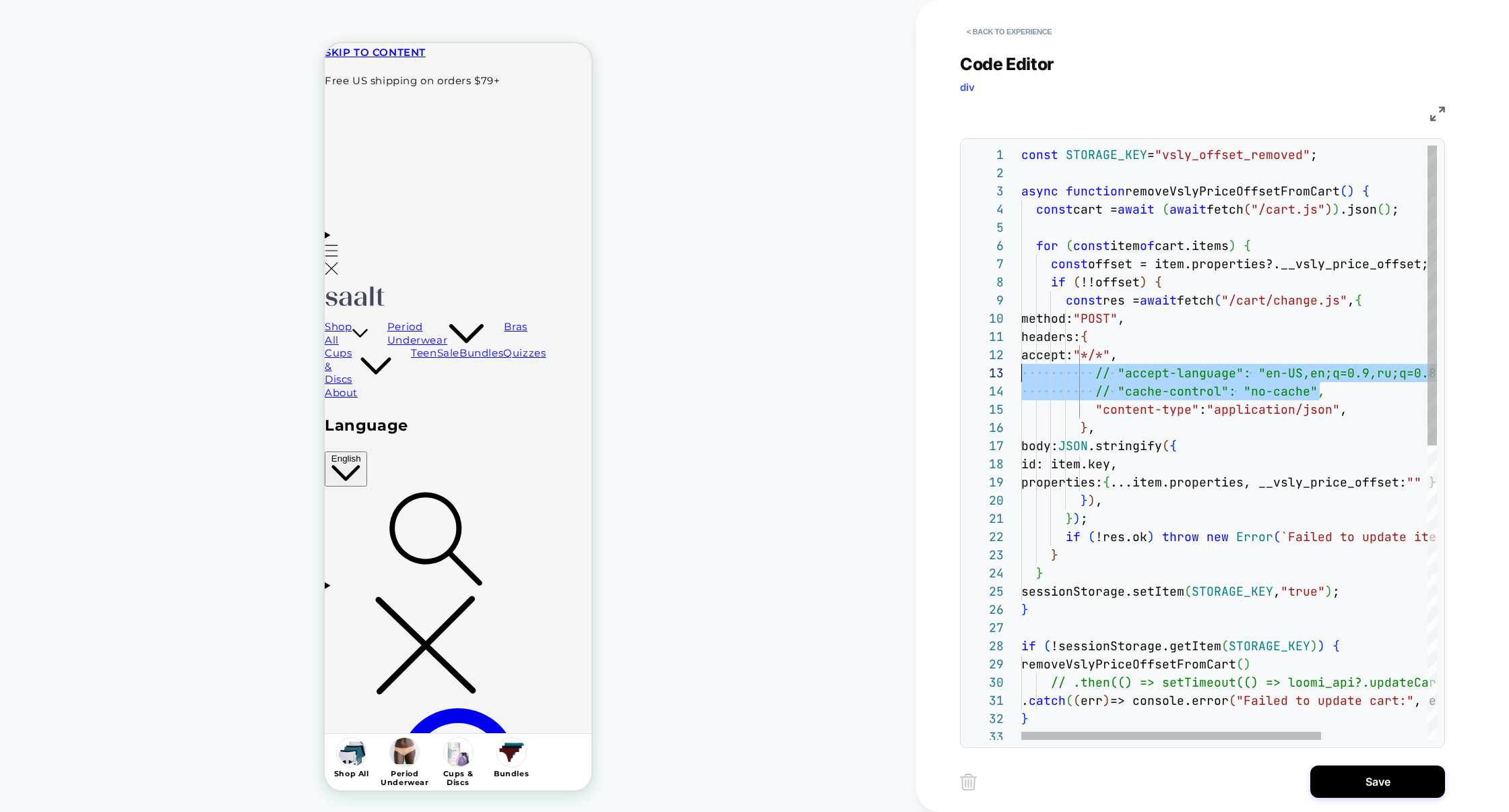
scroll to position [36, 0]
drag, startPoint x: 1332, startPoint y: 391, endPoint x: 874, endPoint y: 366, distance: 458.7
click at [873, 368] on div "PRODUCT: Leakproof Comfort Bikini PRODUCT: Leakproof Comfort Bikini < Back to e…" at bounding box center [754, 406] width 1509 height 812
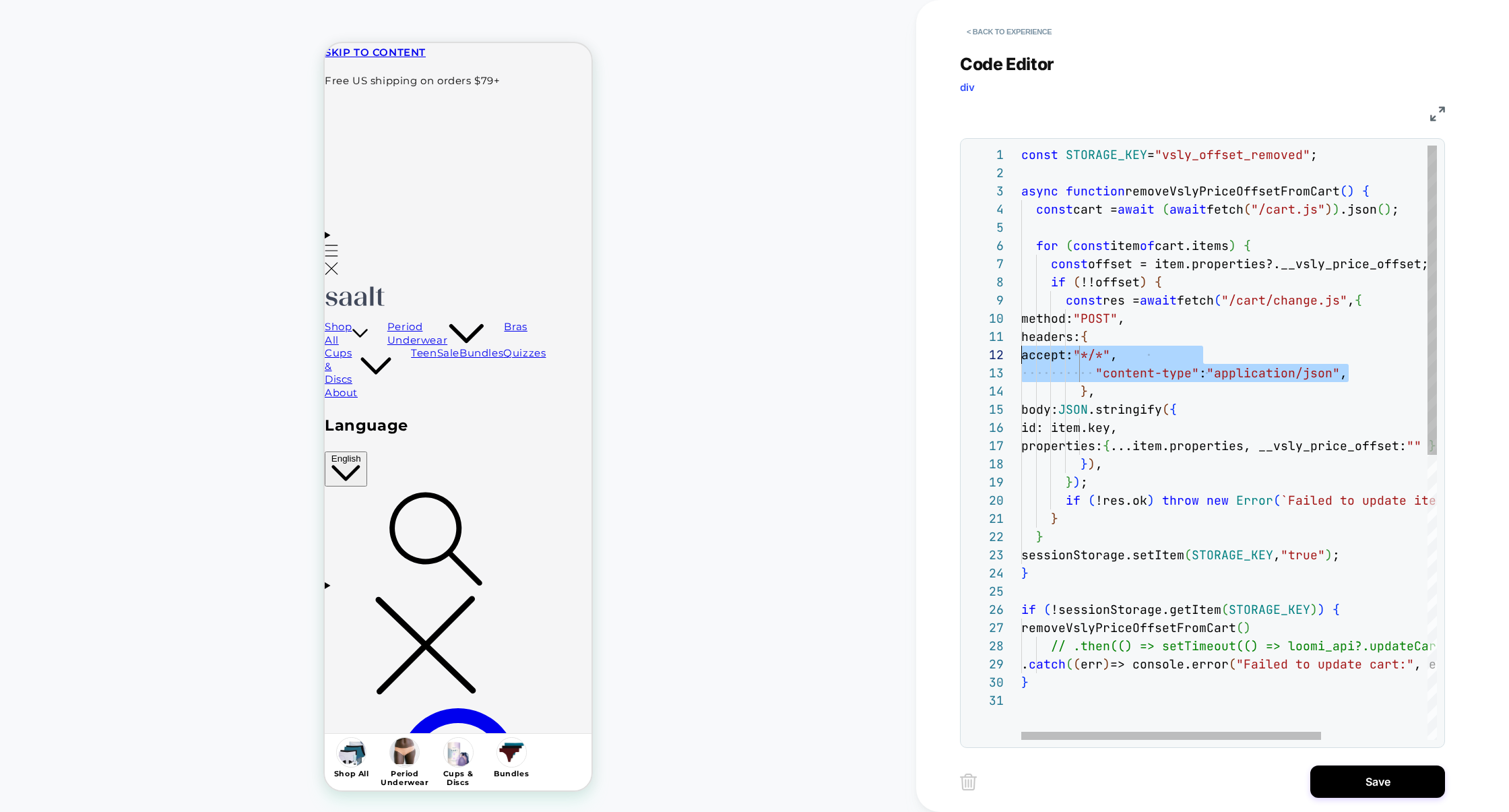
scroll to position [17, 0]
drag, startPoint x: 1368, startPoint y: 376, endPoint x: 889, endPoint y: 358, distance: 479.3
click at [889, 358] on div "PRODUCT: Leakproof Comfort Bikini PRODUCT: Leakproof Comfort Bikini < Back to e…" at bounding box center [754, 406] width 1509 height 812
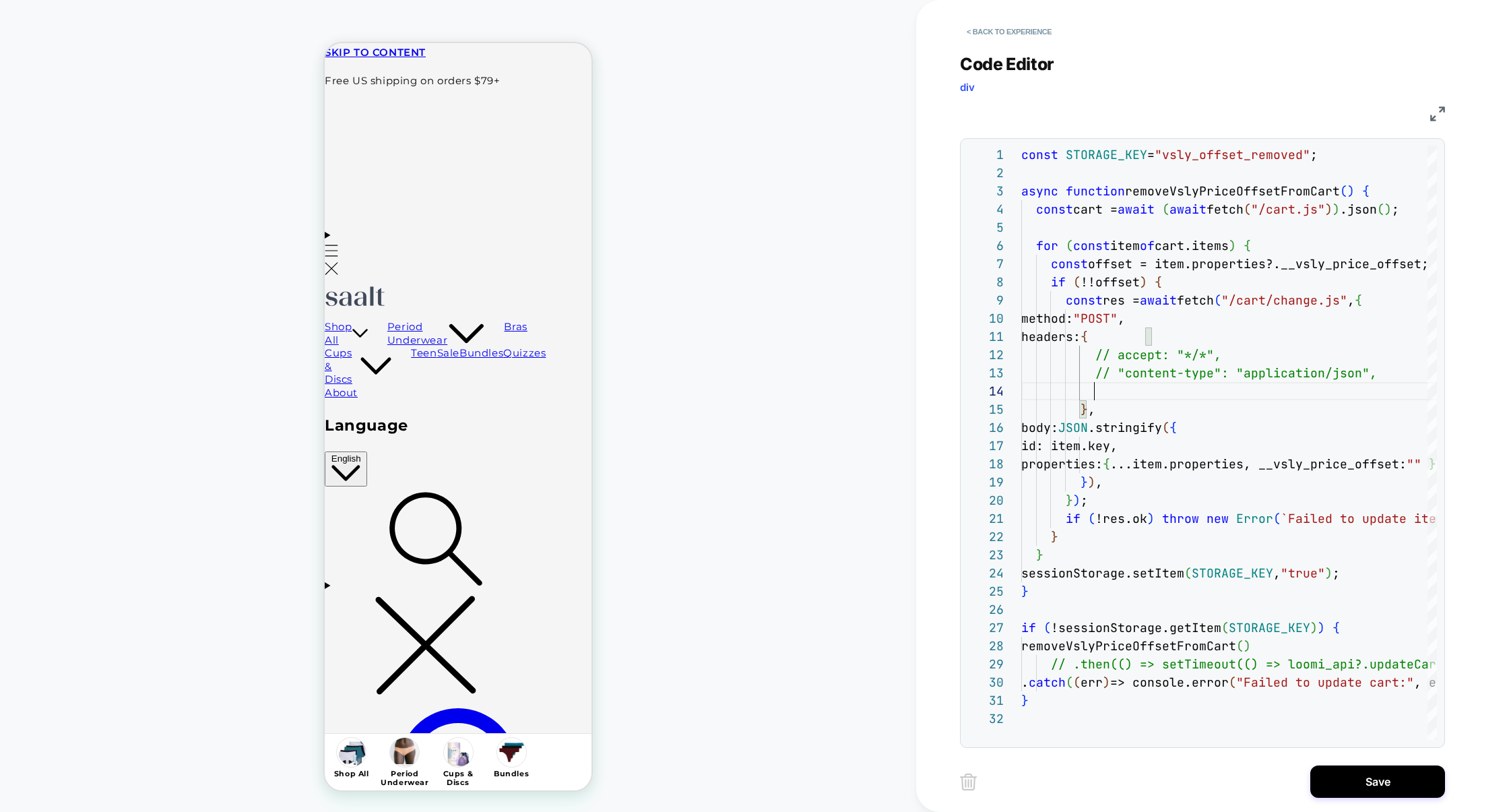
scroll to position [73, 269]
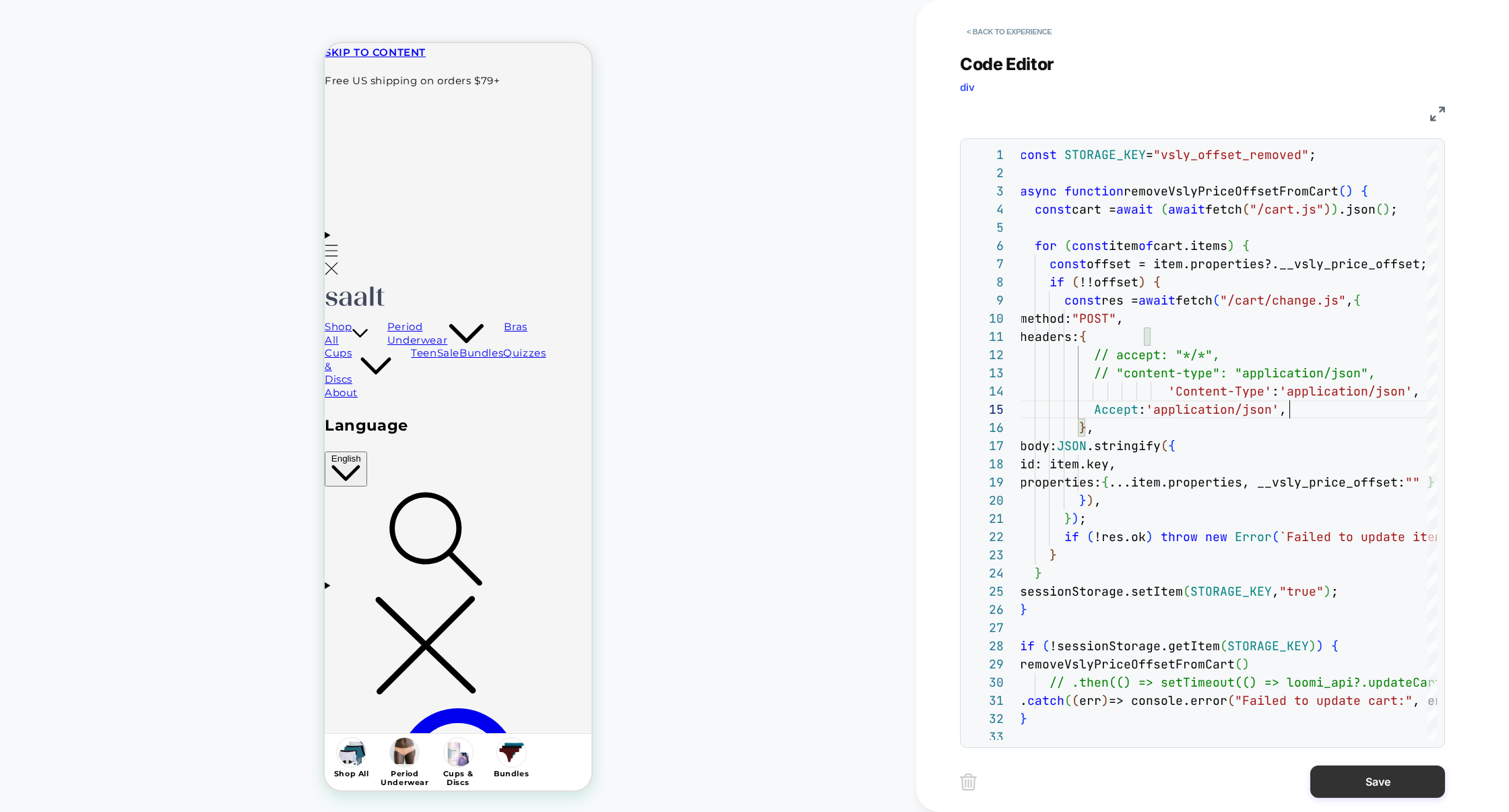
type textarea "**********"
click at [1352, 794] on button "Save" at bounding box center [1378, 781] width 135 height 32
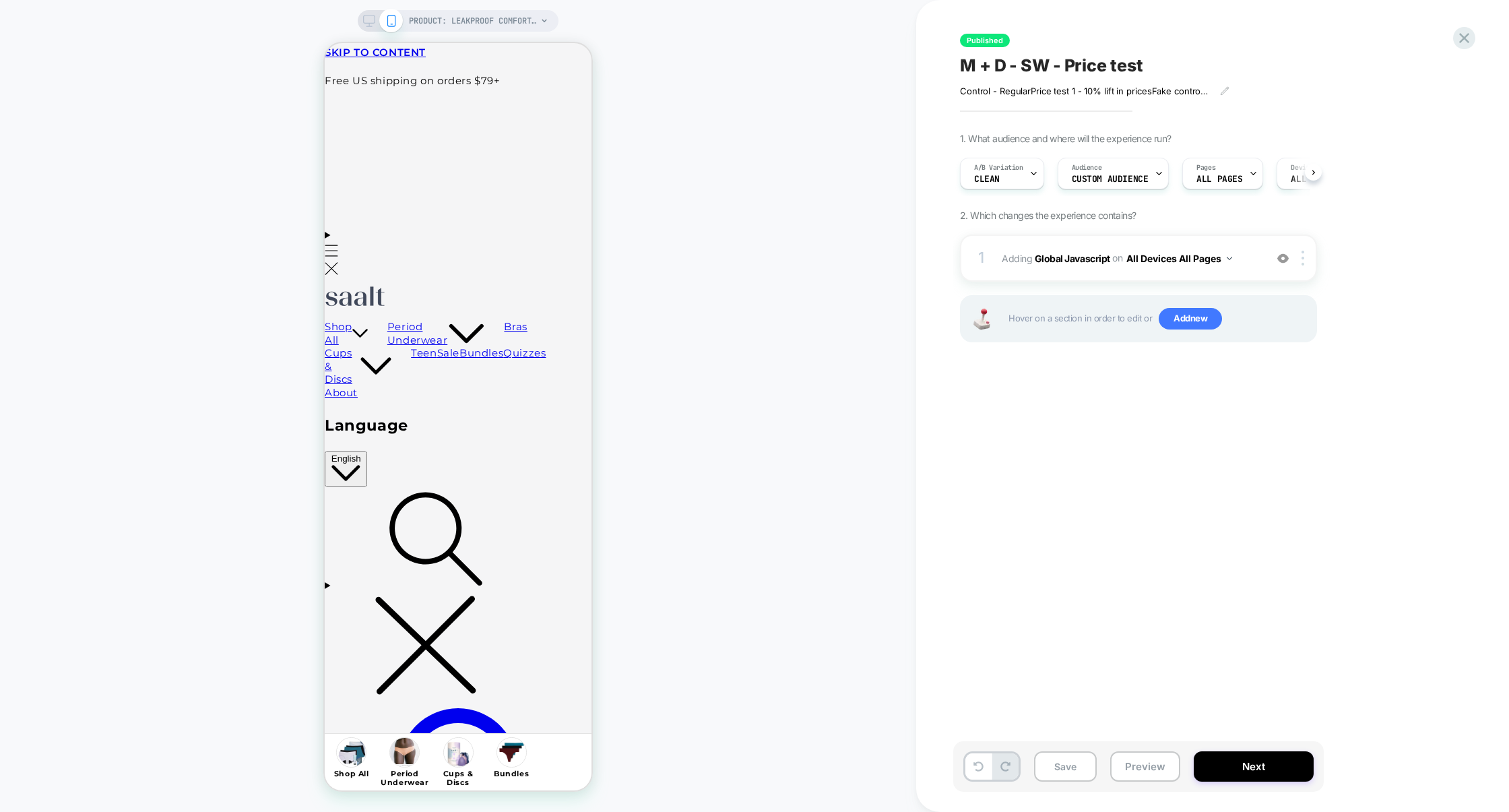
scroll to position [0, 1]
click at [1131, 754] on button "Preview" at bounding box center [1145, 766] width 70 height 30
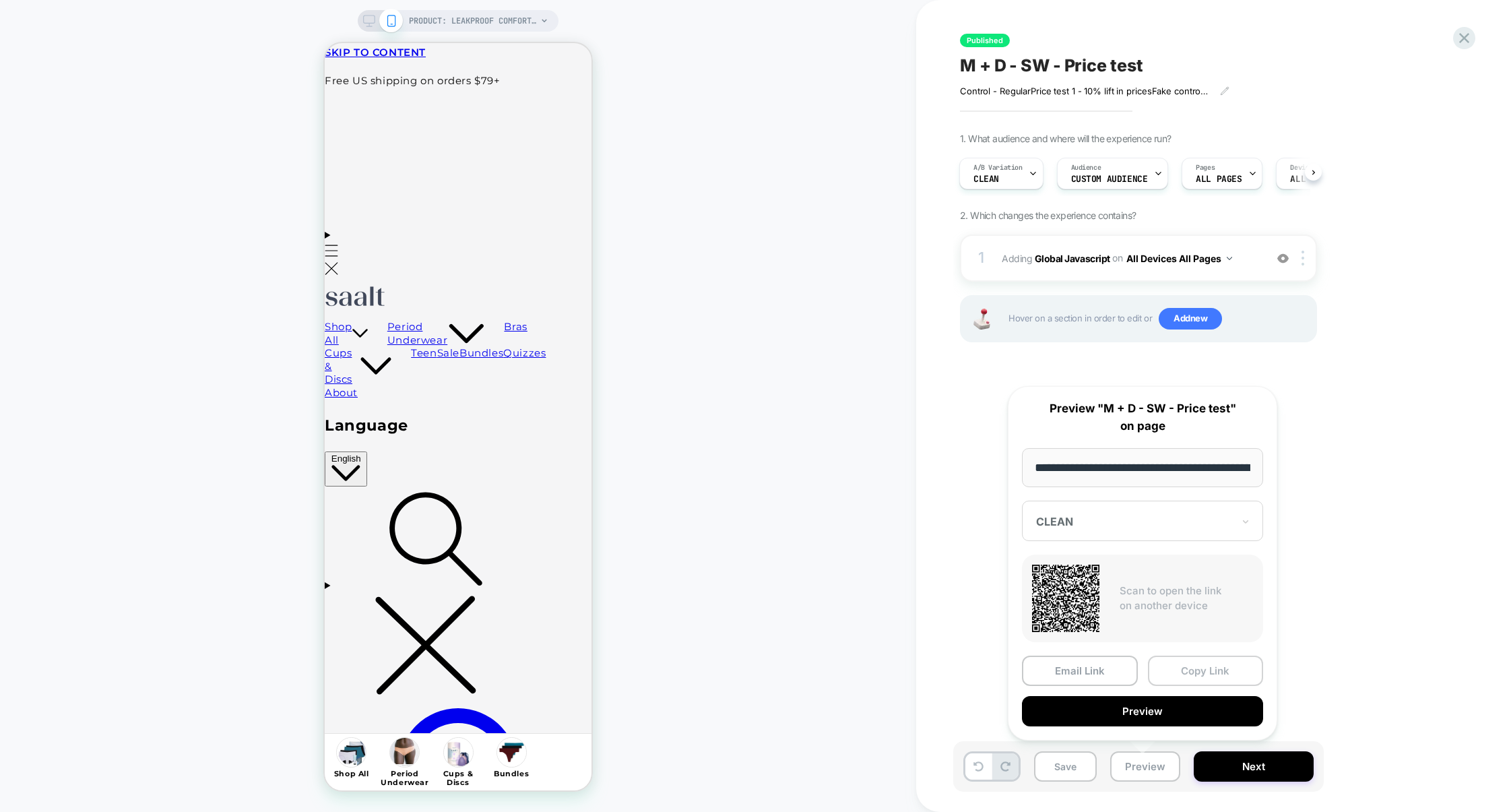
scroll to position [0, 165]
click at [1215, 526] on div at bounding box center [1134, 522] width 197 height 13
click at [1080, 610] on div "new prices 2" at bounding box center [1143, 617] width 228 height 24
click at [1166, 697] on button "Preview" at bounding box center [1143, 712] width 242 height 30
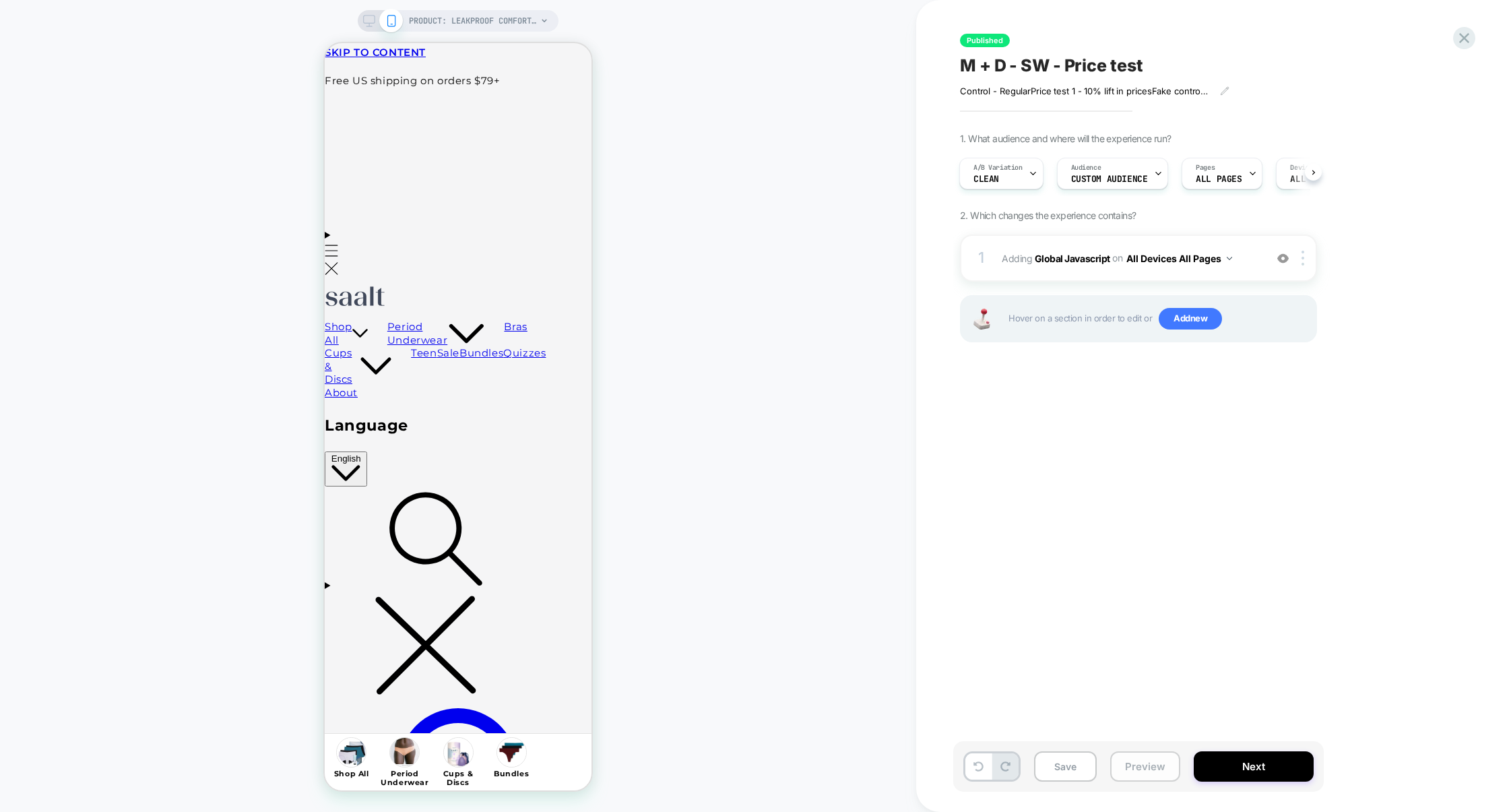
click at [1149, 766] on button "Preview" at bounding box center [1145, 766] width 70 height 30
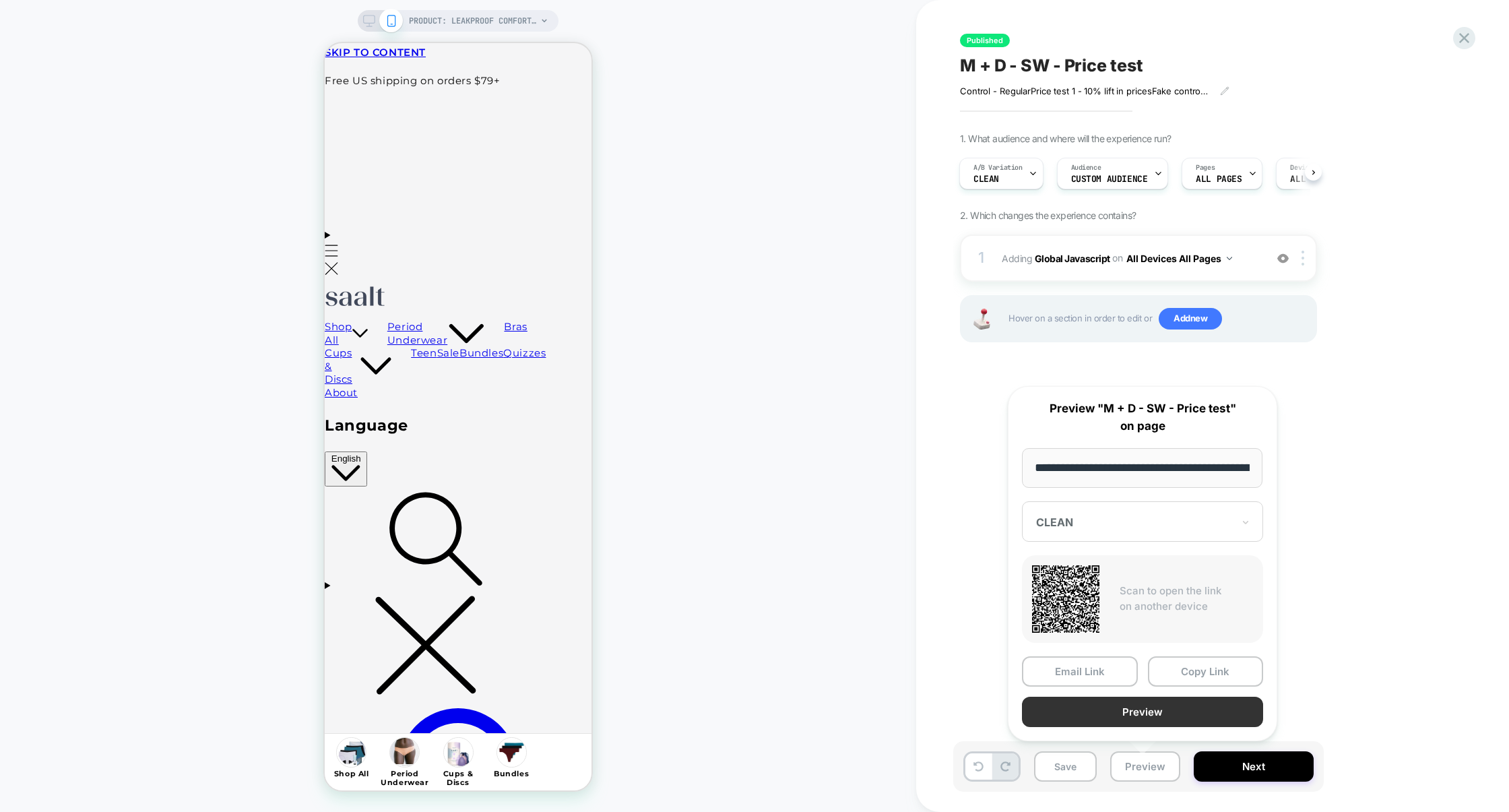
click at [1151, 717] on button "Preview" at bounding box center [1143, 712] width 242 height 30
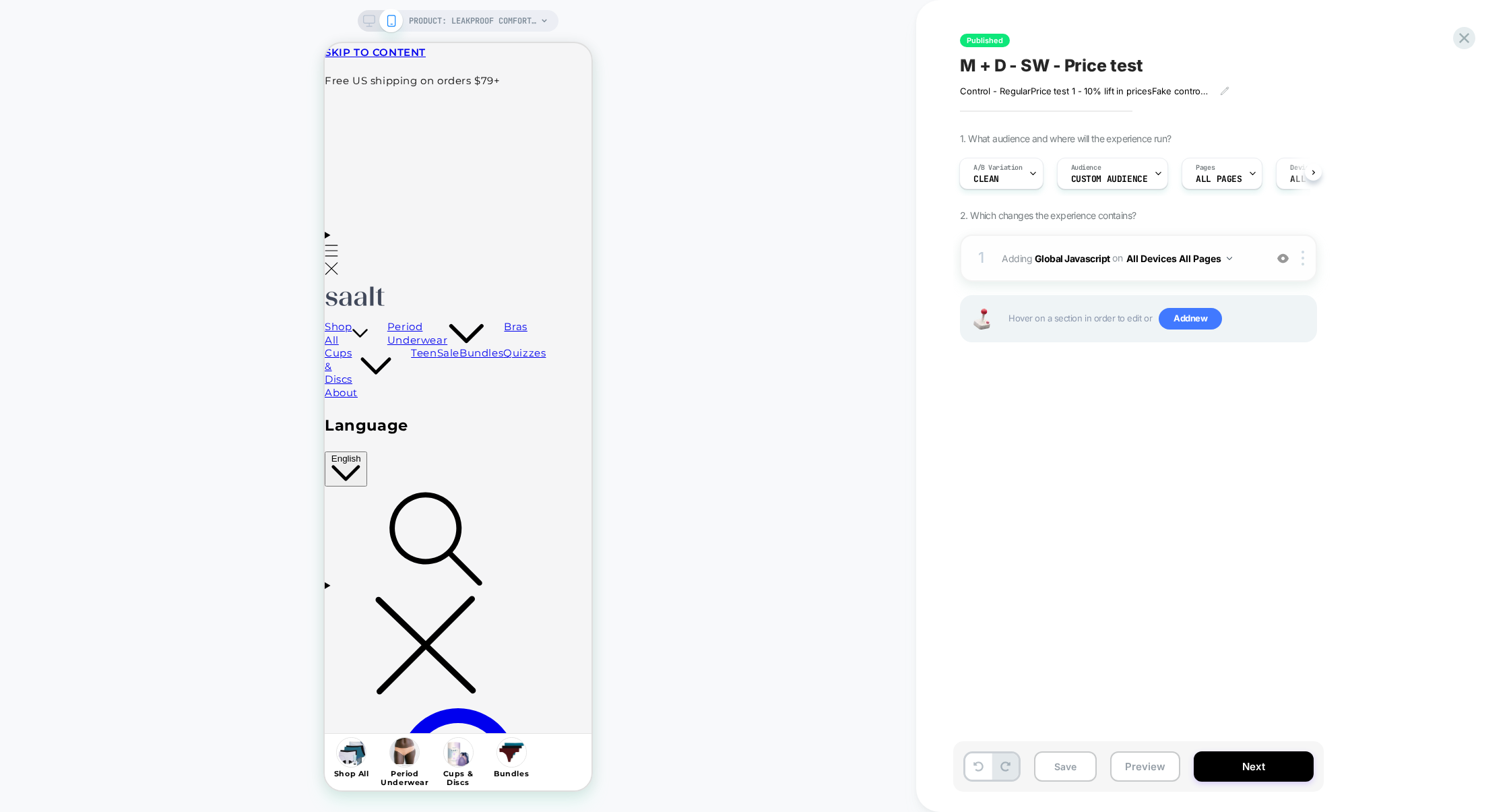
click at [1076, 249] on span "Adding Global Javascript on All Devices All Pages" at bounding box center [1130, 258] width 256 height 20
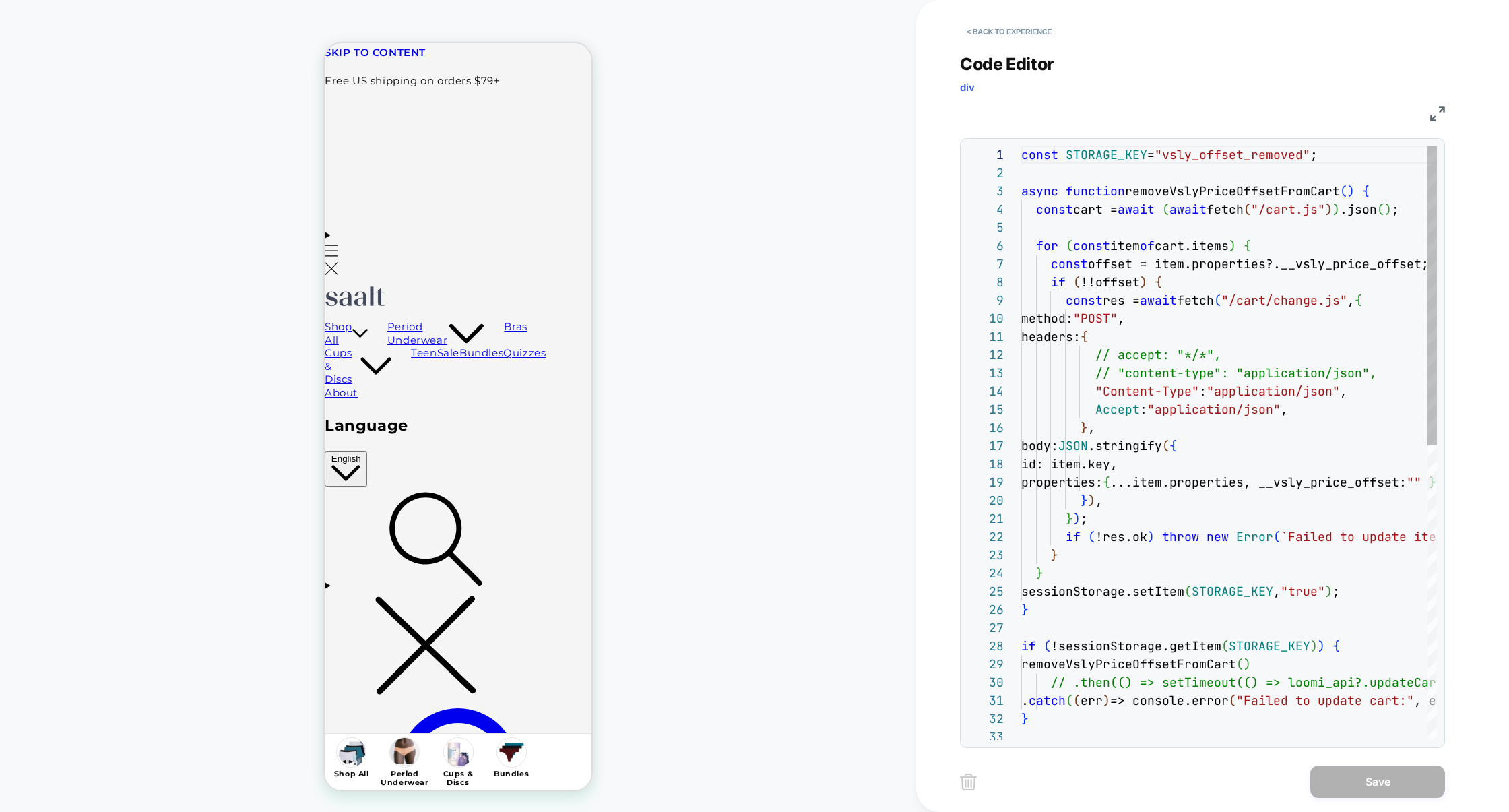
scroll to position [182, 0]
click at [1229, 463] on div "const STORAGE_KEY = "vsly_offset_removed" ; async function removeVslyPriceOffse…" at bounding box center [1302, 733] width 563 height 1177
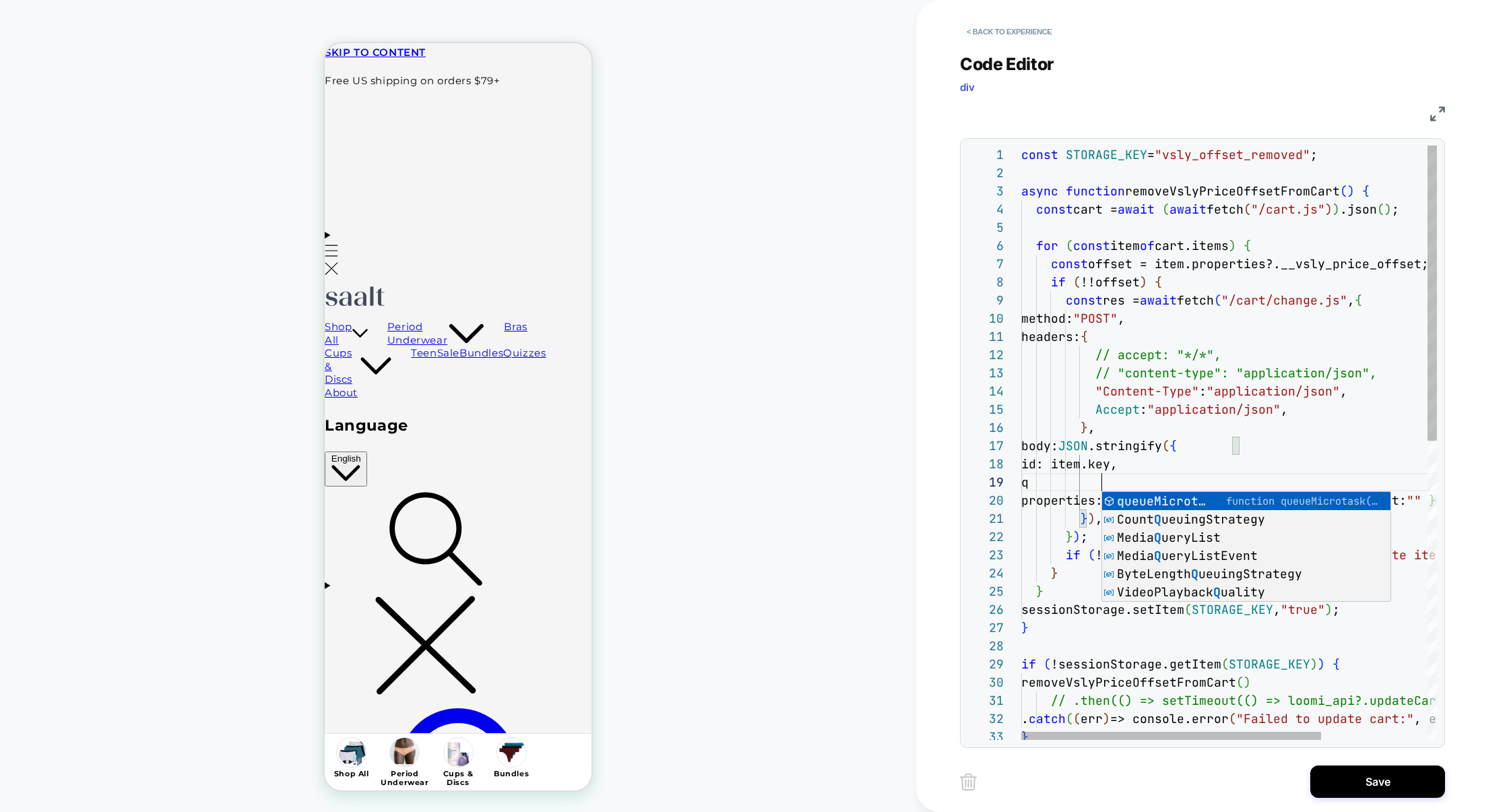
scroll to position [145, 88]
type textarea "**********"
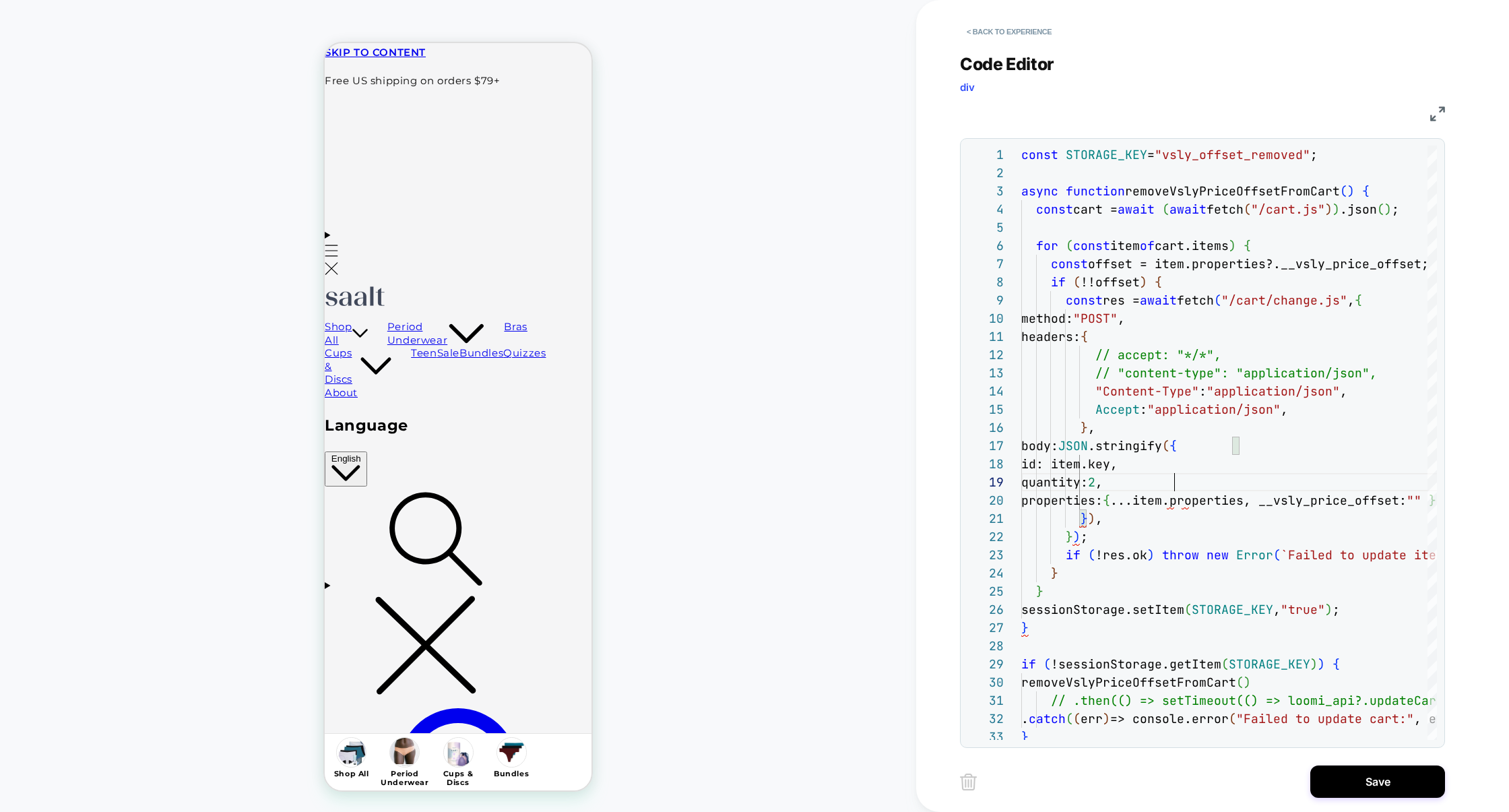
scroll to position [145, 152]
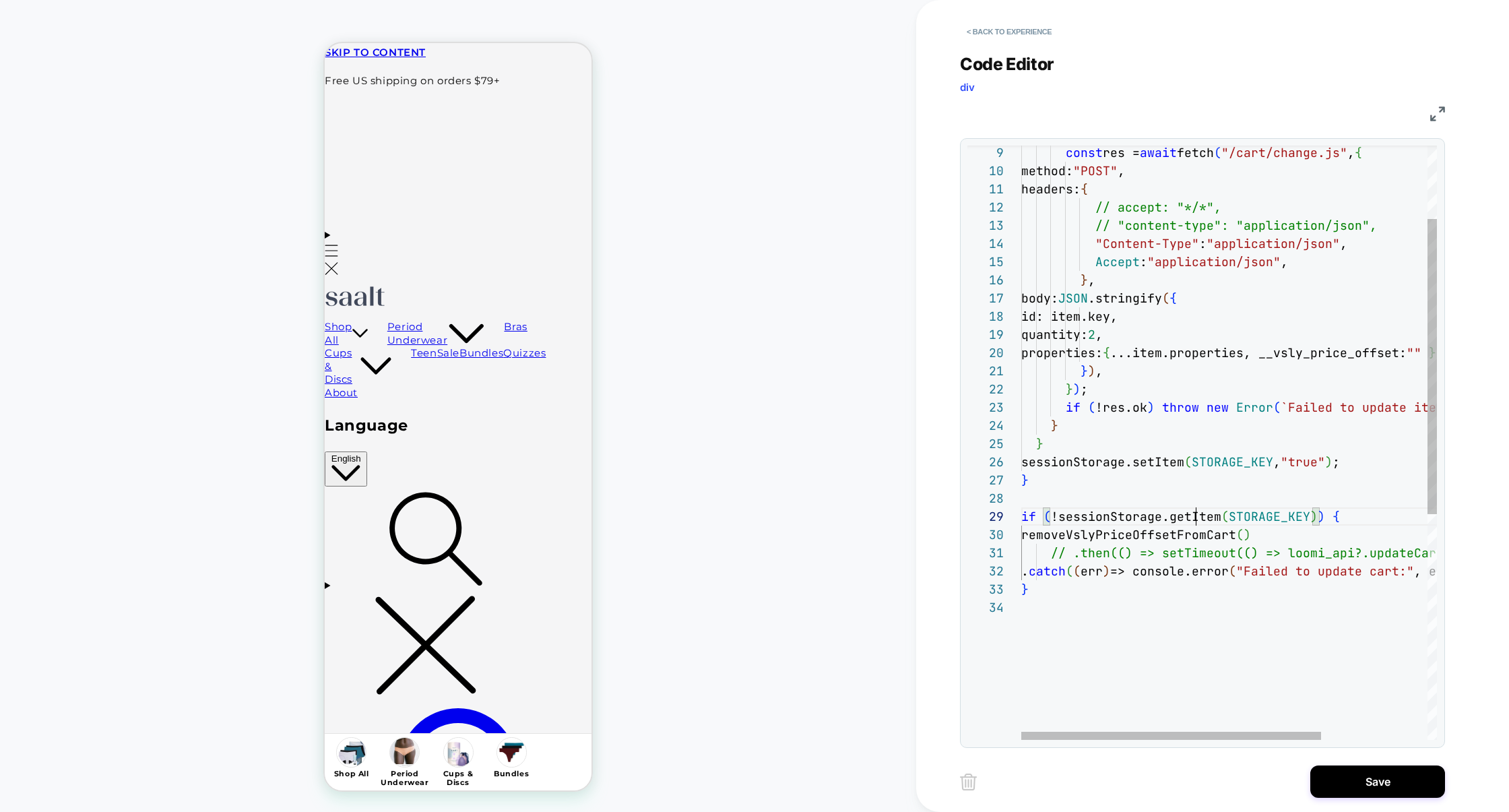
click at [1196, 521] on div "const res = await fetch ( "/cart/change.js" , { method: "POST" , headers: { // …" at bounding box center [1302, 595] width 563 height 1195
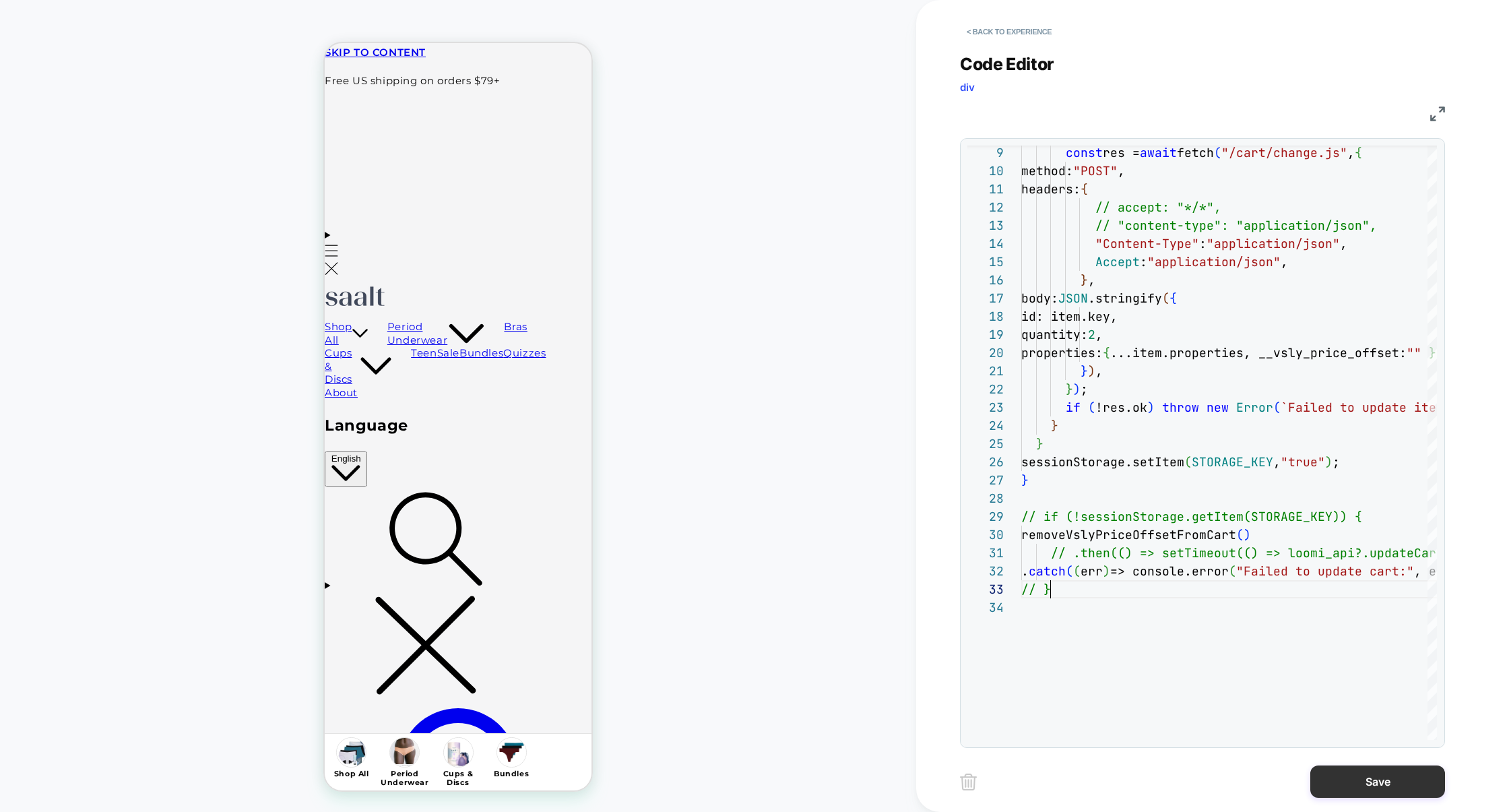
type textarea "**********"
click at [1408, 776] on button "Save" at bounding box center [1378, 781] width 135 height 32
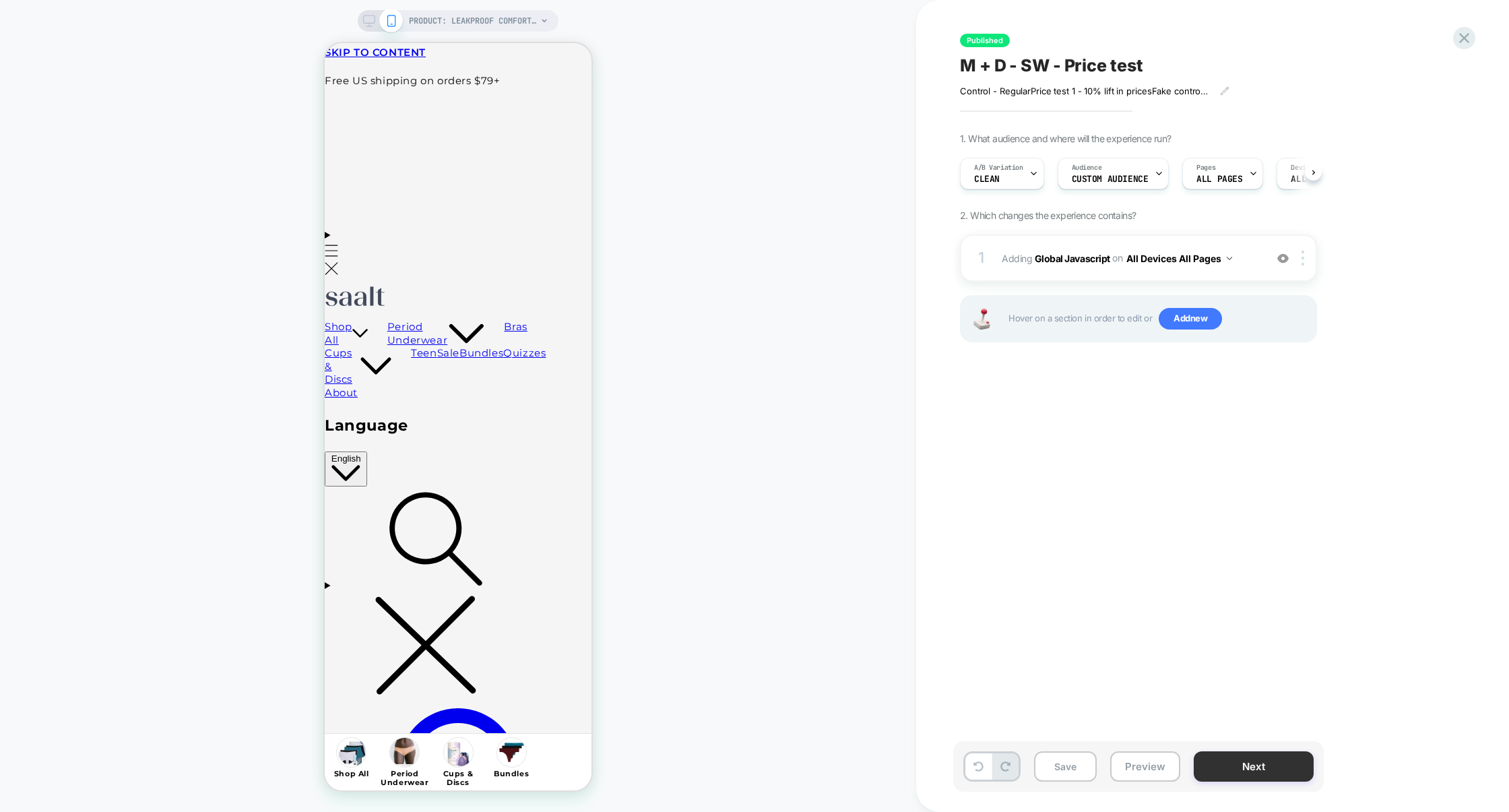
scroll to position [0, 1]
click at [1155, 768] on button "Preview" at bounding box center [1145, 766] width 70 height 30
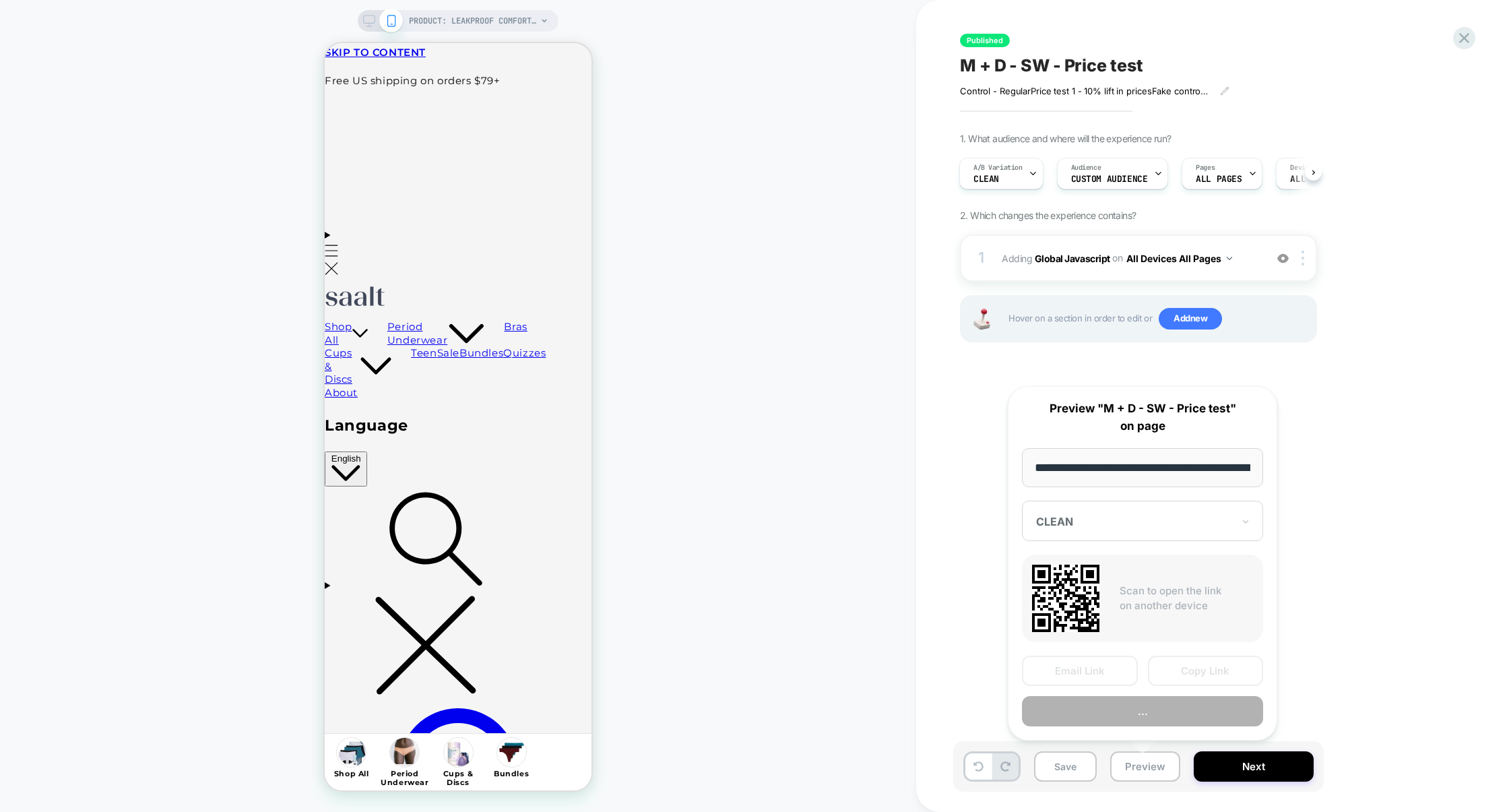
scroll to position [0, 165]
click at [1152, 715] on button "Preview" at bounding box center [1143, 712] width 242 height 30
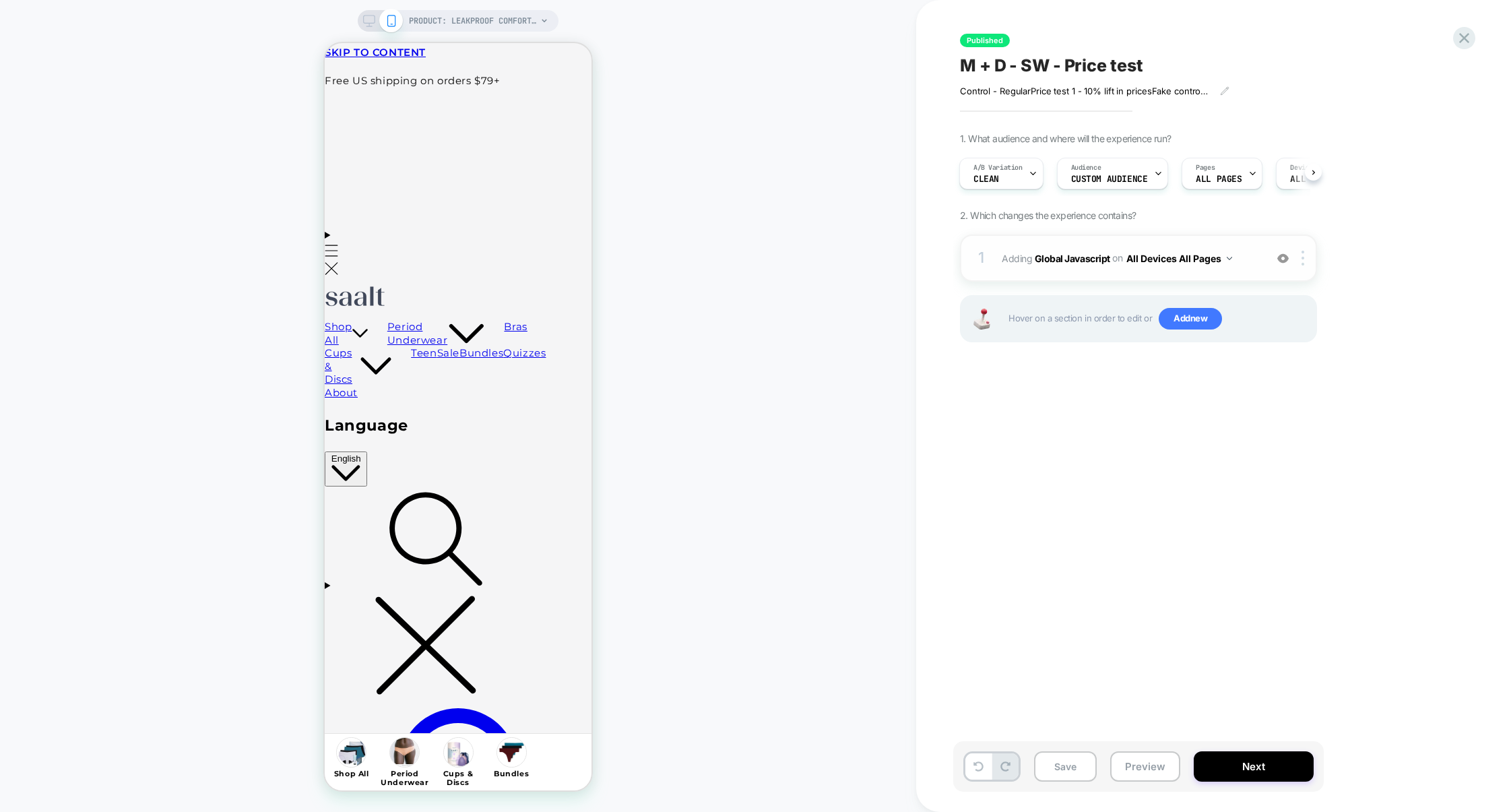
click at [1071, 241] on div "1 Adding Global Javascript on All Devices All Pages Add Before Add After Target…" at bounding box center [1139, 258] width 357 height 47
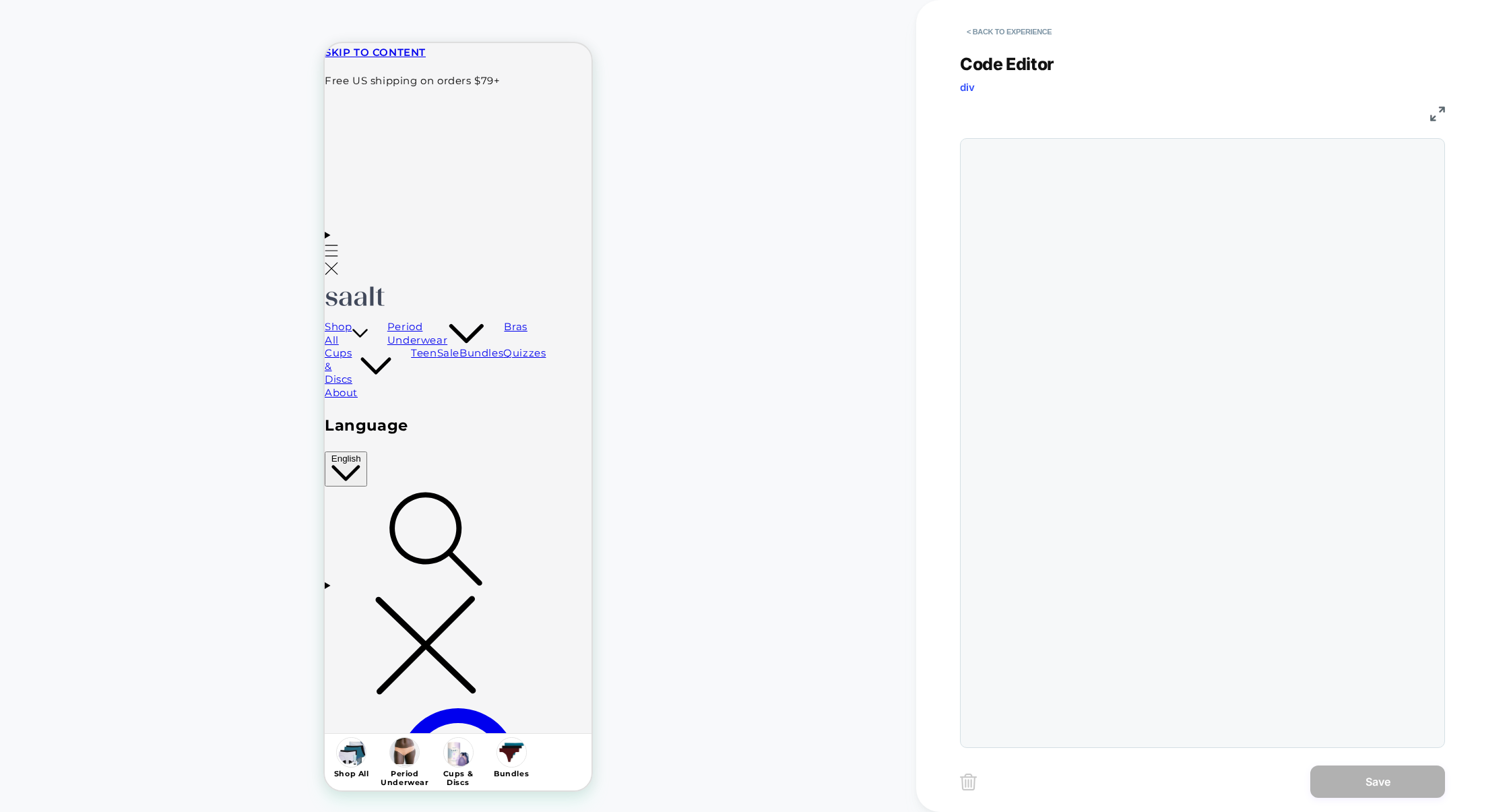
scroll to position [182, 0]
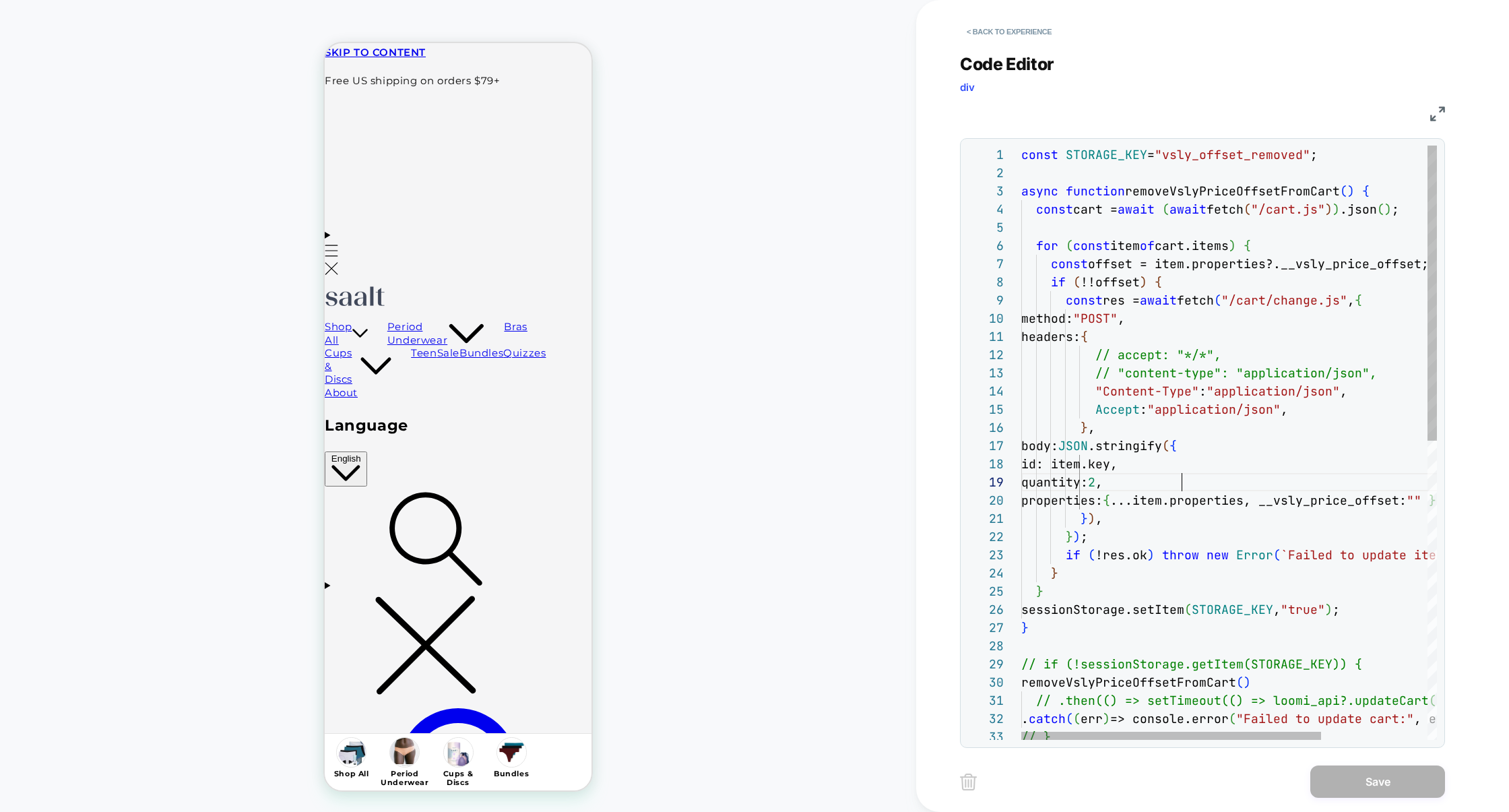
click at [1189, 474] on div "const STORAGE_KEY = "vsly_offset_removed" ; async function removeVslyPriceOffse…" at bounding box center [1302, 743] width 563 height 1195
click at [1189, 482] on div "const STORAGE_KEY = "vsly_offset_removed" ; async function removeVslyPriceOffse…" at bounding box center [1302, 743] width 563 height 1195
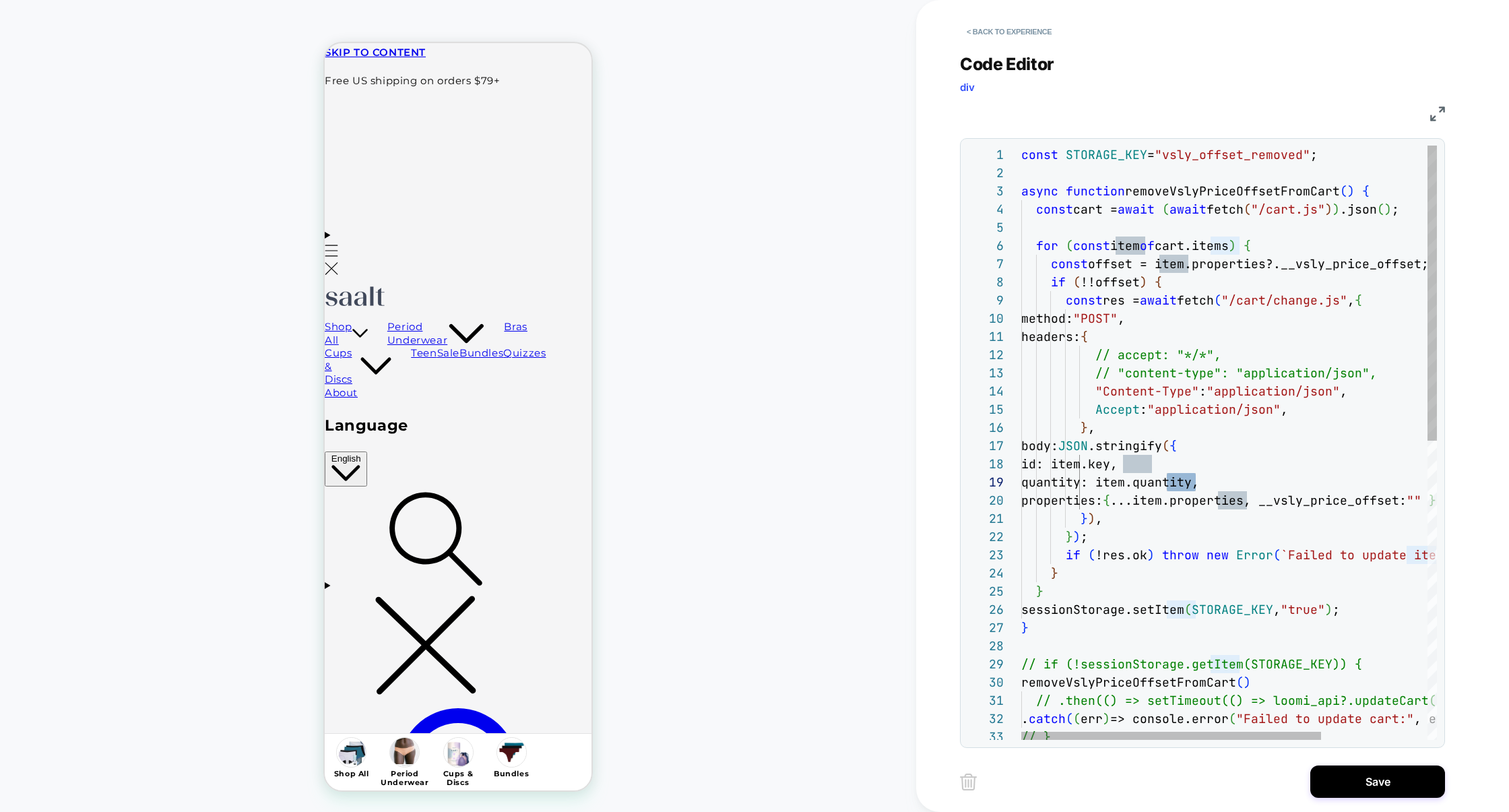
click at [1113, 427] on div "const STORAGE_KEY = "vsly_offset_removed" ; async function removeVslyPriceOffse…" at bounding box center [1302, 743] width 563 height 1195
click at [1181, 283] on div "const STORAGE_KEY = "vsly_offset_removed" ; async function removeVslyPriceOffse…" at bounding box center [1302, 743] width 563 height 1195
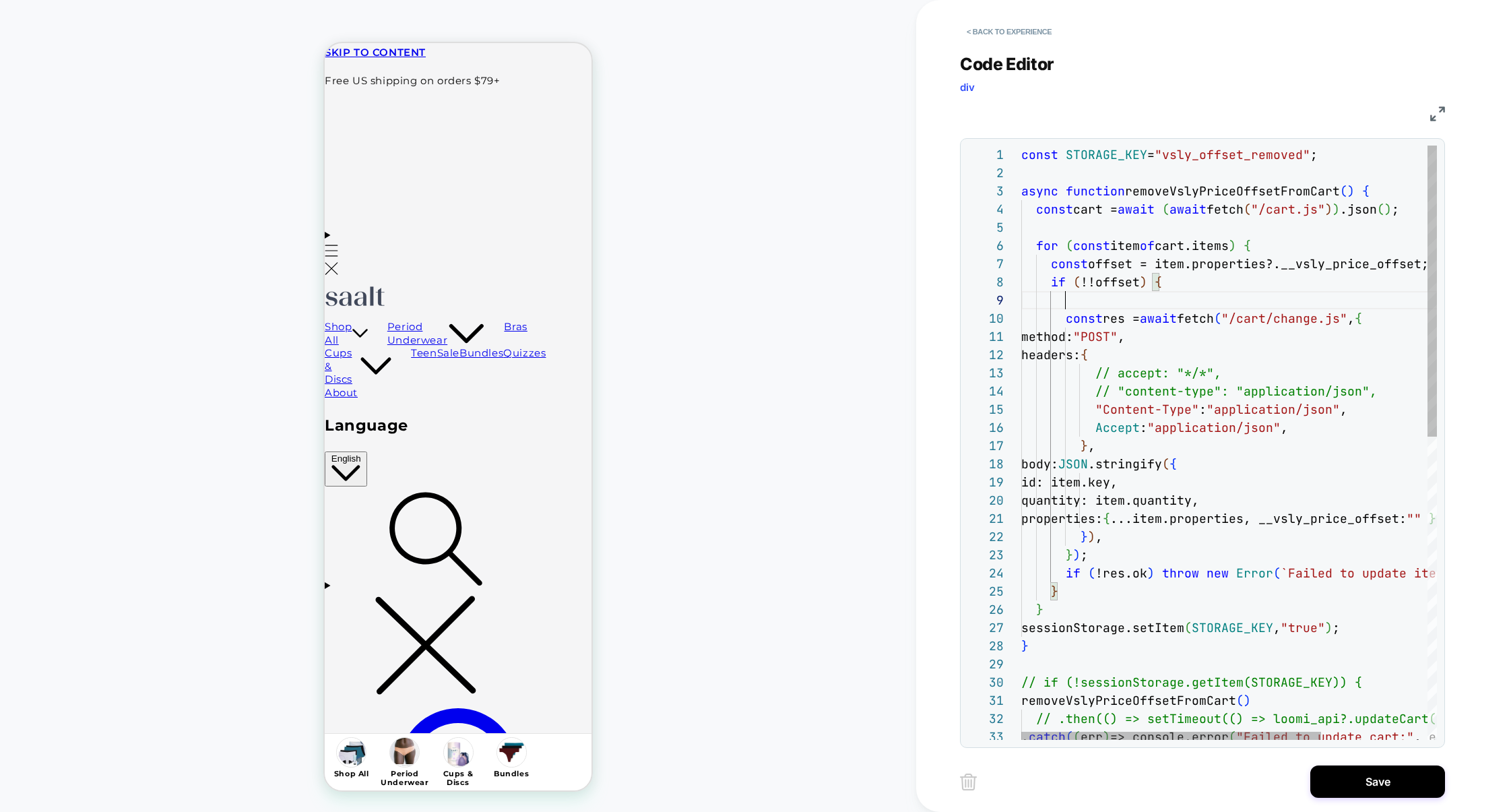
scroll to position [163, 0]
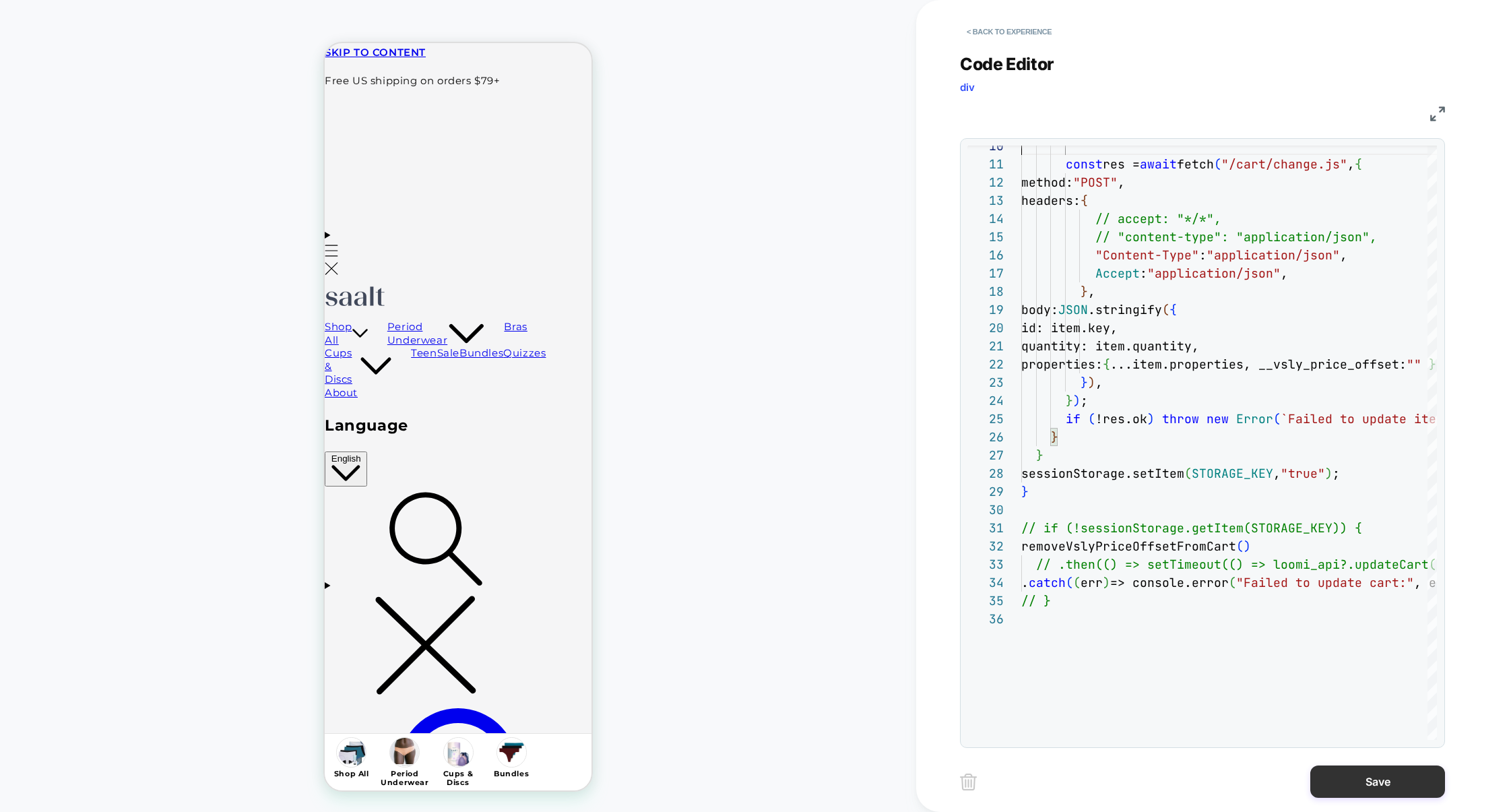
type textarea "**********"
click at [1358, 772] on button "Save" at bounding box center [1378, 781] width 135 height 32
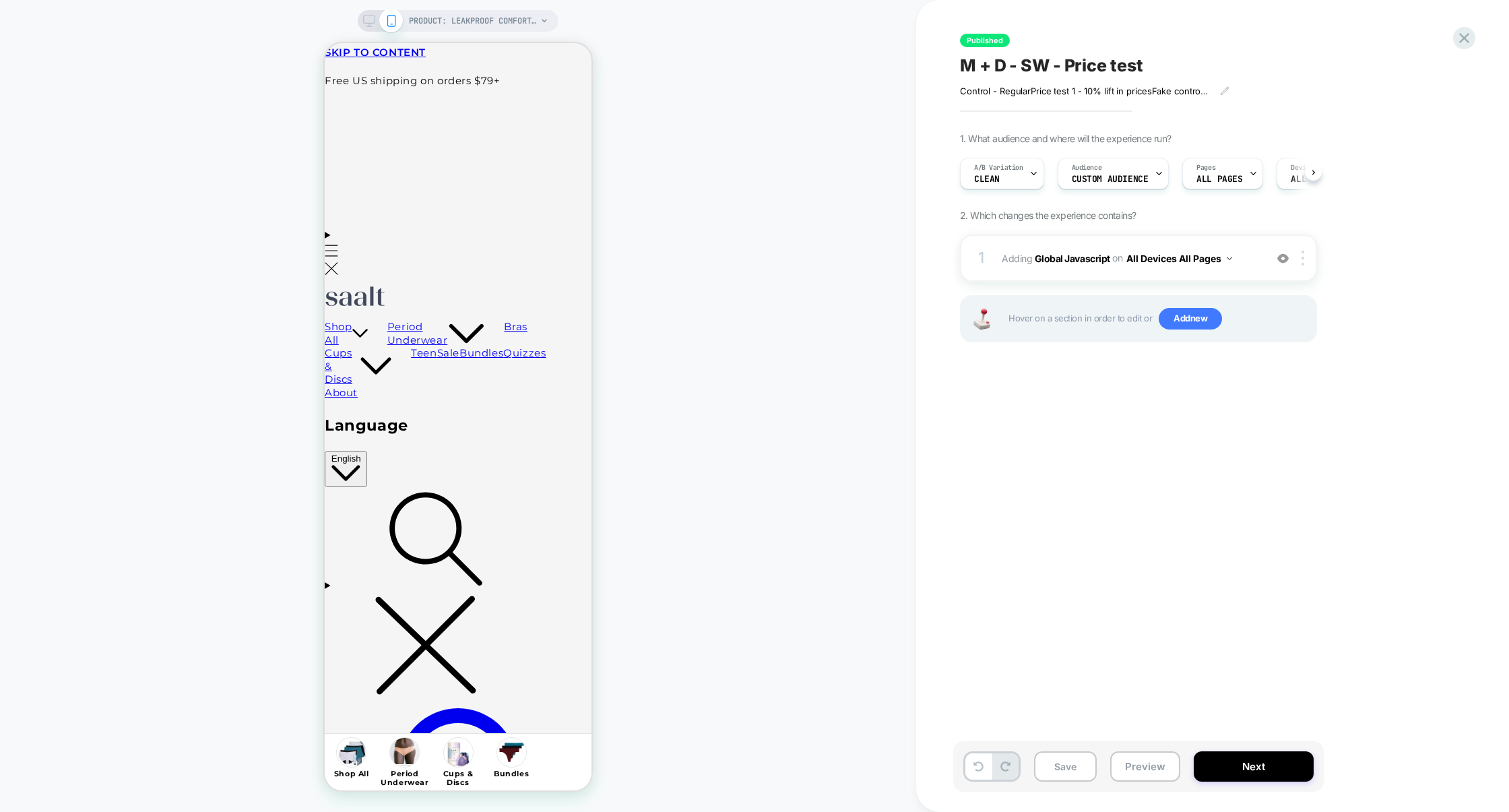
scroll to position [0, 1]
click at [1143, 769] on button "Preview" at bounding box center [1145, 766] width 70 height 30
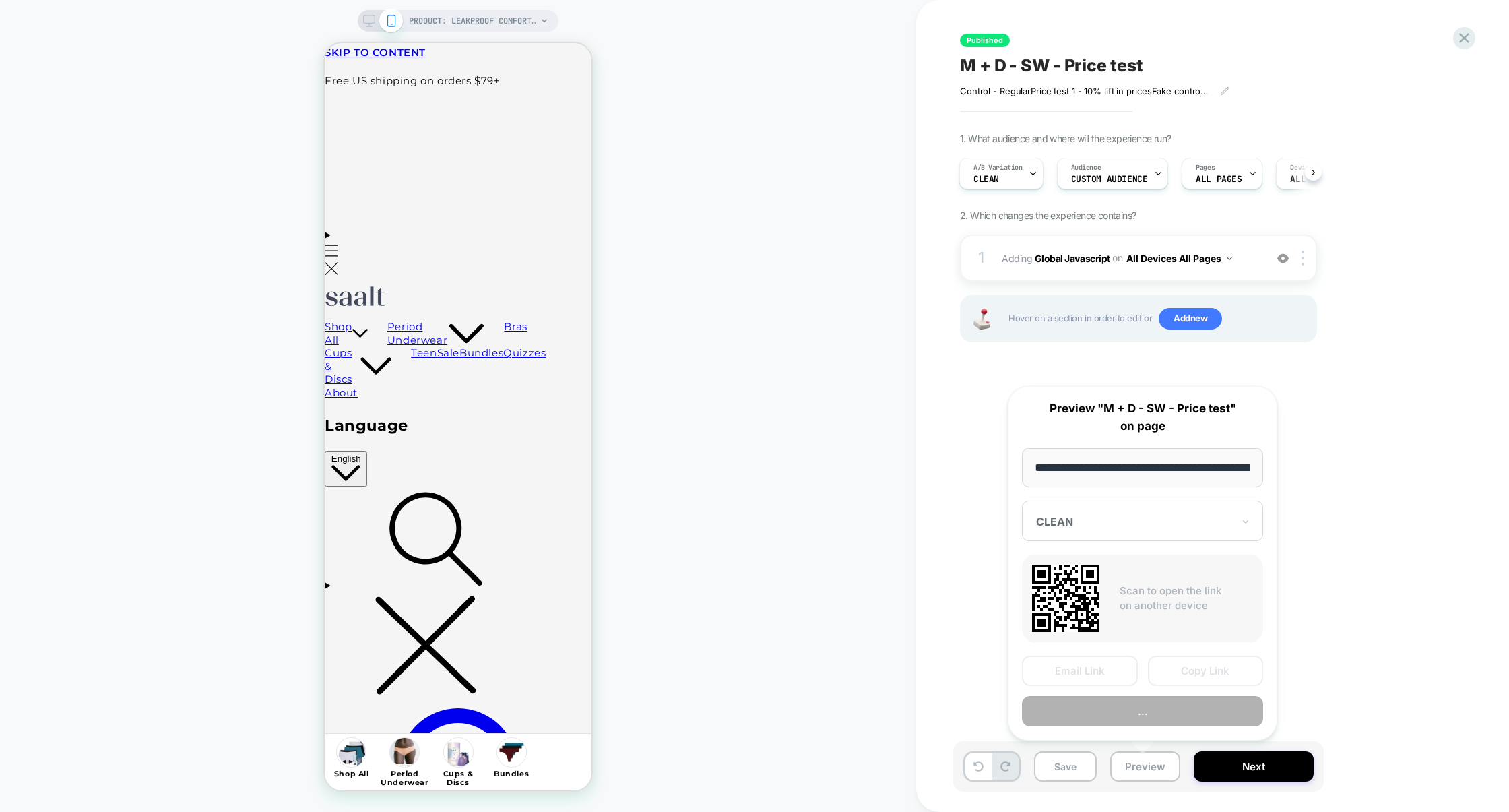
scroll to position [0, 165]
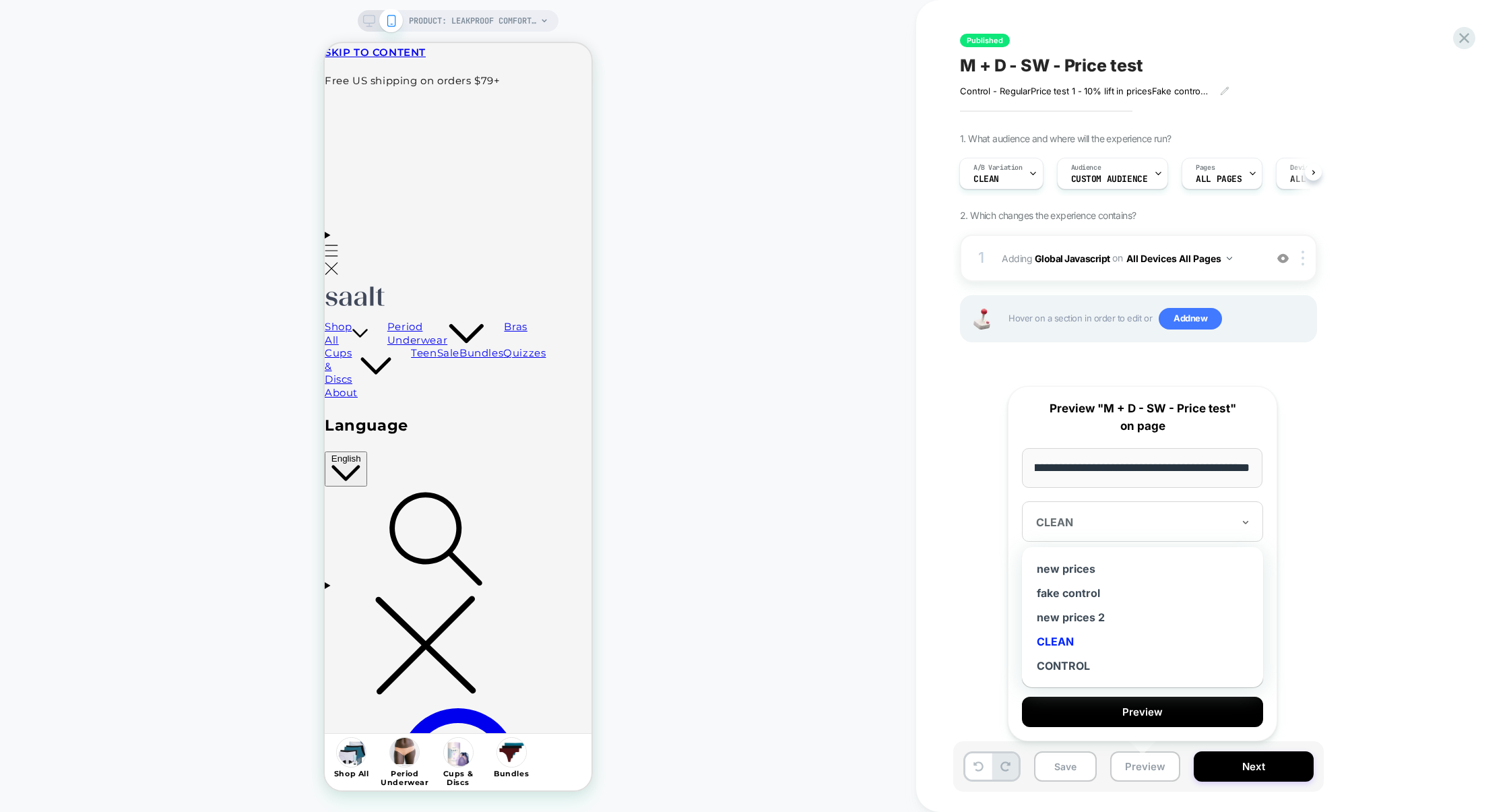
click at [1214, 532] on div "CLEAN" at bounding box center [1143, 521] width 242 height 40
click at [1060, 618] on div "new prices 2" at bounding box center [1143, 617] width 228 height 24
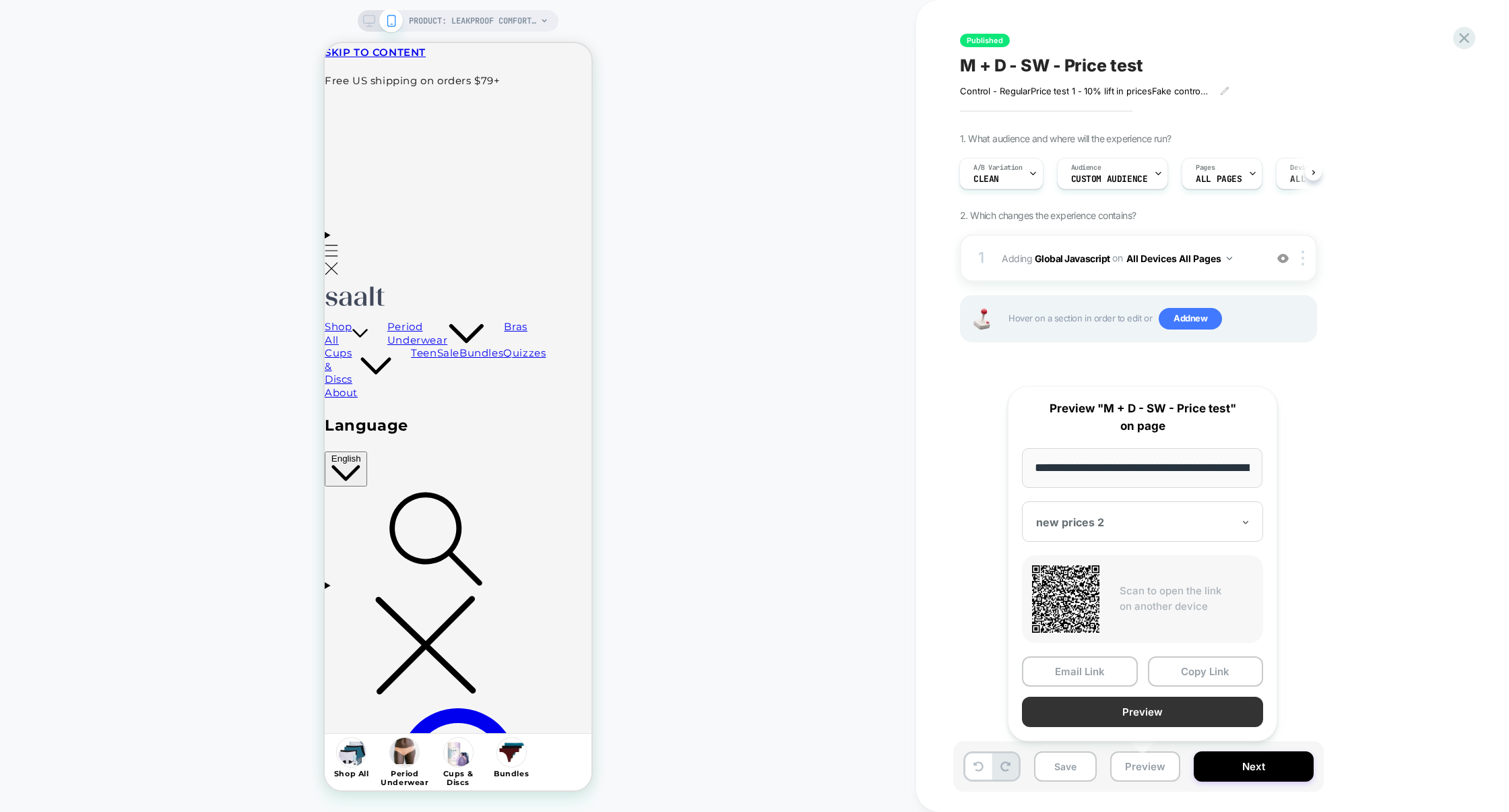
click at [1174, 706] on button "Preview" at bounding box center [1143, 712] width 242 height 30
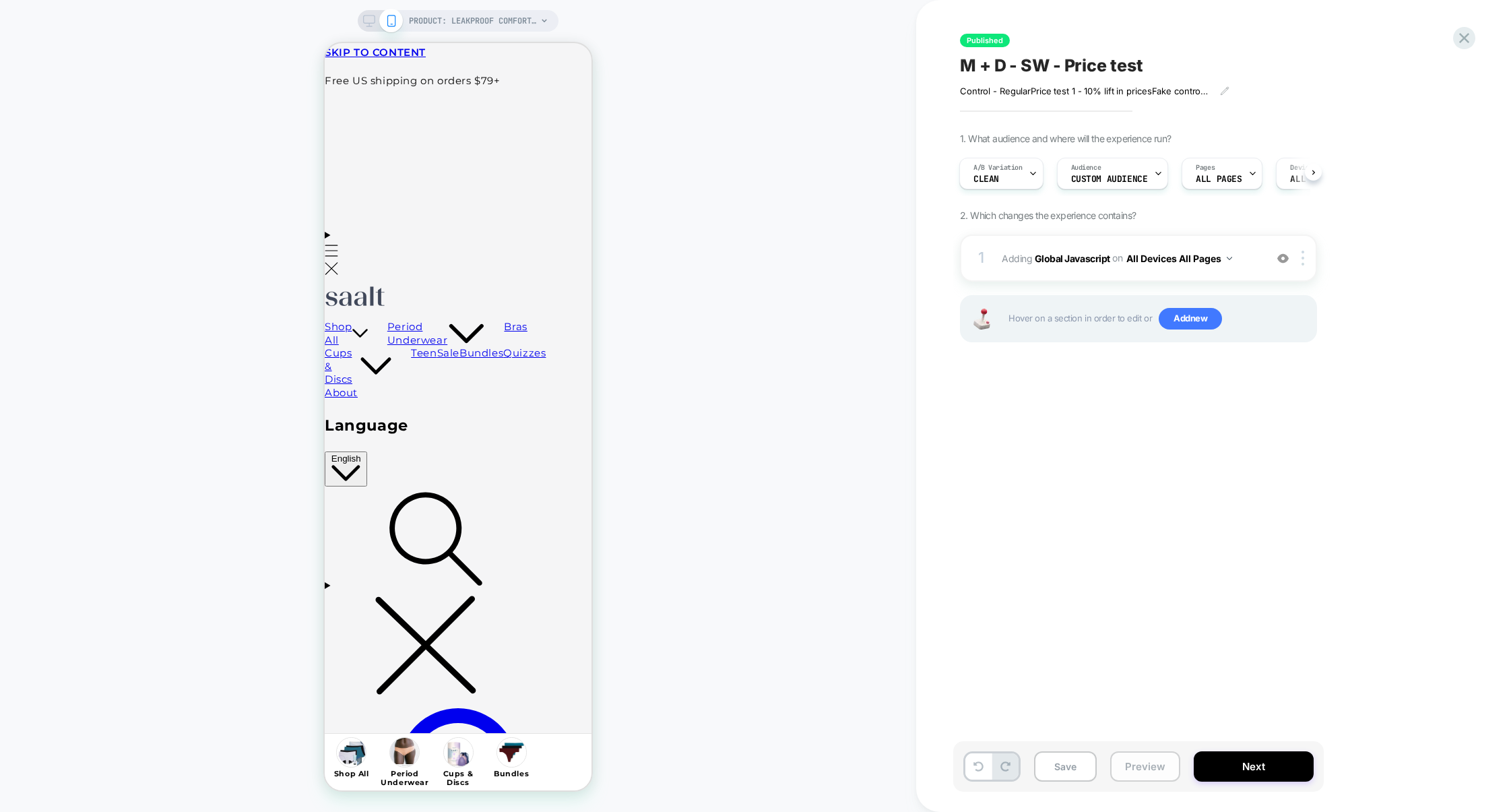
click at [1151, 755] on button "Preview" at bounding box center [1145, 766] width 70 height 30
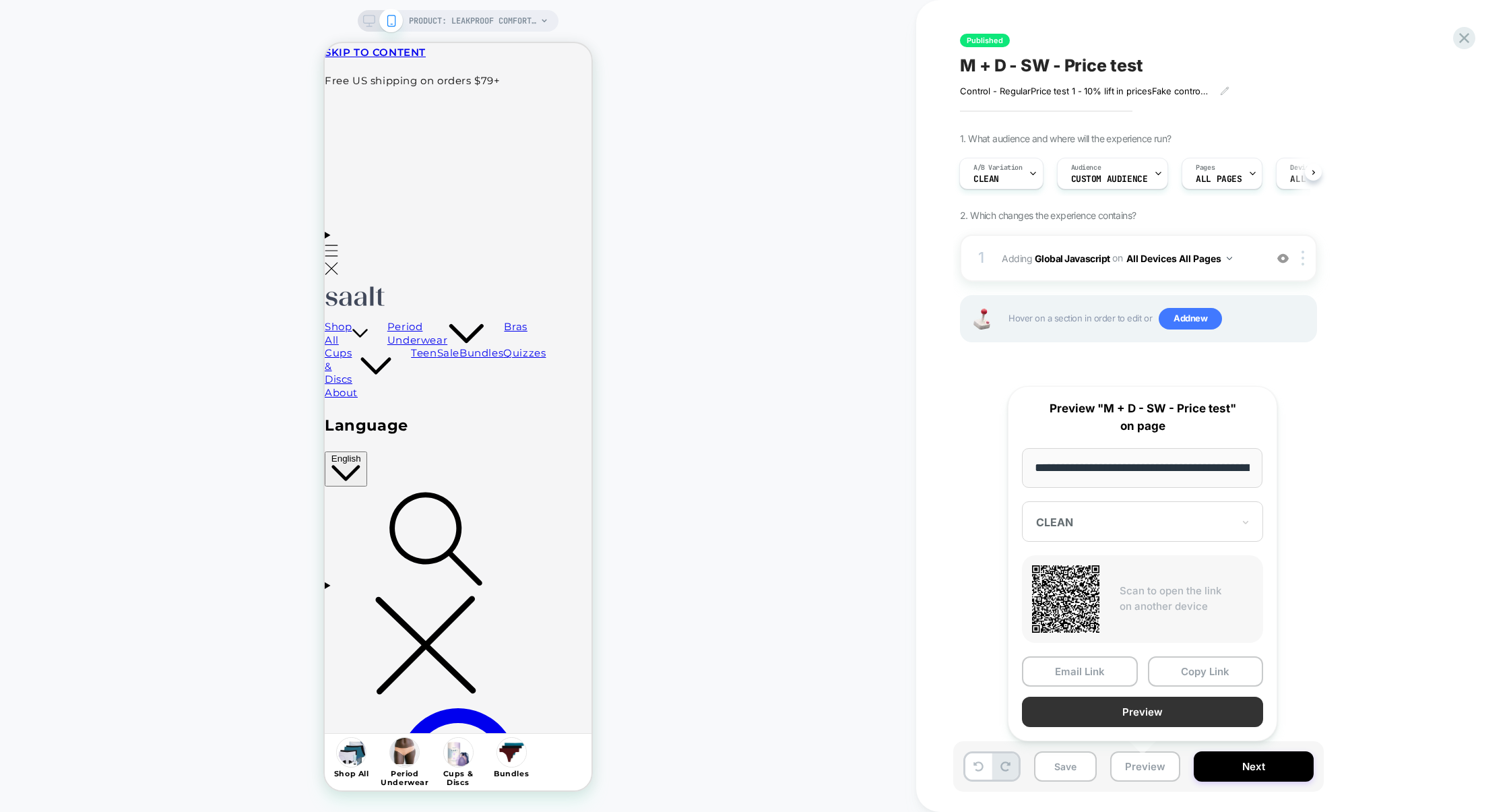
click at [1181, 698] on button "Preview" at bounding box center [1143, 712] width 242 height 30
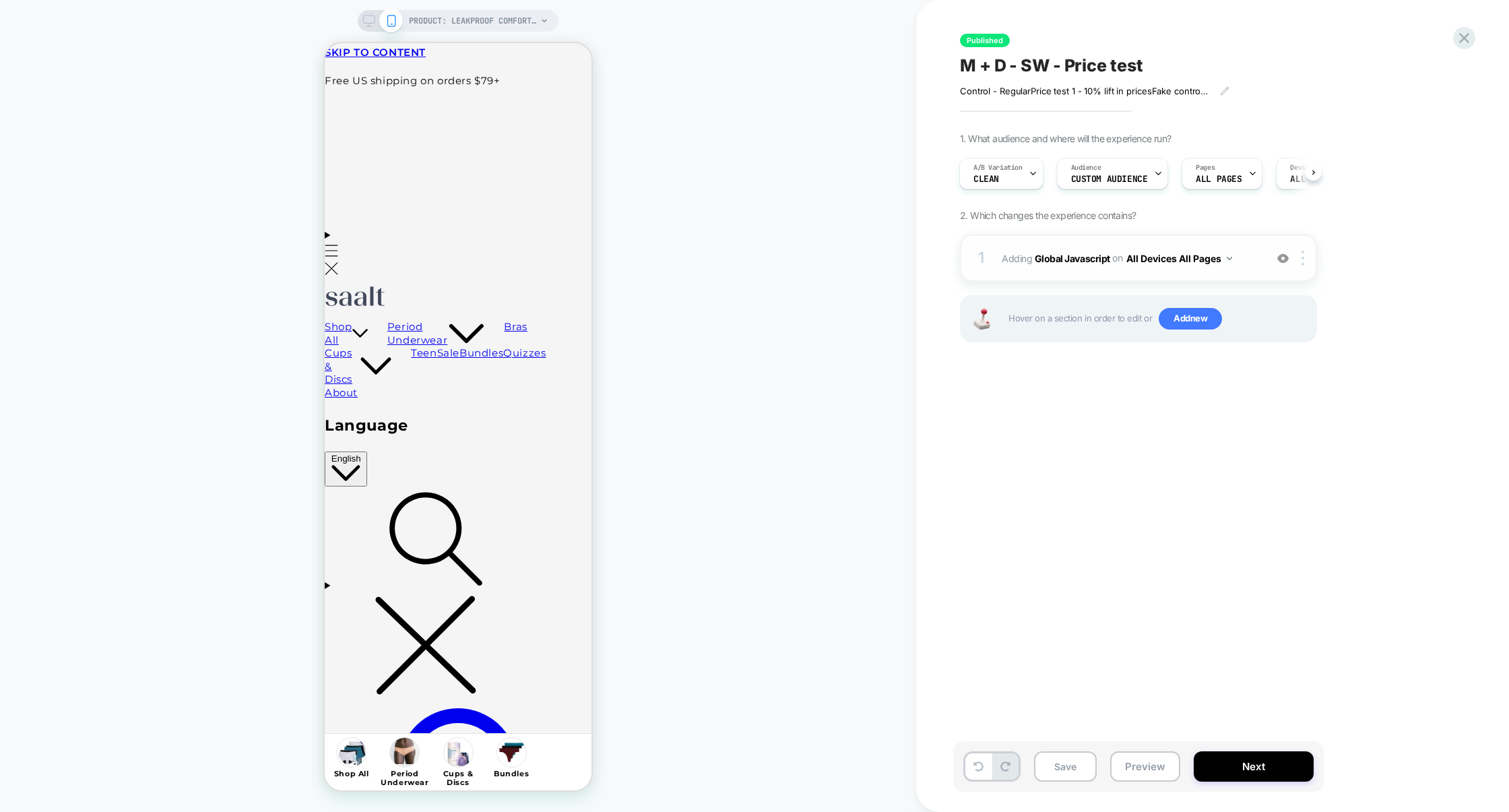
click at [1058, 277] on div "1 Adding Global Javascript on All Devices All Pages Add Before Add After Target…" at bounding box center [1139, 258] width 357 height 47
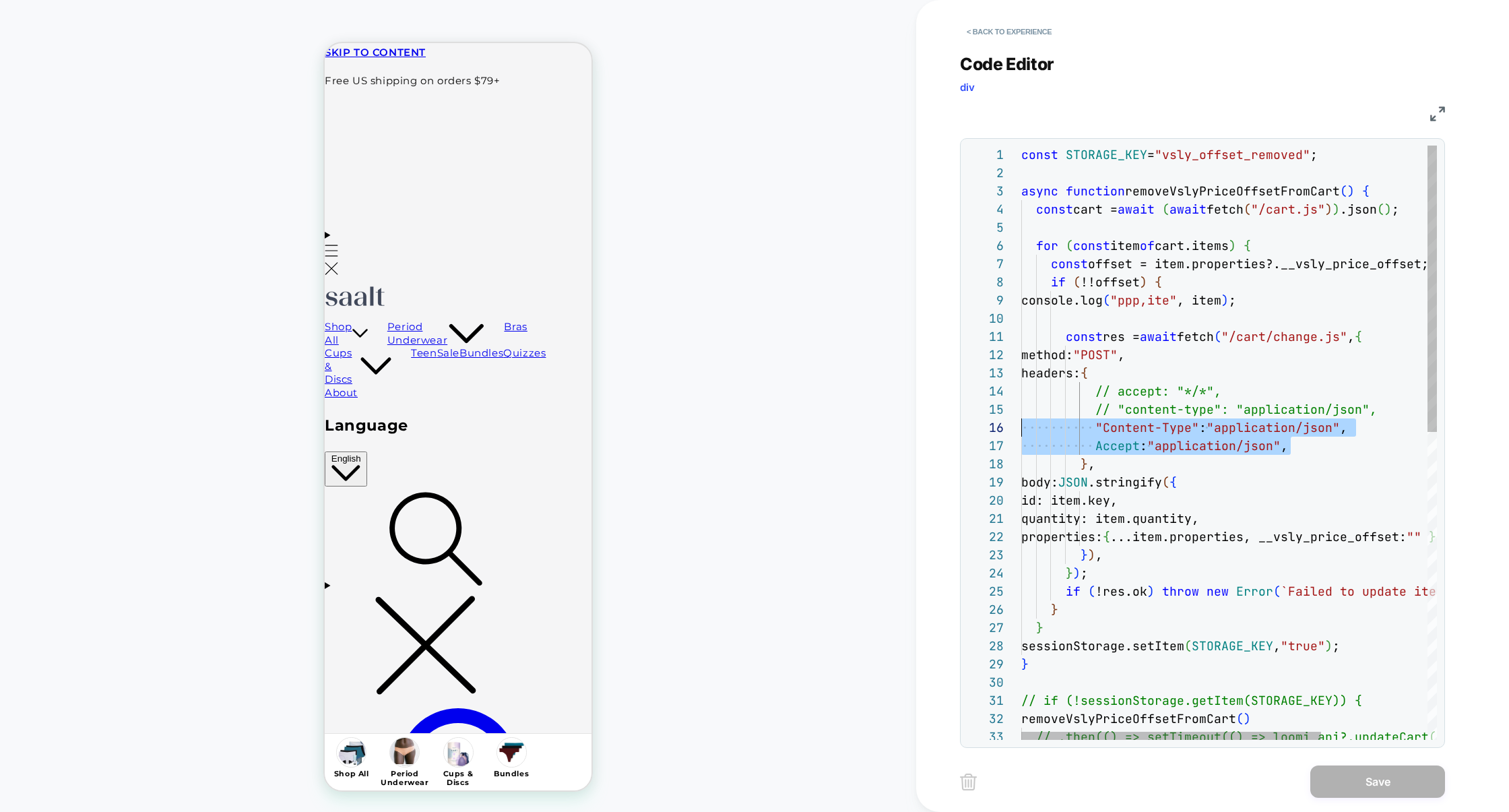
scroll to position [90, 0]
drag, startPoint x: 1305, startPoint y: 447, endPoint x: 931, endPoint y: 418, distance: 375.1
click at [1021, 418] on div "const STORAGE_KEY = "vsly_offset_removed" ; async function removeVslyPriceOffse…" at bounding box center [1302, 761] width 563 height 1231
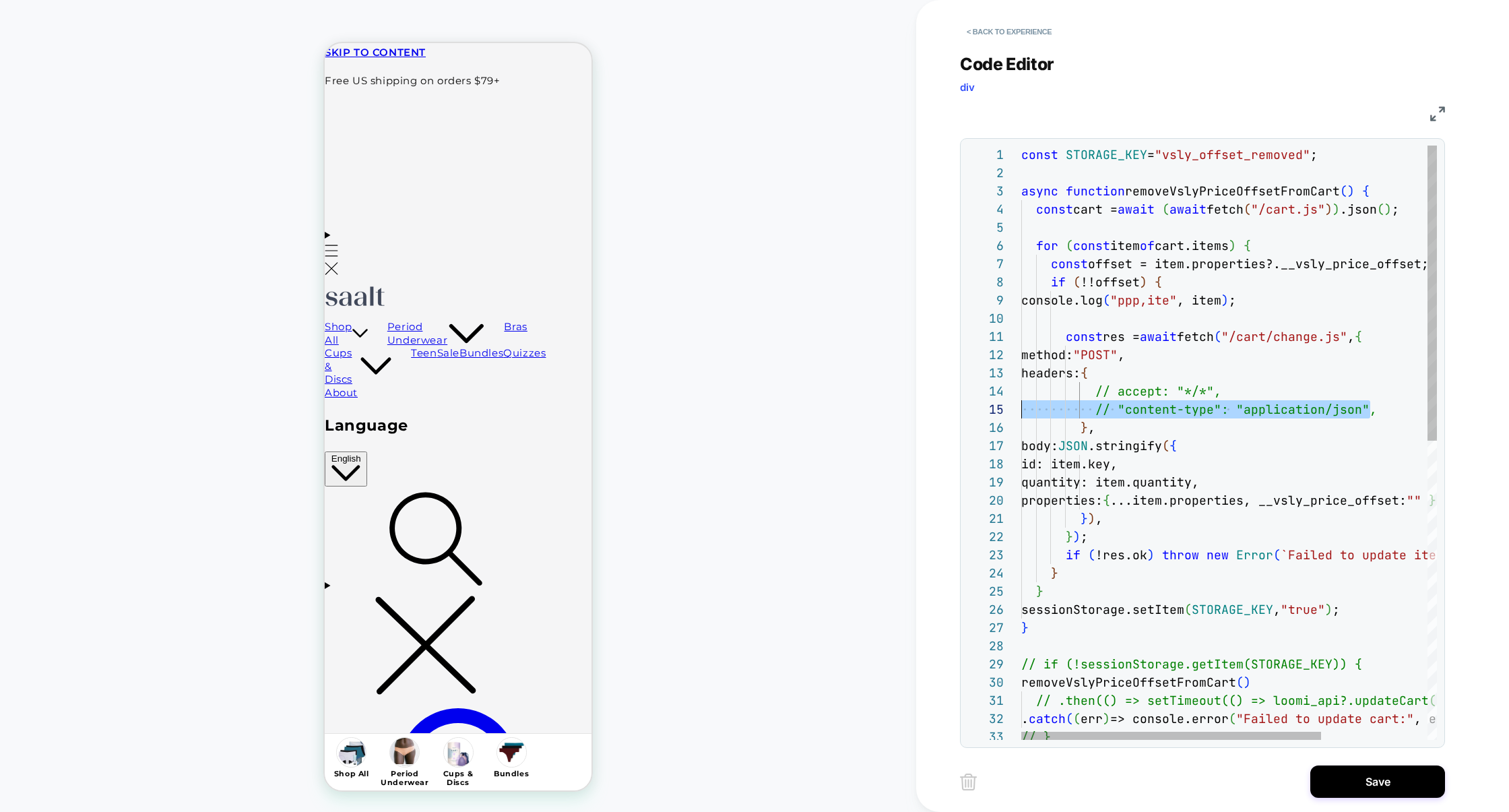
scroll to position [54, 0]
drag, startPoint x: 1383, startPoint y: 412, endPoint x: 924, endPoint y: 394, distance: 459.4
click at [924, 394] on div "< Back to experience Code Editor div JS 1 2 3 4 5 6 7 8 9 10 11 12 13 14 15 16 …" at bounding box center [1212, 406] width 593 height 812
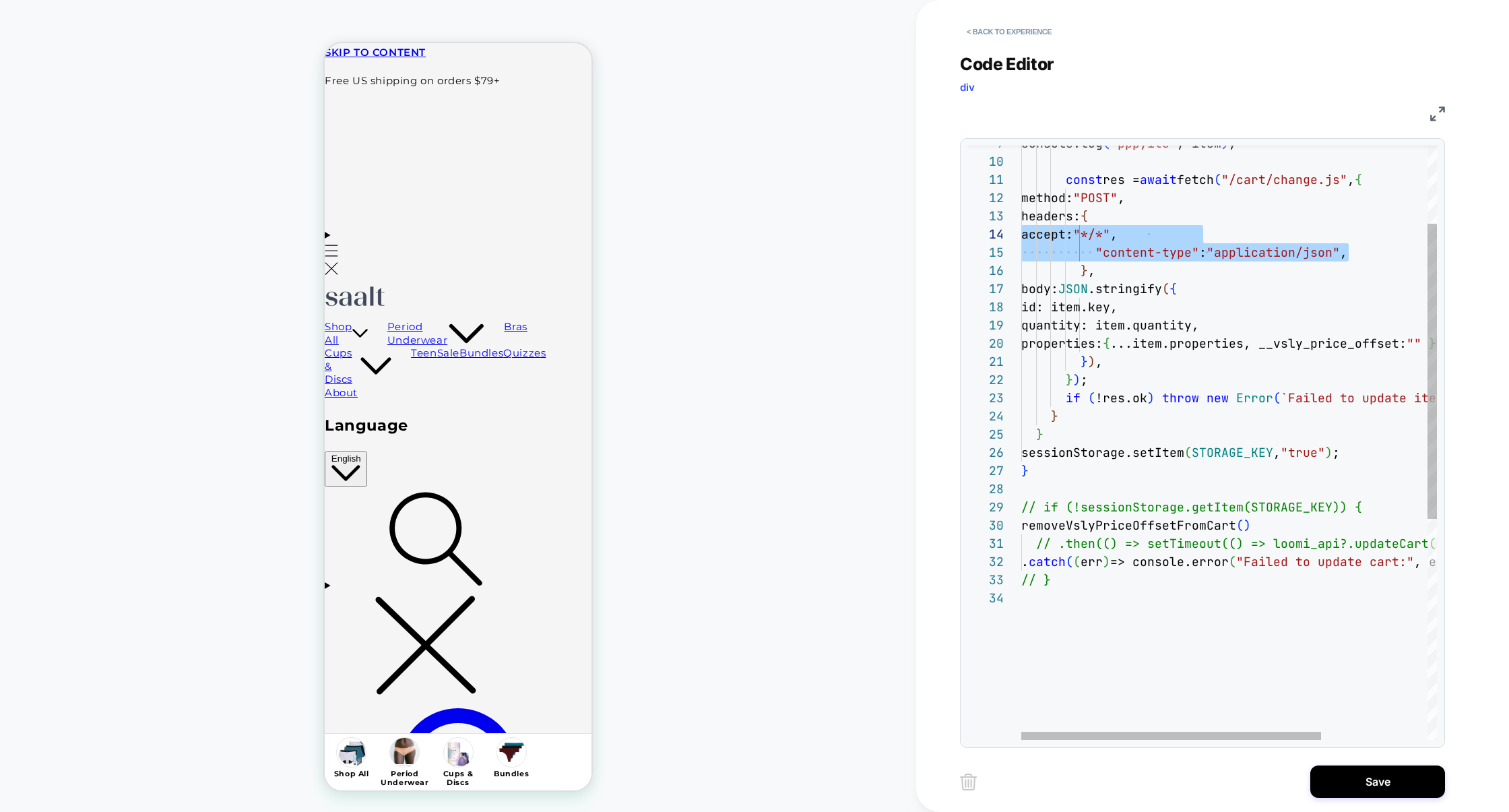
click at [1286, 505] on div "console.log ( "ppp,ite" , item ) ; const res = await fetch ( "/cart/change.js" …" at bounding box center [1302, 586] width 563 height 1195
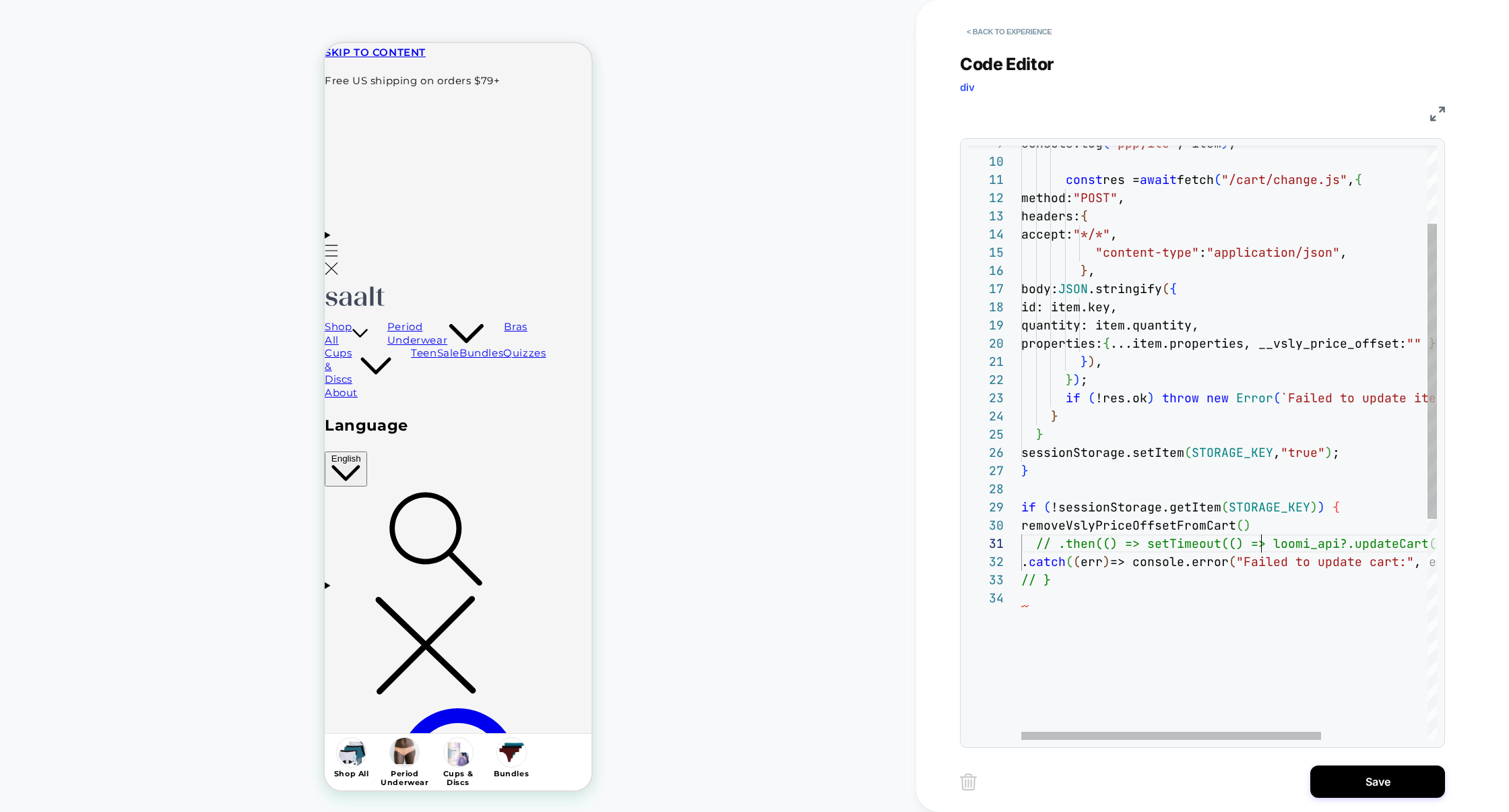
scroll to position [0, 240]
type textarea "**********"
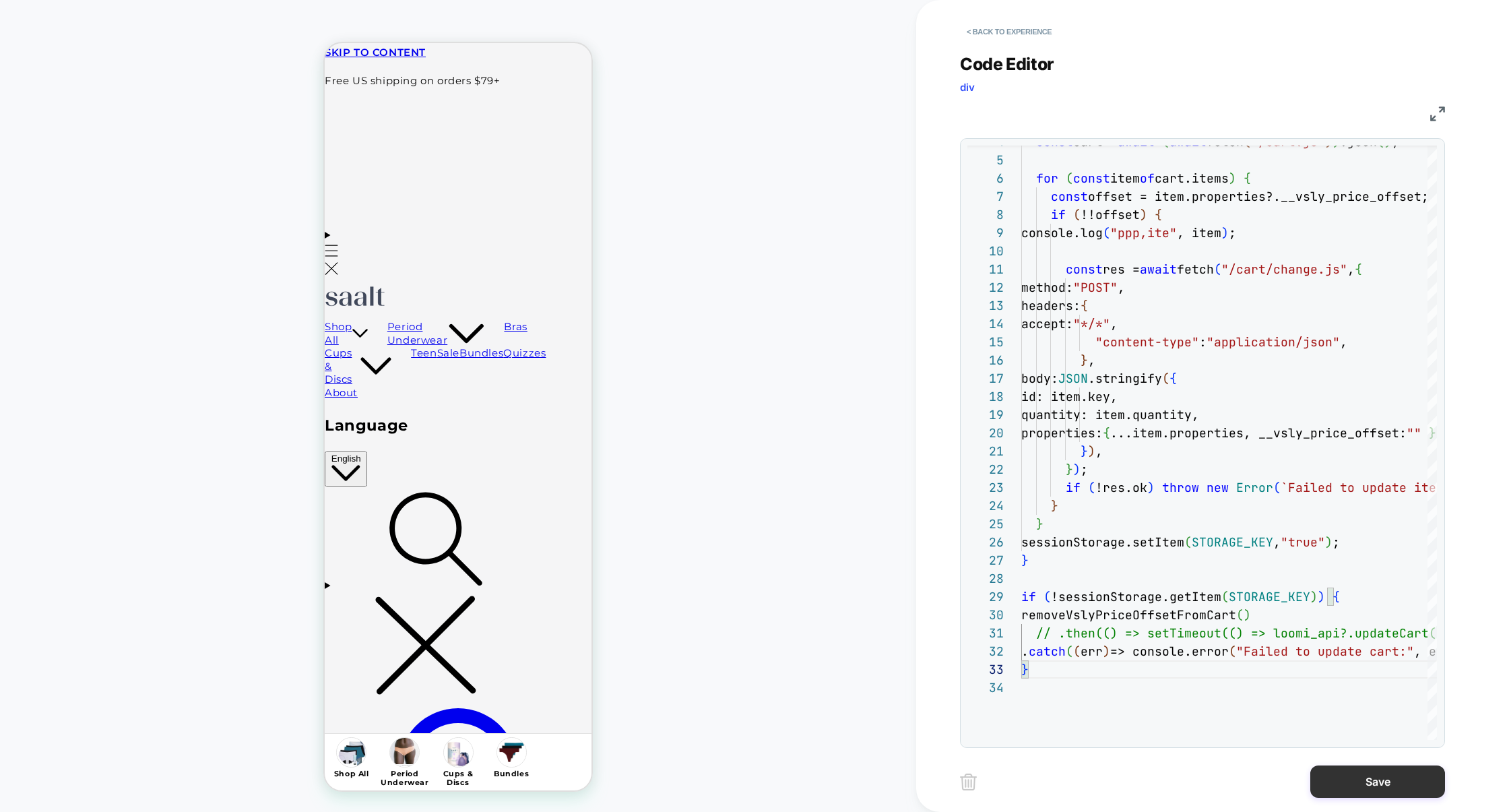
click at [1370, 778] on button "Save" at bounding box center [1378, 781] width 135 height 32
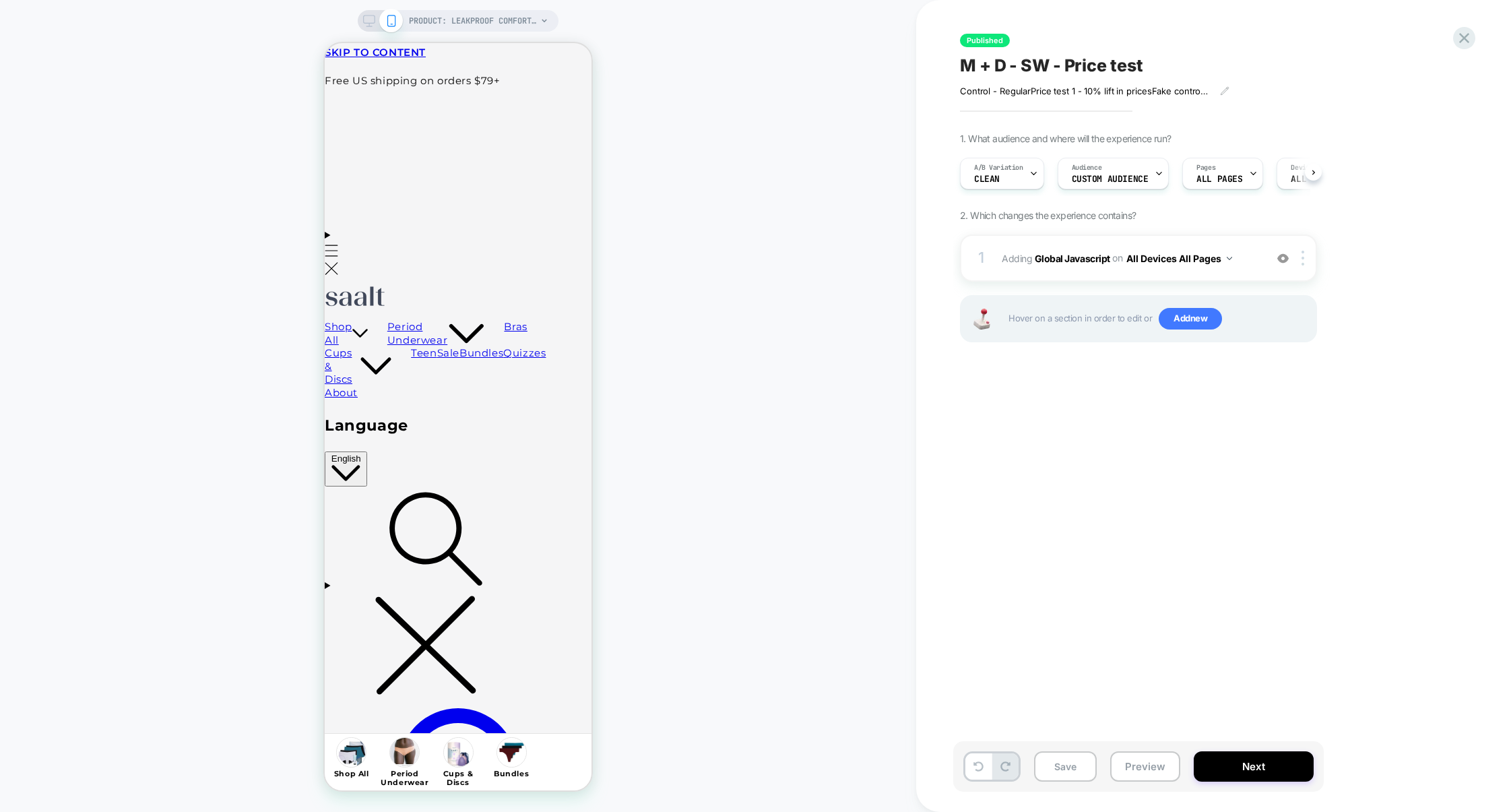
scroll to position [0, 1]
click at [1151, 776] on button "Preview" at bounding box center [1145, 766] width 70 height 30
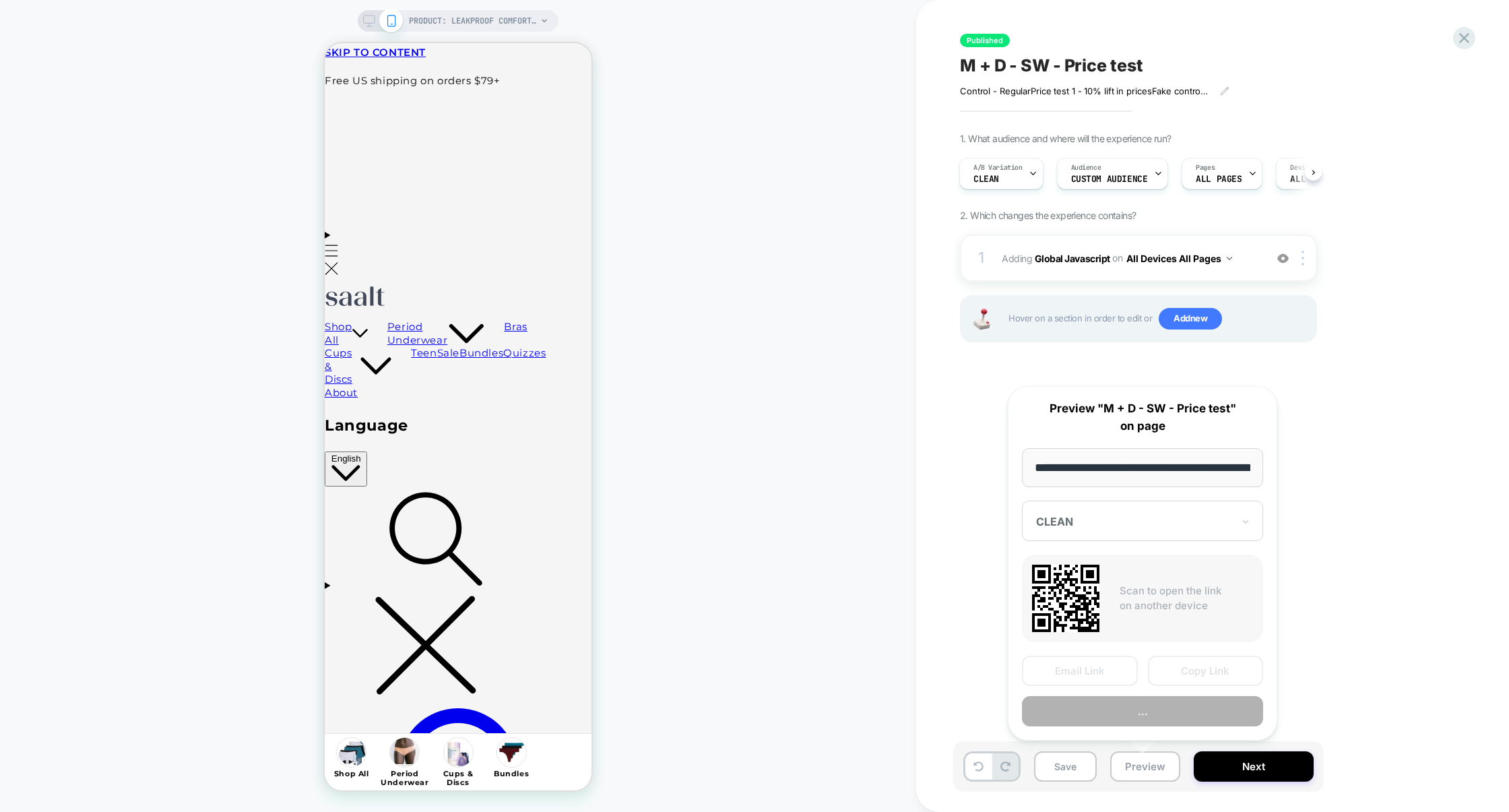
scroll to position [0, 165]
click at [1196, 518] on div at bounding box center [1134, 522] width 197 height 13
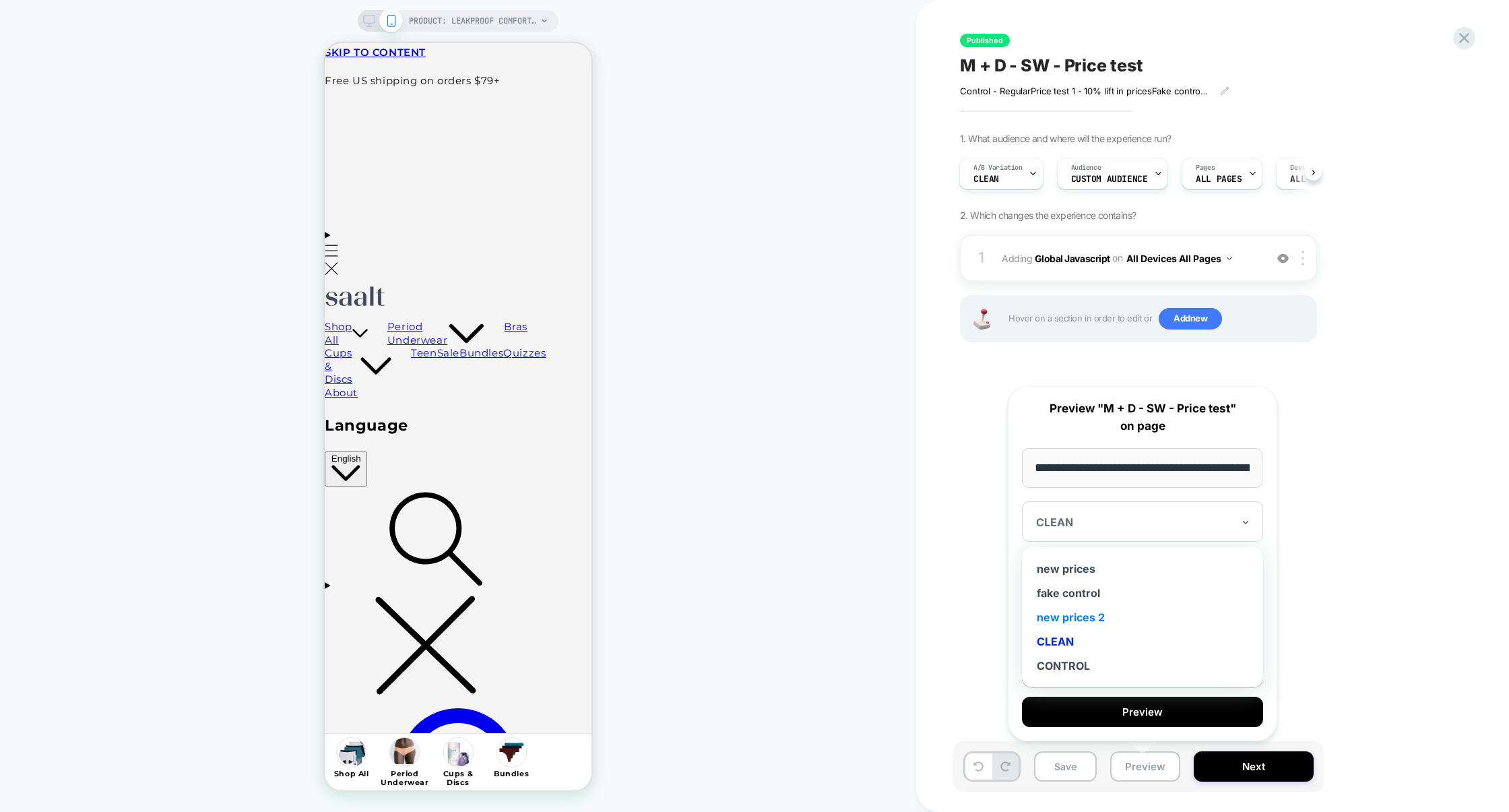
click at [1101, 616] on div "new prices 2" at bounding box center [1143, 617] width 228 height 24
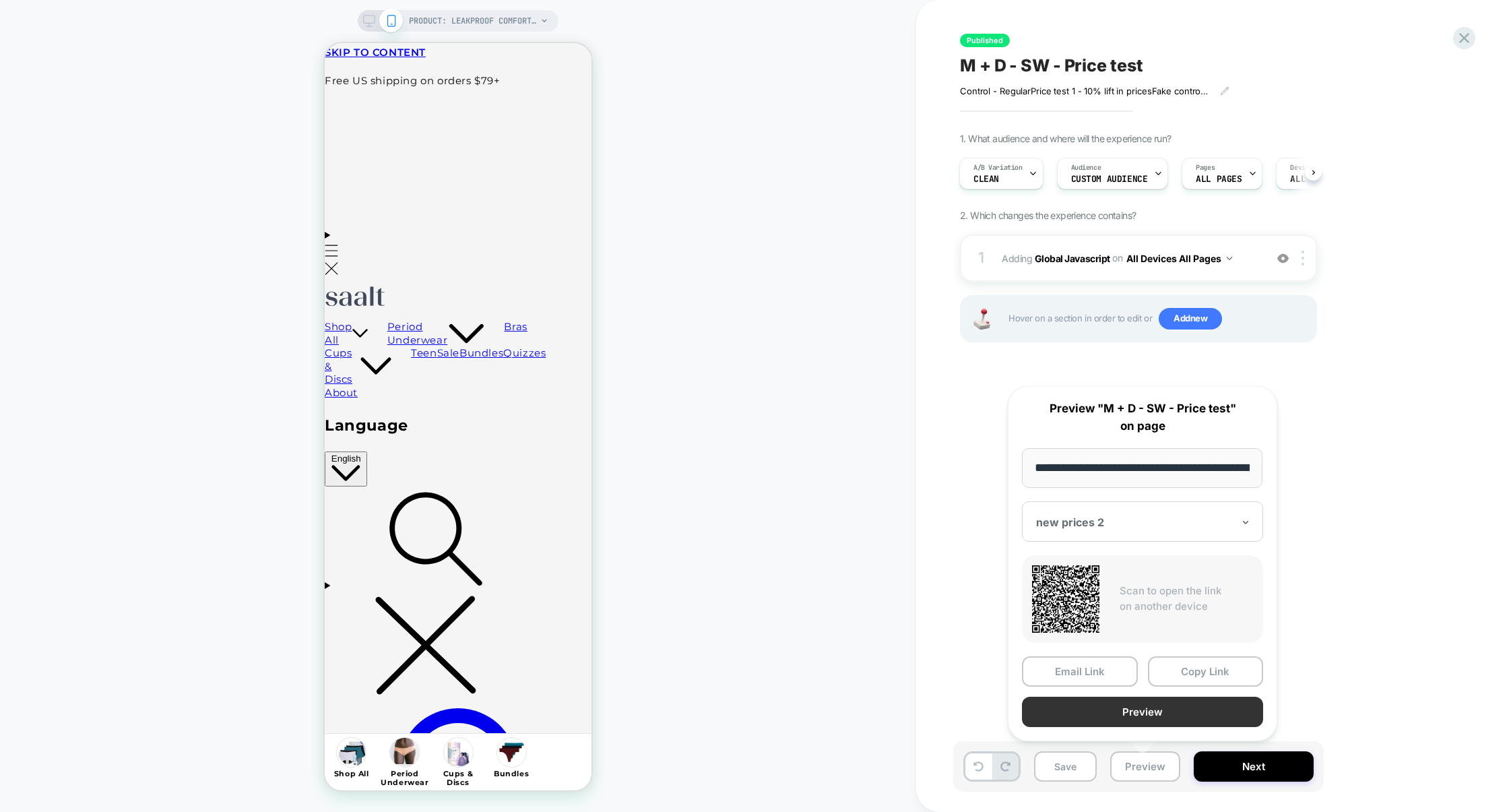
click at [1123, 711] on button "Preview" at bounding box center [1143, 712] width 242 height 30
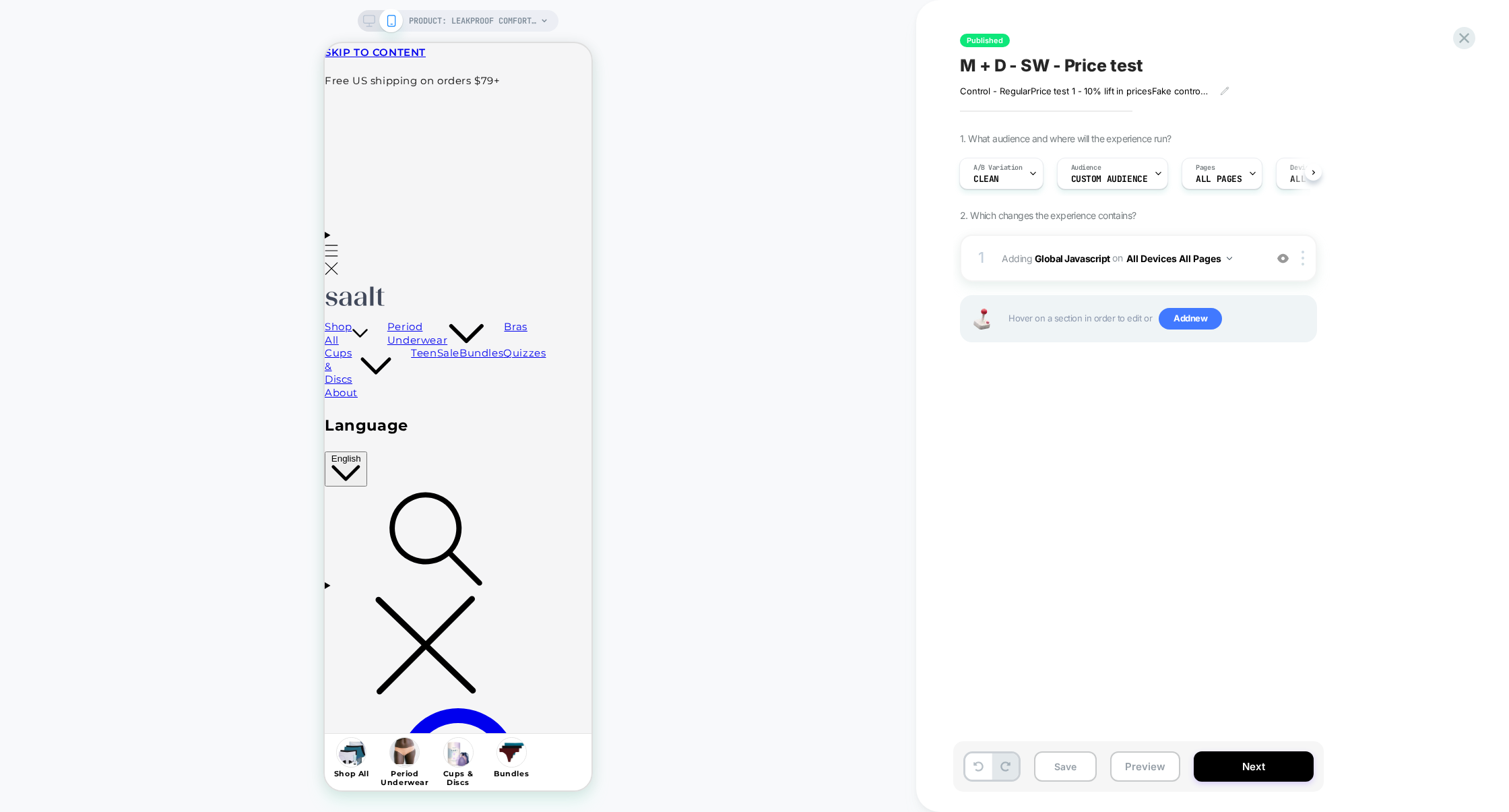
click at [1144, 749] on div "Save Preview Next" at bounding box center [1139, 766] width 371 height 51
click at [1144, 753] on button "Preview" at bounding box center [1145, 766] width 70 height 30
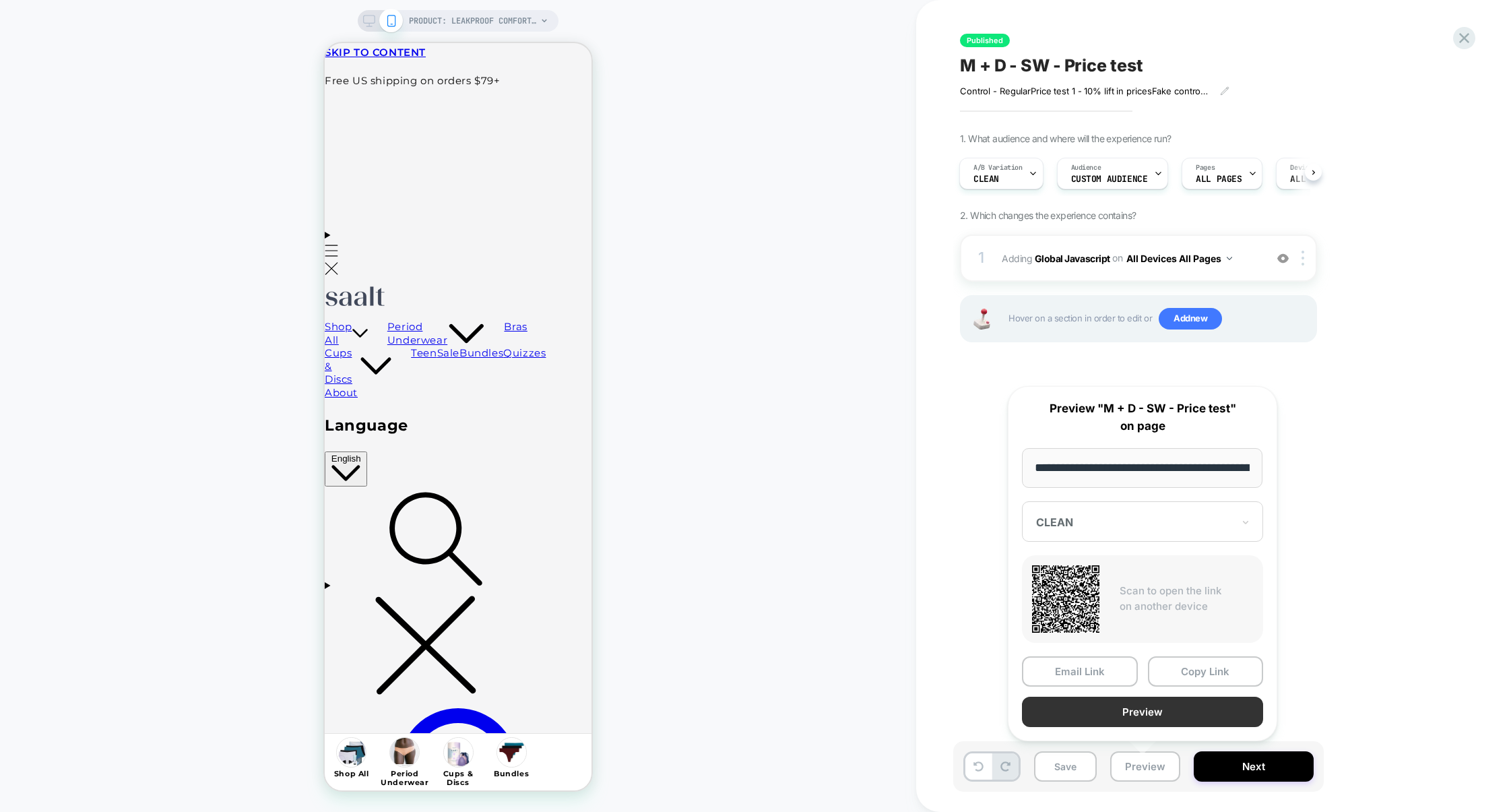
click at [1149, 716] on button "Preview" at bounding box center [1143, 712] width 242 height 30
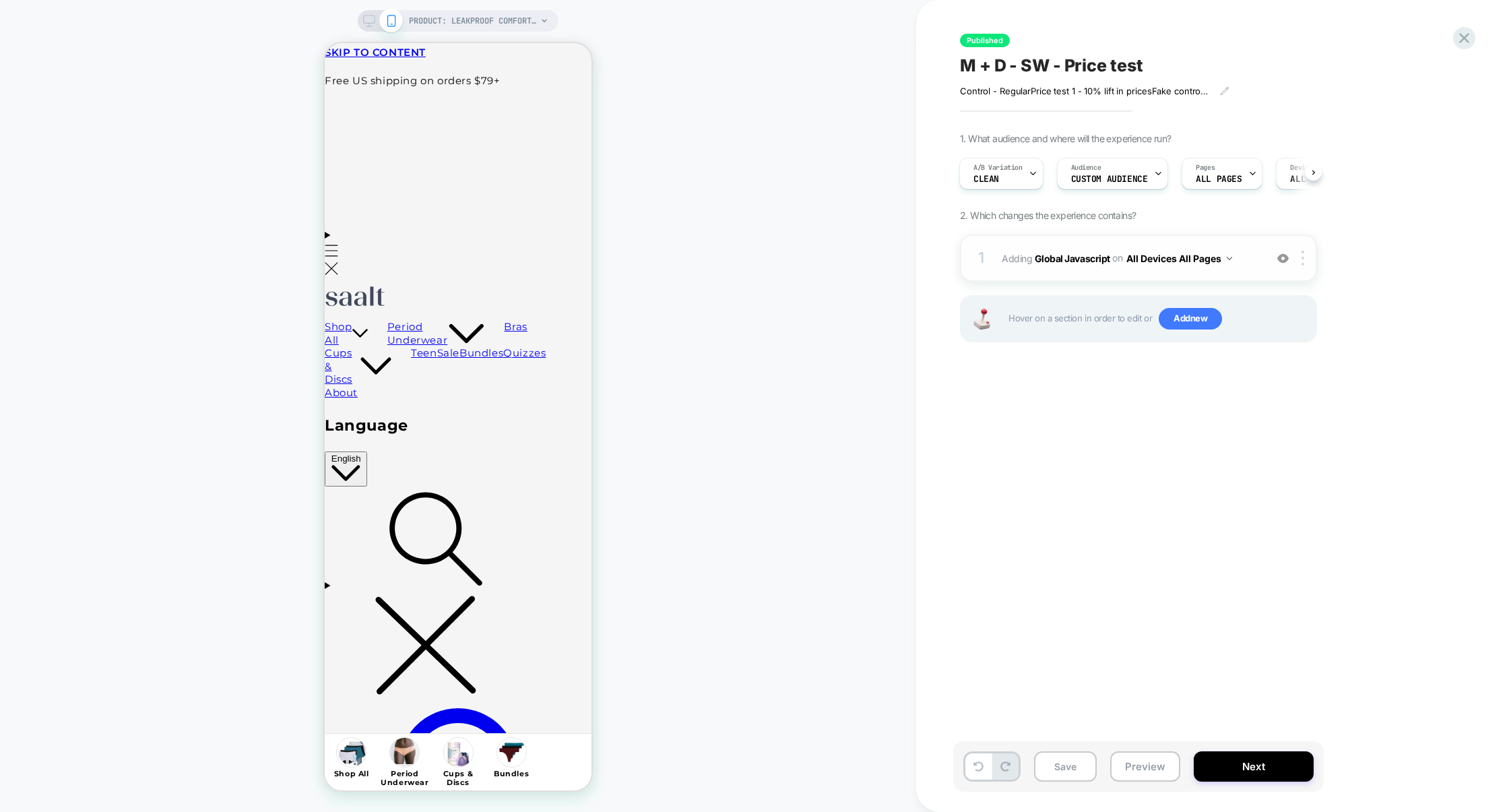
click at [1114, 279] on div "1 Adding Global Javascript on All Devices All Pages Add Before Add After Target…" at bounding box center [1139, 258] width 357 height 47
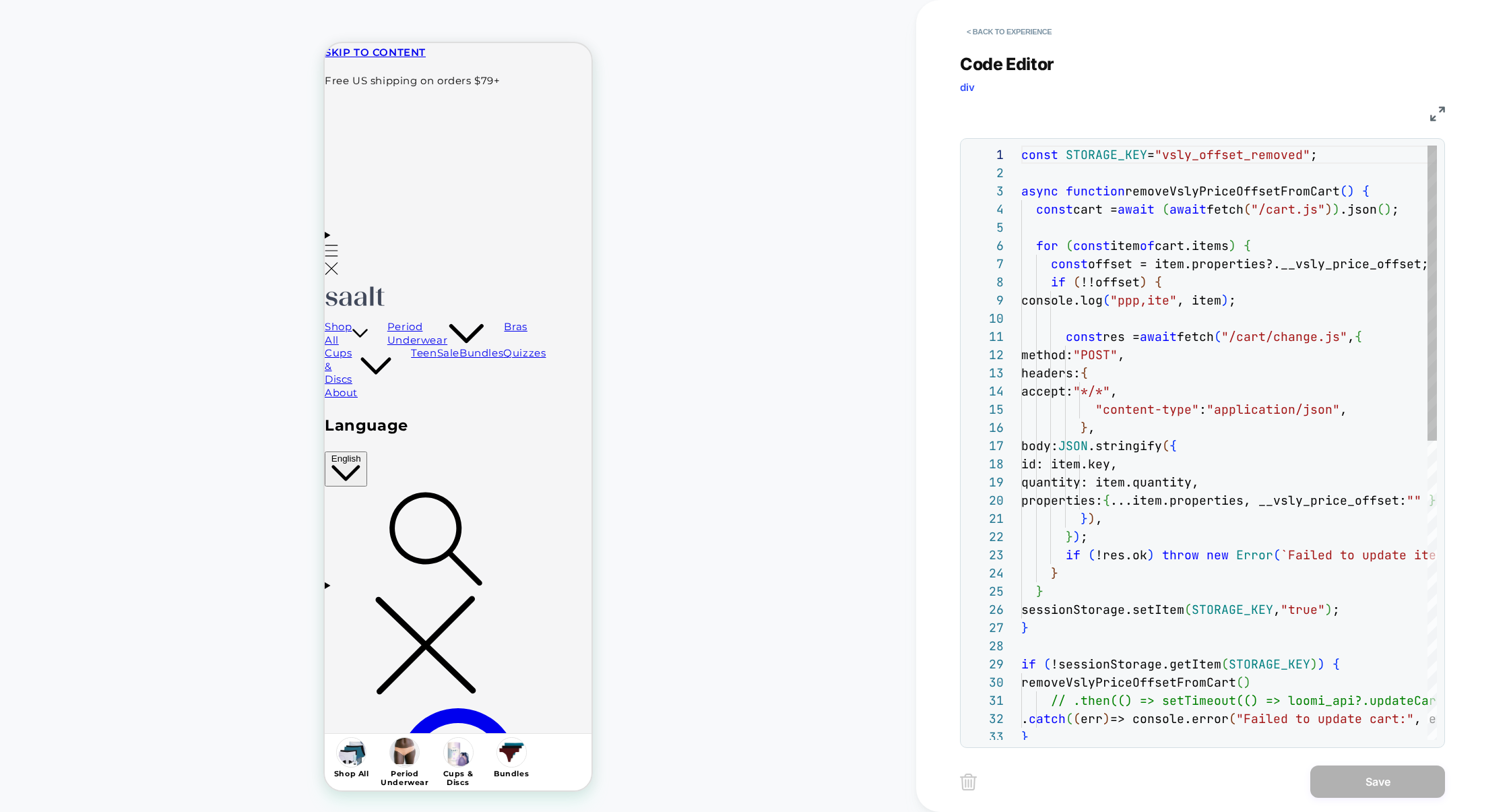
scroll to position [182, 0]
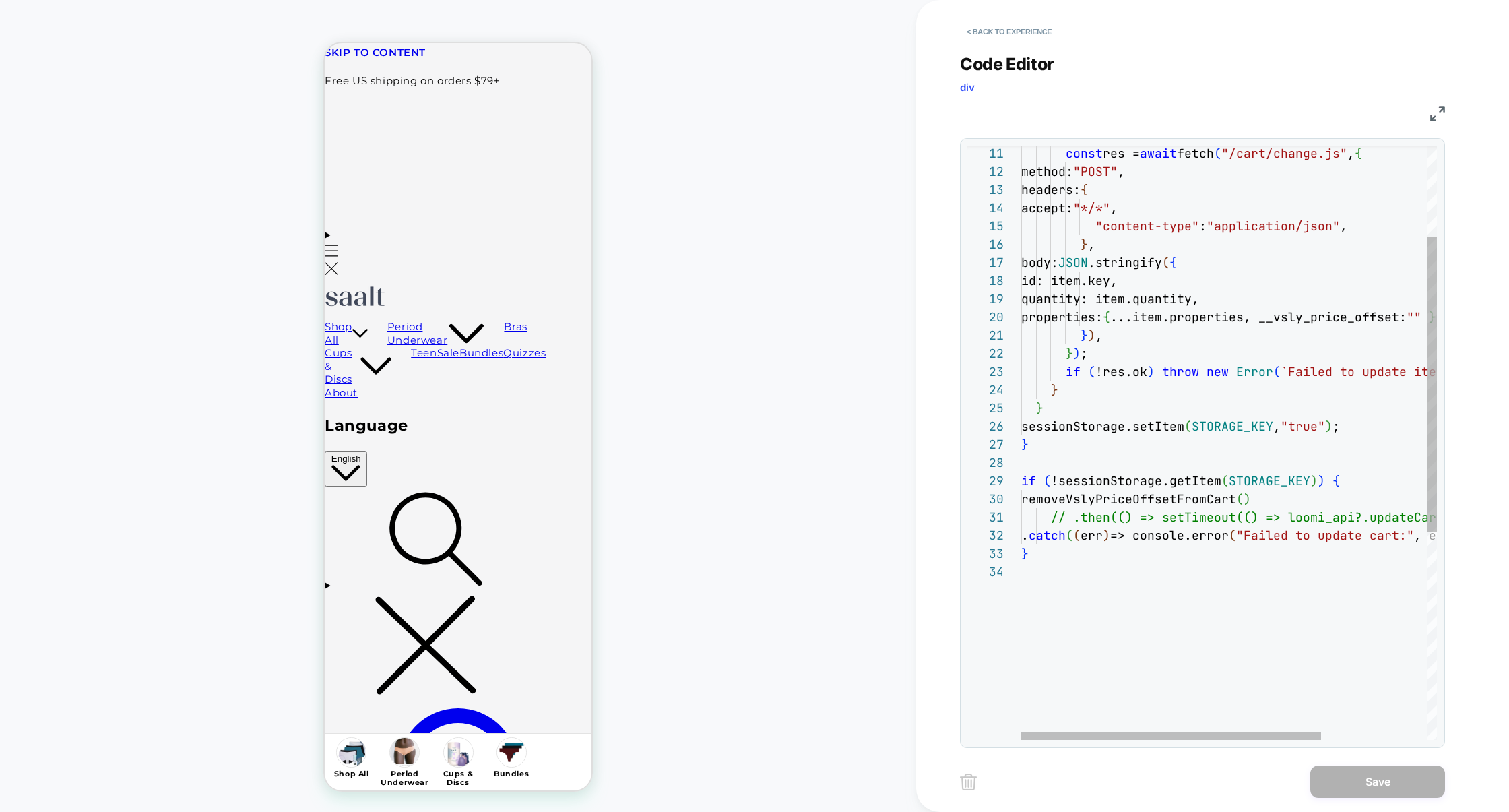
click at [1099, 481] on div "} . catch ( ( err ) => console.error ( "Failed to update cart:" , err ) ) ; // …" at bounding box center [1302, 559] width 563 height 1195
type textarea "**********"
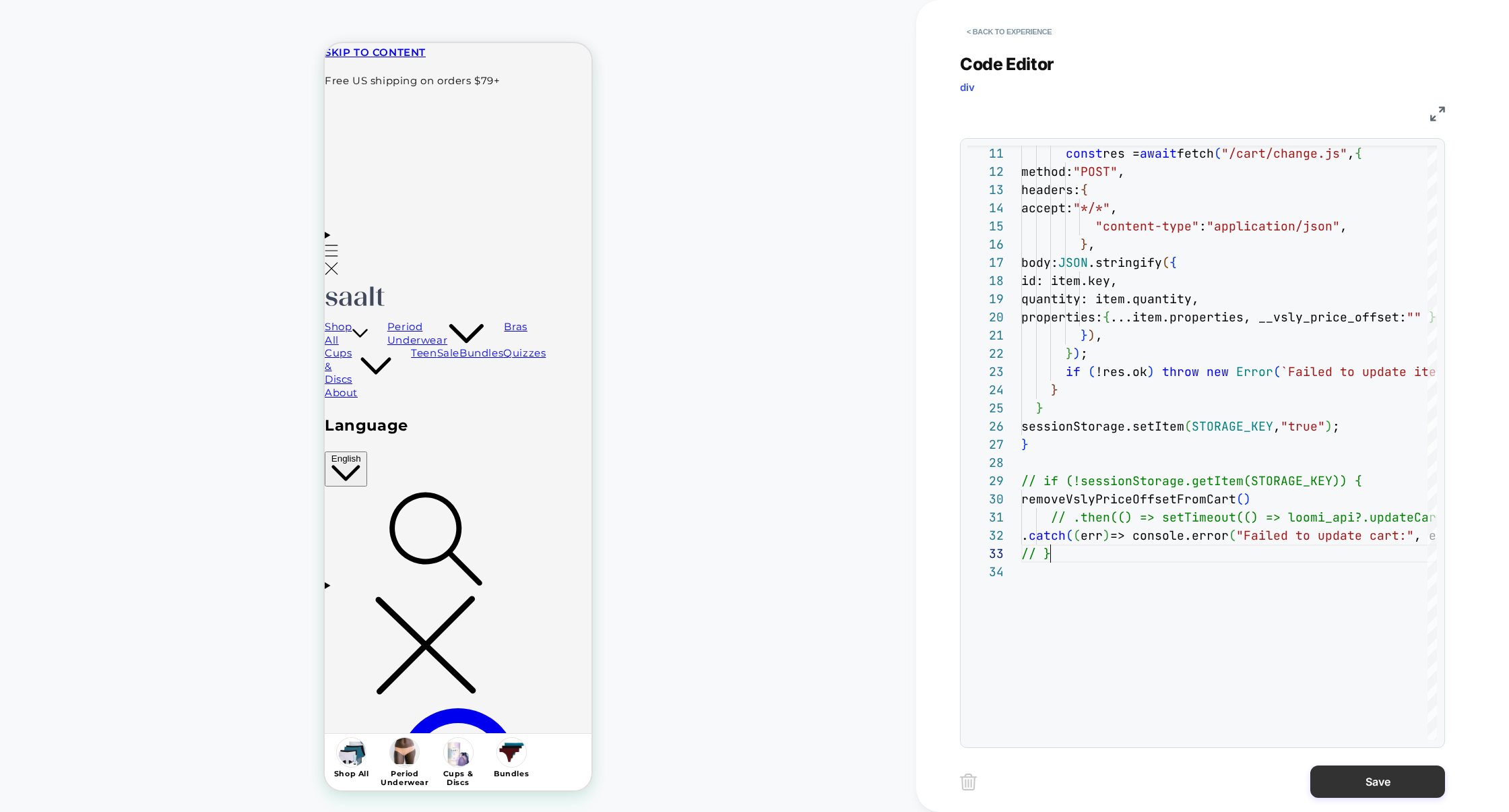
click at [1366, 776] on button "Save" at bounding box center [1378, 781] width 135 height 32
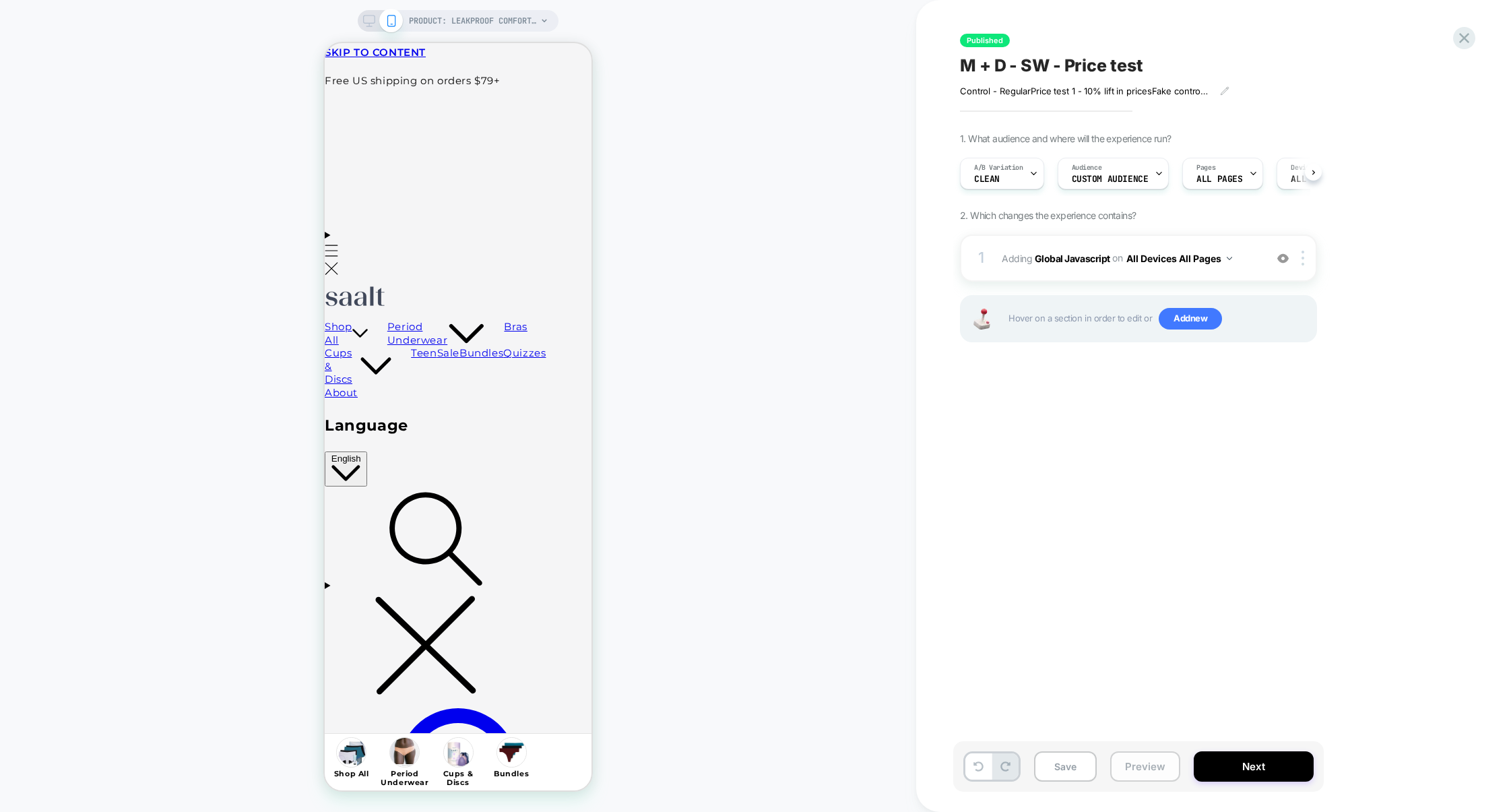
scroll to position [0, 1]
click at [1142, 767] on button "Preview" at bounding box center [1145, 766] width 70 height 30
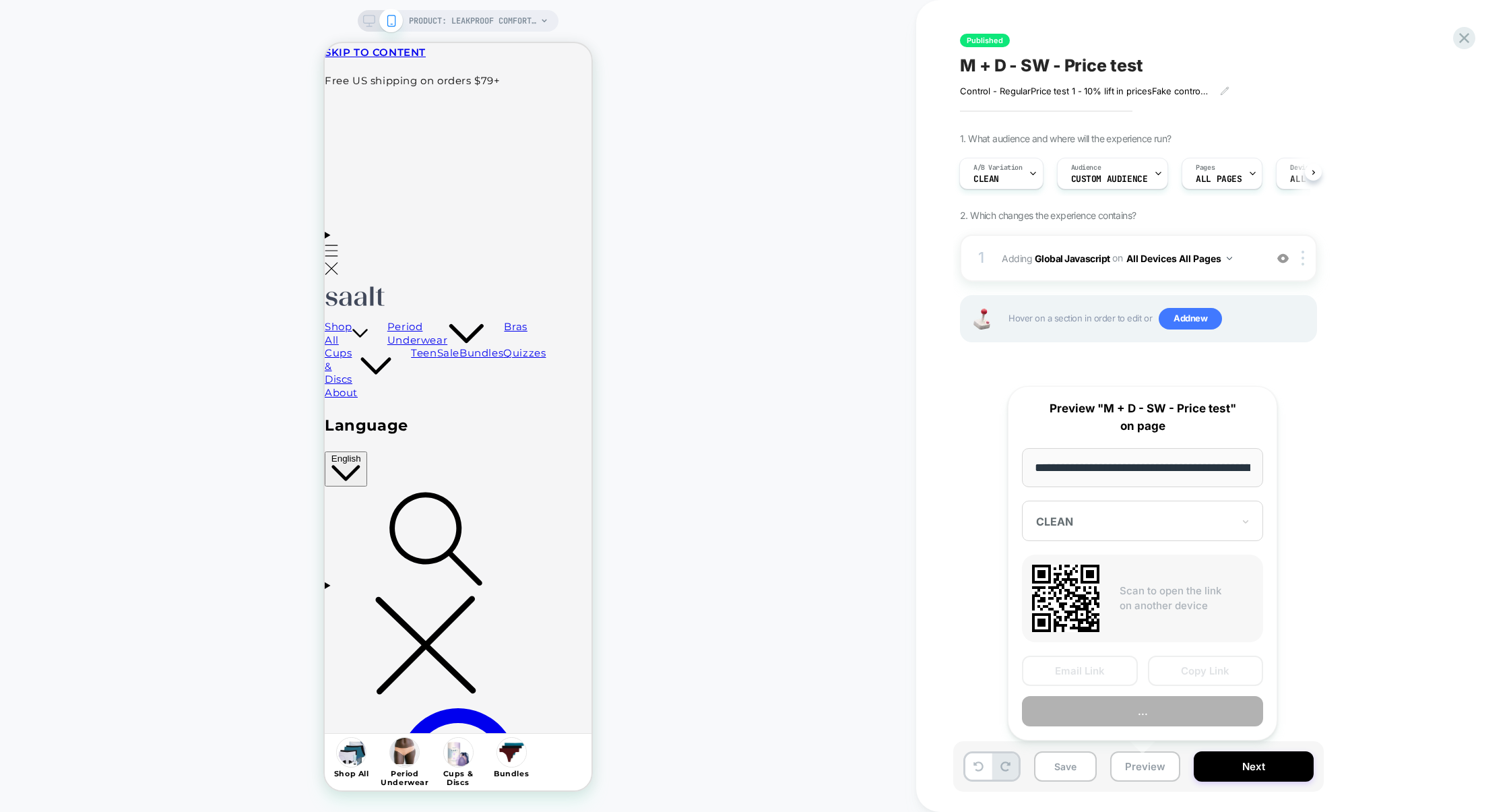
scroll to position [0, 165]
click at [1145, 716] on button "Preview" at bounding box center [1143, 712] width 242 height 30
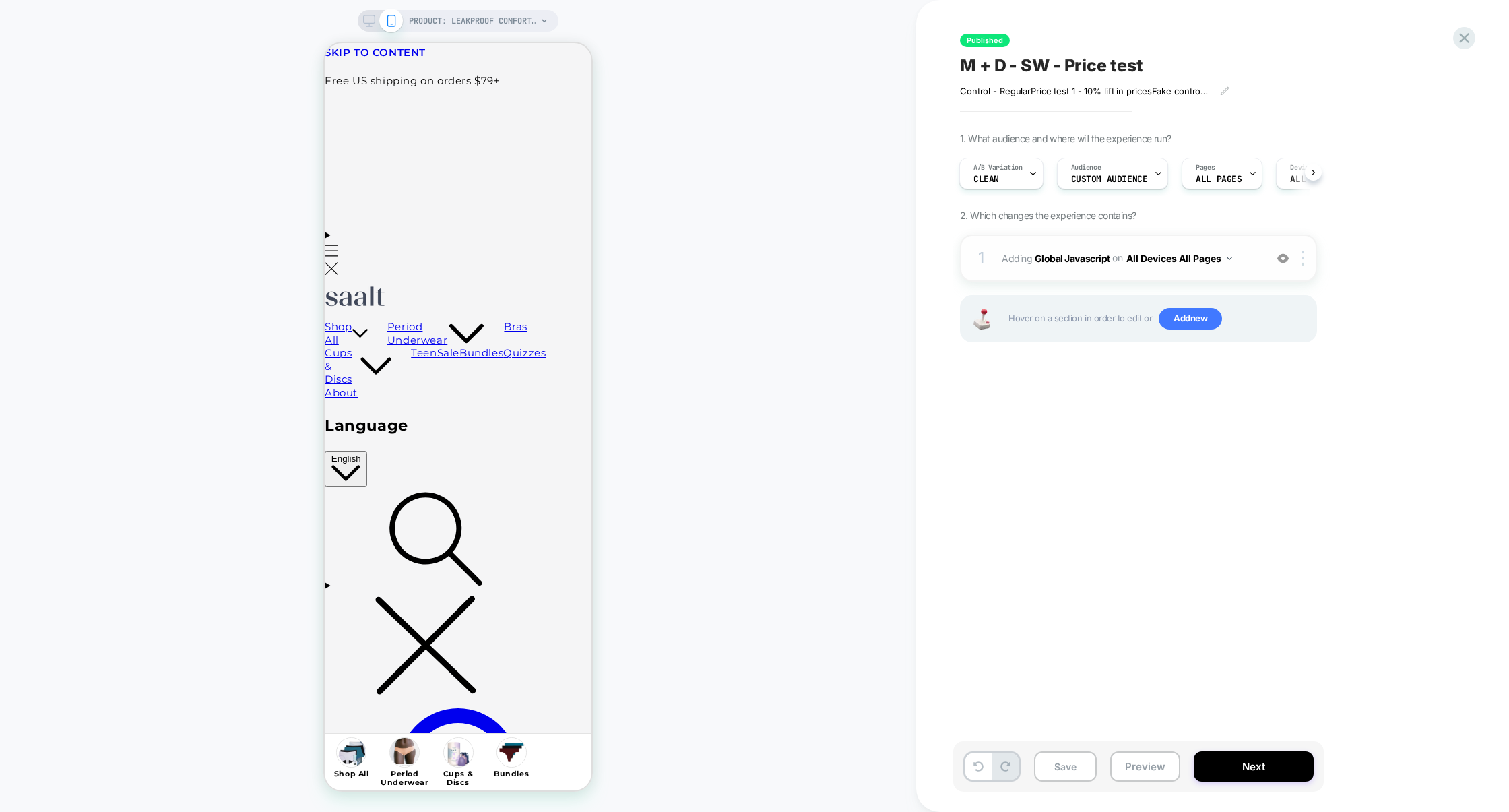
click at [1044, 273] on div "1 Adding Global Javascript on All Devices All Pages Add Before Add After Target…" at bounding box center [1139, 258] width 357 height 47
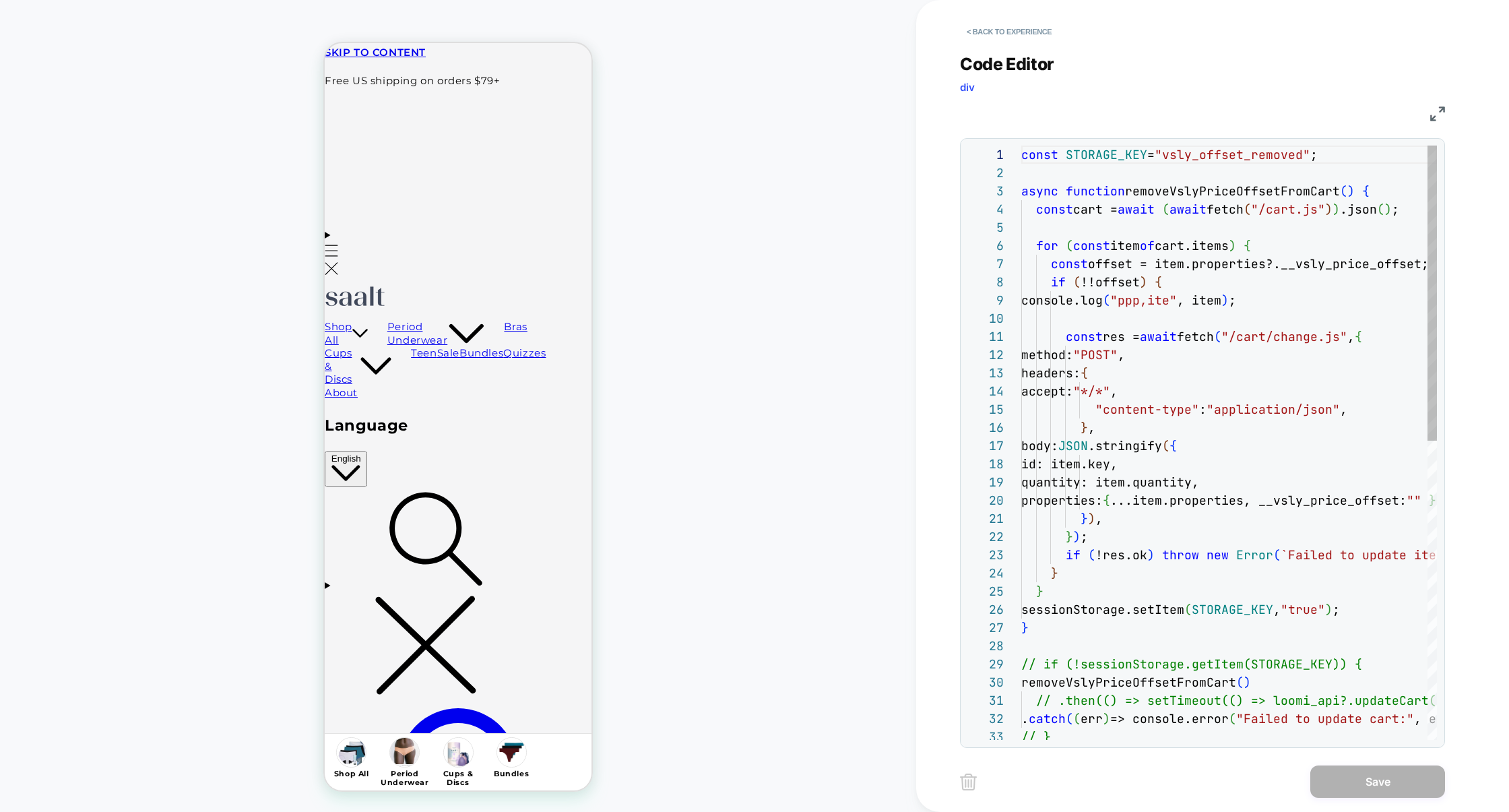
scroll to position [182, 0]
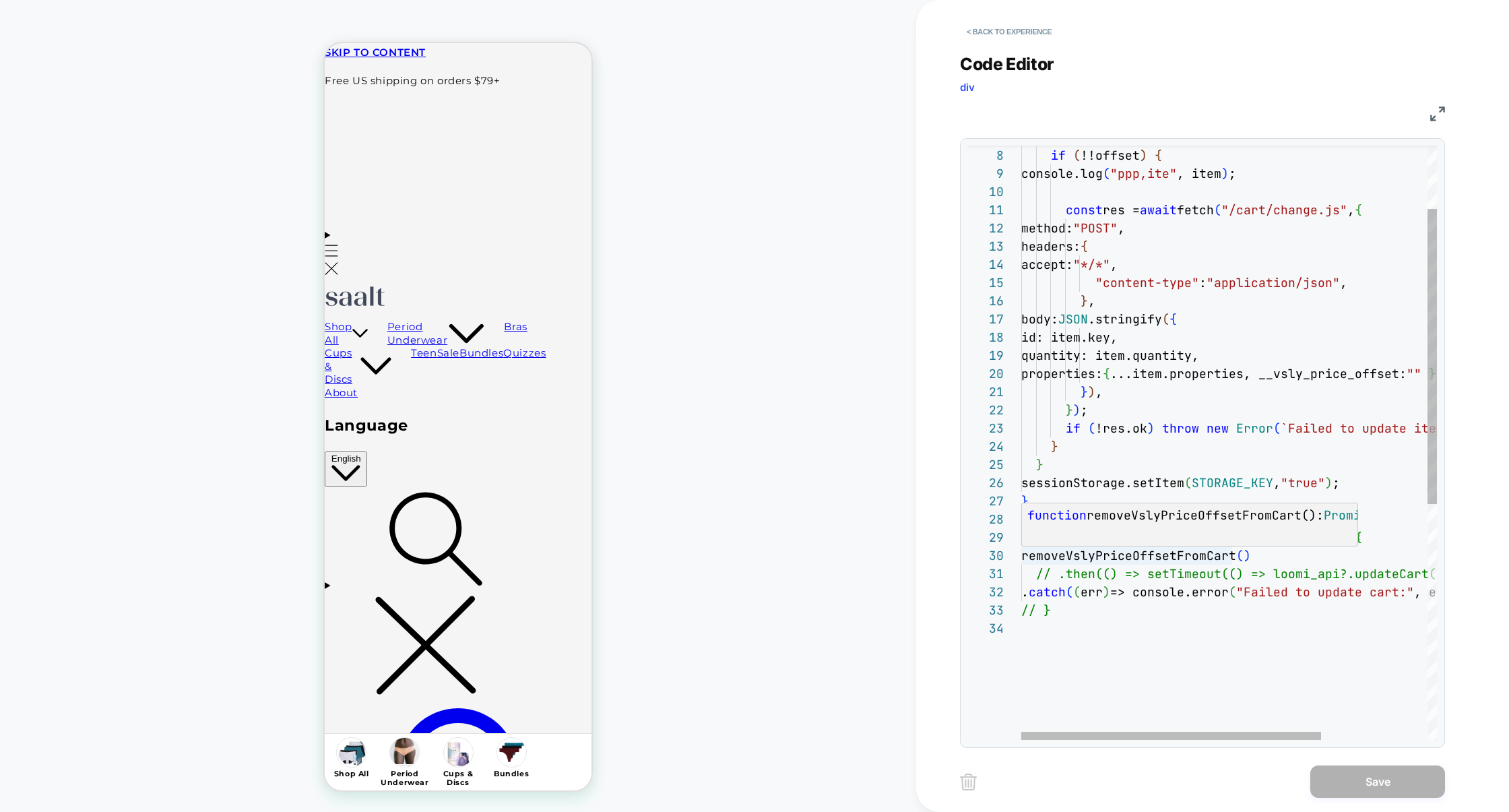
click at [1092, 558] on div "const offset = item.properties?.__vsly_price_offset; if ( !!offset ) { console.…" at bounding box center [1302, 616] width 563 height 1195
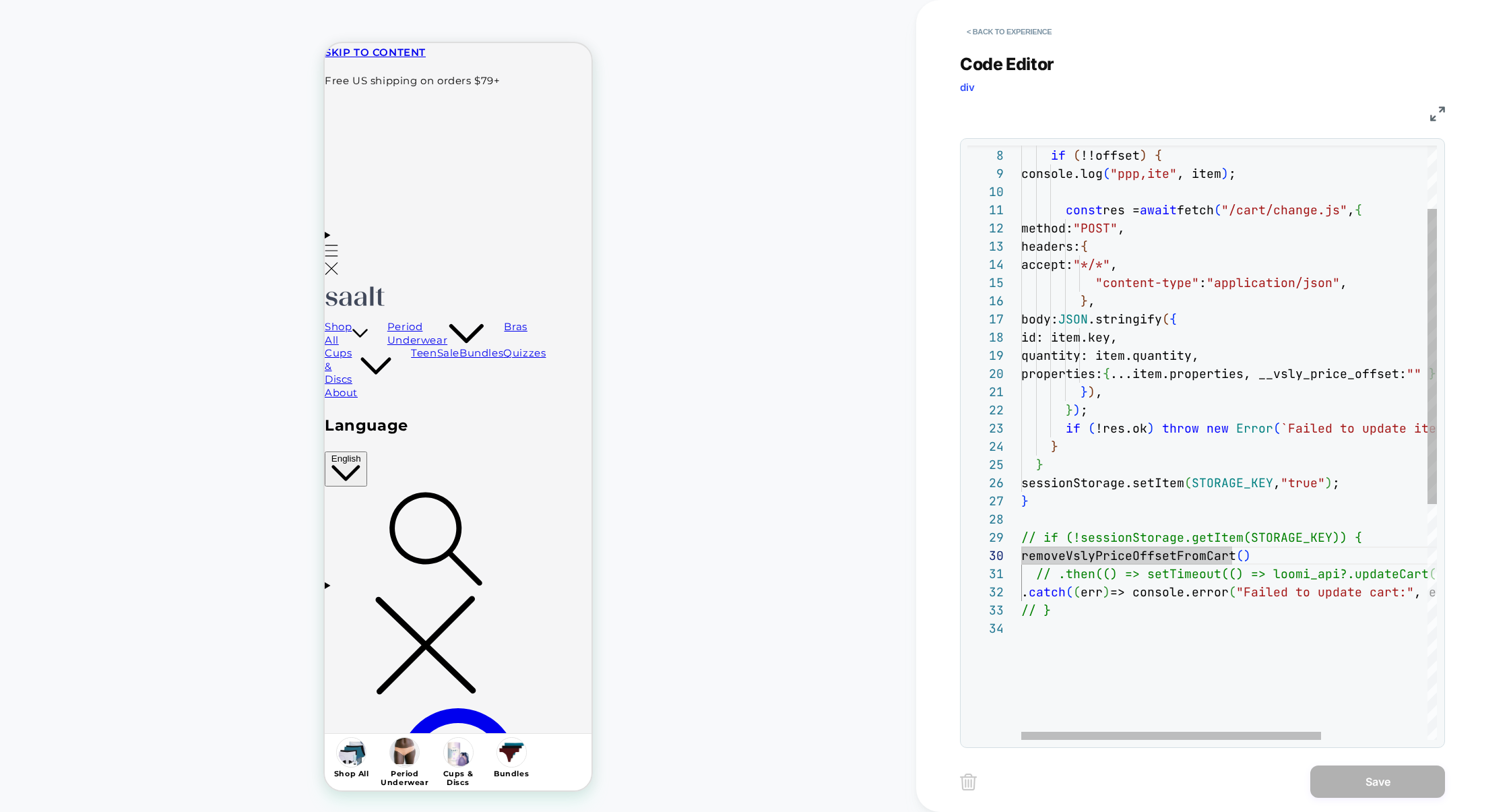
click at [1088, 538] on div "const offset = item.properties?.__vsly_price_offset; if ( !!offset ) { console.…" at bounding box center [1302, 616] width 563 height 1195
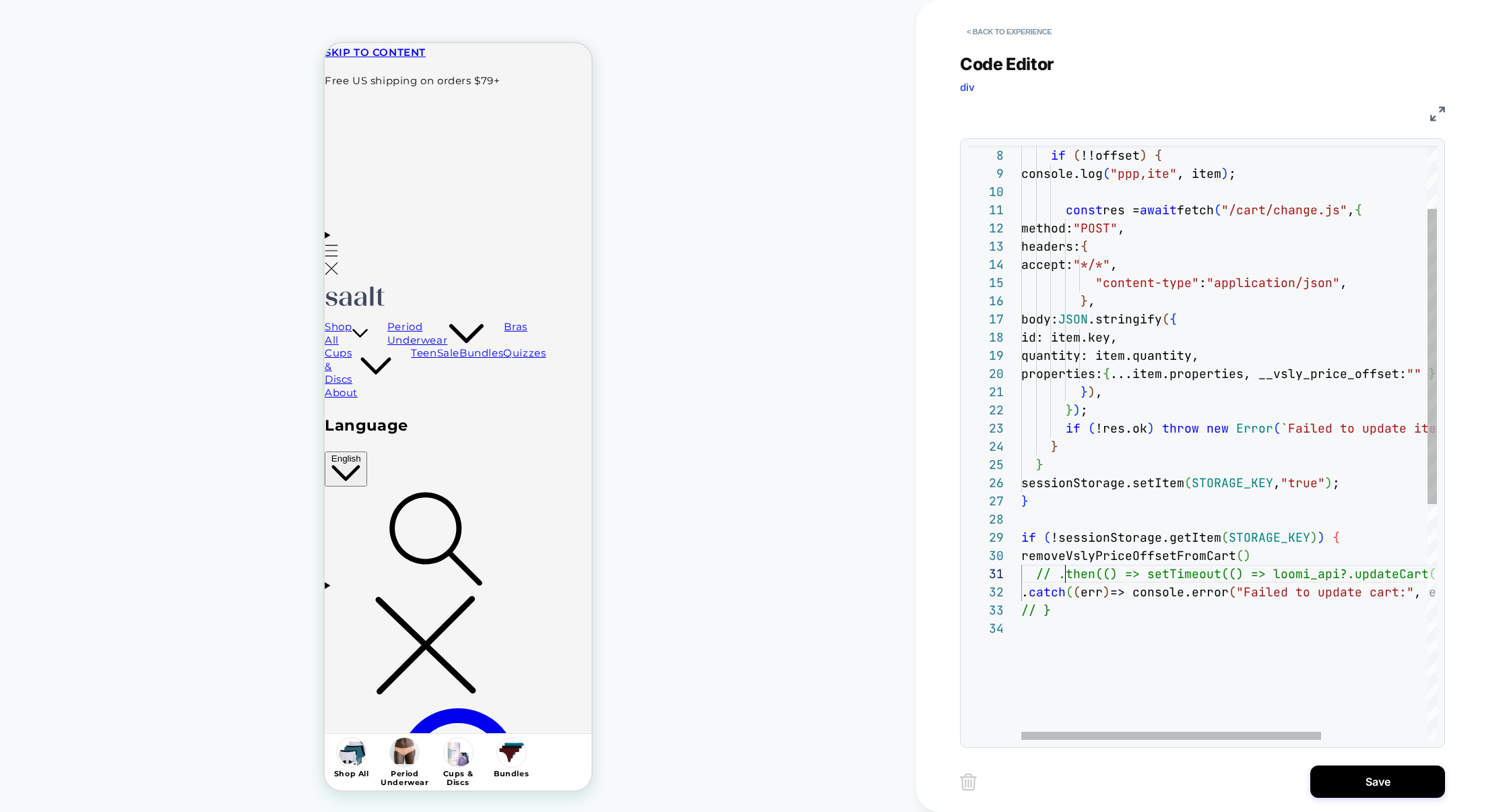
scroll to position [0, 43]
type textarea "**********"
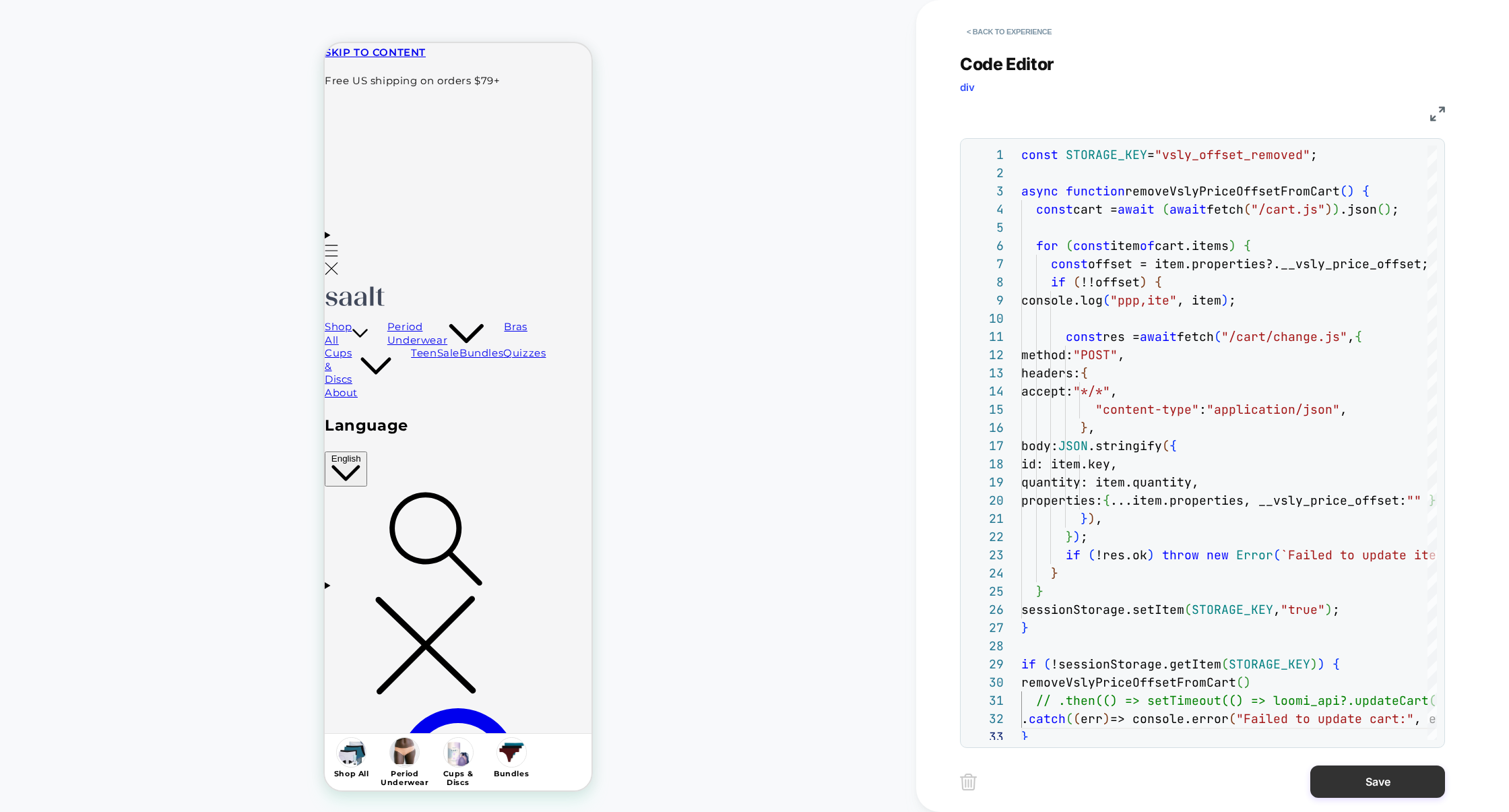
click at [1362, 787] on button "Save" at bounding box center [1378, 781] width 135 height 32
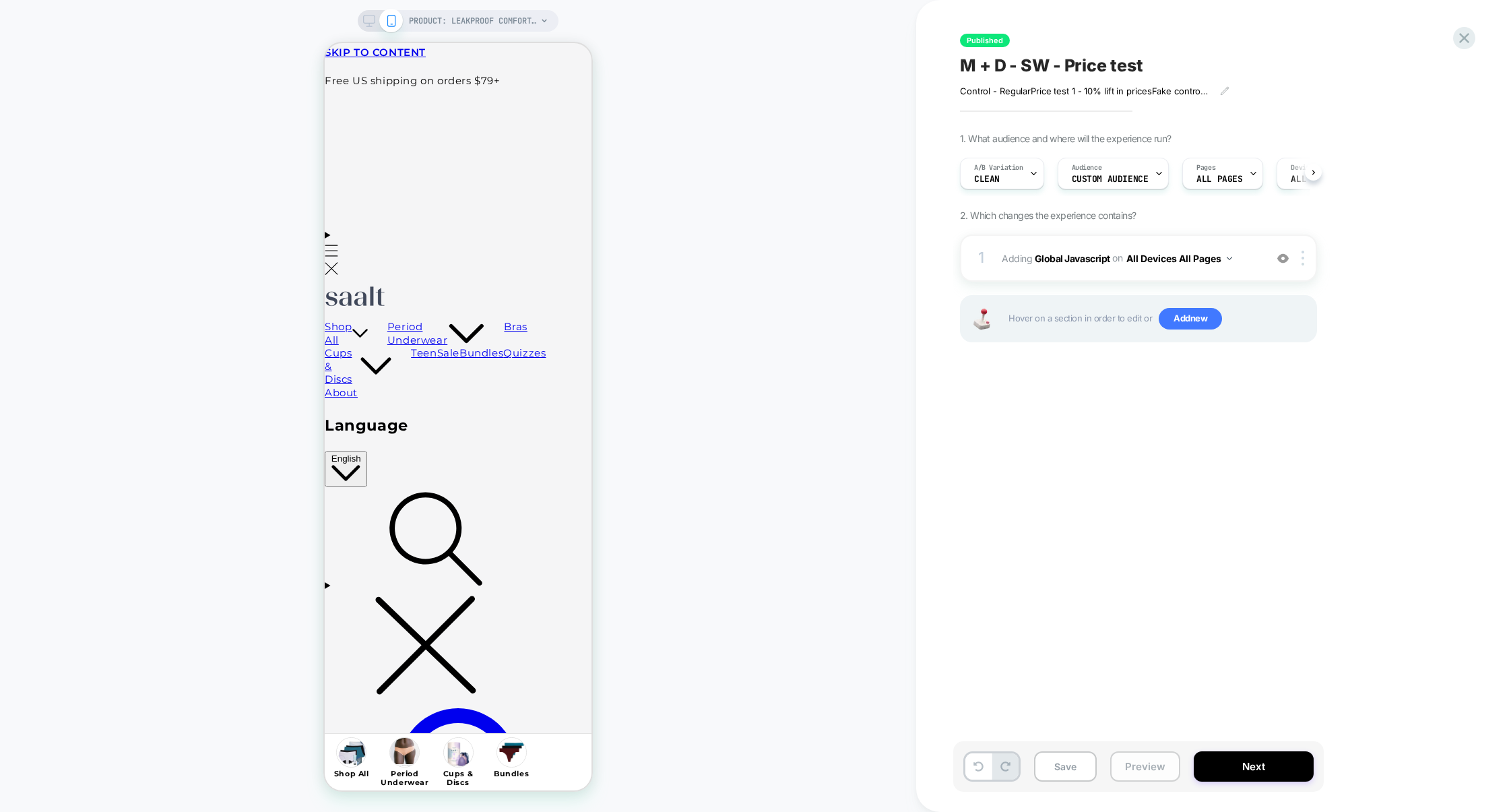
scroll to position [0, 1]
click at [1149, 759] on button "Preview" at bounding box center [1145, 766] width 70 height 30
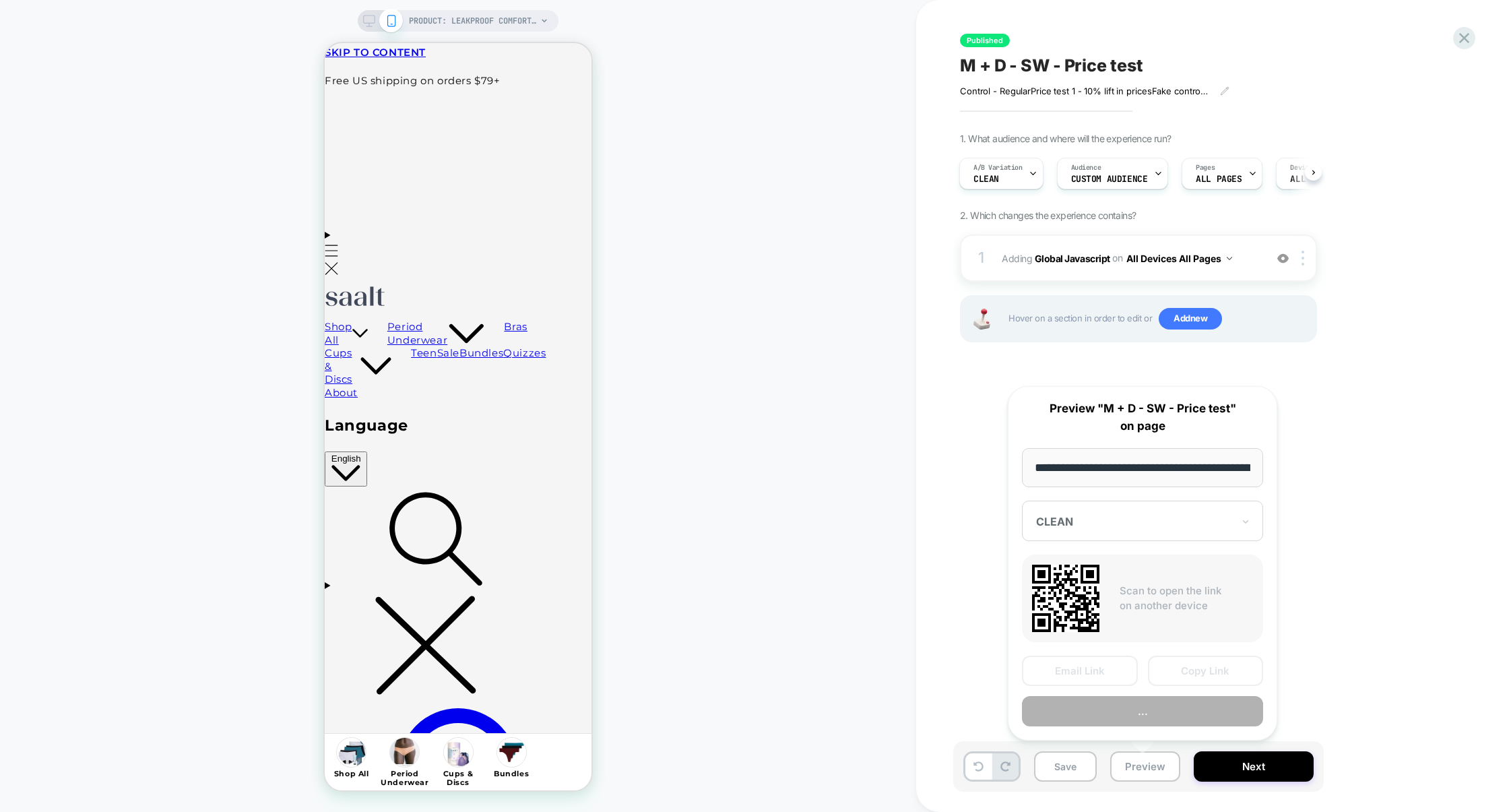
scroll to position [0, 165]
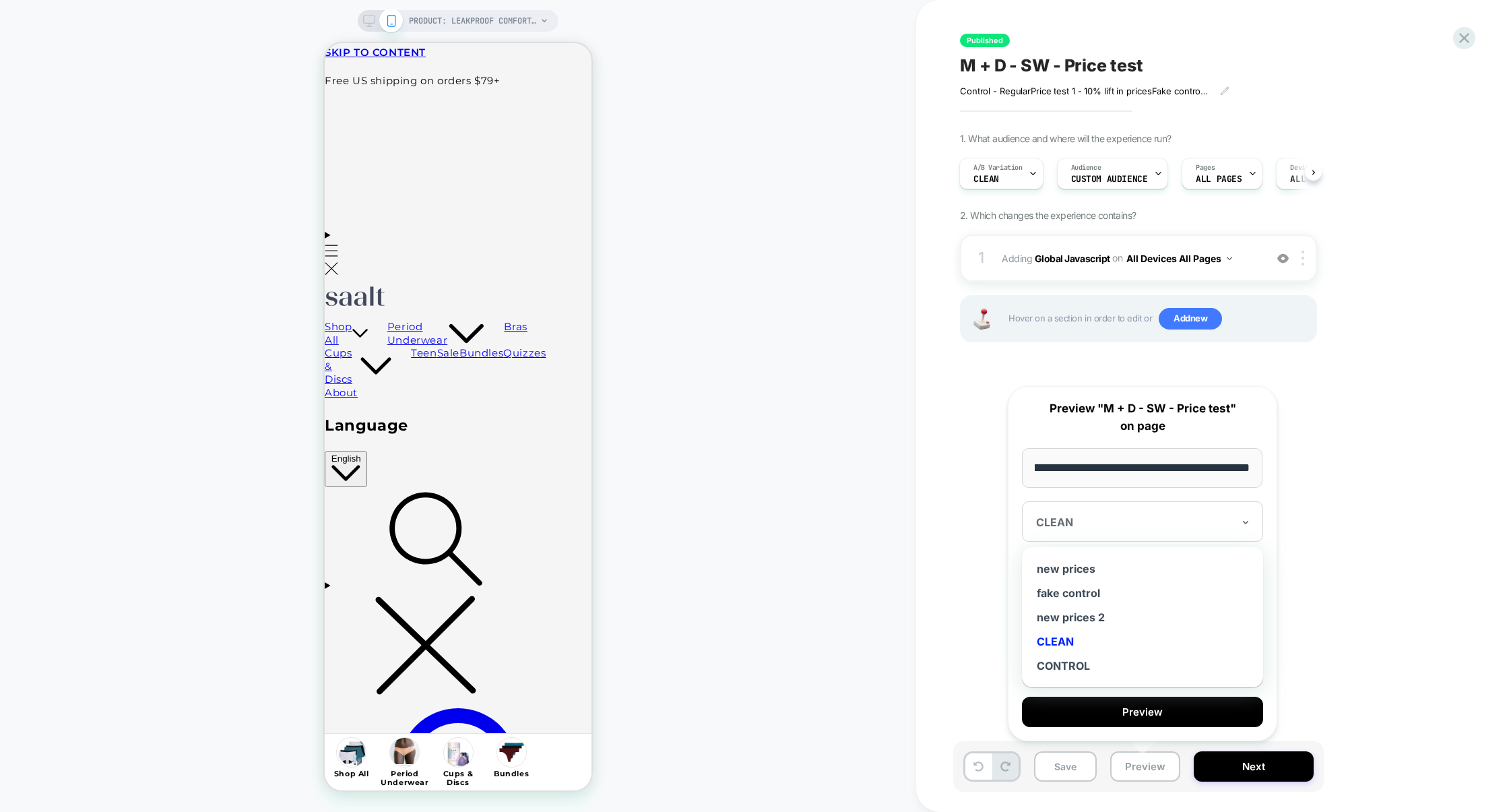
click at [1233, 521] on div "CLEAN" at bounding box center [1134, 522] width 200 height 16
click at [1096, 619] on div "new prices 2" at bounding box center [1143, 617] width 228 height 24
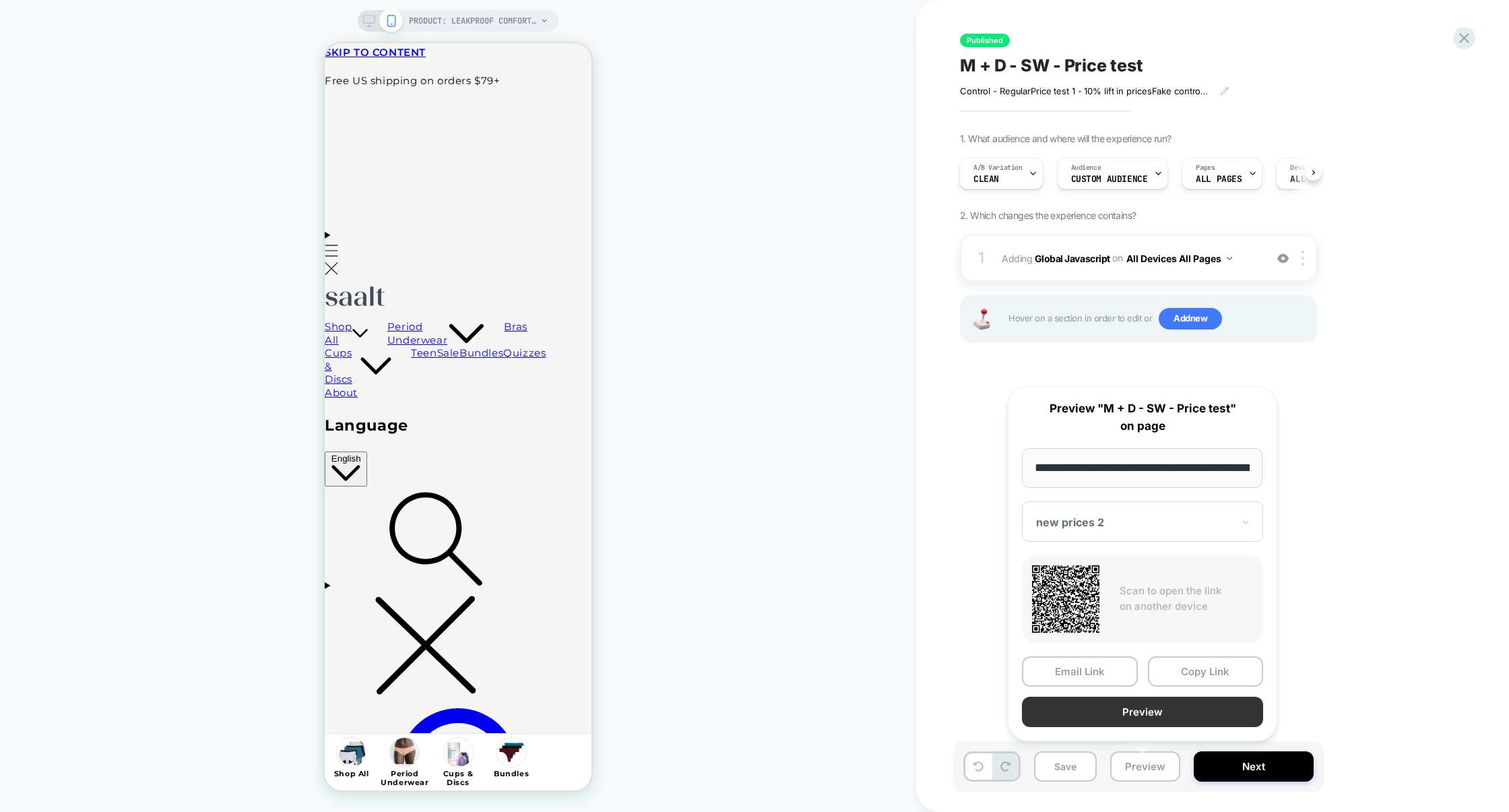
click at [1161, 717] on button "Preview" at bounding box center [1143, 712] width 242 height 30
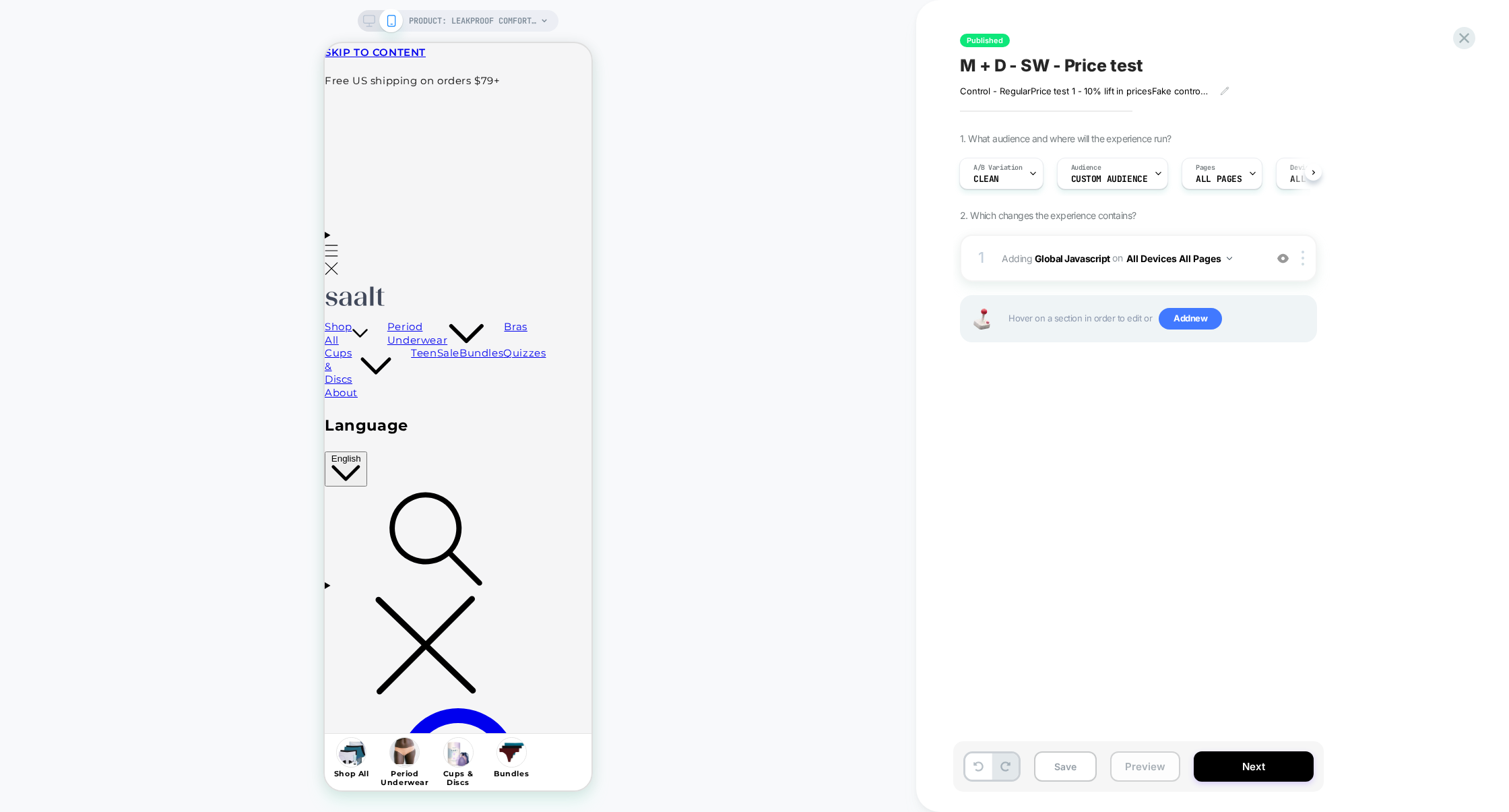
click at [1139, 773] on button "Preview" at bounding box center [1145, 766] width 70 height 30
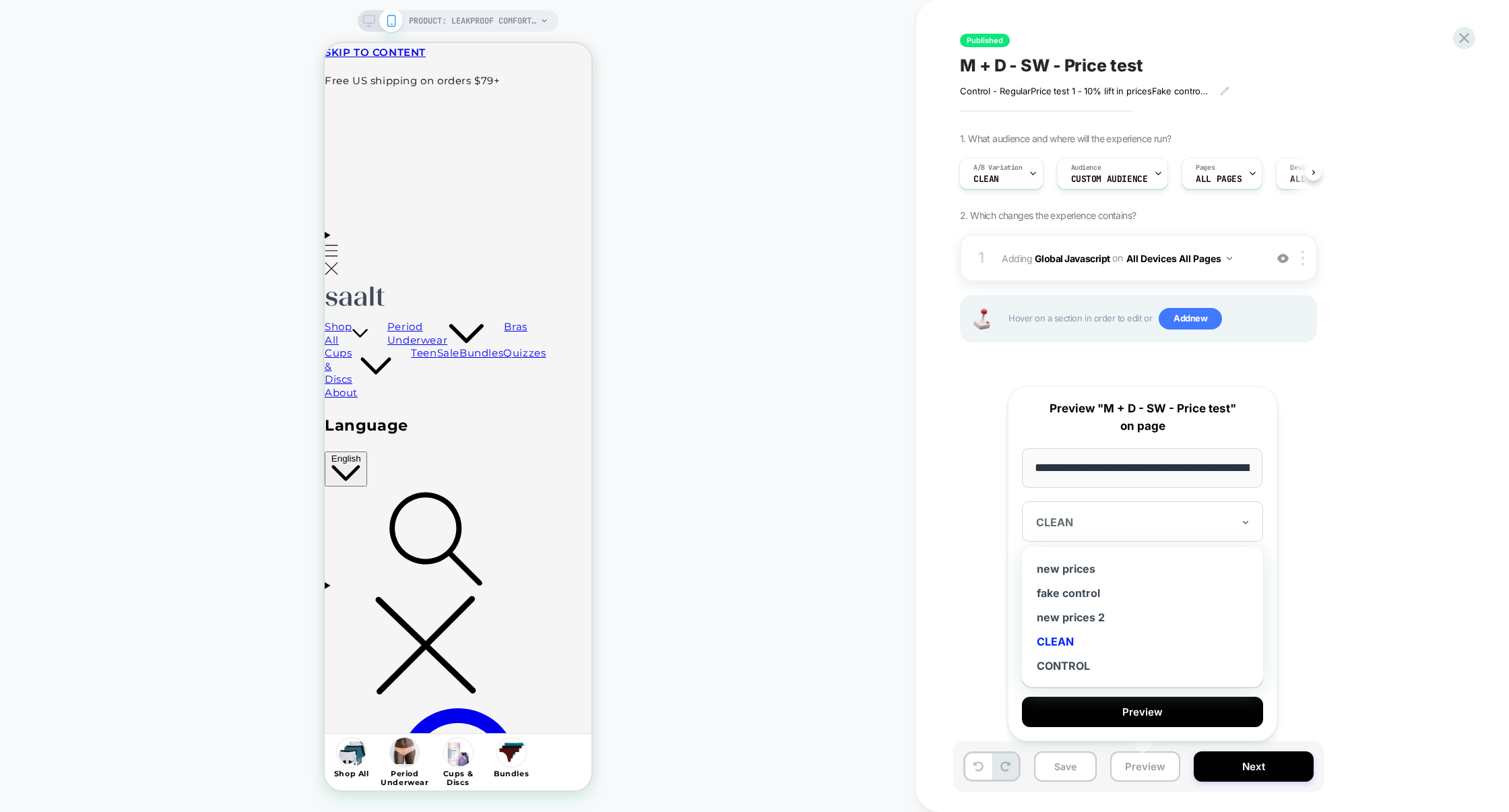
click at [1208, 528] on div at bounding box center [1134, 522] width 197 height 13
click at [1100, 616] on div "new prices 2" at bounding box center [1143, 617] width 228 height 24
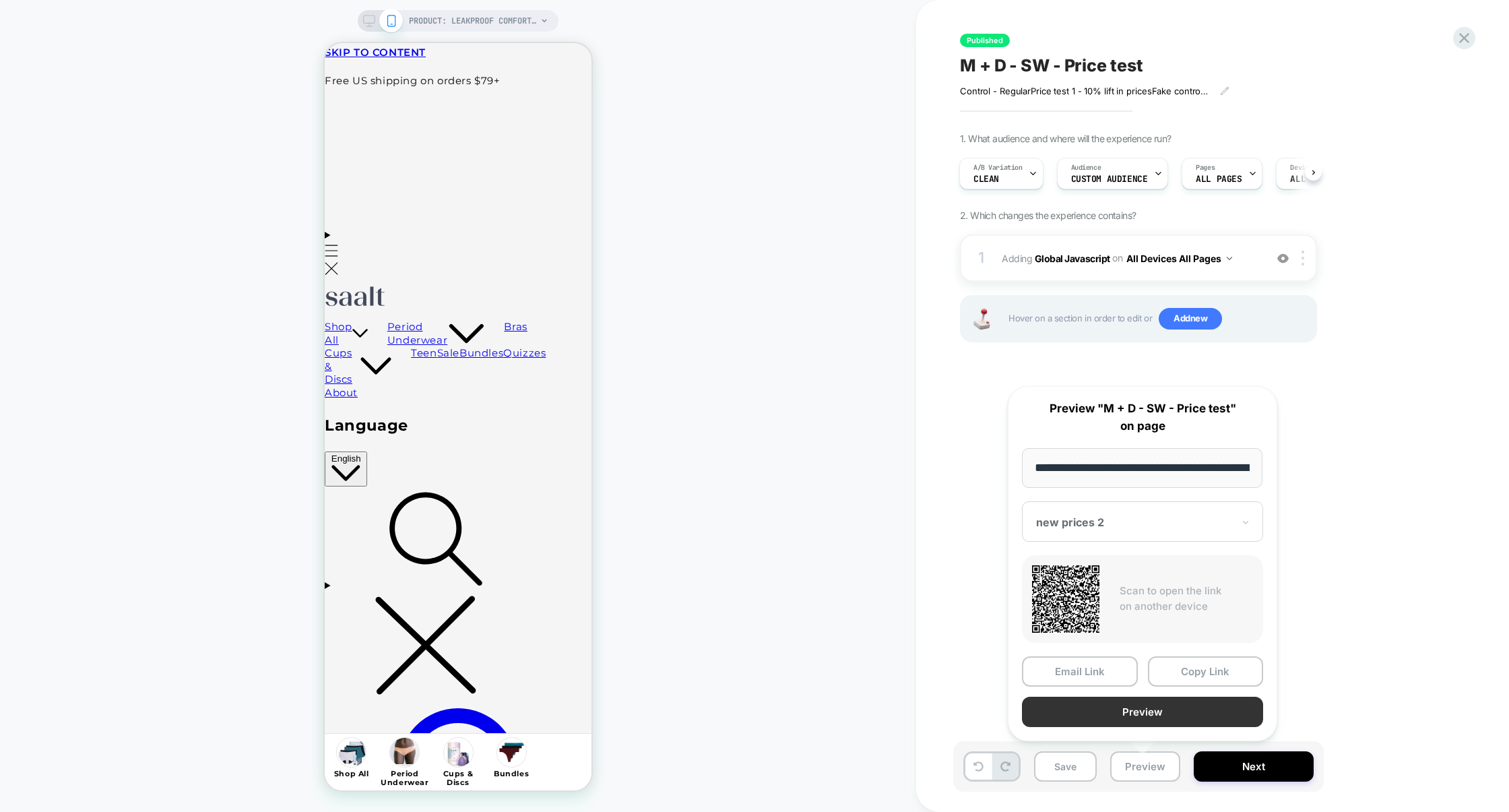
click at [1131, 709] on button "Preview" at bounding box center [1143, 712] width 242 height 30
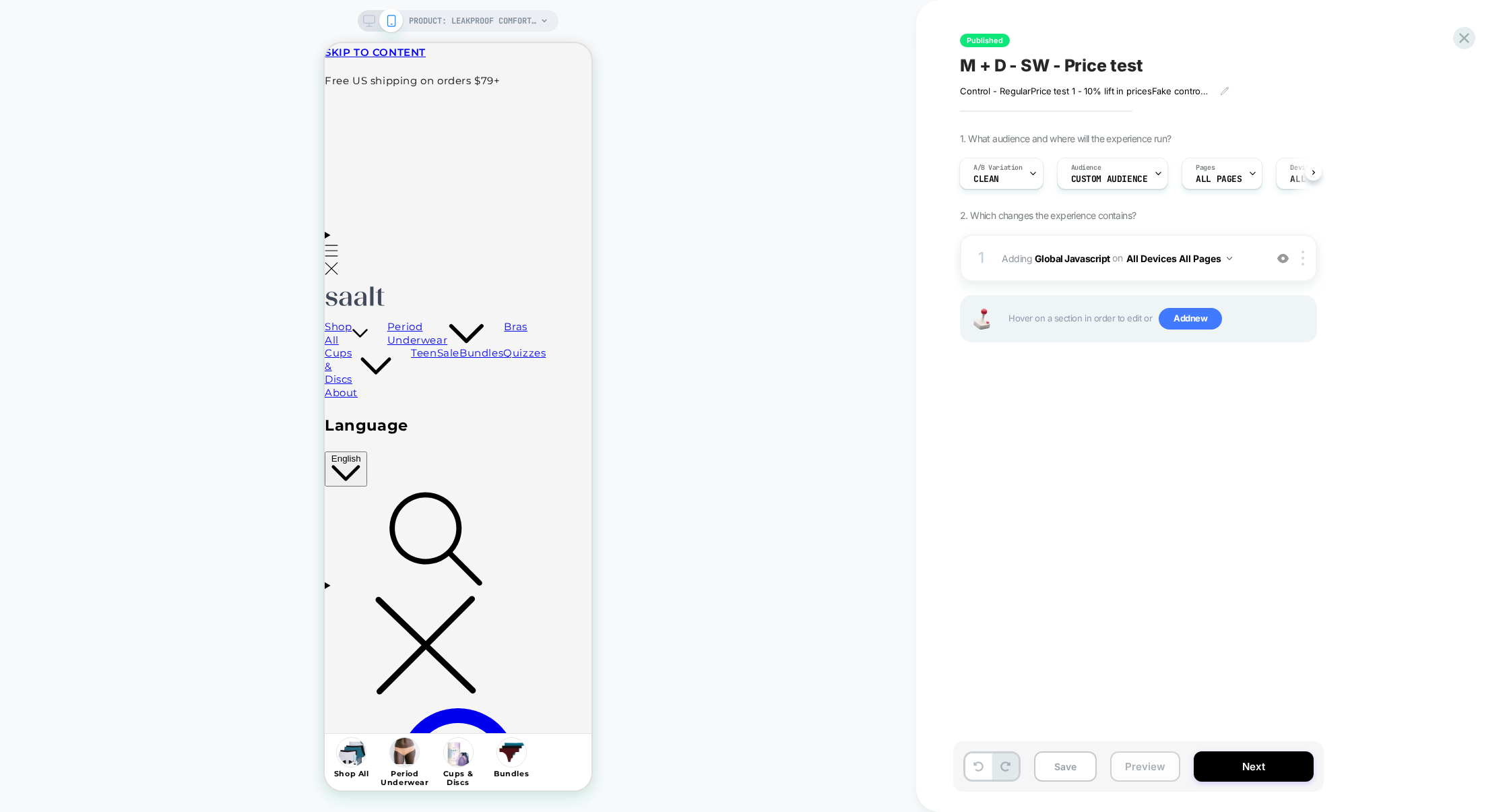
click at [1141, 770] on button "Preview" at bounding box center [1145, 766] width 70 height 30
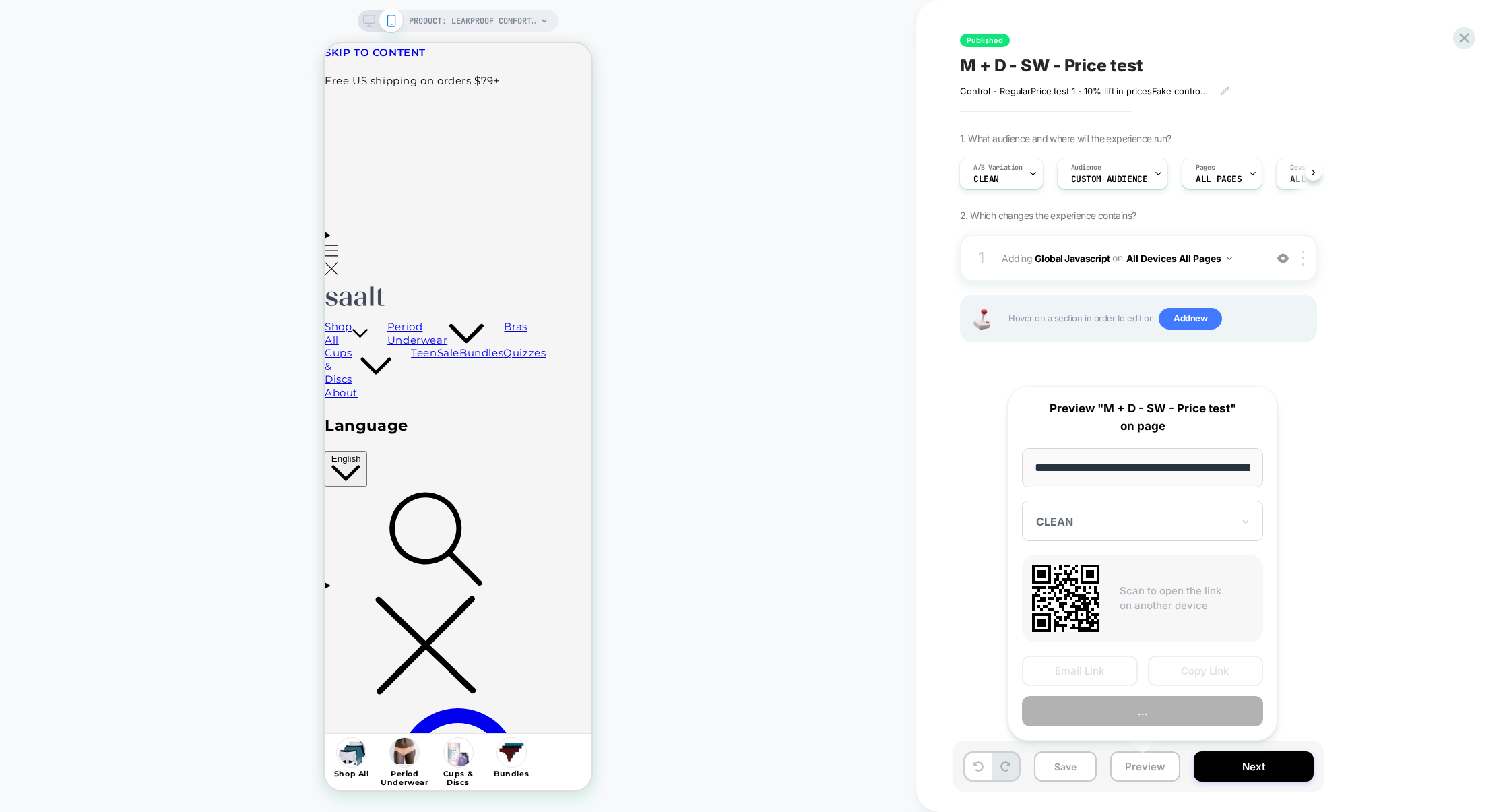
scroll to position [0, 165]
click at [1153, 719] on button "Preview" at bounding box center [1143, 712] width 242 height 30
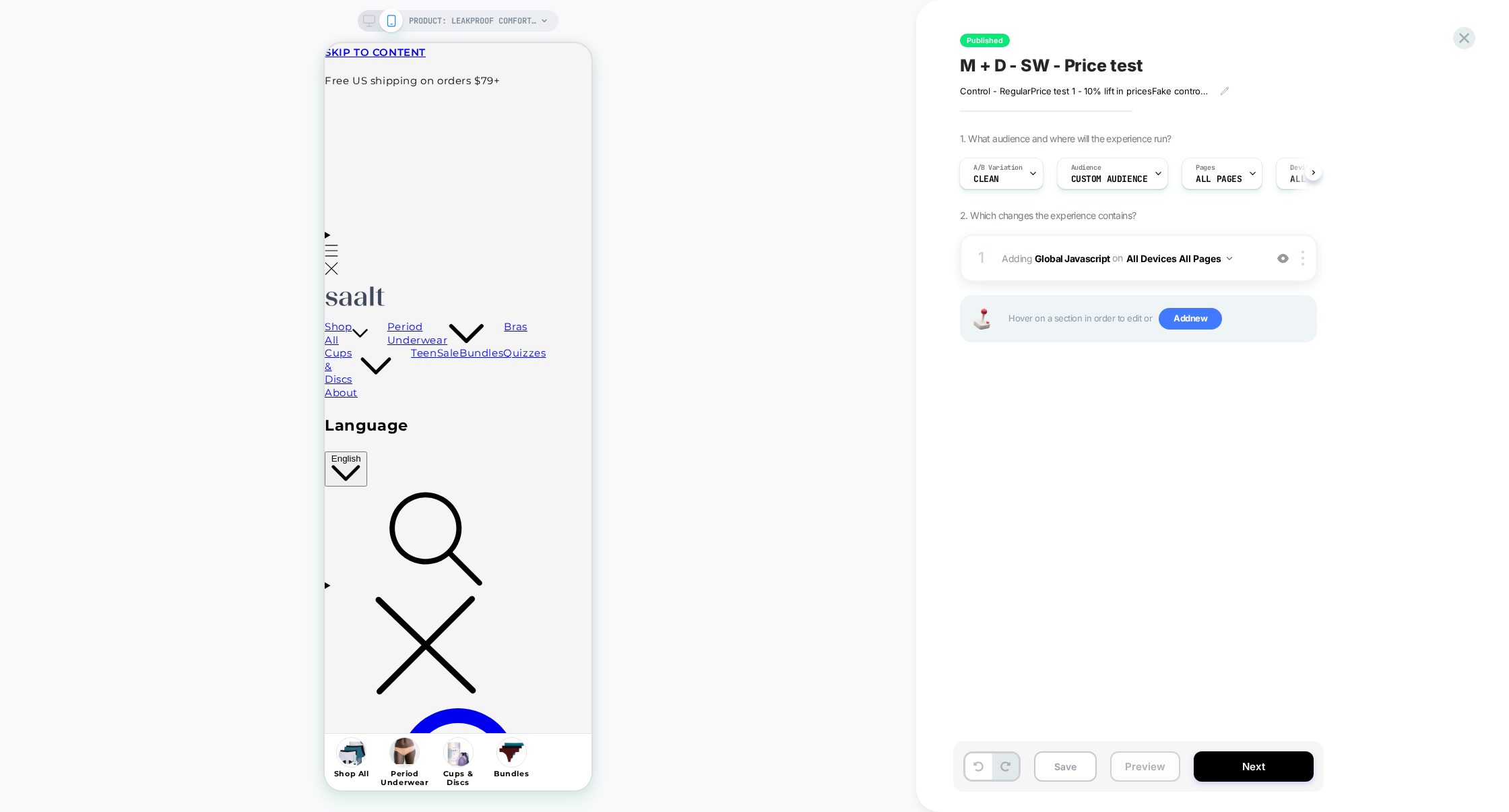
click at [1153, 762] on button "Preview" at bounding box center [1145, 766] width 70 height 30
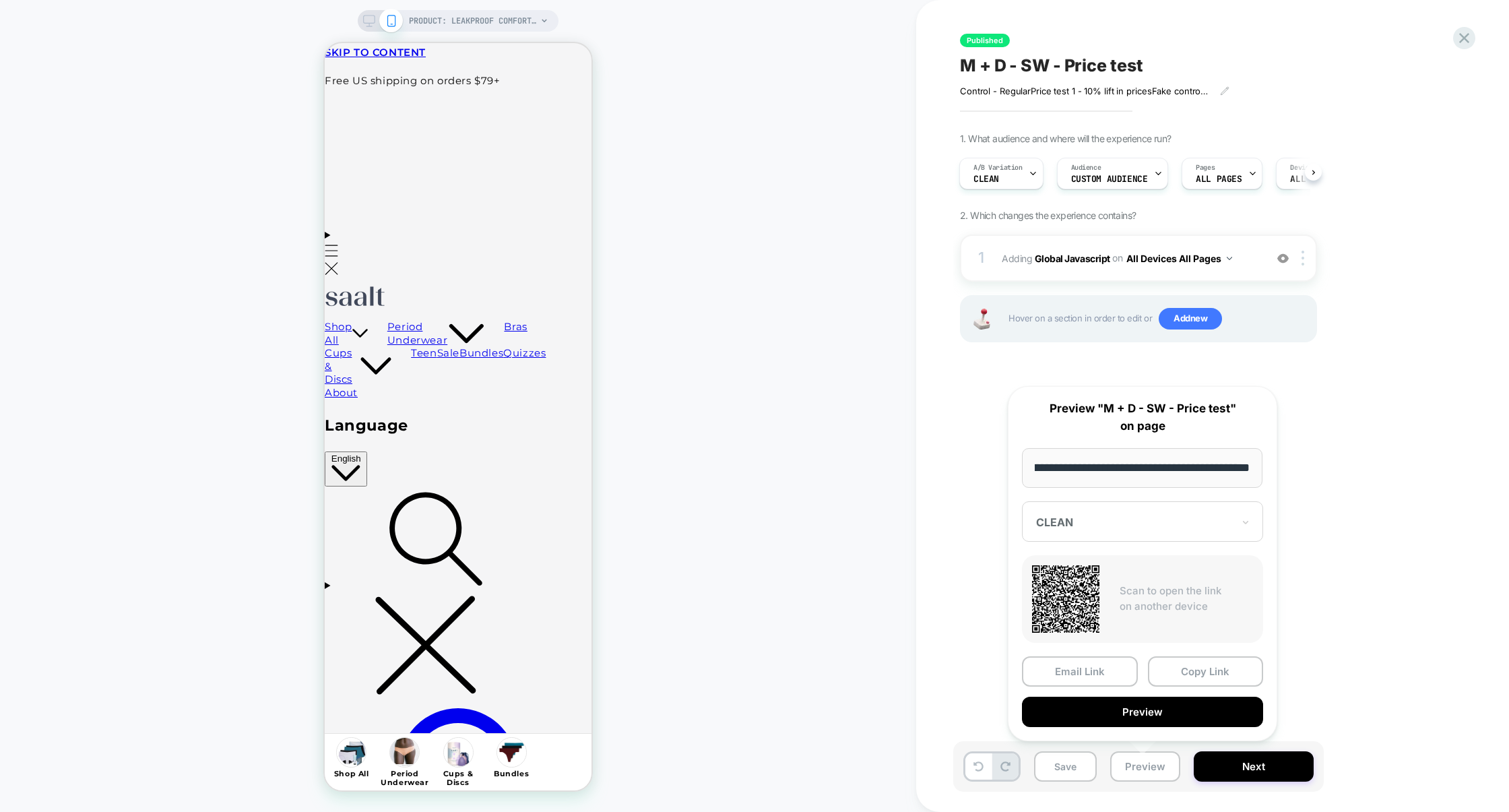
click at [1211, 531] on div "CLEAN" at bounding box center [1143, 521] width 242 height 40
click at [1103, 612] on div "new prices 2" at bounding box center [1143, 617] width 228 height 24
click at [1121, 712] on button "Preview" at bounding box center [1143, 712] width 242 height 30
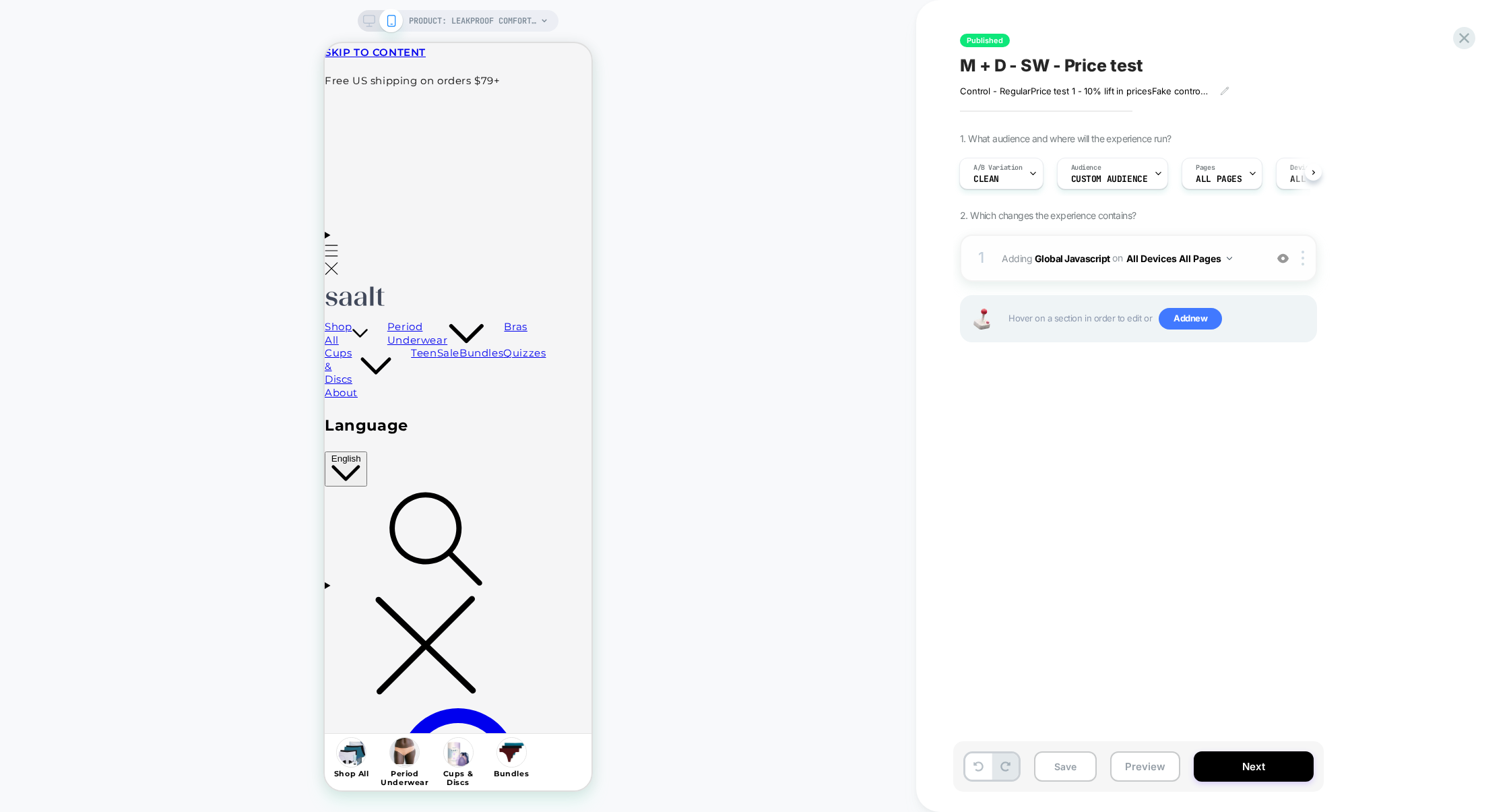
click at [1107, 275] on div "1 Adding Global Javascript on All Devices All Pages Add Before Add After Target…" at bounding box center [1139, 258] width 357 height 47
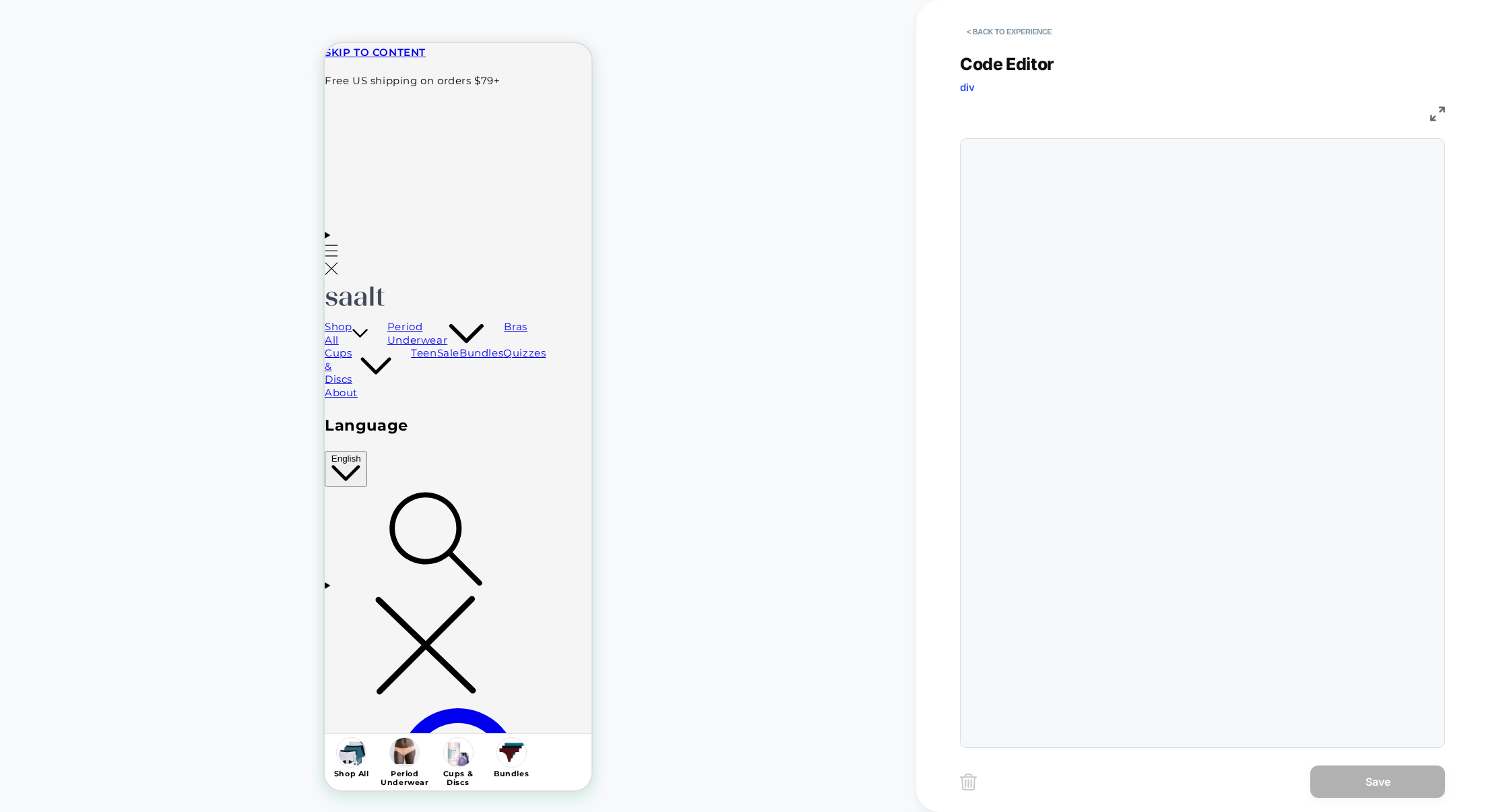
scroll to position [182, 0]
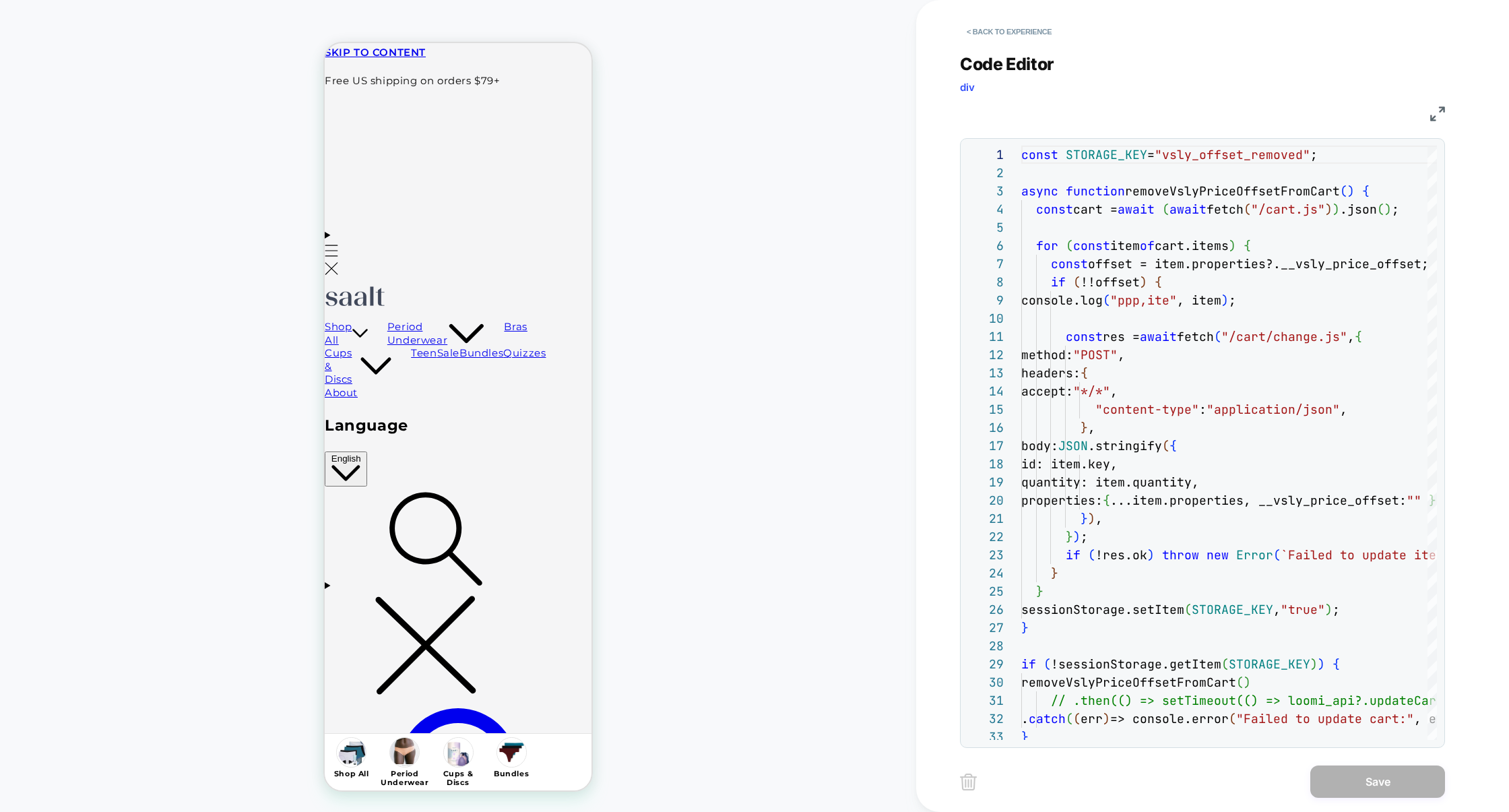
click at [1443, 110] on img at bounding box center [1437, 114] width 15 height 15
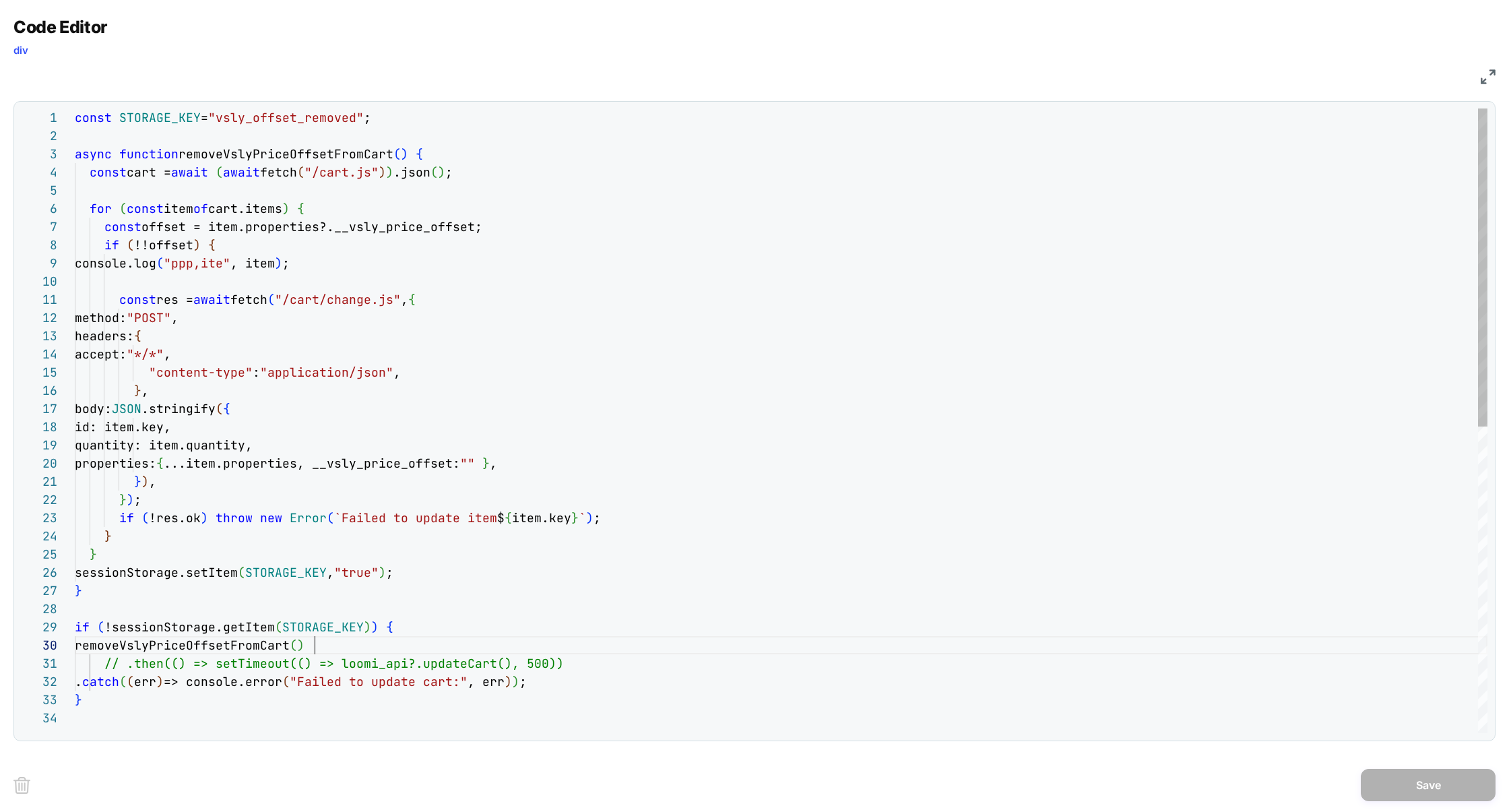
scroll to position [163, 0]
drag, startPoint x: 347, startPoint y: 647, endPoint x: 0, endPoint y: 648, distance: 347.0
click at [0, 648] on div "Code Editor div JS 4 5 6 7 8 9 10 11 12 13 14 15 16 17 18 19 20 21 22 23 24 25 …" at bounding box center [754, 406] width 1509 height 812
click at [335, 649] on div "const cart = await ( await fetch ( "/cart.js" ) ) .json ( ) ; for ( const item …" at bounding box center [781, 720] width 1413 height 1225
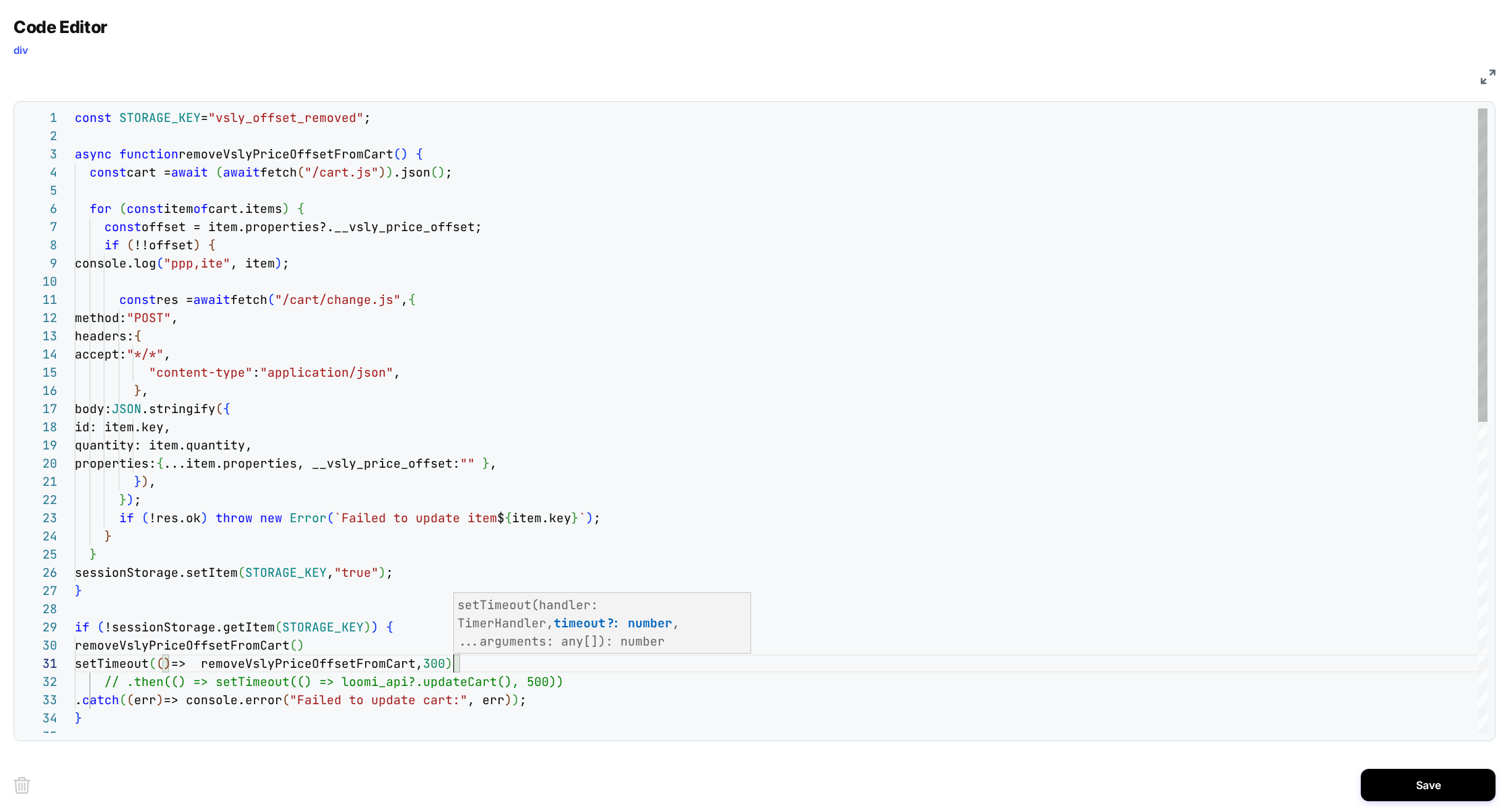
scroll to position [0, 385]
type textarea "**********"
click at [412, 551] on div "const cart = await ( await fetch ( "/cart.js" ) ) .json ( ) ; for ( const item …" at bounding box center [781, 729] width 1413 height 1243
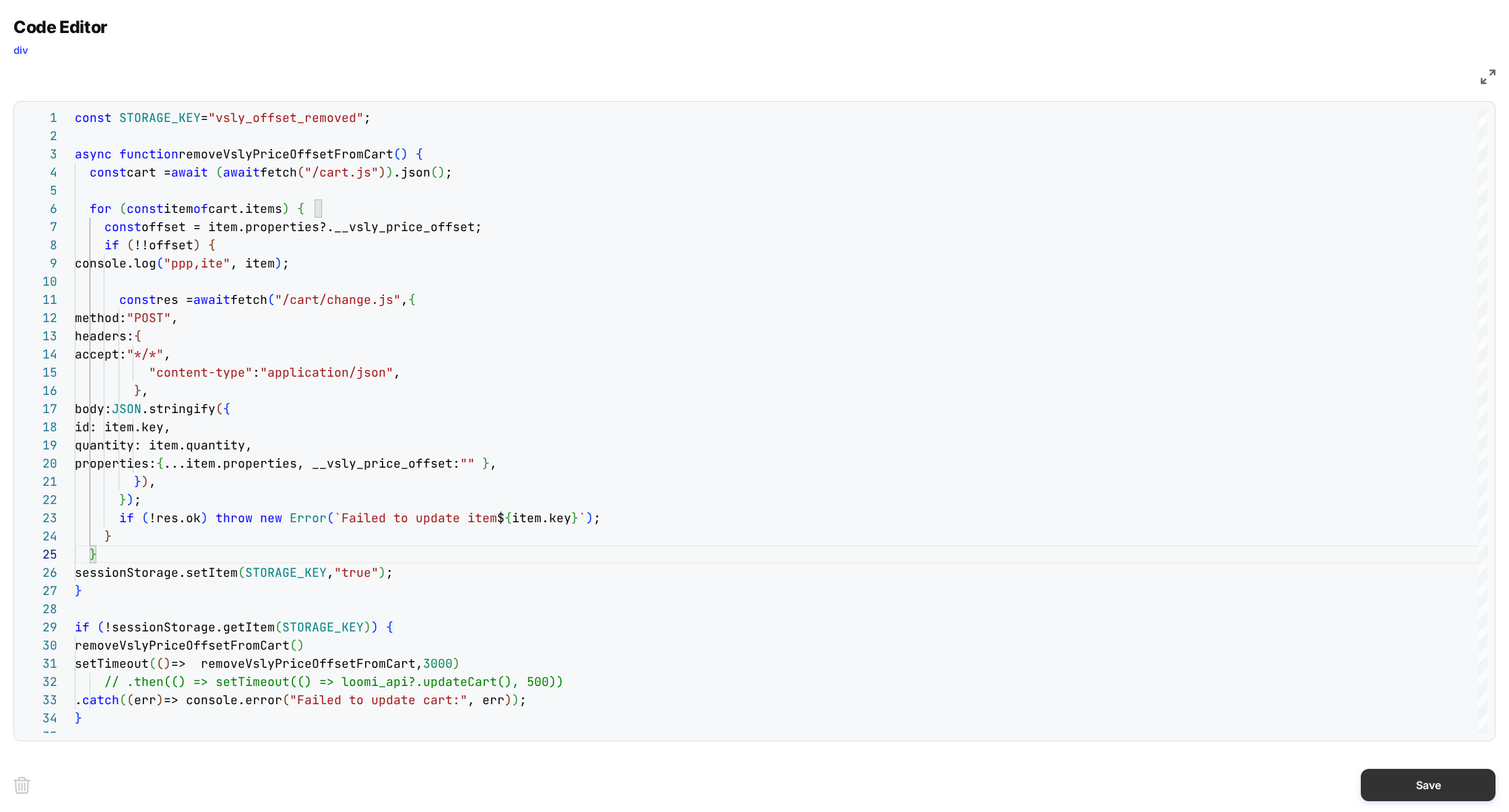
click at [1389, 777] on button "Save" at bounding box center [1428, 784] width 135 height 32
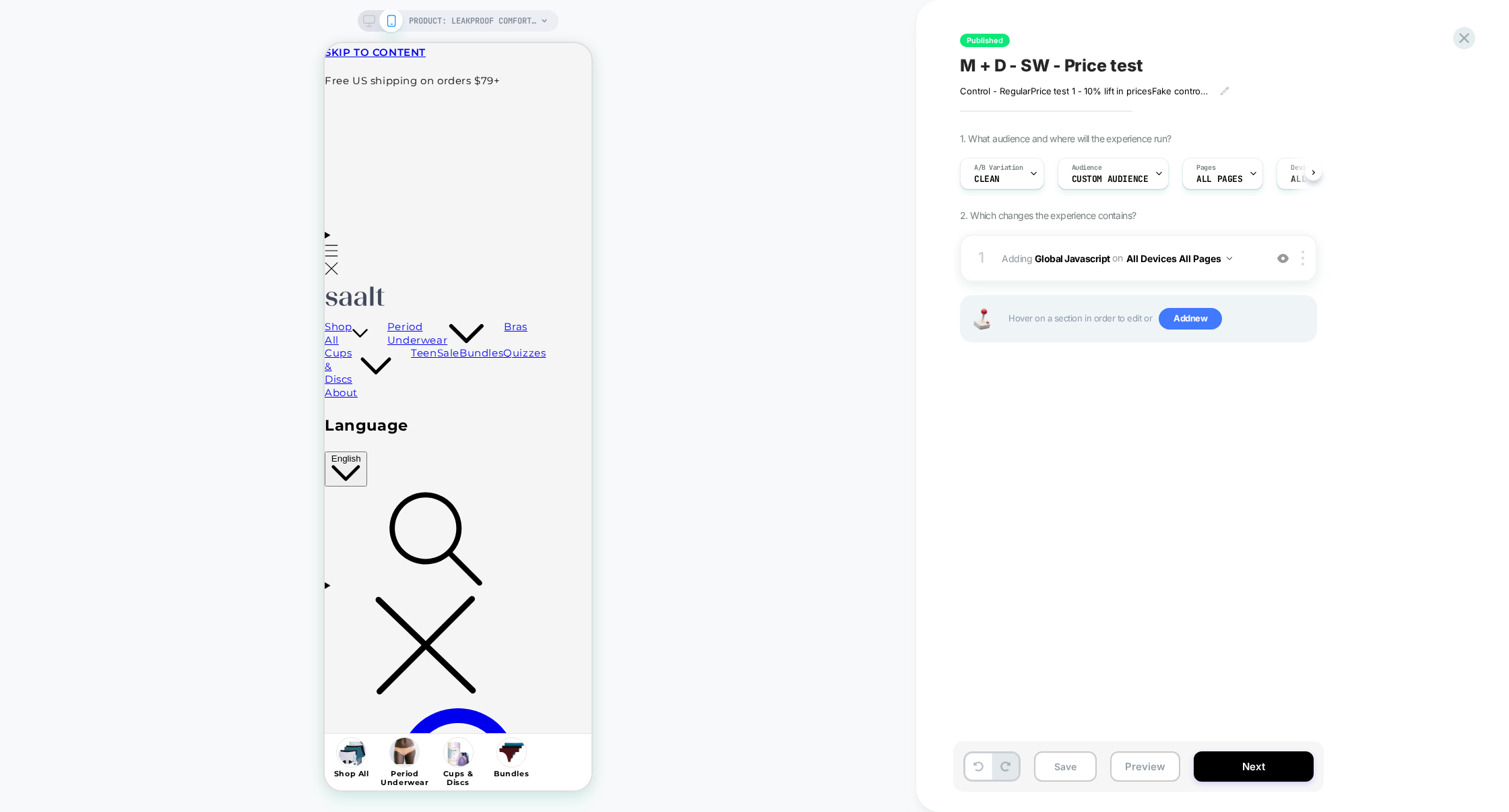
scroll to position [0, 1]
click at [1163, 773] on button "Preview" at bounding box center [1145, 766] width 70 height 30
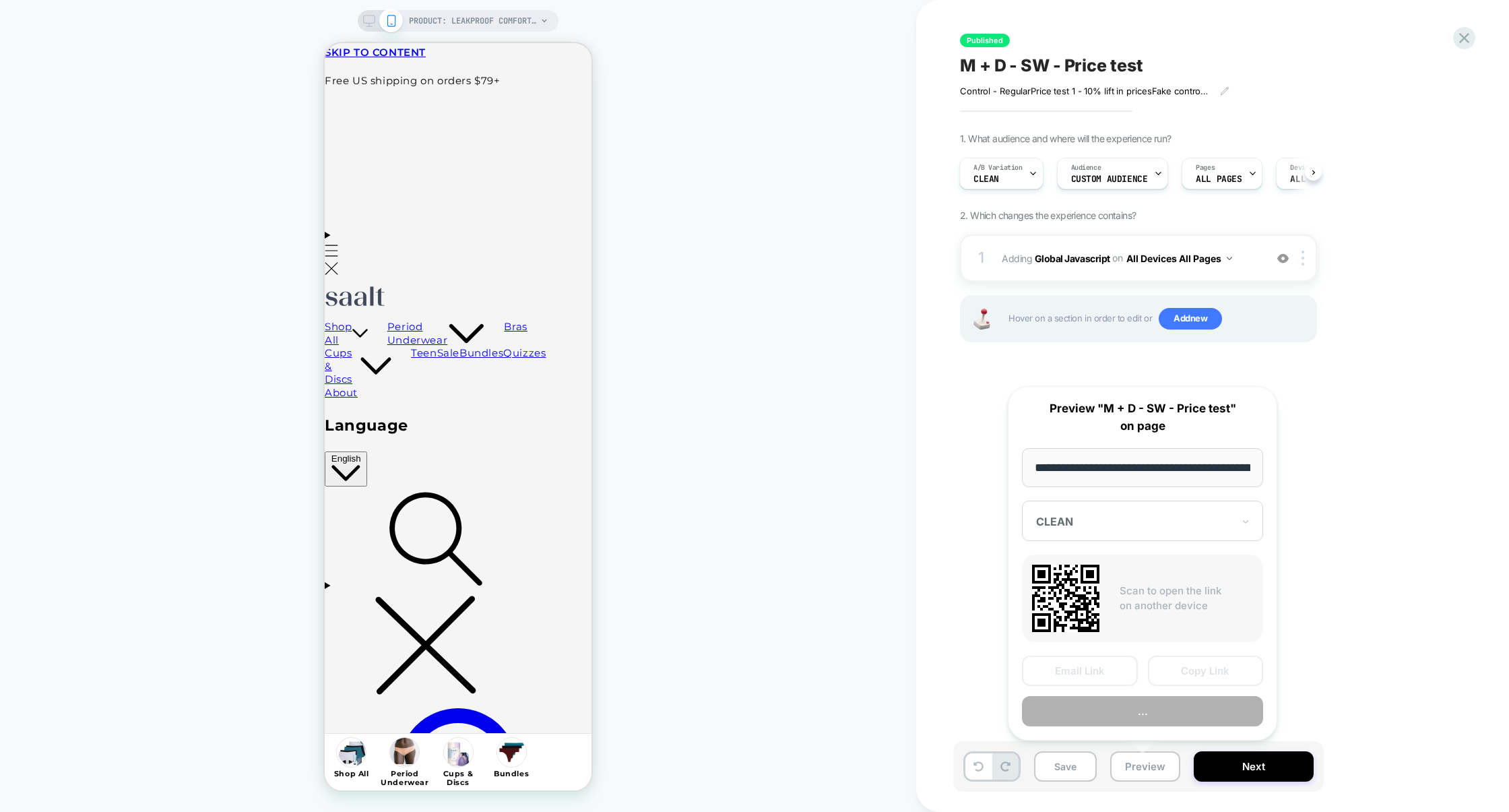
scroll to position [0, 165]
click at [1163, 710] on button "Preview" at bounding box center [1143, 712] width 242 height 30
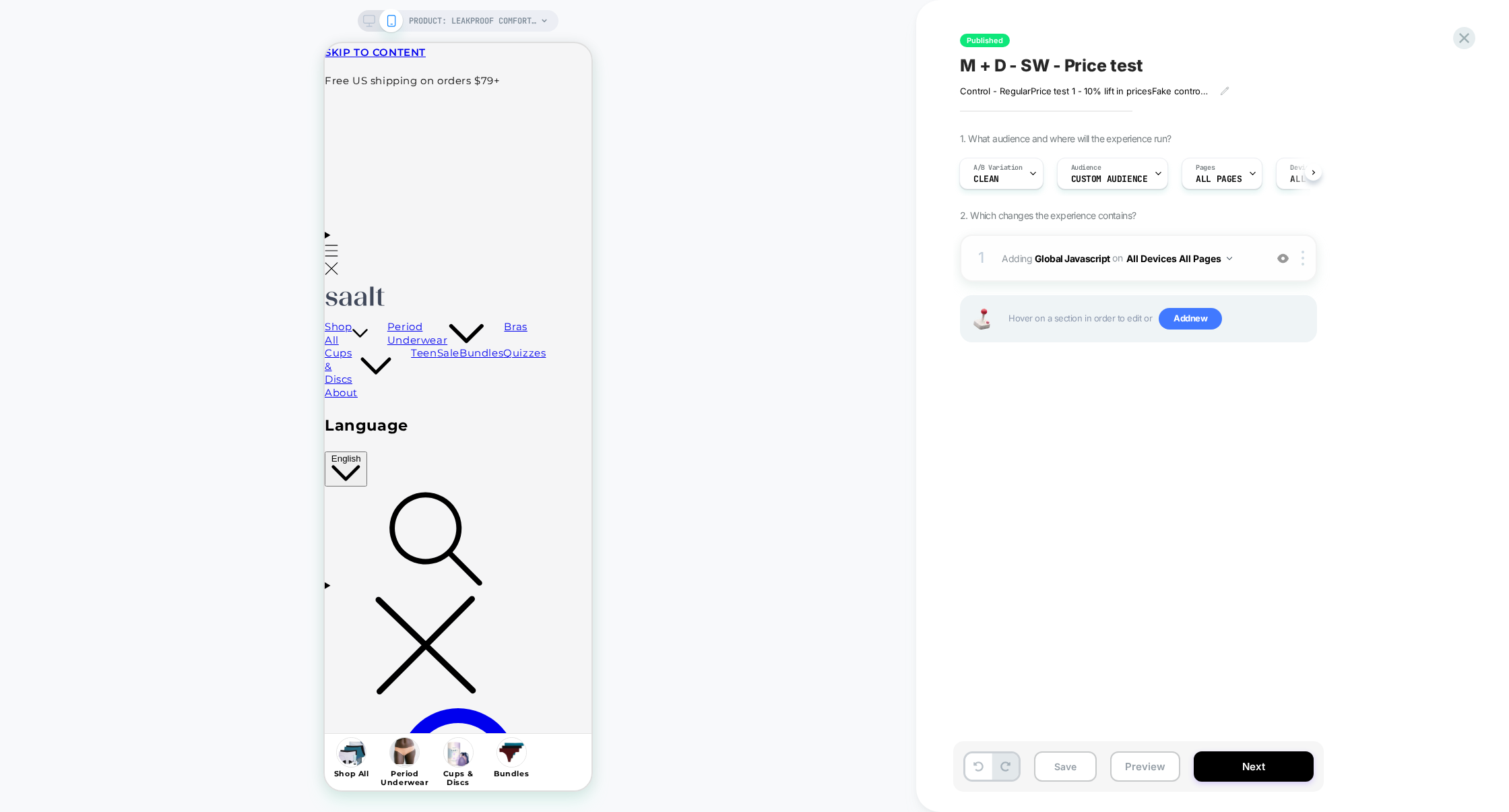
click at [1045, 272] on div "1 Adding Global Javascript on All Devices All Pages Add Before Add After Target…" at bounding box center [1139, 258] width 357 height 47
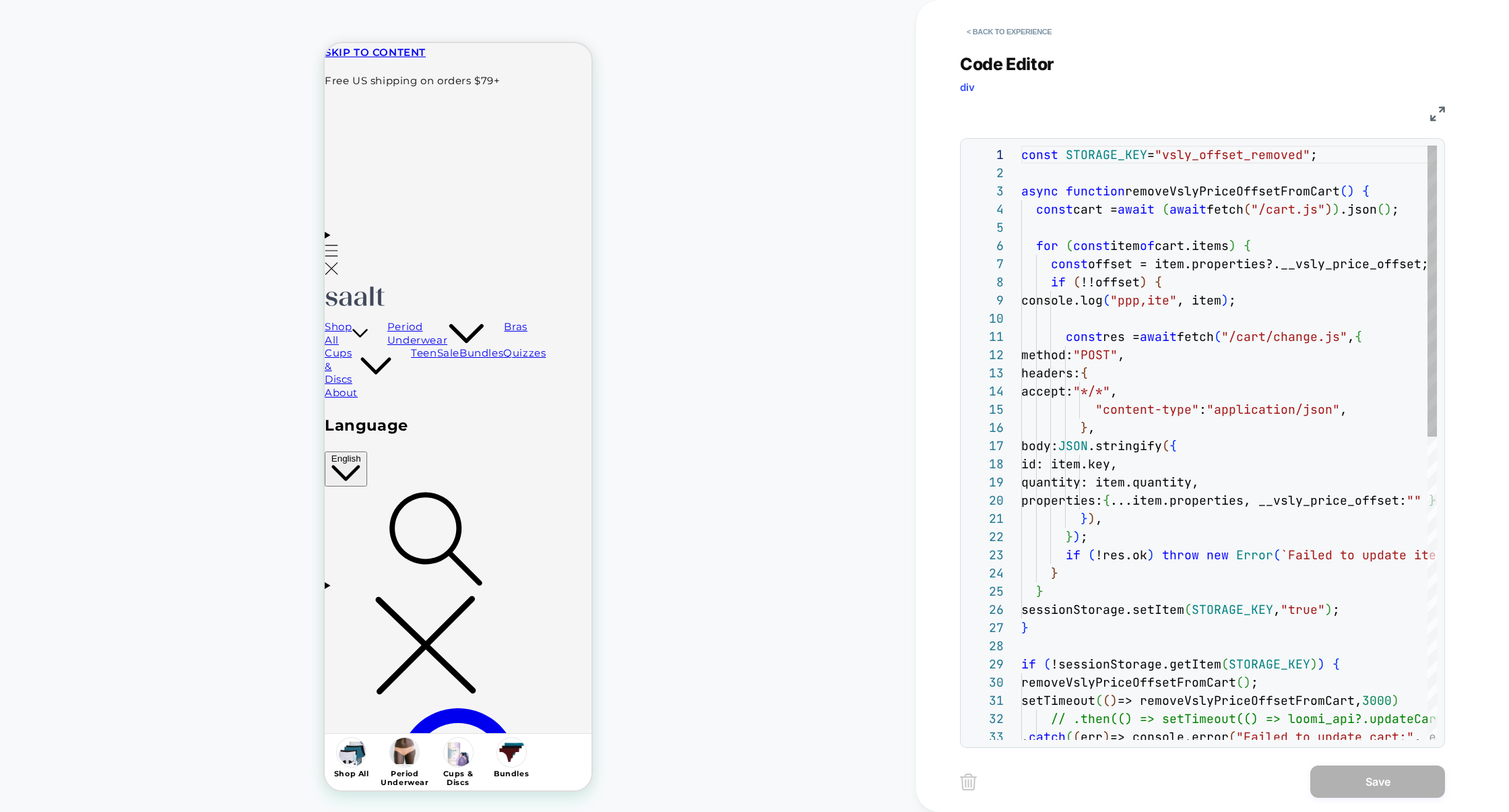
scroll to position [182, 0]
click at [1436, 119] on img at bounding box center [1437, 114] width 15 height 15
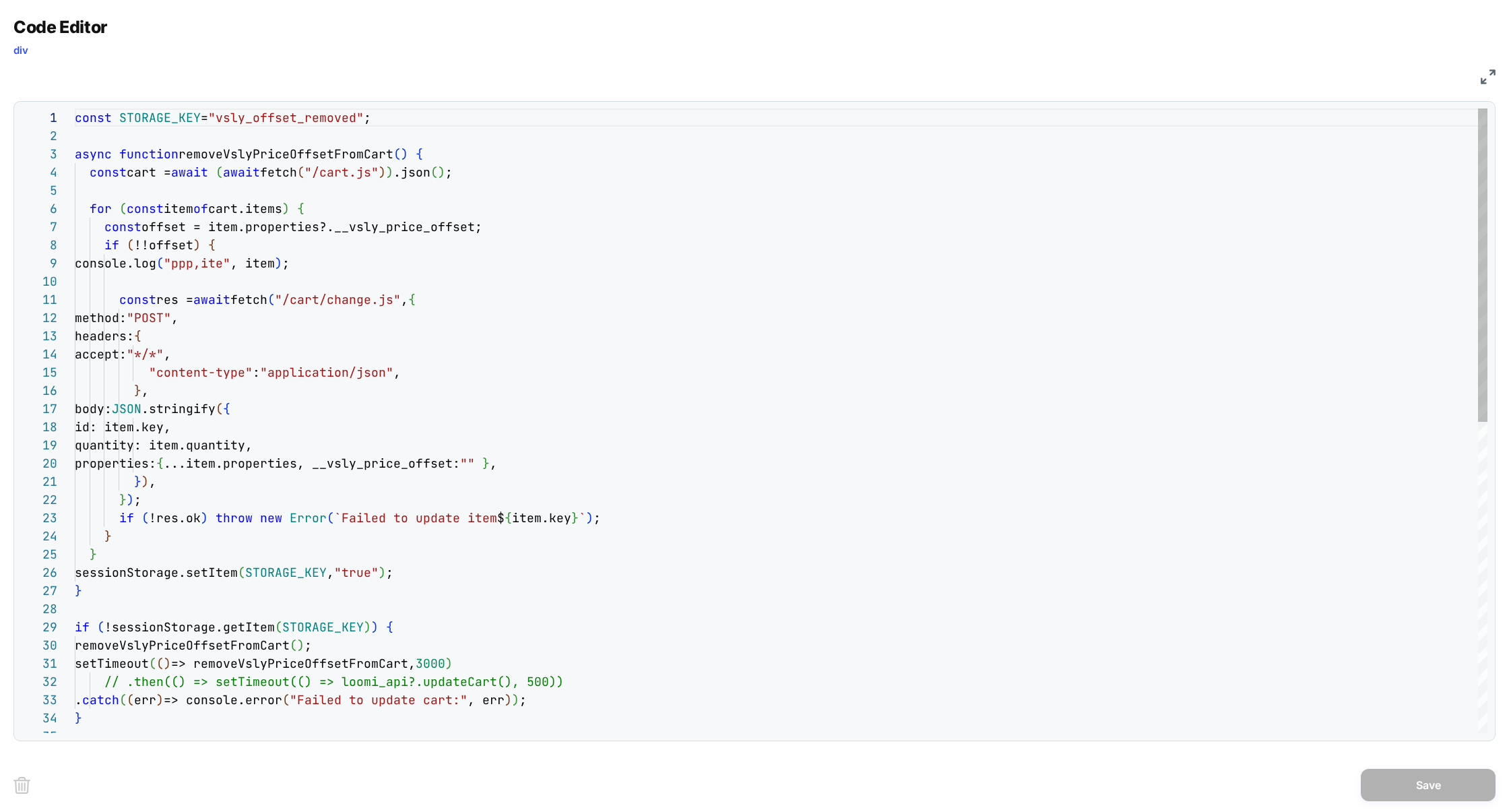
click at [335, 157] on div "const STORAGE_KEY = "vsly_offset_removed" ; async function removeVslyPriceOffse…" at bounding box center [781, 729] width 1413 height 1243
click at [444, 664] on div "const STORAGE_KEY = "vsly_offset_removed" ; async function removeVslyPriceOffse…" at bounding box center [781, 729] width 1413 height 1243
type textarea "**********"
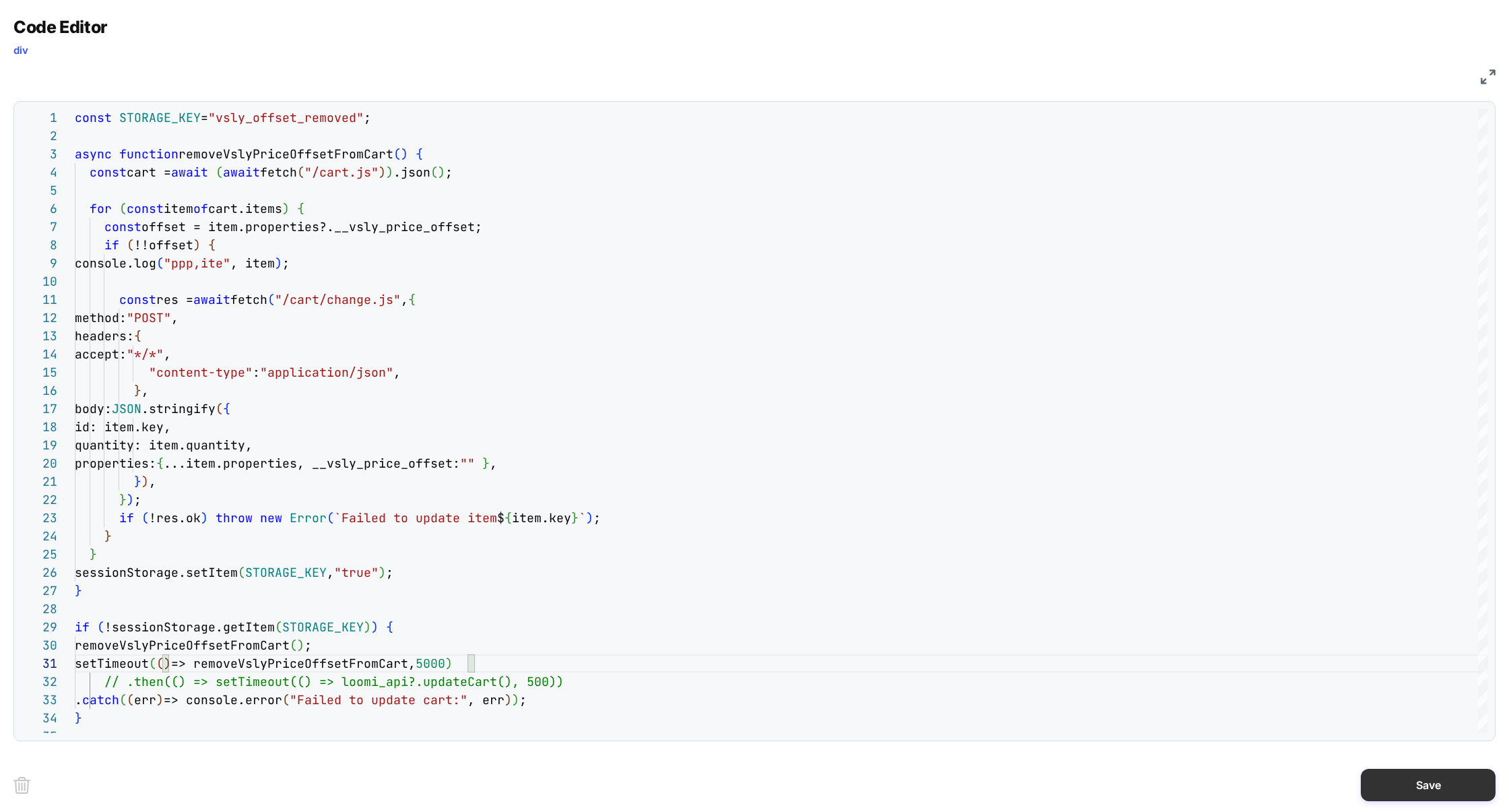
click at [1403, 777] on button "Save" at bounding box center [1428, 784] width 135 height 32
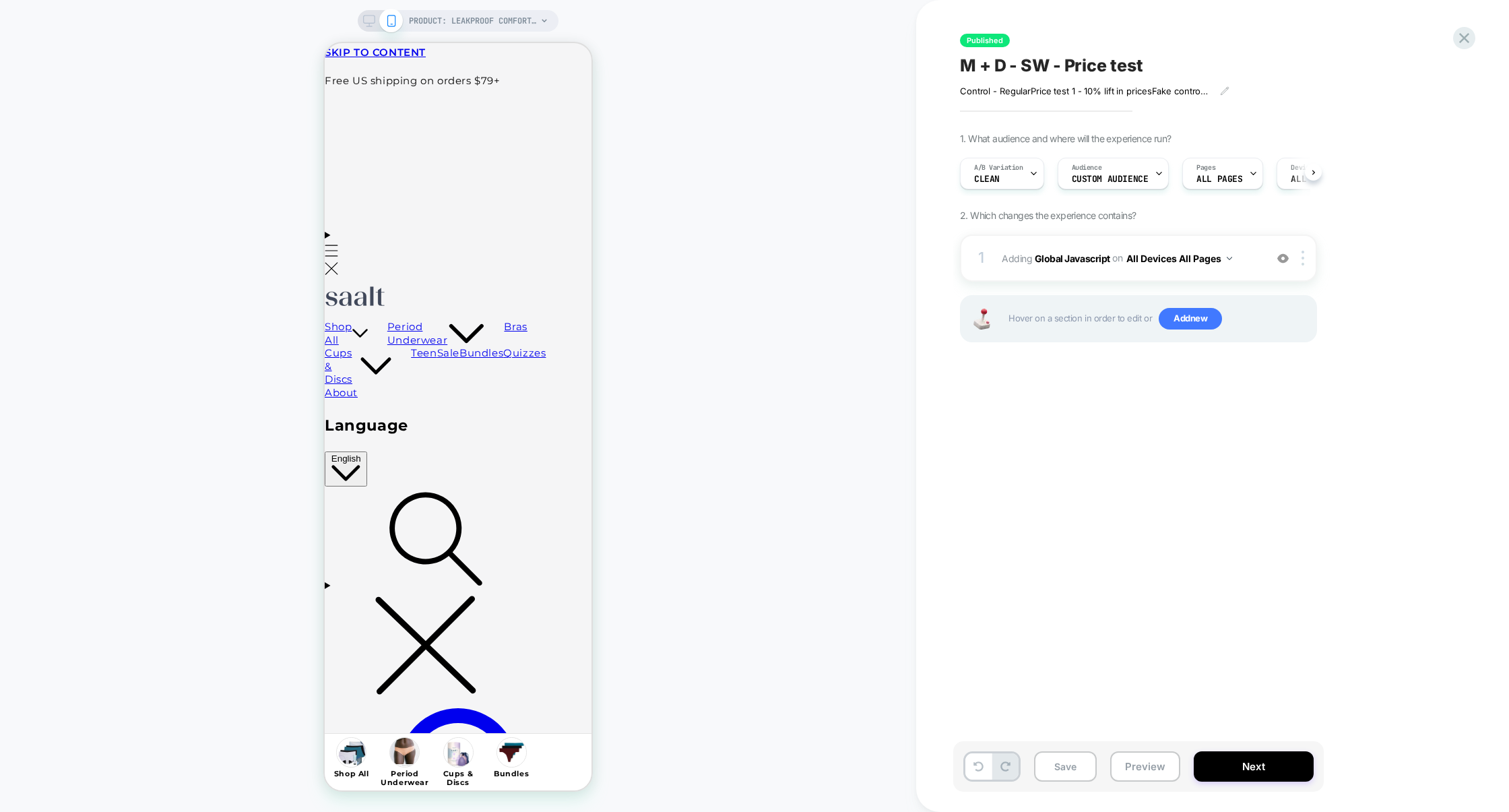
scroll to position [0, 1]
click at [1028, 189] on div "A/B Variation CLEAN" at bounding box center [1002, 174] width 84 height 32
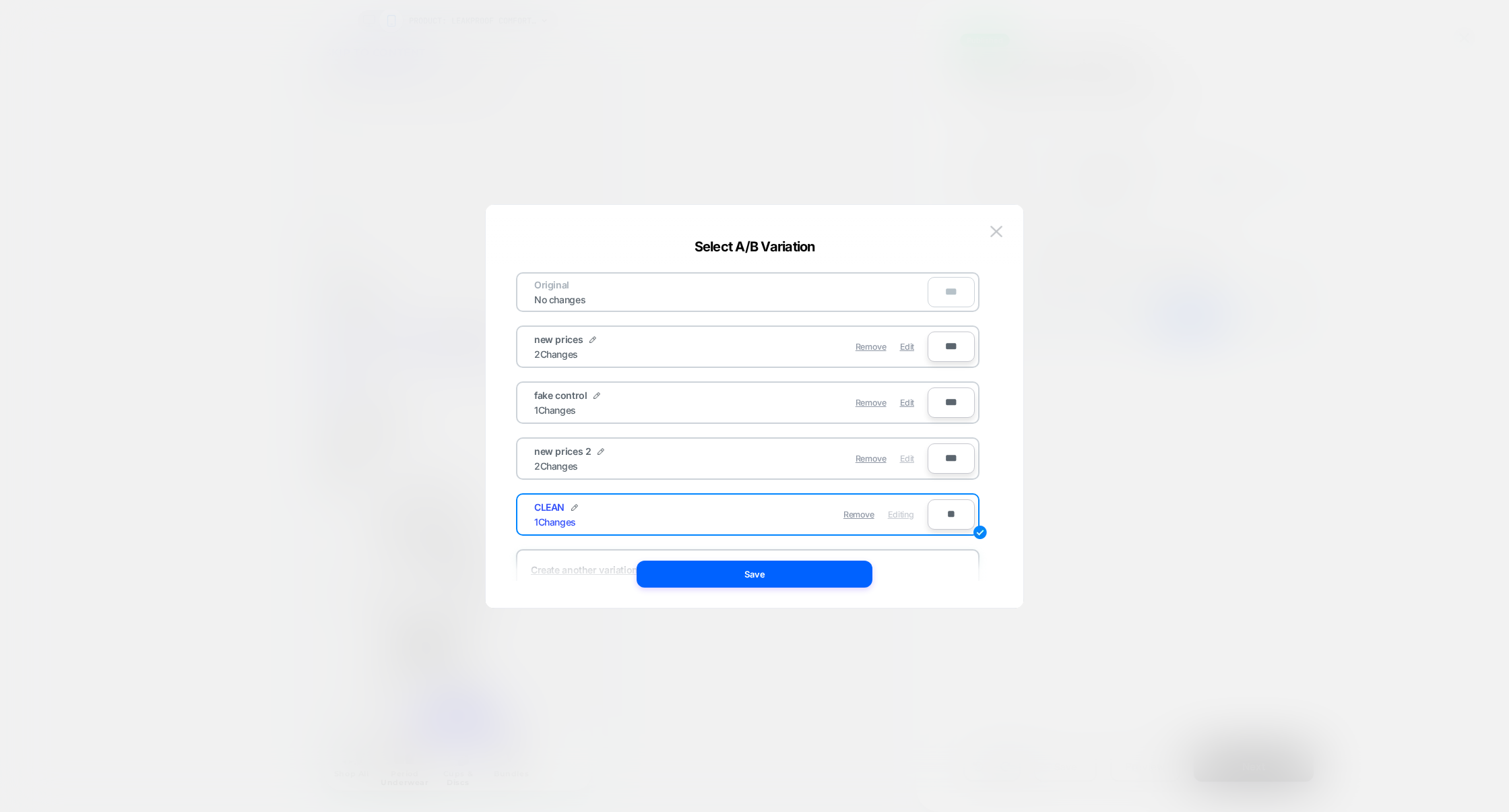
click at [907, 461] on span "Edit" at bounding box center [908, 458] width 14 height 10
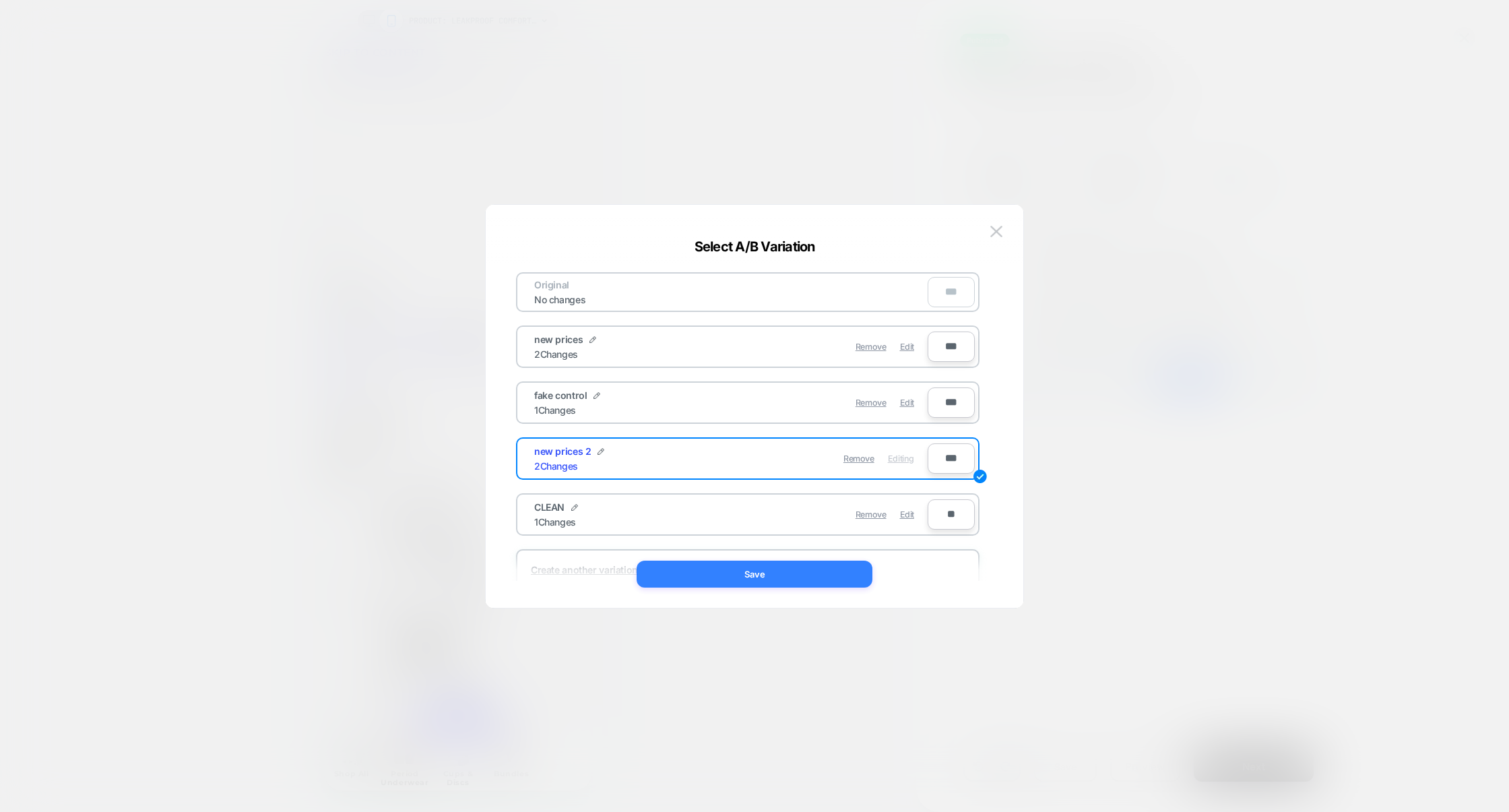
click at [765, 569] on button "Save" at bounding box center [754, 574] width 236 height 27
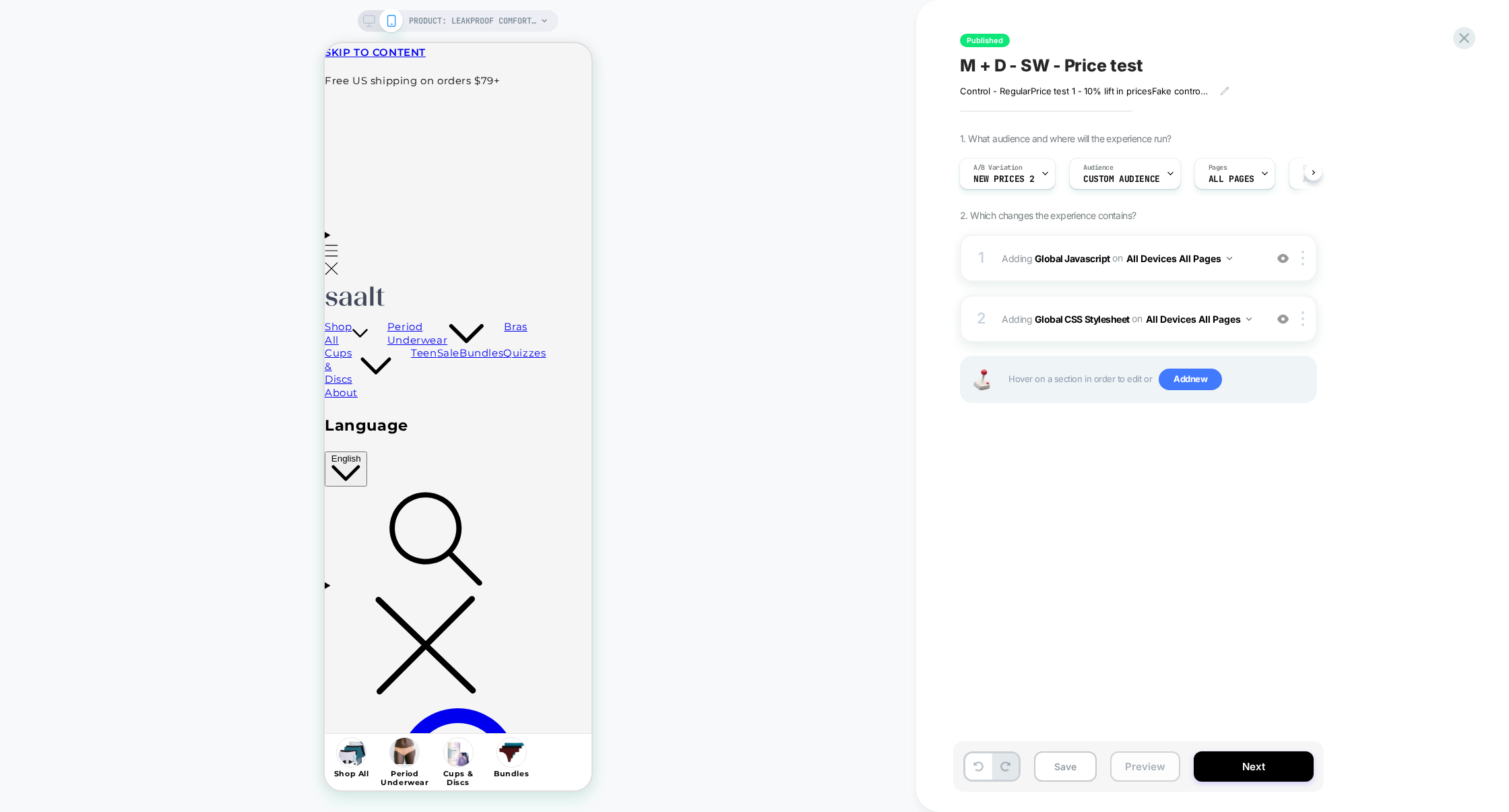
click at [1155, 776] on button "Preview" at bounding box center [1145, 766] width 70 height 30
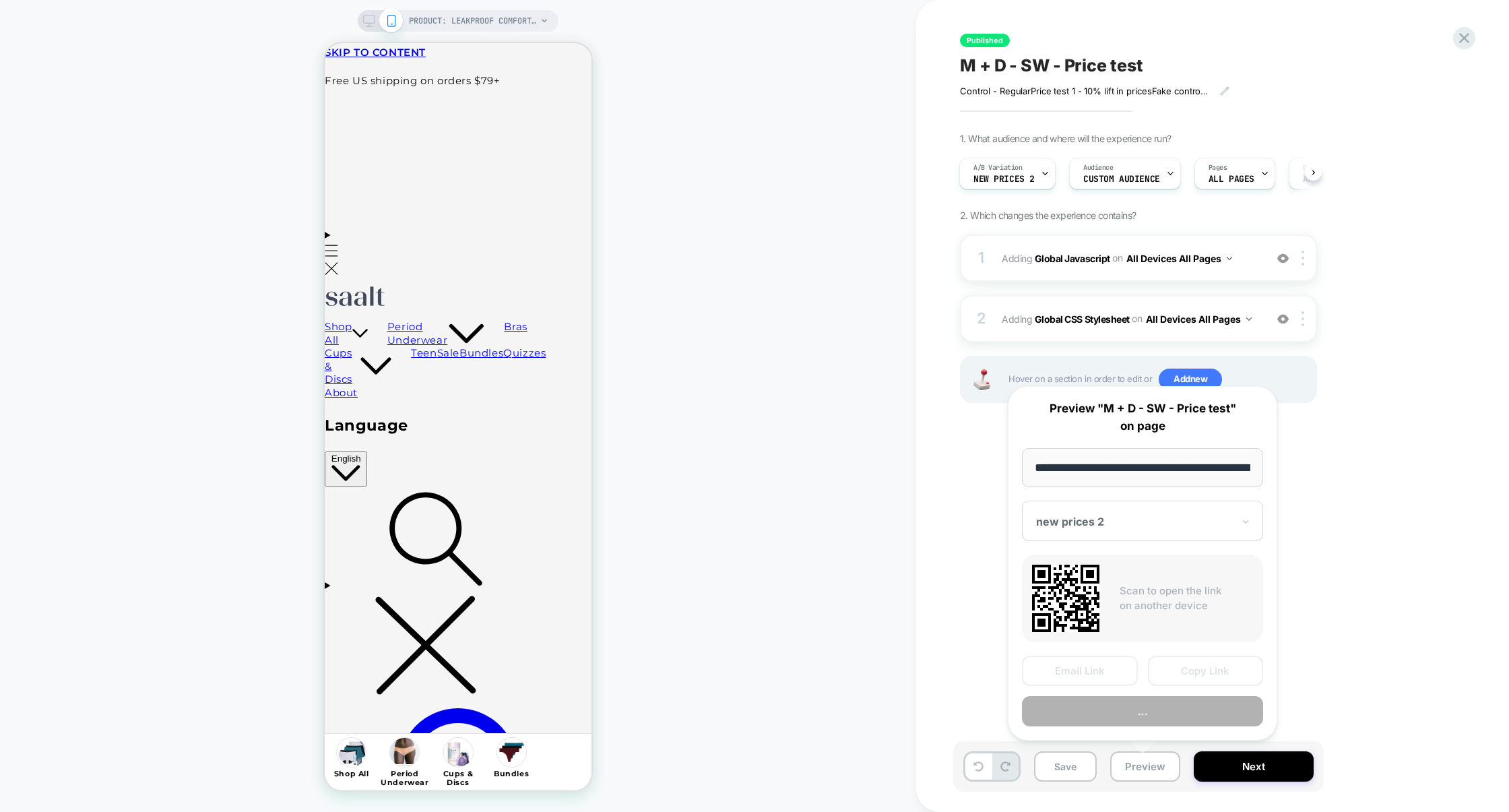
scroll to position [0, 165]
click at [1119, 708] on button "Preview" at bounding box center [1143, 712] width 242 height 30
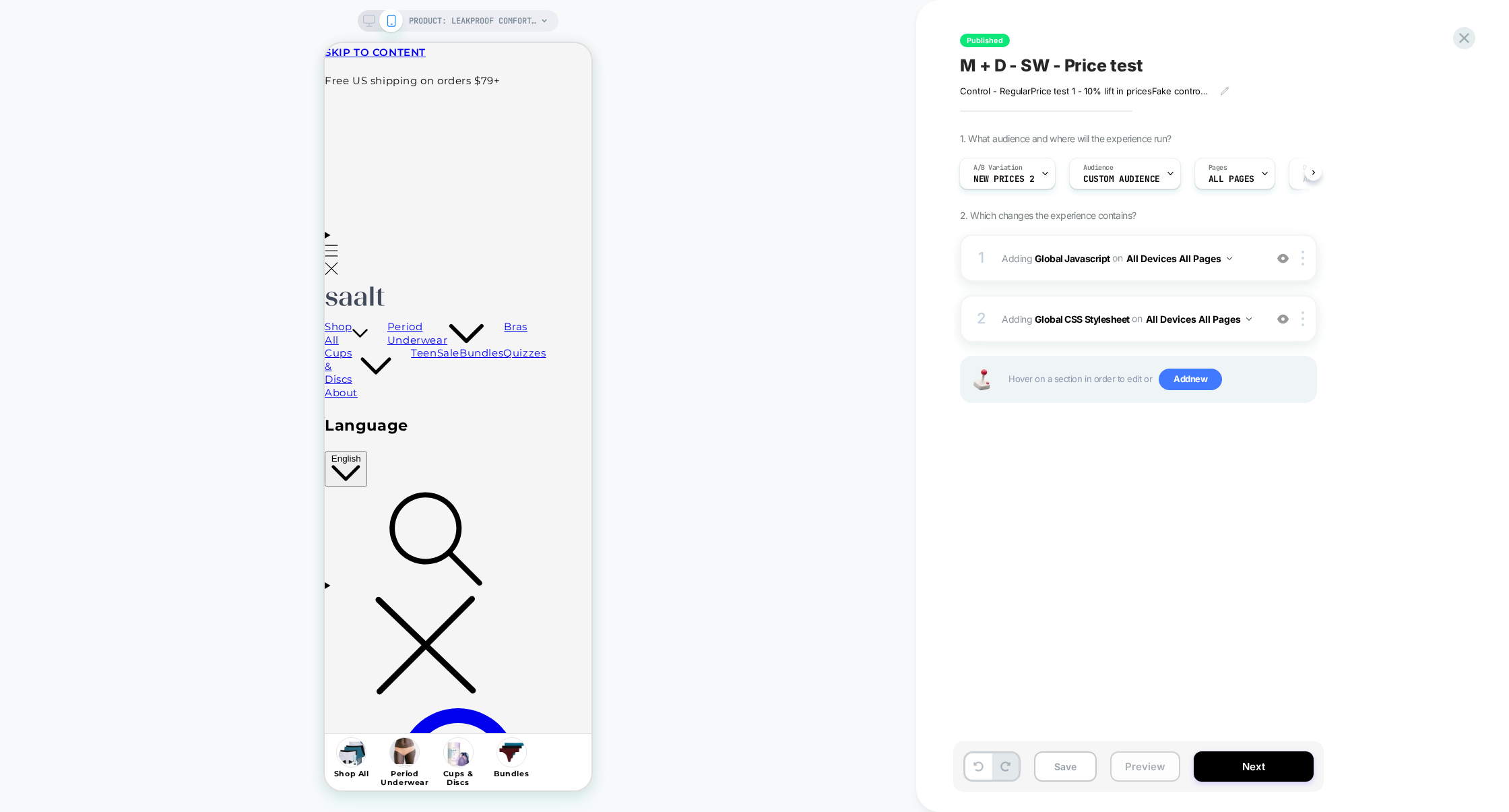
click at [1137, 759] on button "Preview" at bounding box center [1145, 766] width 70 height 30
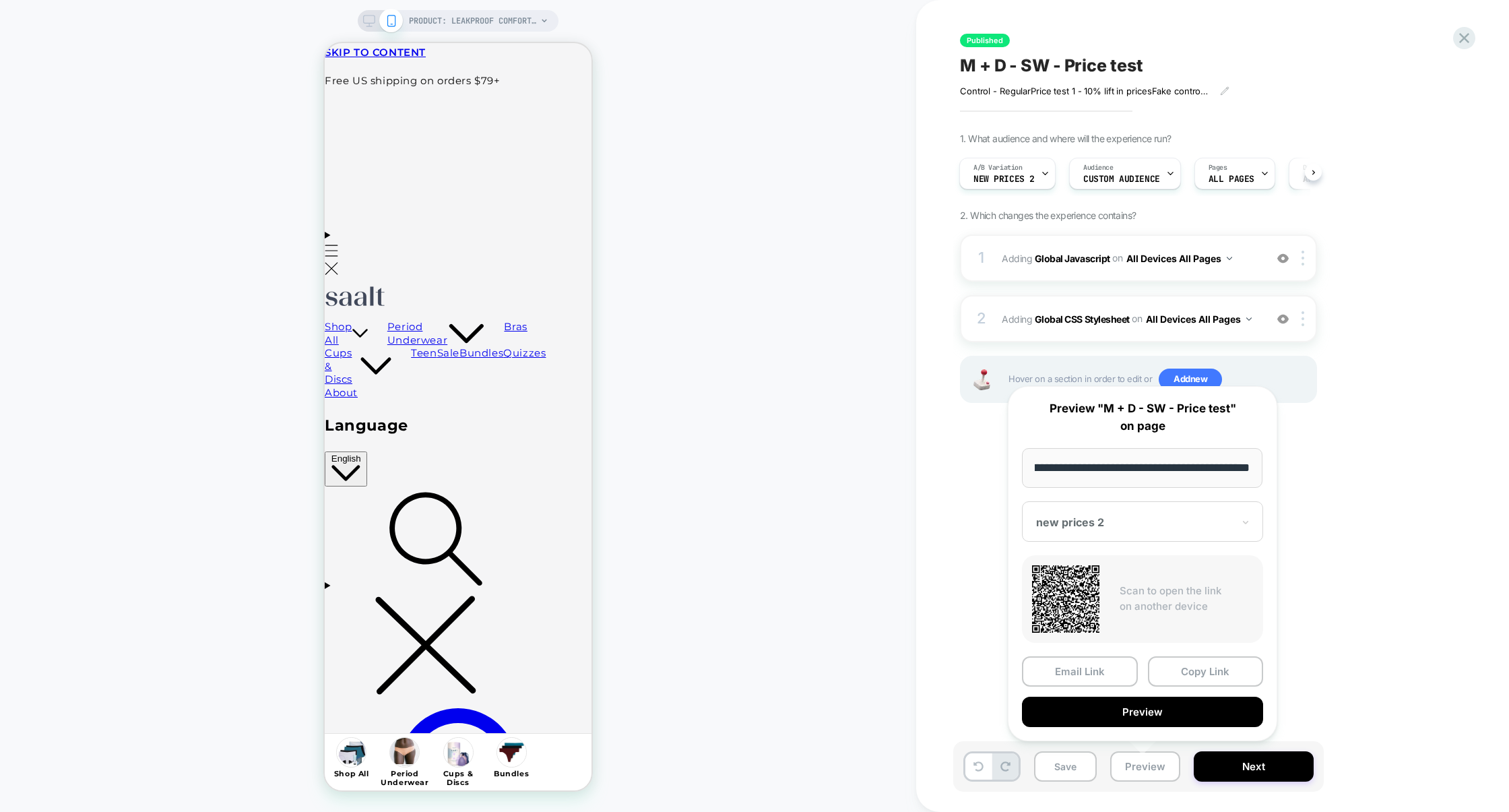
click at [1196, 529] on div "new prices 2" at bounding box center [1143, 521] width 242 height 40
click at [1058, 642] on div "CLEAN" at bounding box center [1143, 641] width 228 height 24
click at [1159, 713] on button "Preview" at bounding box center [1143, 712] width 242 height 30
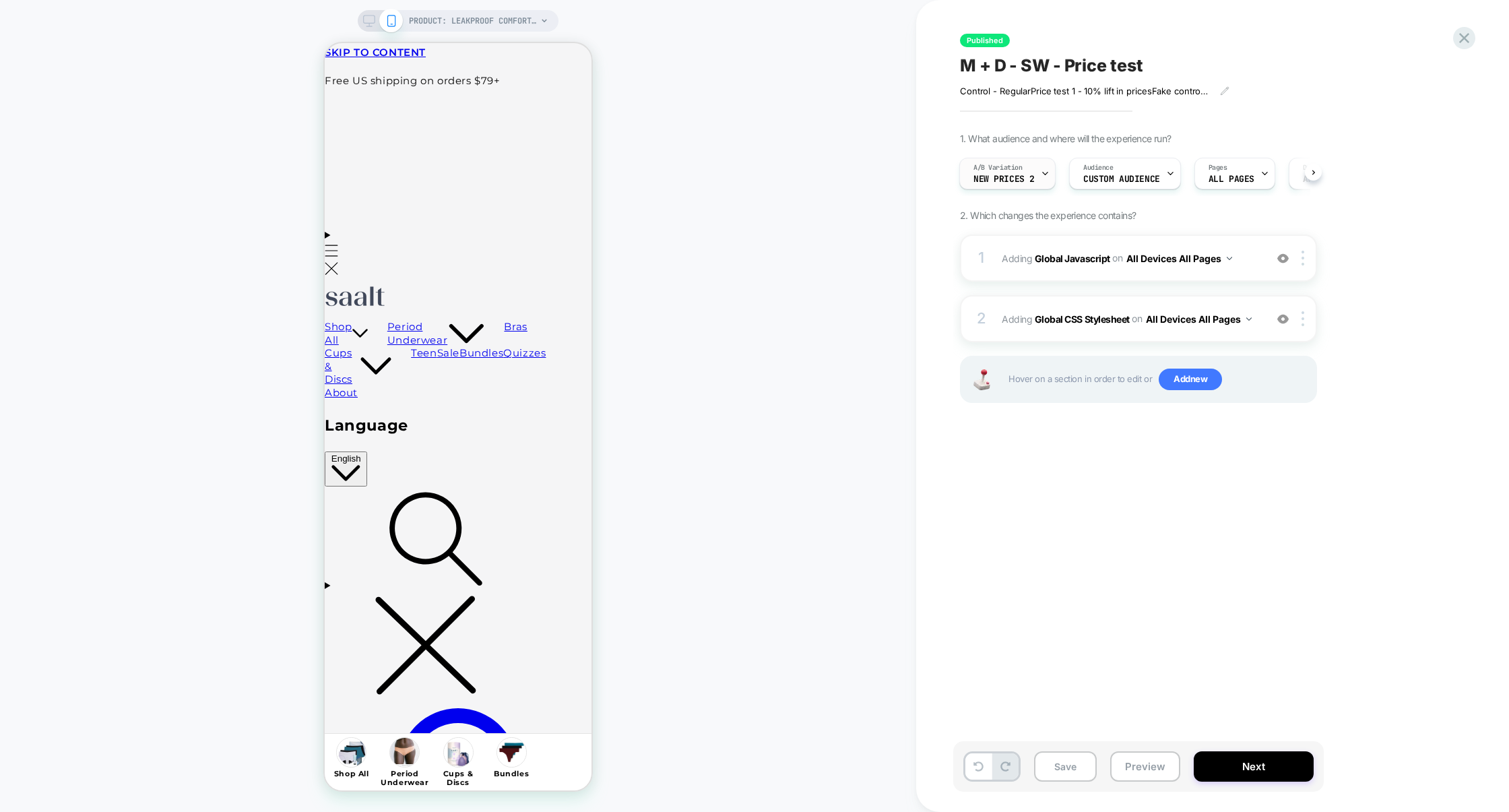
click at [1020, 182] on span "new prices 2" at bounding box center [1005, 179] width 62 height 9
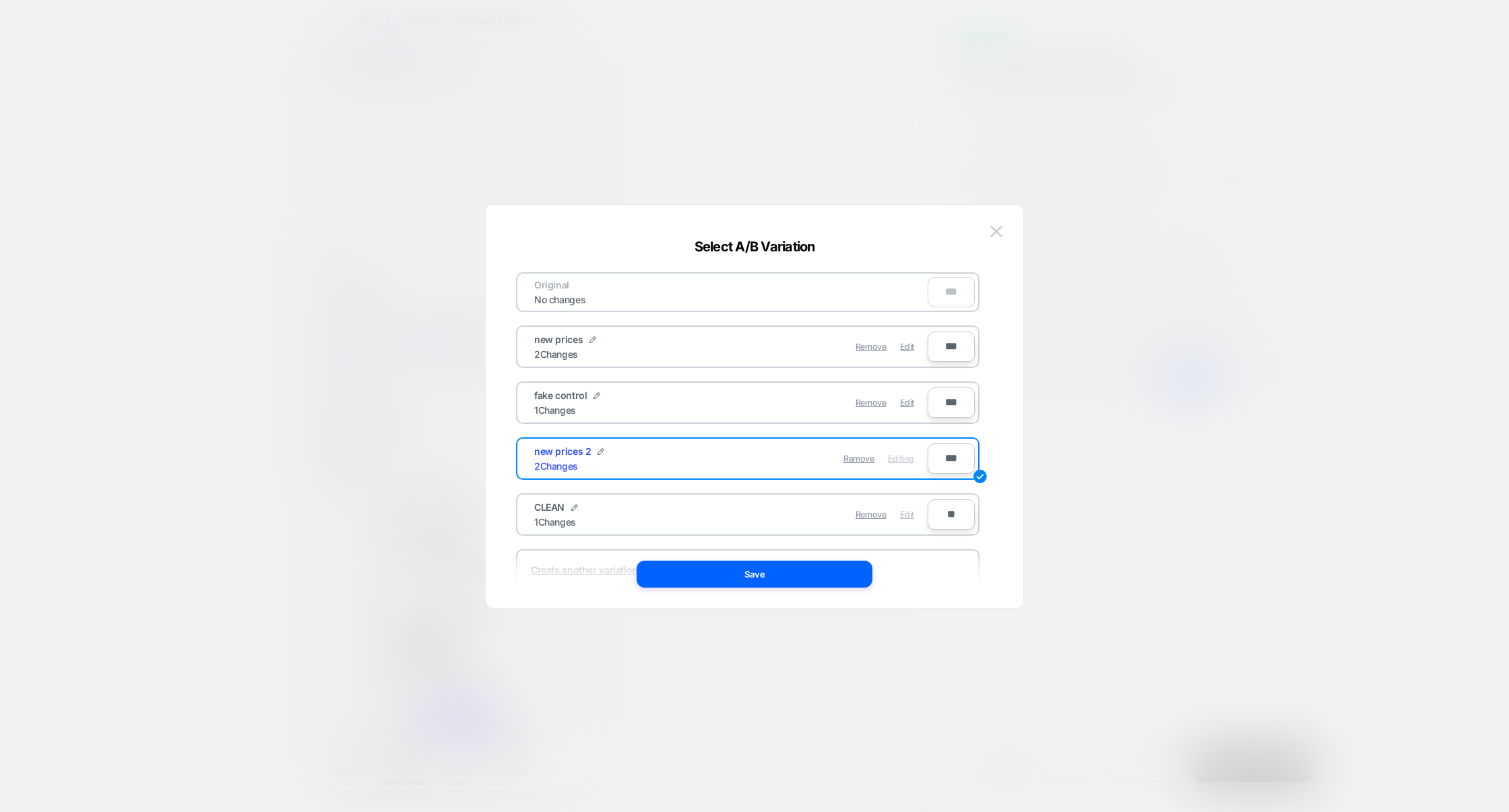
click at [902, 510] on span "Edit" at bounding box center [908, 514] width 14 height 10
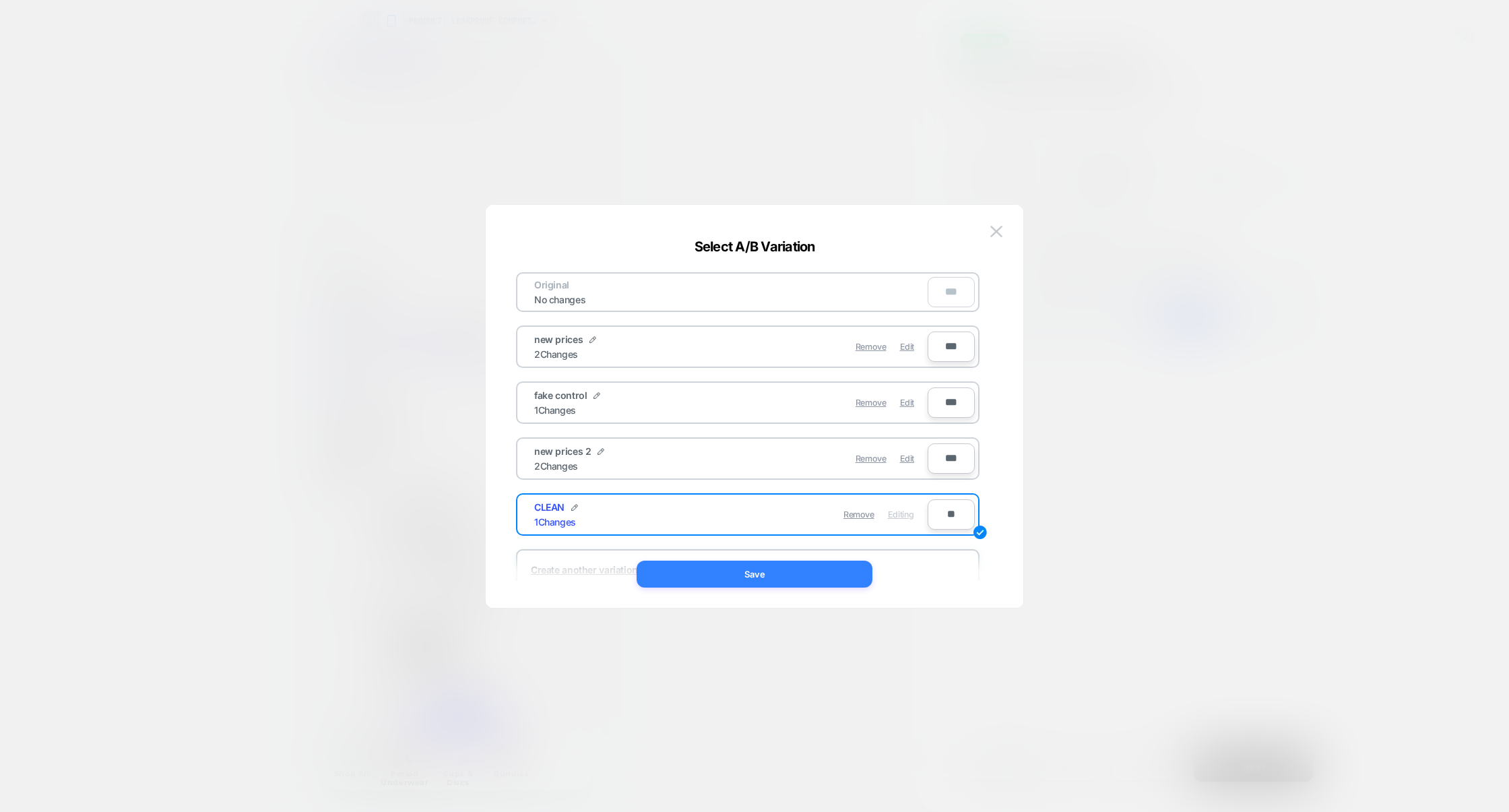
click at [800, 569] on button "Save" at bounding box center [754, 574] width 236 height 27
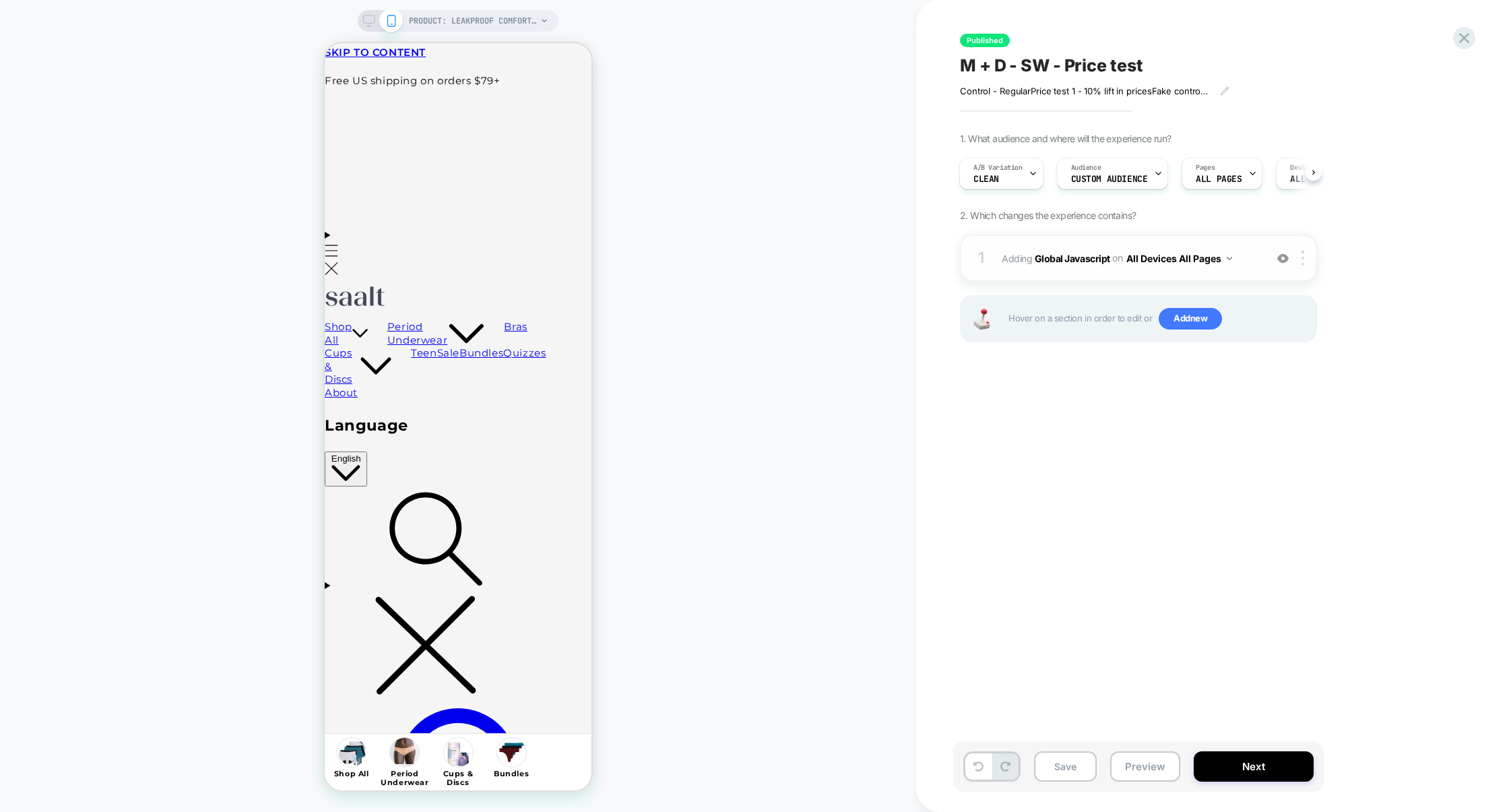
click at [1105, 277] on div "1 Adding Global Javascript on All Devices All Pages Add Before Add After Target…" at bounding box center [1139, 258] width 357 height 47
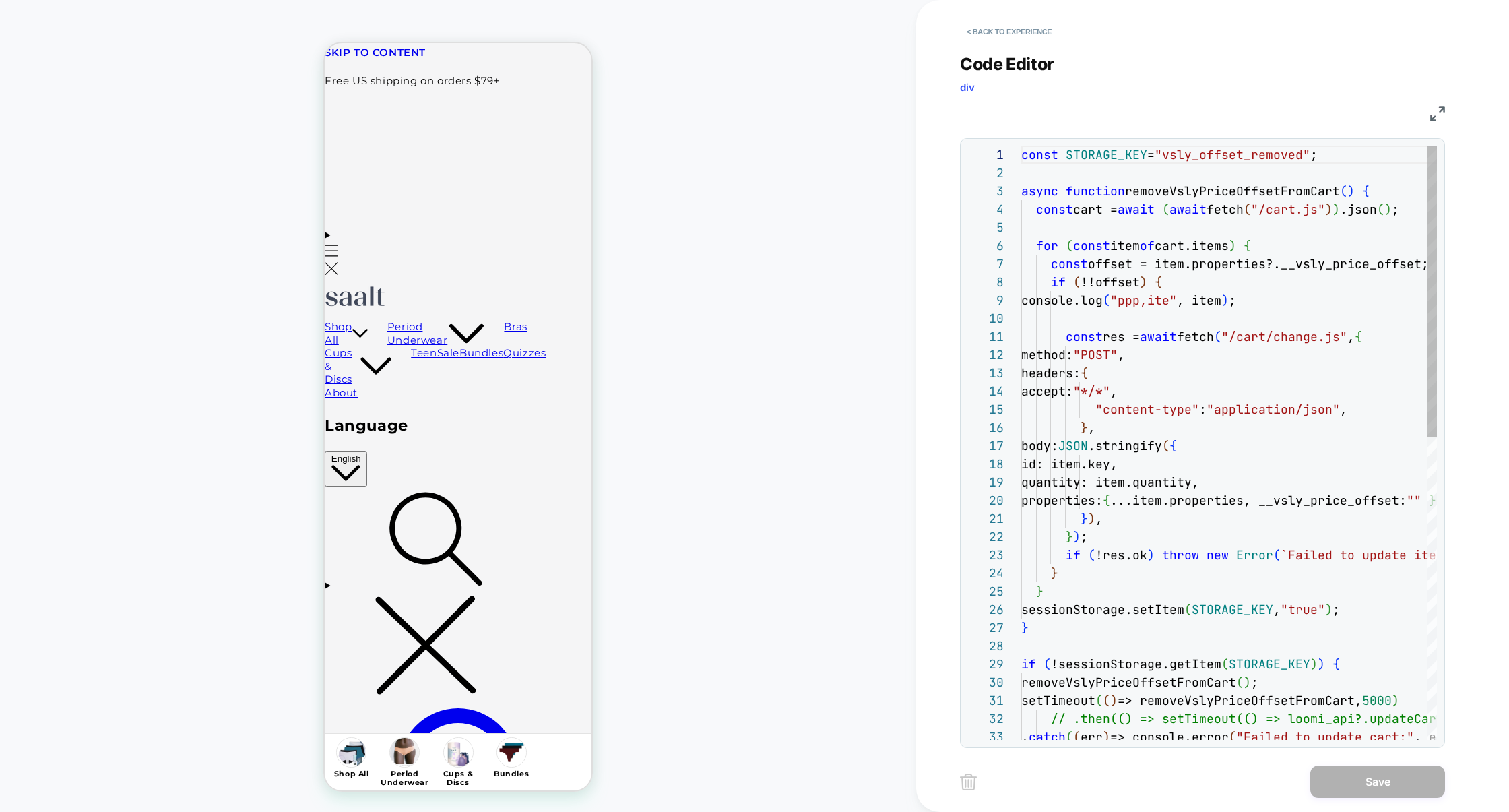
scroll to position [182, 0]
click at [1437, 118] on img at bounding box center [1437, 114] width 15 height 15
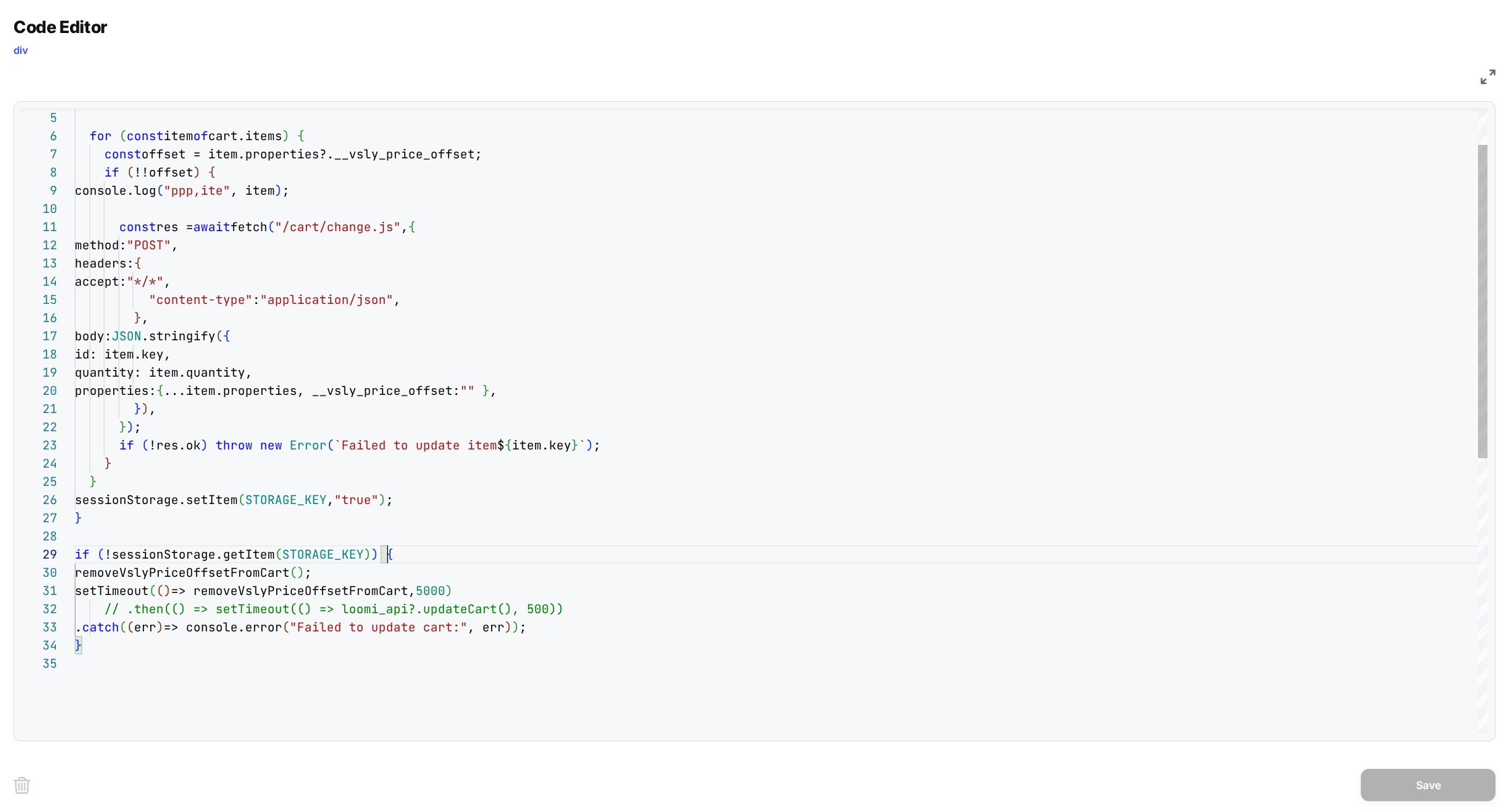
click at [395, 559] on div "for ( const item of cart.items ) { const offset = item.properties?.__vsly_price…" at bounding box center [781, 657] width 1413 height 1243
type textarea "**********"
click at [1412, 775] on button "Save" at bounding box center [1428, 784] width 135 height 32
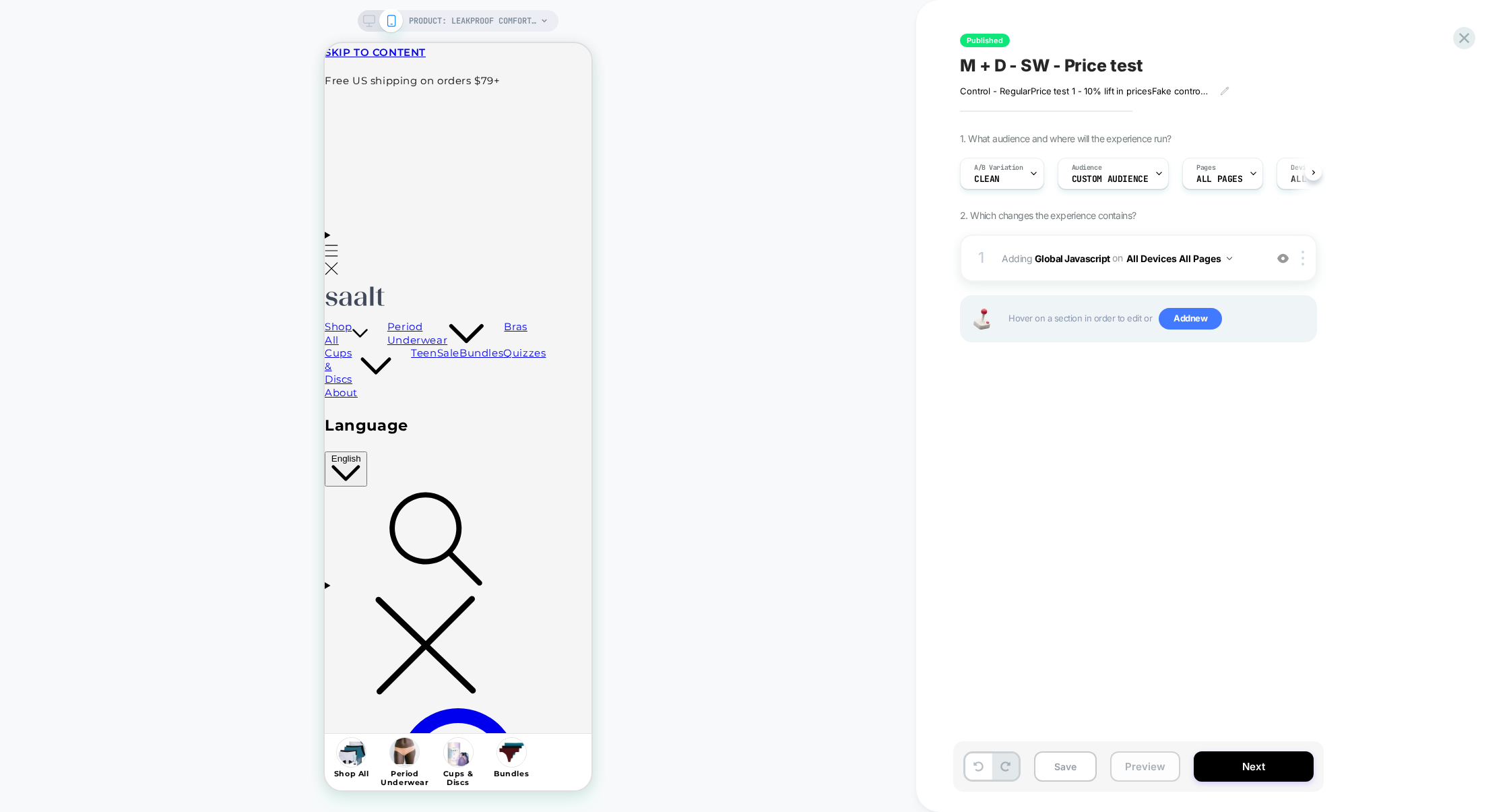
scroll to position [0, 1]
click at [1156, 762] on button "Preview" at bounding box center [1145, 766] width 70 height 30
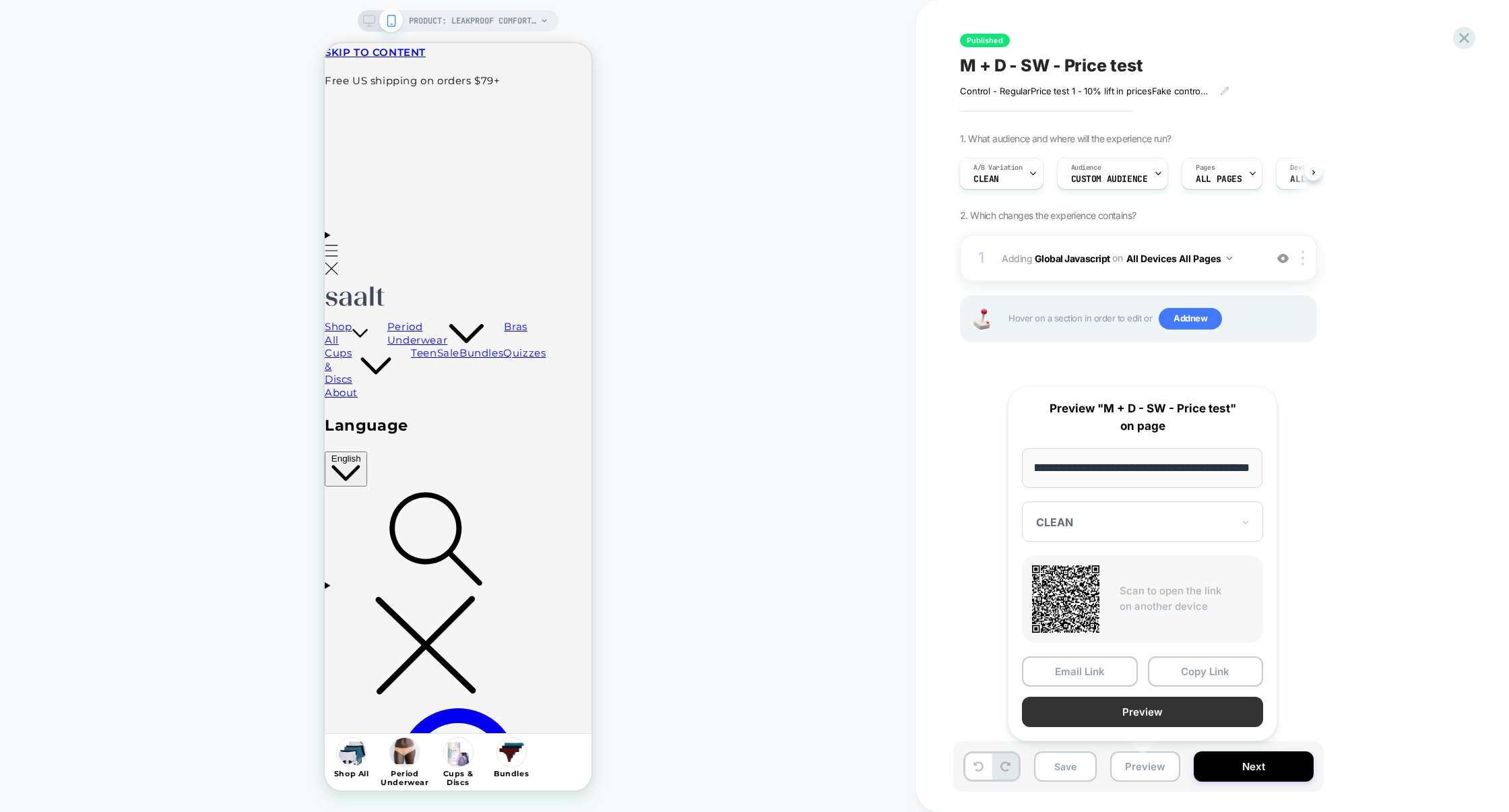
scroll to position [0, 0]
click at [1146, 713] on button "Preview" at bounding box center [1143, 712] width 242 height 30
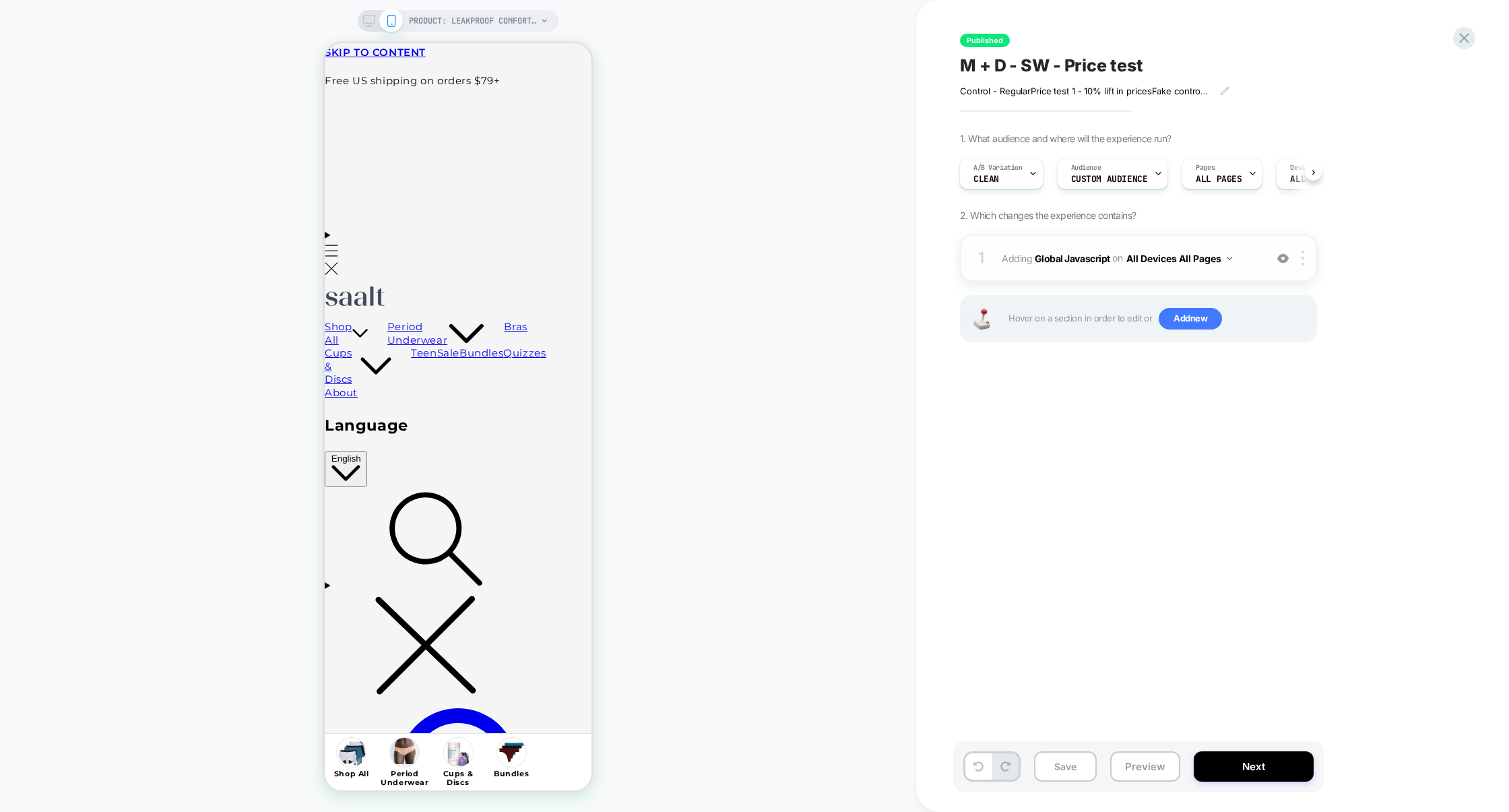
click at [1084, 274] on div "1 Adding Global Javascript on All Devices All Pages Add Before Add After Target…" at bounding box center [1139, 258] width 357 height 47
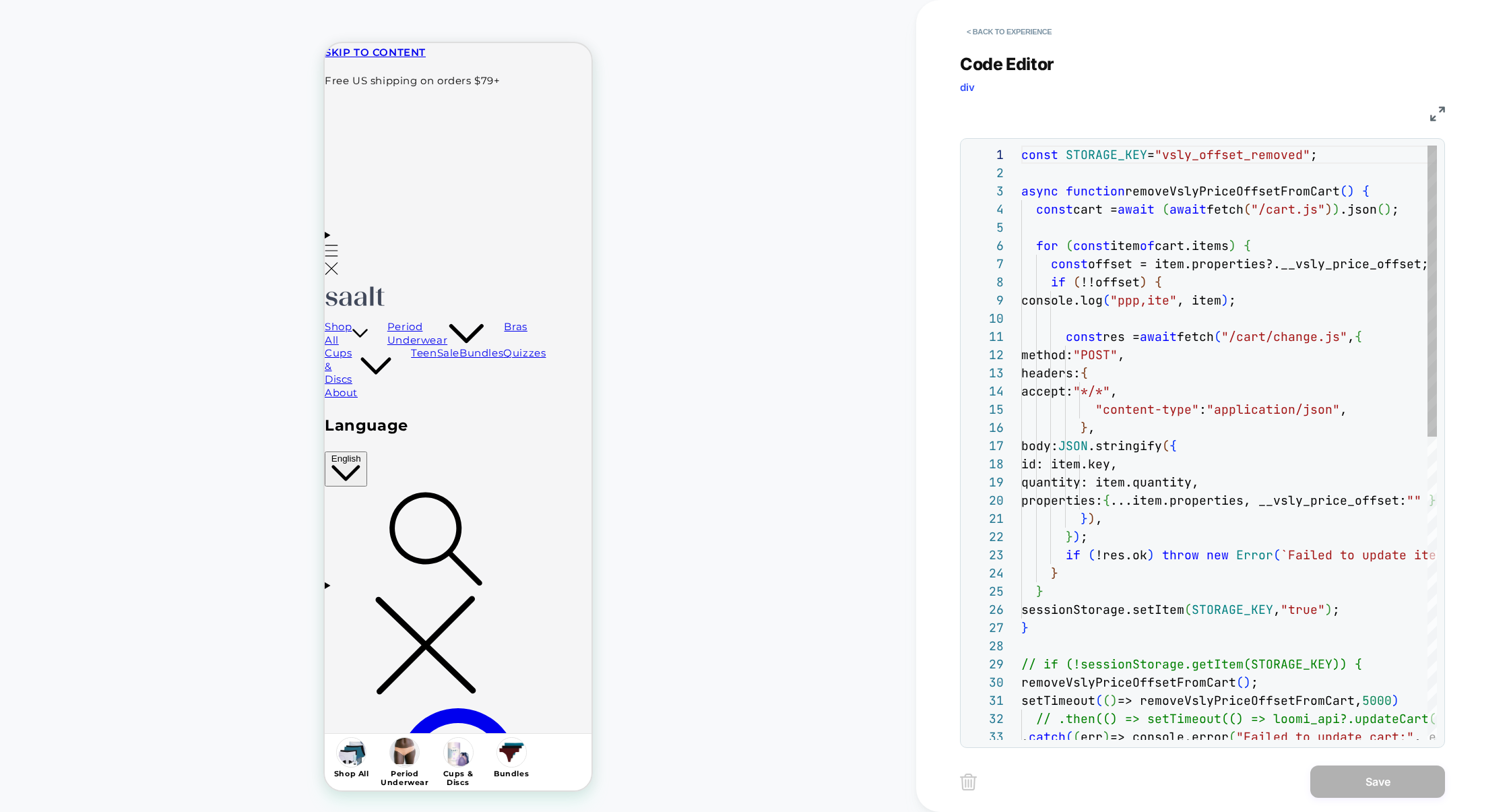
scroll to position [182, 0]
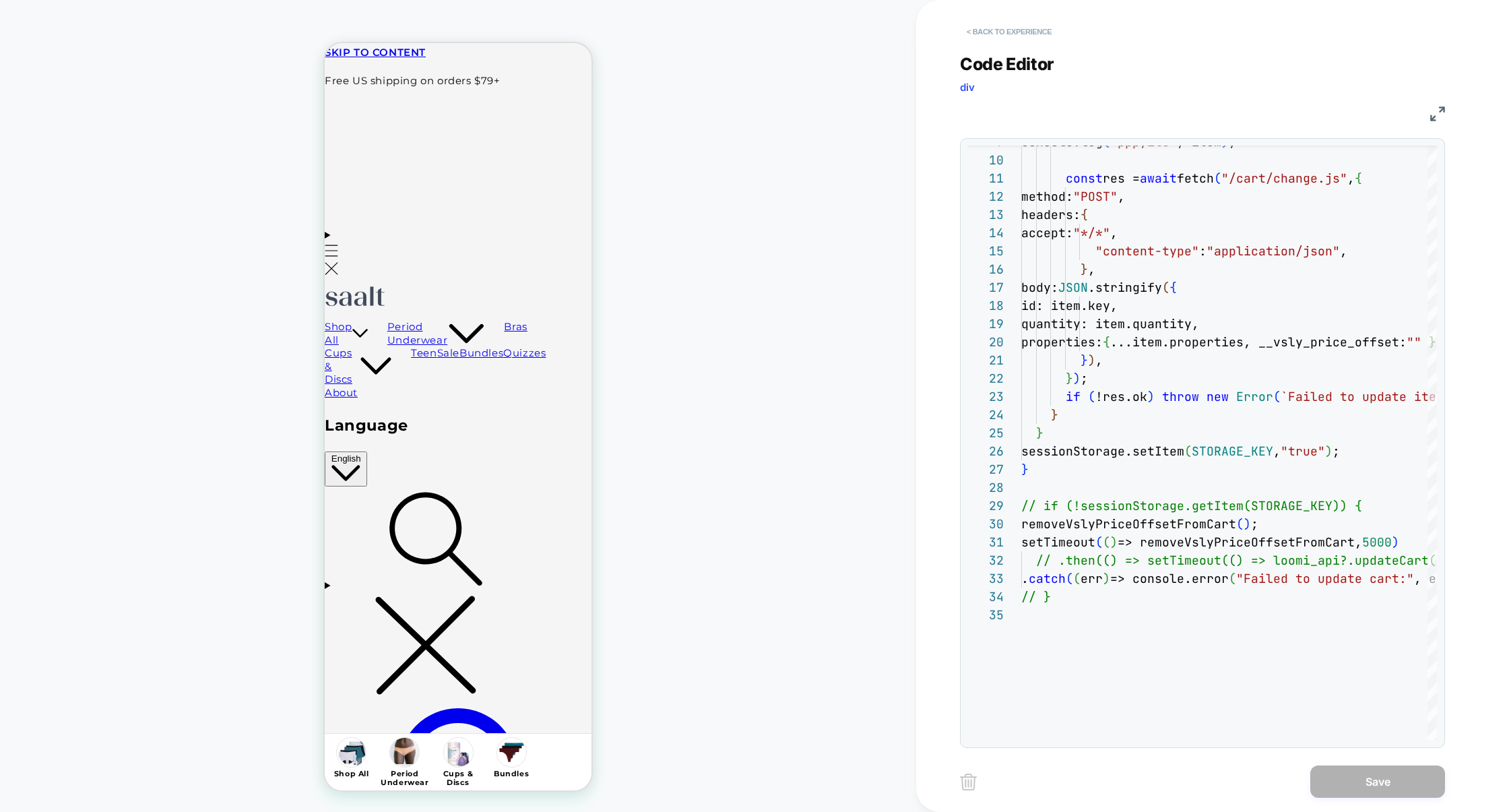
click at [1026, 32] on button "< Back to experience" at bounding box center [1009, 31] width 99 height 21
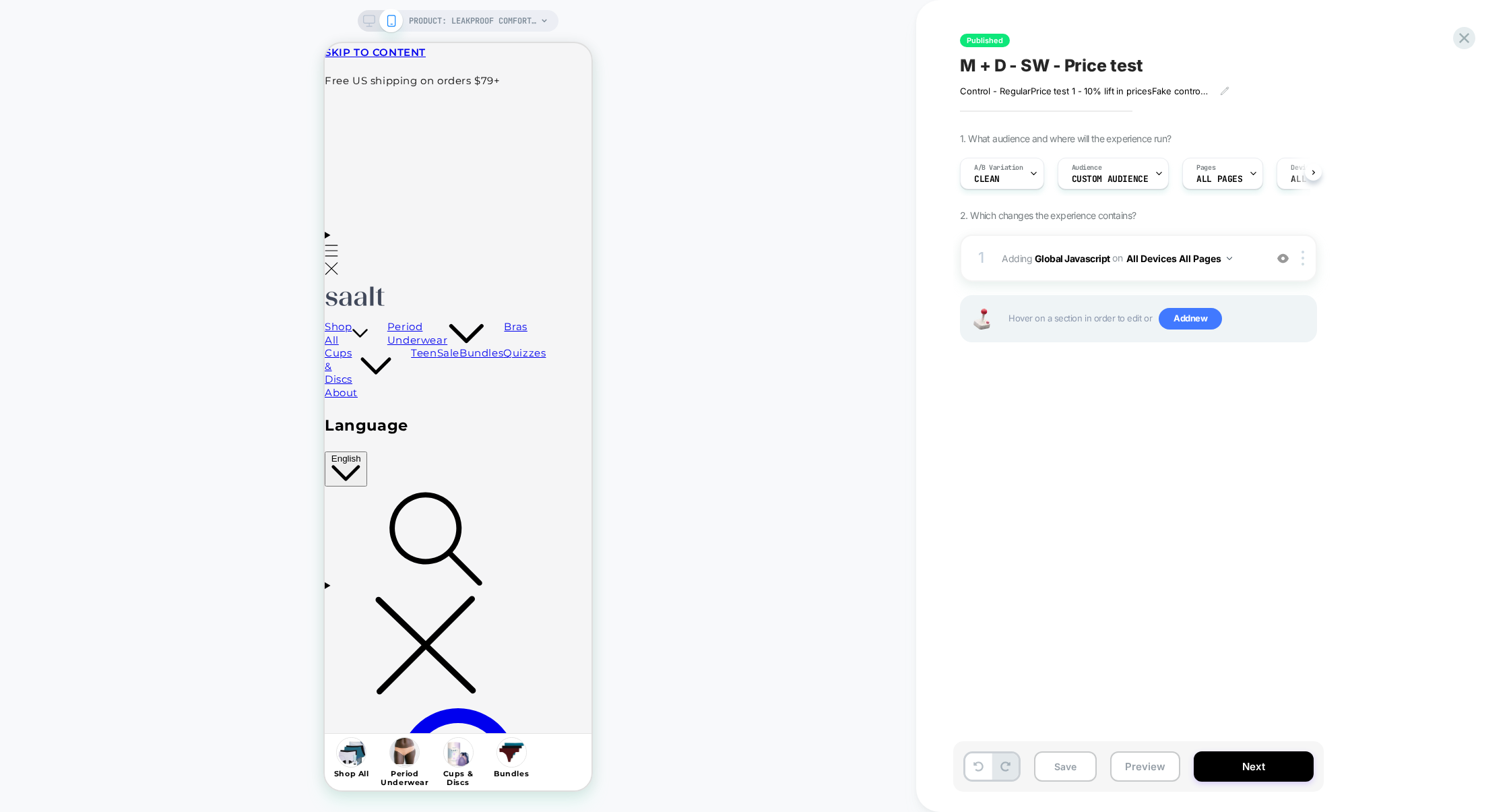
scroll to position [0, 1]
click at [1023, 185] on div "A/B Variation CLEAN" at bounding box center [998, 174] width 76 height 30
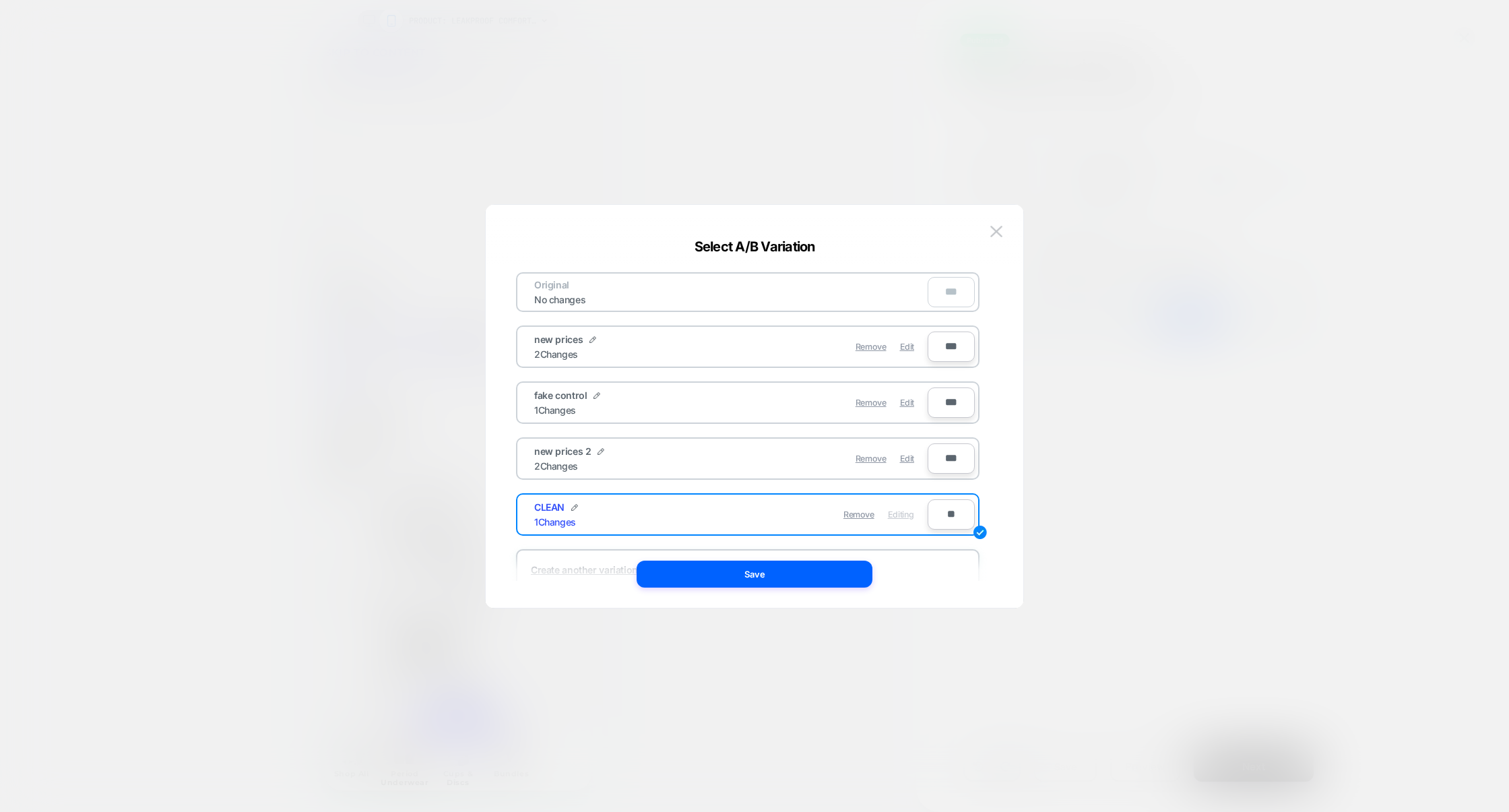
click at [1157, 405] on div at bounding box center [754, 406] width 1509 height 812
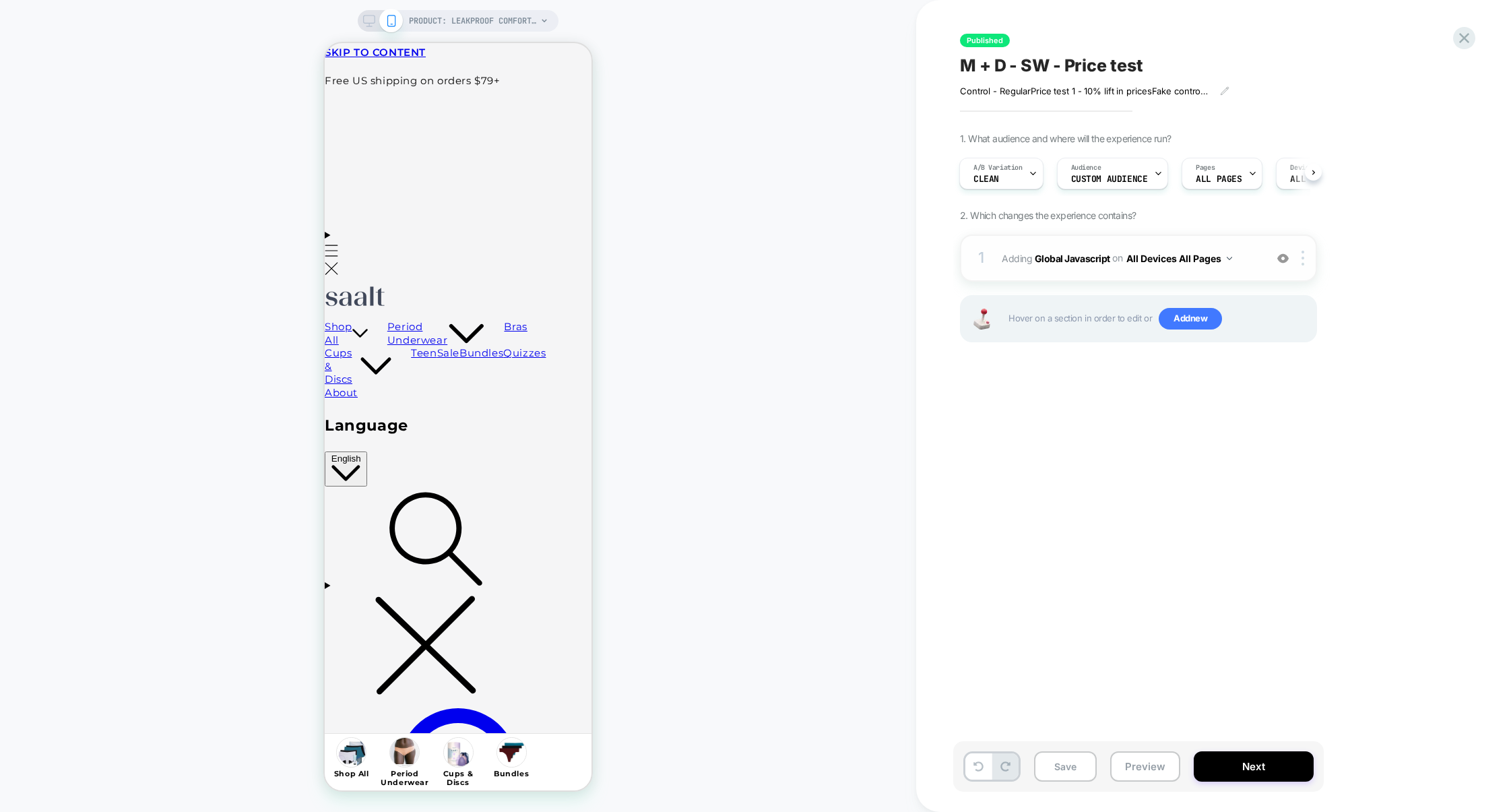
click at [1095, 271] on div "1 Adding Global Javascript on All Devices All Pages Add Before Add After Target…" at bounding box center [1139, 258] width 357 height 47
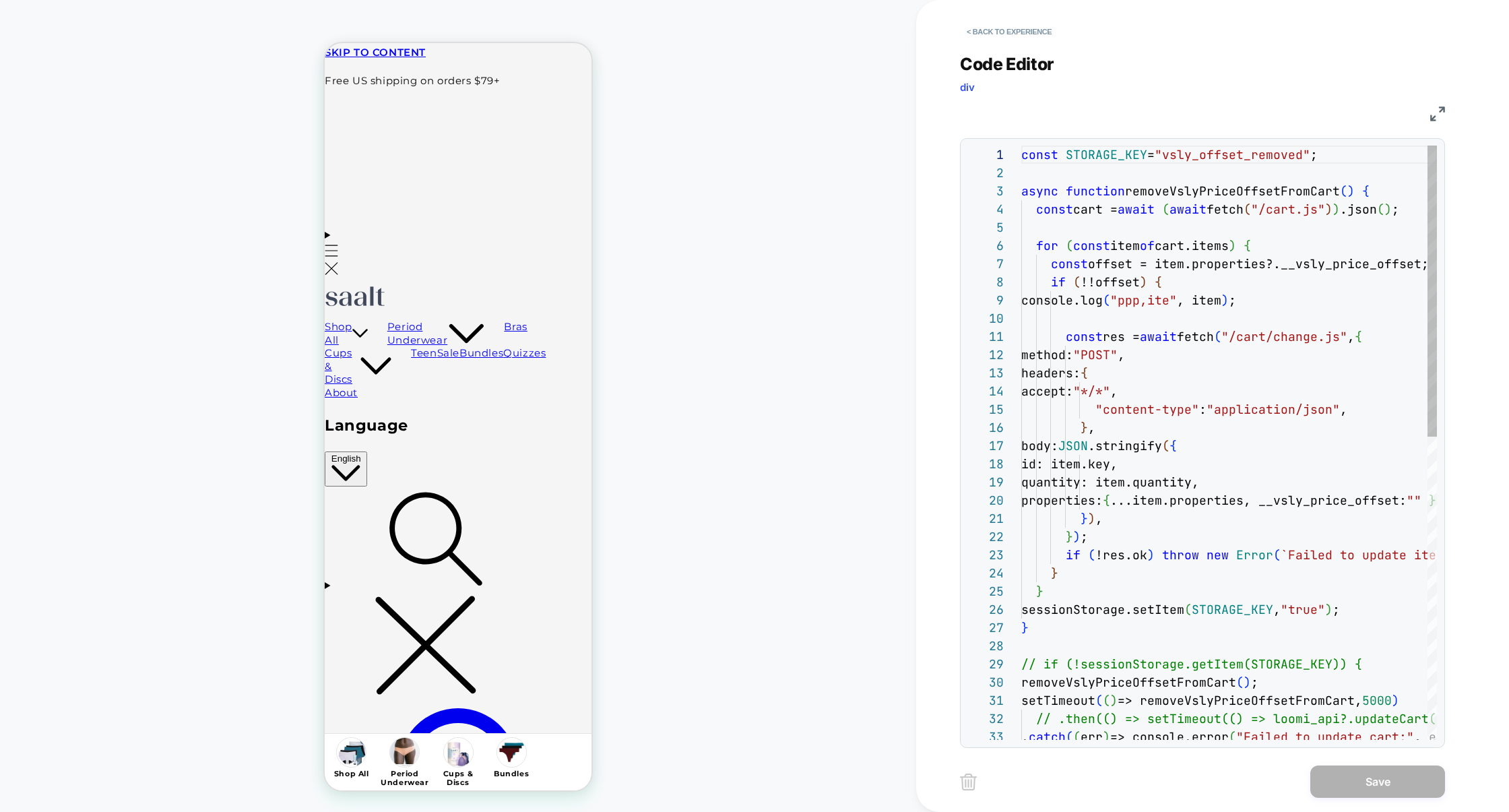
scroll to position [182, 0]
click at [1121, 661] on div "const STORAGE_KEY = "vsly_offset_removed" ; async function removeVslyPriceOffse…" at bounding box center [1302, 751] width 563 height 1213
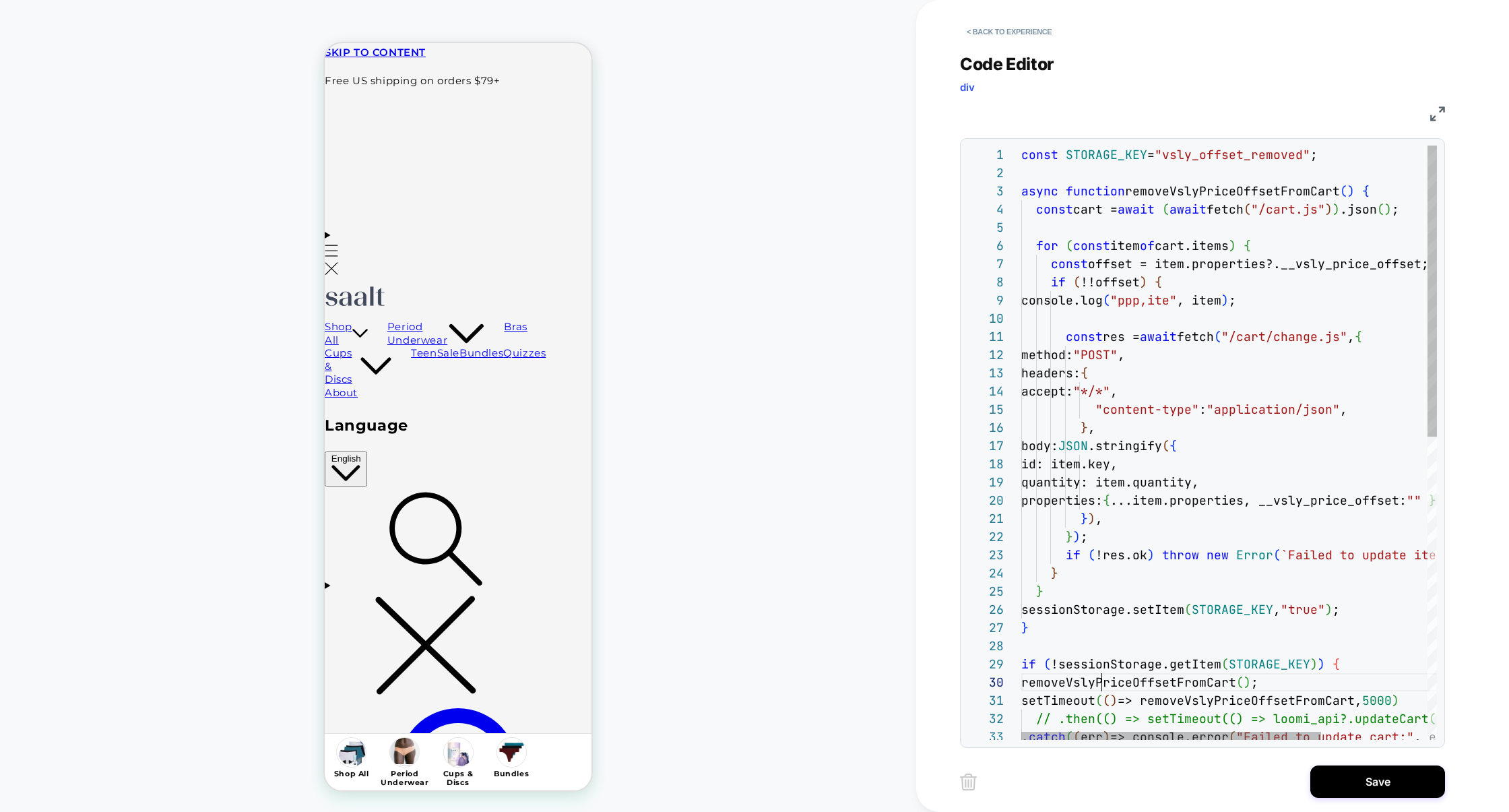
scroll to position [0, 80]
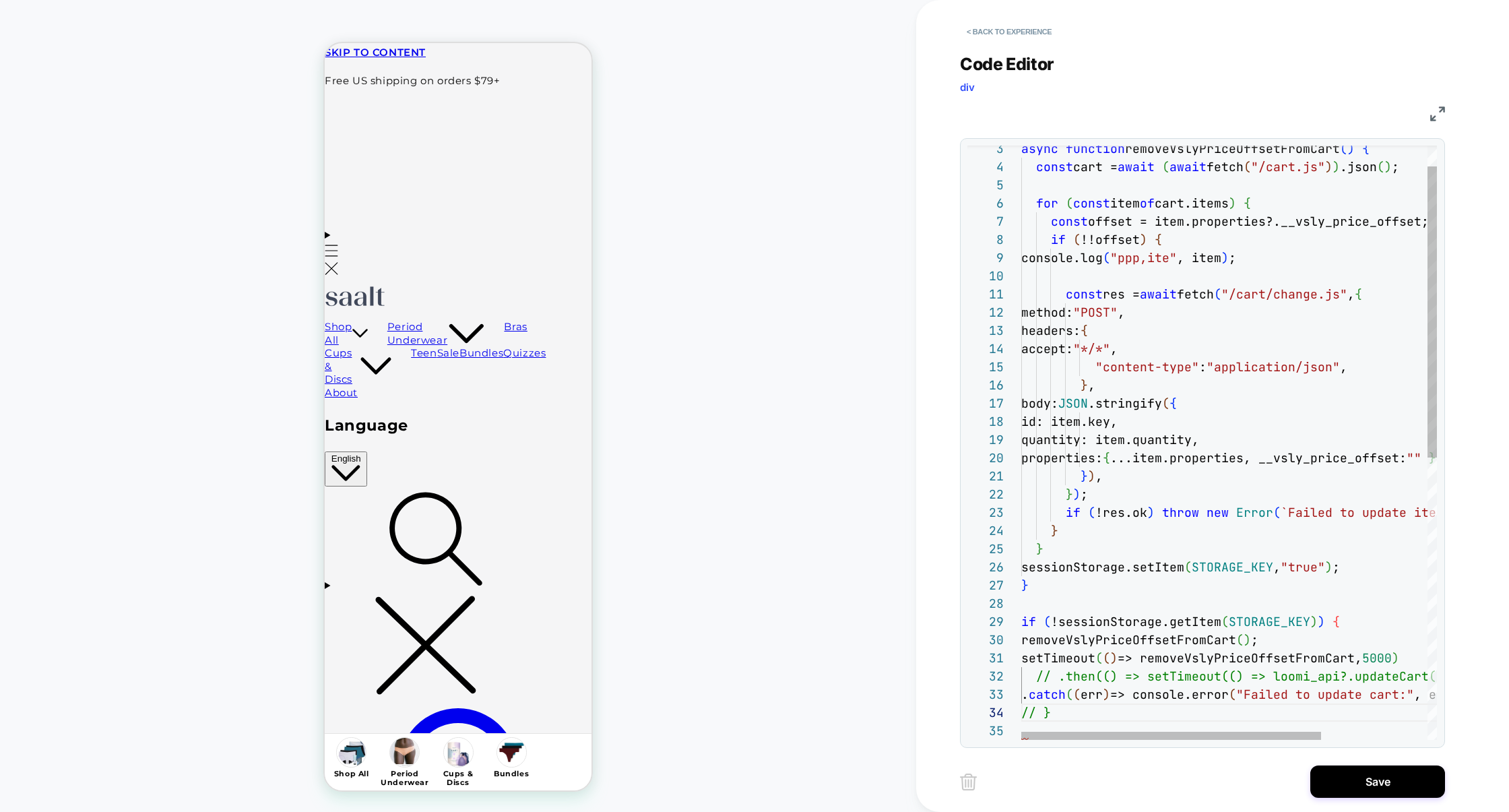
type textarea "**********"
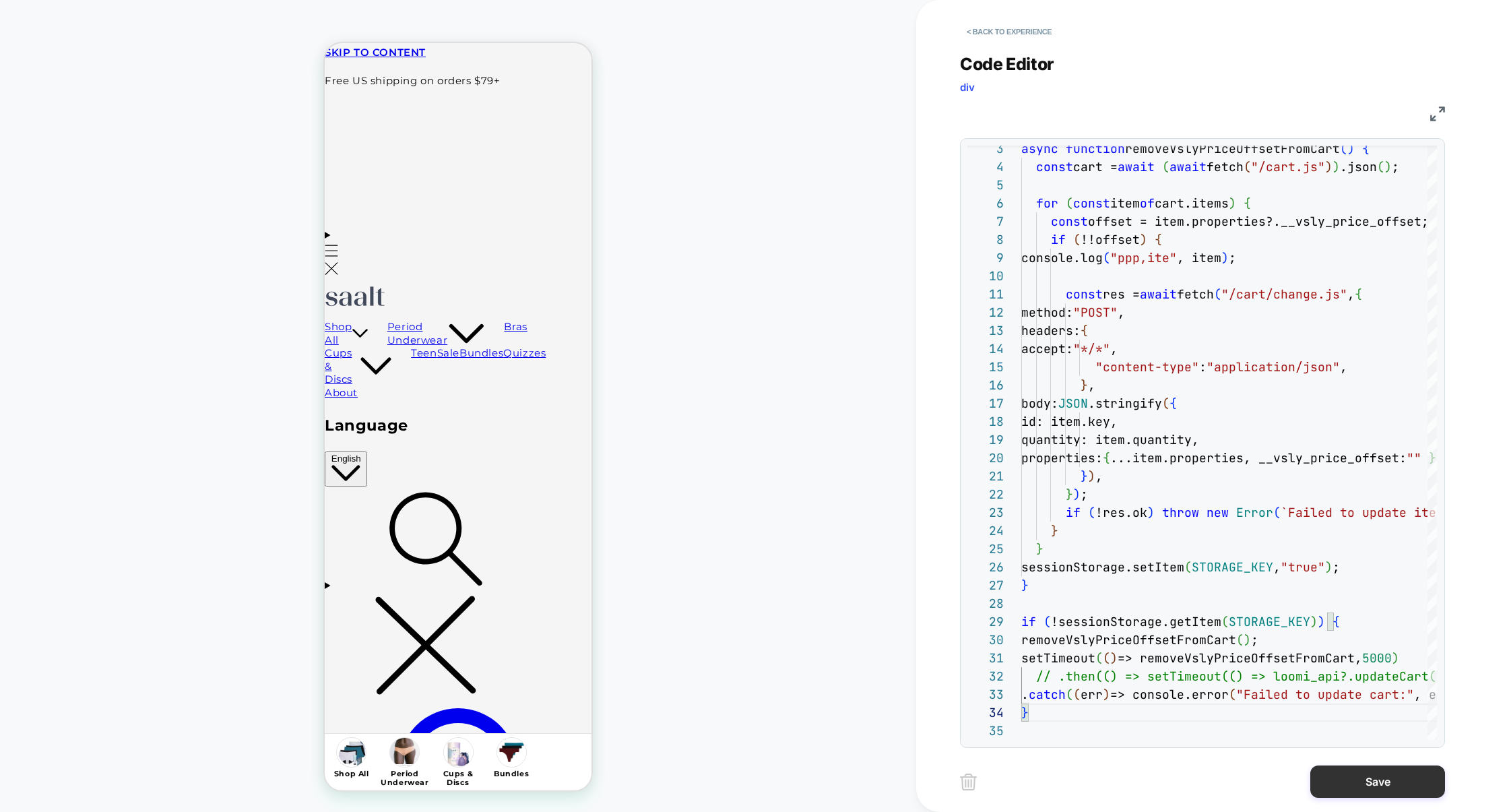
click at [1357, 785] on button "Save" at bounding box center [1378, 781] width 135 height 32
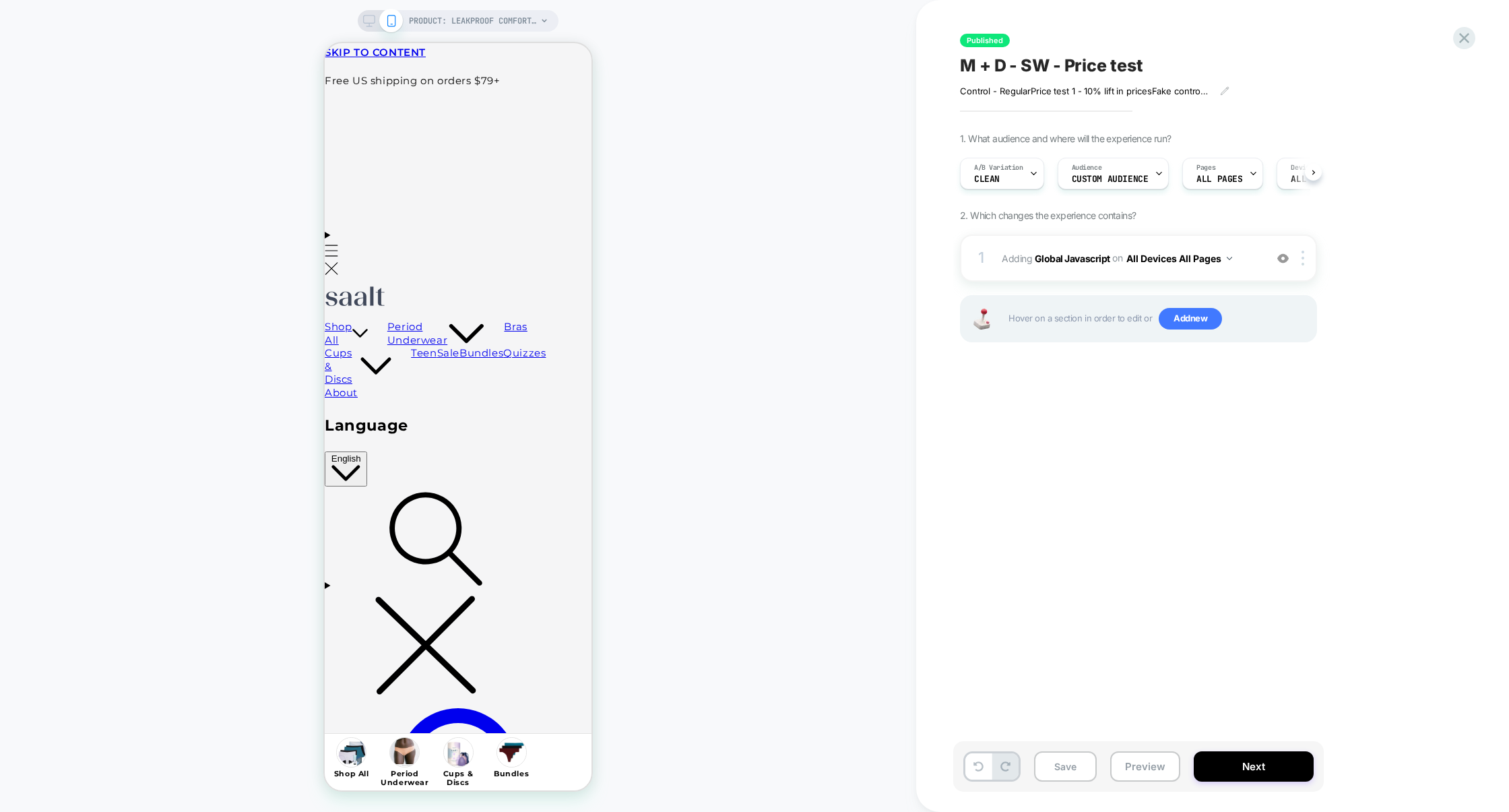
scroll to position [0, 1]
click at [1017, 184] on div "A/B Variation CLEAN" at bounding box center [998, 174] width 76 height 30
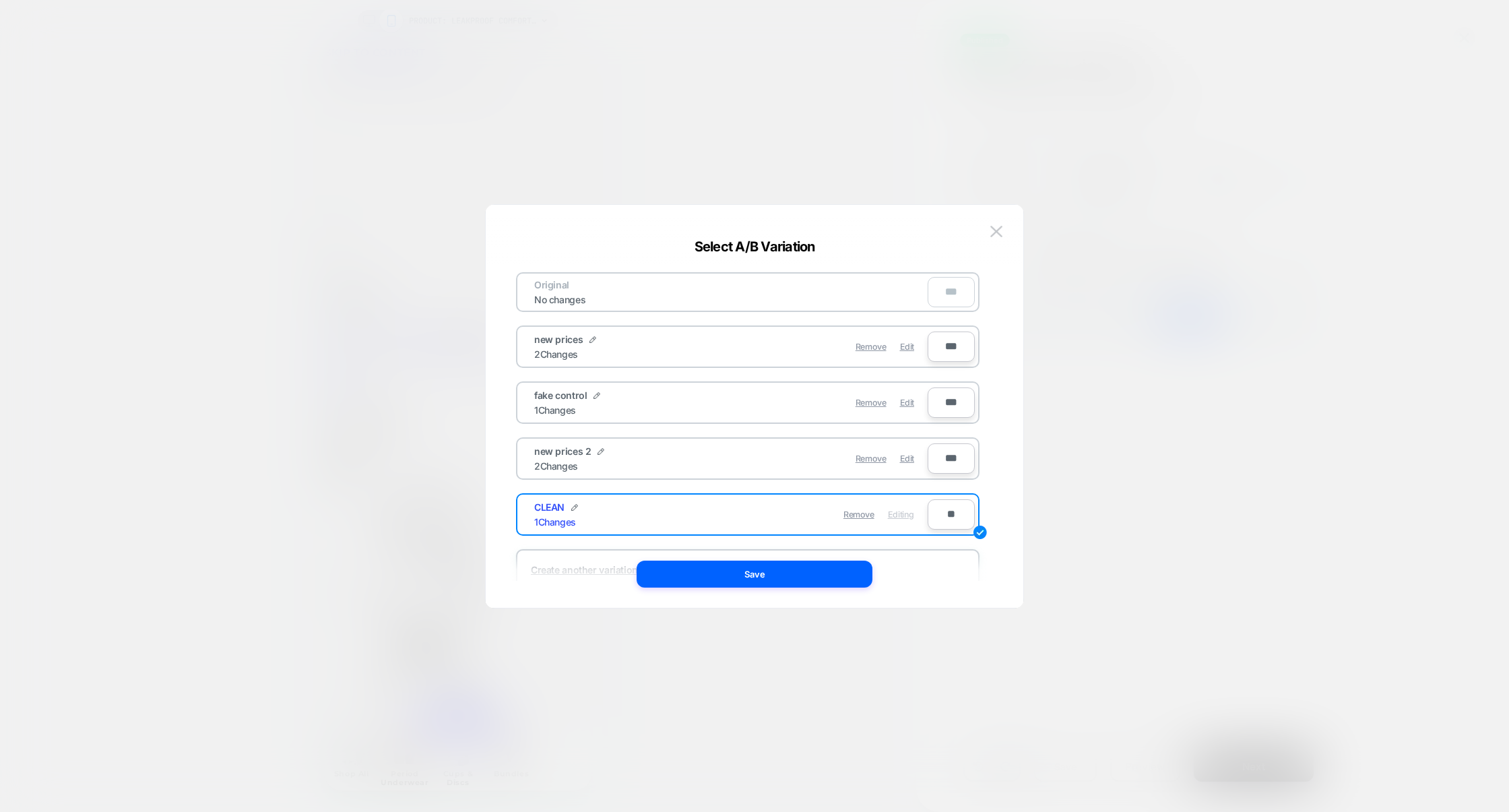
click at [1186, 444] on div at bounding box center [754, 406] width 1509 height 812
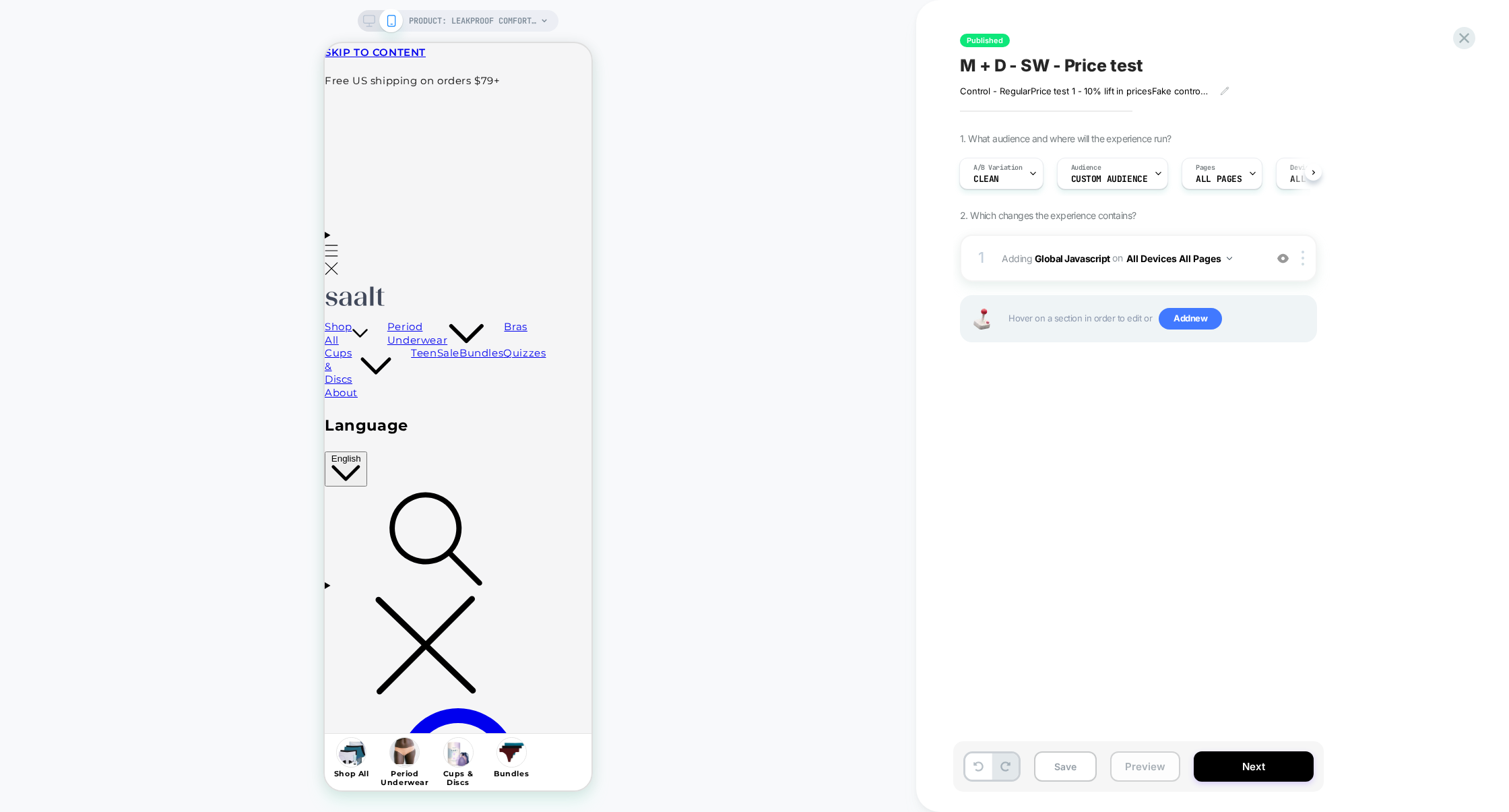
click at [1155, 756] on button "Preview" at bounding box center [1145, 766] width 70 height 30
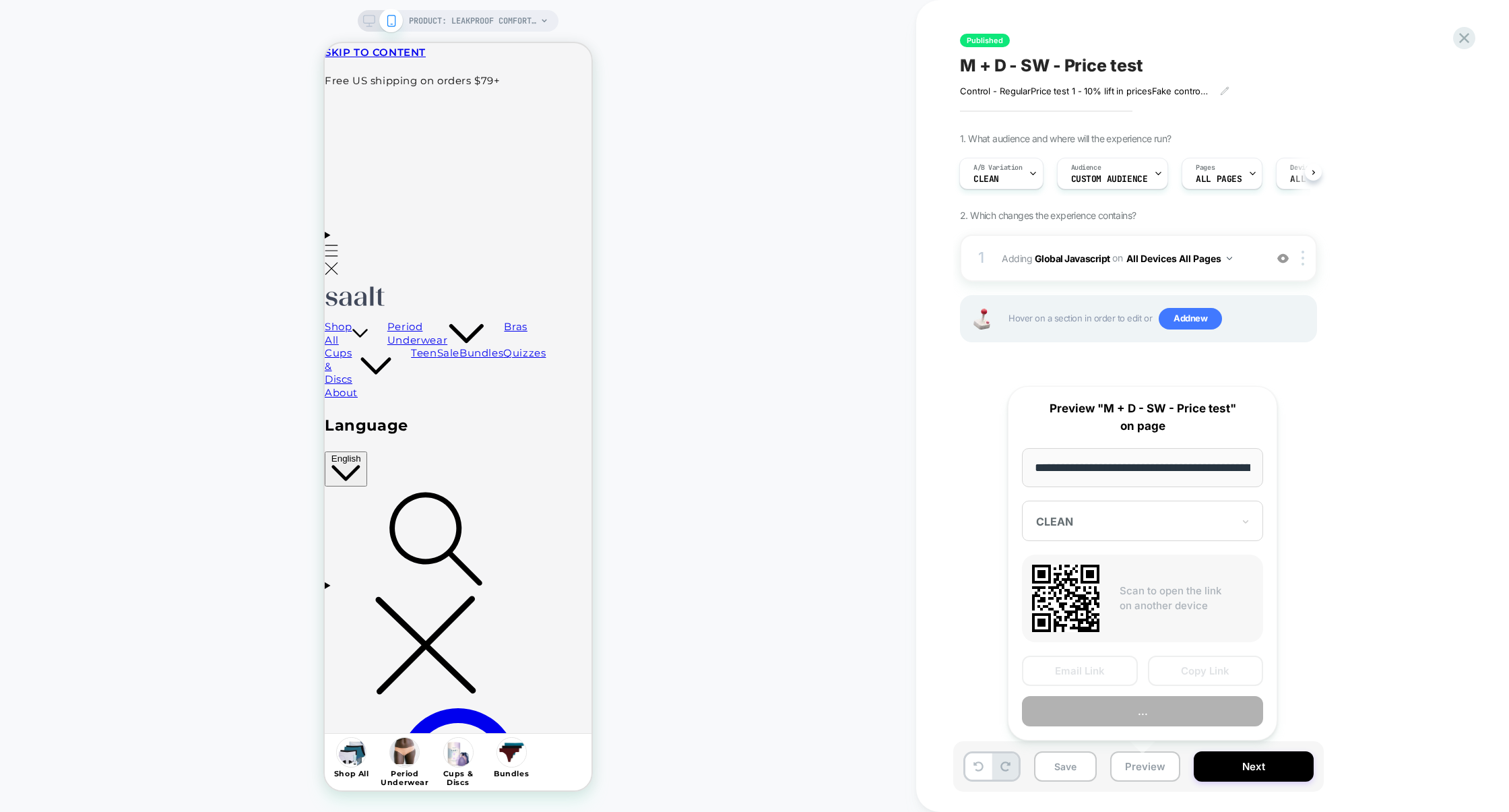
scroll to position [0, 165]
click at [1219, 522] on div at bounding box center [1134, 522] width 197 height 13
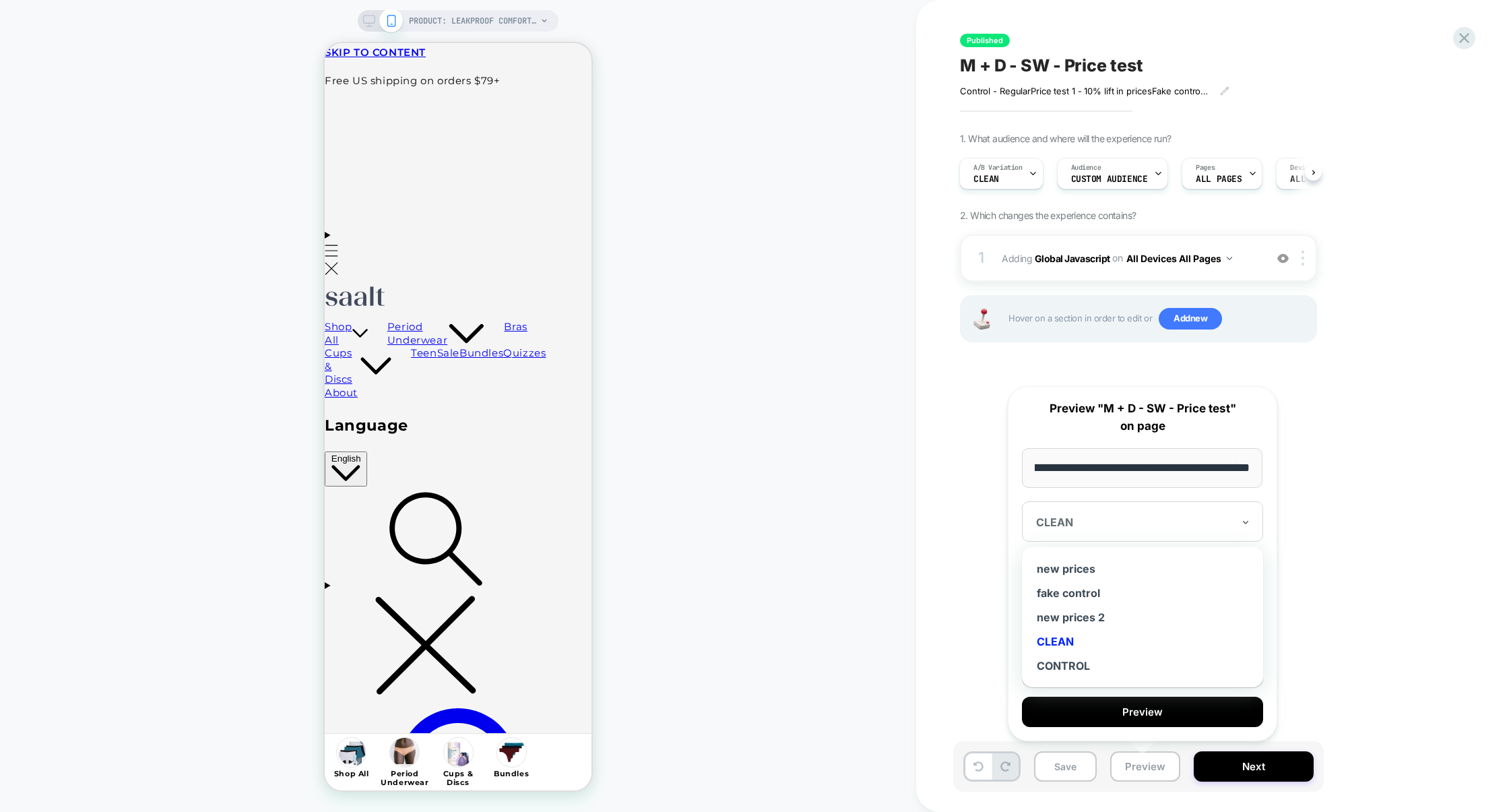
scroll to position [0, 0]
click at [1079, 615] on div "new prices 2" at bounding box center [1143, 617] width 228 height 24
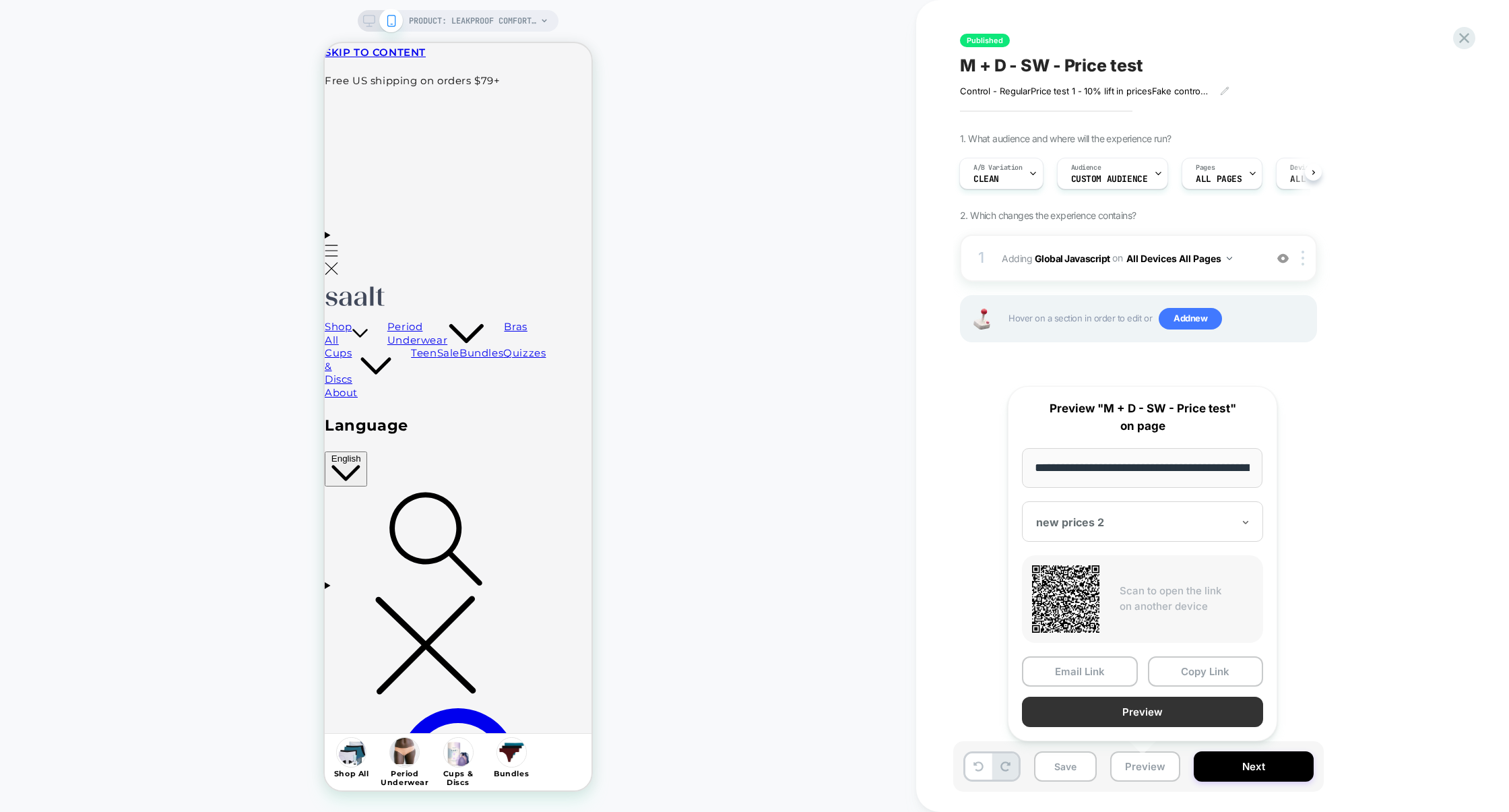
click at [1136, 703] on button "Preview" at bounding box center [1143, 712] width 242 height 30
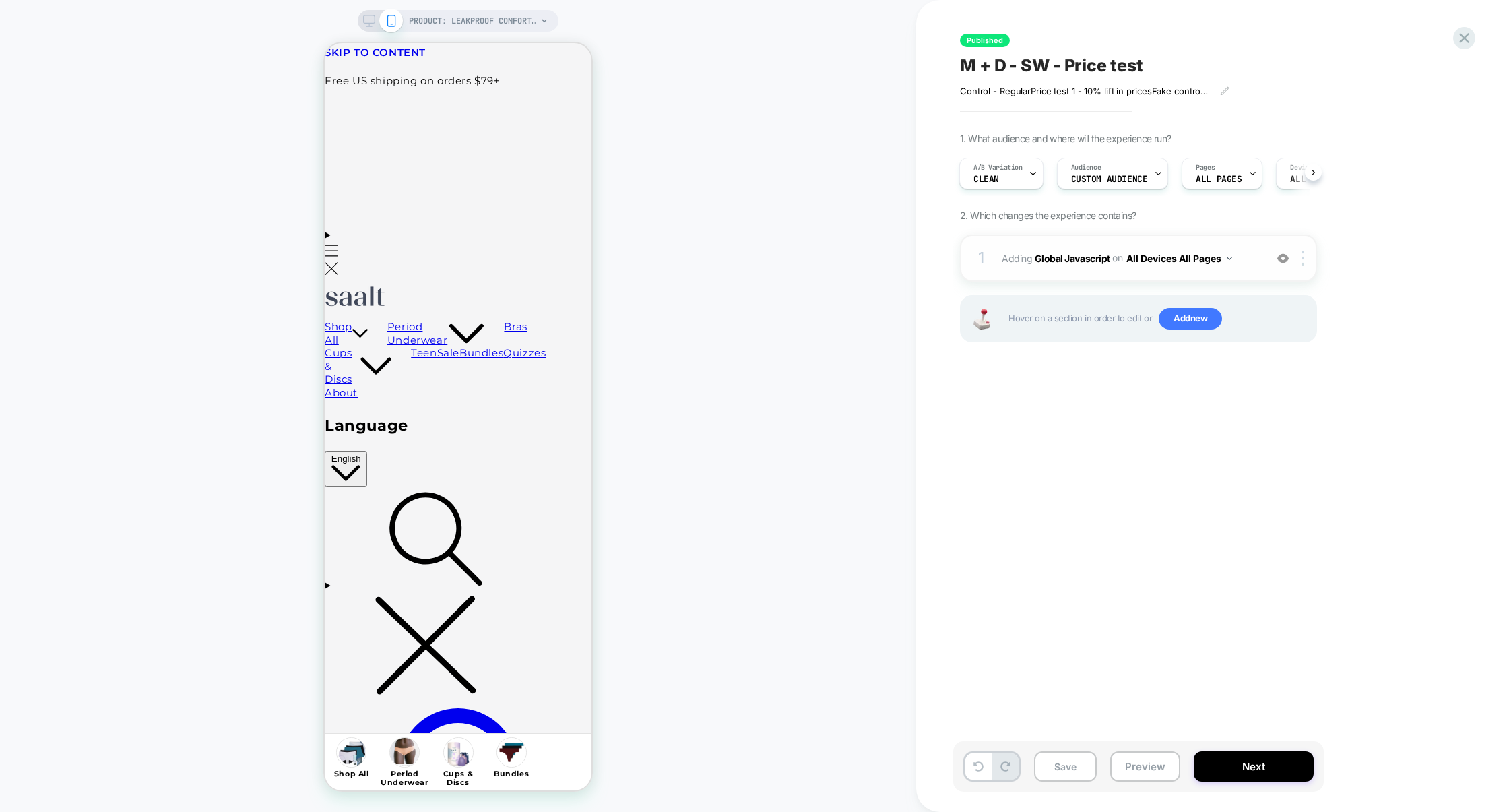
click at [1058, 275] on div "1 Adding Global Javascript on All Devices All Pages Add Before Add After Target…" at bounding box center [1139, 258] width 357 height 47
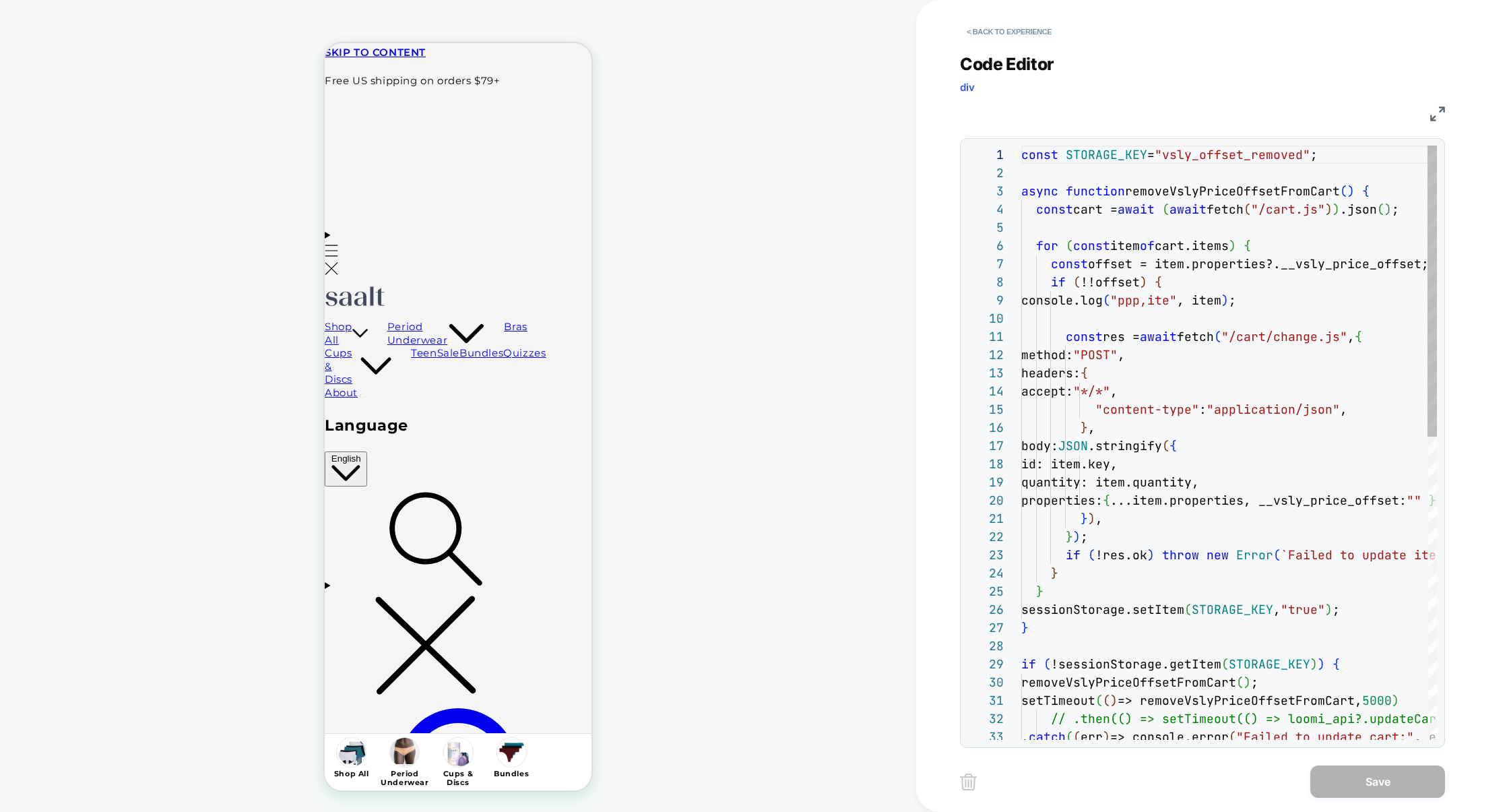
scroll to position [182, 0]
click at [994, 25] on button "< Back to experience" at bounding box center [1009, 31] width 99 height 21
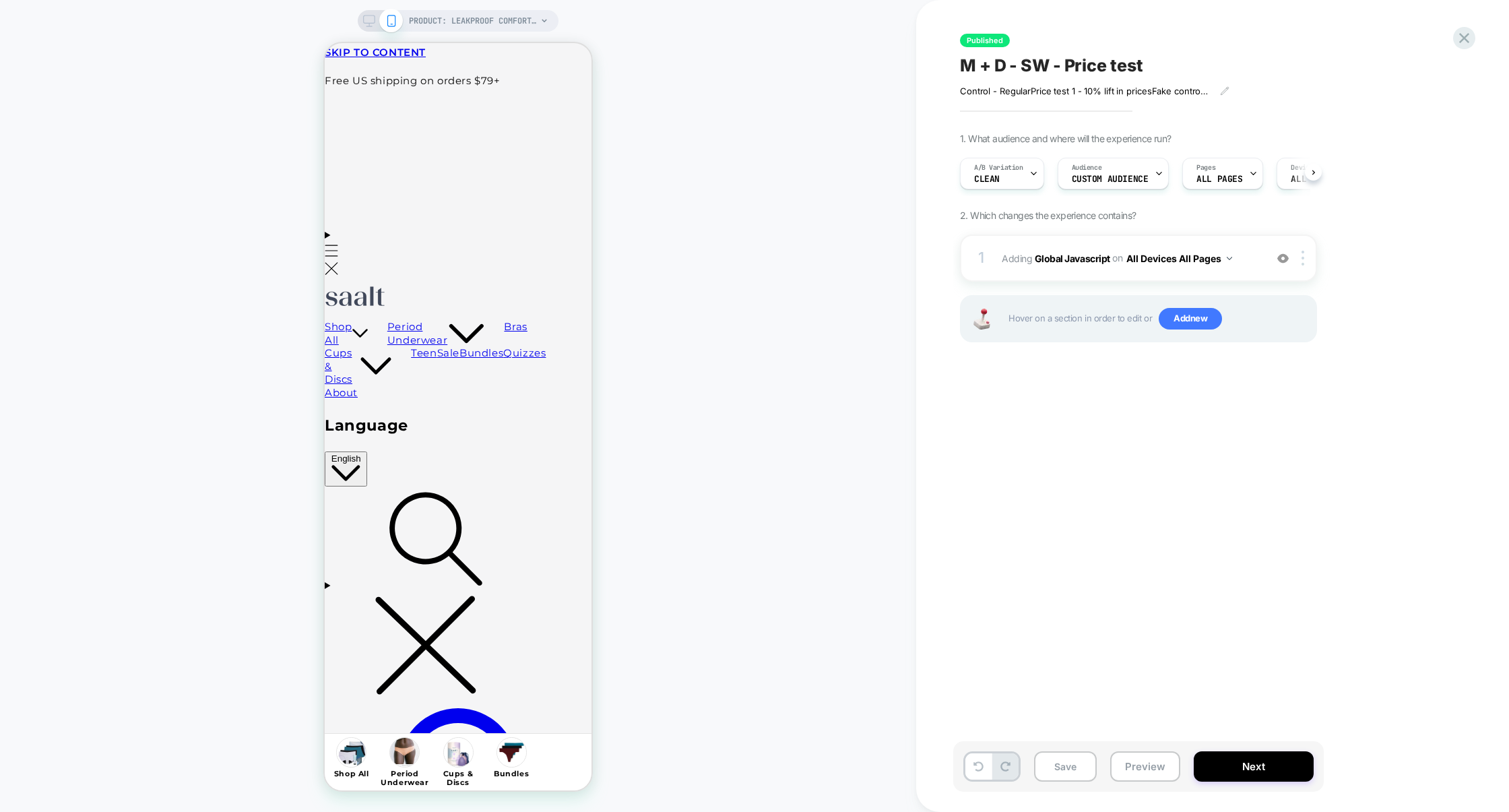
scroll to position [0, 1]
click at [1155, 751] on div "Save Preview Next" at bounding box center [1139, 766] width 371 height 51
click at [1153, 758] on button "Preview" at bounding box center [1145, 766] width 70 height 30
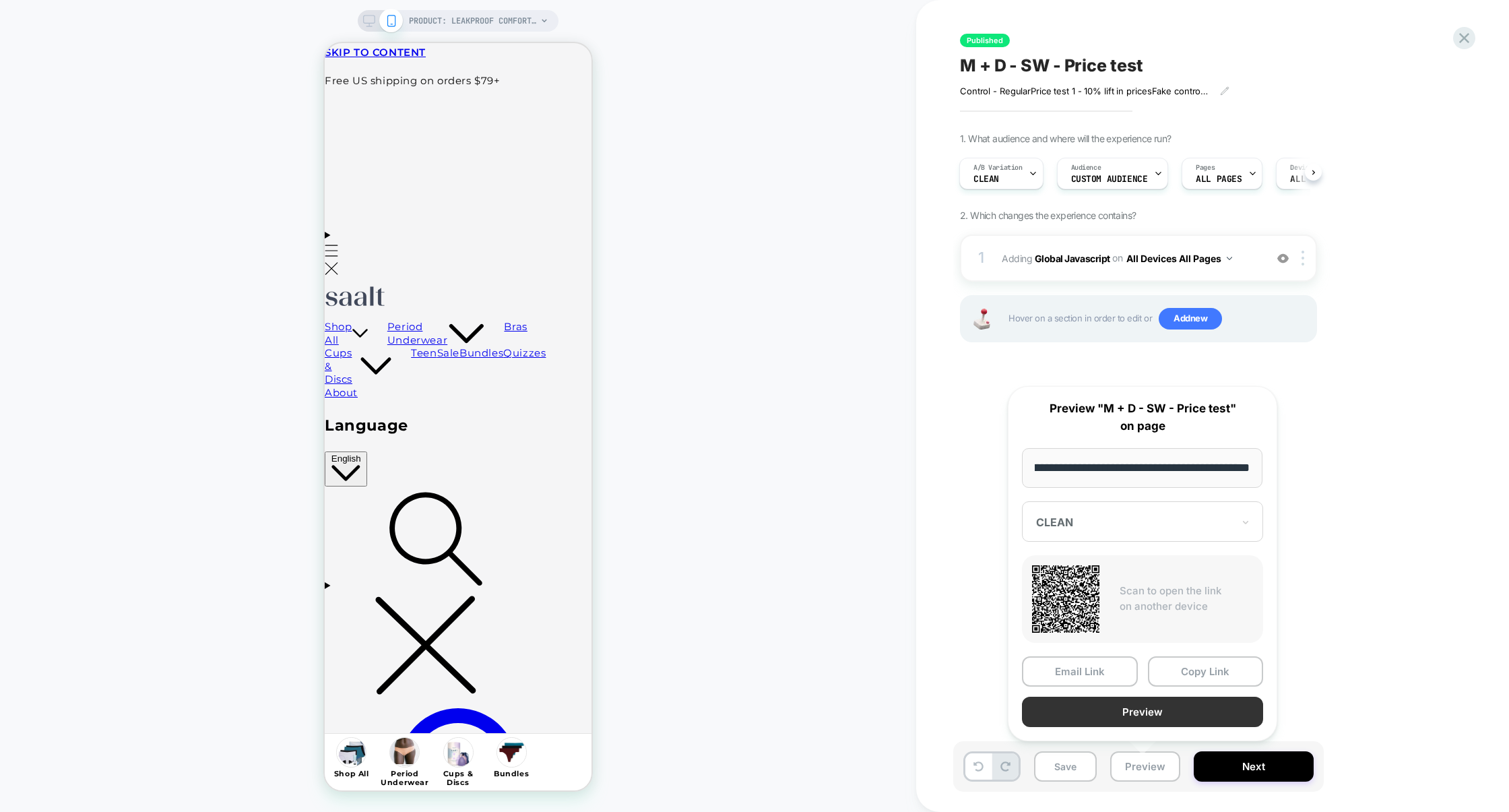
scroll to position [0, 0]
click at [1156, 717] on button "Preview" at bounding box center [1143, 712] width 242 height 30
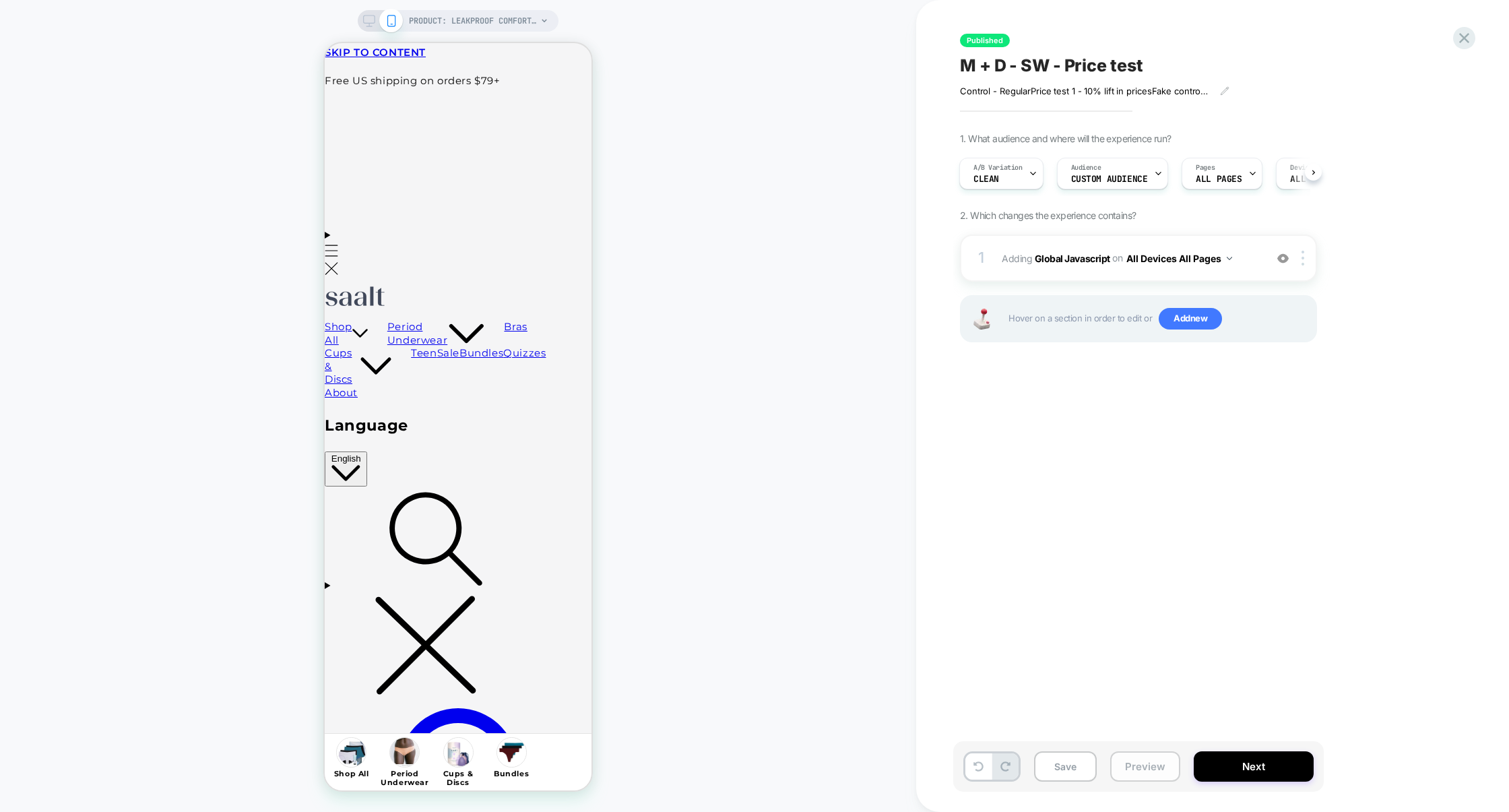
click at [1129, 778] on button "Preview" at bounding box center [1145, 766] width 70 height 30
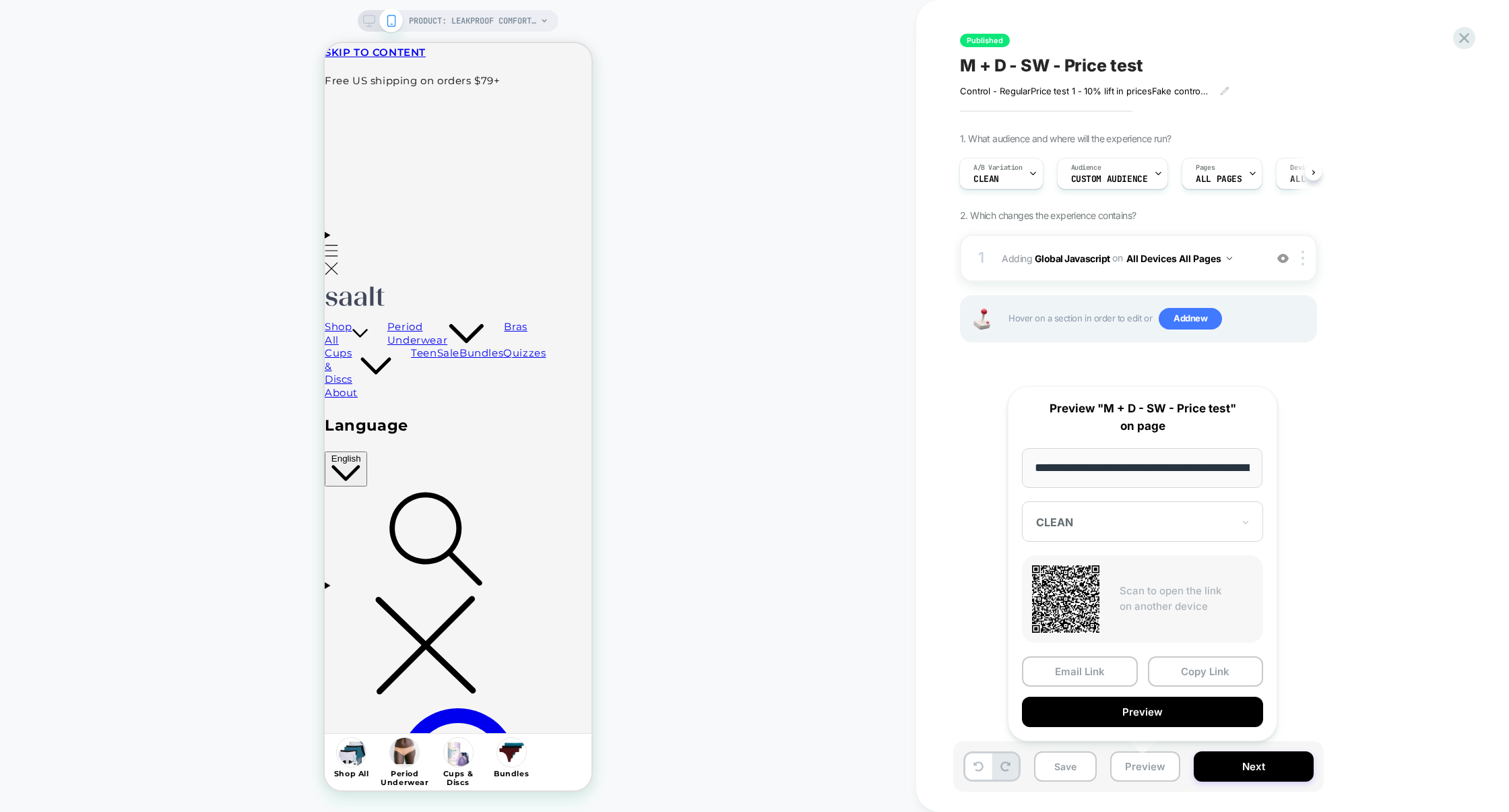
click at [1214, 541] on div "CLEAN" at bounding box center [1143, 521] width 242 height 40
click at [1107, 616] on div "new prices 2" at bounding box center [1143, 617] width 228 height 24
click at [1190, 714] on button "Preview" at bounding box center [1143, 712] width 242 height 30
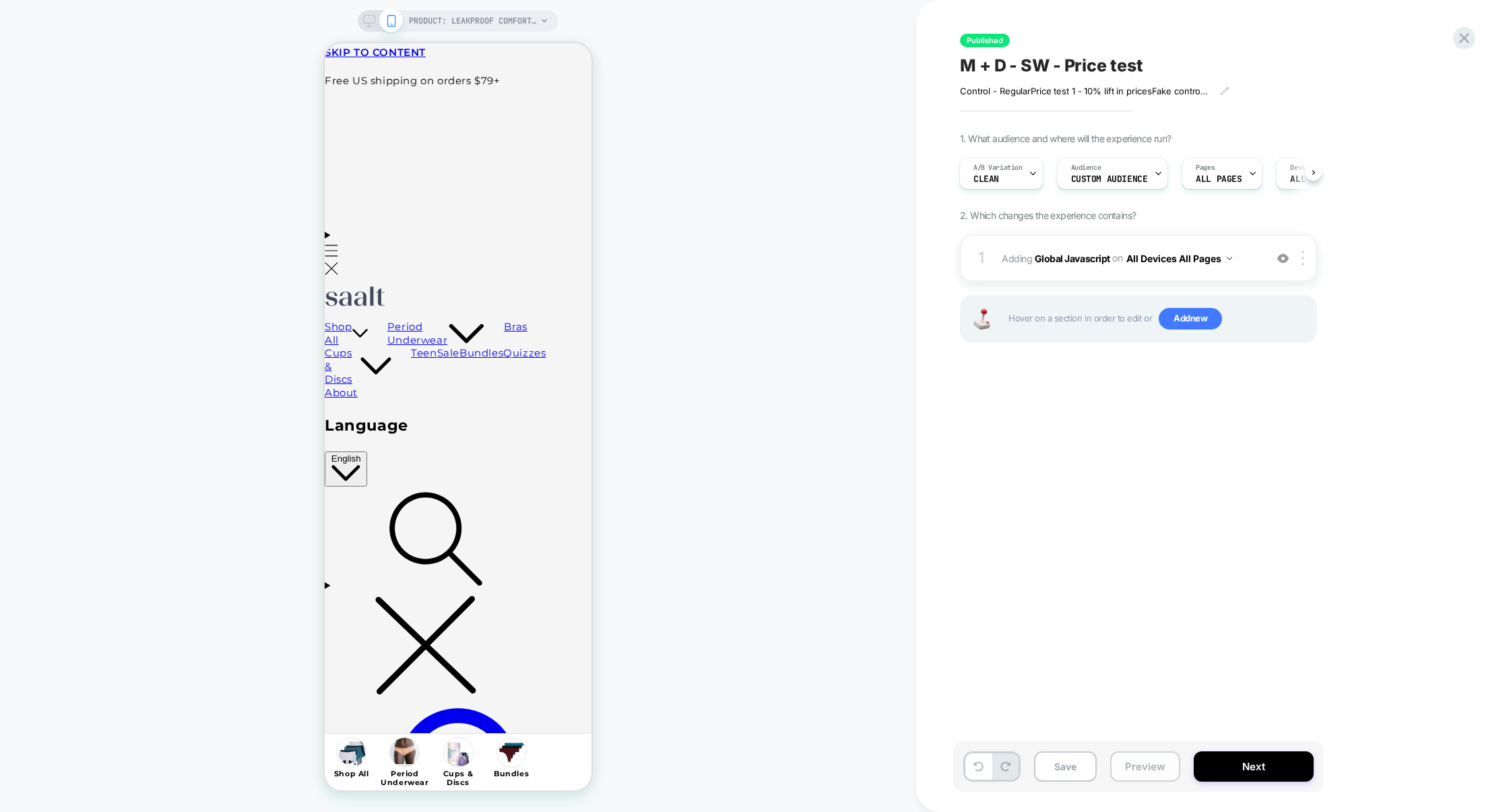
click at [1153, 763] on button "Preview" at bounding box center [1145, 766] width 70 height 30
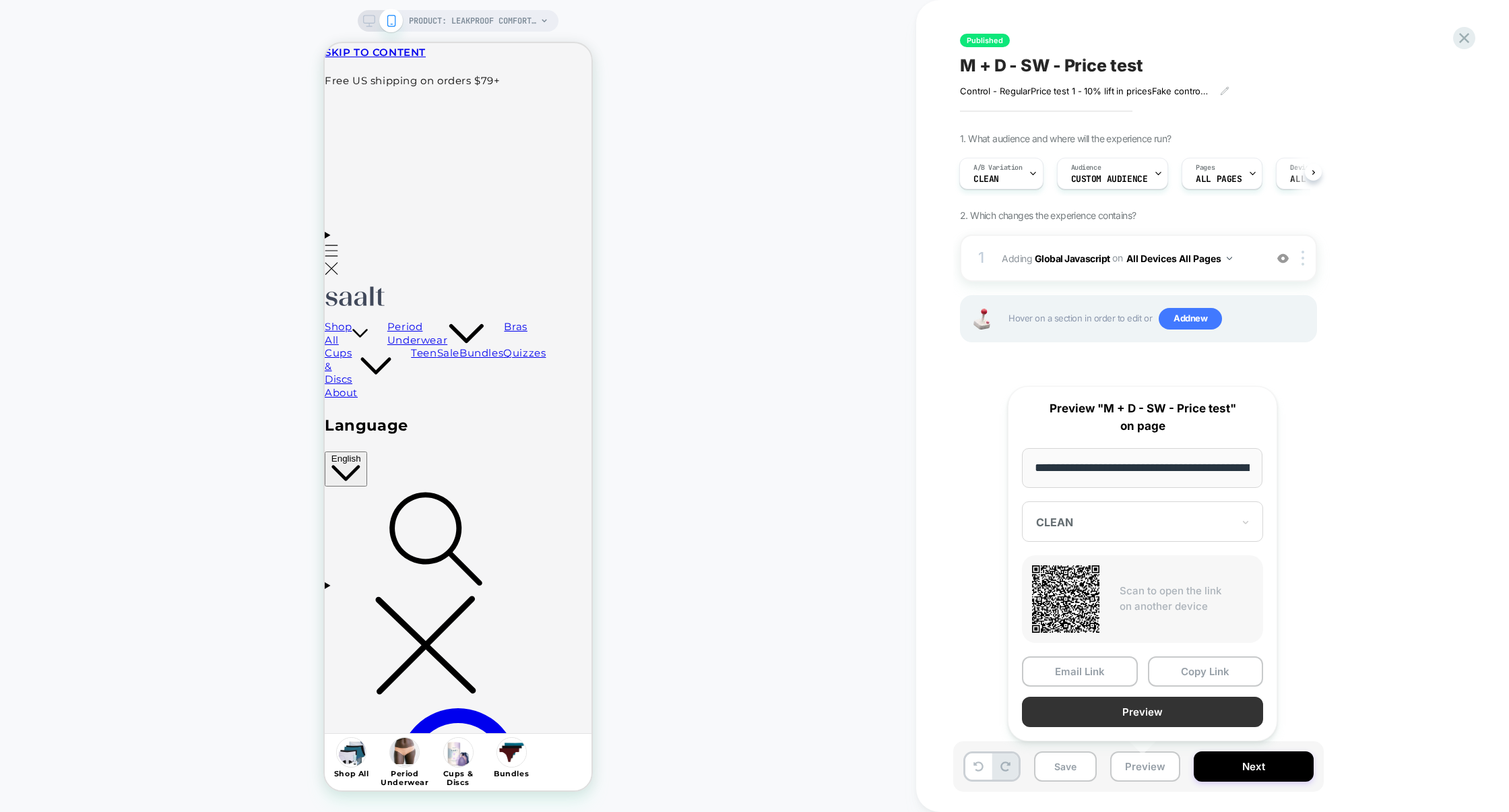
click at [1125, 710] on button "Preview" at bounding box center [1143, 712] width 242 height 30
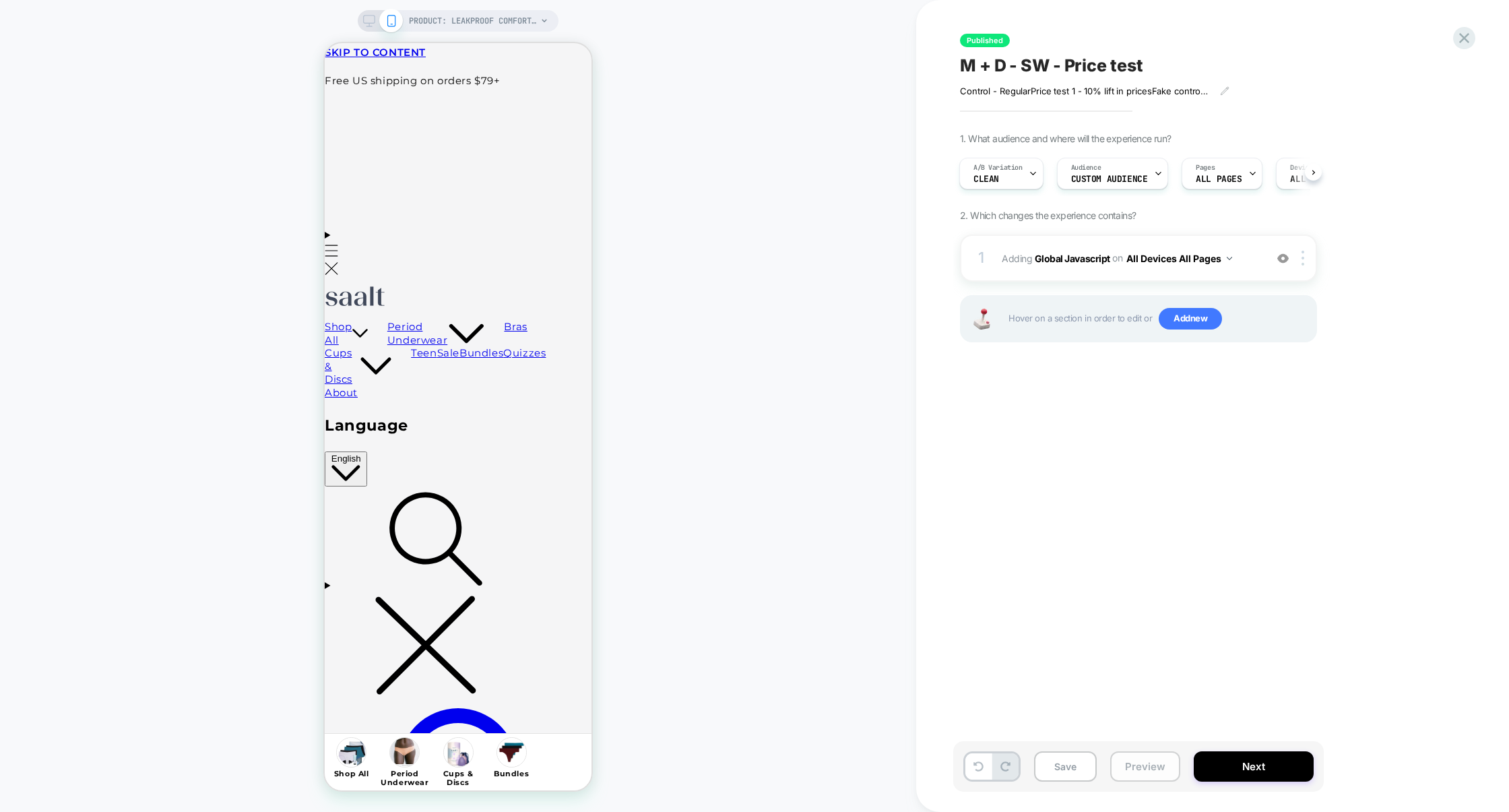
click at [1148, 755] on button "Preview" at bounding box center [1145, 766] width 70 height 30
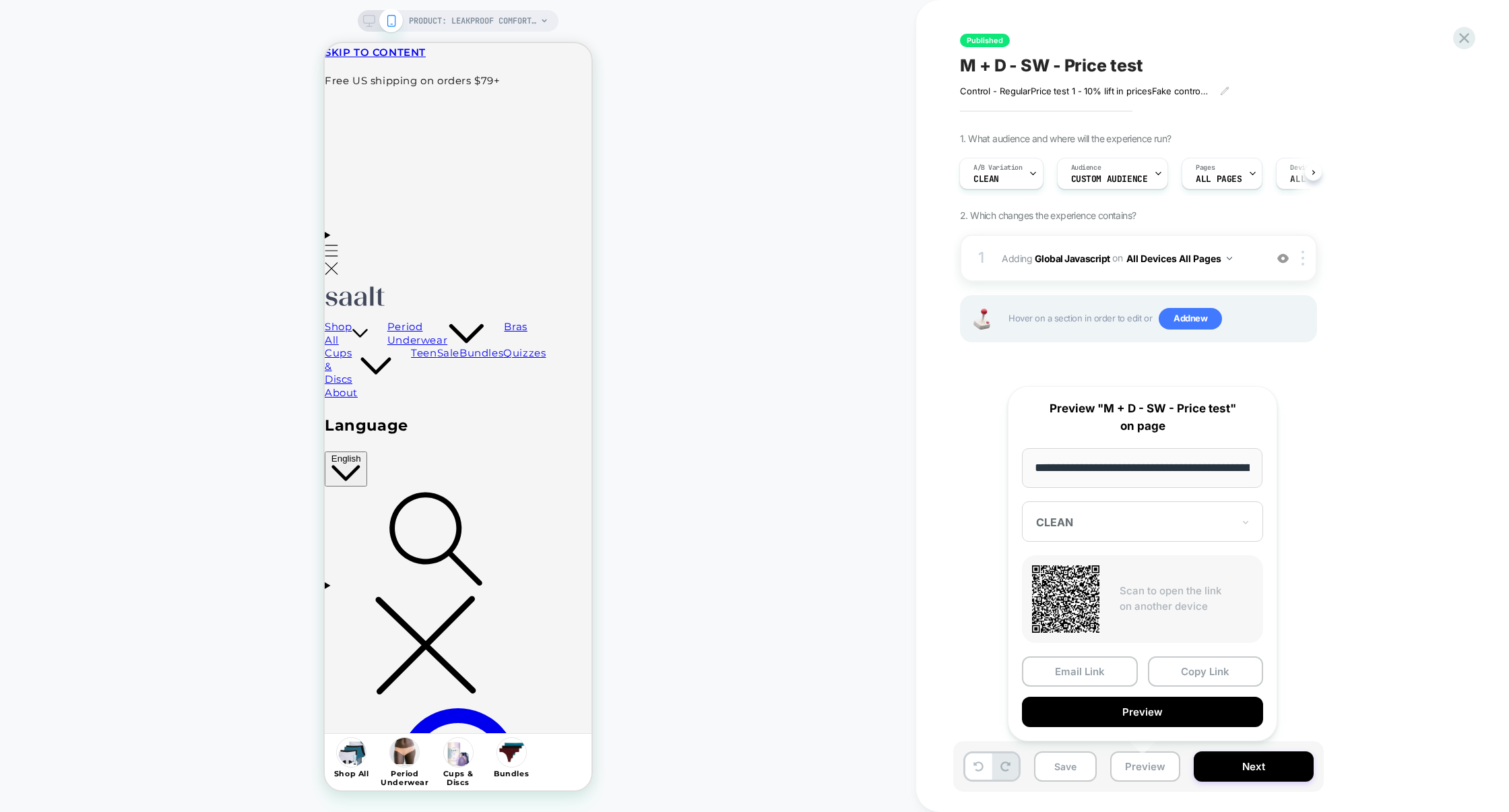
click at [1197, 529] on div "CLEAN" at bounding box center [1134, 522] width 200 height 16
click at [1096, 618] on div "new prices 2" at bounding box center [1143, 617] width 228 height 24
click at [1144, 707] on button "Preview" at bounding box center [1143, 712] width 242 height 30
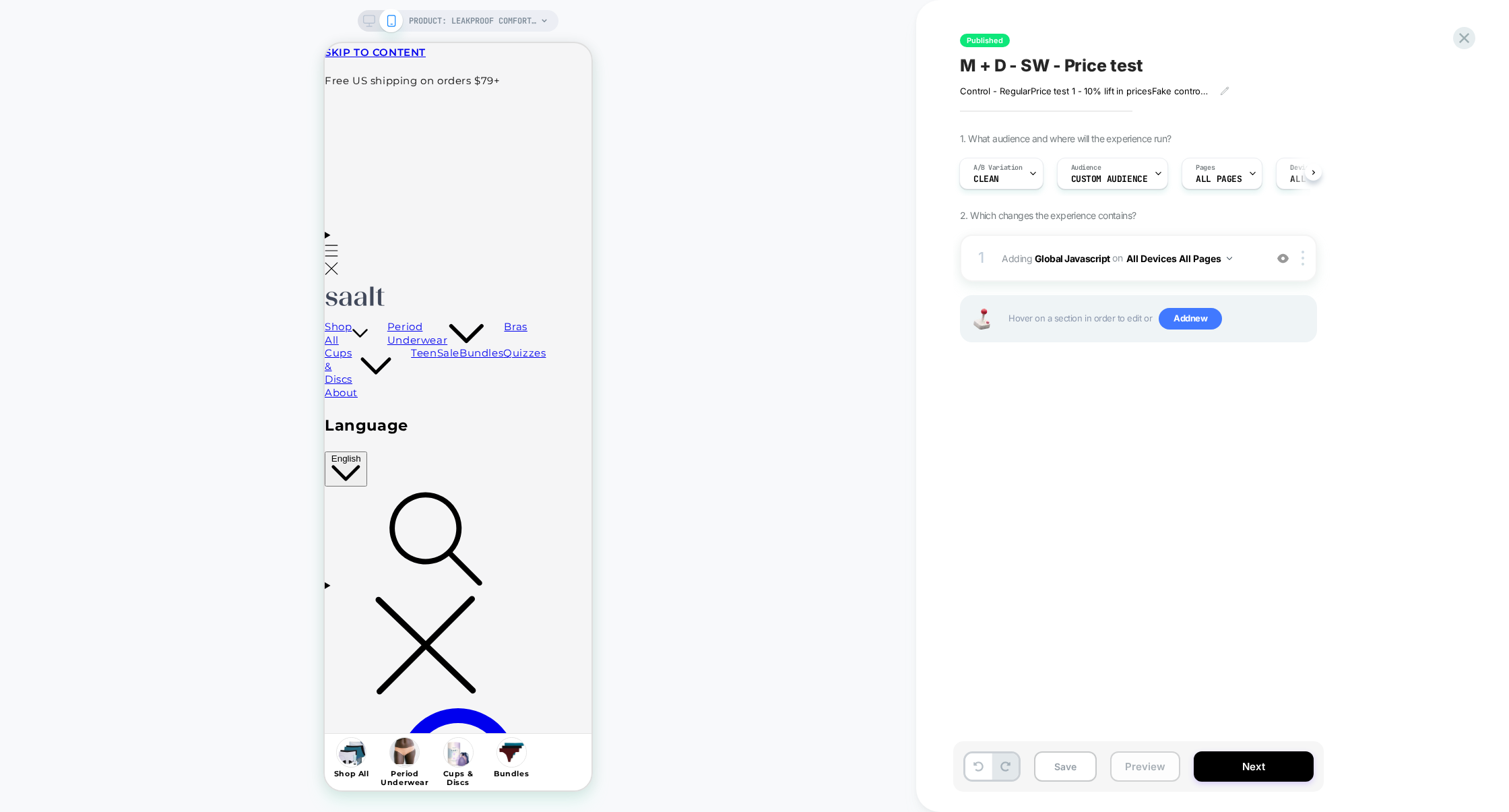
click at [1137, 765] on button "Preview" at bounding box center [1145, 766] width 70 height 30
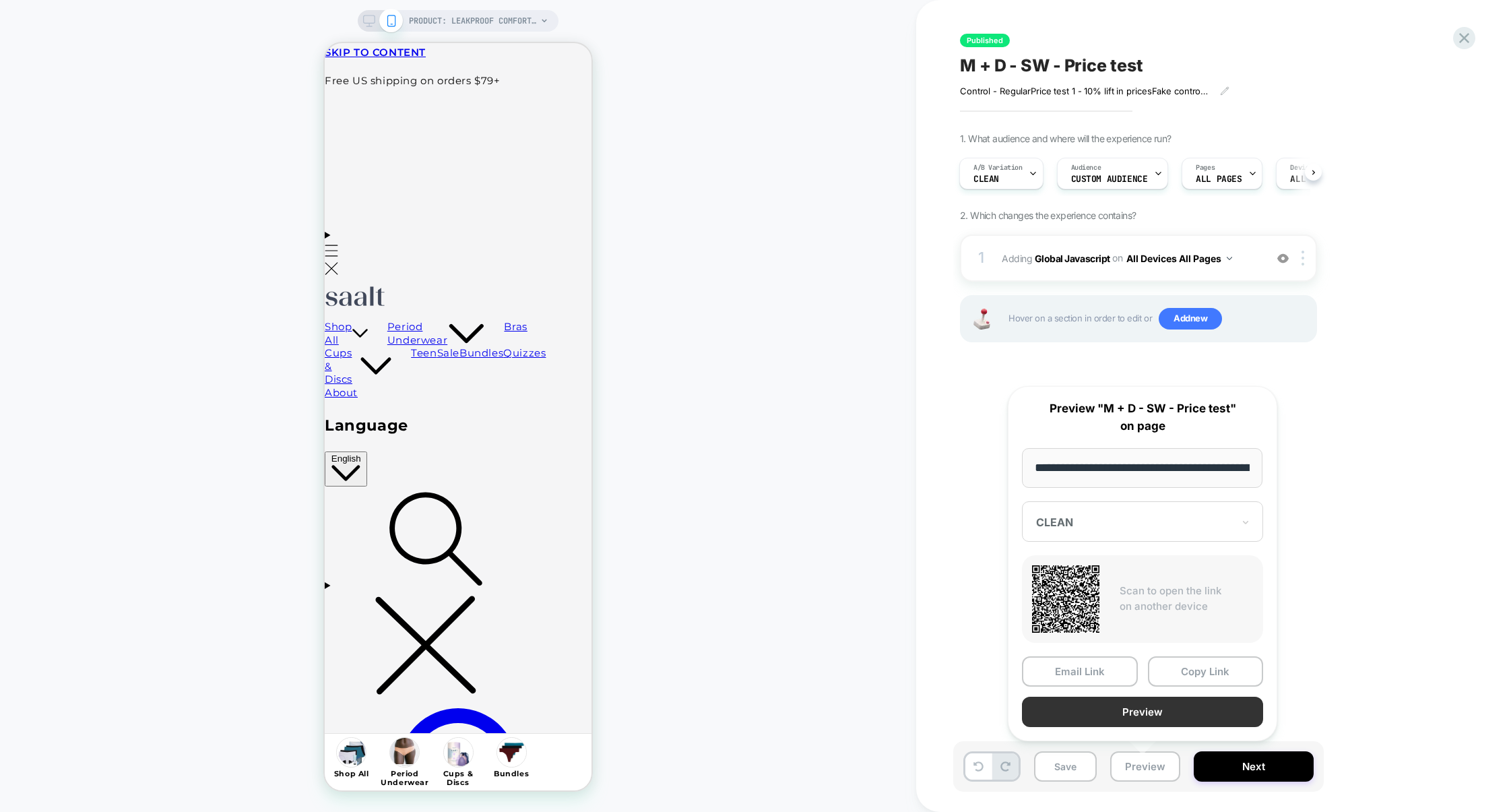
click at [1136, 723] on button "Preview" at bounding box center [1143, 712] width 242 height 30
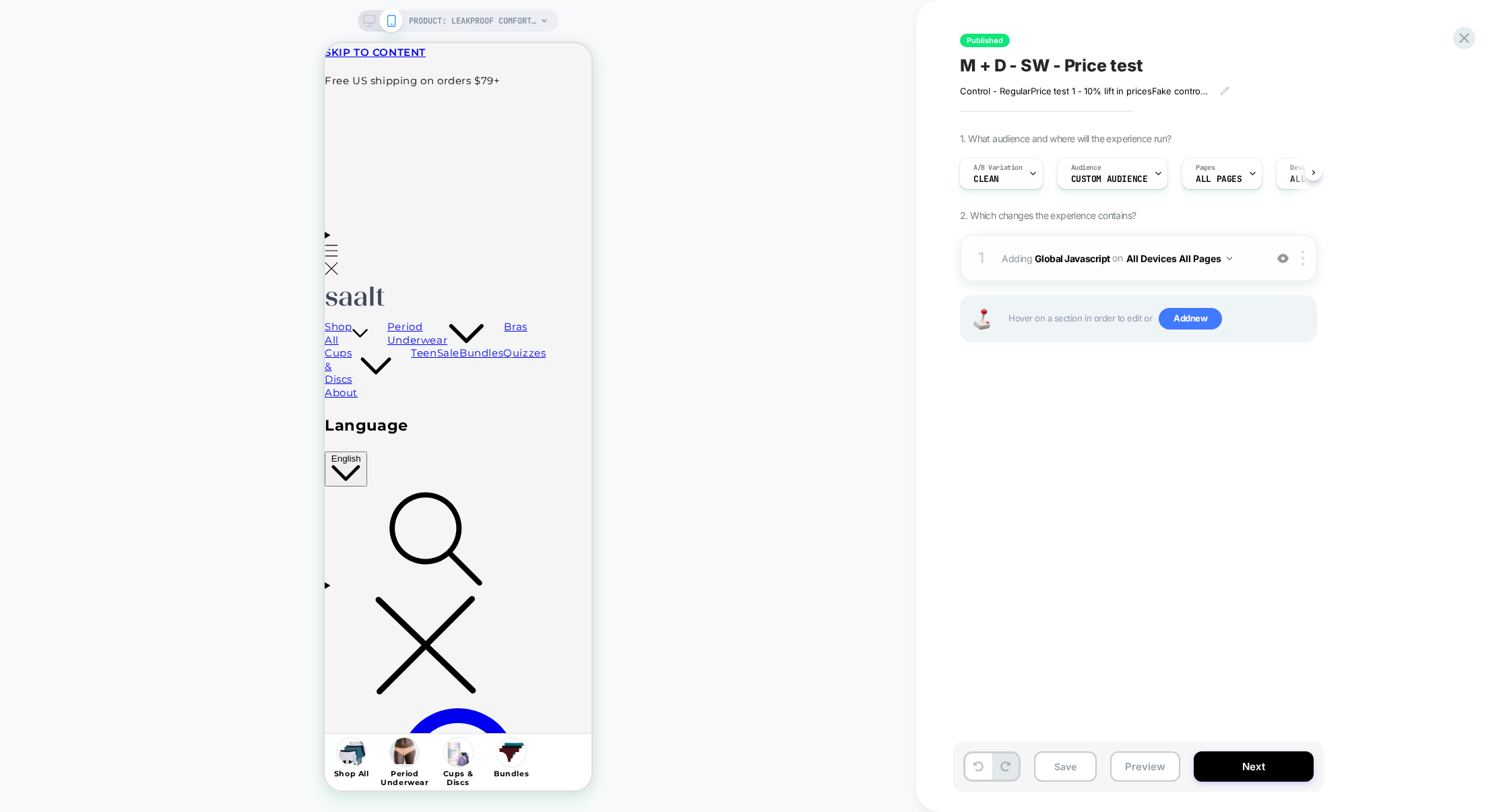
click at [1048, 273] on div "1 Adding Global Javascript on All Devices All Pages Add Before Add After Target…" at bounding box center [1139, 258] width 357 height 47
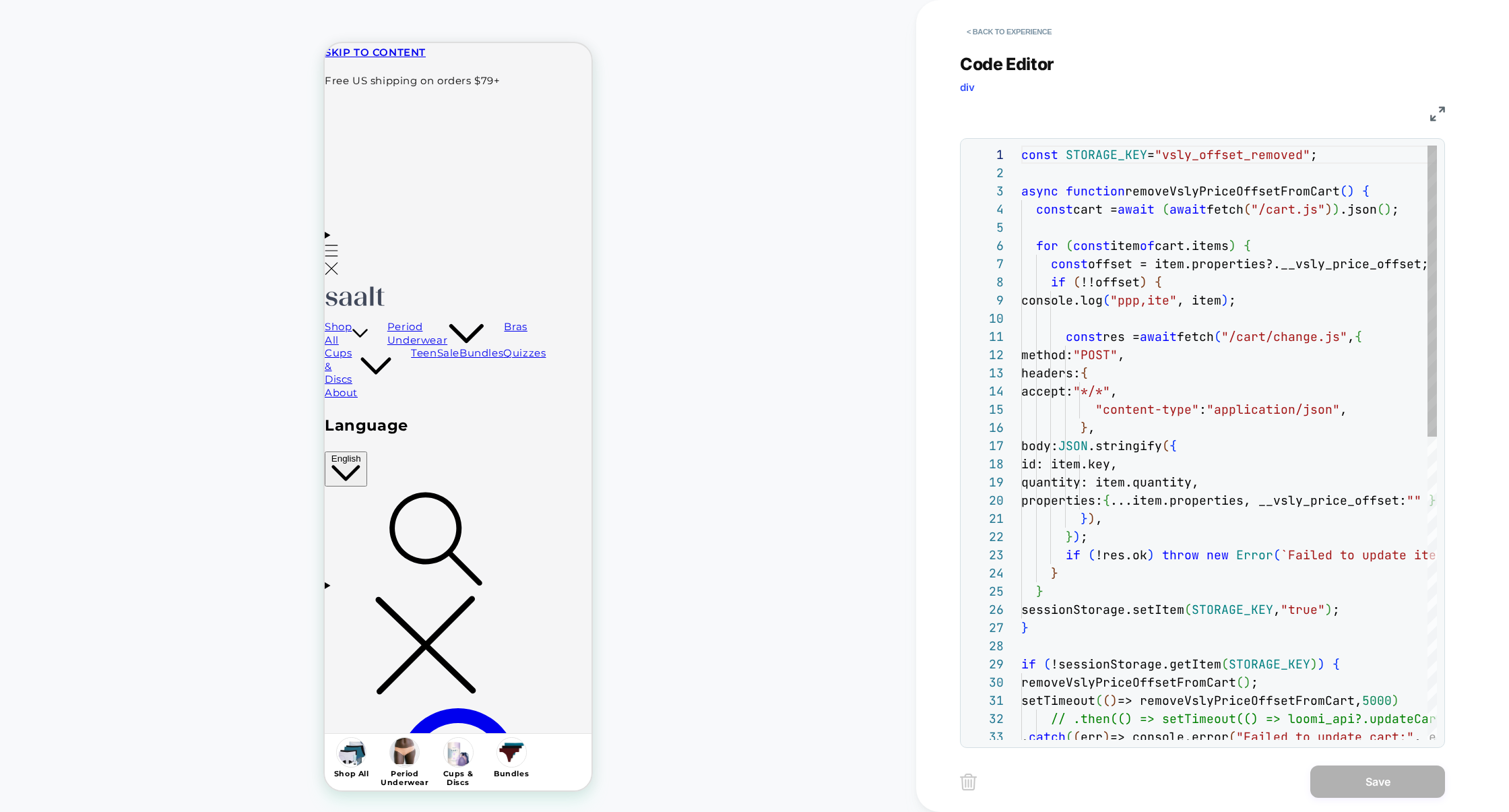
scroll to position [182, 0]
click at [1441, 114] on img at bounding box center [1437, 114] width 15 height 15
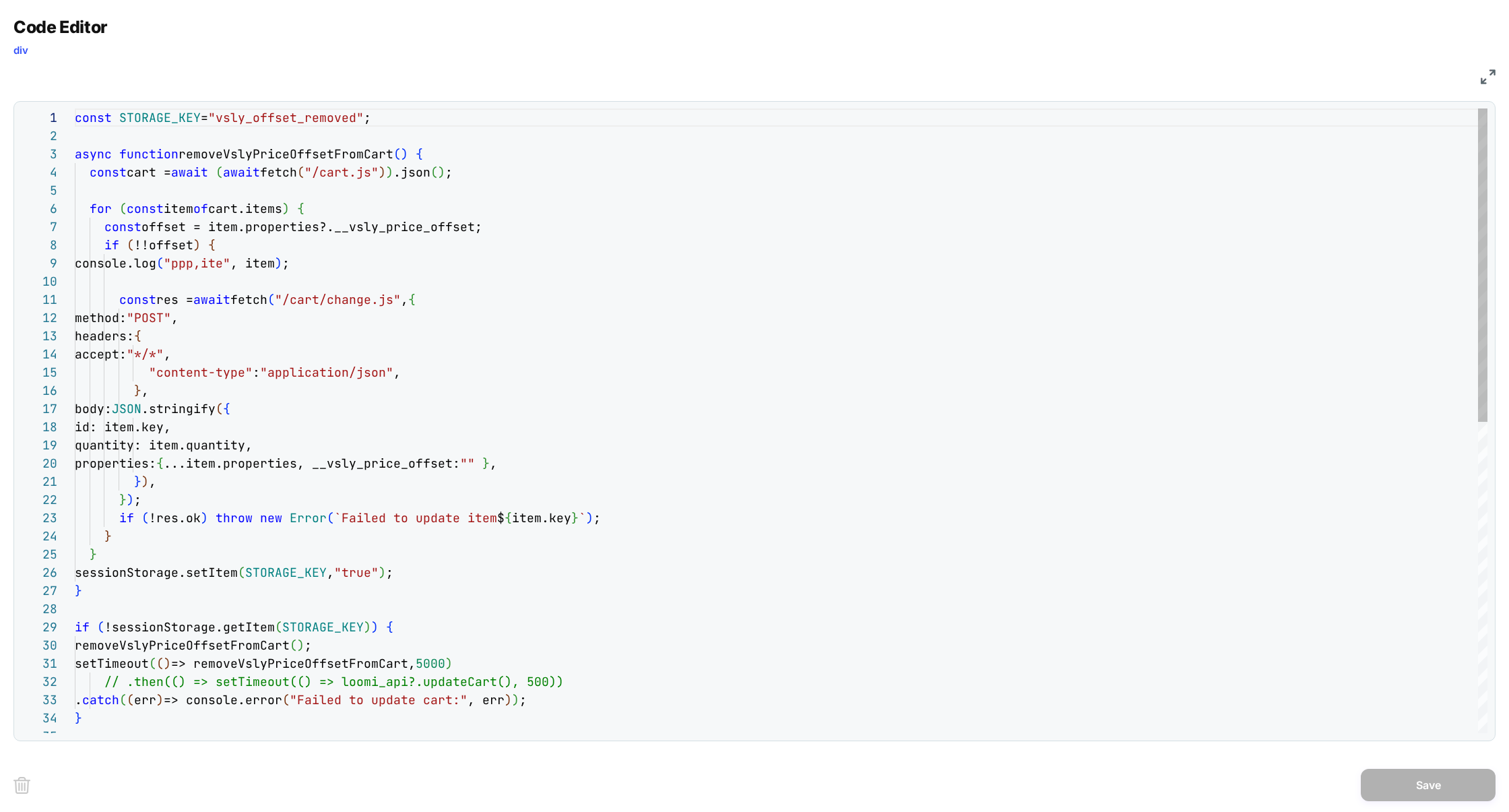
scroll to position [73, 328]
click at [413, 365] on div "const STORAGE_KEY = "vsly_offset_removed" ; async function removeVslyPriceOffse…" at bounding box center [781, 729] width 1413 height 1243
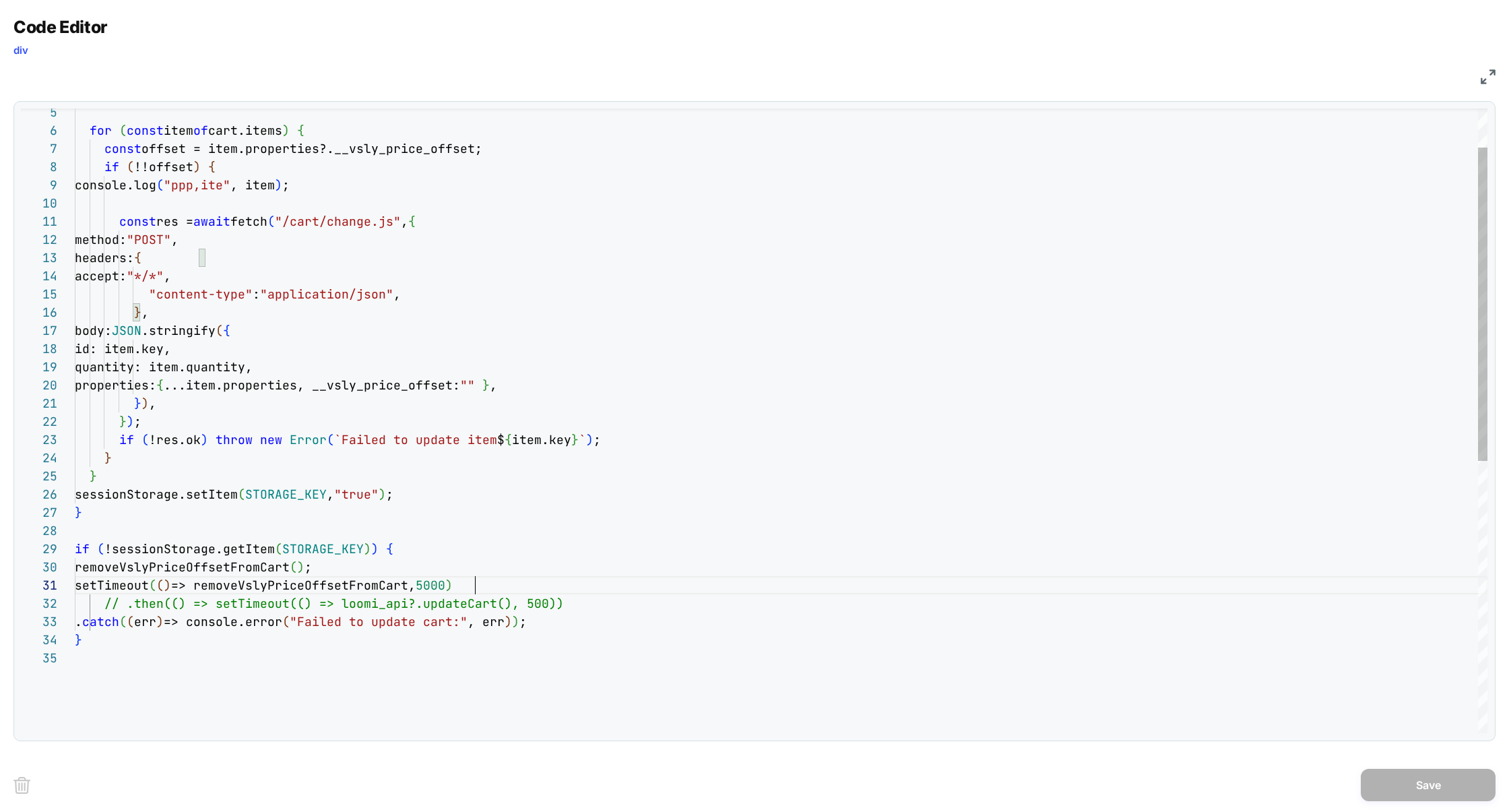
scroll to position [0, 400]
click at [486, 591] on div "if ( !!offset ) { console.log ( "ppp,ite" , item ) ; const res = await fetch ( …" at bounding box center [781, 651] width 1413 height 1243
click at [451, 476] on div "if ( !!offset ) { console.log ( "ppp,ite" , item ) ; const res = await fetch ( …" at bounding box center [781, 651] width 1413 height 1243
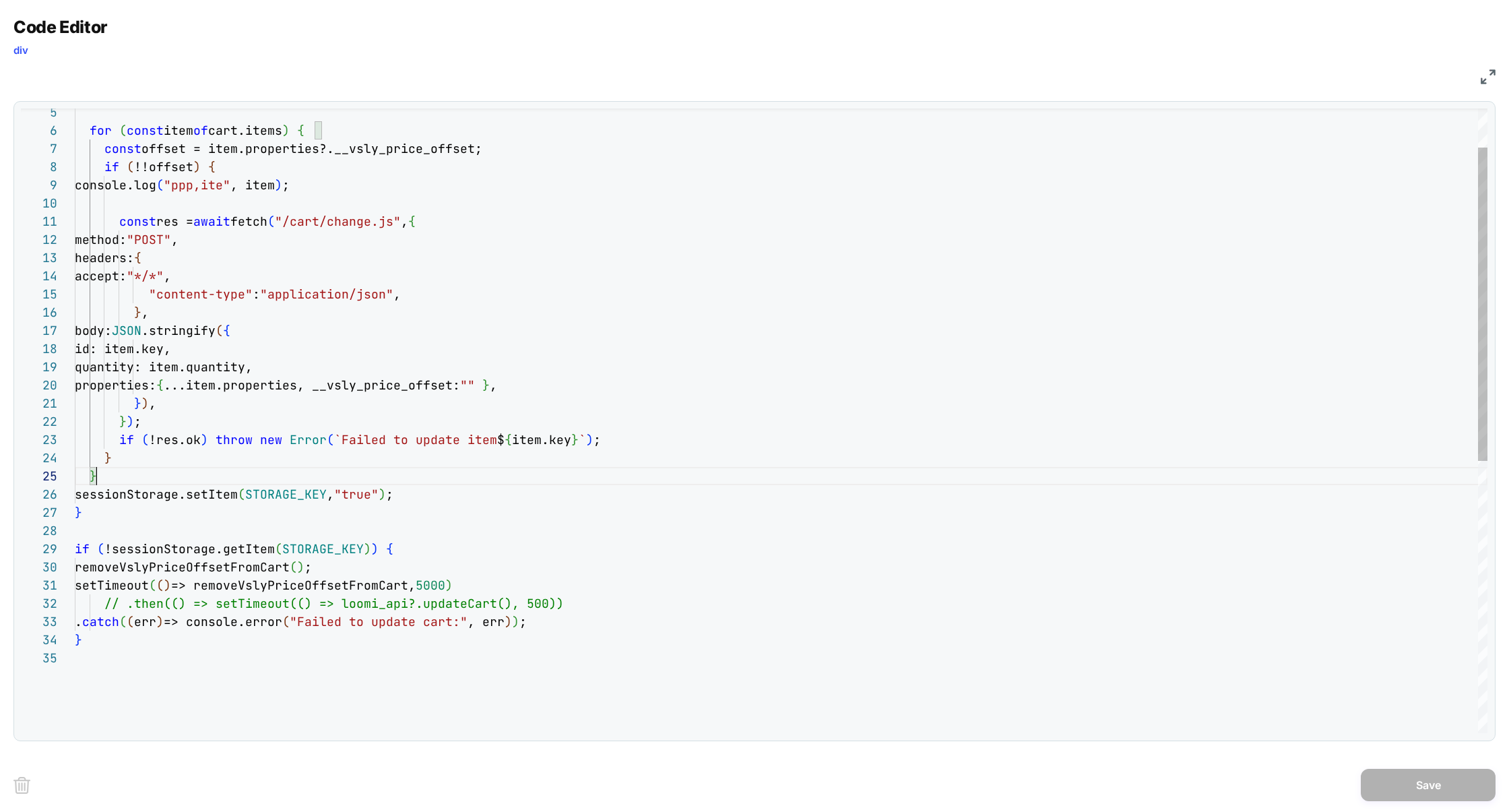
click at [451, 476] on div "if ( !!offset ) { console.log ( "ppp,ite" , item ) ; const res = await fetch ( …" at bounding box center [781, 651] width 1413 height 1243
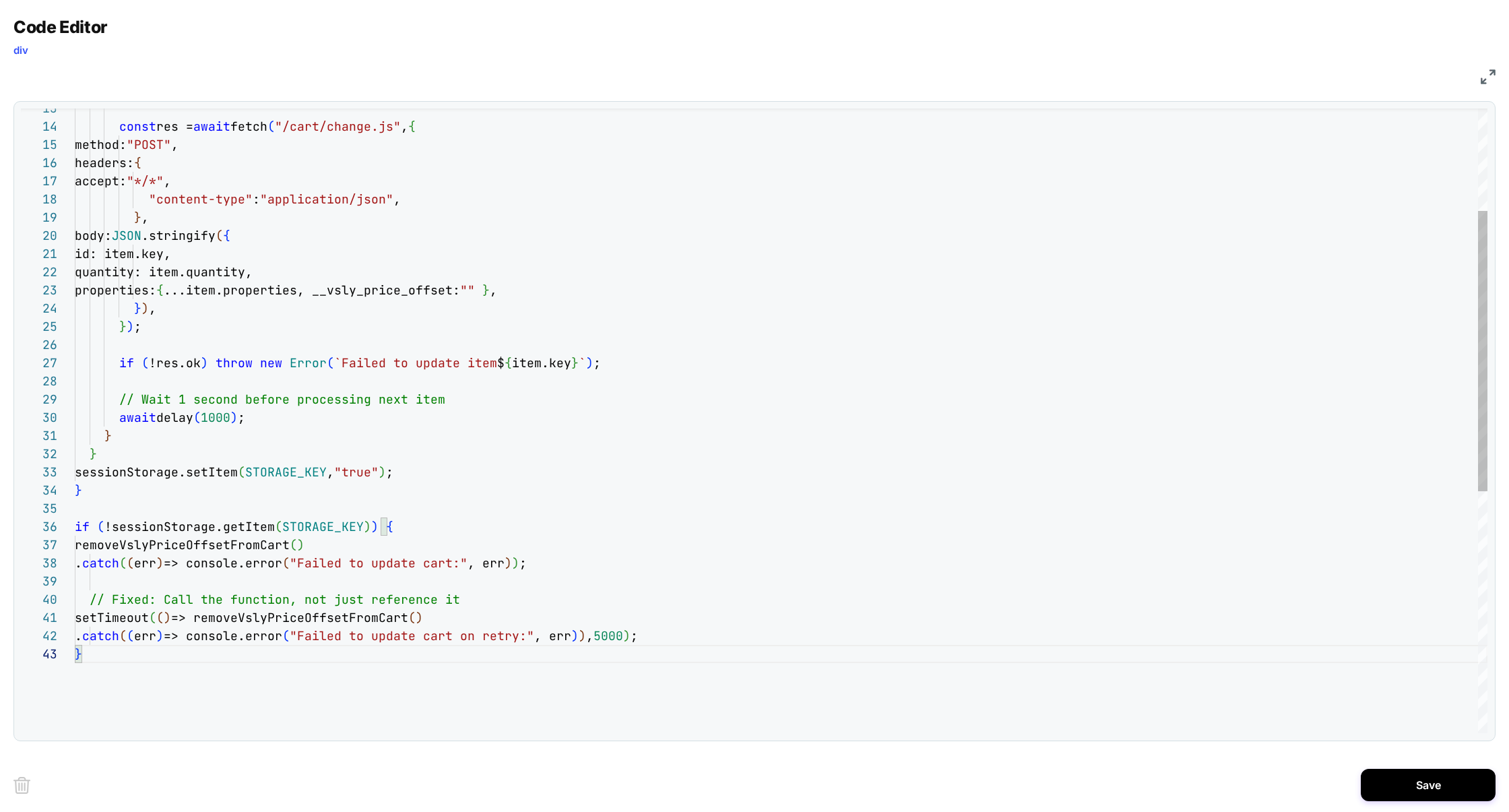
scroll to position [0, 364]
click at [463, 617] on div "const res = await fetch ( "/cart/change.js" , { method: "POST" , headers: { acc…" at bounding box center [781, 575] width 1413 height 1389
click at [691, 641] on div "const res = await fetch ( "/cart/change.js" , { method: "POST" , headers: { acc…" at bounding box center [781, 575] width 1413 height 1389
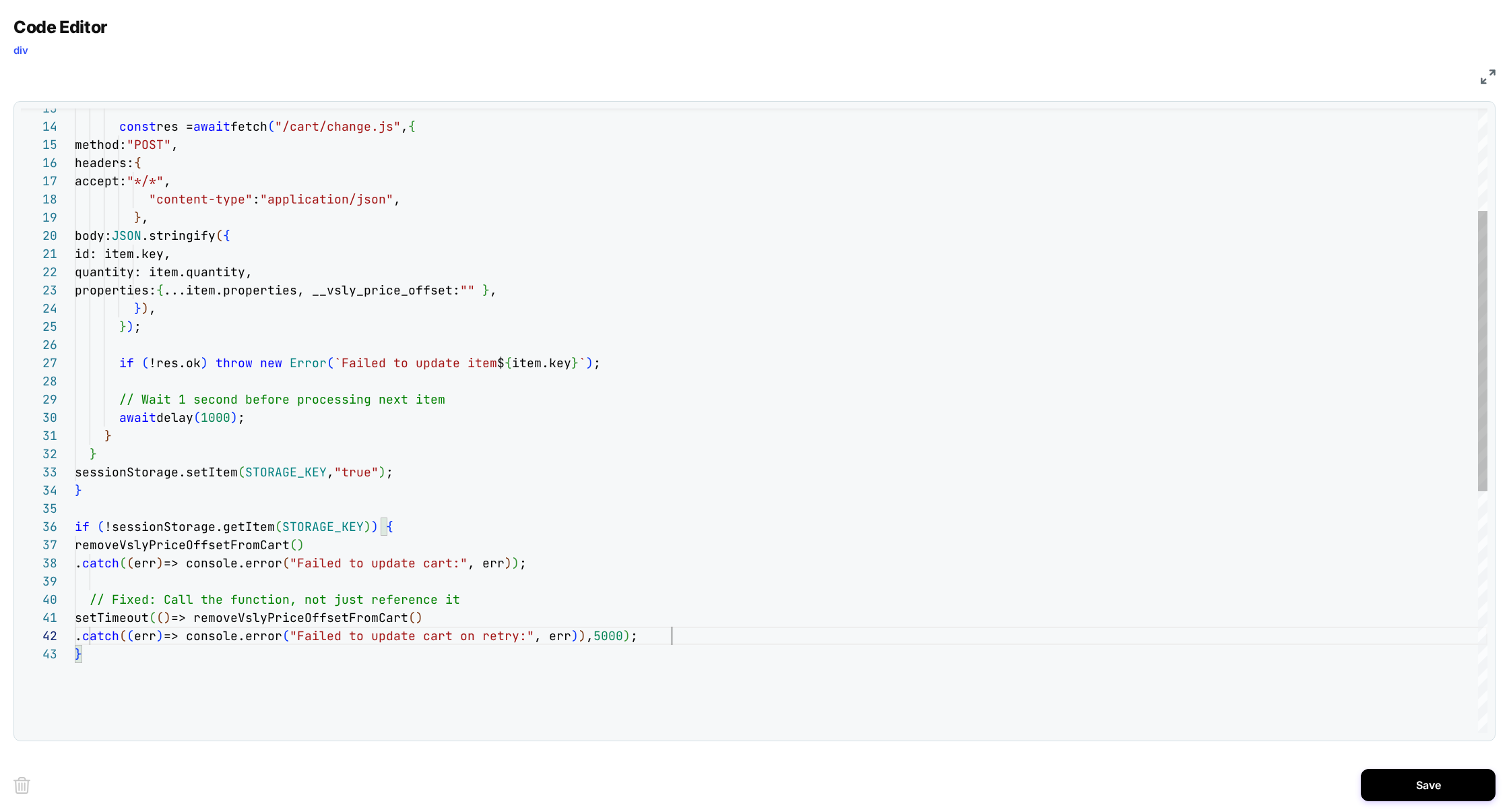
click at [457, 608] on div "const res = await fetch ( "/cart/change.js" , { method: "POST" , headers: { acc…" at bounding box center [781, 575] width 1413 height 1389
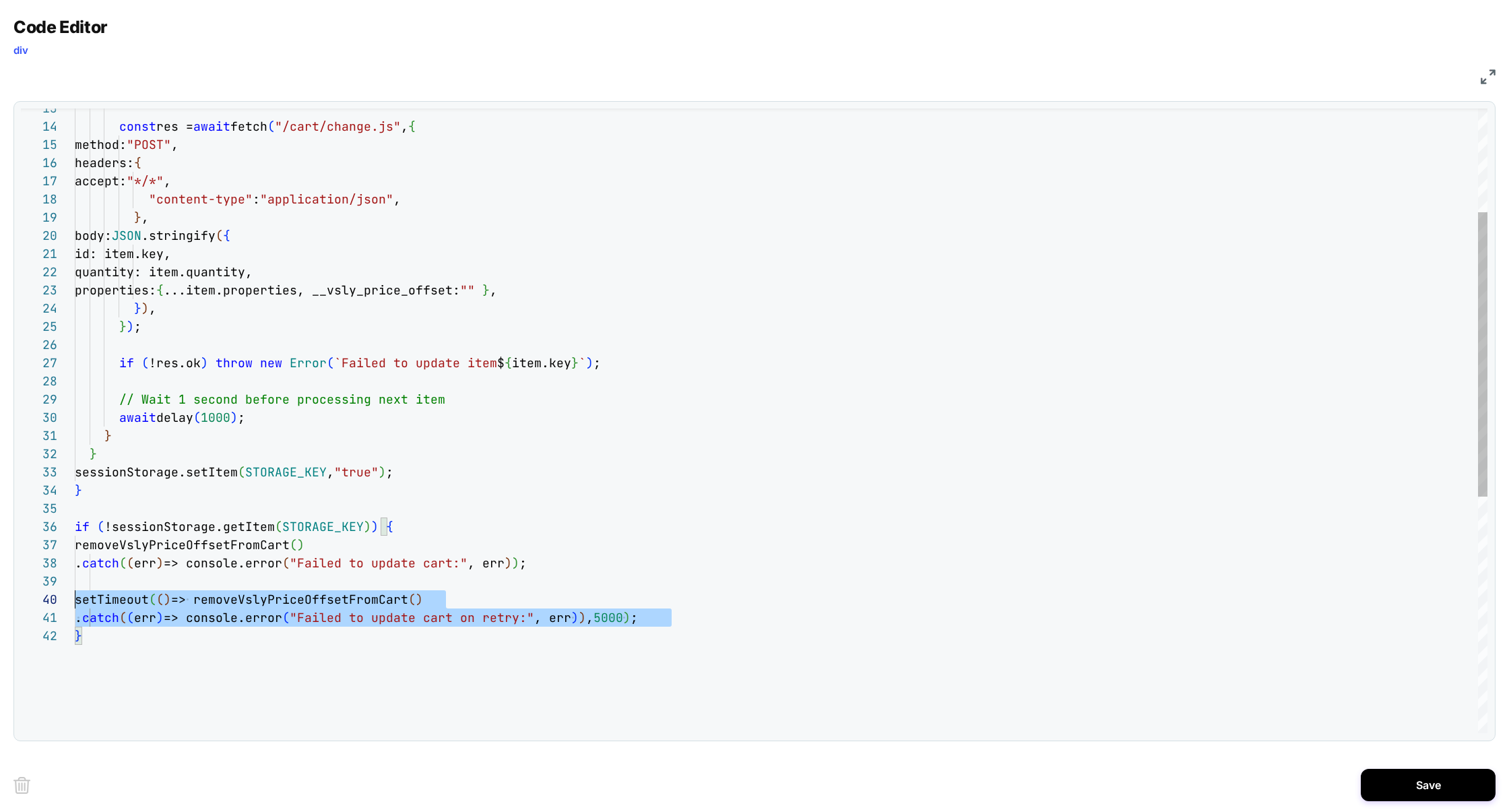
scroll to position [163, 0]
drag, startPoint x: 713, startPoint y: 623, endPoint x: 52, endPoint y: 591, distance: 661.8
click at [75, 591] on div "const res = await fetch ( "/cart/change.js" , { method: "POST" , headers: { acc…" at bounding box center [781, 566] width 1413 height 1371
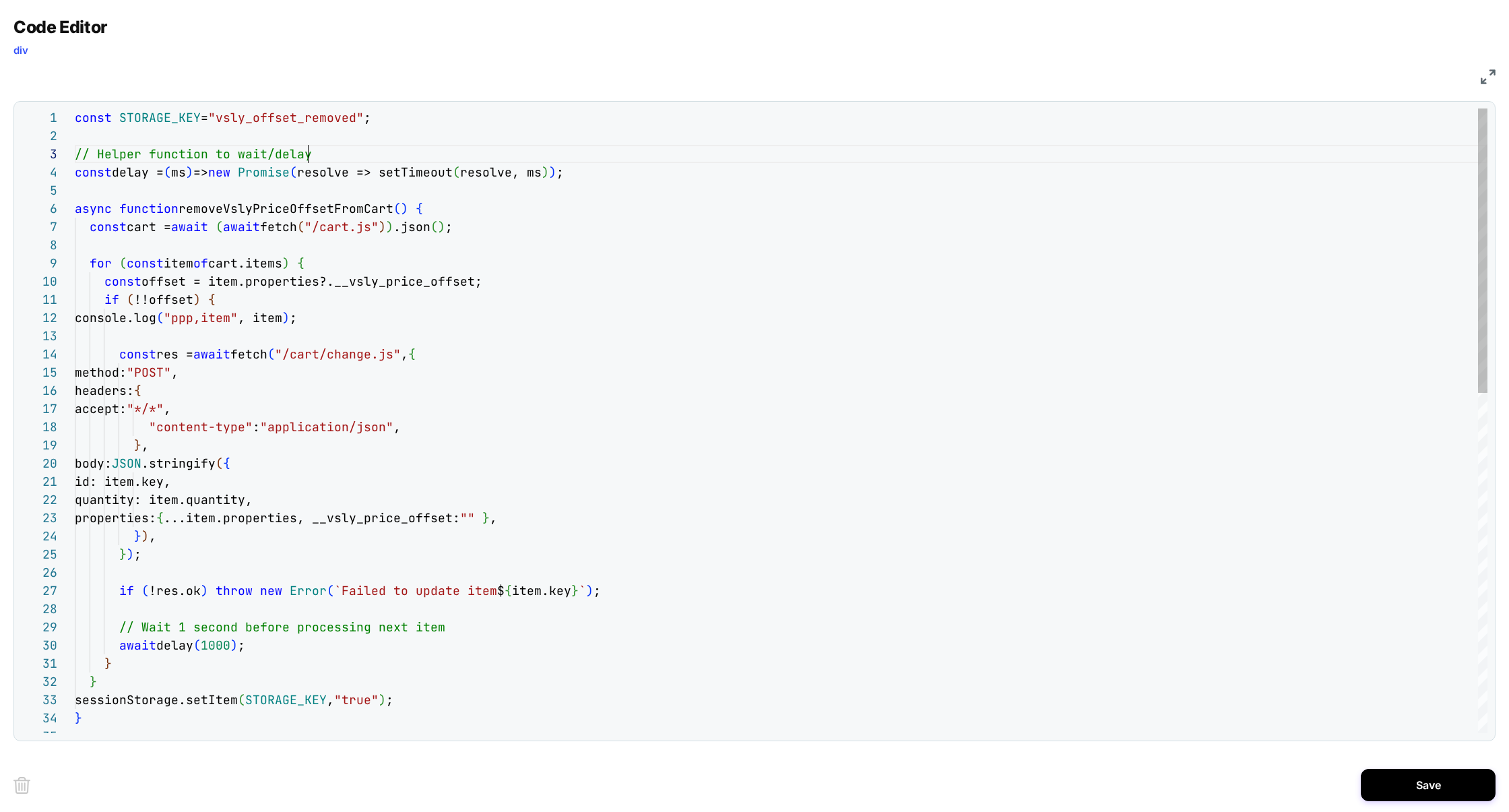
scroll to position [36, 233]
drag, startPoint x: 343, startPoint y: 149, endPoint x: 0, endPoint y: 155, distance: 343.1
click at [75, 155] on div "const res = await fetch ( "/cart/change.js" , { method: "POST" , headers: { acc…" at bounding box center [781, 793] width 1413 height 1371
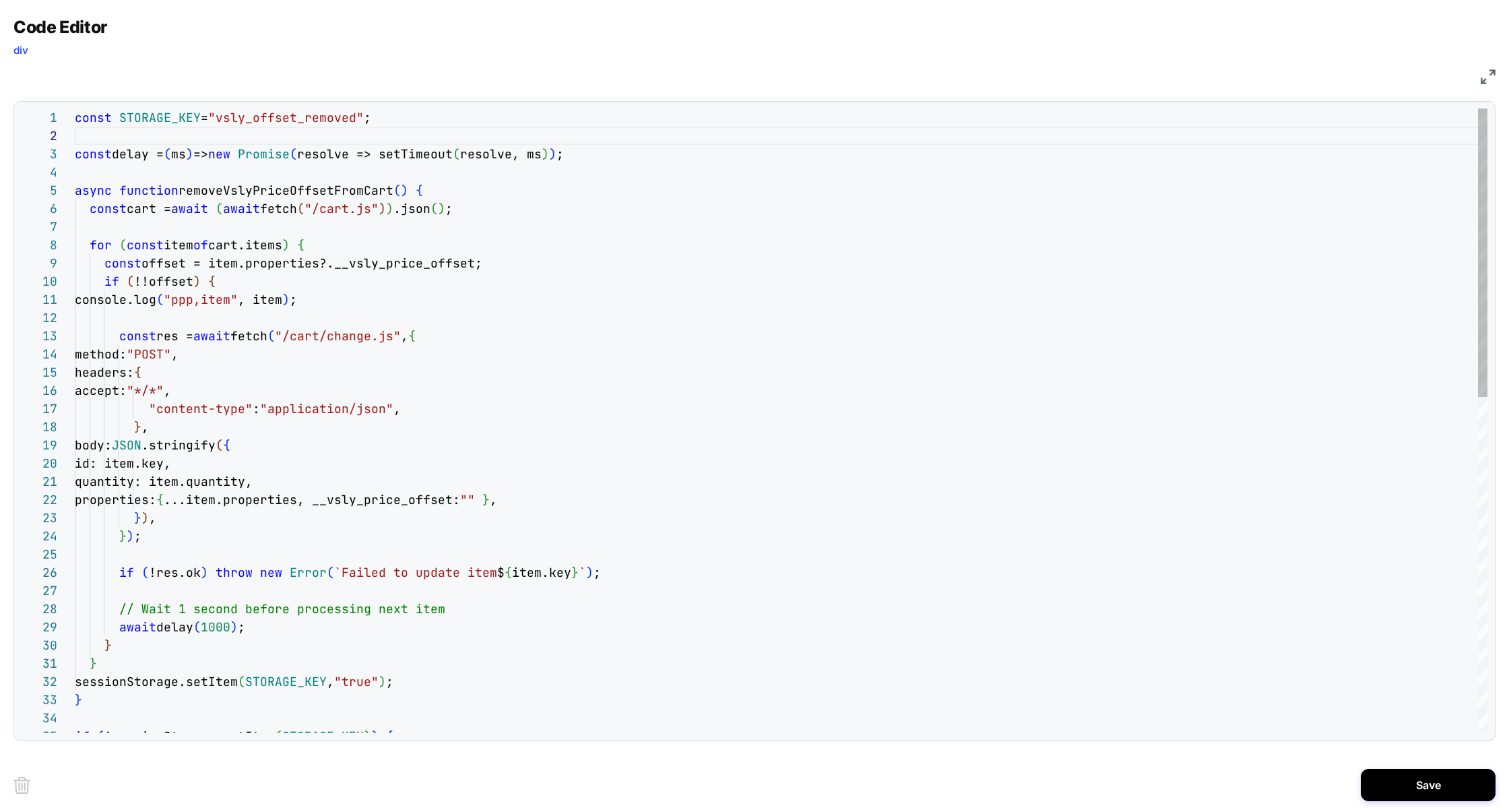
click at [215, 627] on div "const res = await fetch ( "/cart/change.js" , { method: "POST" , headers: { acc…" at bounding box center [781, 784] width 1413 height 1352
click at [951, 604] on div "const res = await fetch ( "/cart/change.js" , { method: "POST" , headers: { acc…" at bounding box center [781, 784] width 1413 height 1352
type textarea "**********"
click at [1391, 778] on button "Save" at bounding box center [1428, 784] width 135 height 32
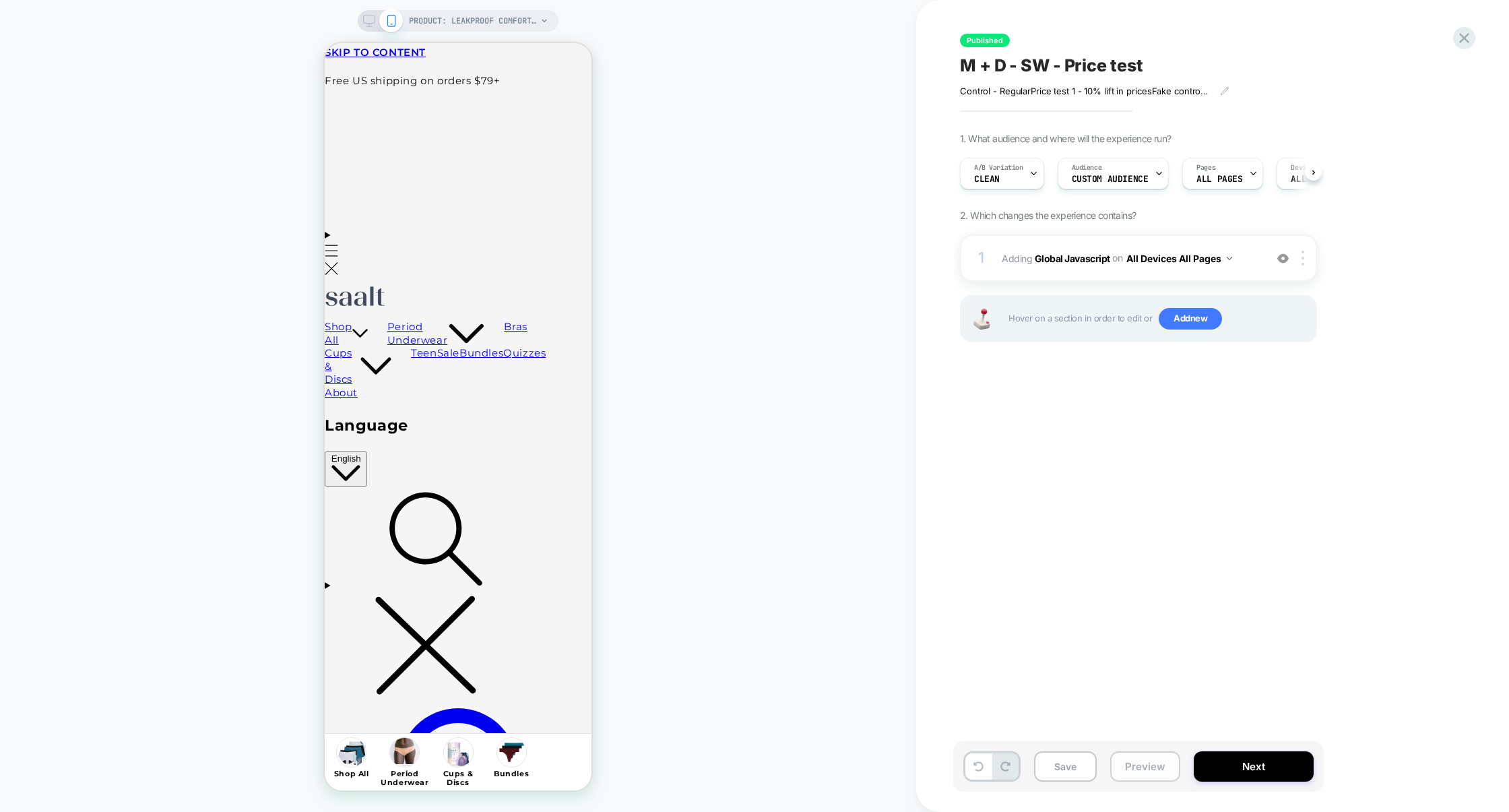
scroll to position [0, 1]
click at [1155, 769] on button "Preview" at bounding box center [1145, 766] width 70 height 30
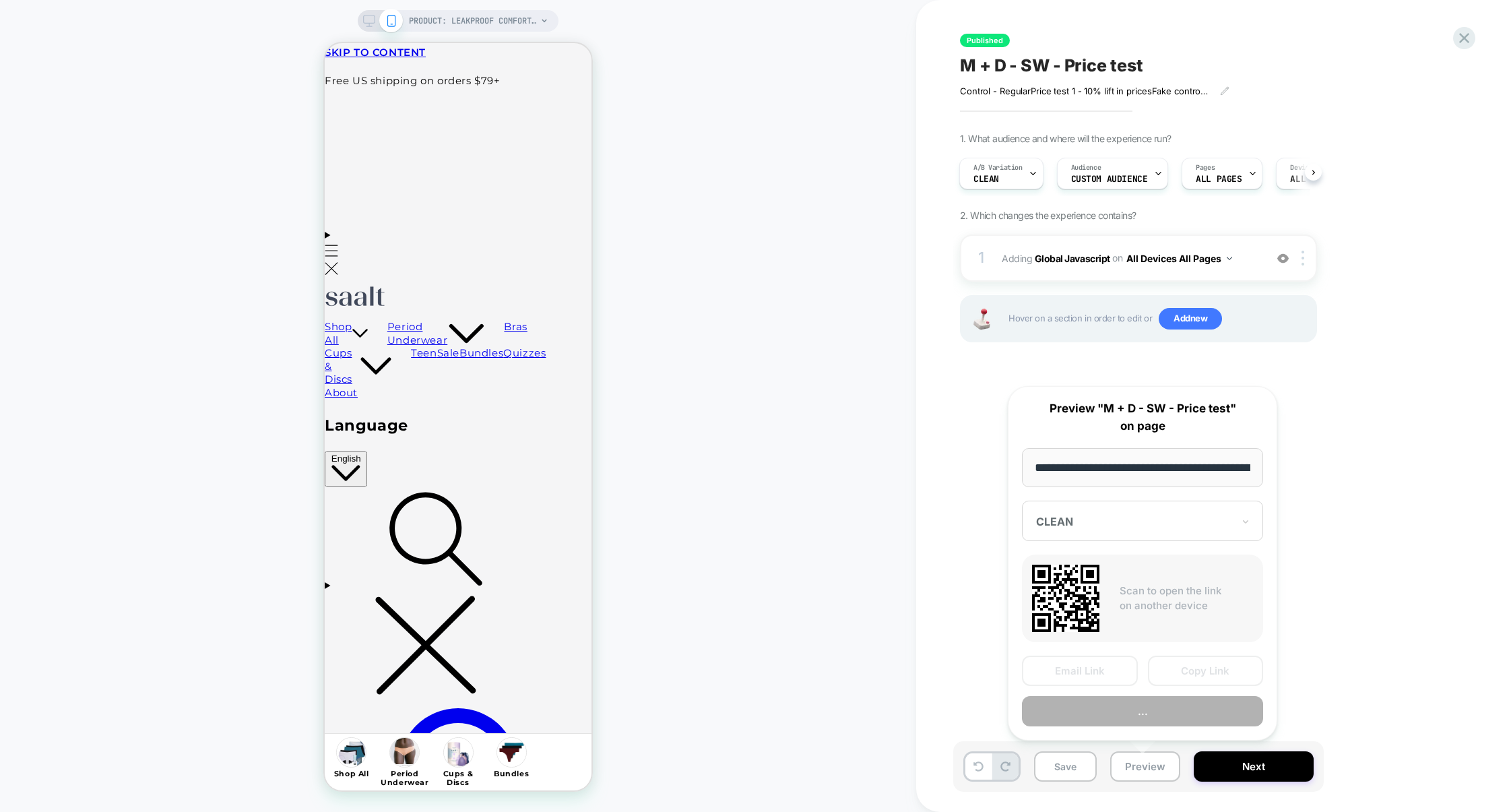
scroll to position [0, 165]
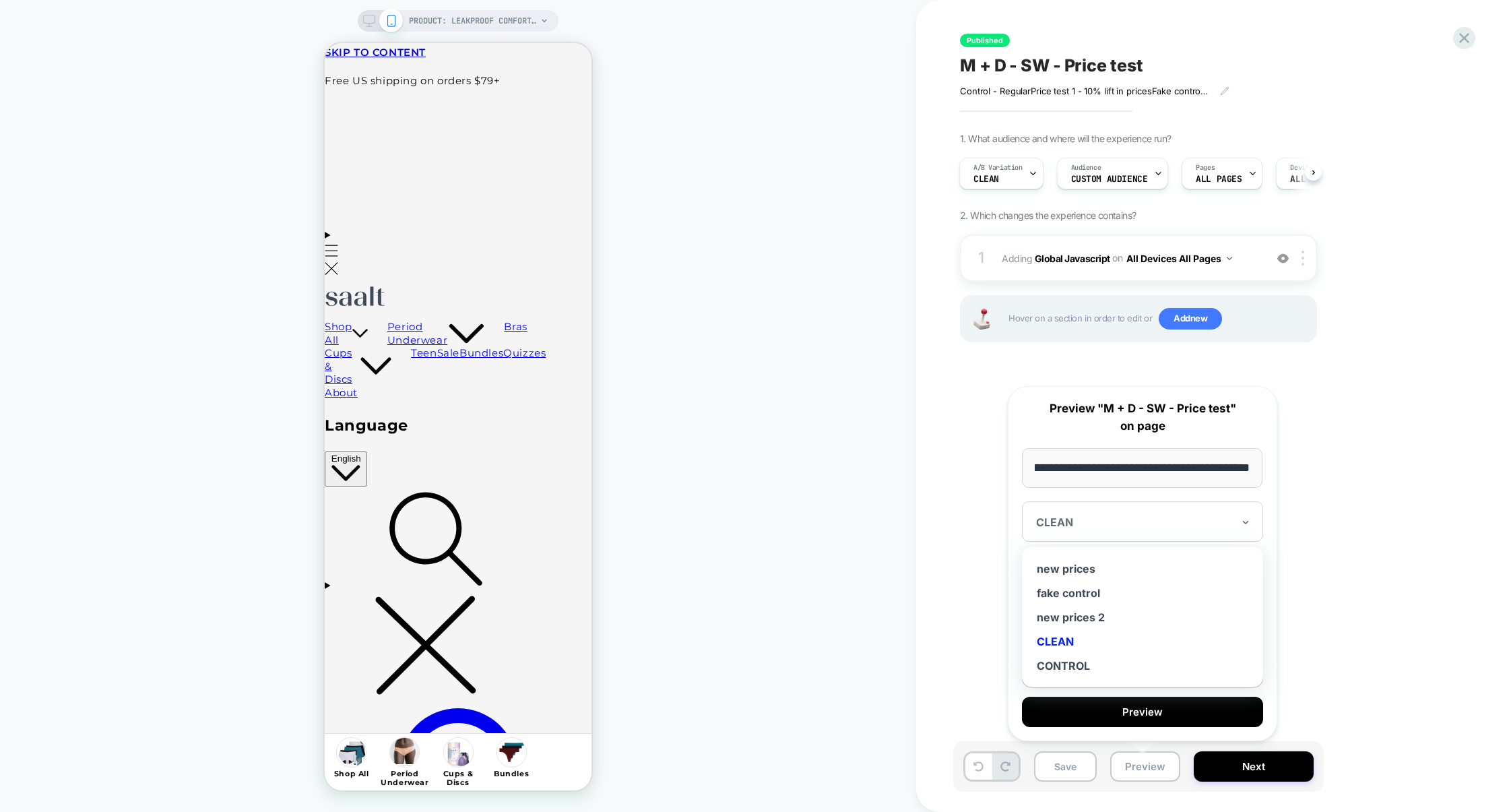
click at [1206, 514] on div "CLEAN" at bounding box center [1134, 522] width 200 height 16
click at [1078, 616] on div "new prices 2" at bounding box center [1143, 617] width 228 height 24
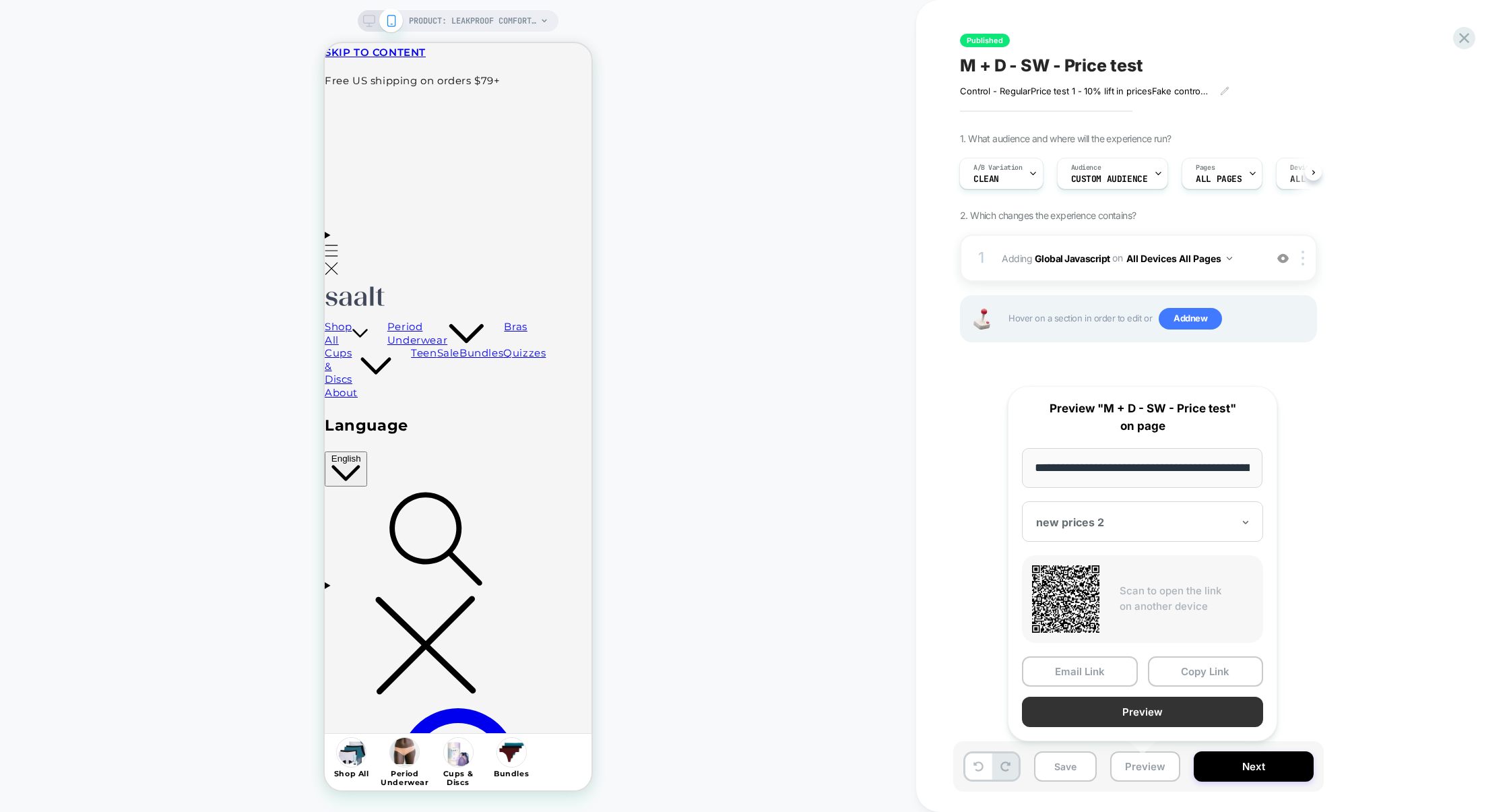
click at [1163, 702] on button "Preview" at bounding box center [1143, 712] width 242 height 30
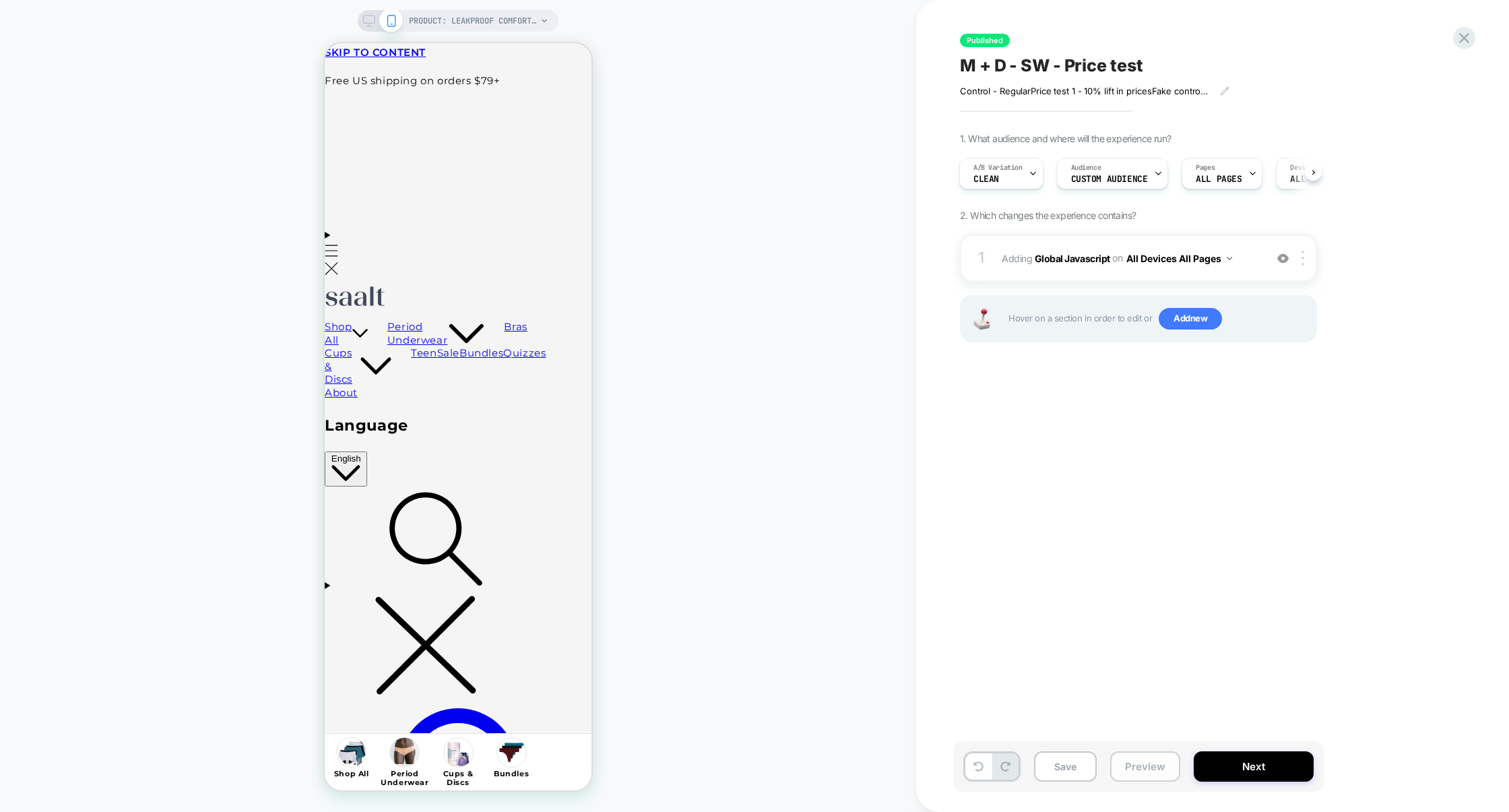
click at [1136, 762] on button "Preview" at bounding box center [1145, 766] width 70 height 30
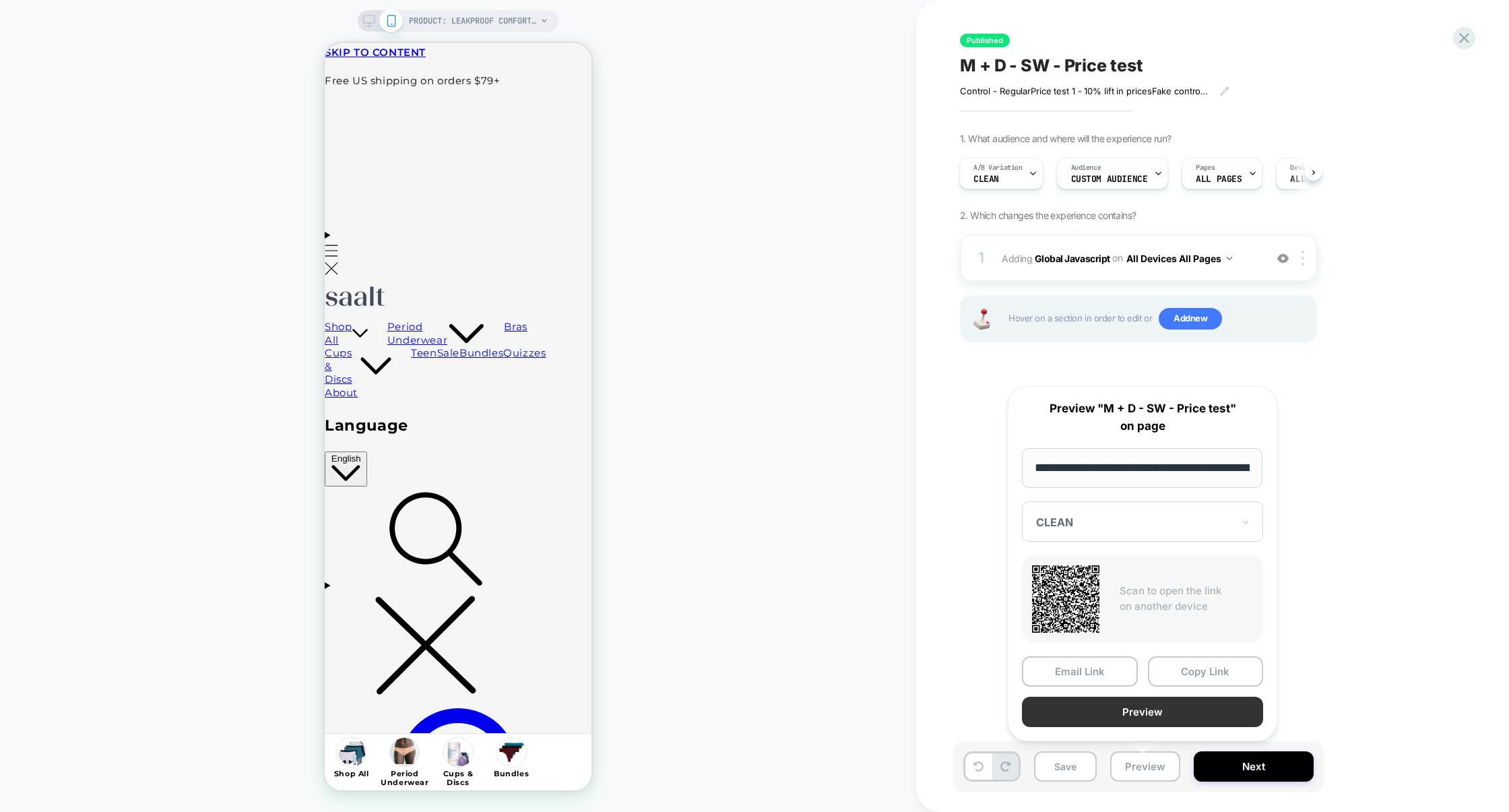
click at [1151, 710] on button "Preview" at bounding box center [1143, 712] width 242 height 30
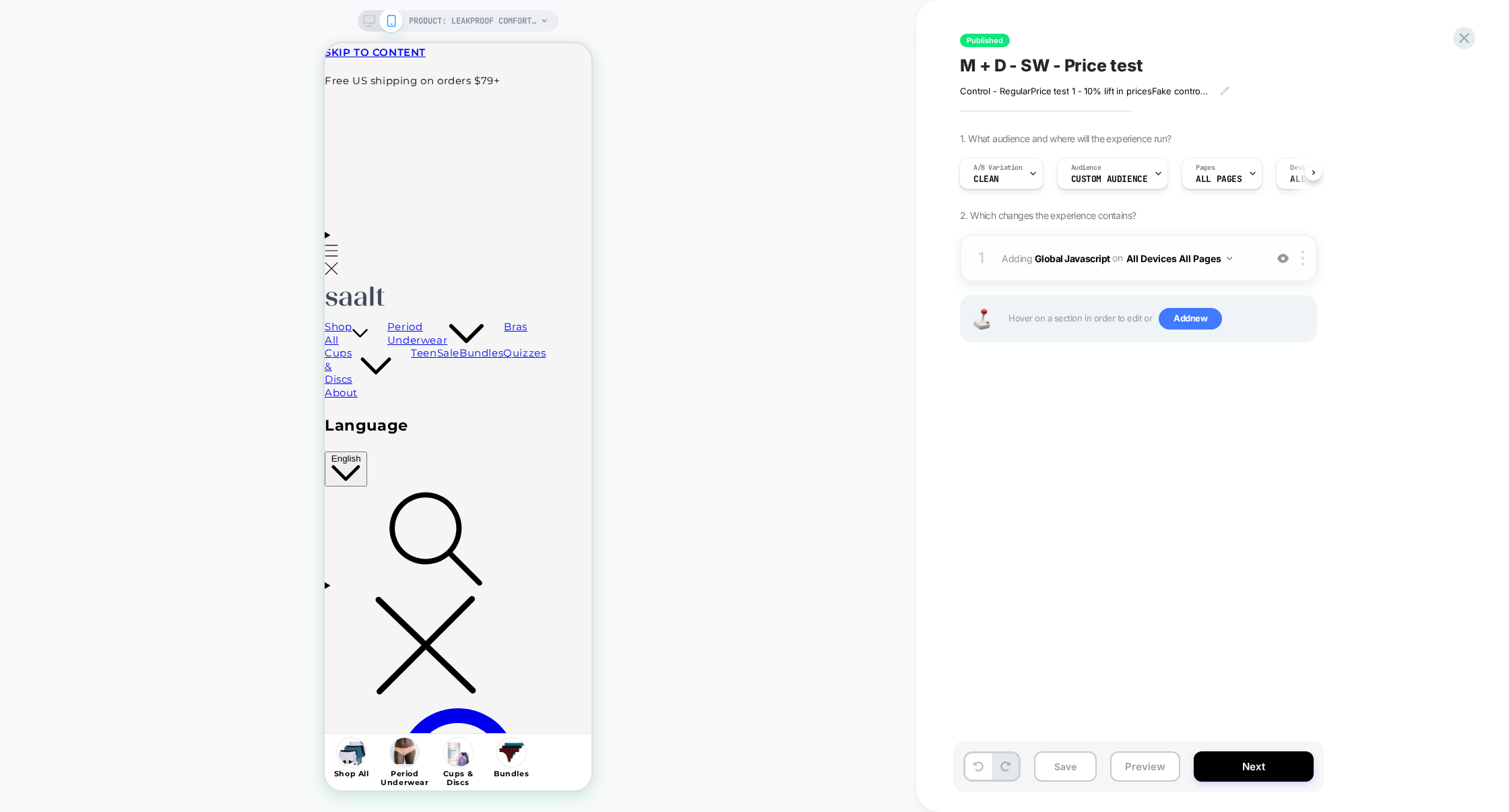
click at [1089, 279] on div "1 Adding Global Javascript on All Devices All Pages Add Before Add After Target…" at bounding box center [1139, 258] width 357 height 47
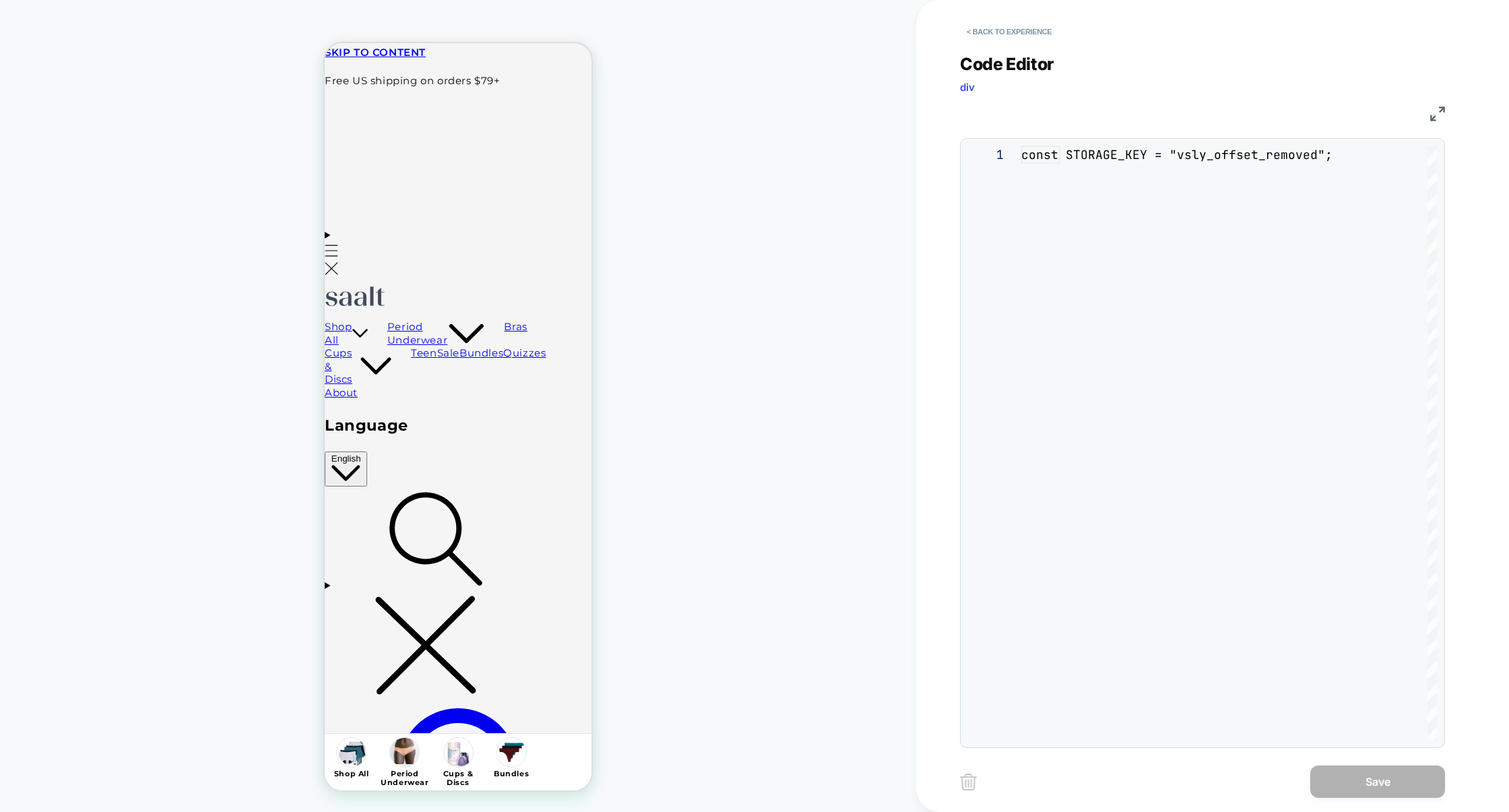
scroll to position [182, 0]
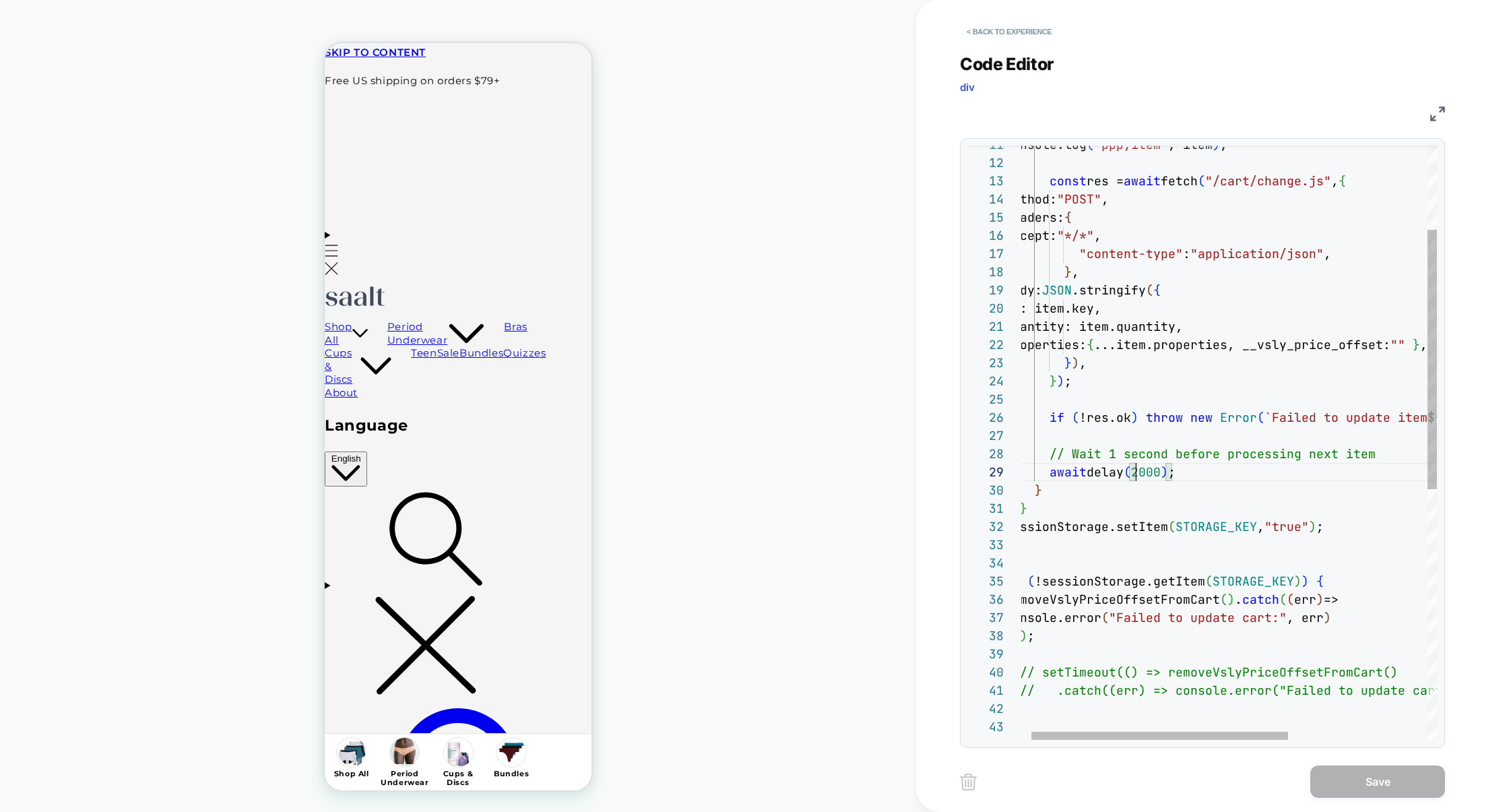
click at [1133, 473] on div "console.log ( "ppp,item" , item ) ; const res = await fetch ( "/cart/change.js"…" at bounding box center [1334, 632] width 657 height 1358
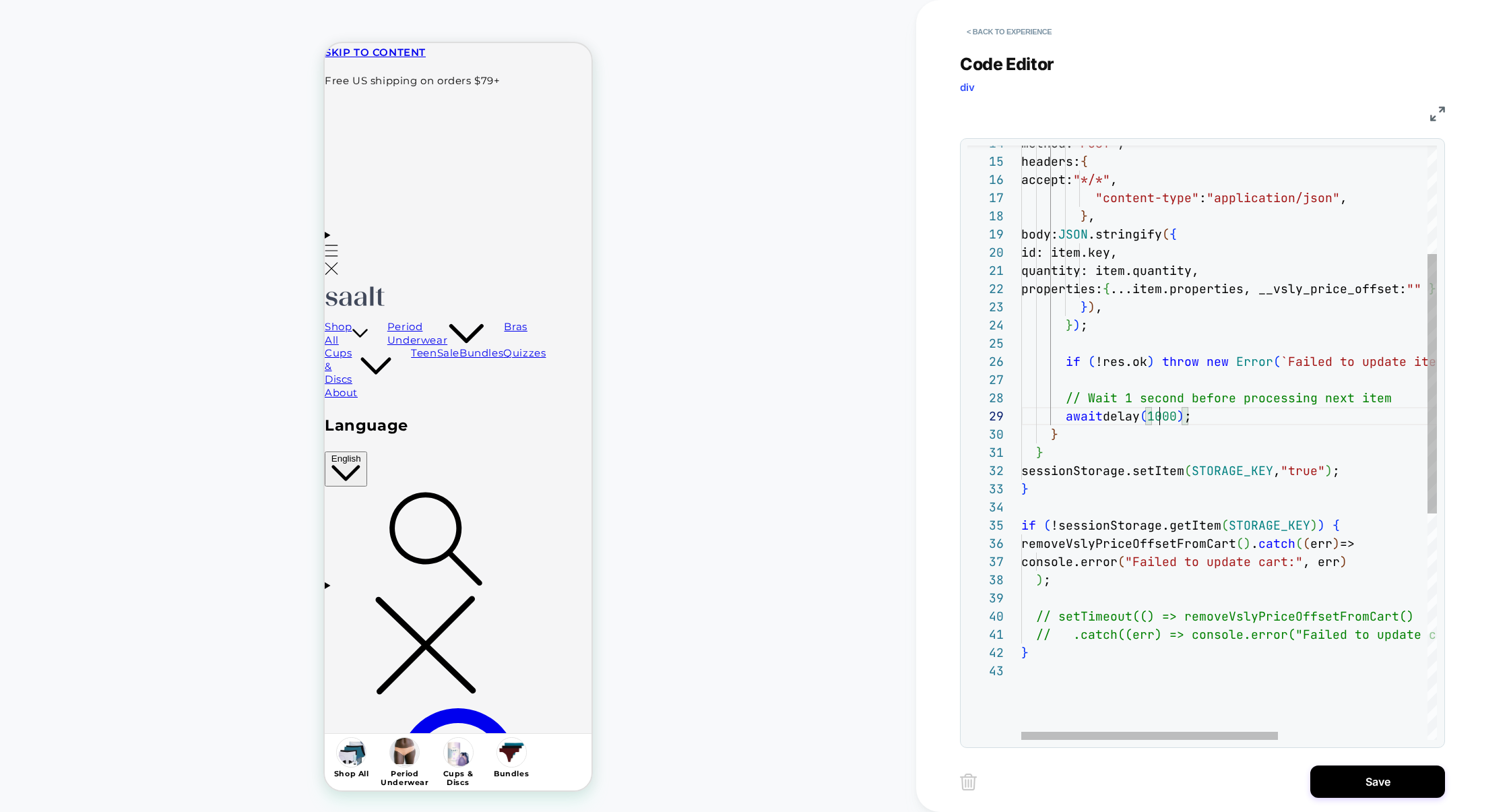
click at [1142, 638] on div "method: "POST" , headers: { accept: "*/*" , "content-type" : "application/json"…" at bounding box center [1350, 576] width 657 height 1358
click at [1111, 617] on div "method: "POST" , headers: { accept: "*/*" , "content-type" : "application/json"…" at bounding box center [1350, 567] width 657 height 1340
click at [1086, 592] on div "method: "POST" , headers: { accept: "*/*" , "content-type" : "application/json"…" at bounding box center [1350, 558] width 657 height 1322
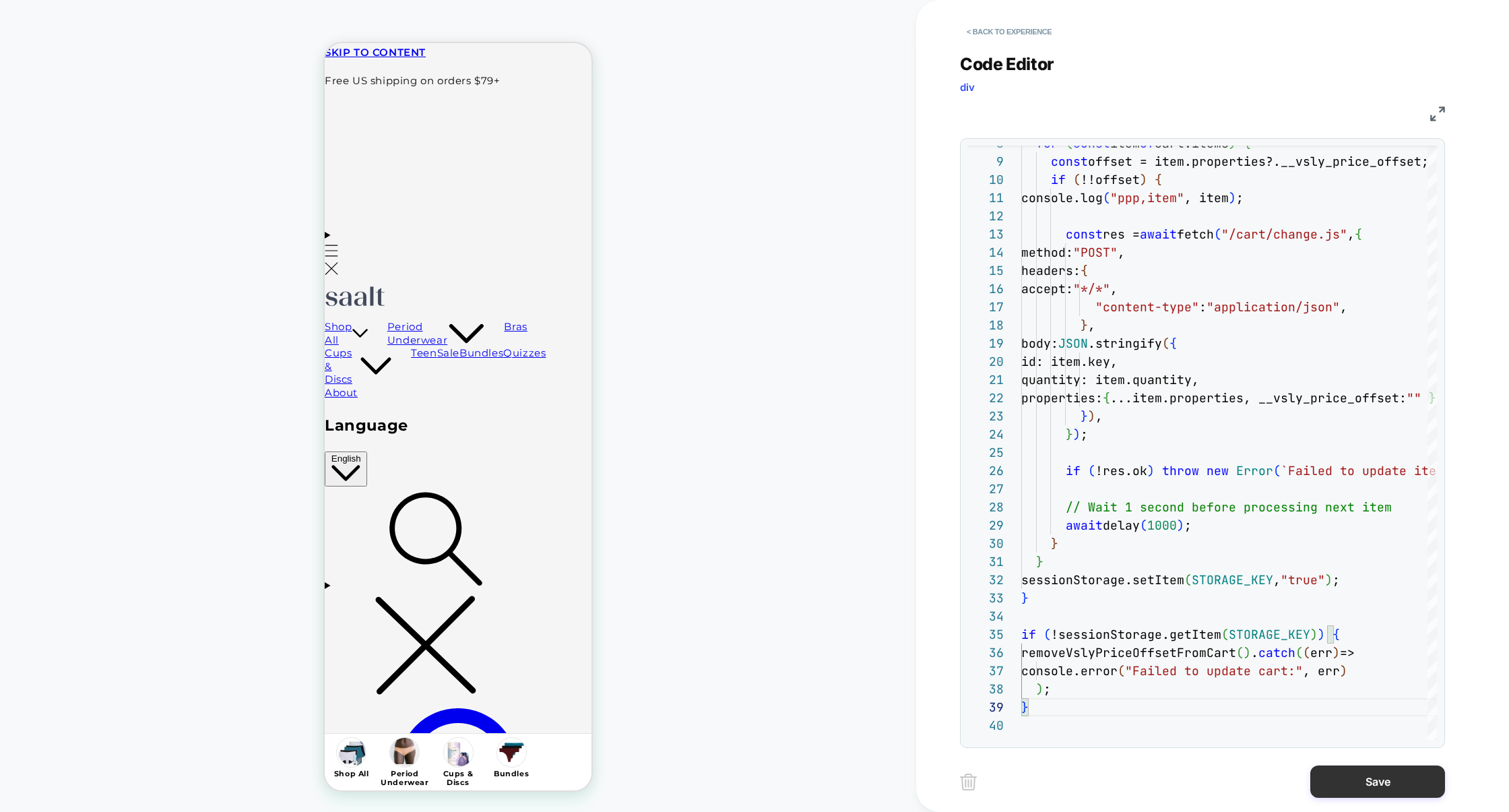
type textarea "**********"
click at [1354, 773] on button "Save" at bounding box center [1378, 781] width 135 height 32
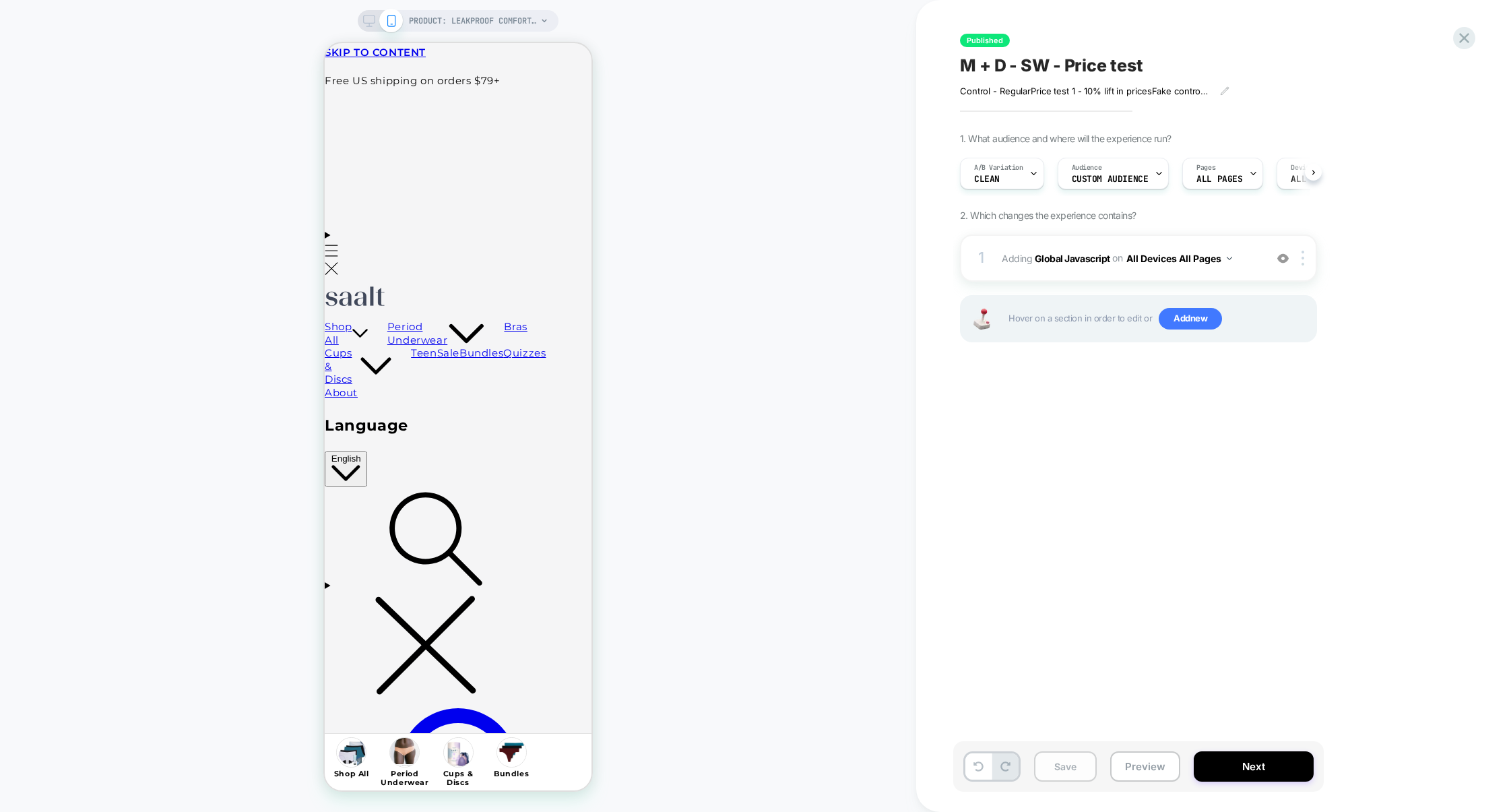
scroll to position [0, 1]
click at [1054, 765] on button "Save" at bounding box center [1065, 766] width 62 height 30
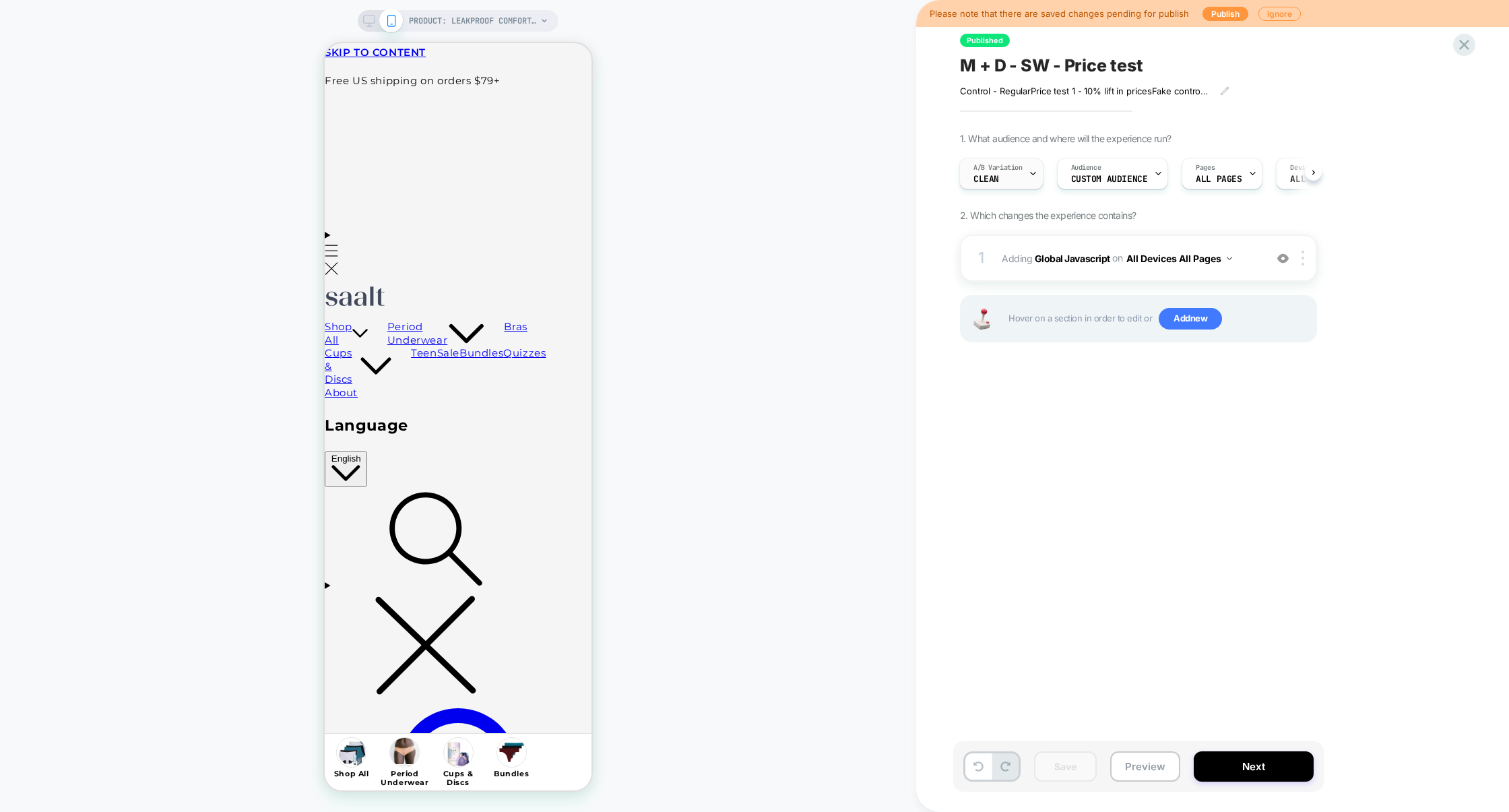
click at [1020, 178] on div "A/B Variation CLEAN" at bounding box center [998, 174] width 76 height 30
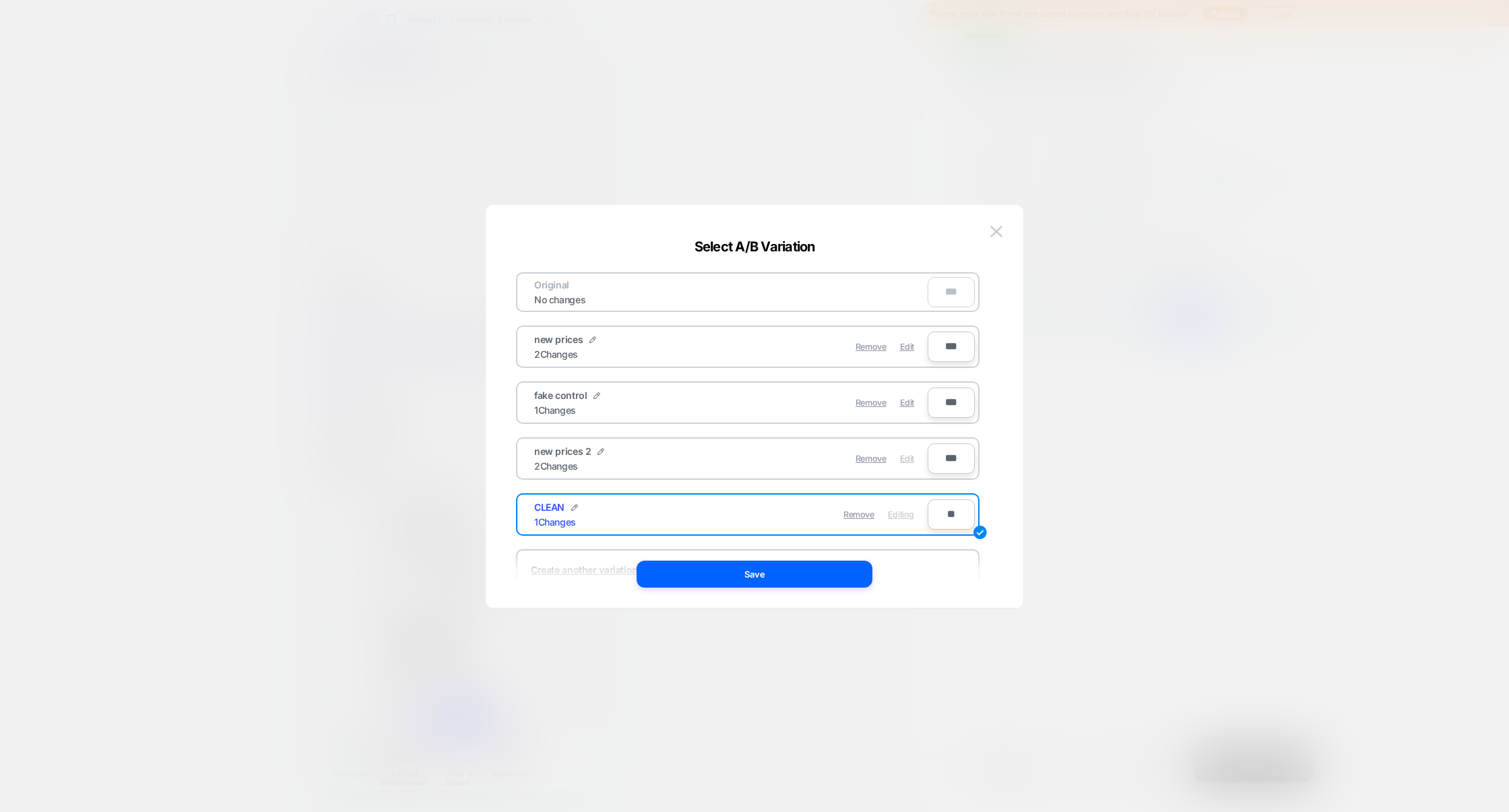
click at [905, 457] on span "Edit" at bounding box center [908, 458] width 14 height 10
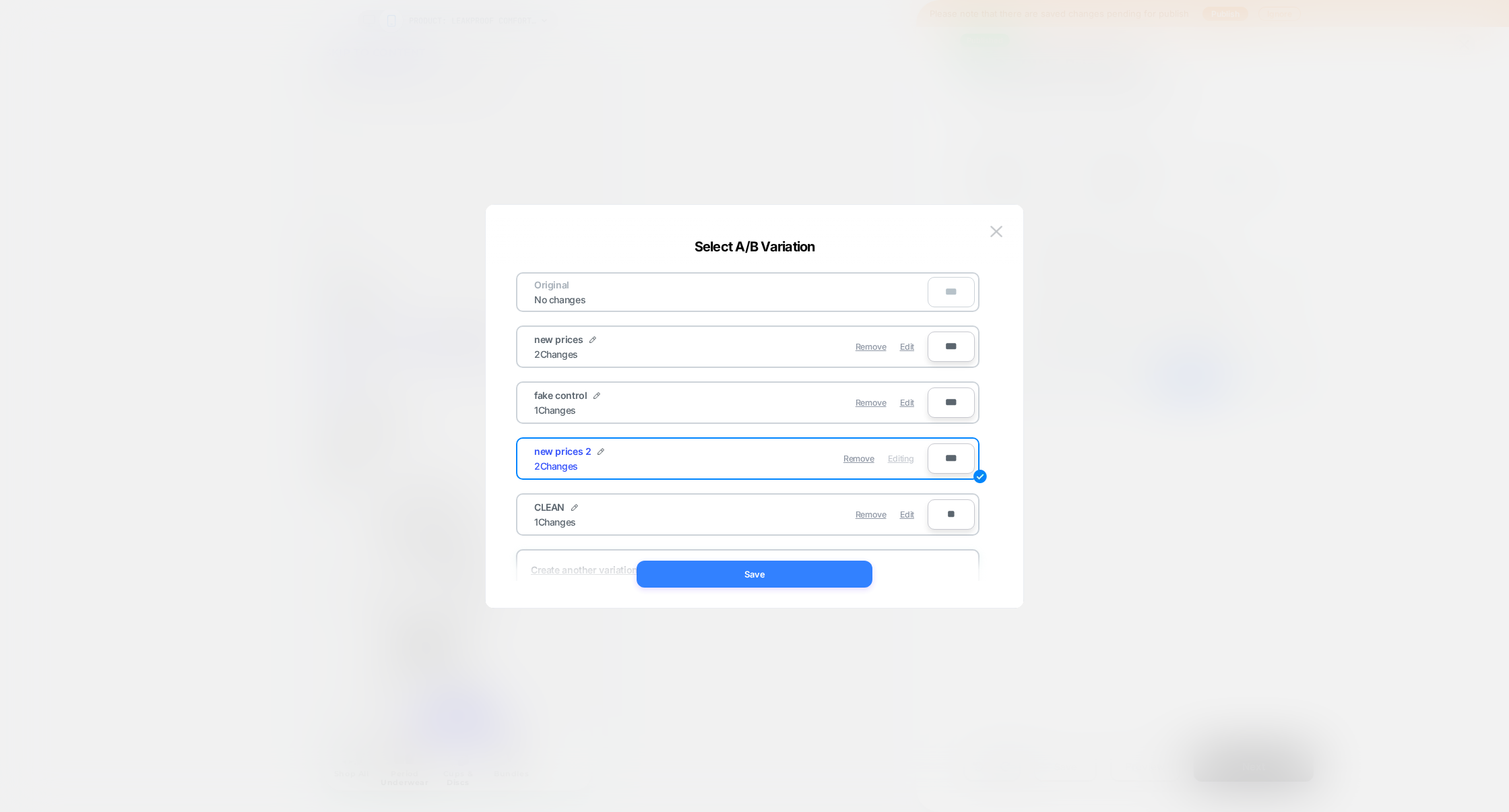
click at [781, 579] on button "Save" at bounding box center [754, 574] width 236 height 27
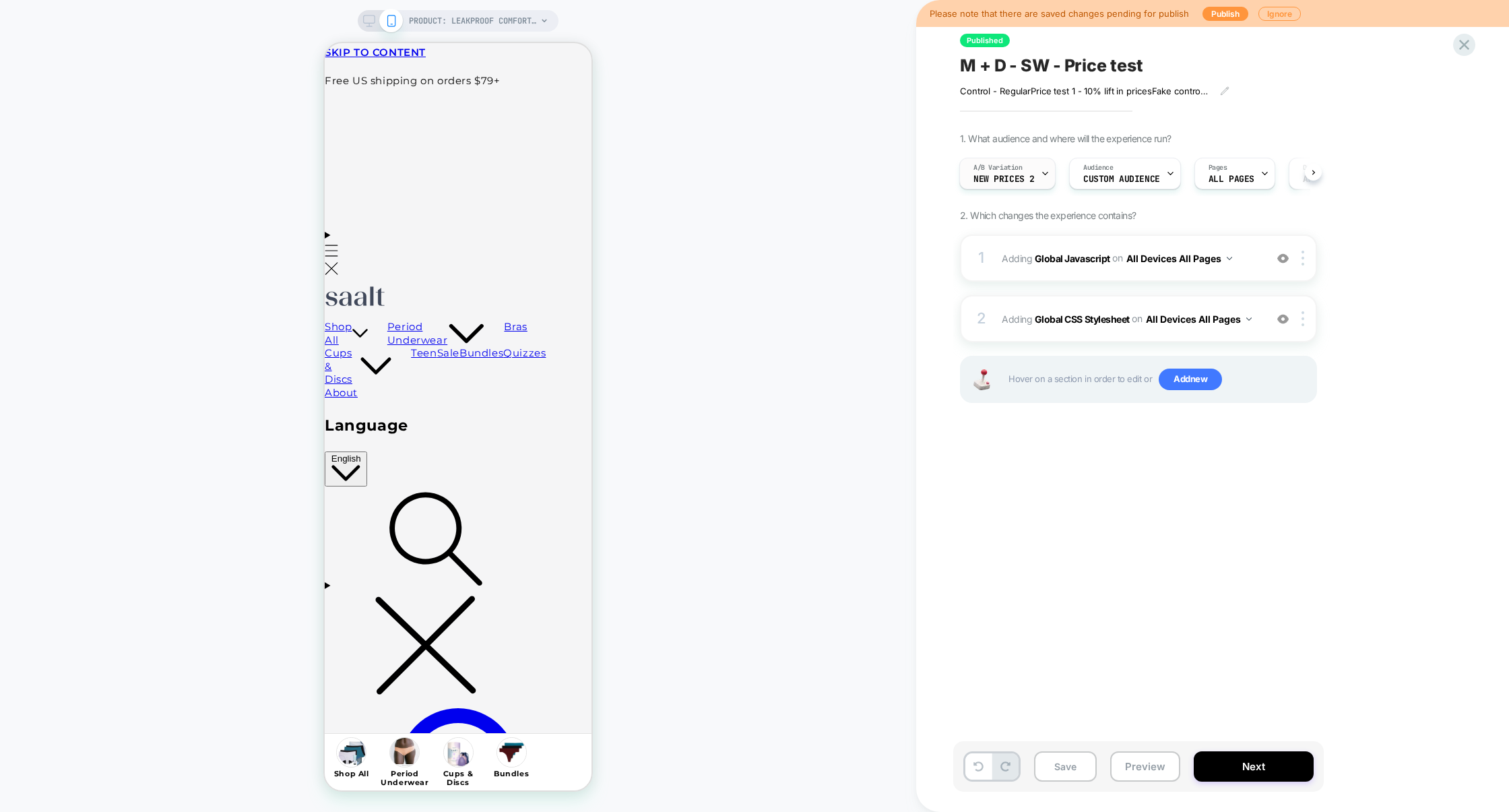
click at [996, 177] on span "new prices 2" at bounding box center [1005, 179] width 62 height 9
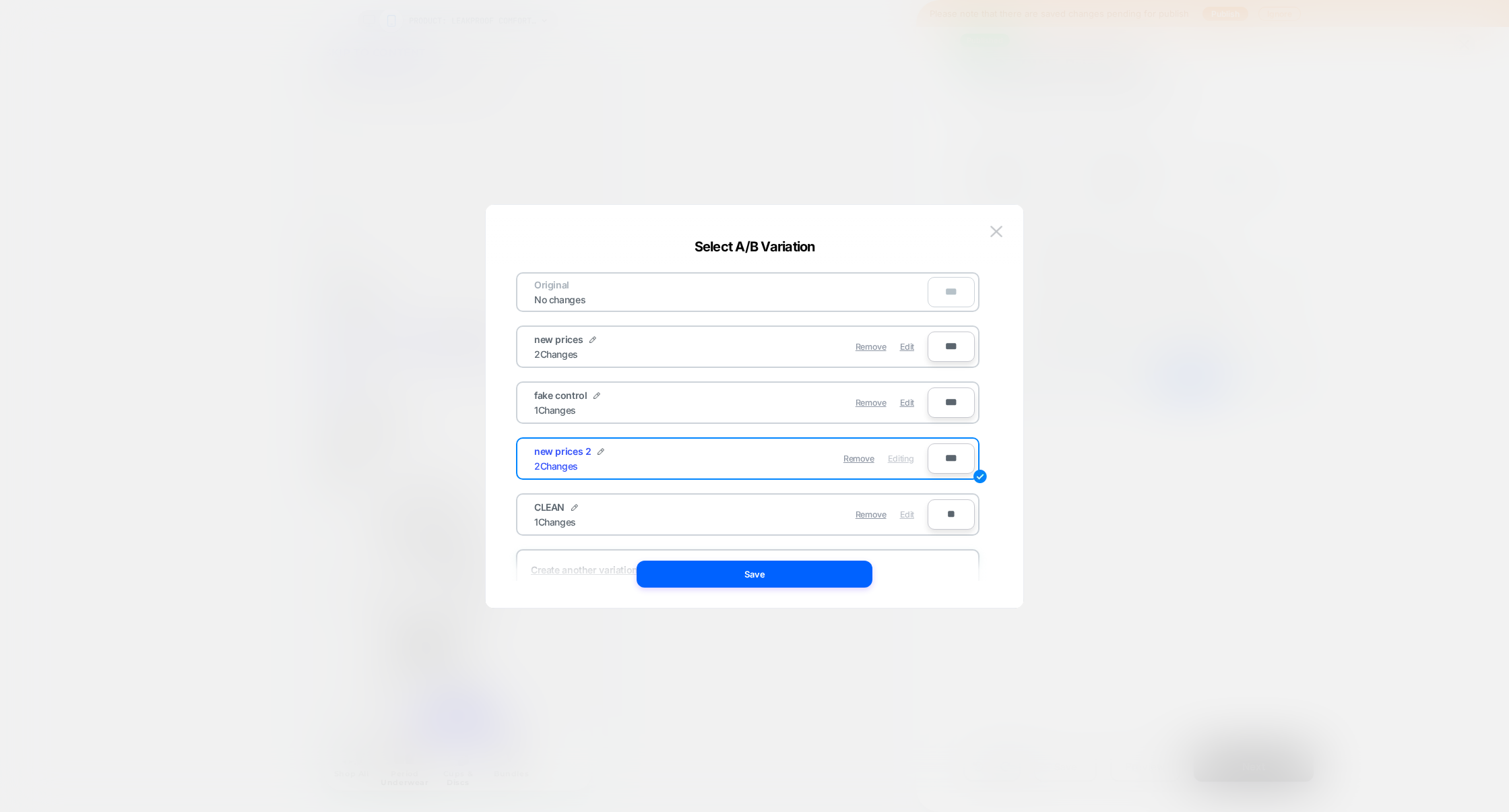
click at [907, 509] on span "Edit" at bounding box center [908, 514] width 14 height 10
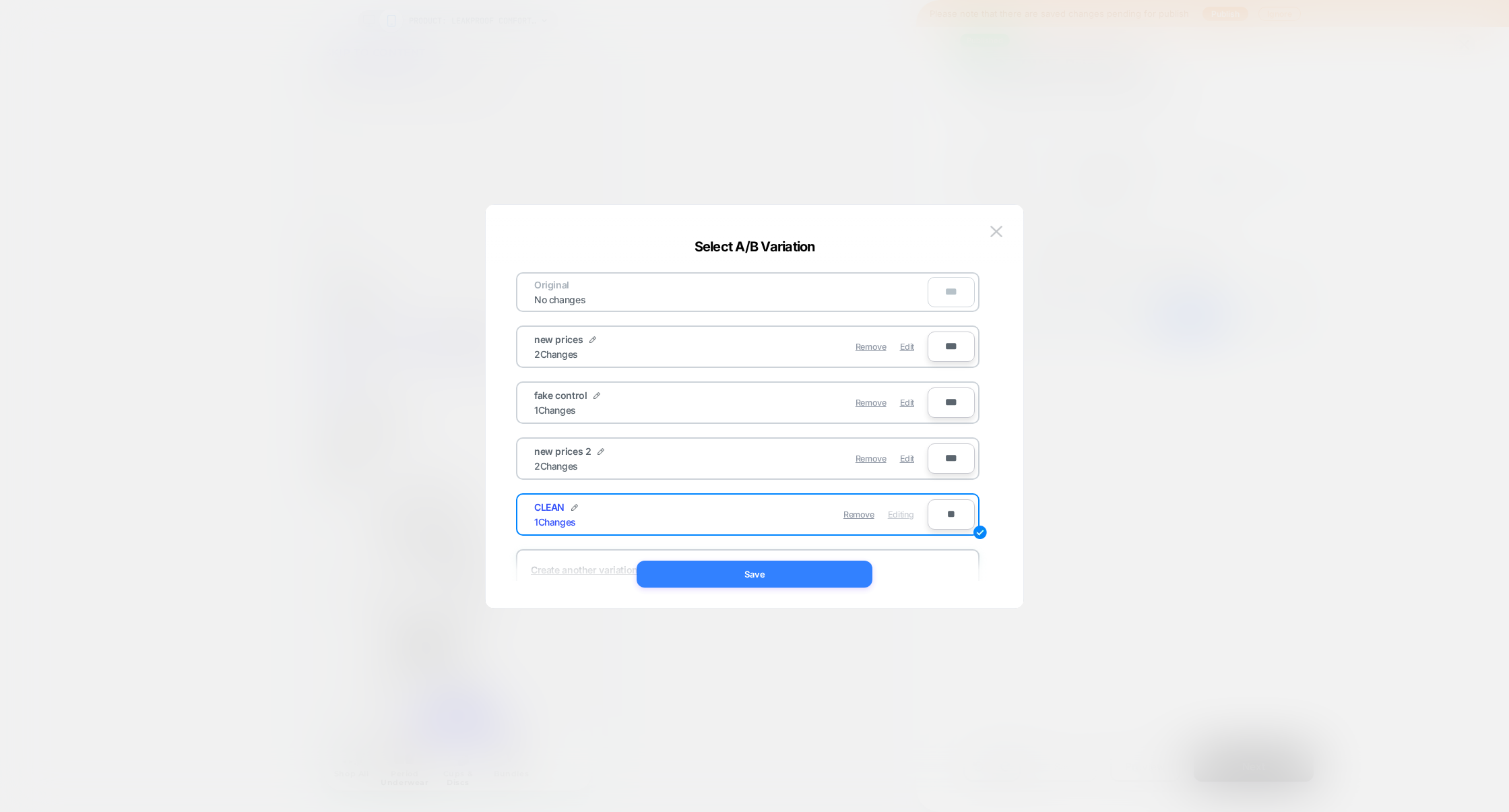
click at [791, 567] on button "Save" at bounding box center [754, 574] width 236 height 27
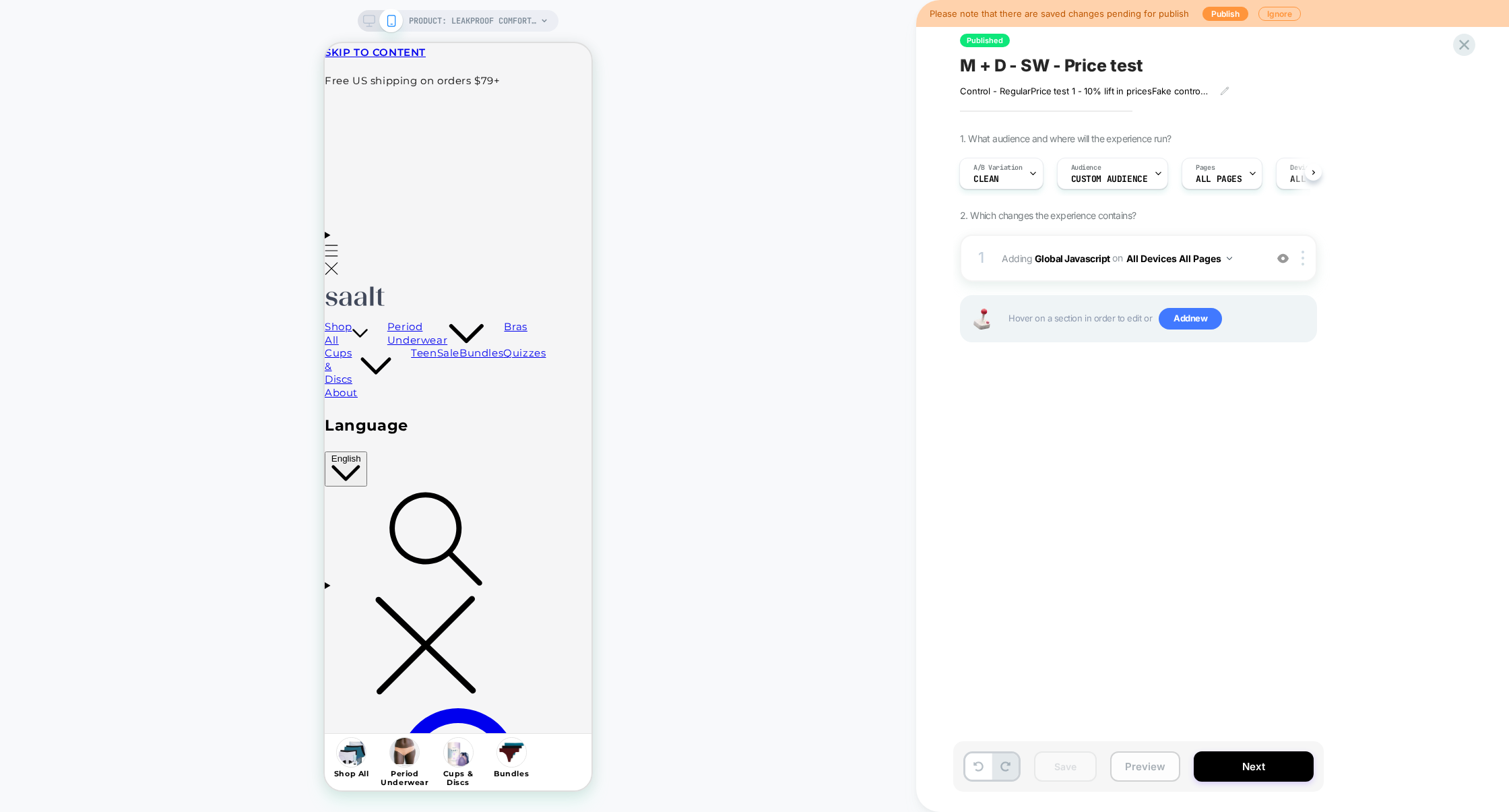
click at [1156, 765] on button "Preview" at bounding box center [1145, 766] width 70 height 30
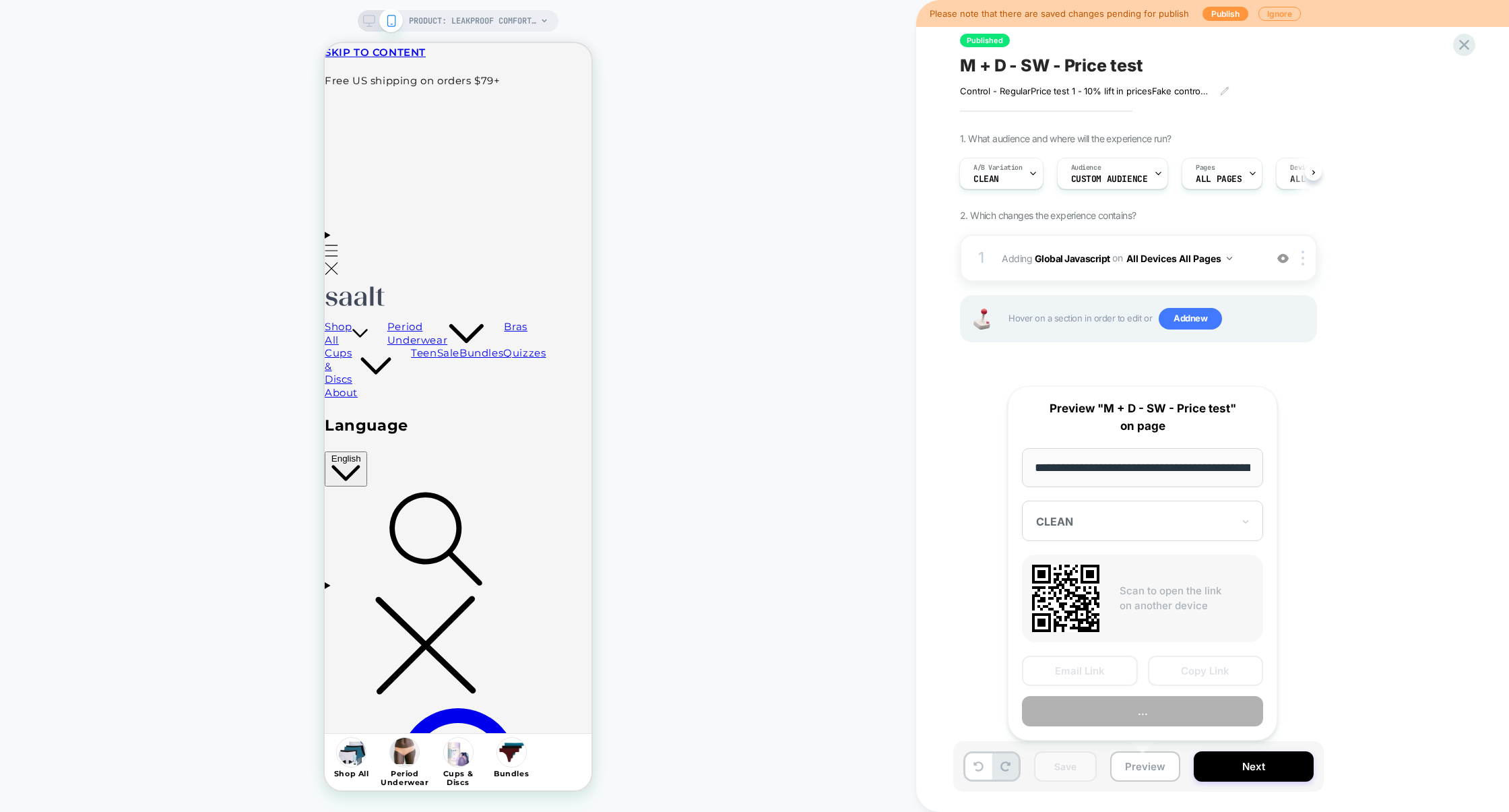
scroll to position [0, 165]
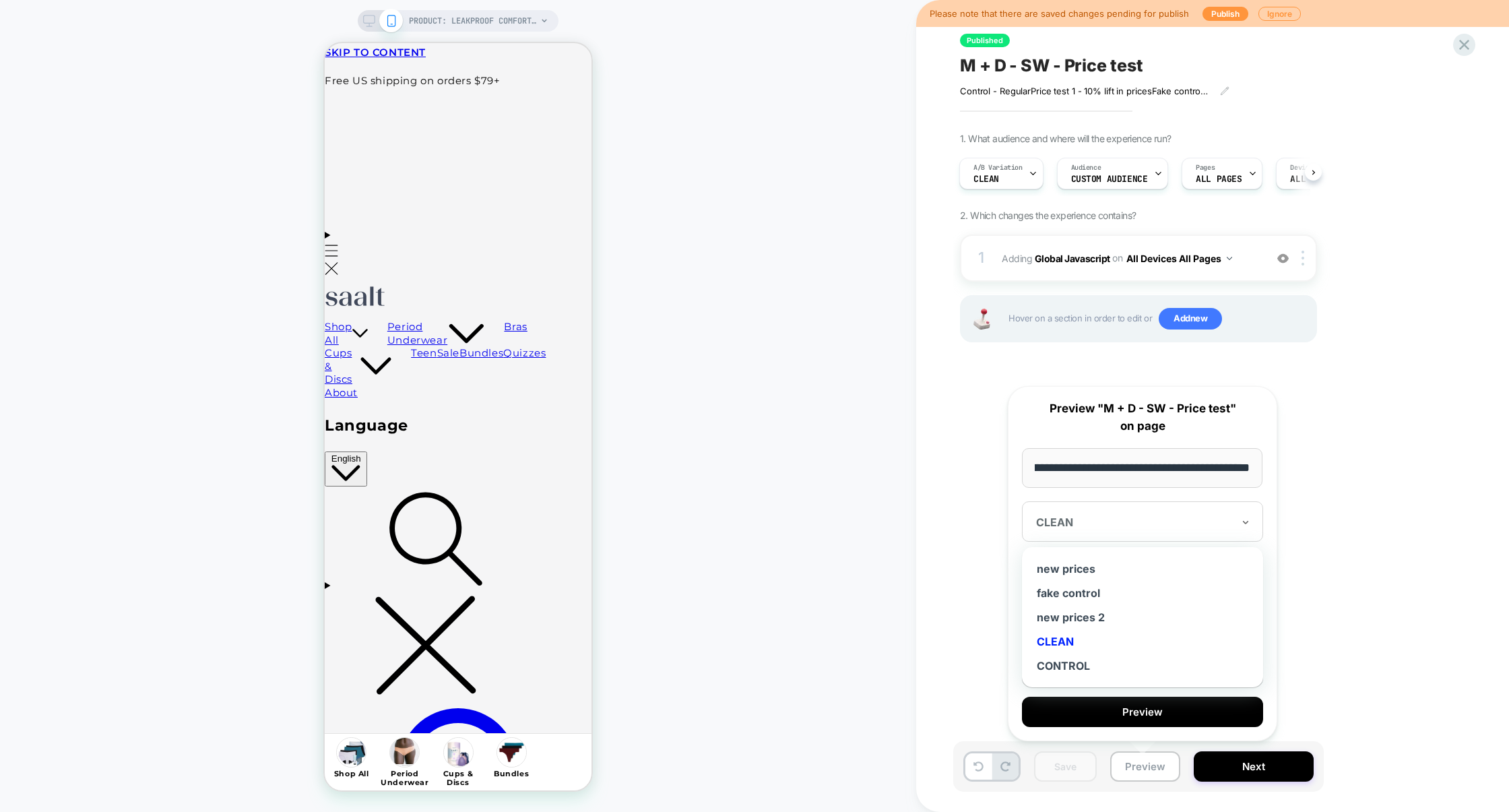
click at [1219, 538] on div "CLEAN" at bounding box center [1143, 521] width 242 height 40
click at [1217, 520] on div at bounding box center [1134, 522] width 197 height 13
click at [1091, 615] on div "new prices 2" at bounding box center [1143, 617] width 228 height 24
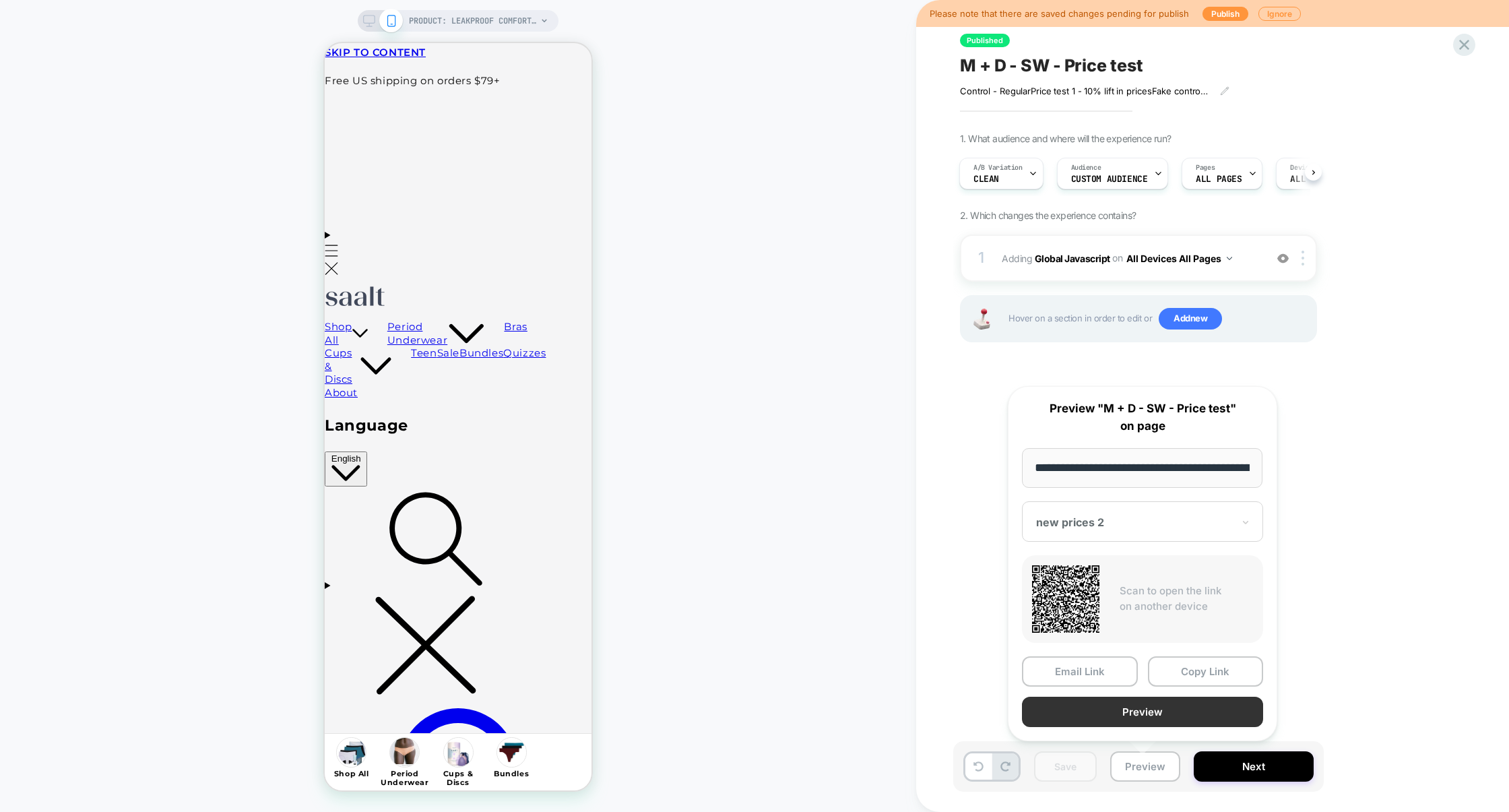
click at [1174, 707] on button "Preview" at bounding box center [1143, 712] width 242 height 30
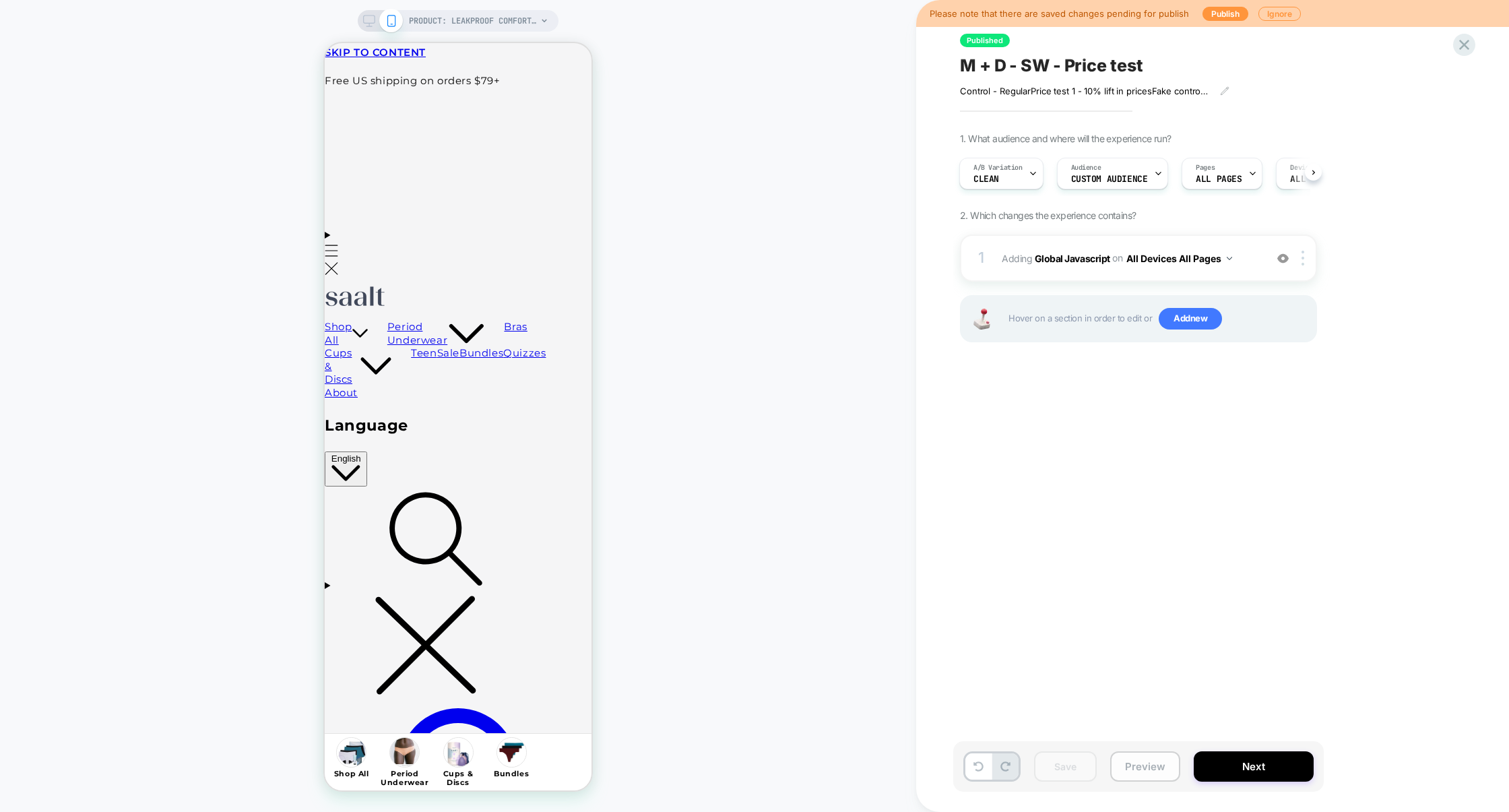
click at [1149, 767] on button "Preview" at bounding box center [1145, 766] width 70 height 30
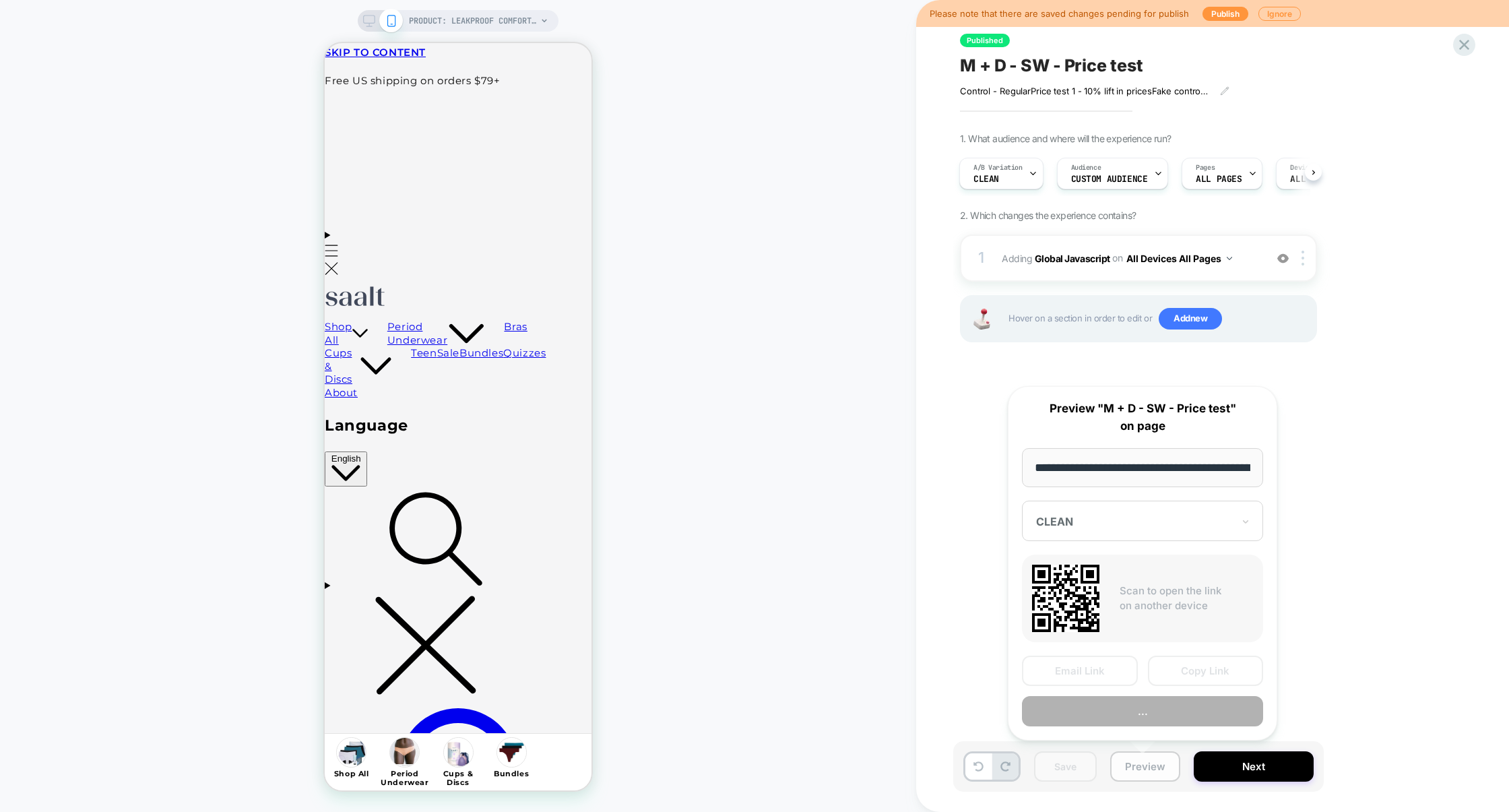
scroll to position [0, 165]
click at [1144, 724] on div "**********" at bounding box center [1142, 563] width 269 height 355
click at [1143, 721] on button "Preview" at bounding box center [1143, 712] width 242 height 30
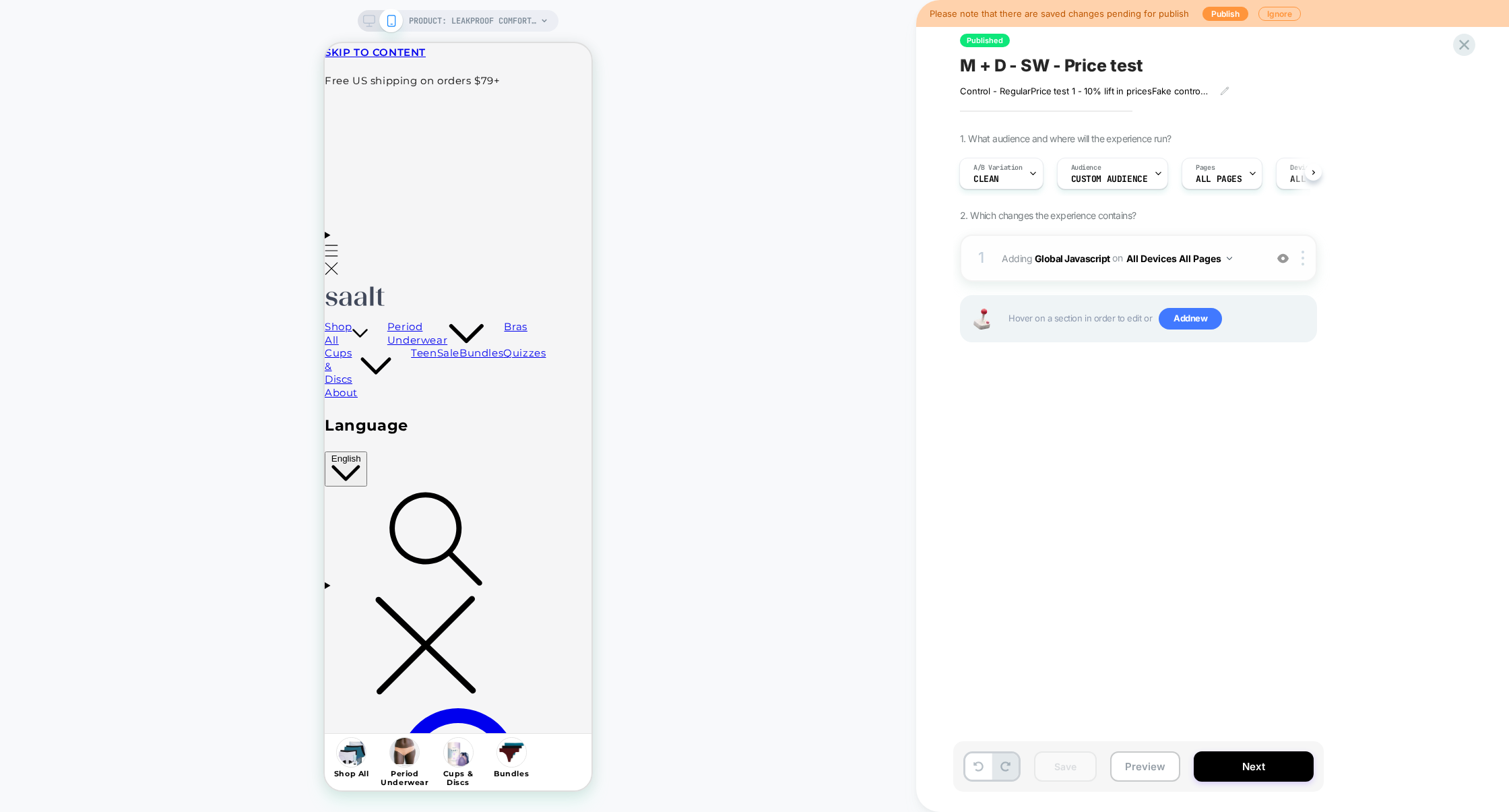
click at [1133, 238] on div "1 Adding Global Javascript on All Devices All Pages Add Before Add After Target…" at bounding box center [1139, 258] width 357 height 47
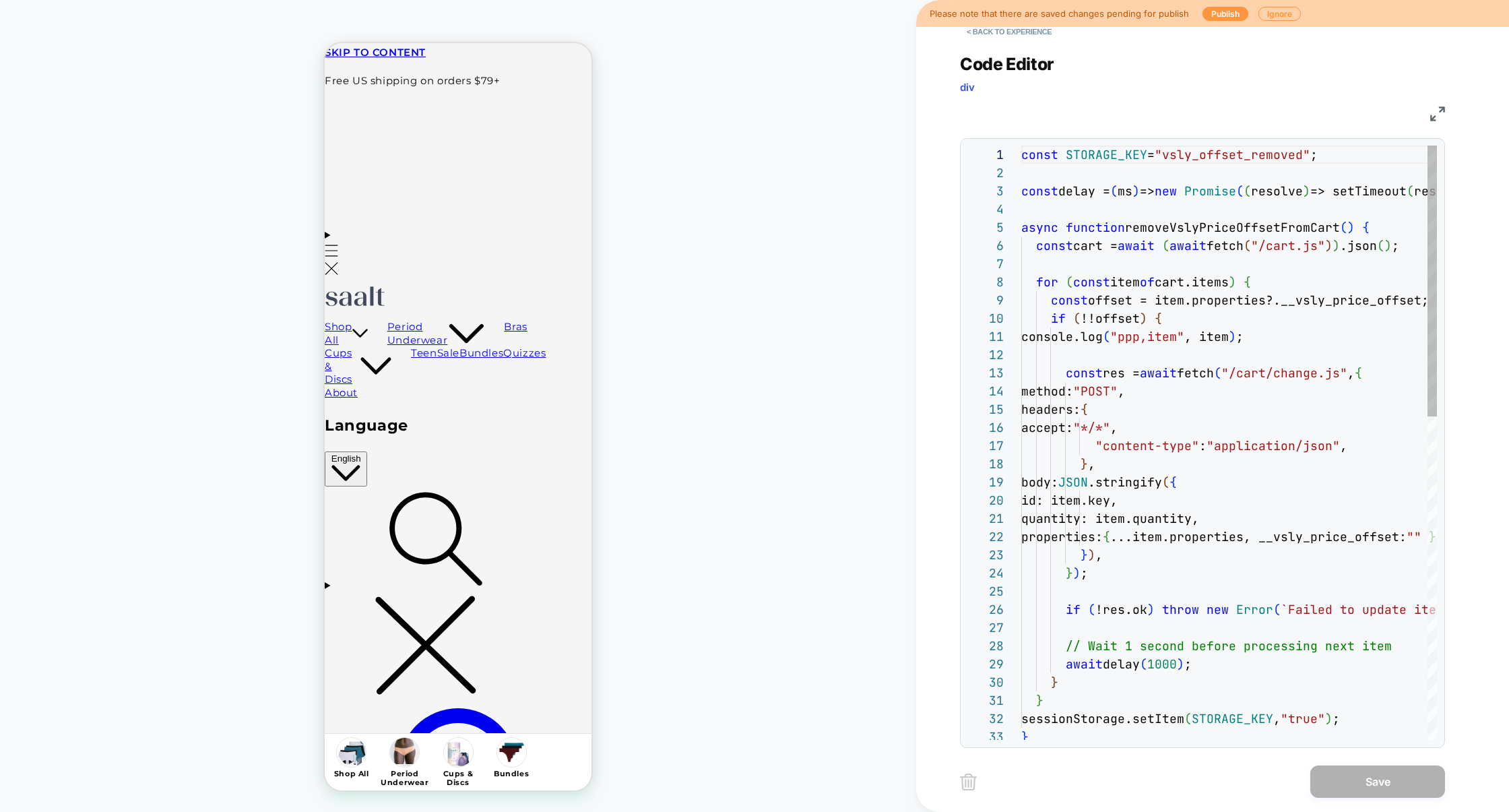
scroll to position [182, 0]
click at [1136, 642] on div "const STORAGE_KEY = "vsly_offset_removed" ; const delay = ( ms ) => new Promise…" at bounding box center [1302, 797] width 563 height 1304
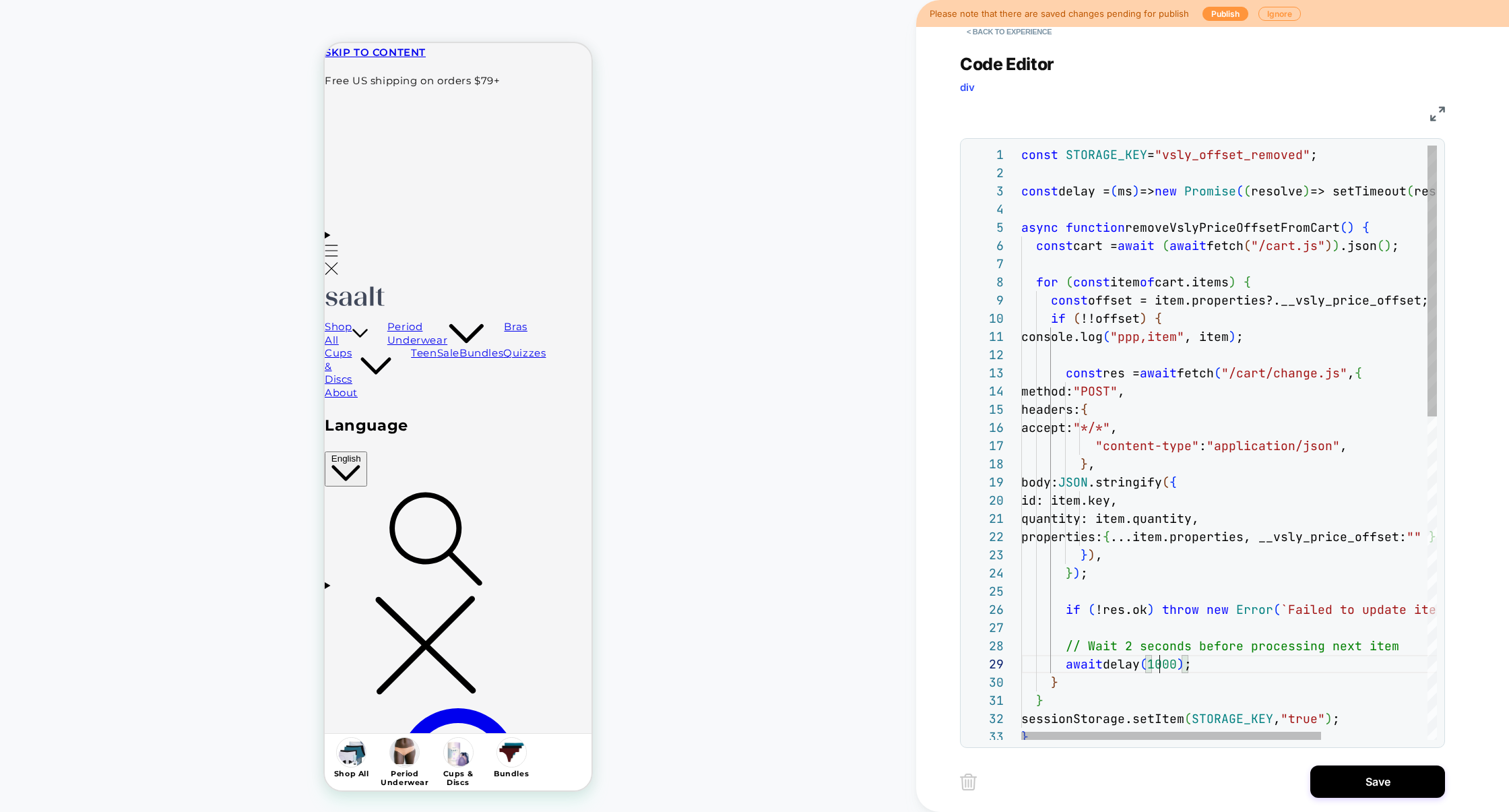
scroll to position [145, 138]
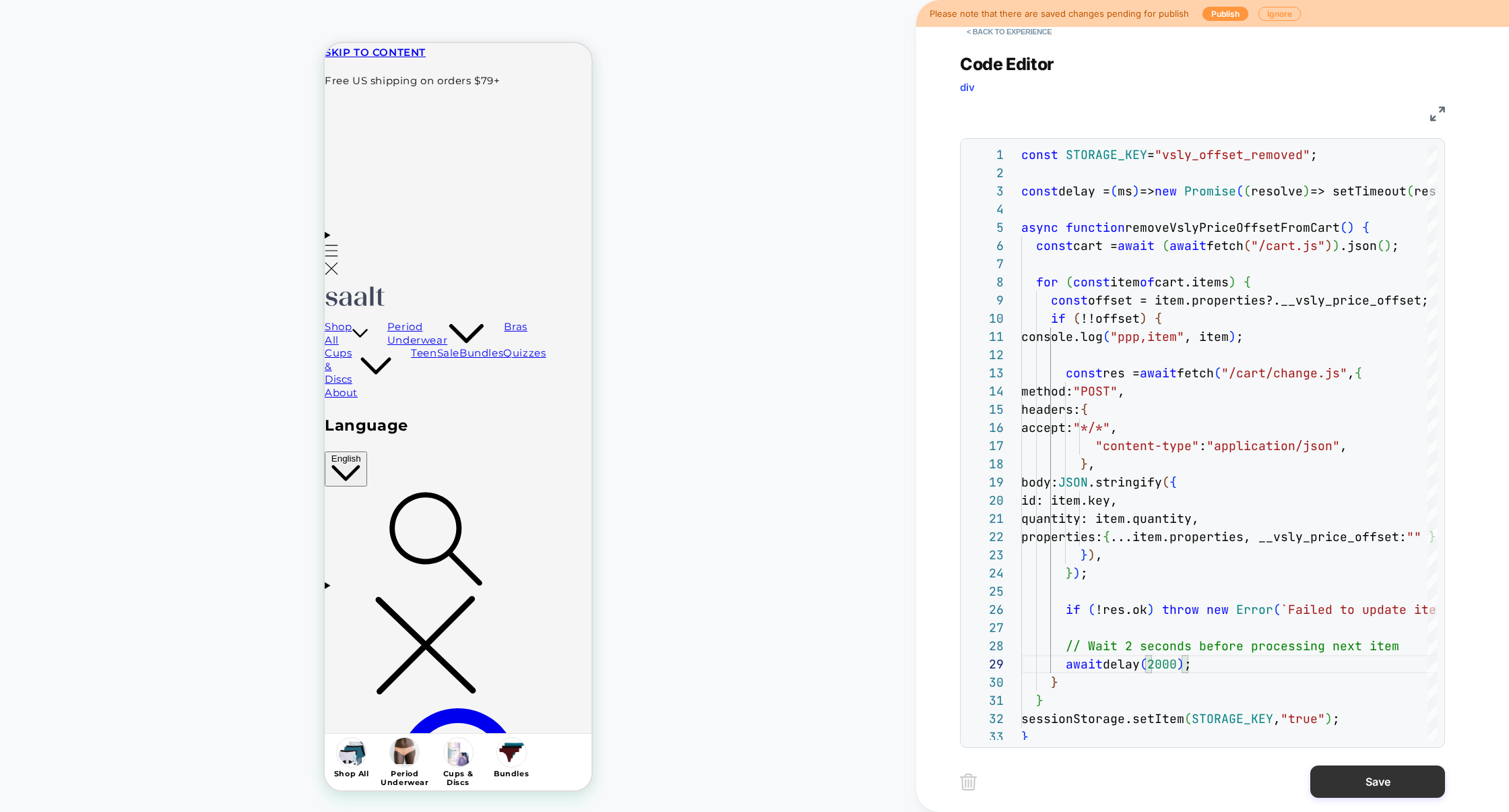
type textarea "**********"
click at [1355, 769] on button "Save" at bounding box center [1378, 781] width 135 height 32
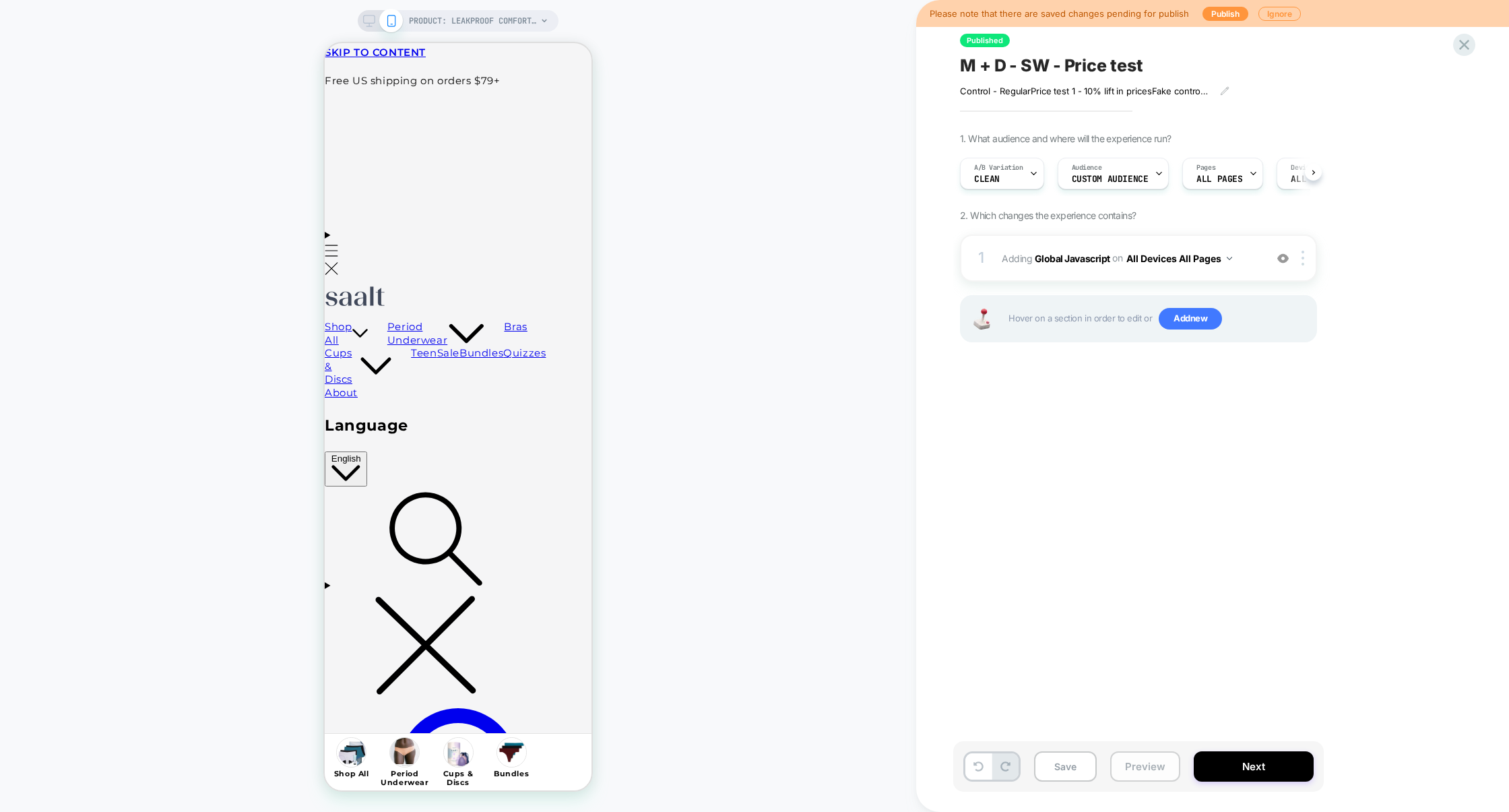
scroll to position [0, 1]
click at [1168, 763] on button "Preview" at bounding box center [1145, 766] width 70 height 30
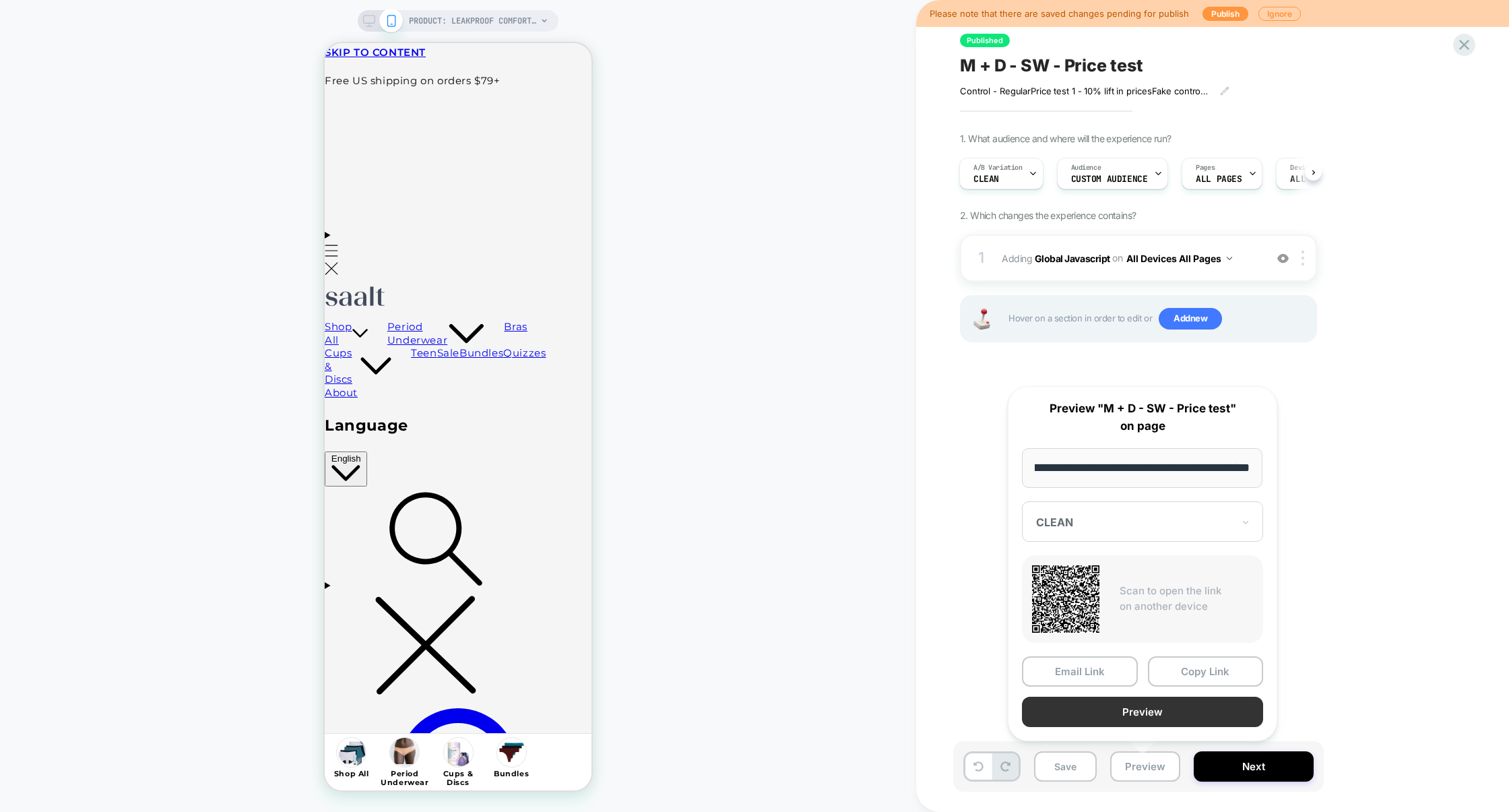
scroll to position [0, 0]
click at [1177, 714] on button "Preview" at bounding box center [1143, 712] width 242 height 30
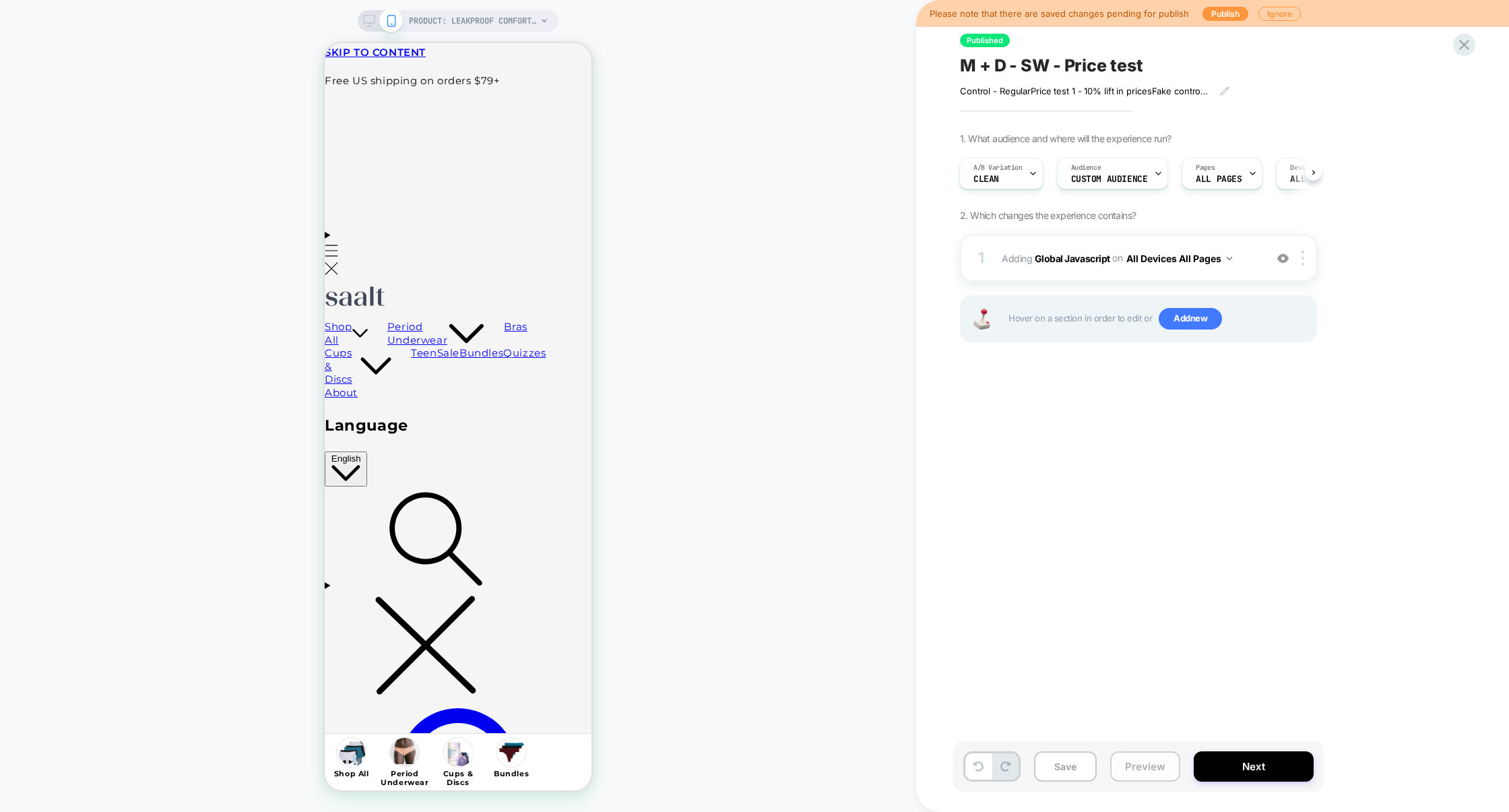
click at [1134, 764] on button "Preview" at bounding box center [1145, 766] width 70 height 30
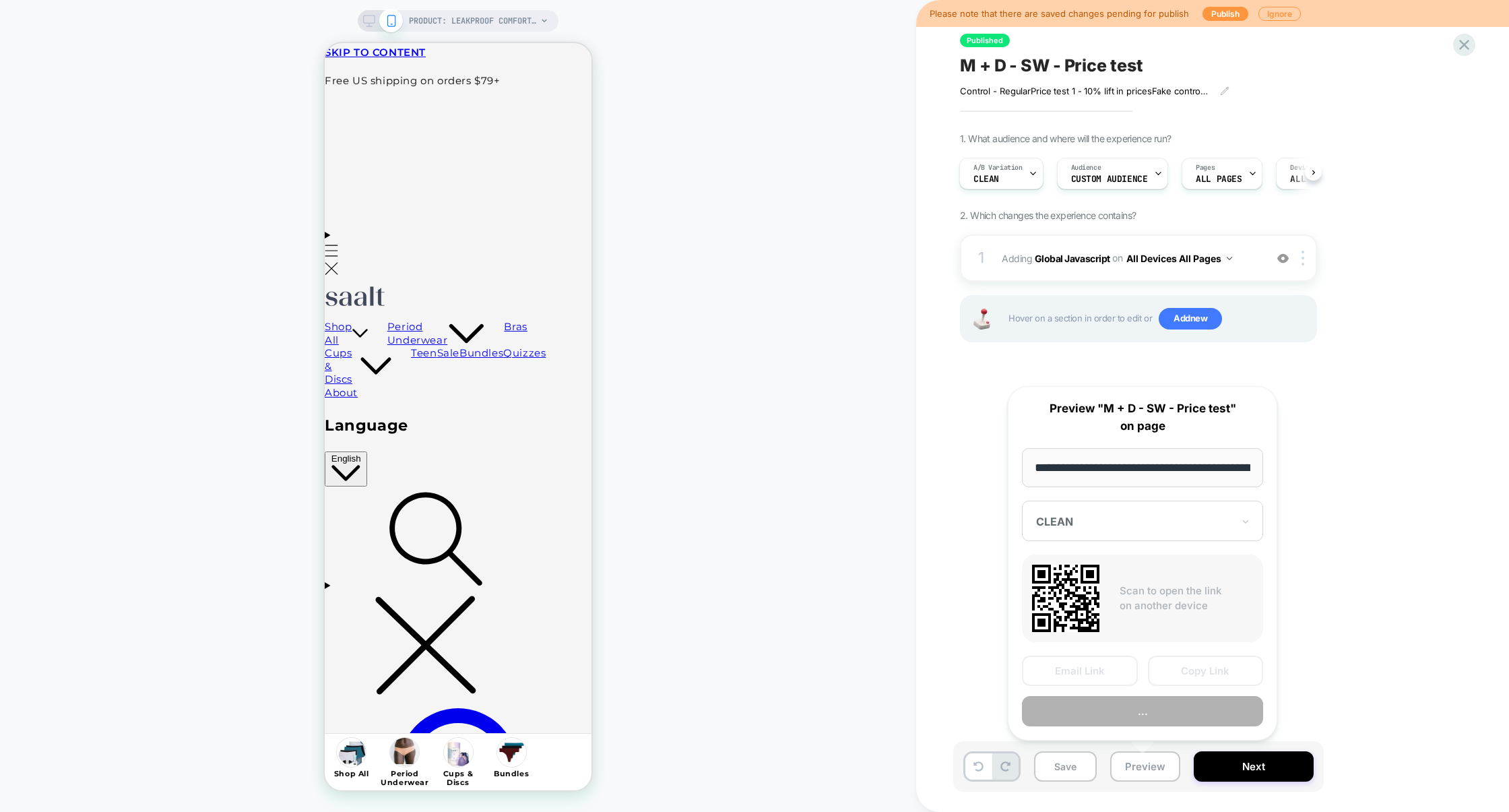
scroll to position [0, 165]
click at [1211, 529] on div "CLEAN" at bounding box center [1134, 522] width 200 height 16
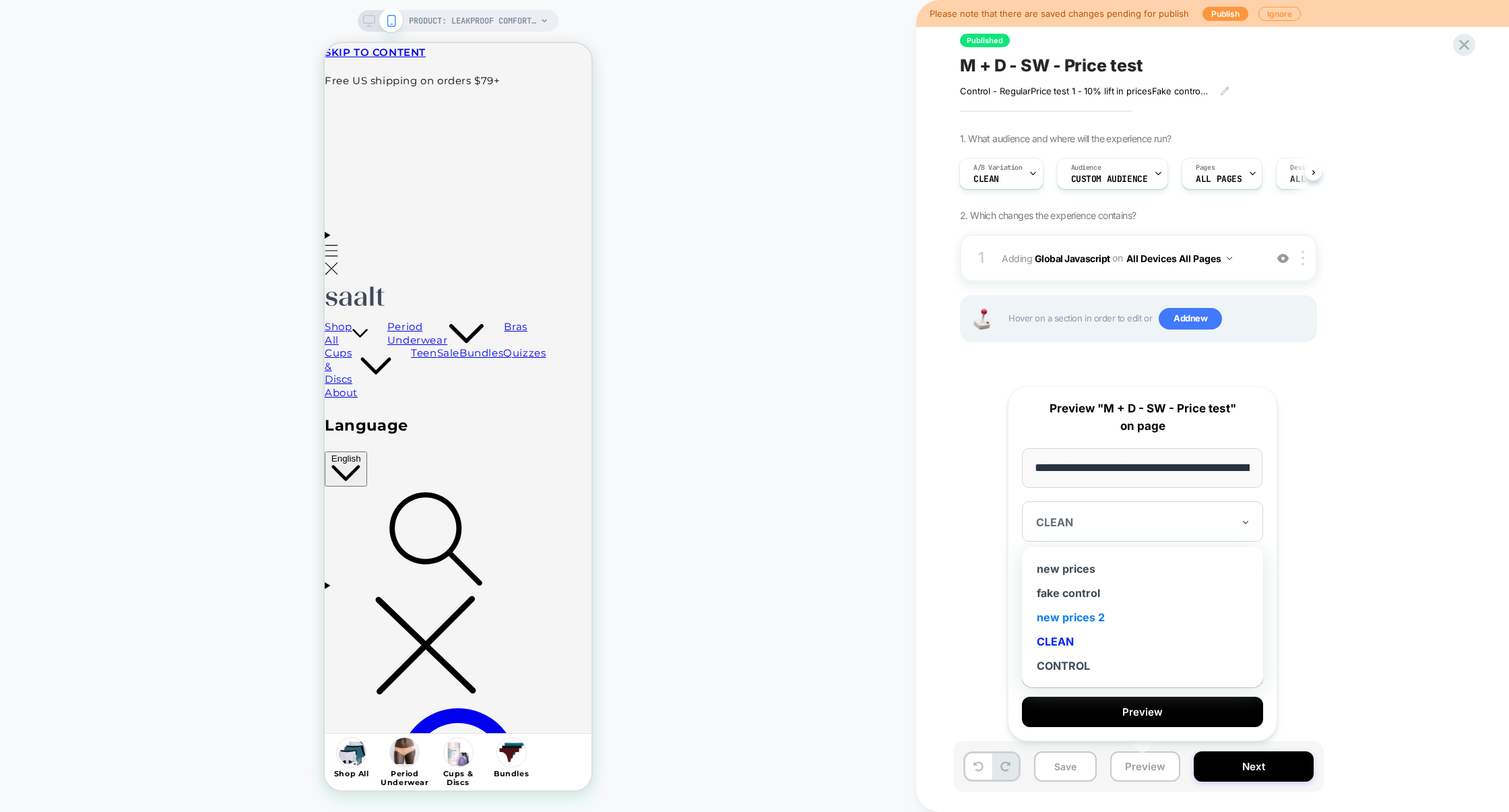
click at [1094, 609] on div "new prices 2" at bounding box center [1143, 617] width 228 height 24
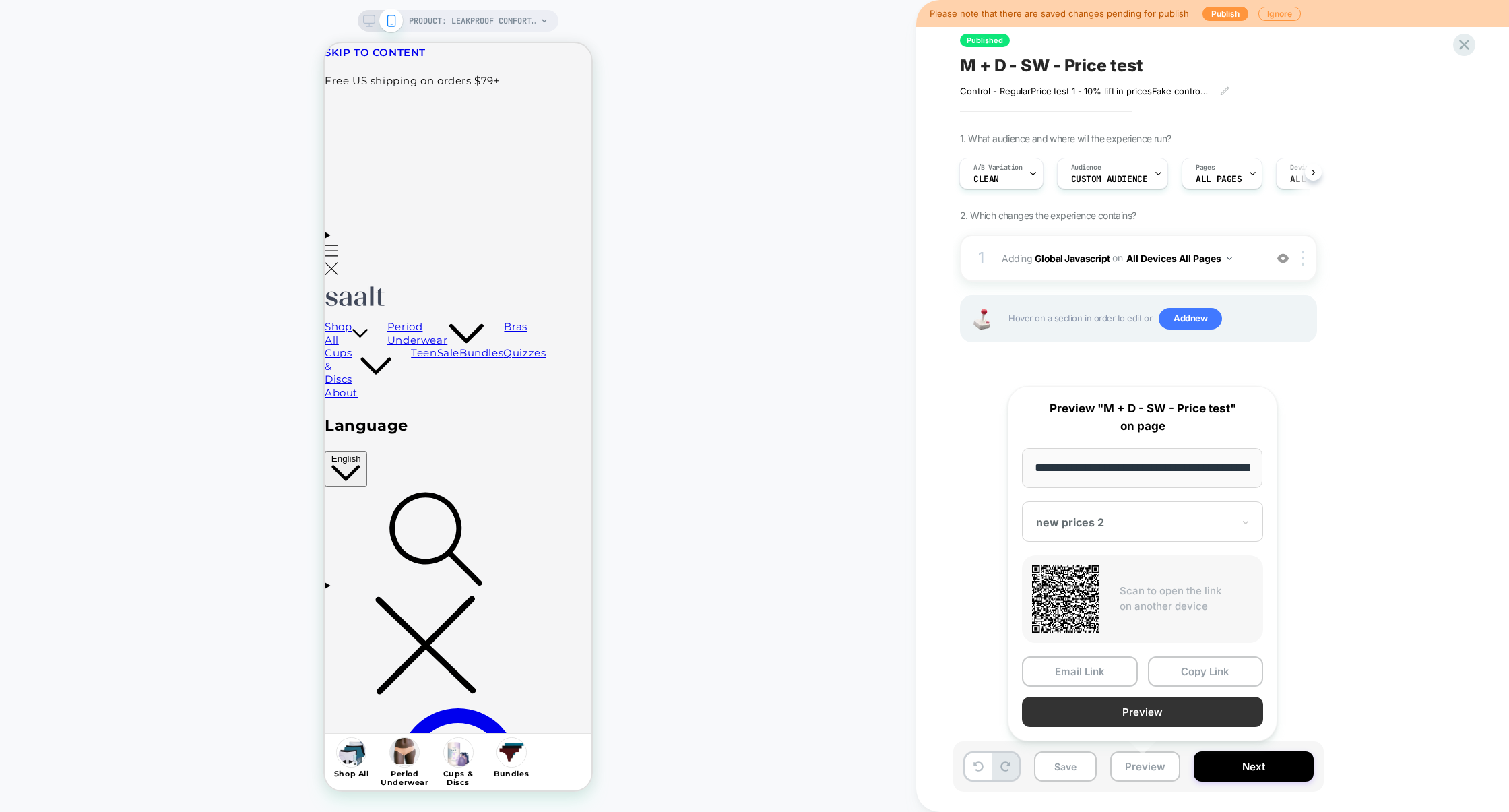
click at [1166, 715] on button "Preview" at bounding box center [1143, 712] width 242 height 30
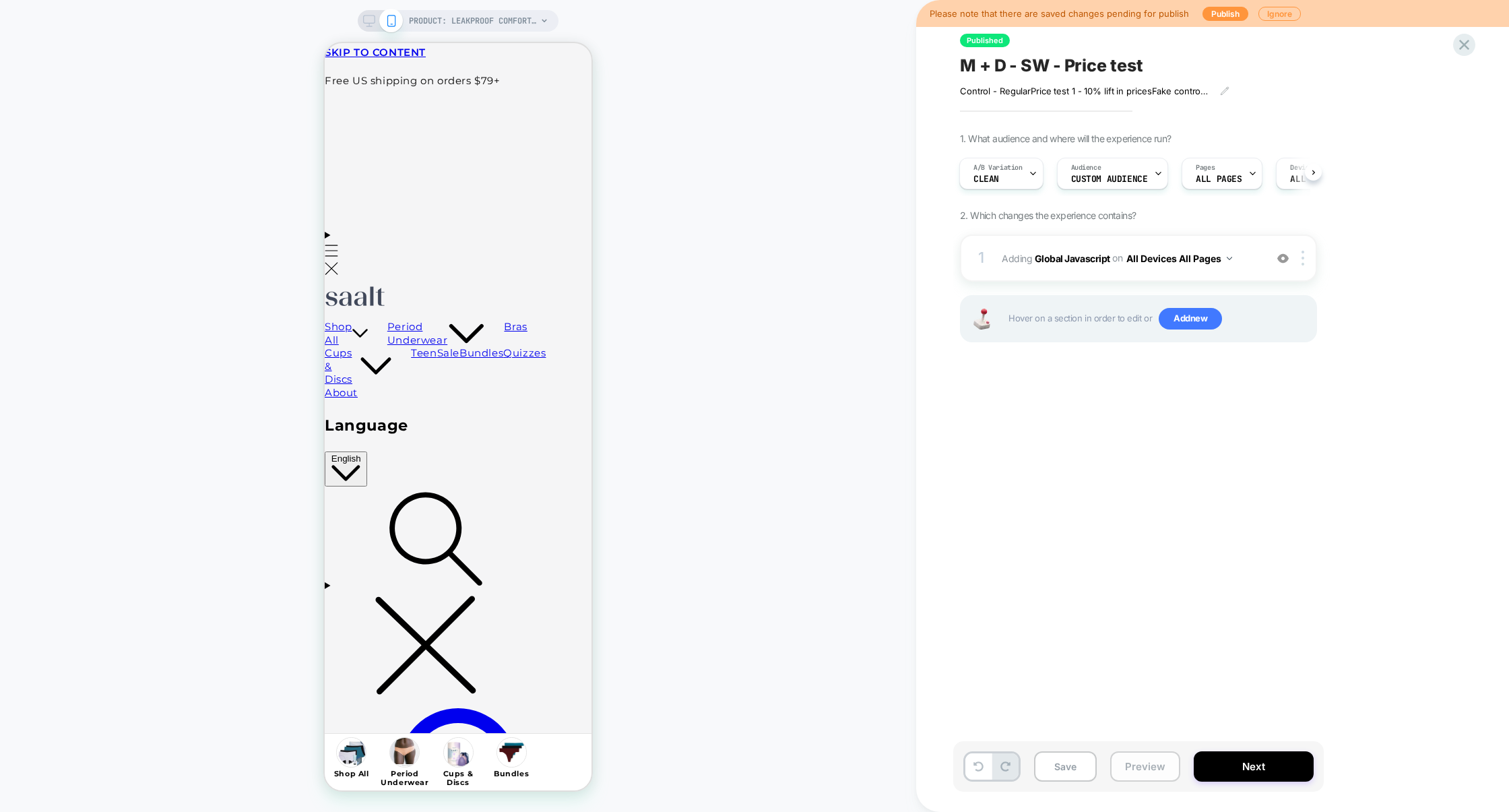
click at [1133, 771] on button "Preview" at bounding box center [1145, 766] width 70 height 30
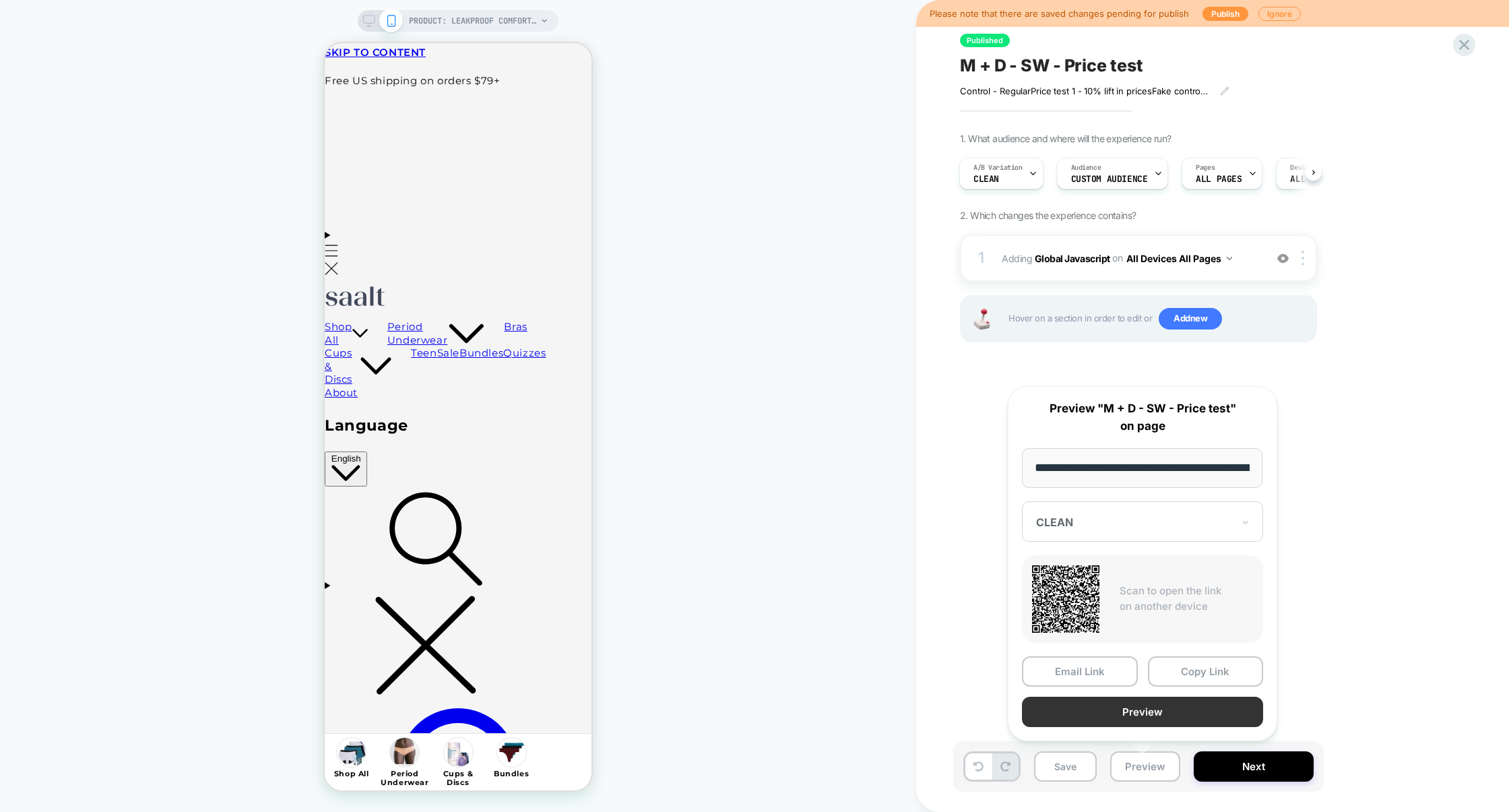
click at [1133, 712] on button "Preview" at bounding box center [1143, 712] width 242 height 30
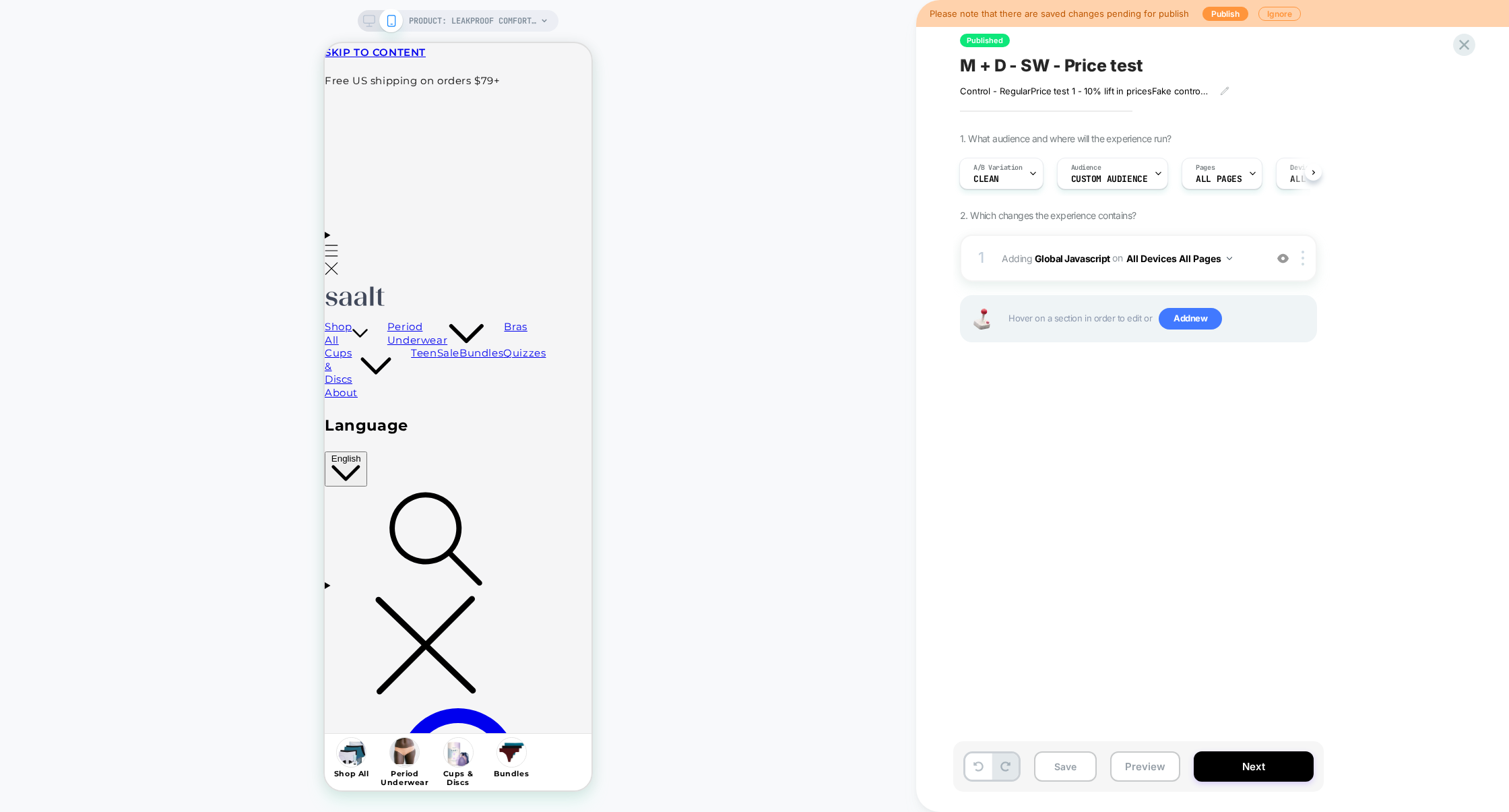
click at [1081, 283] on div "1 Adding Global Javascript on All Devices All Pages Add Before Add After Target…" at bounding box center [1139, 305] width 357 height 141
click at [1083, 282] on div "1 Adding Global Javascript on All Devices All Pages Add Before Add After Target…" at bounding box center [1139, 305] width 357 height 141
click at [1095, 274] on div "1 Adding Global Javascript on All Devices All Pages Add Before Add After Target…" at bounding box center [1139, 258] width 357 height 47
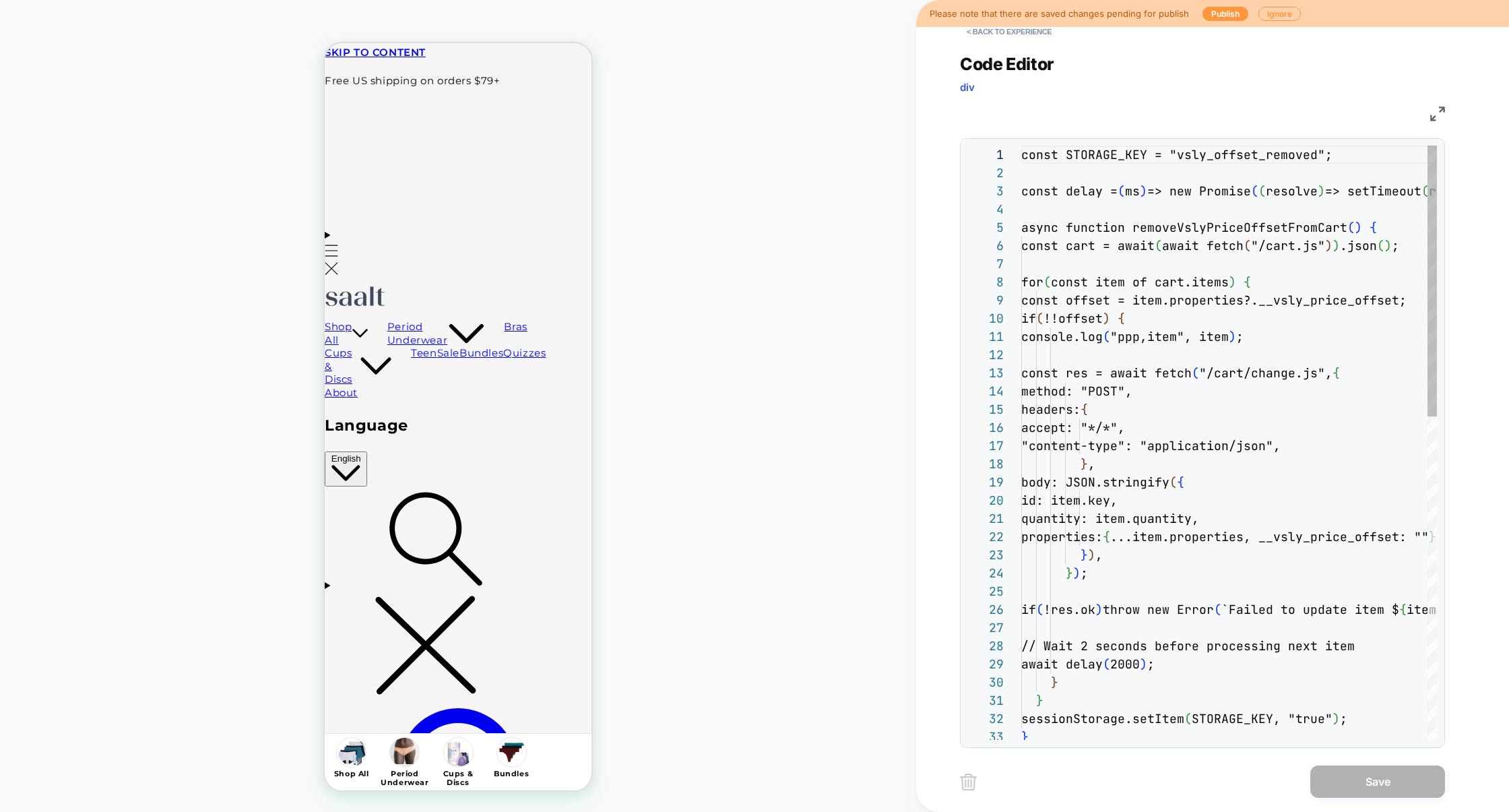
scroll to position [182, 0]
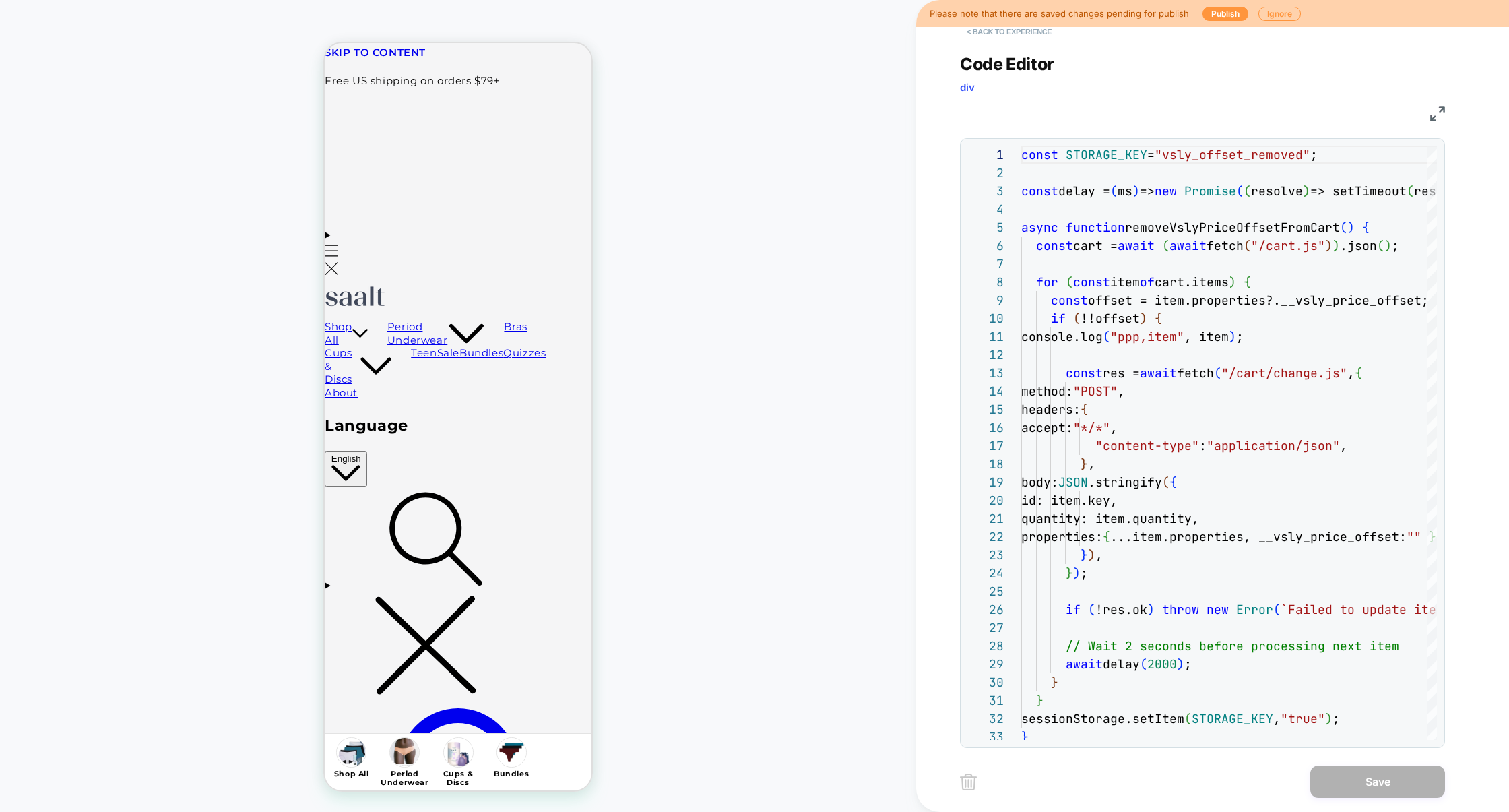
click at [1039, 39] on button "< Back to experience" at bounding box center [1009, 31] width 99 height 21
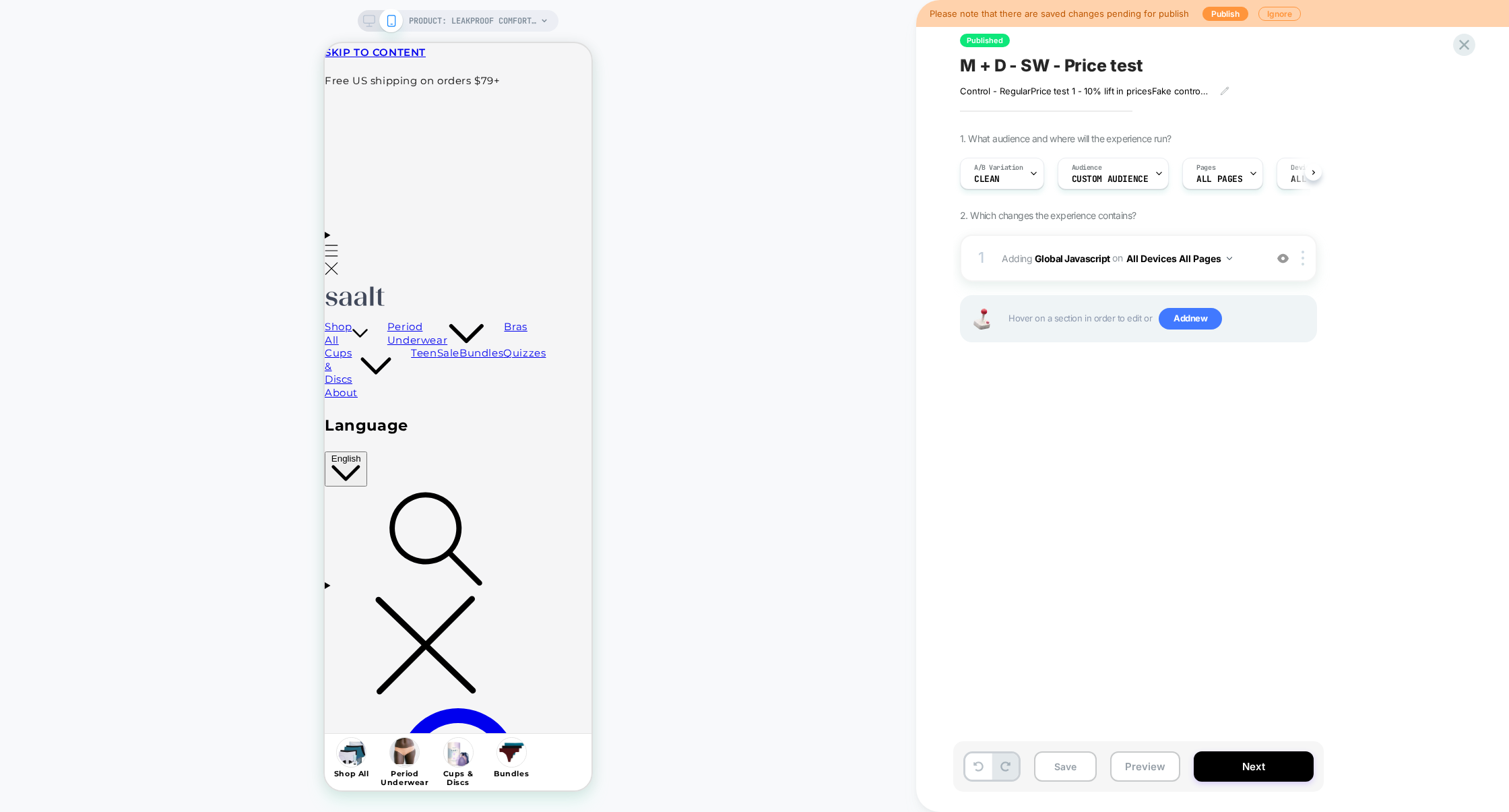
scroll to position [0, 1]
click at [1071, 773] on button "Save" at bounding box center [1065, 766] width 62 height 30
click at [1167, 772] on button "Preview" at bounding box center [1145, 766] width 70 height 30
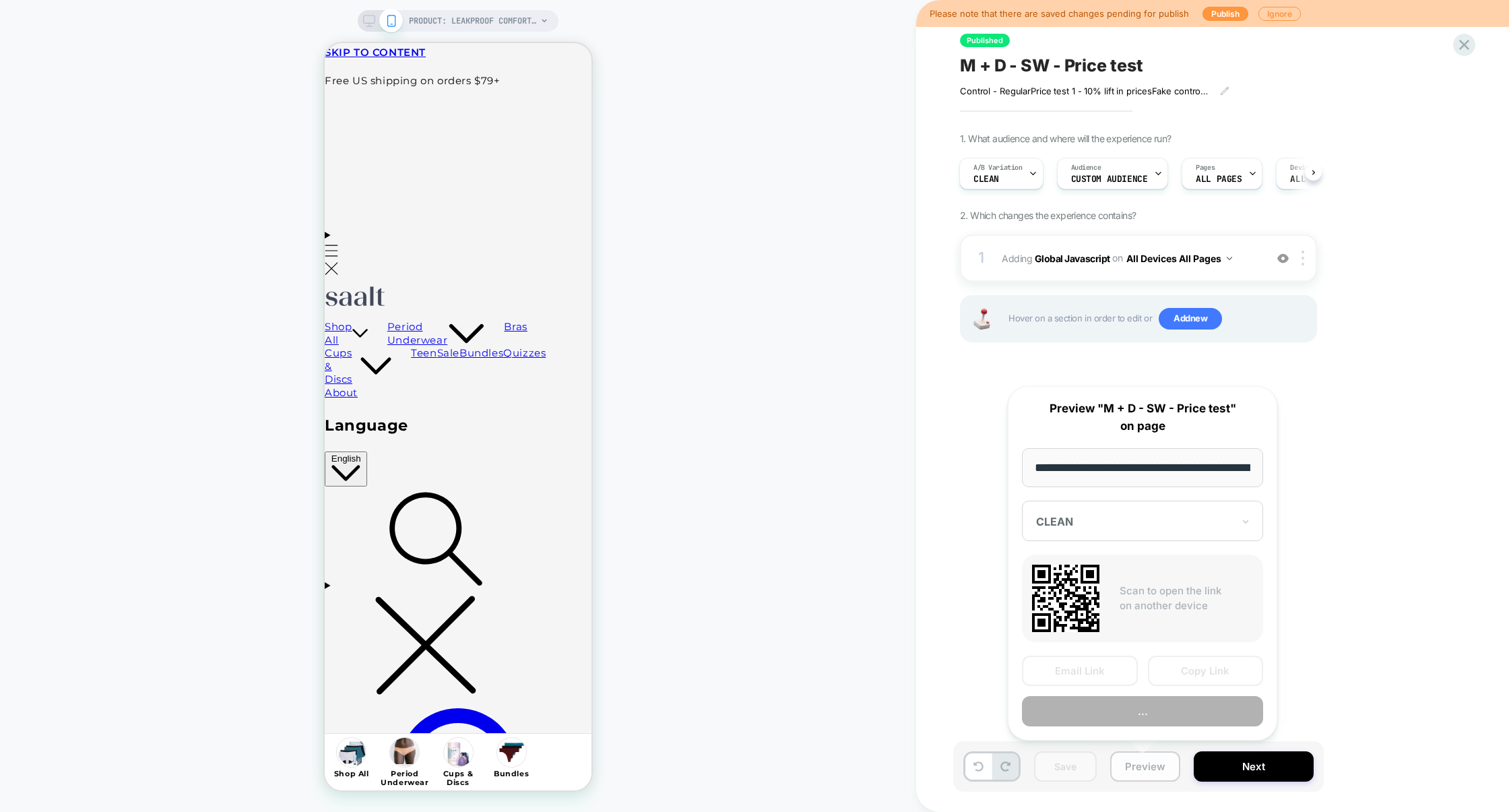
scroll to position [0, 165]
click at [1211, 682] on button "Copy Link" at bounding box center [1206, 672] width 116 height 30
